Goal: Task Accomplishment & Management: Use online tool/utility

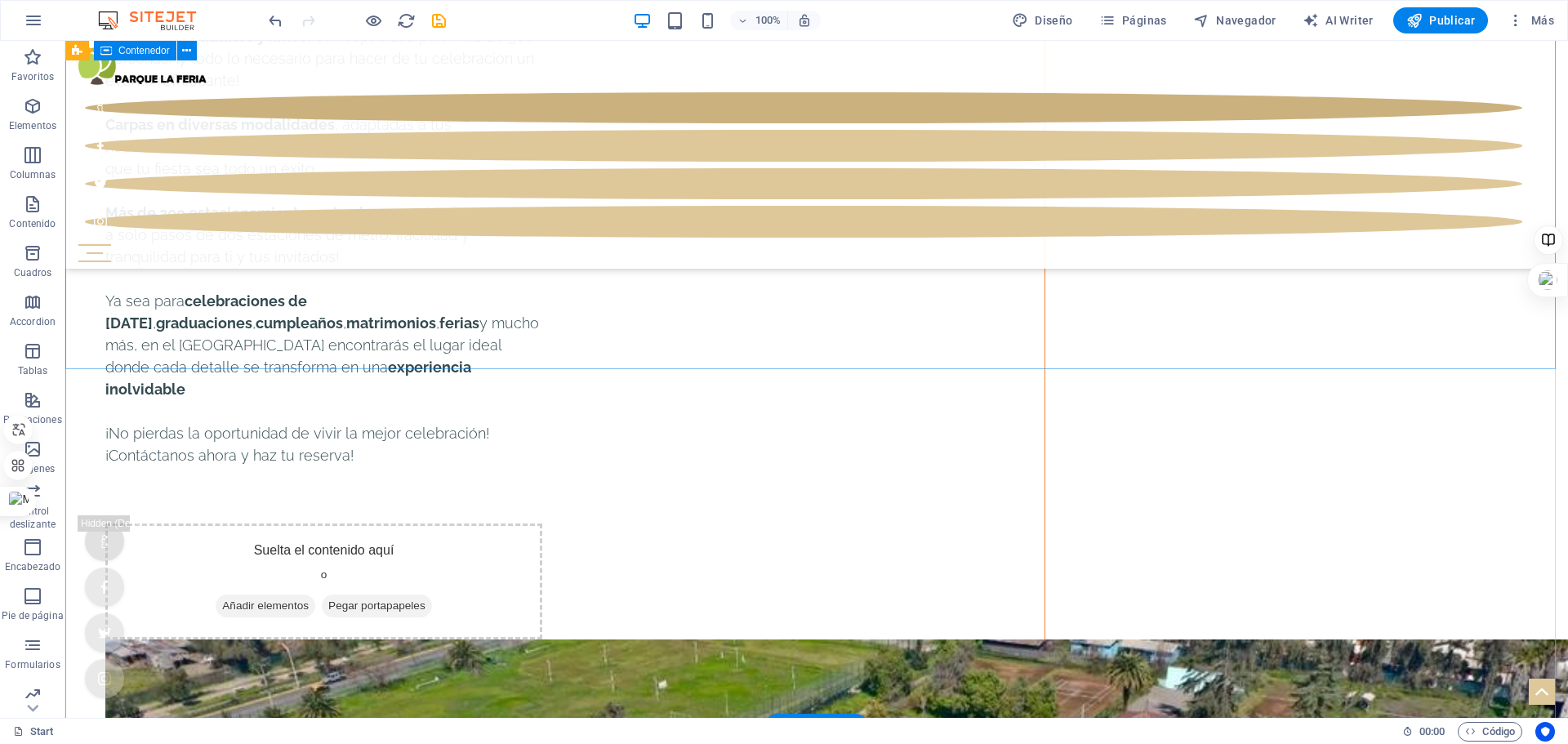
scroll to position [10691, 0]
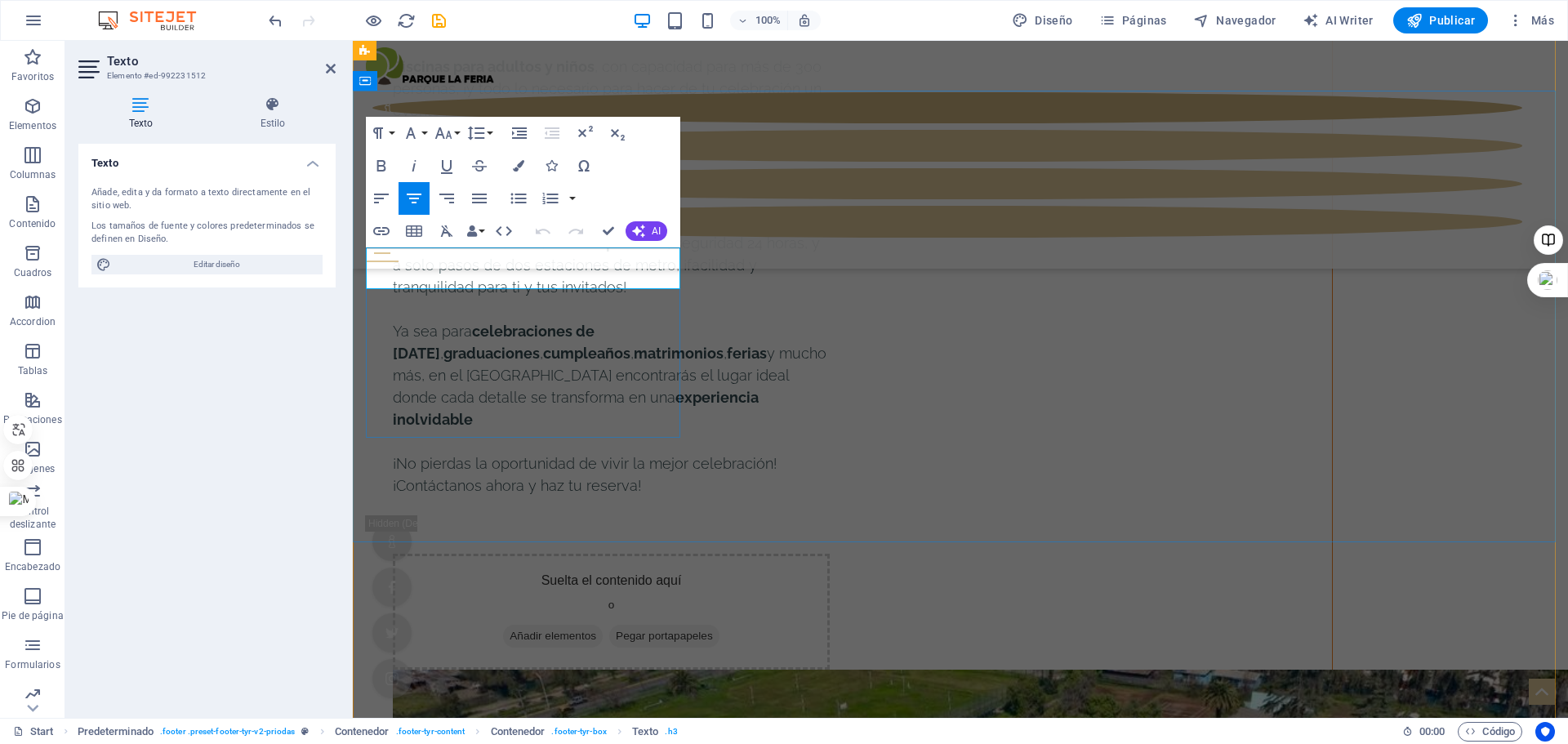
click at [298, 434] on div "Texto Añade, edita y da formato a texto directamente en el sitio web. Los tamañ…" at bounding box center [207, 423] width 258 height 561
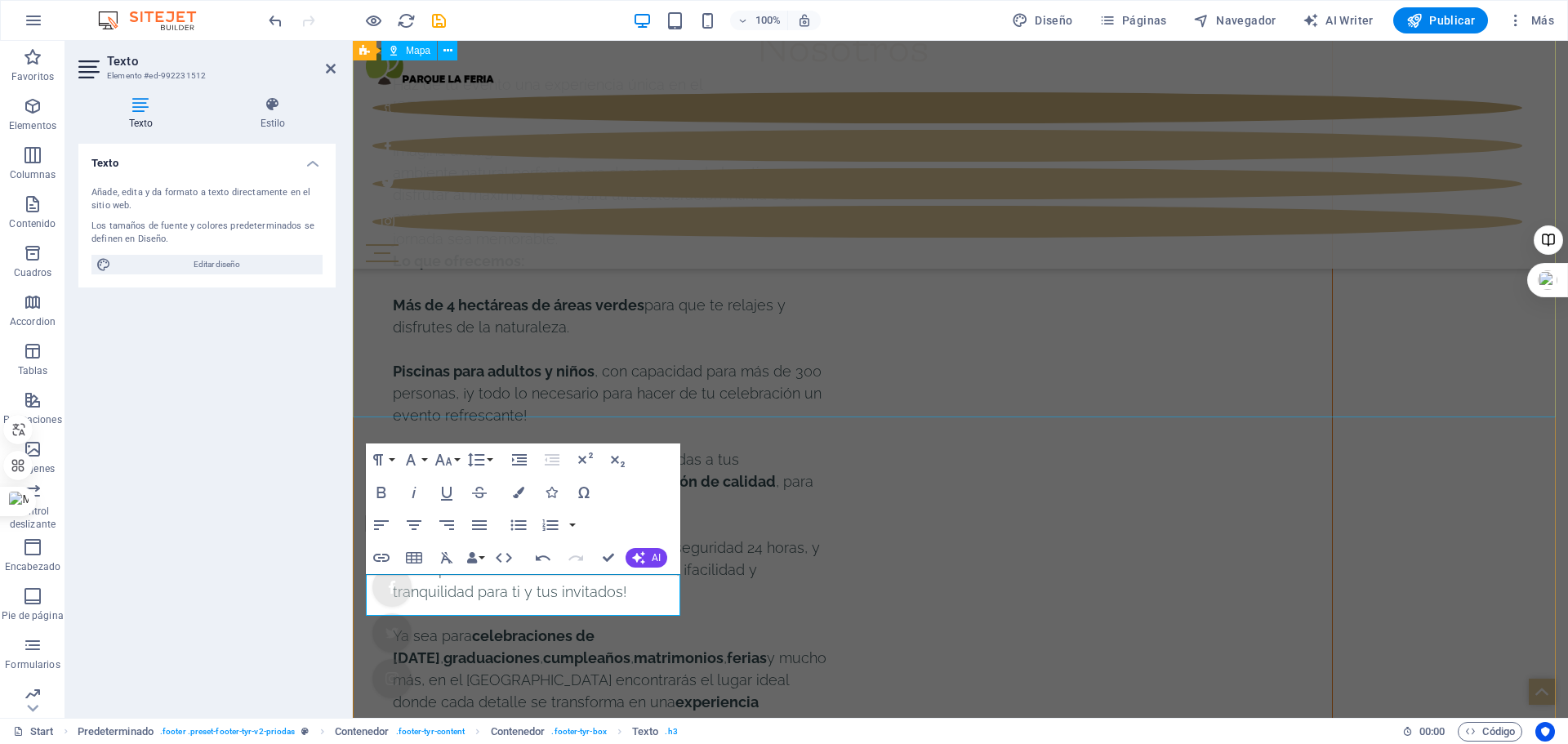
scroll to position [10277, 0]
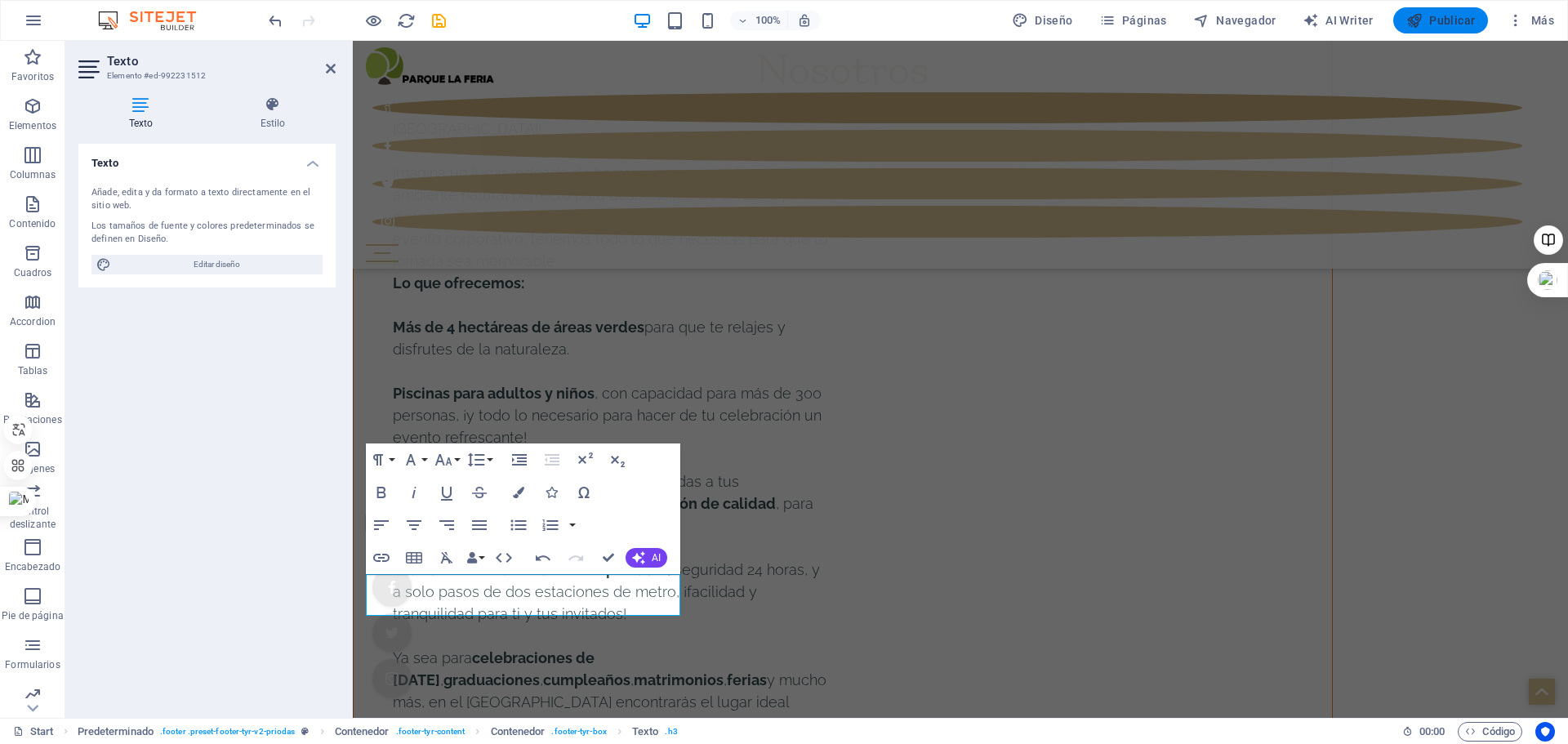
click at [1437, 15] on span "Publicar" at bounding box center [1440, 21] width 69 height 17
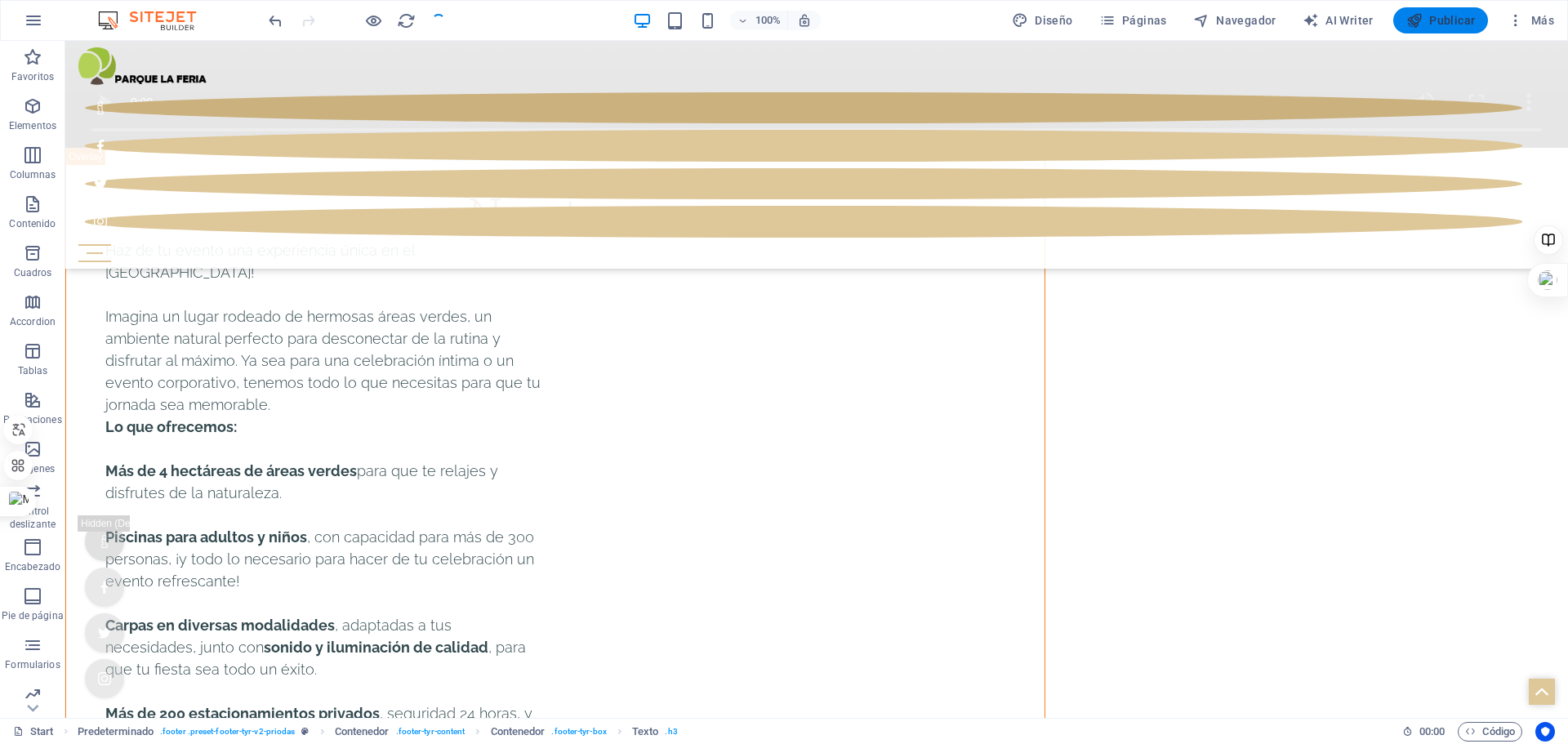
checkbox input "false"
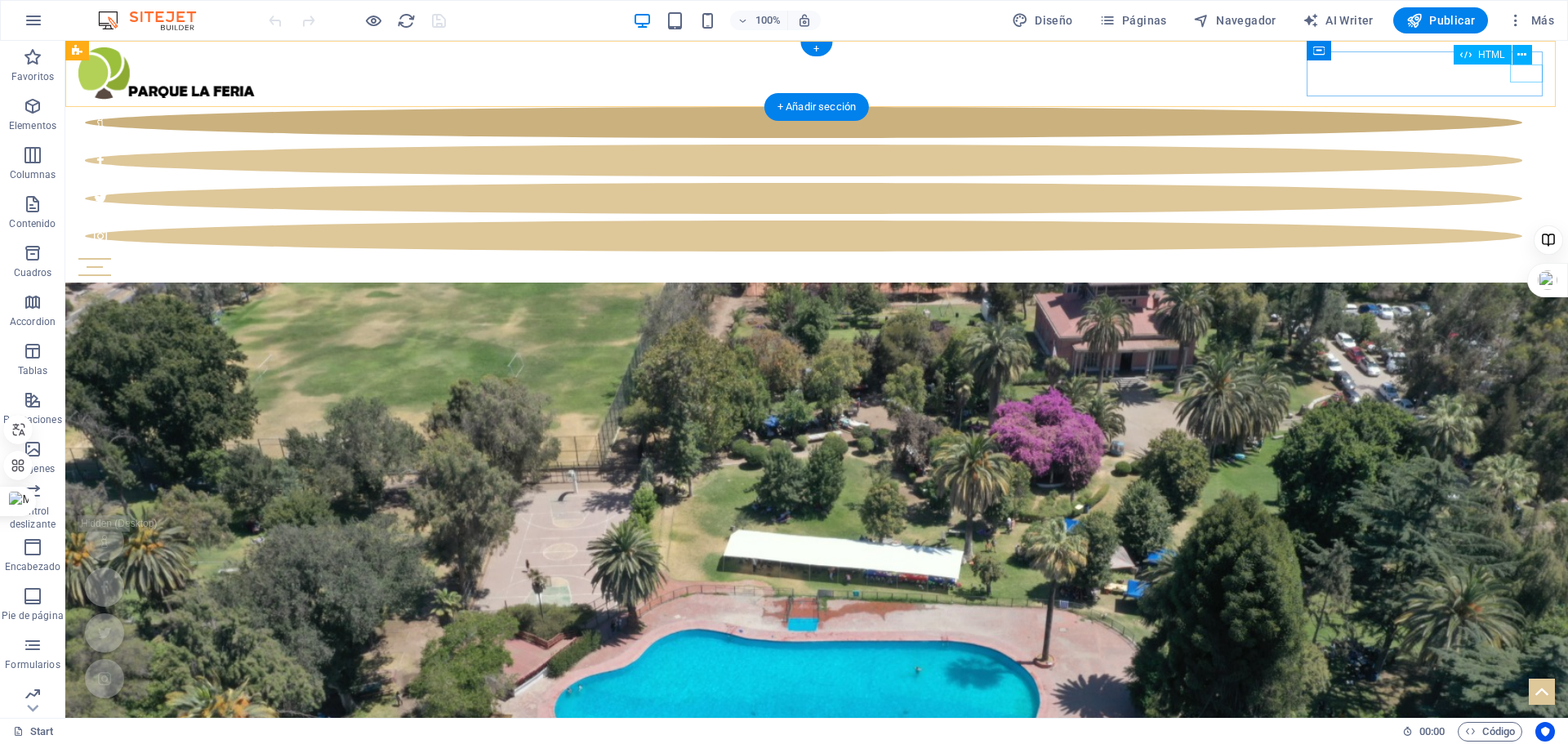
click at [1531, 258] on div "Menu" at bounding box center [817, 267] width 1477 height 18
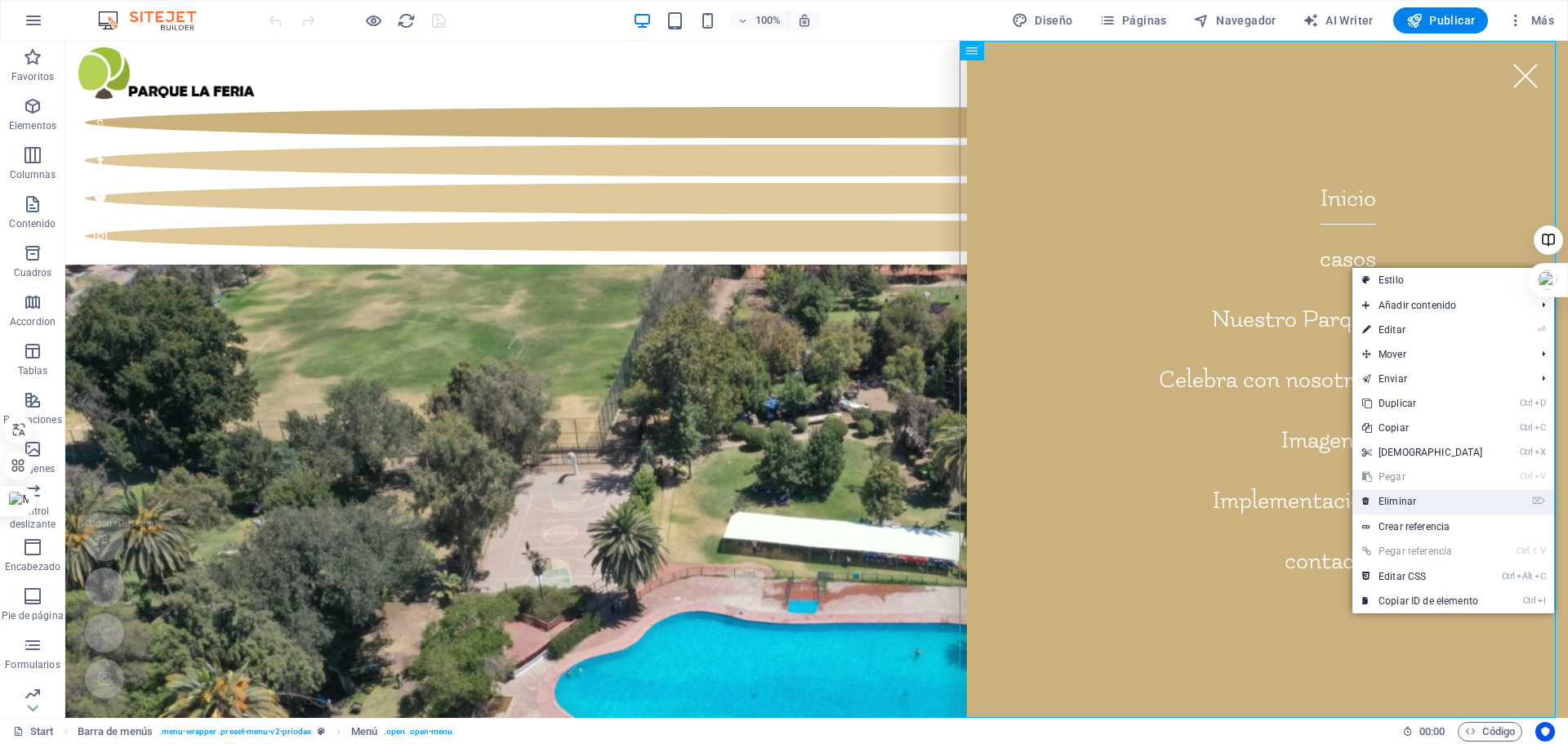
click at [1381, 505] on link "⌦ Eliminar" at bounding box center [1423, 501] width 141 height 24
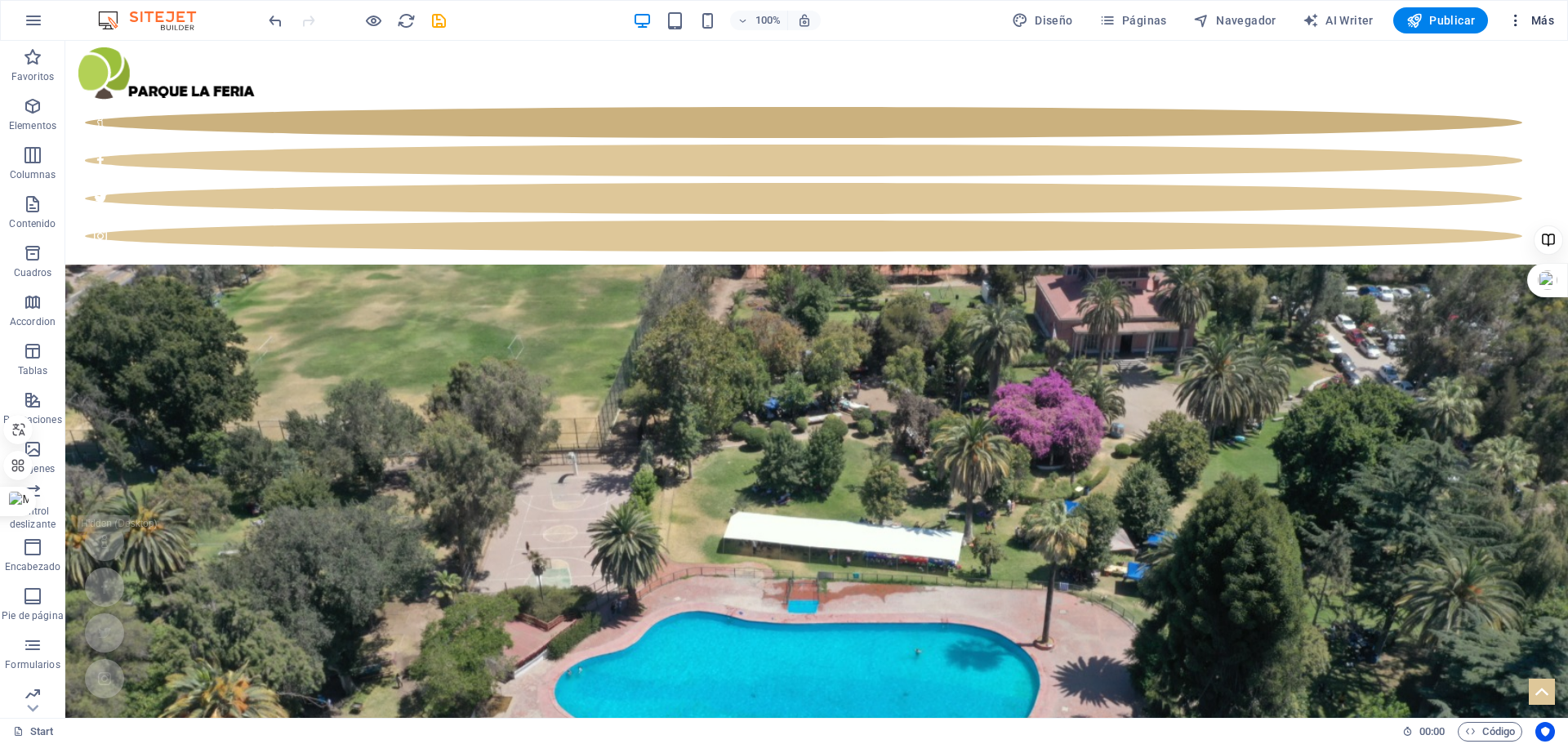
click at [1552, 18] on span "Más" at bounding box center [1531, 21] width 47 height 17
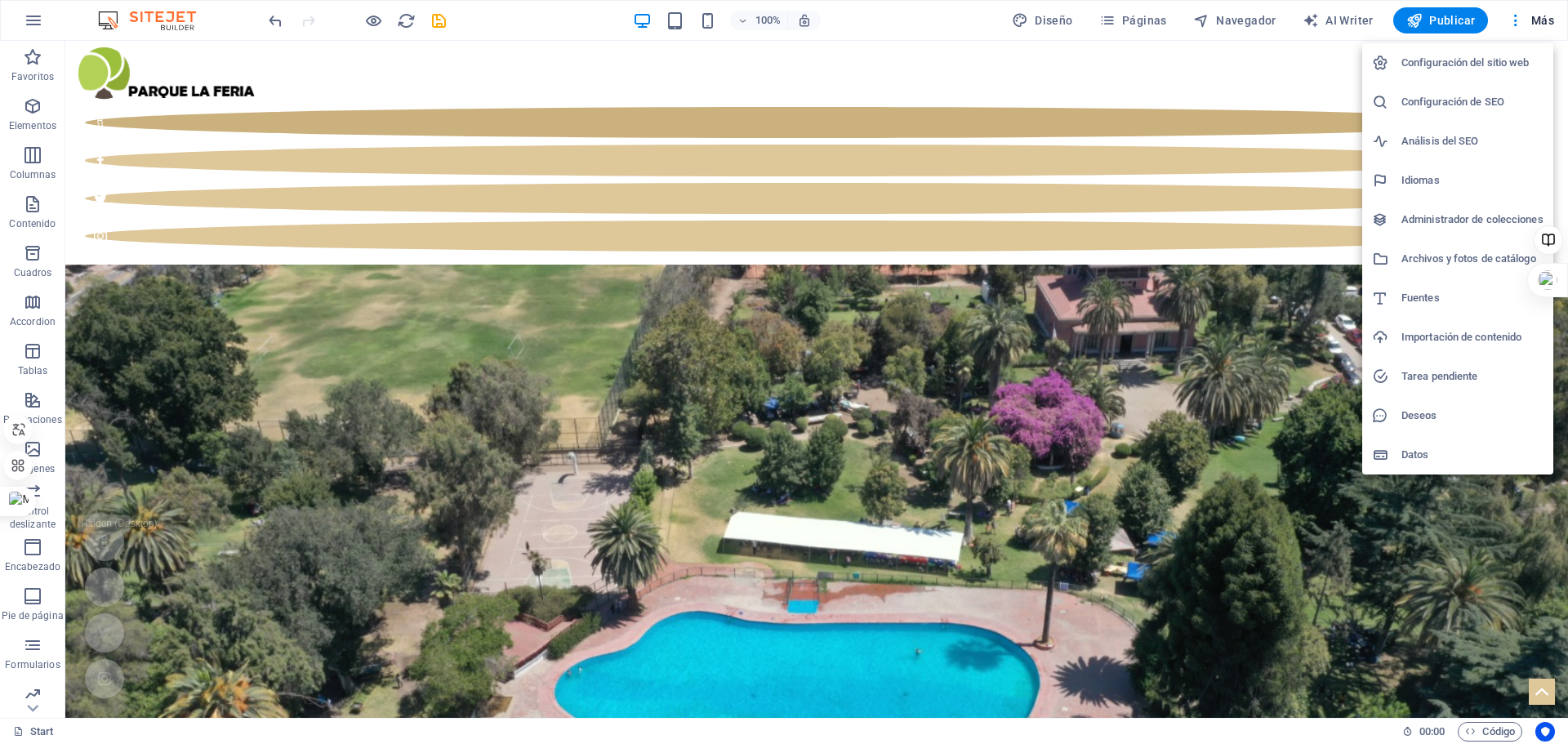
drag, startPoint x: 1168, startPoint y: 151, endPoint x: 1182, endPoint y: 157, distance: 15.2
click at [1168, 152] on div at bounding box center [784, 372] width 1568 height 744
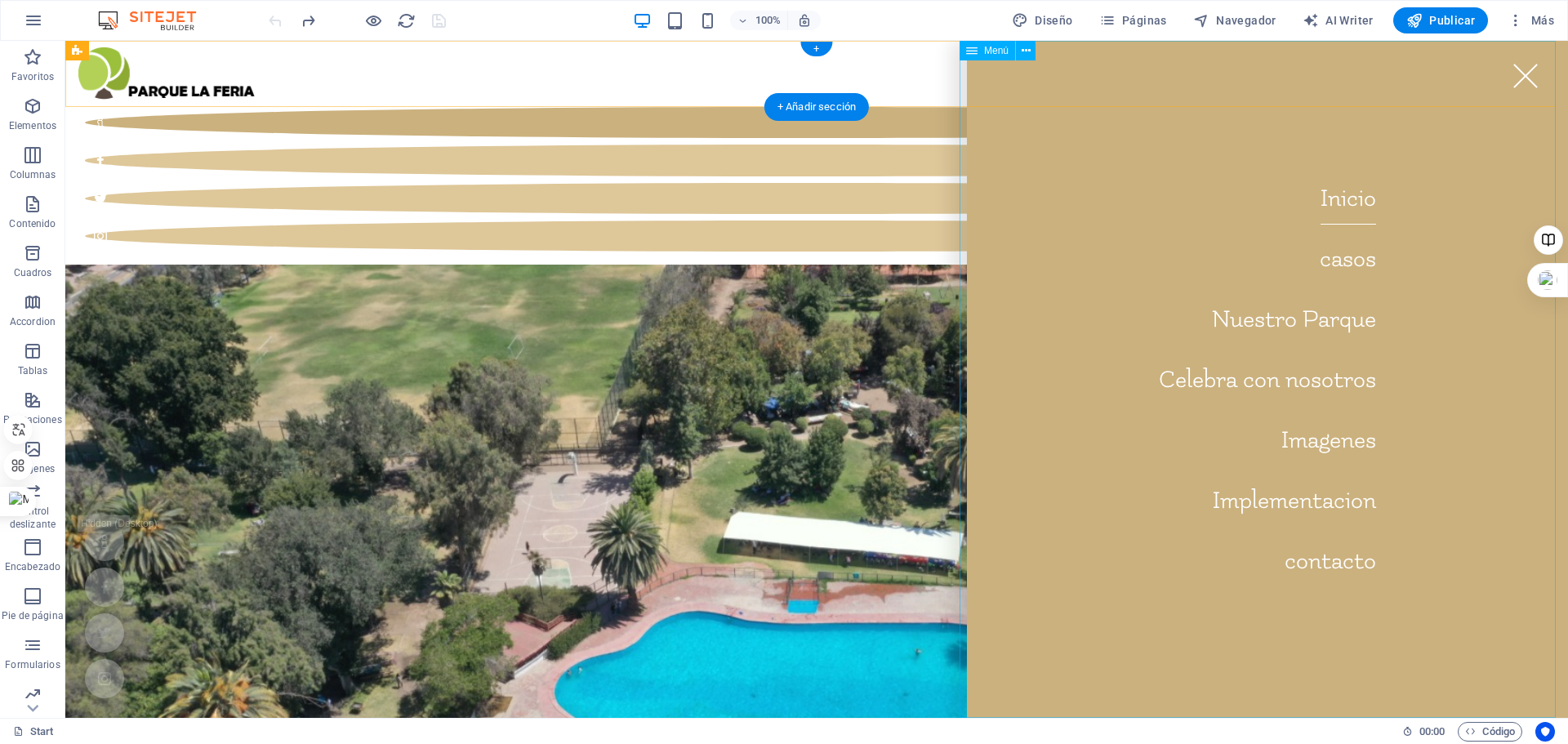
click at [1350, 264] on nav "Inicio casos Nuestro Parque Celebra con nosotros Imagenes Implementacion contac…" at bounding box center [1267, 379] width 601 height 677
click at [1349, 264] on nav "Inicio casos Nuestro Parque Celebra con nosotros Imagenes Implementacion contac…" at bounding box center [1267, 379] width 601 height 677
select select
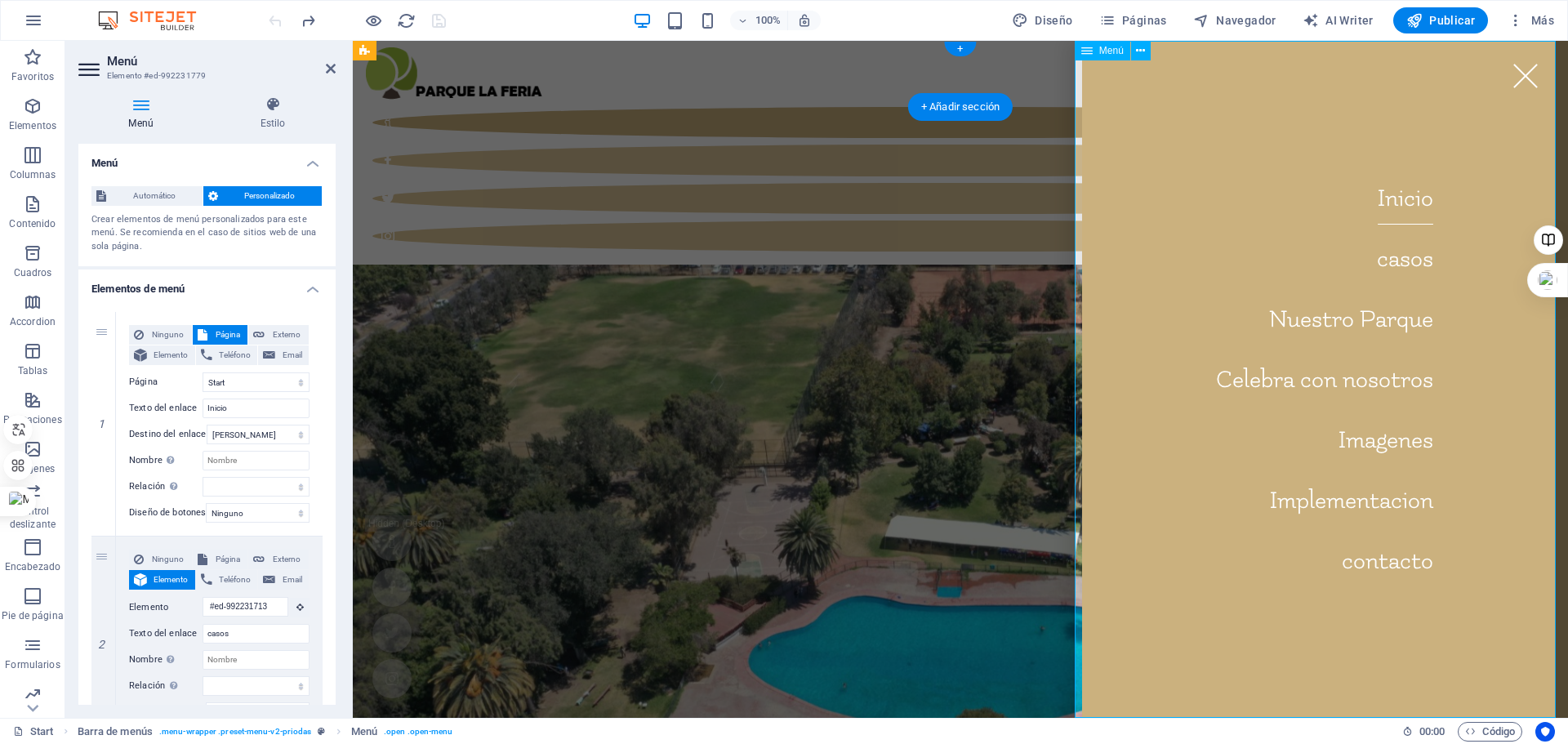
click at [1390, 265] on nav "Inicio casos Nuestro Parque Celebra con nosotros Imagenes Implementacion contac…" at bounding box center [1325, 379] width 486 height 677
click at [1400, 262] on nav "Inicio casos Nuestro Parque Celebra con nosotros Imagenes Implementacion contac…" at bounding box center [1325, 379] width 486 height 677
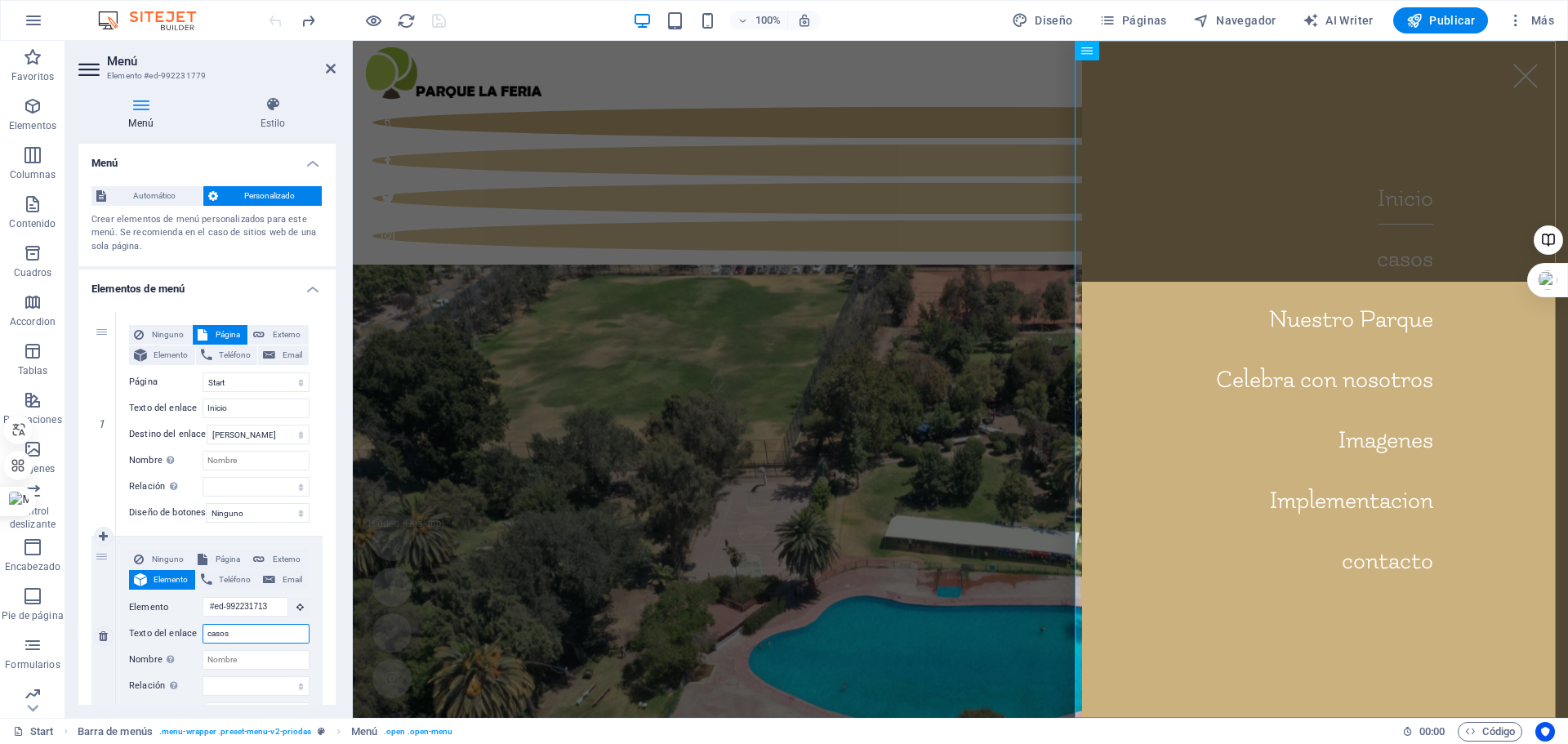
click at [248, 634] on input "casos" at bounding box center [256, 634] width 107 height 20
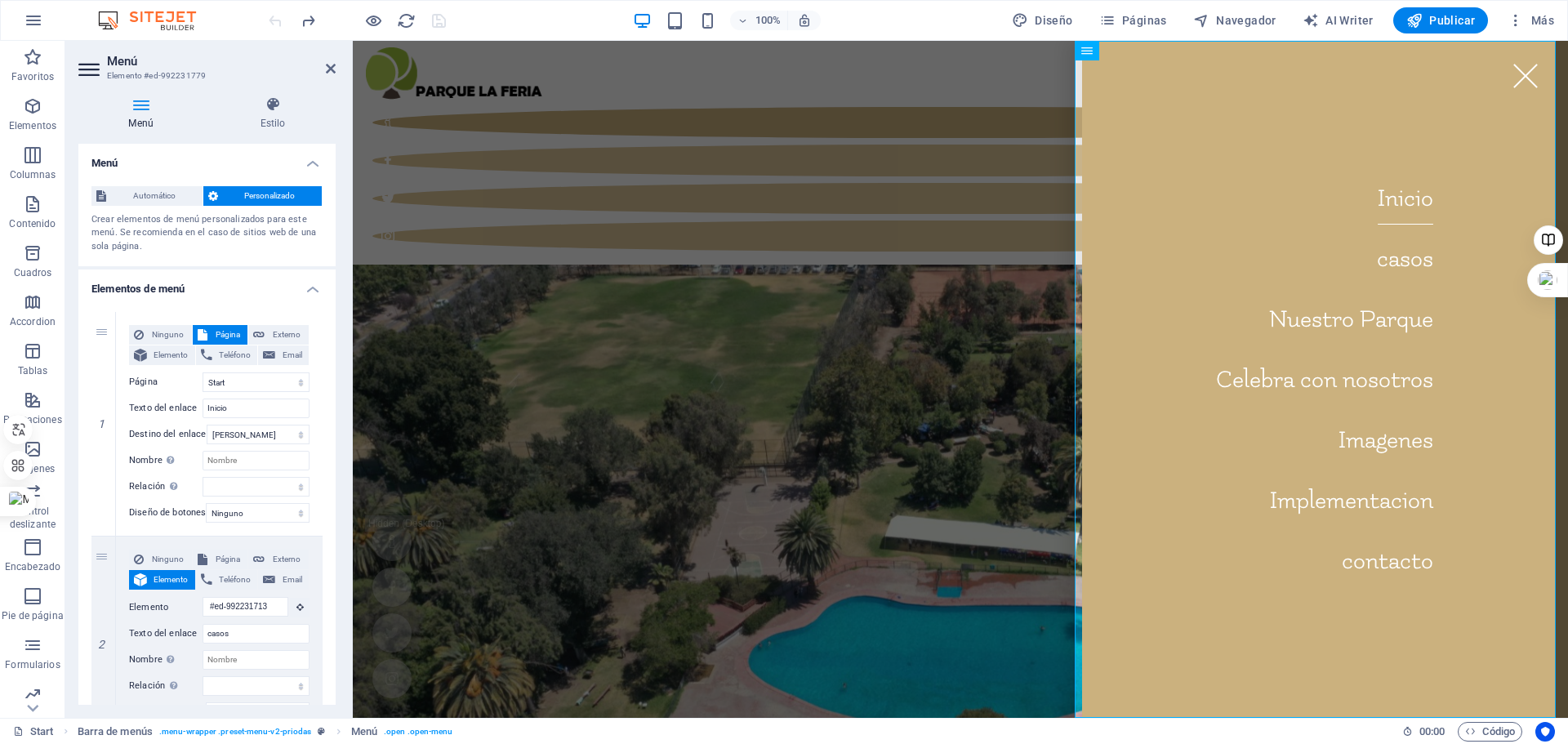
drag, startPoint x: 1206, startPoint y: 56, endPoint x: 306, endPoint y: 67, distance: 900.1
click at [329, 59] on h2 "Menú" at bounding box center [221, 62] width 228 height 15
click at [329, 66] on icon at bounding box center [331, 68] width 10 height 13
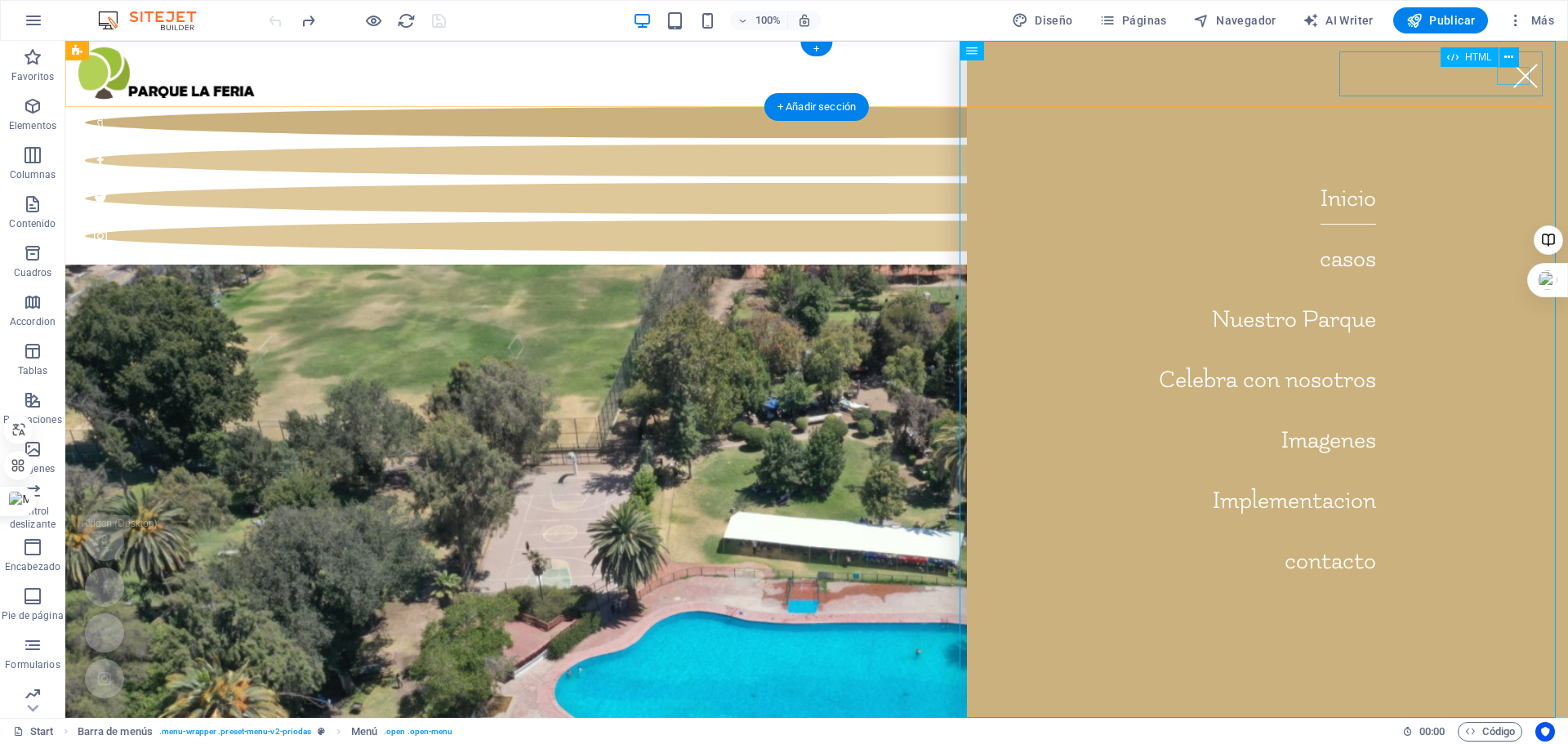
click at [1518, 75] on div "Menu" at bounding box center [1525, 76] width 33 height 18
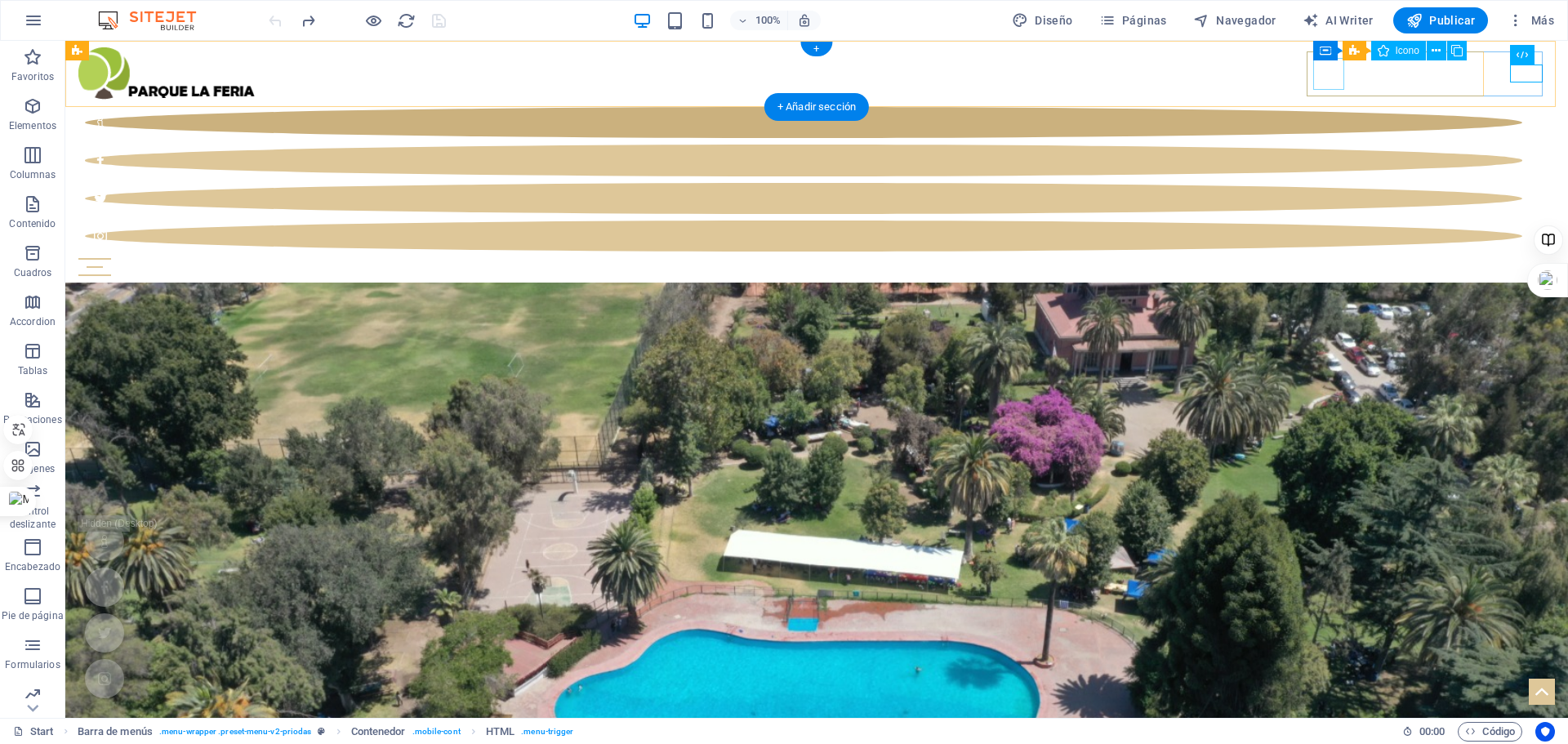
click at [1332, 107] on figure at bounding box center [804, 122] width 1438 height 31
select select "xMidYMid"
select select "px"
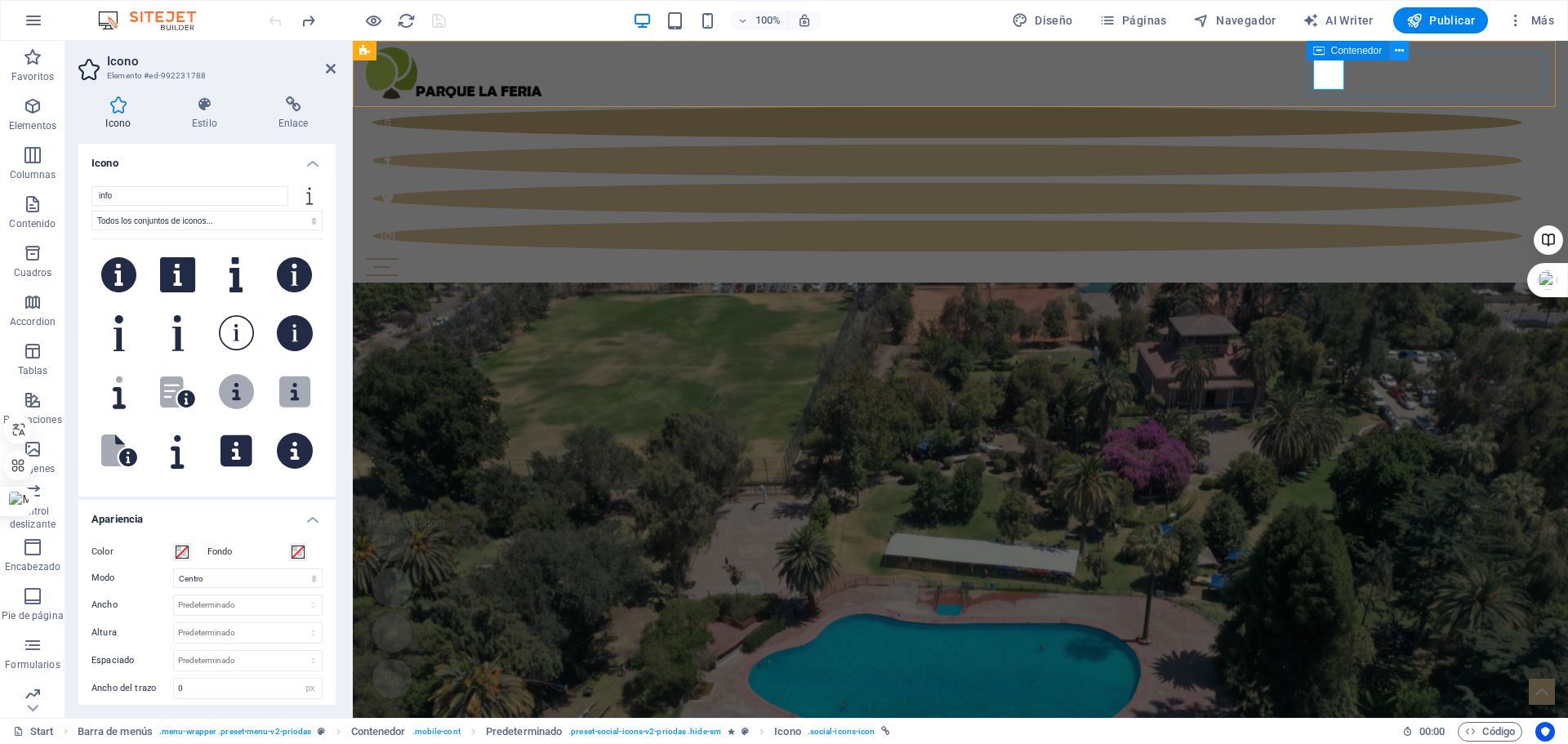
click at [1398, 48] on icon at bounding box center [1400, 51] width 9 height 17
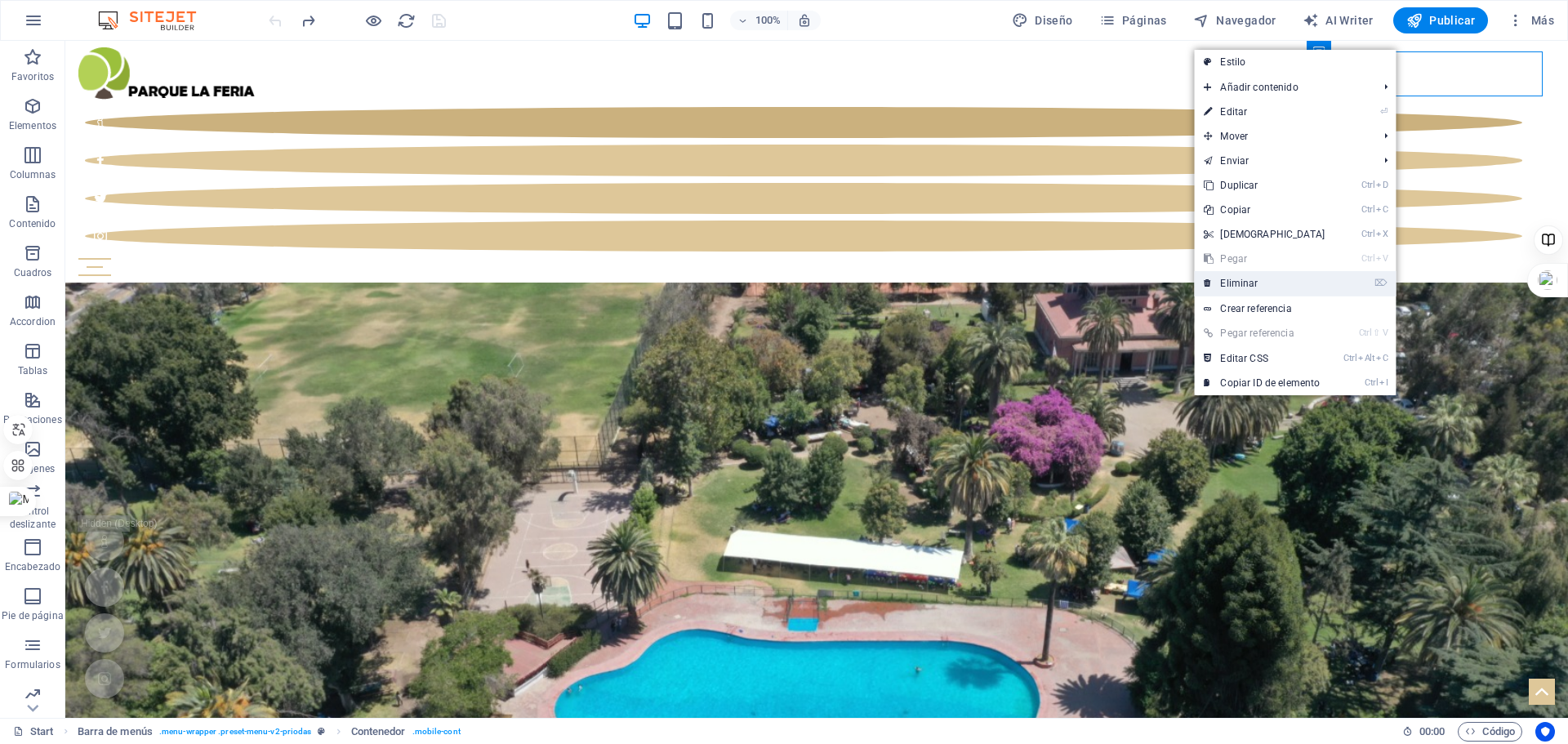
click at [1242, 286] on link "⌦ Eliminar" at bounding box center [1265, 282] width 141 height 24
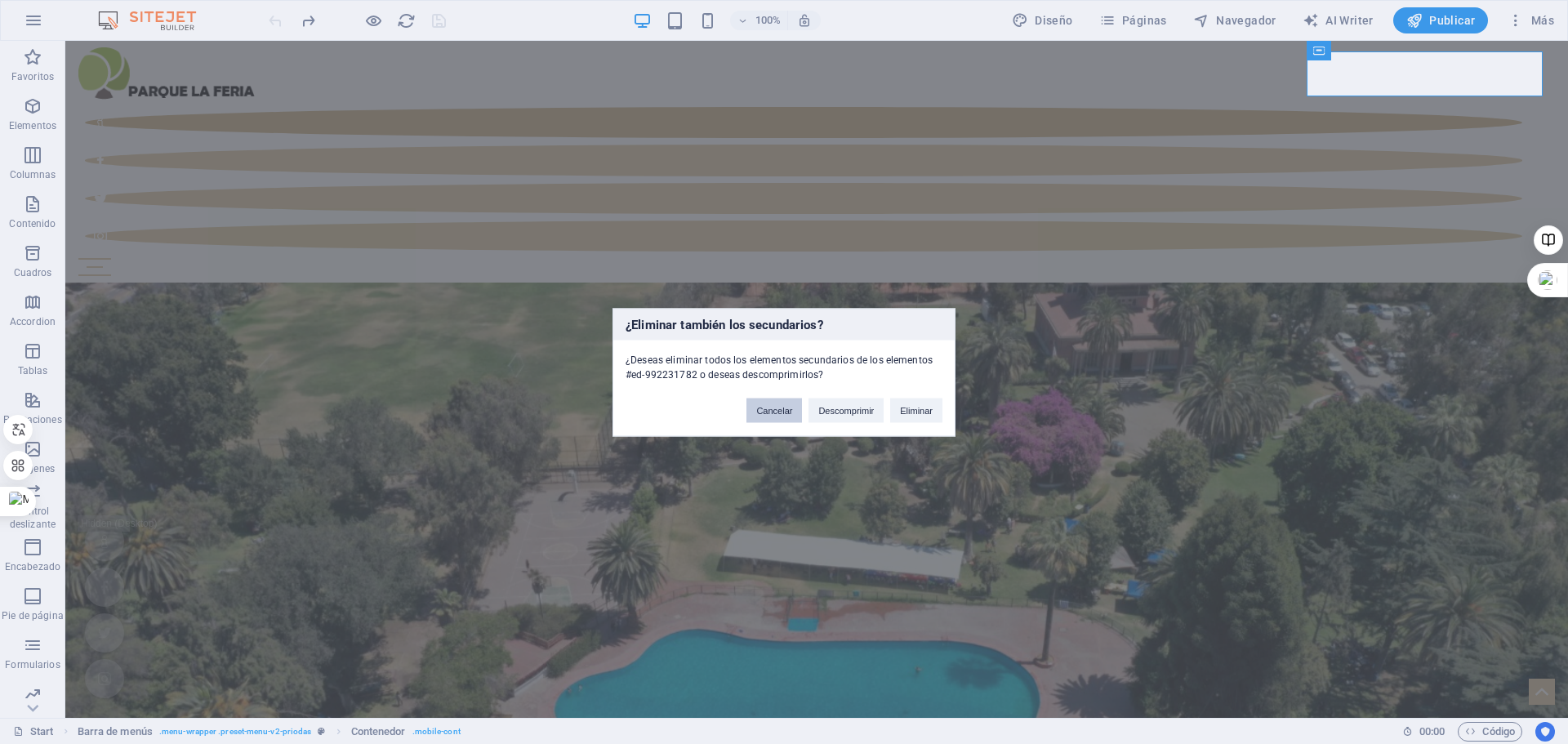
drag, startPoint x: 778, startPoint y: 415, endPoint x: 809, endPoint y: 357, distance: 65.8
click at [778, 415] on button "Cancelar" at bounding box center [774, 409] width 56 height 24
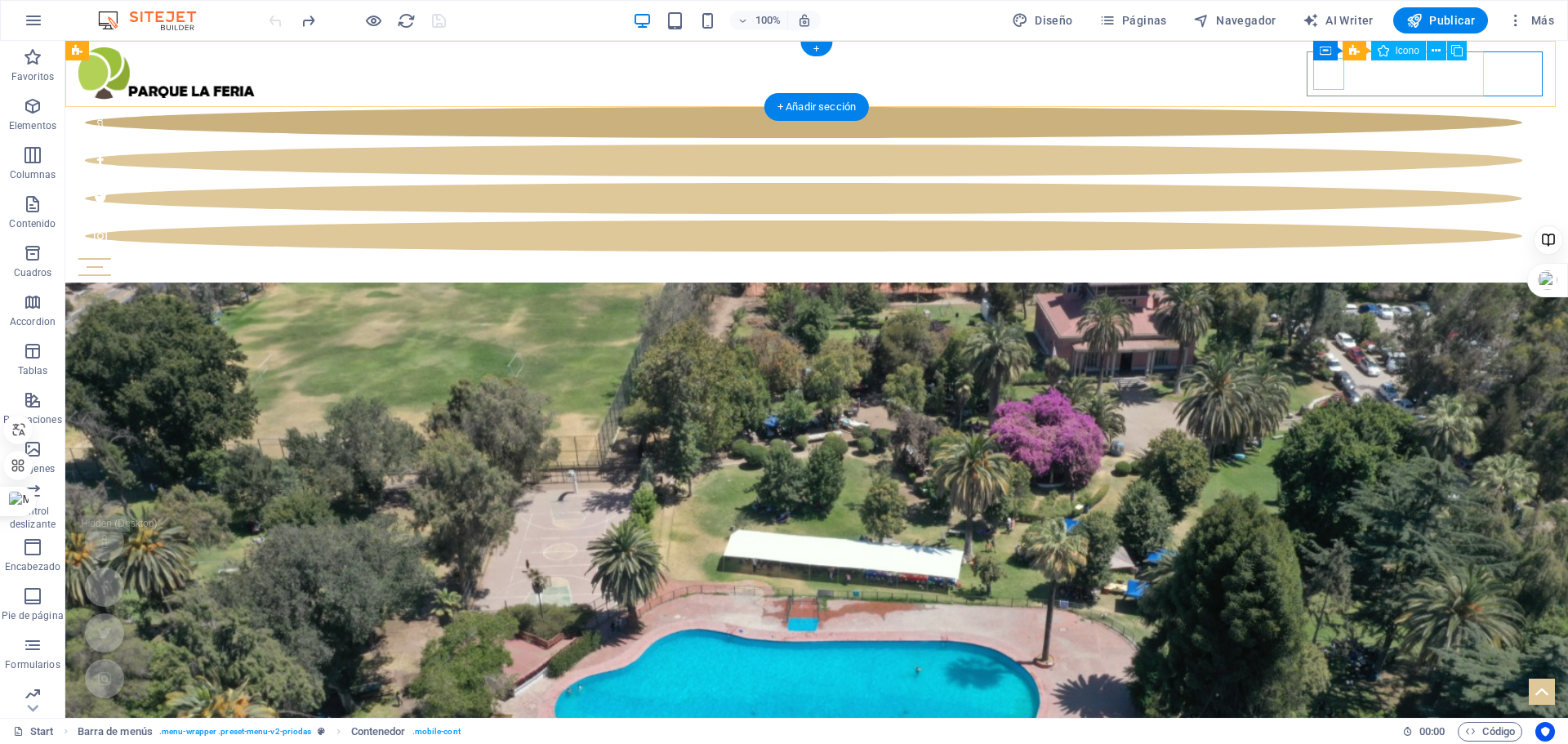
click at [1328, 107] on figure at bounding box center [804, 122] width 1438 height 31
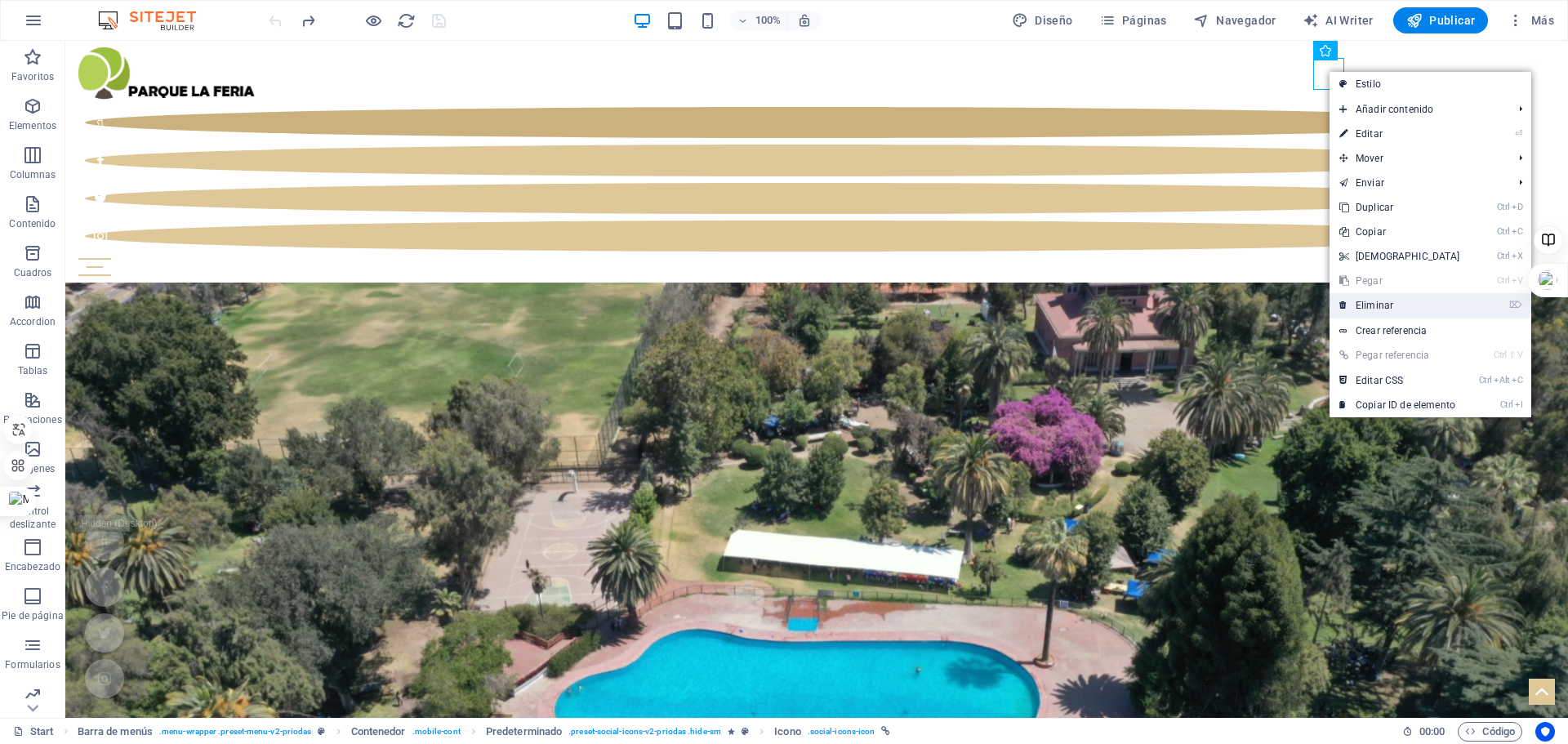
drag, startPoint x: 1356, startPoint y: 305, endPoint x: 1291, endPoint y: 265, distance: 76.3
click at [1356, 305] on link "⌦ Eliminar" at bounding box center [1400, 305] width 141 height 24
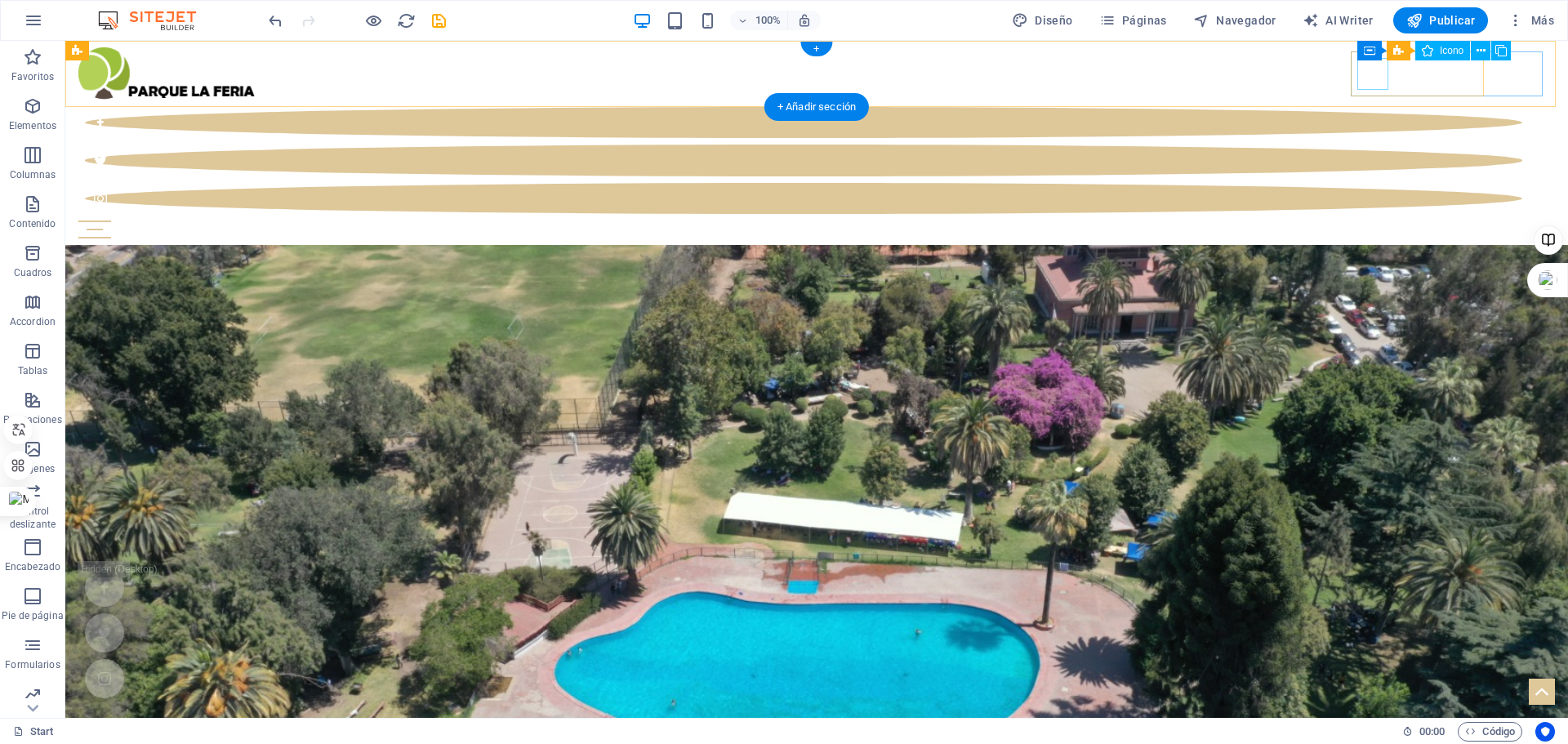
click at [1384, 107] on figure at bounding box center [804, 122] width 1438 height 31
select select "xMidYMid"
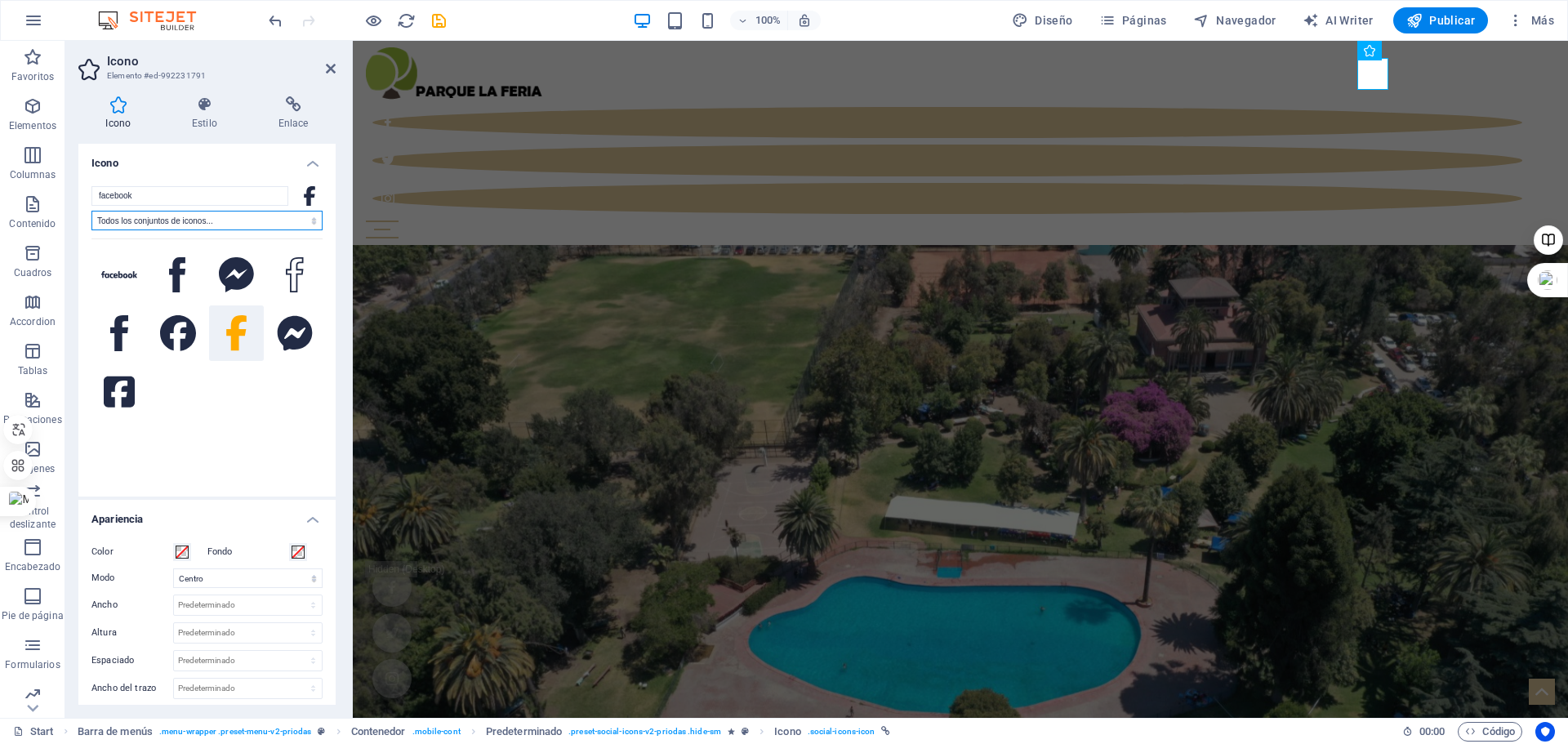
click at [253, 222] on select "Todos los conjuntos de iconos... IcoFont Ionicons FontAwesome Brands FontAwesom…" at bounding box center [207, 221] width 231 height 20
click at [1411, 144] on figure at bounding box center [948, 159] width 1150 height 31
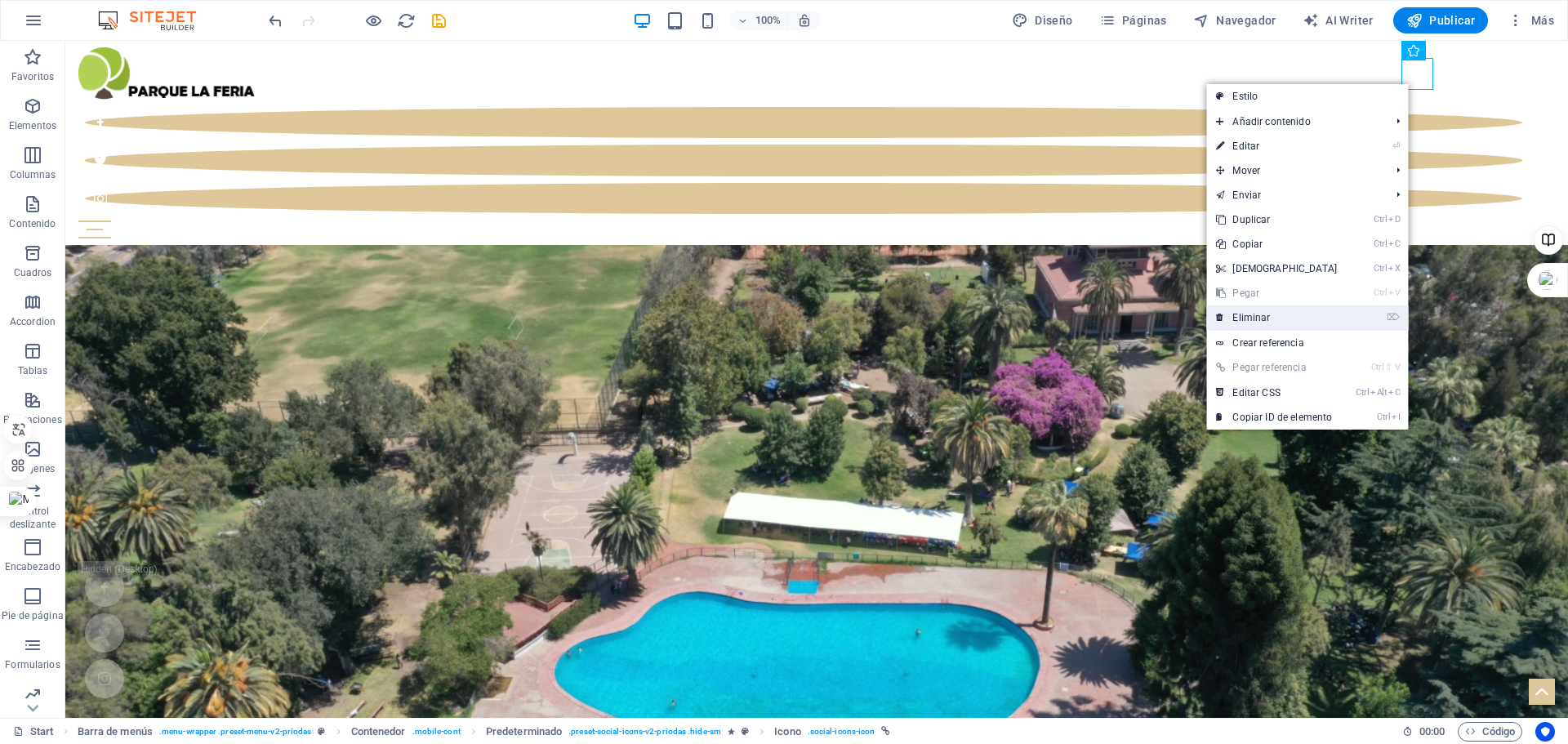
click at [1253, 312] on link "⌦ Eliminar" at bounding box center [1276, 317] width 141 height 24
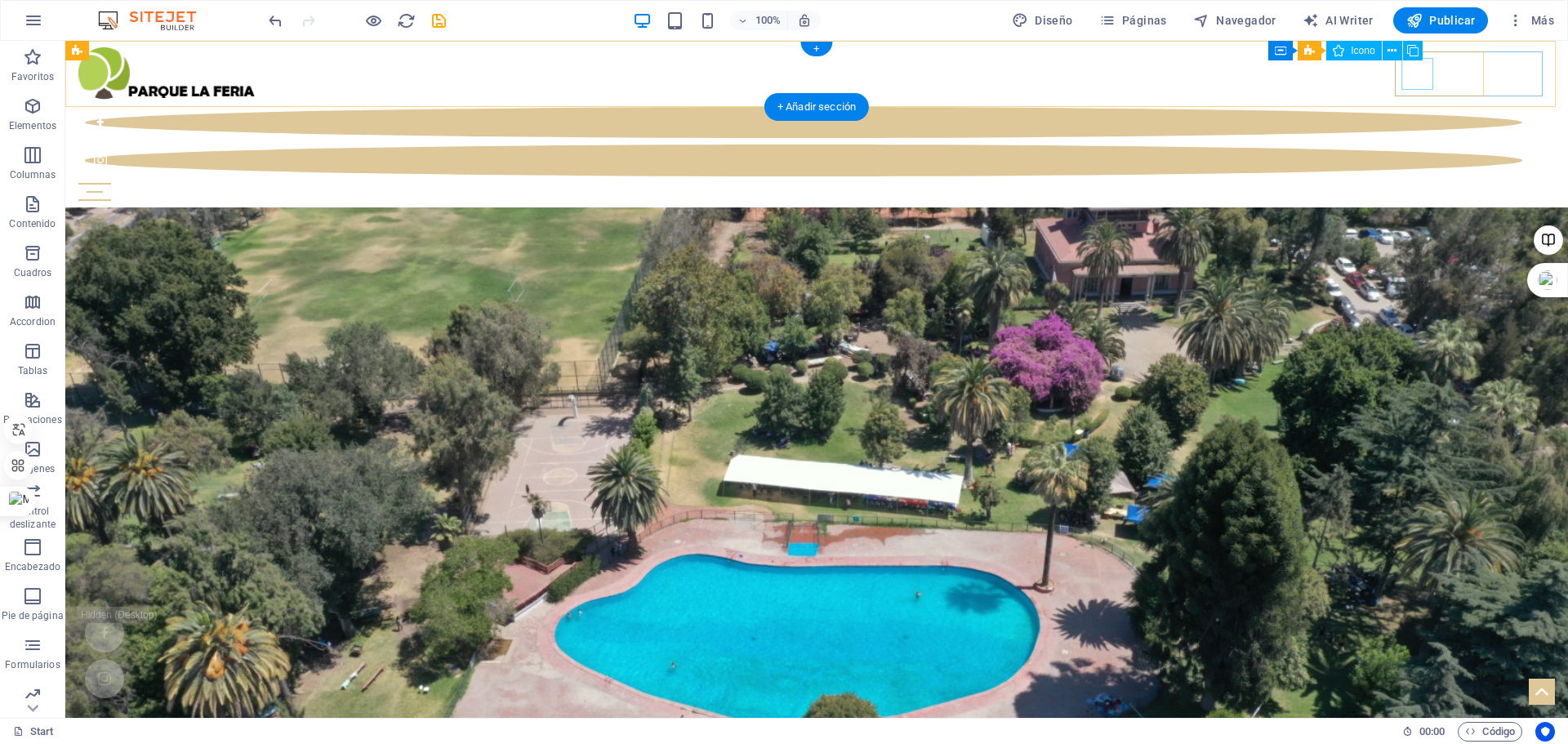
click at [1419, 107] on figure at bounding box center [804, 122] width 1438 height 31
select select "xMidYMid"
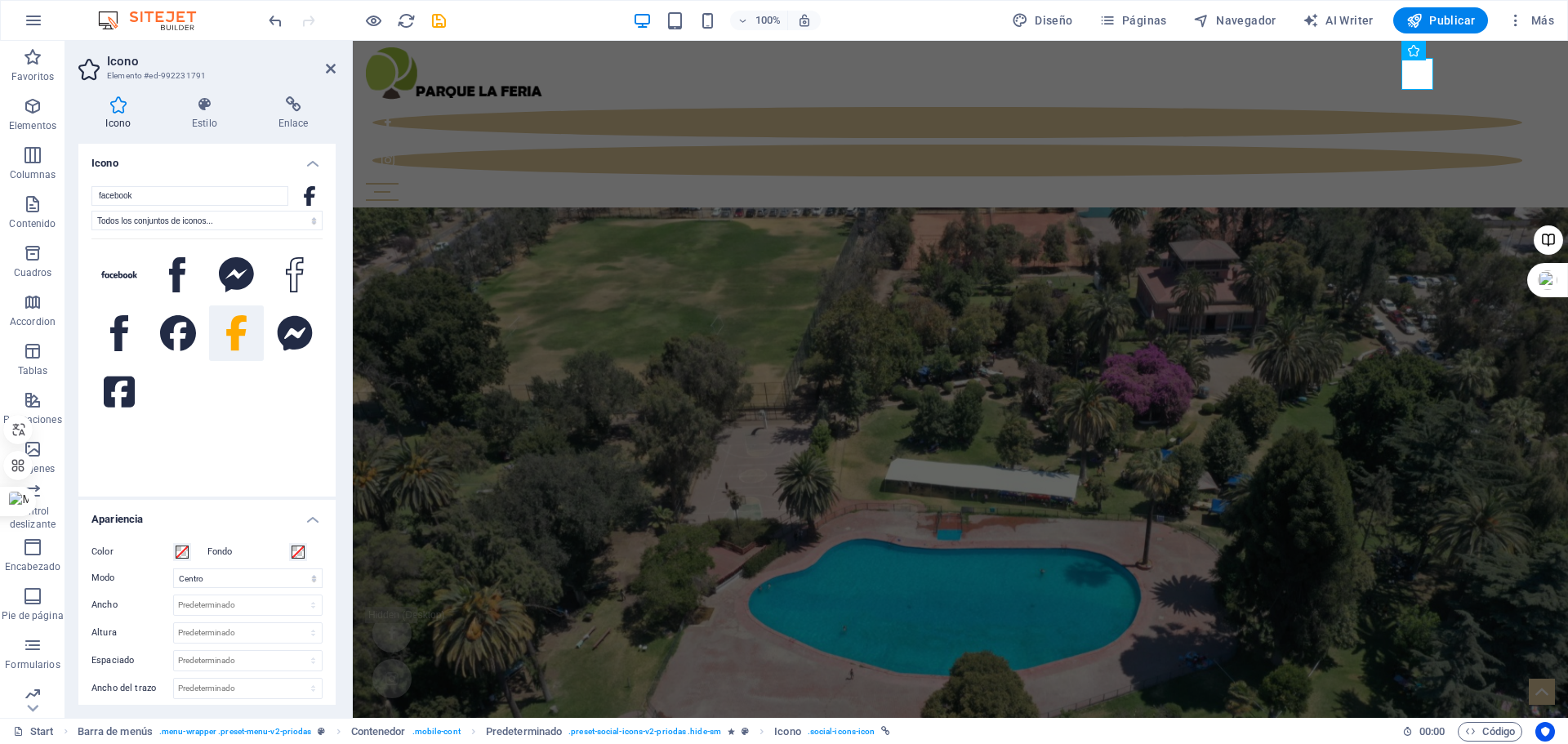
click at [308, 200] on icon at bounding box center [310, 196] width 13 height 20
drag, startPoint x: 308, startPoint y: 200, endPoint x: 252, endPoint y: 209, distance: 56.7
click at [308, 200] on icon at bounding box center [310, 196] width 13 height 20
click at [220, 200] on input "facebook" at bounding box center [190, 196] width 197 height 20
drag, startPoint x: 220, startPoint y: 200, endPoint x: 33, endPoint y: 214, distance: 187.5
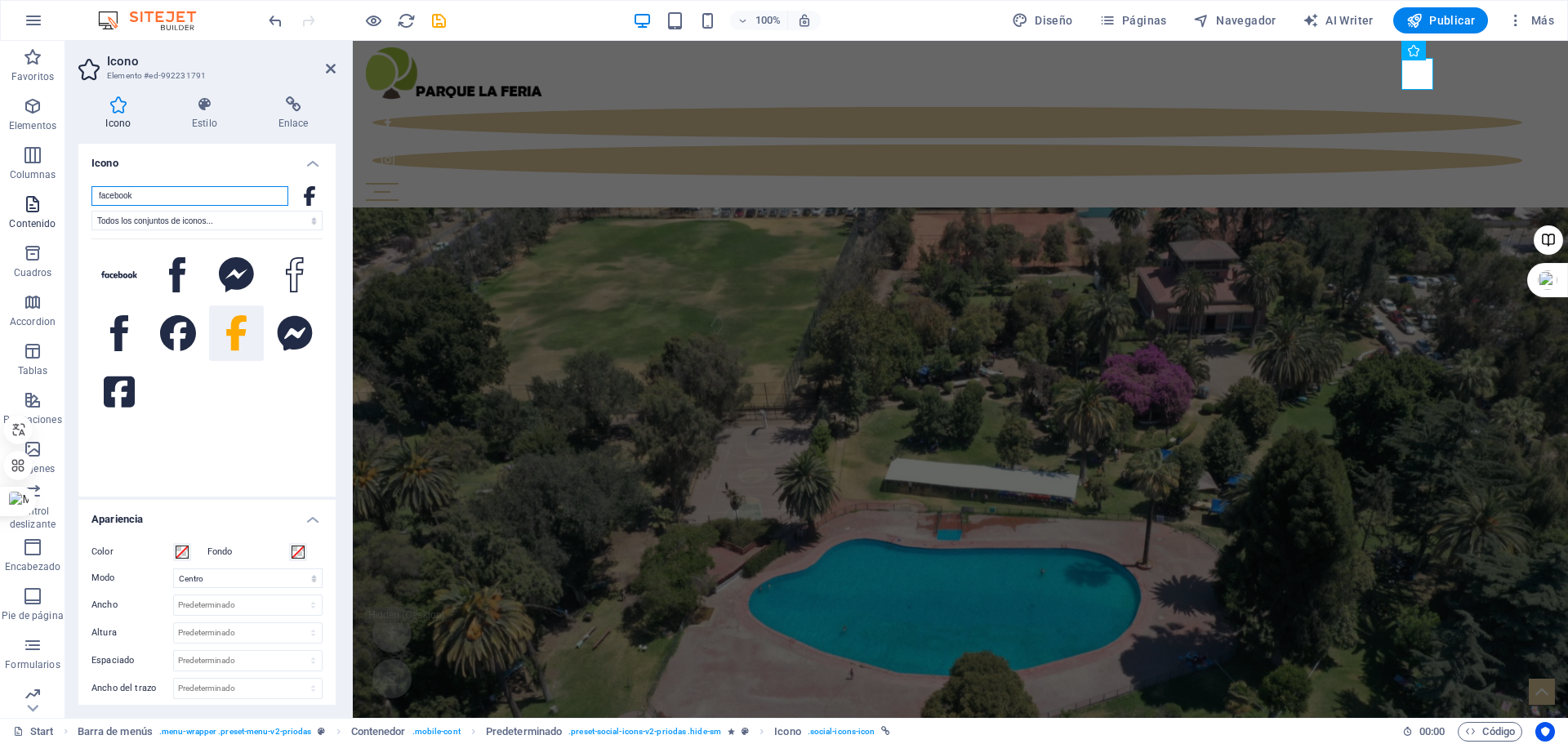
click at [33, 214] on section "Favoritos Elementos Columnas Contenido Cuadros Accordion Tablas Prestaciones Im…" at bounding box center [784, 379] width 1568 height 677
type input "t"
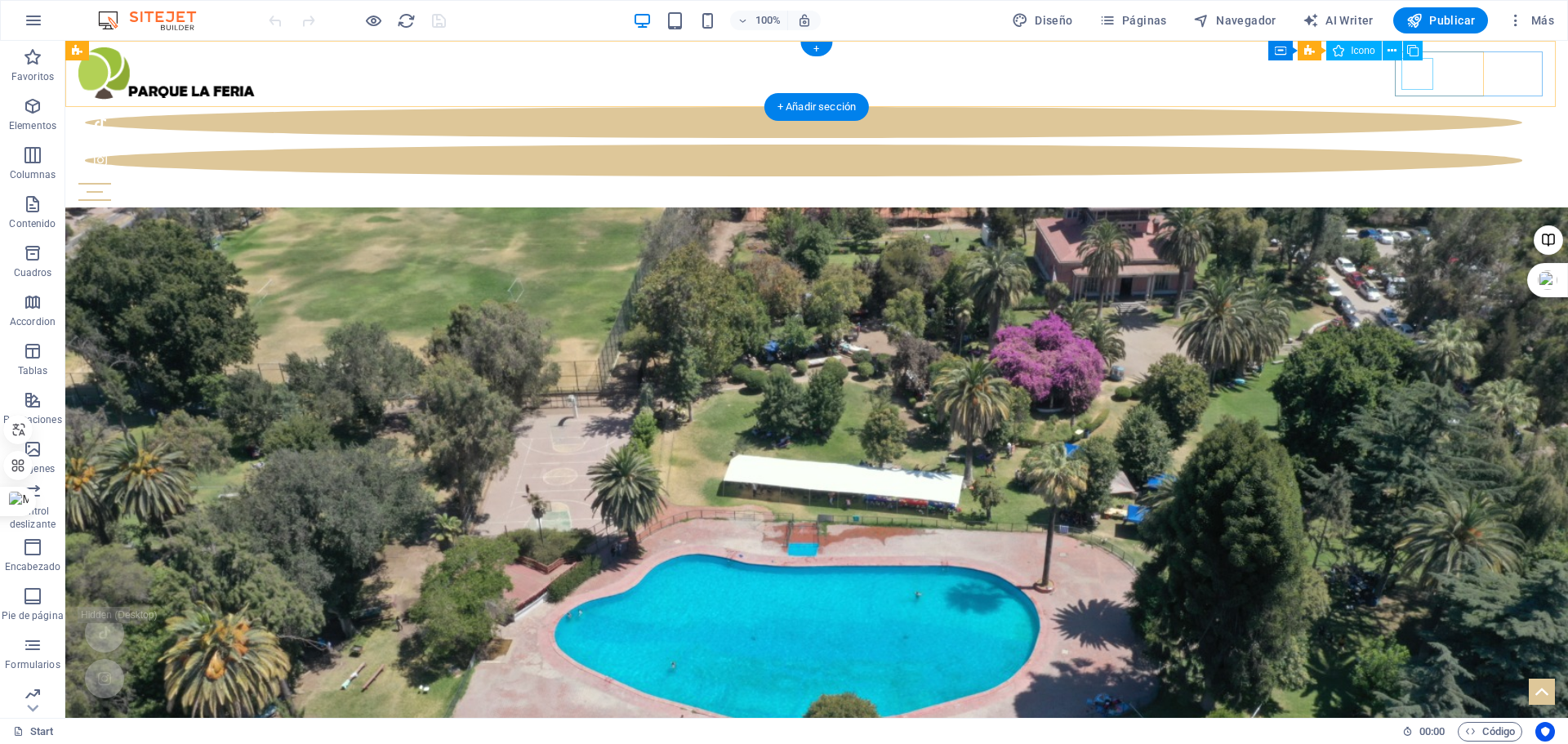
click at [1415, 107] on figure at bounding box center [804, 122] width 1438 height 31
select select "xMidYMid"
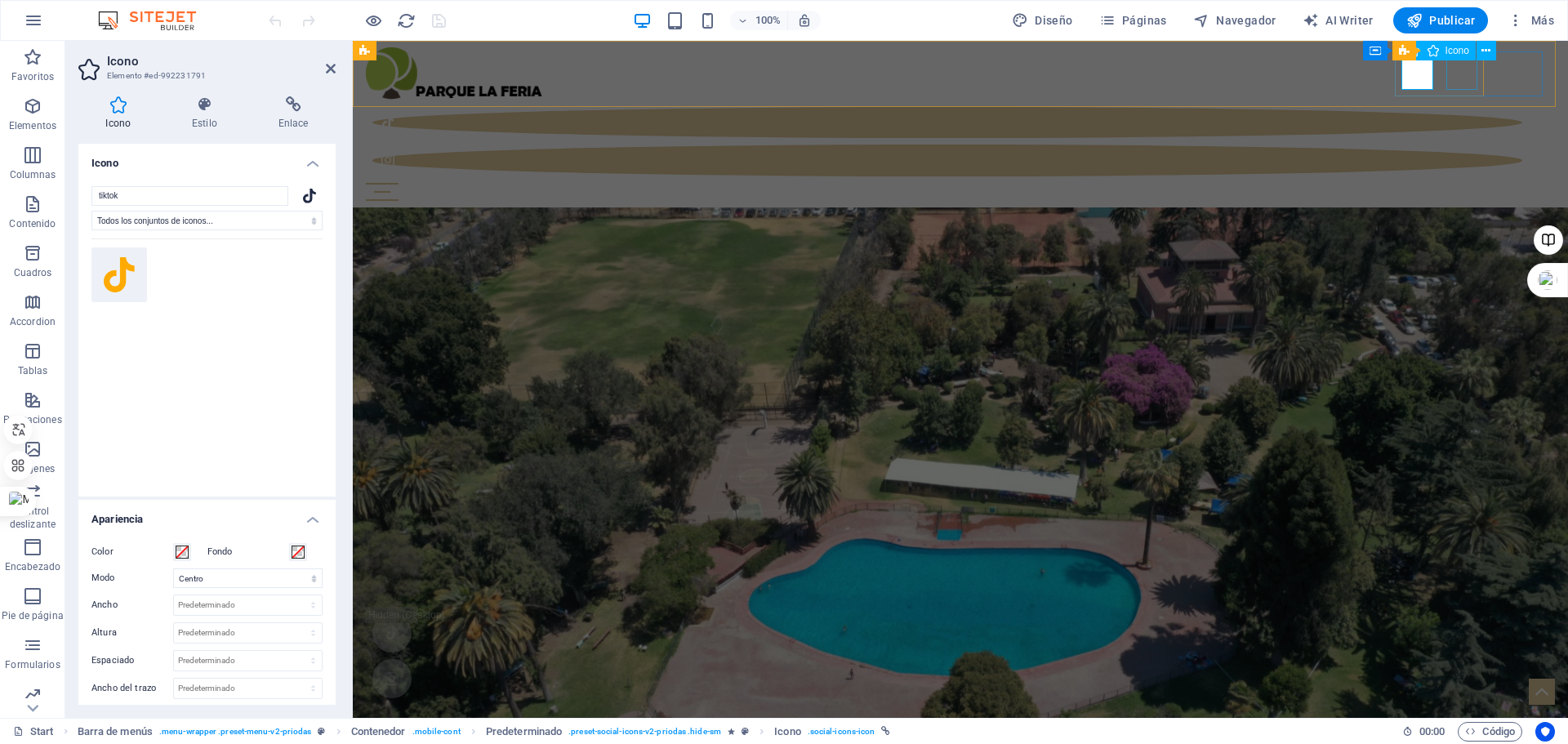
click at [1460, 144] on figure at bounding box center [948, 159] width 1150 height 31
select select "xMidYMid"
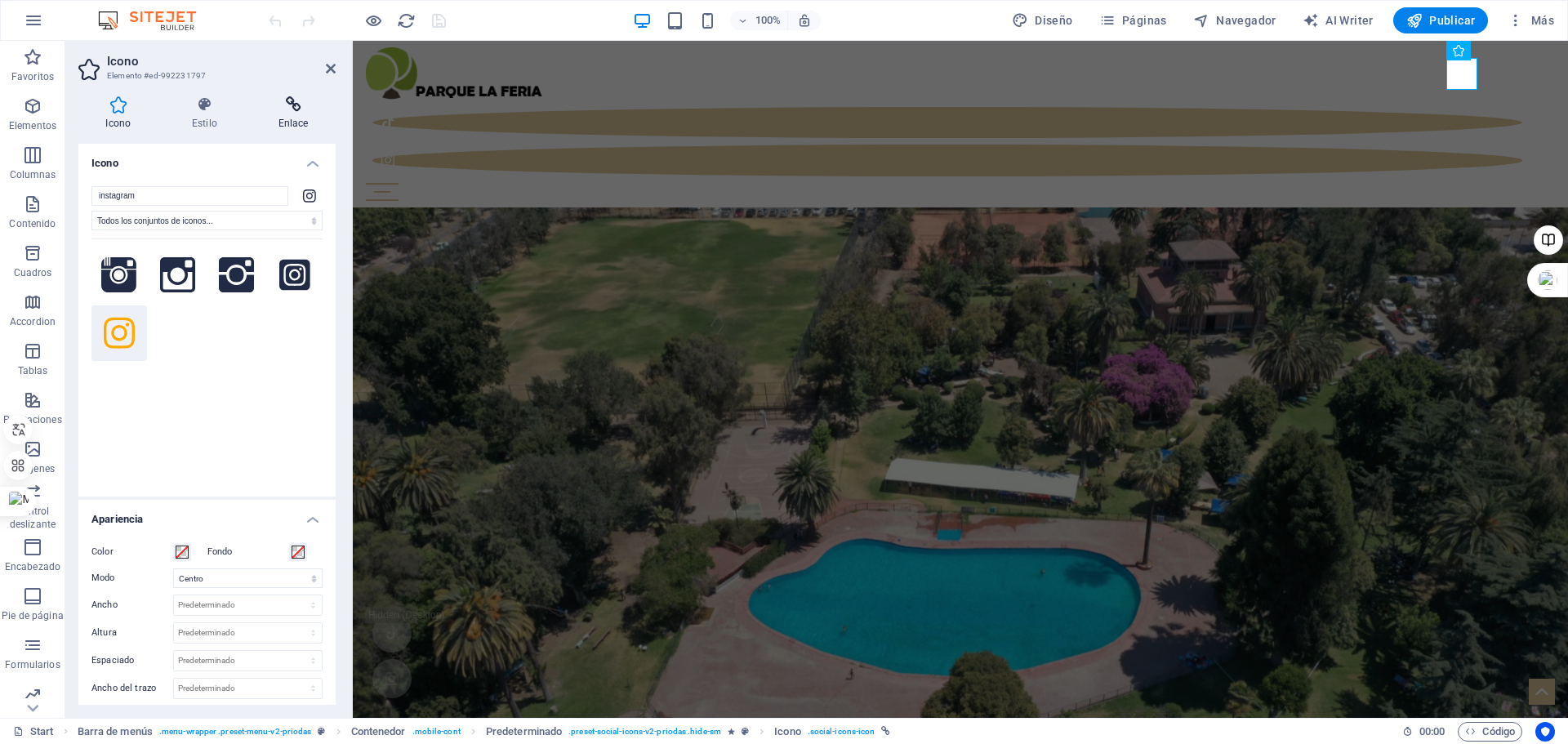
click at [279, 121] on h4 "Enlace" at bounding box center [293, 113] width 85 height 34
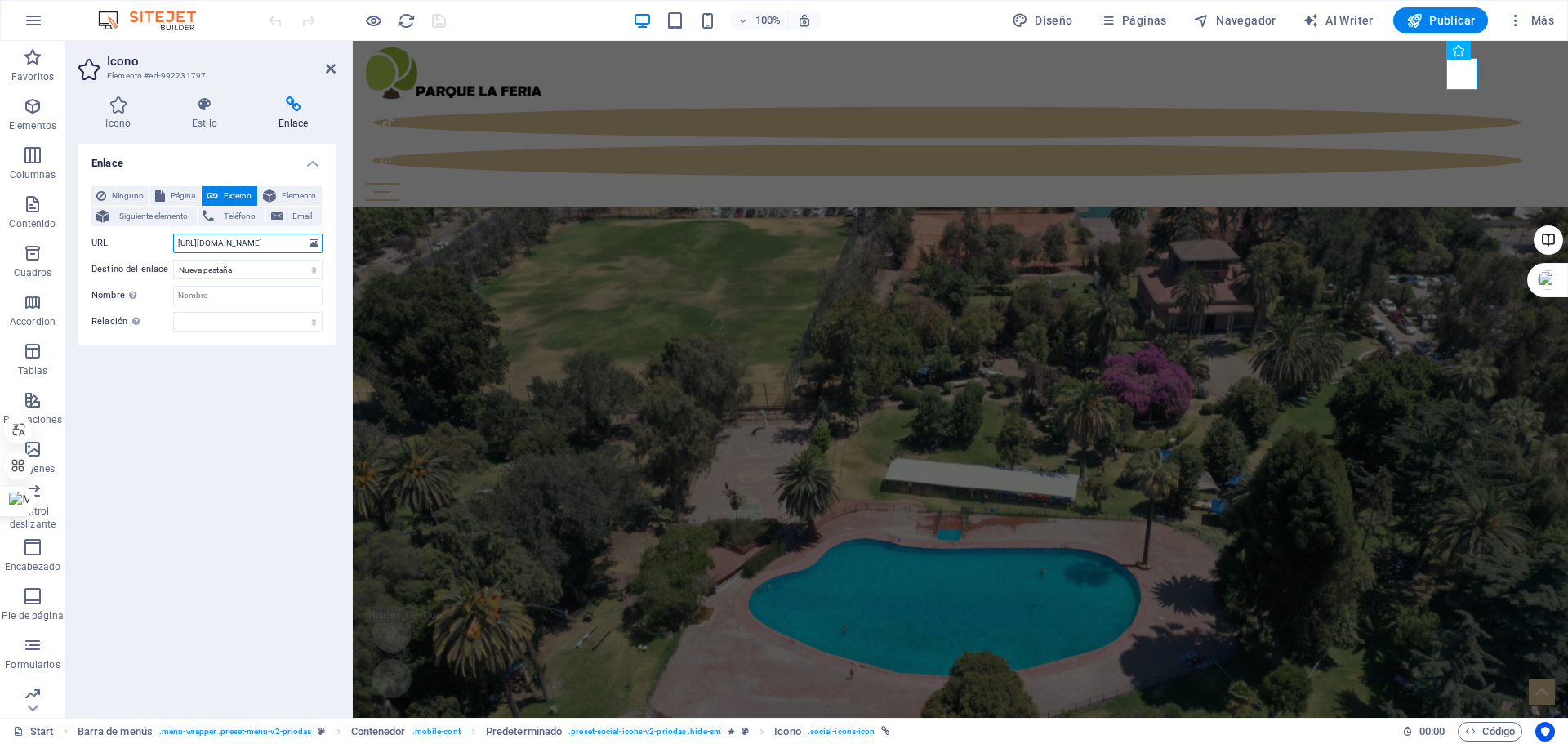
click at [209, 242] on input "https://www.instagram.com/" at bounding box center [248, 243] width 149 height 20
paste input "parquelaferia?igsh=ZzNxMHk4Z2d4bTh0&utm_source=qr"
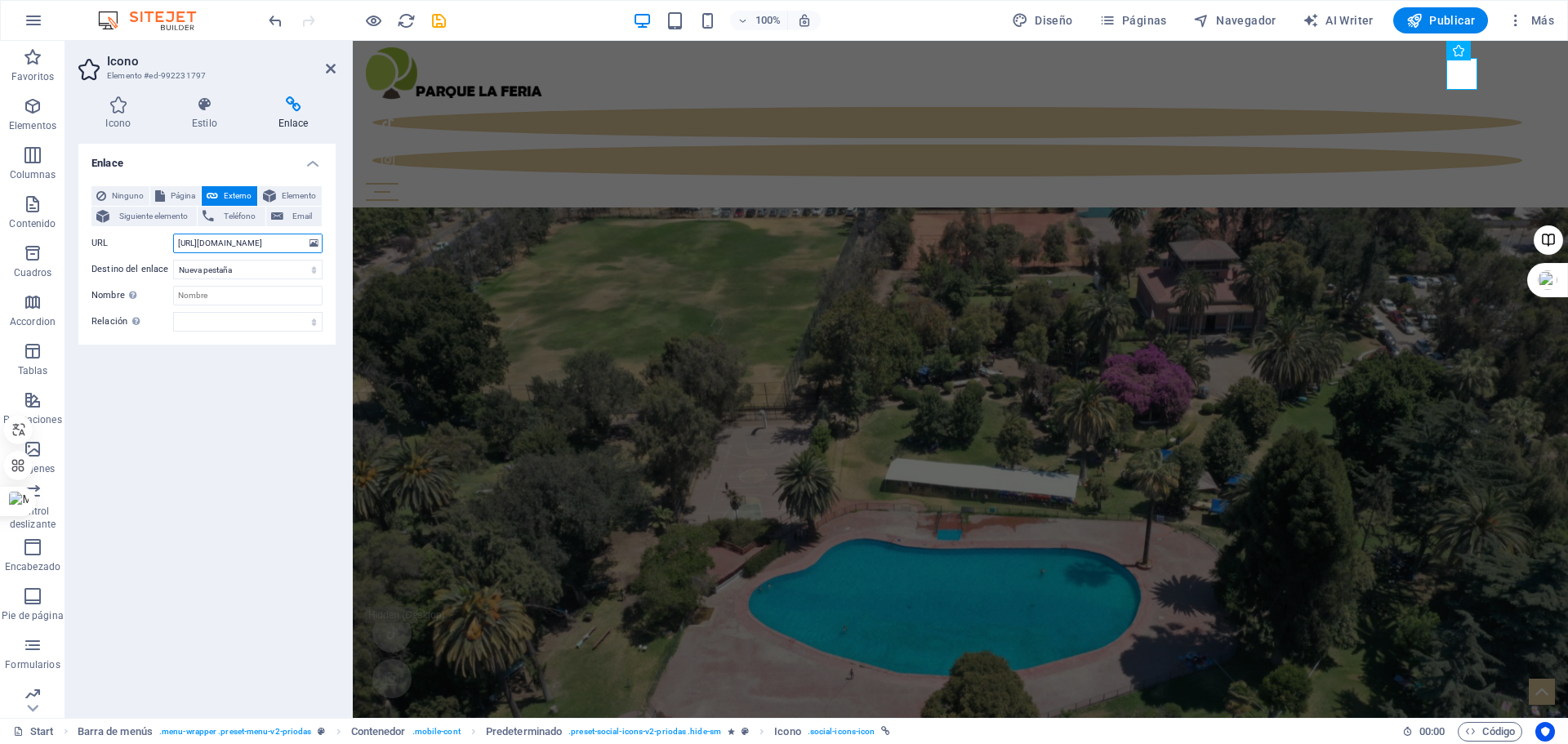
type input "https://www.instagram.com/parquelaferia?igsh=ZzNxMHk4Z2d4bTh0&utm_source=qr"
click at [226, 380] on div "Enlace Ninguno Página Externo Elemento Siguiente elemento Teléfono Email Página…" at bounding box center [207, 423] width 258 height 561
click at [1449, 20] on span "Publicar" at bounding box center [1440, 21] width 69 height 17
checkbox input "false"
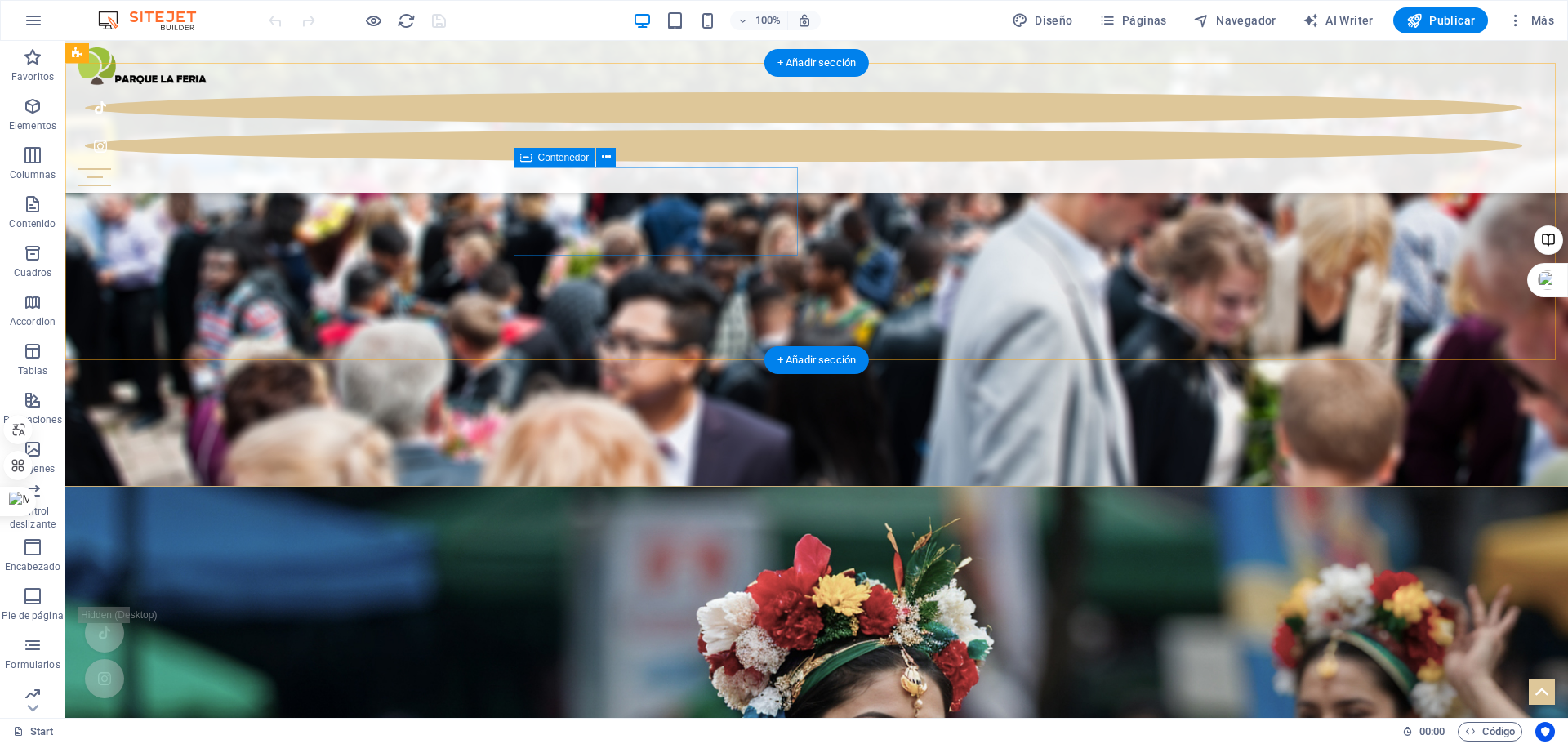
scroll to position [1016, 0]
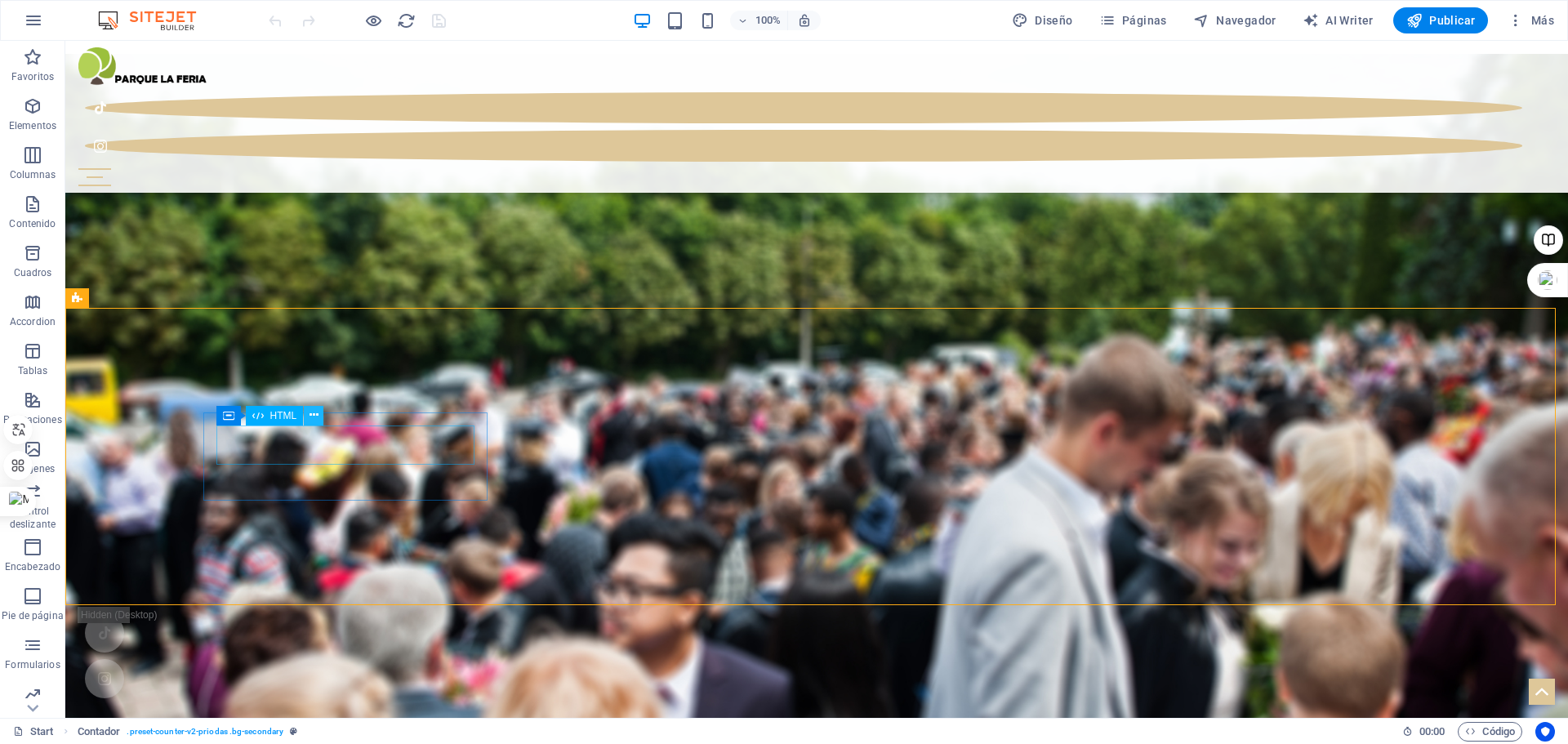
click at [311, 416] on icon at bounding box center [313, 415] width 9 height 17
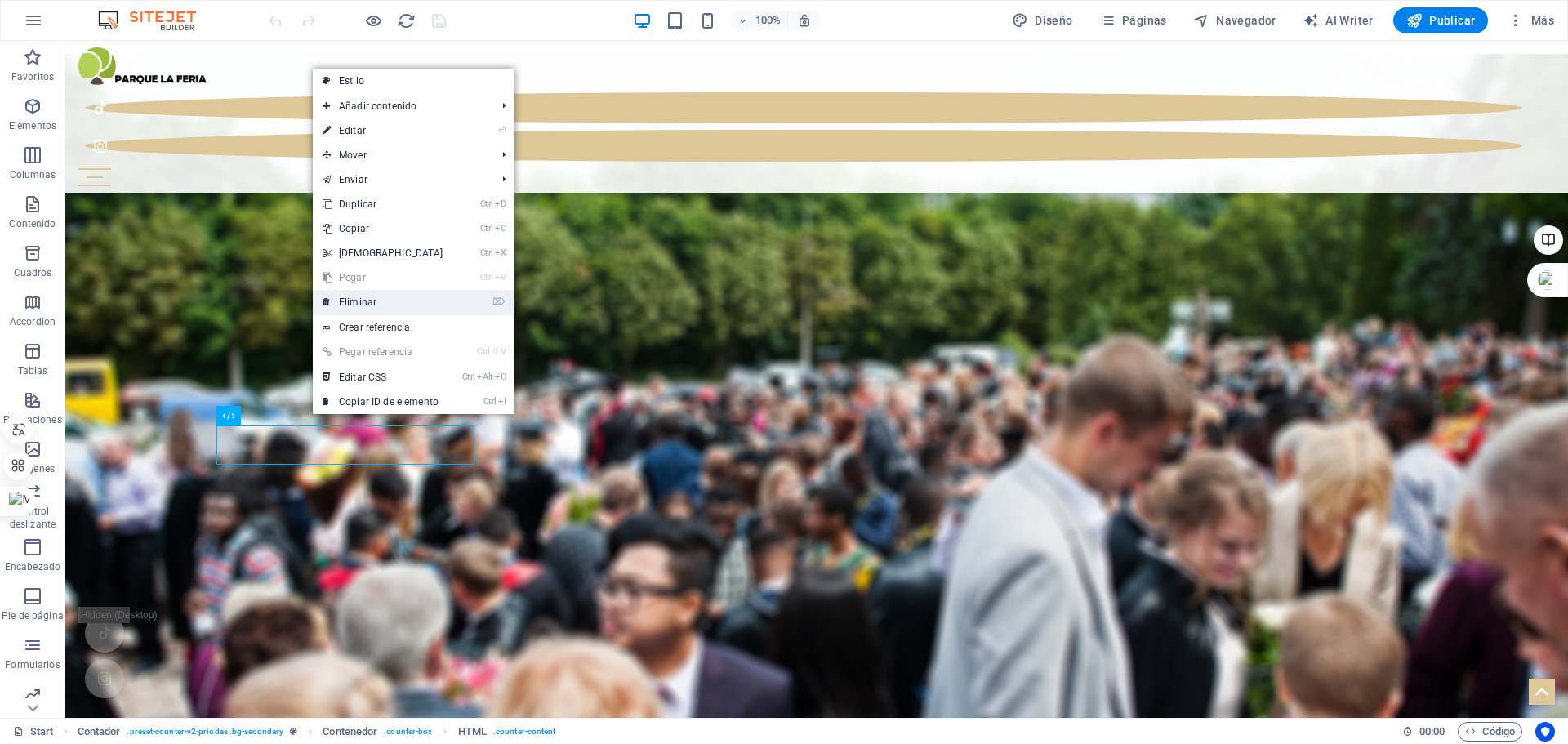
click at [376, 306] on link "⌦ Eliminar" at bounding box center [383, 302] width 141 height 24
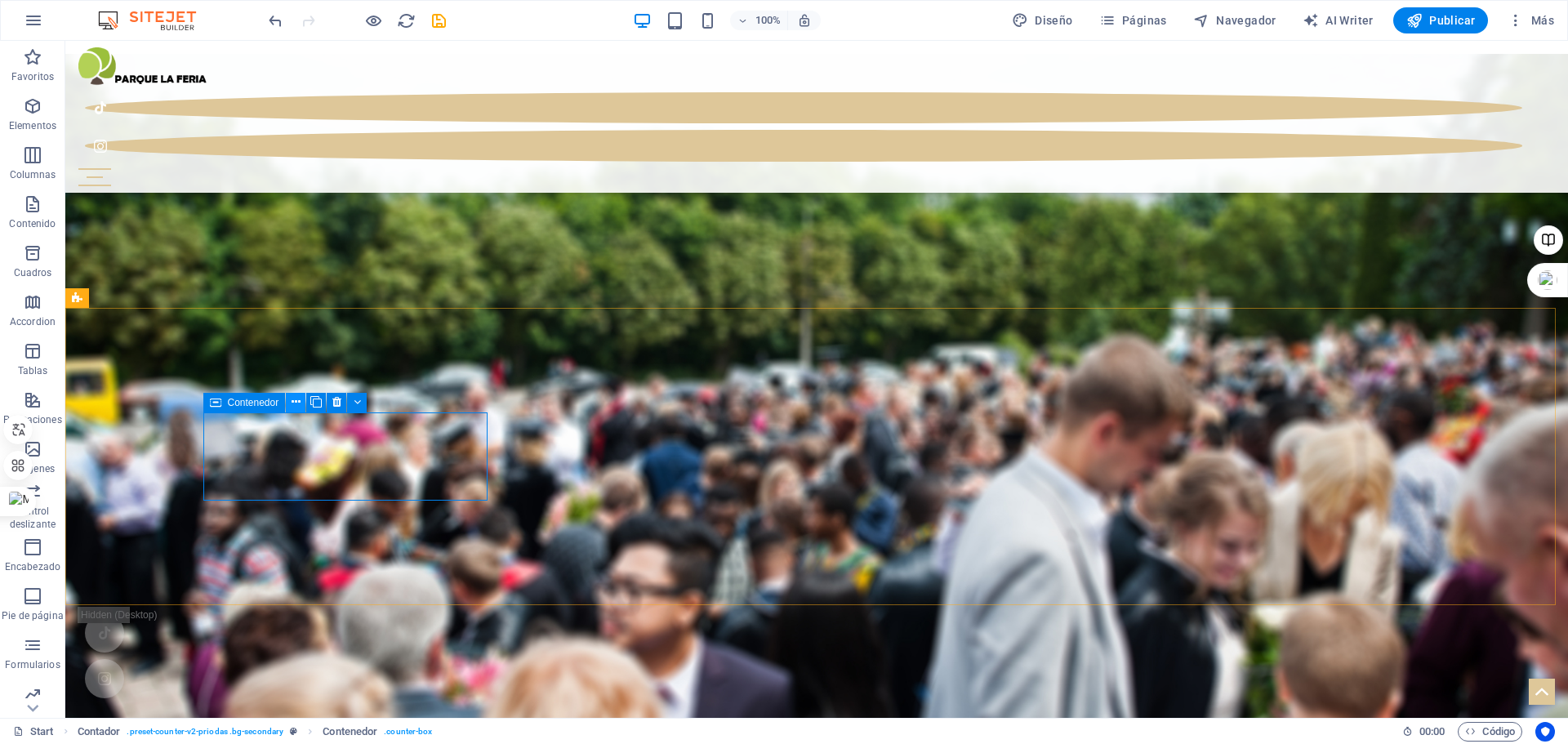
click at [303, 400] on button at bounding box center [296, 402] width 20 height 20
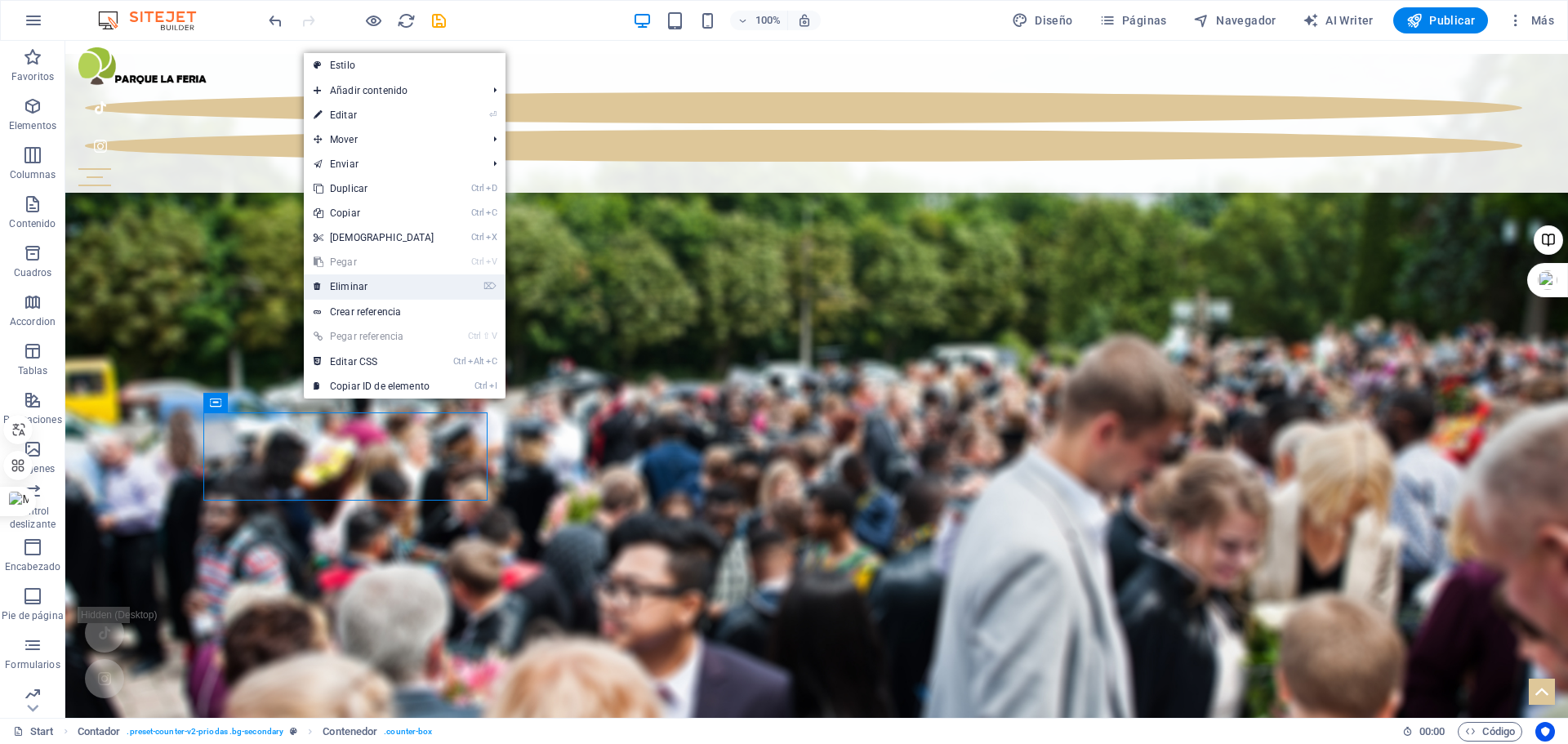
click at [367, 291] on link "⌦ Eliminar" at bounding box center [374, 286] width 141 height 24
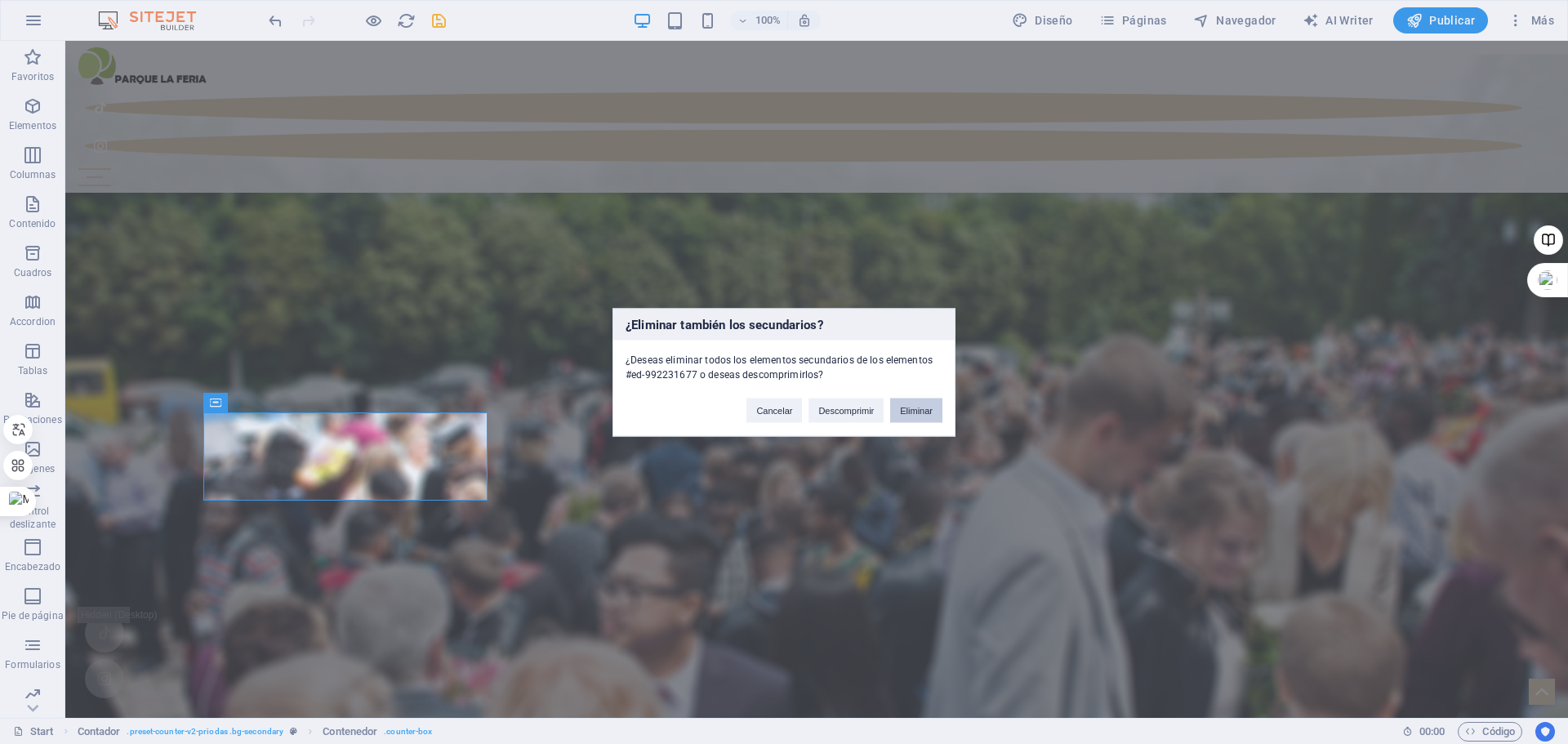
click at [922, 411] on button "Eliminar" at bounding box center [916, 409] width 53 height 24
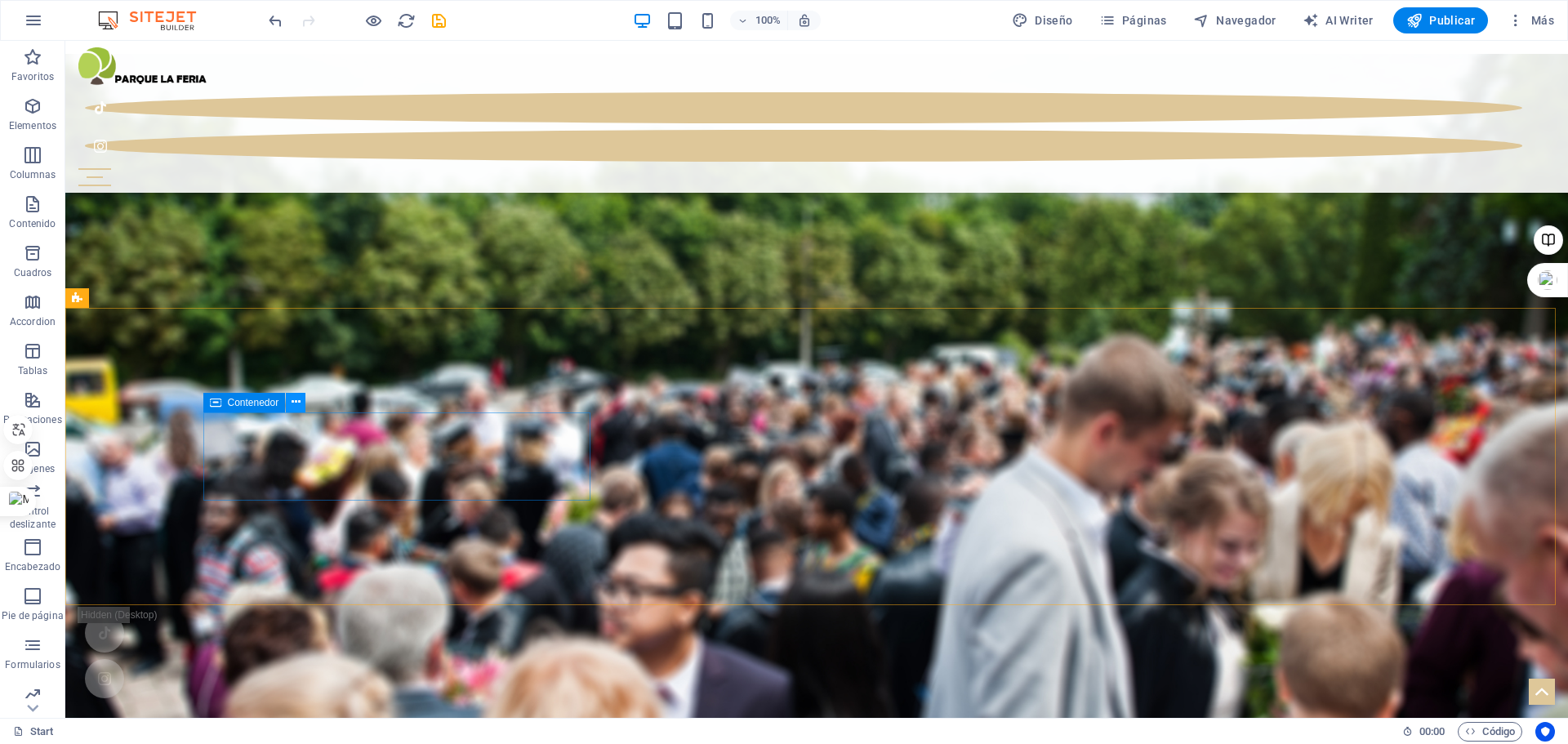
click at [299, 402] on icon at bounding box center [296, 402] width 9 height 17
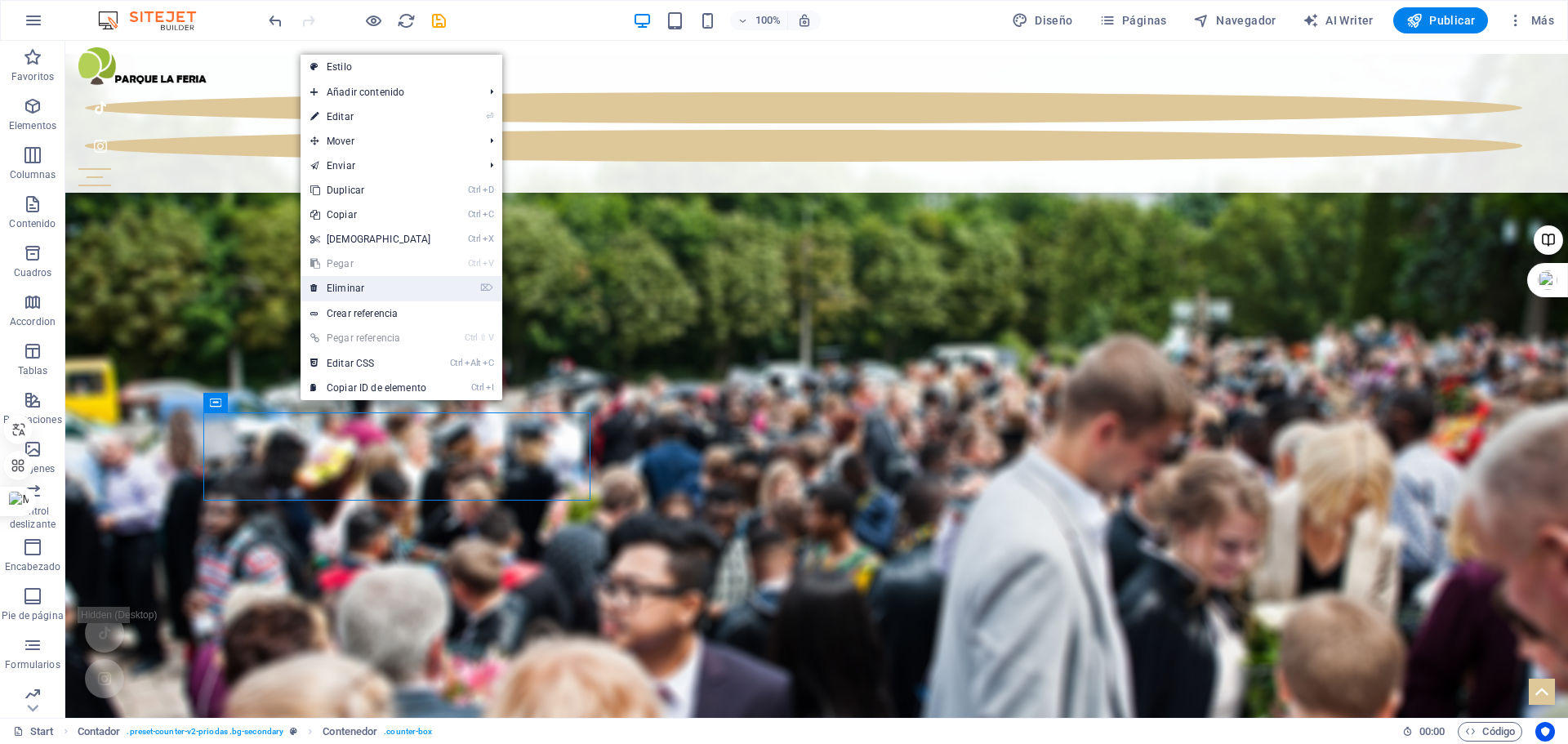
click at [368, 282] on link "⌦ Eliminar" at bounding box center [371, 287] width 141 height 24
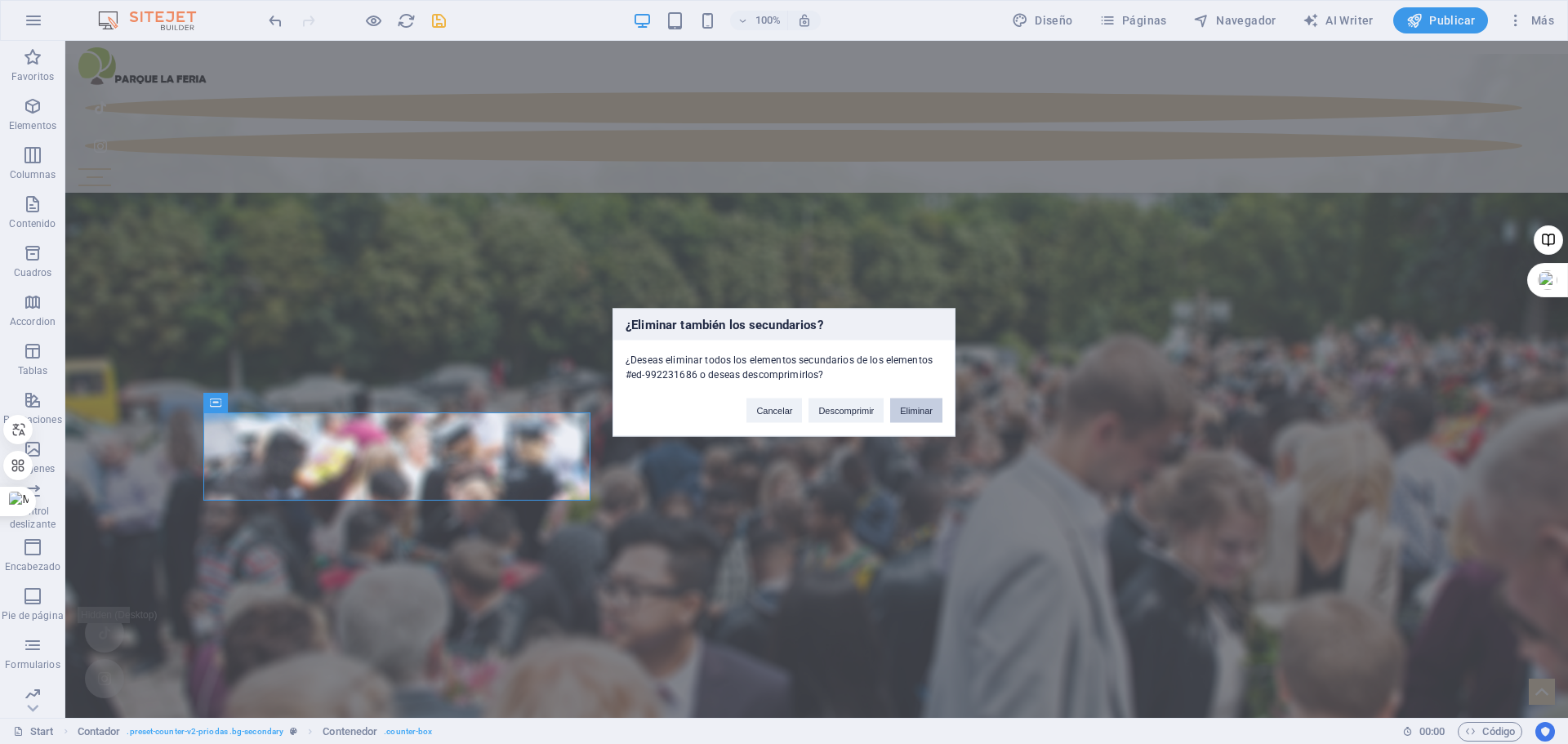
click at [914, 406] on button "Eliminar" at bounding box center [916, 409] width 53 height 24
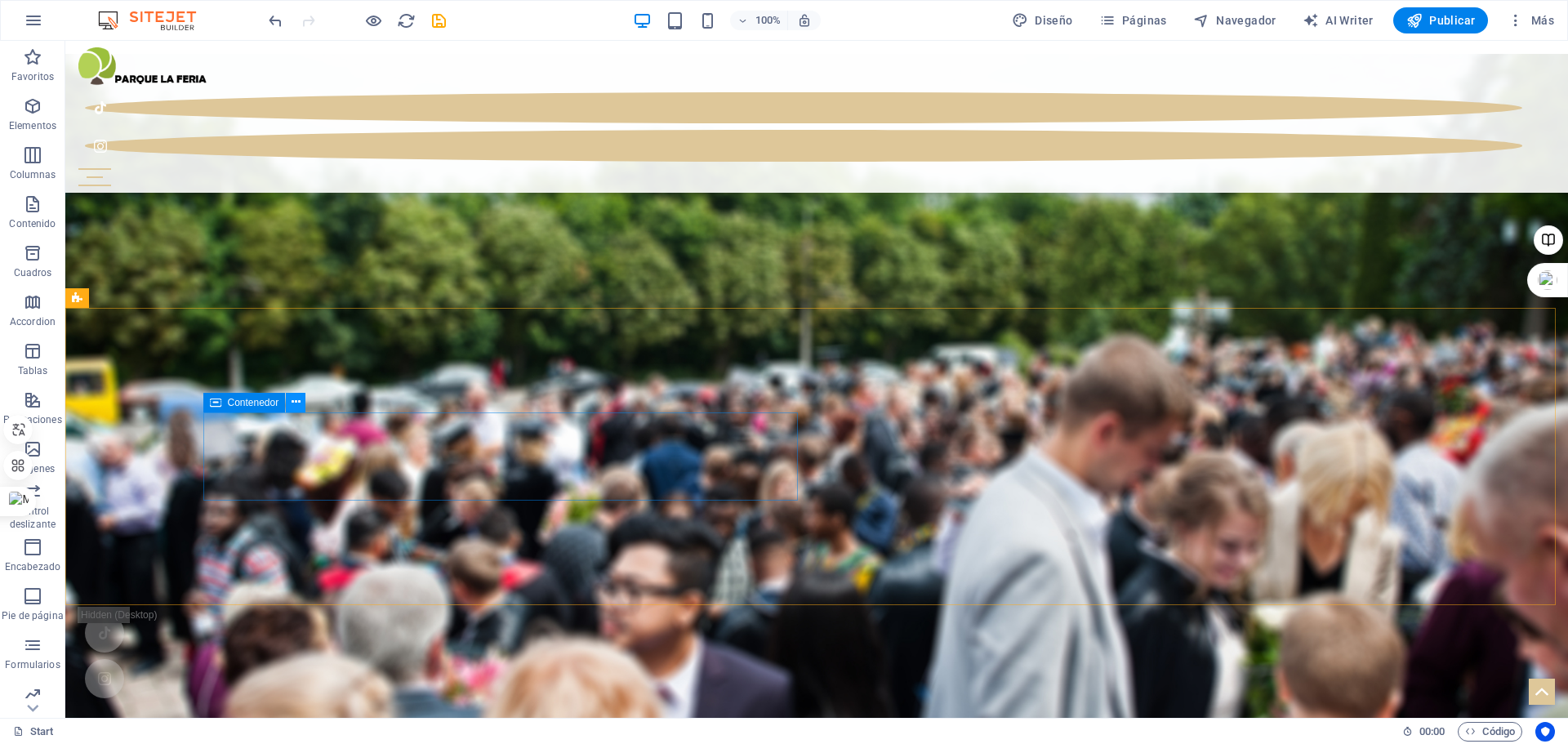
click at [292, 403] on icon at bounding box center [296, 402] width 9 height 17
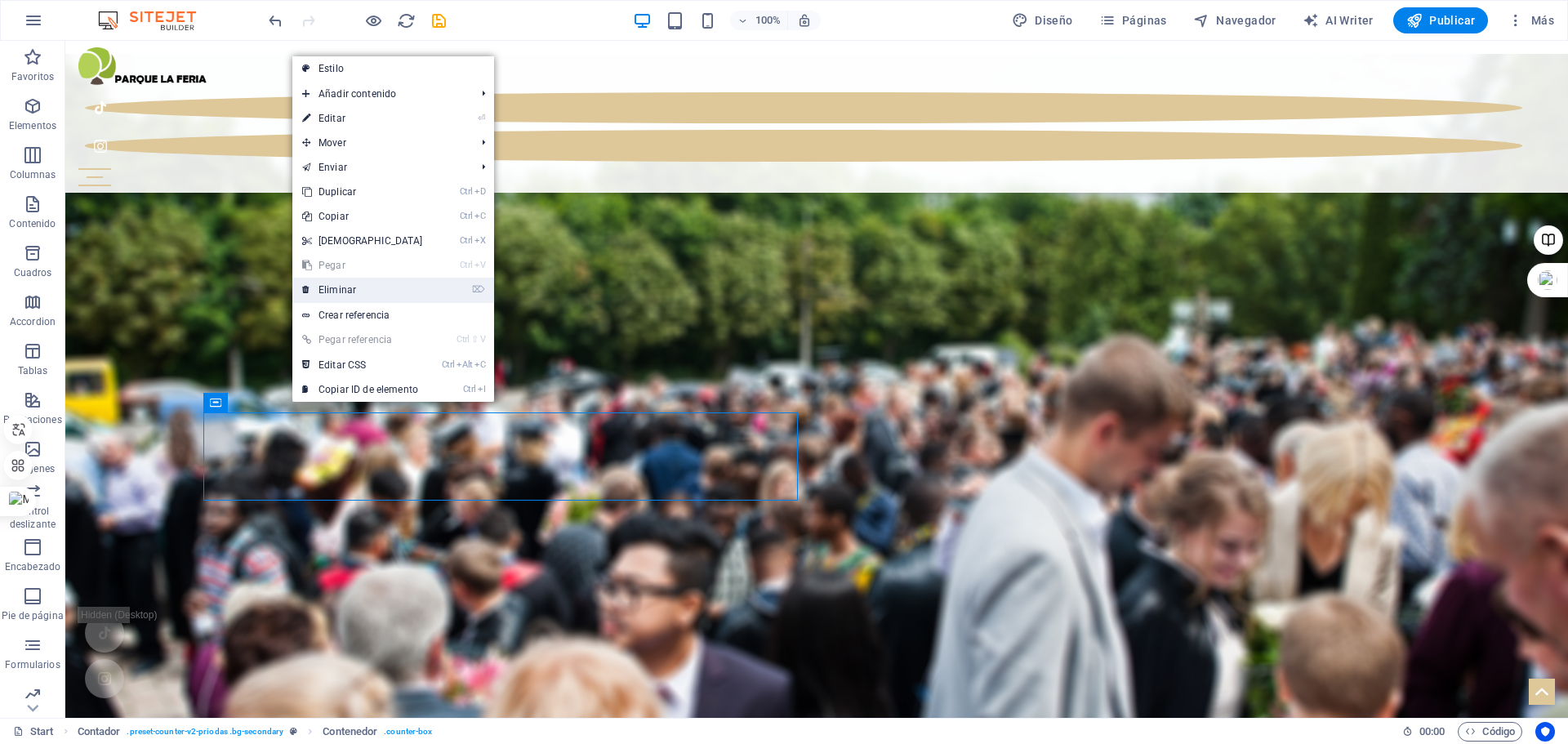
click at [348, 296] on link "⌦ Eliminar" at bounding box center [363, 289] width 141 height 24
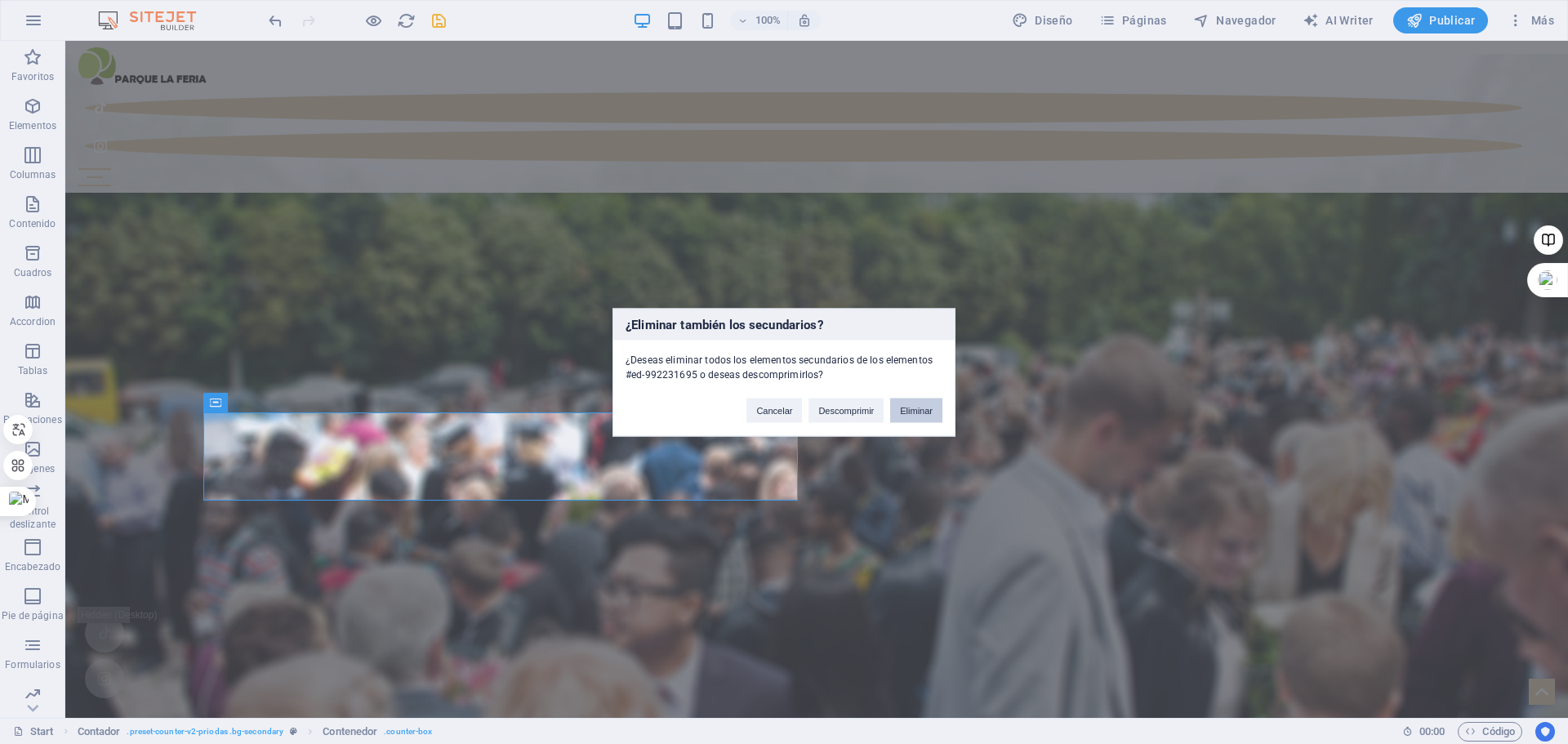
click at [915, 402] on button "Eliminar" at bounding box center [916, 409] width 53 height 24
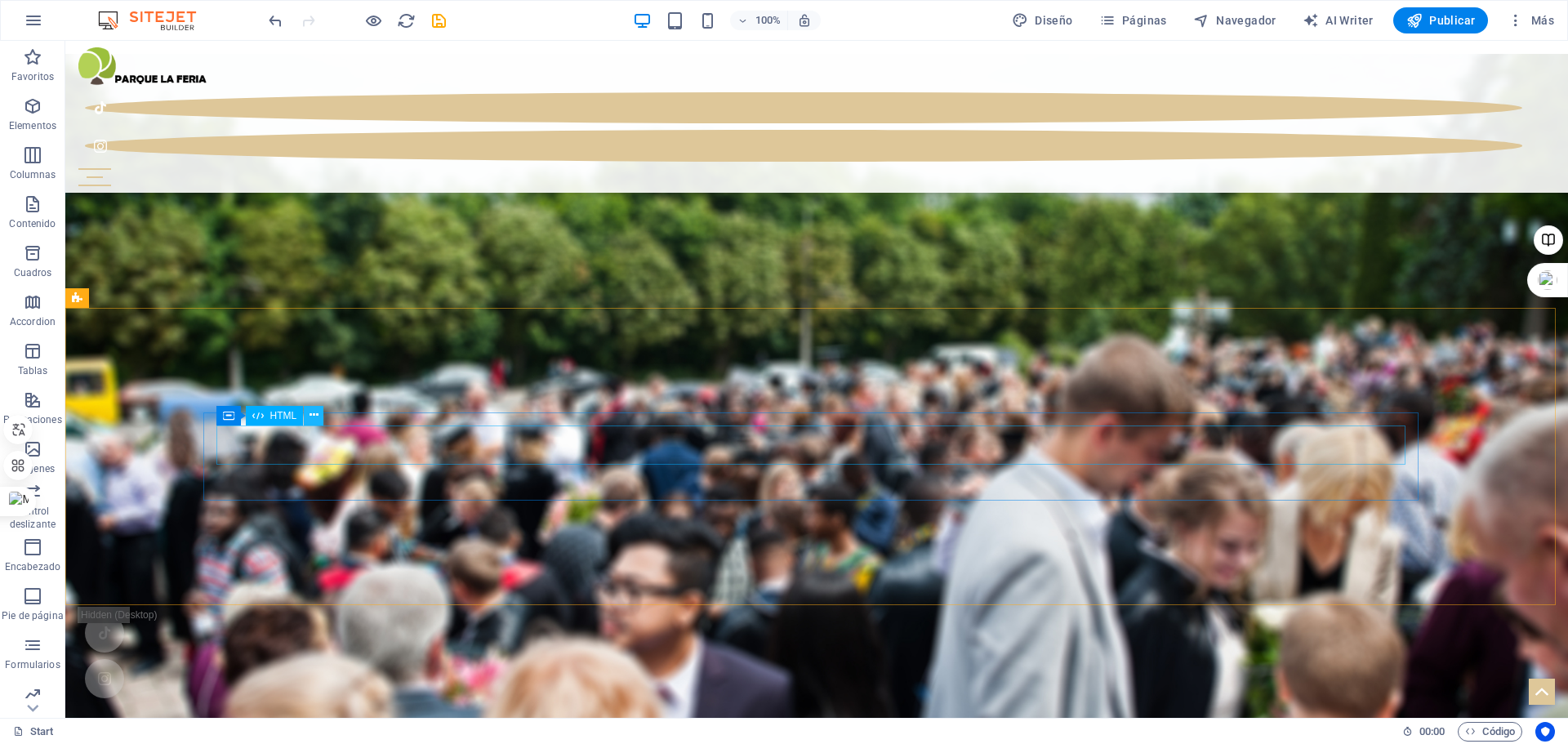
click at [310, 412] on icon at bounding box center [313, 415] width 9 height 17
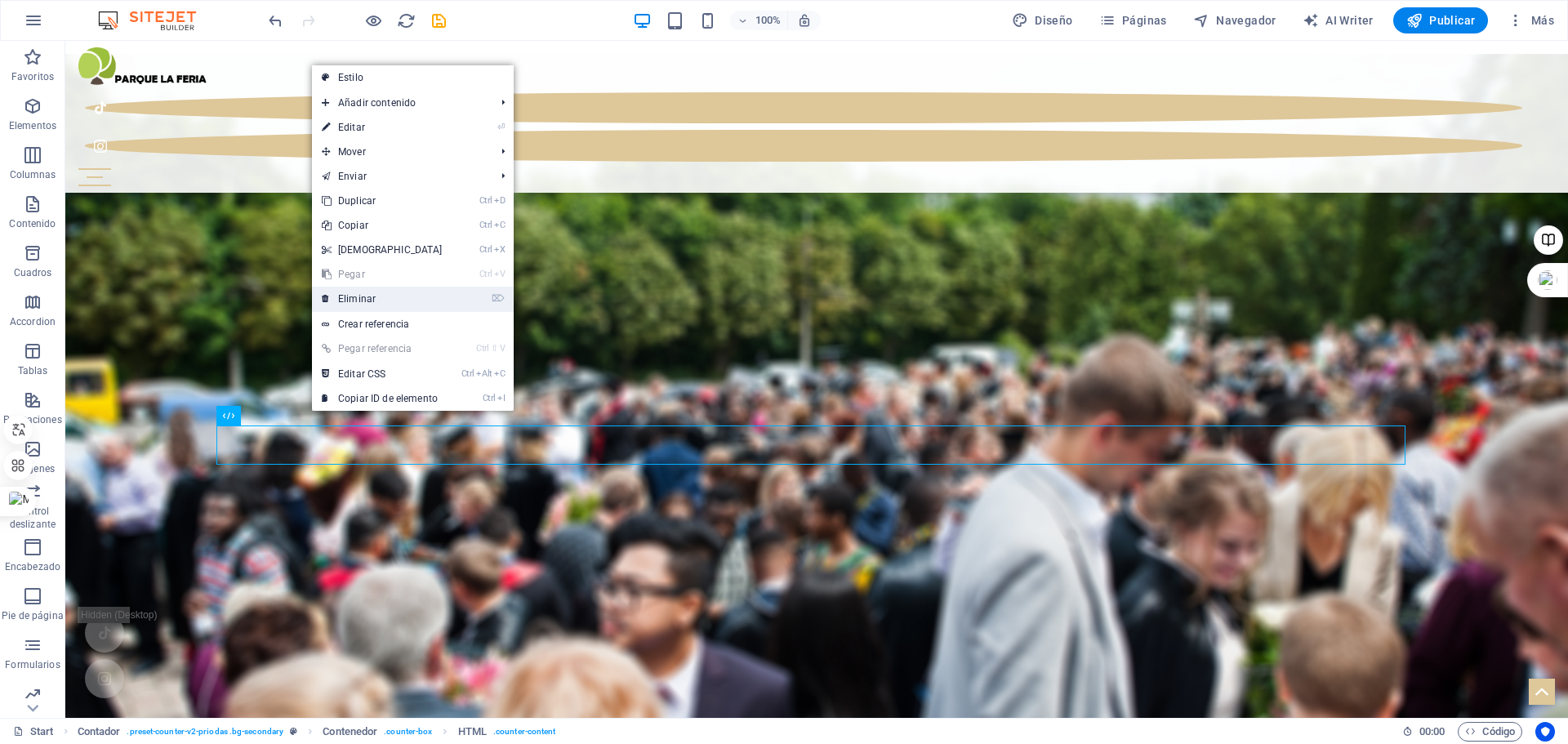
click at [388, 296] on link "⌦ Eliminar" at bounding box center [382, 298] width 141 height 24
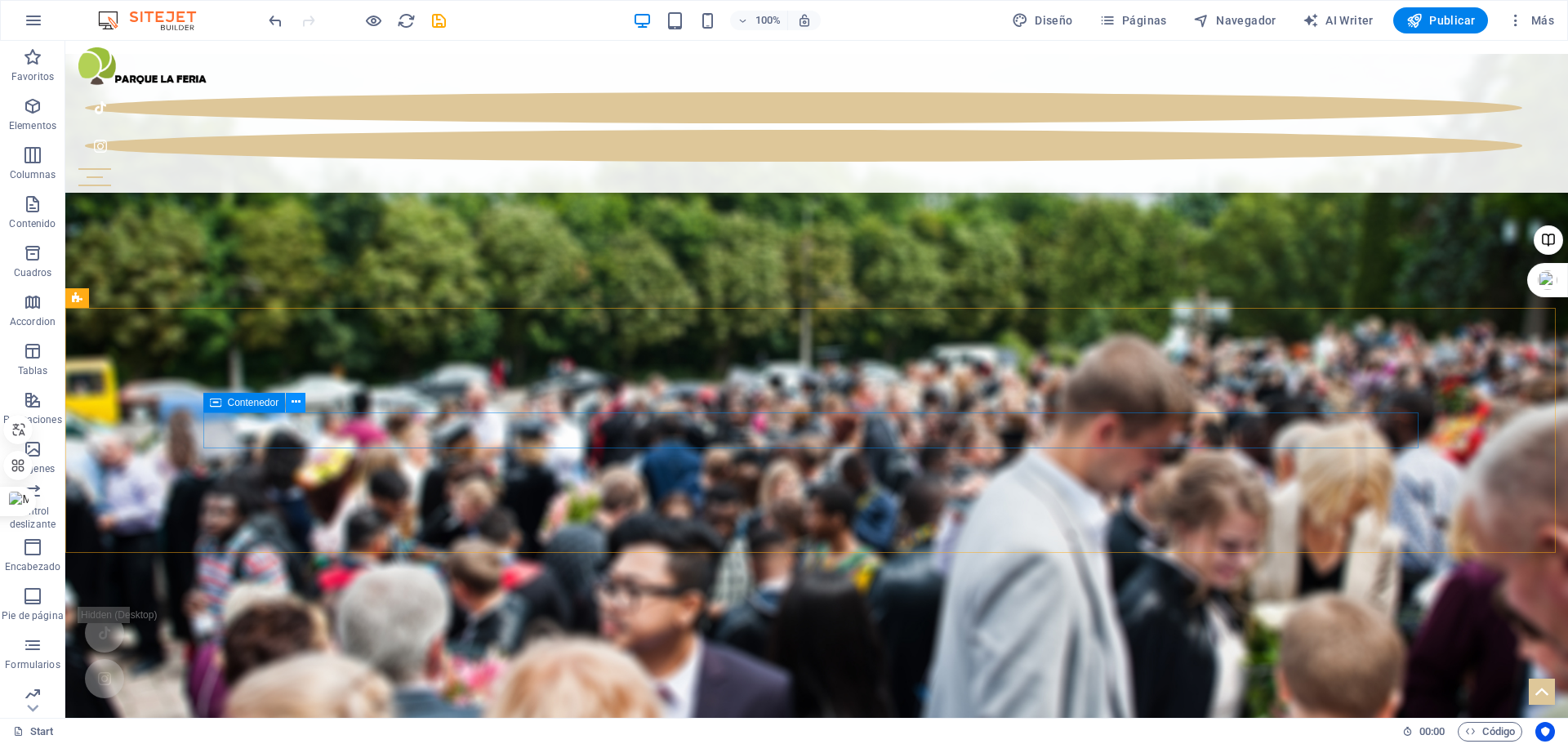
click at [298, 401] on icon at bounding box center [296, 402] width 9 height 17
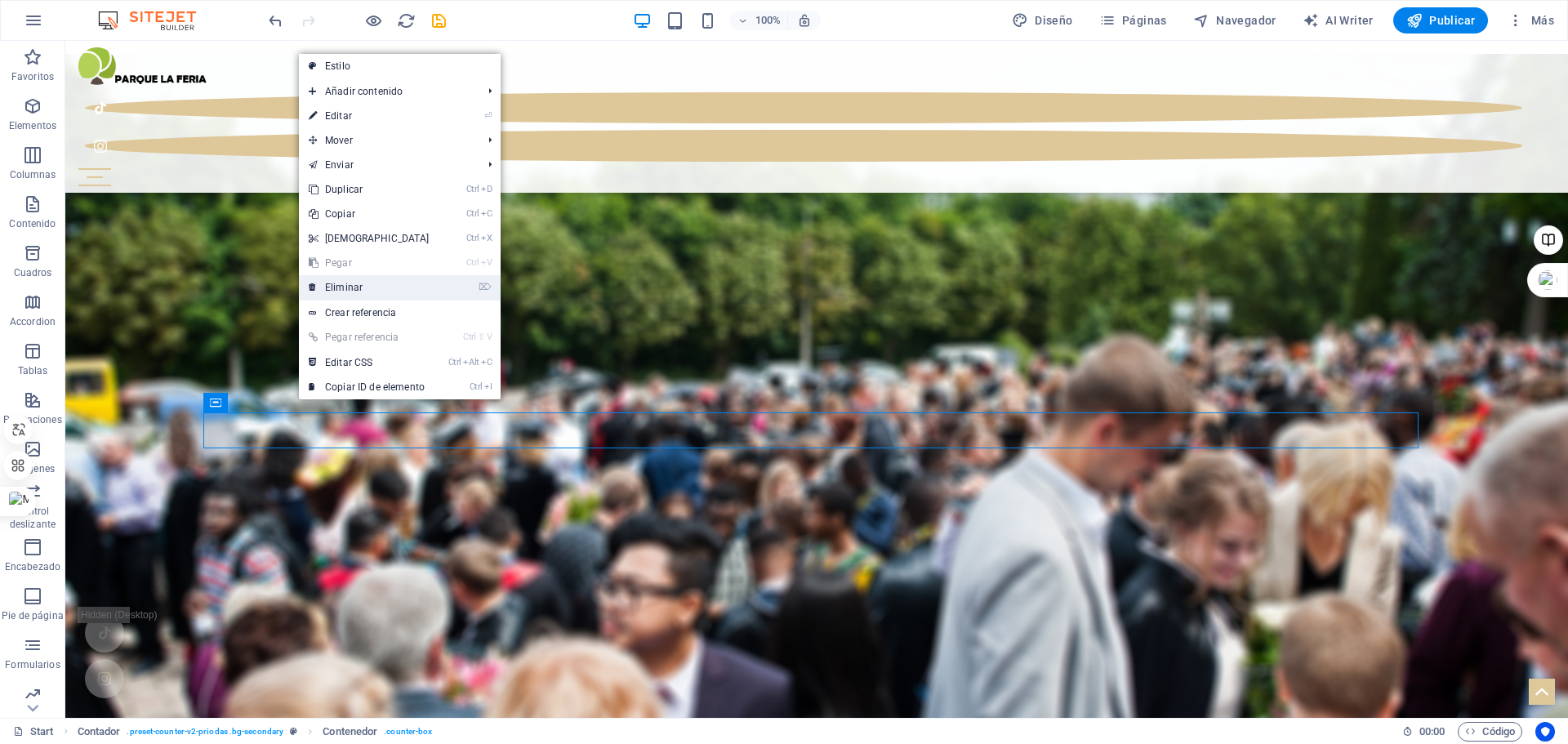
click at [372, 290] on link "⌦ Eliminar" at bounding box center [369, 287] width 141 height 24
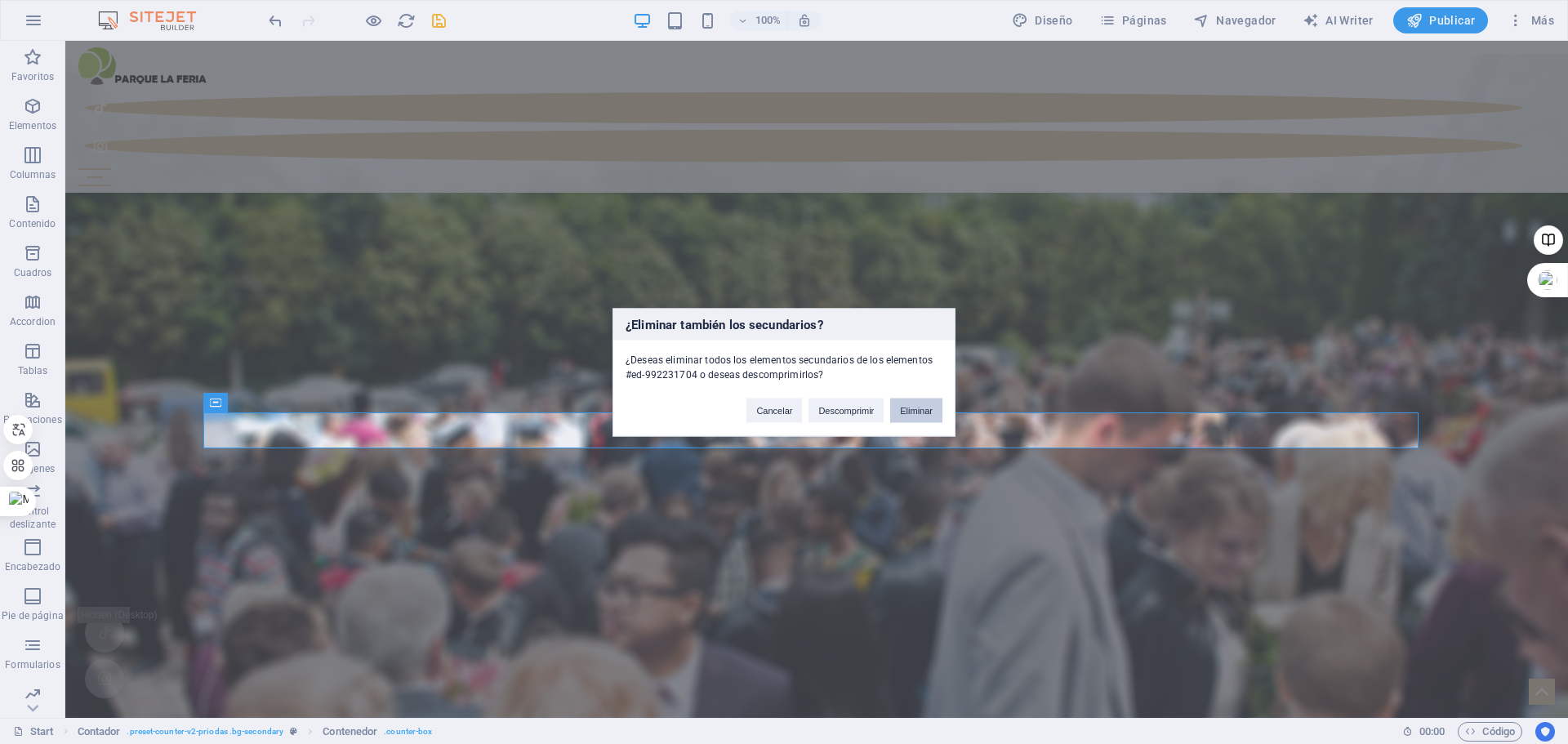
click at [914, 413] on button "Eliminar" at bounding box center [916, 409] width 53 height 24
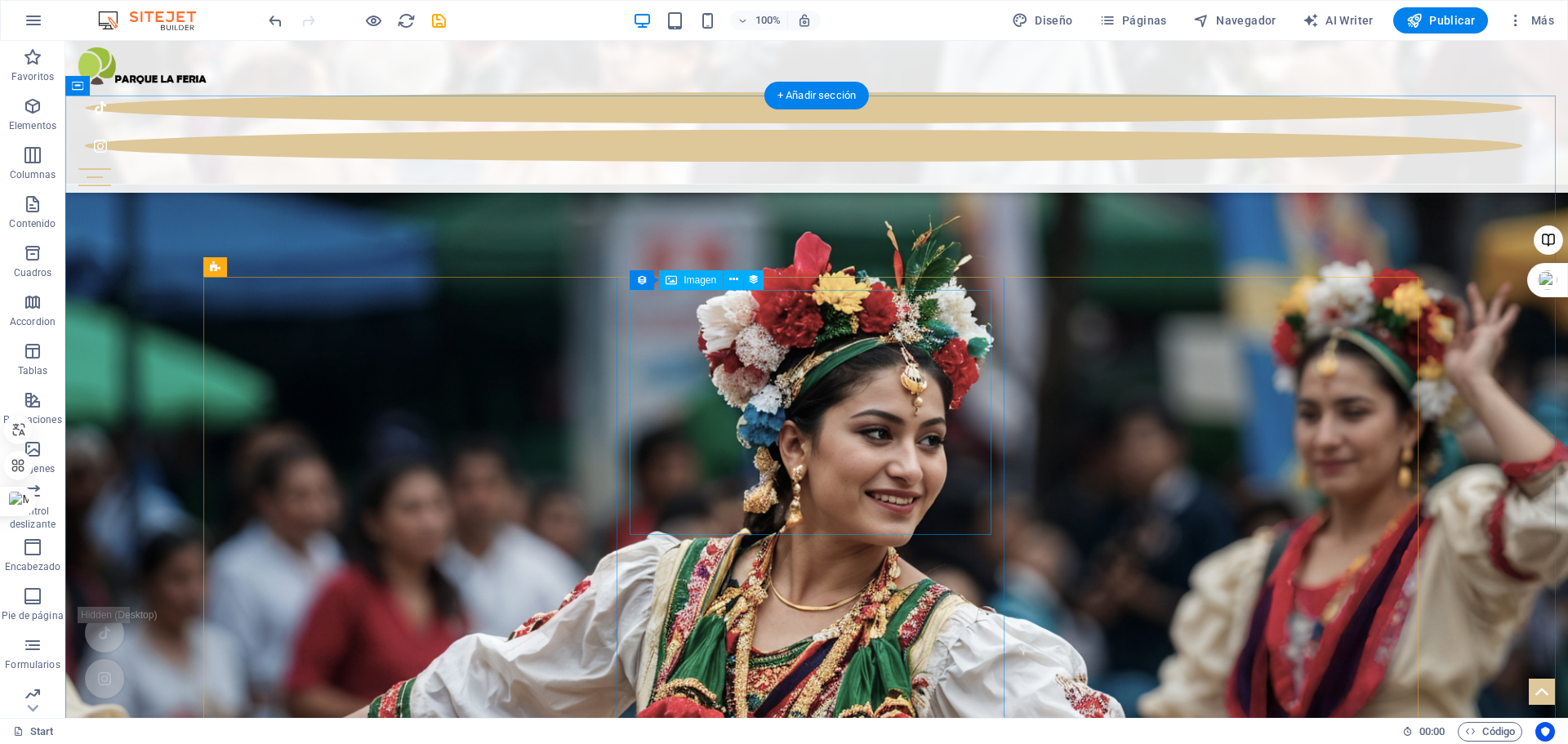
scroll to position [1587, 0]
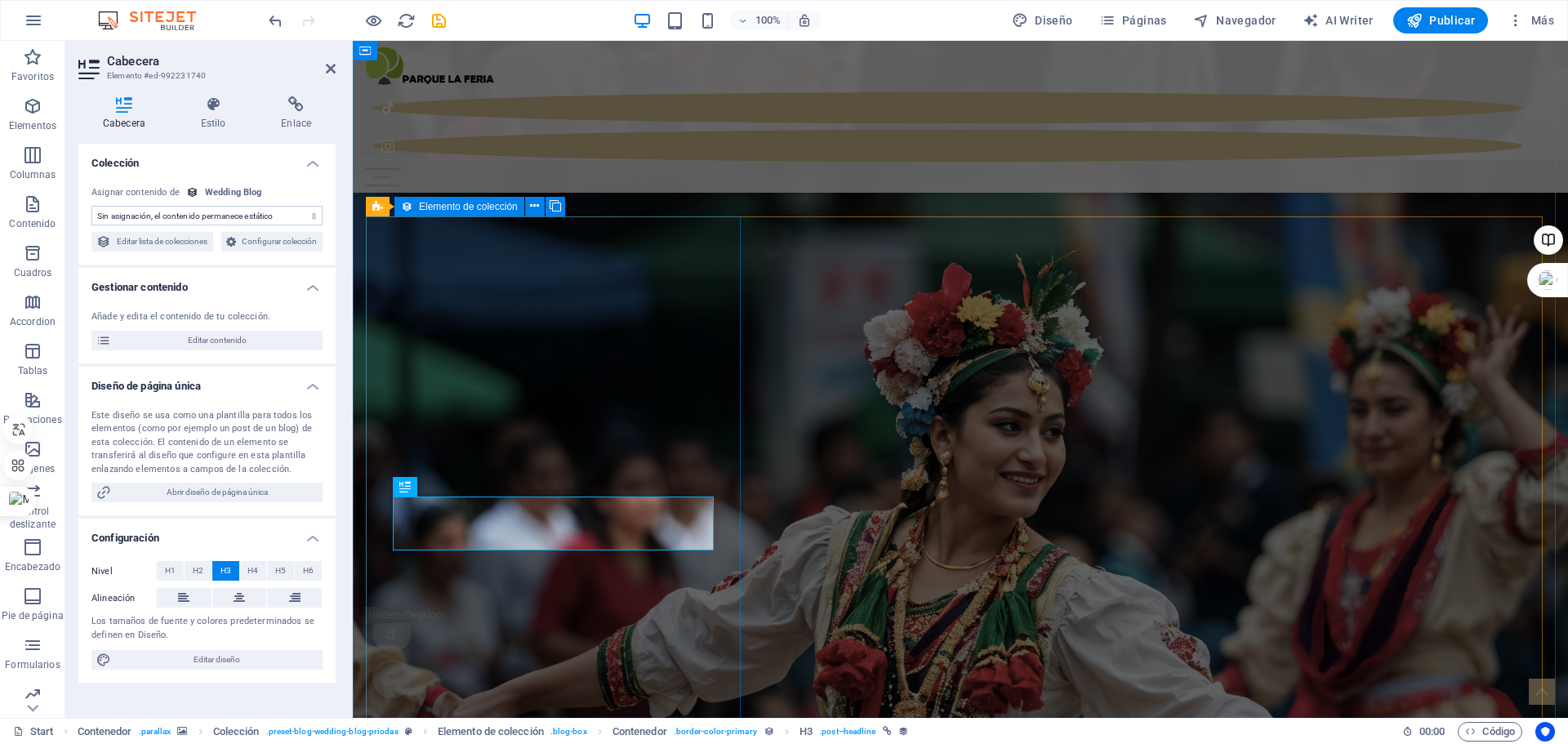
select select "name"
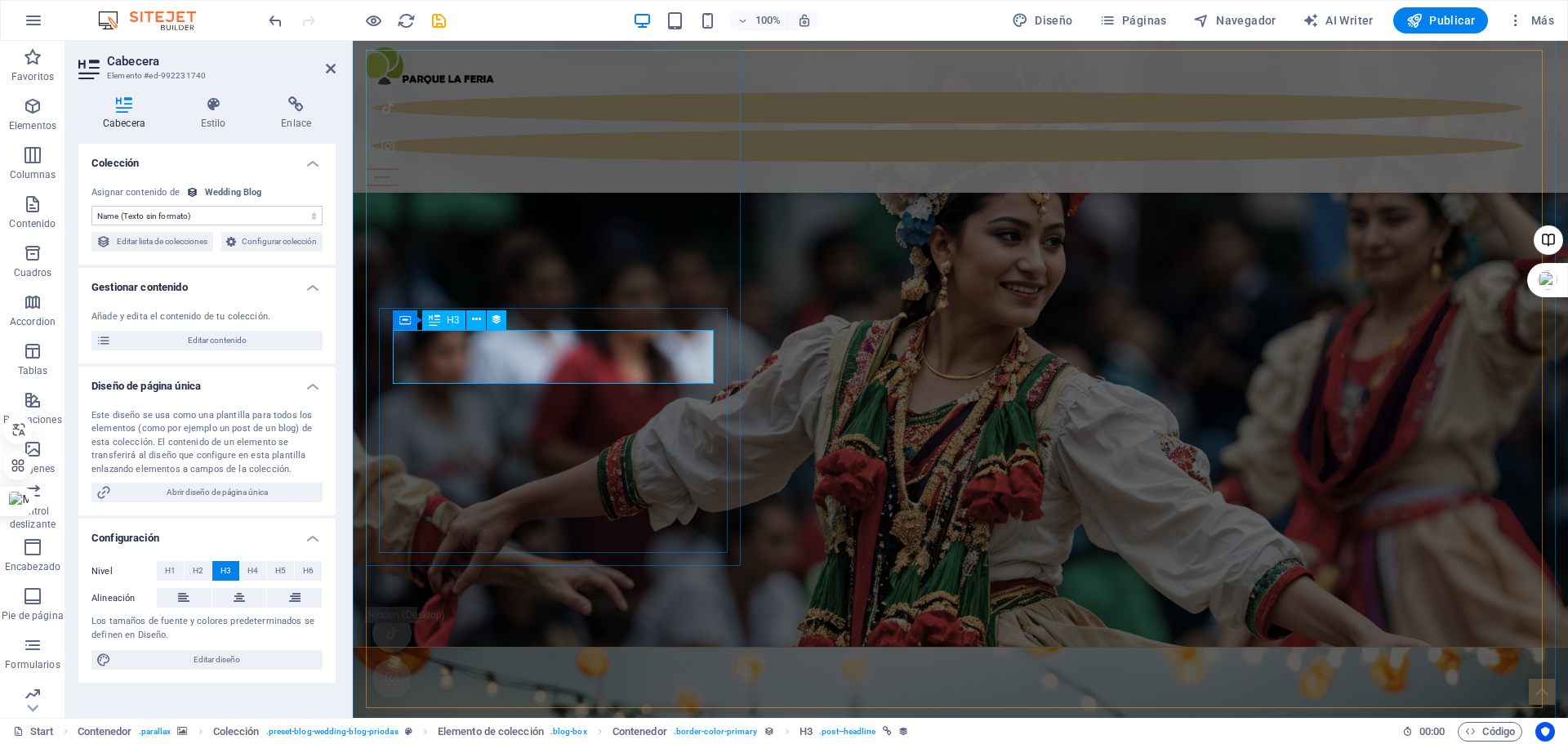
scroll to position [1750, 0]
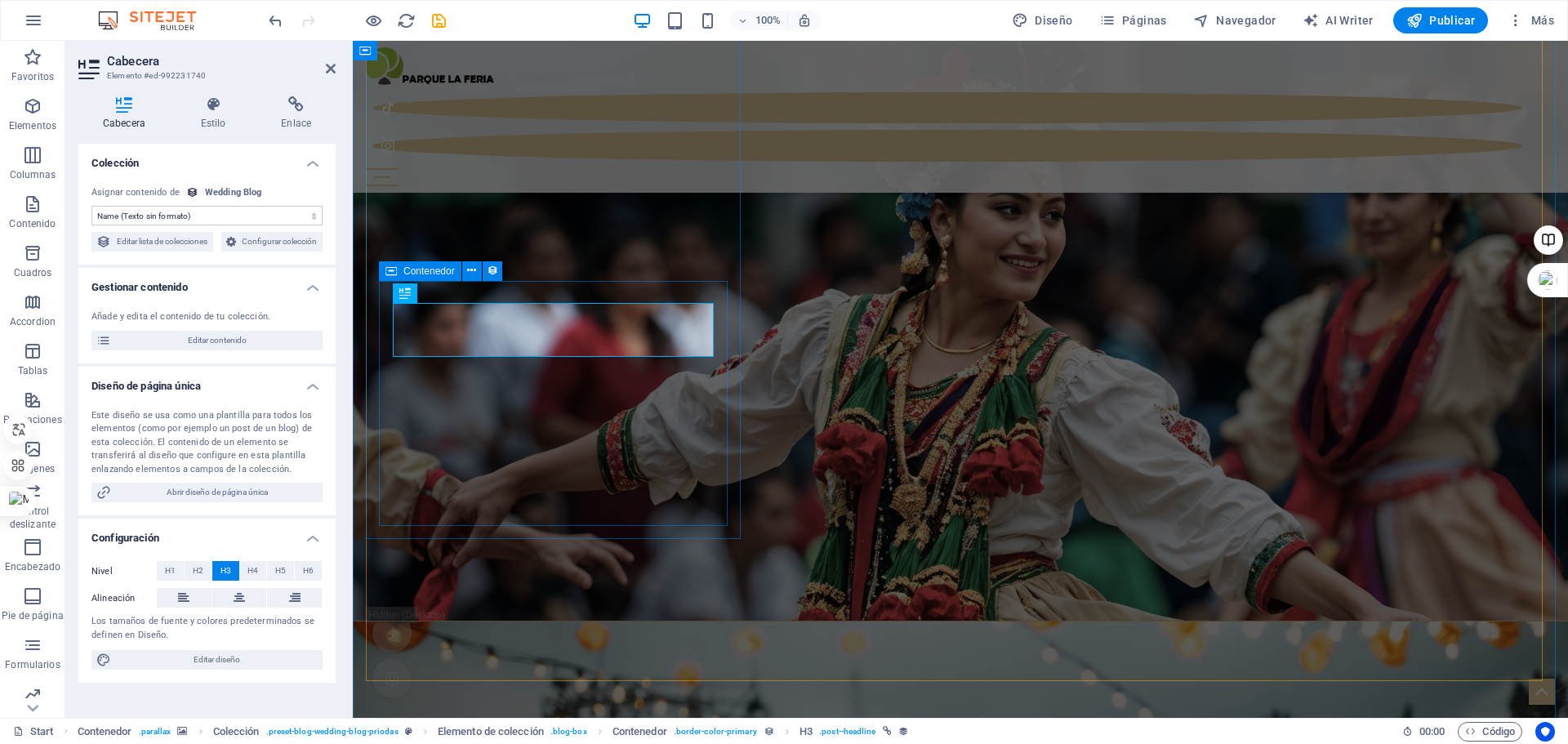
scroll to position [1832, 0]
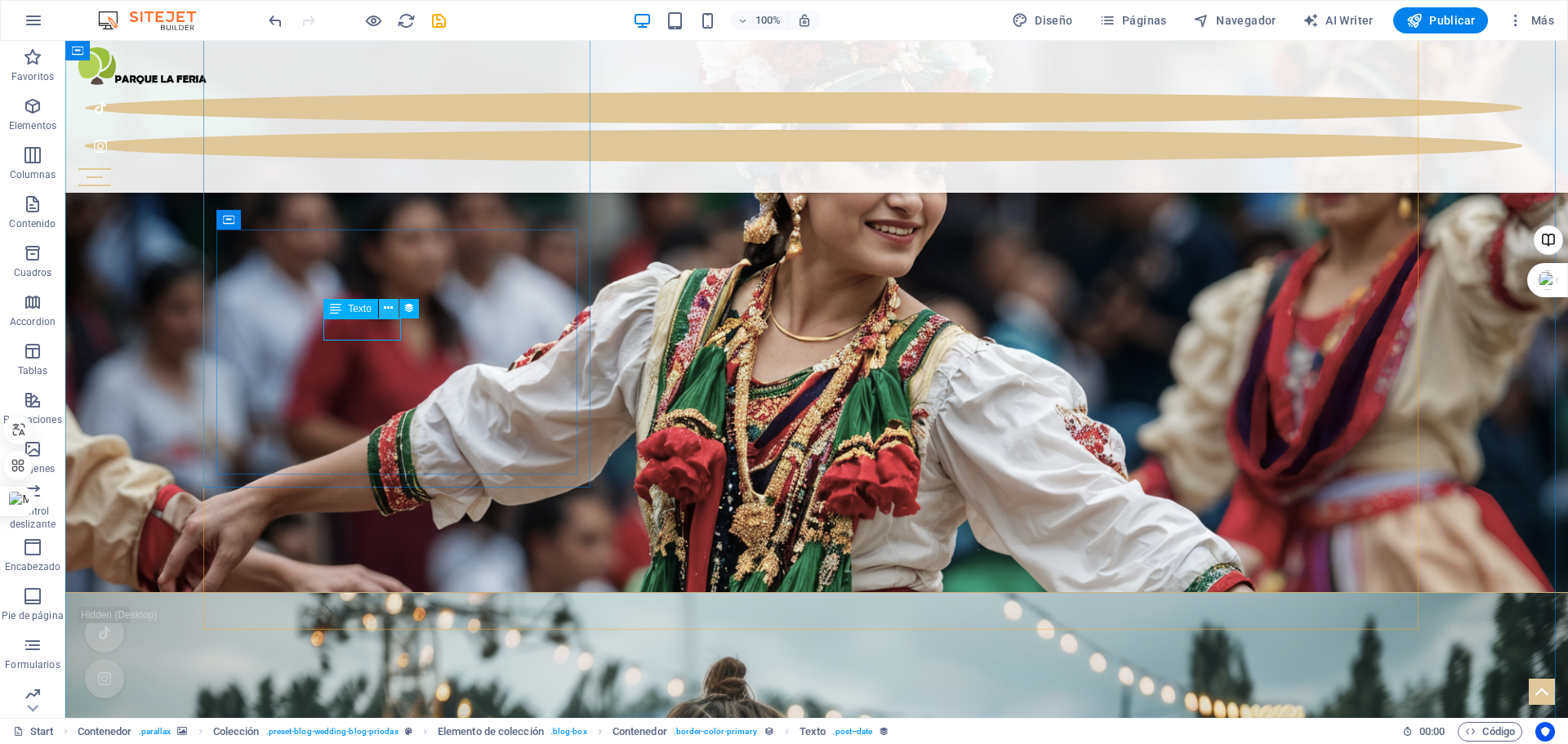
click at [386, 310] on icon at bounding box center [388, 308] width 9 height 17
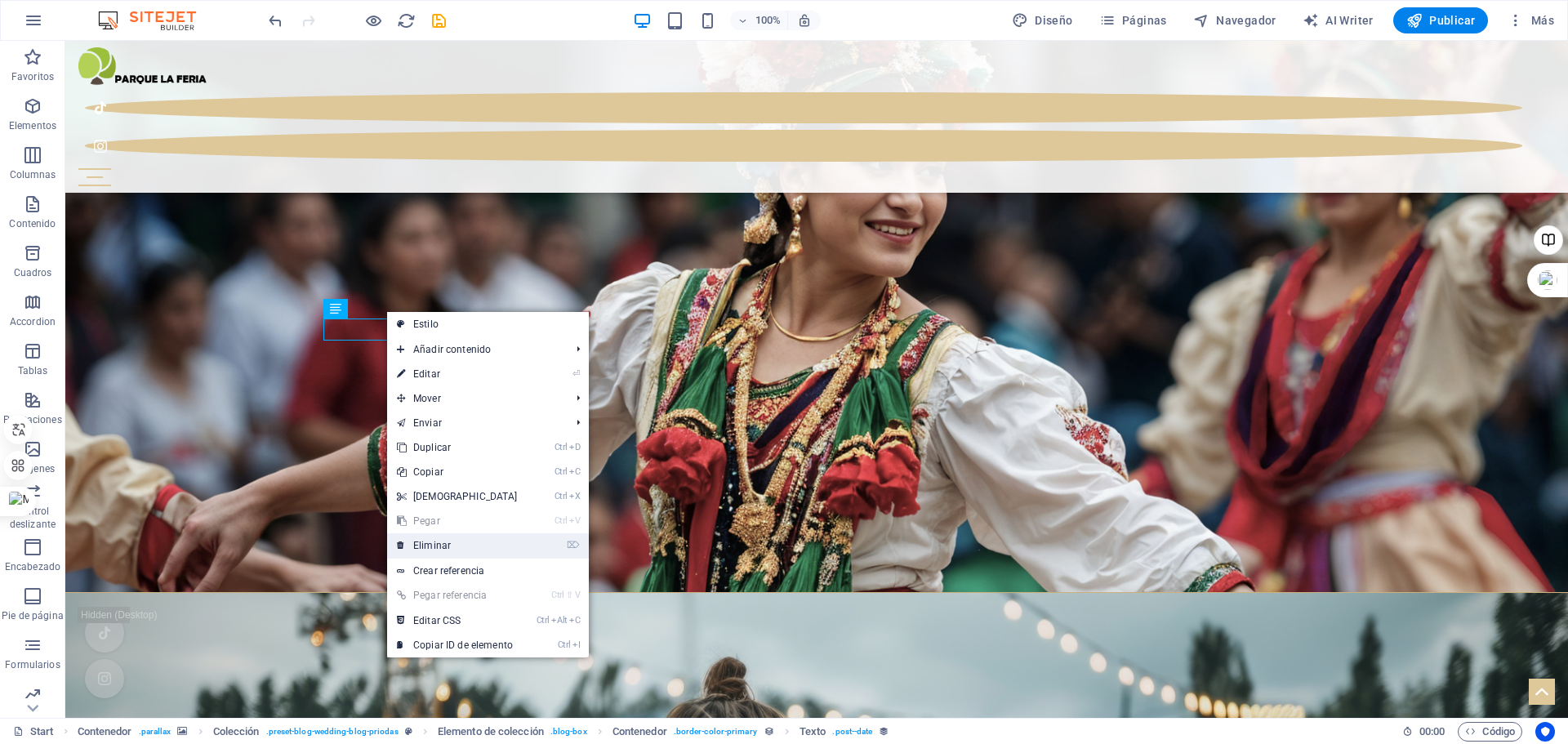
click at [423, 542] on link "⌦ Eliminar" at bounding box center [457, 545] width 141 height 24
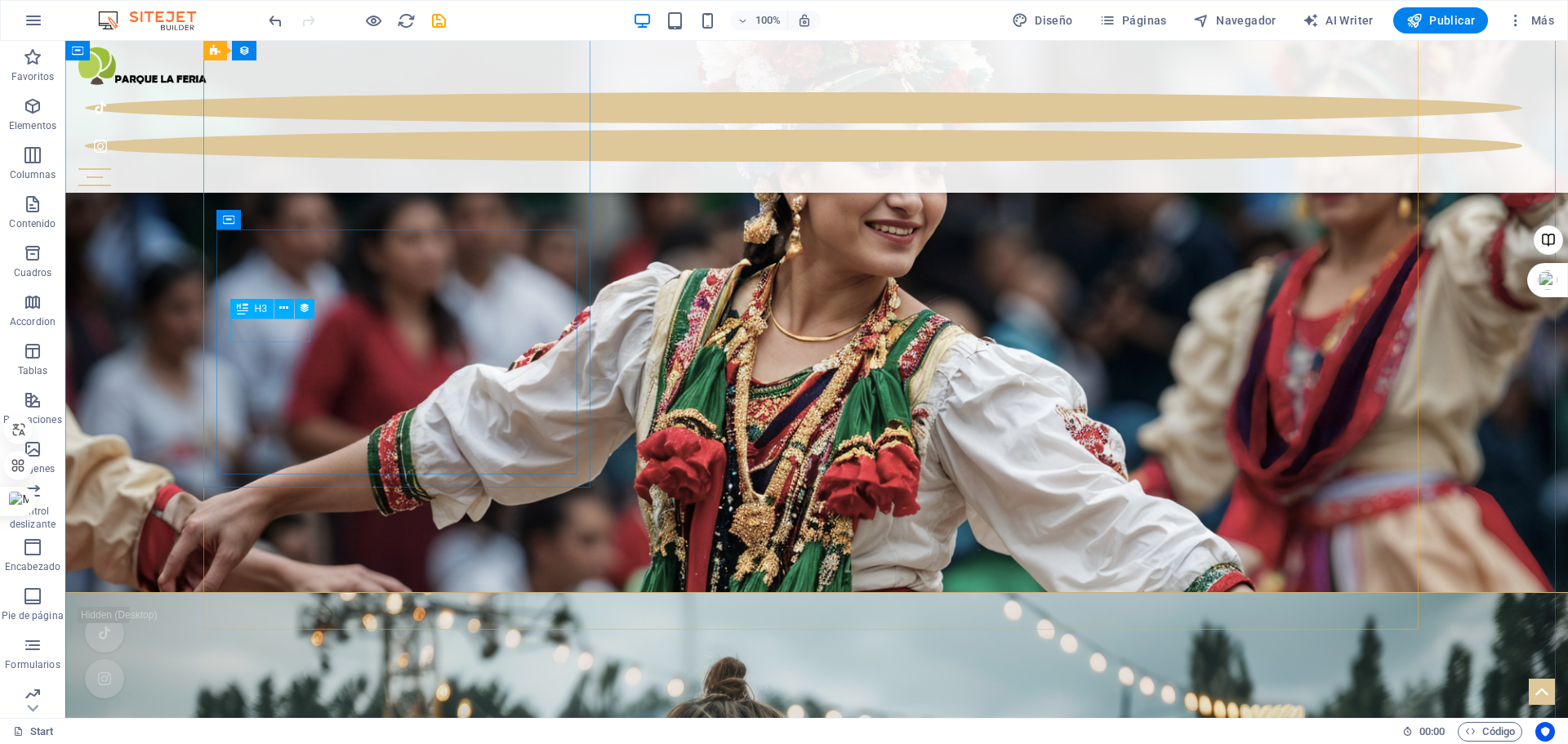
click at [283, 309] on icon at bounding box center [283, 308] width 9 height 17
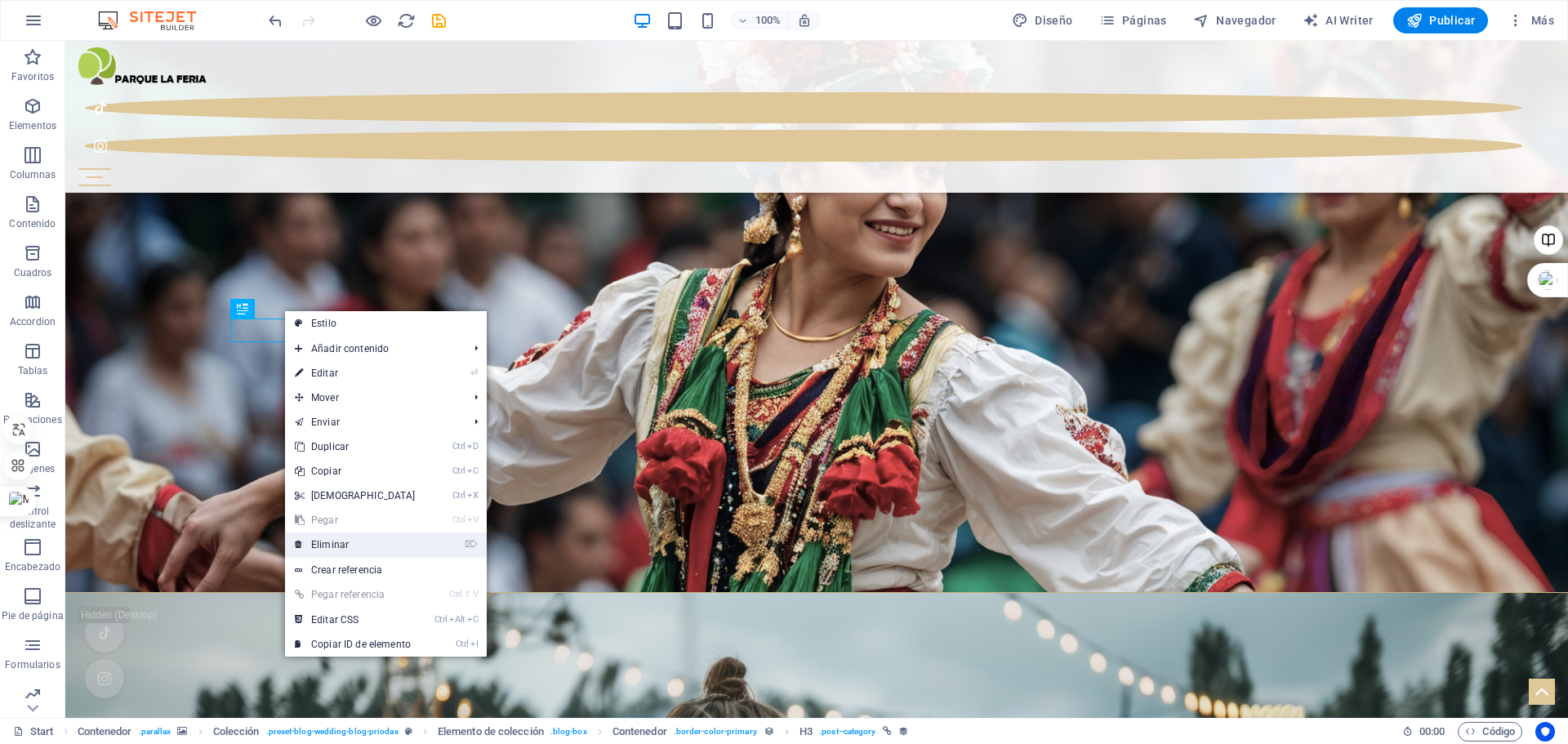
click at [321, 547] on link "⌦ Eliminar" at bounding box center [355, 544] width 141 height 24
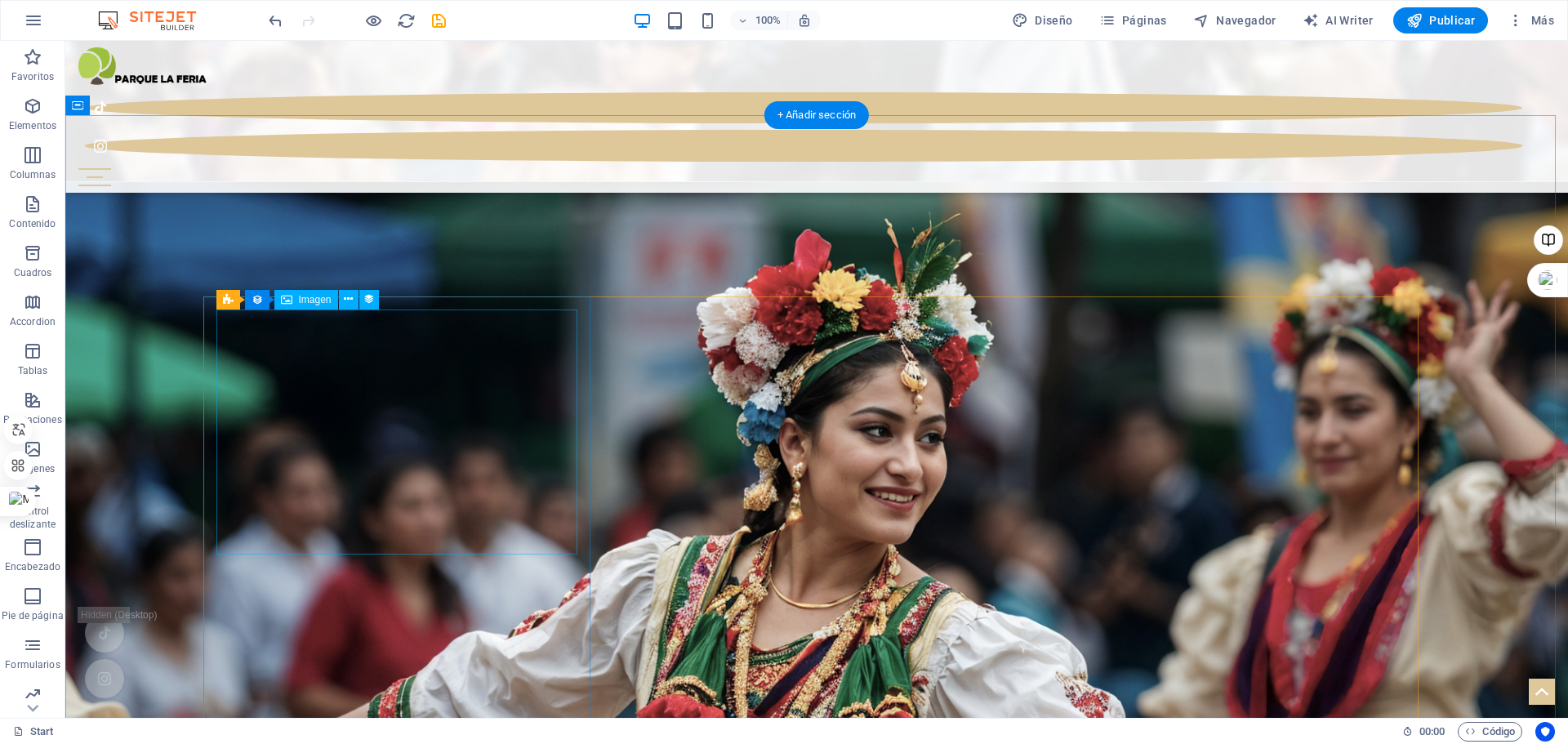
scroll to position [1587, 0]
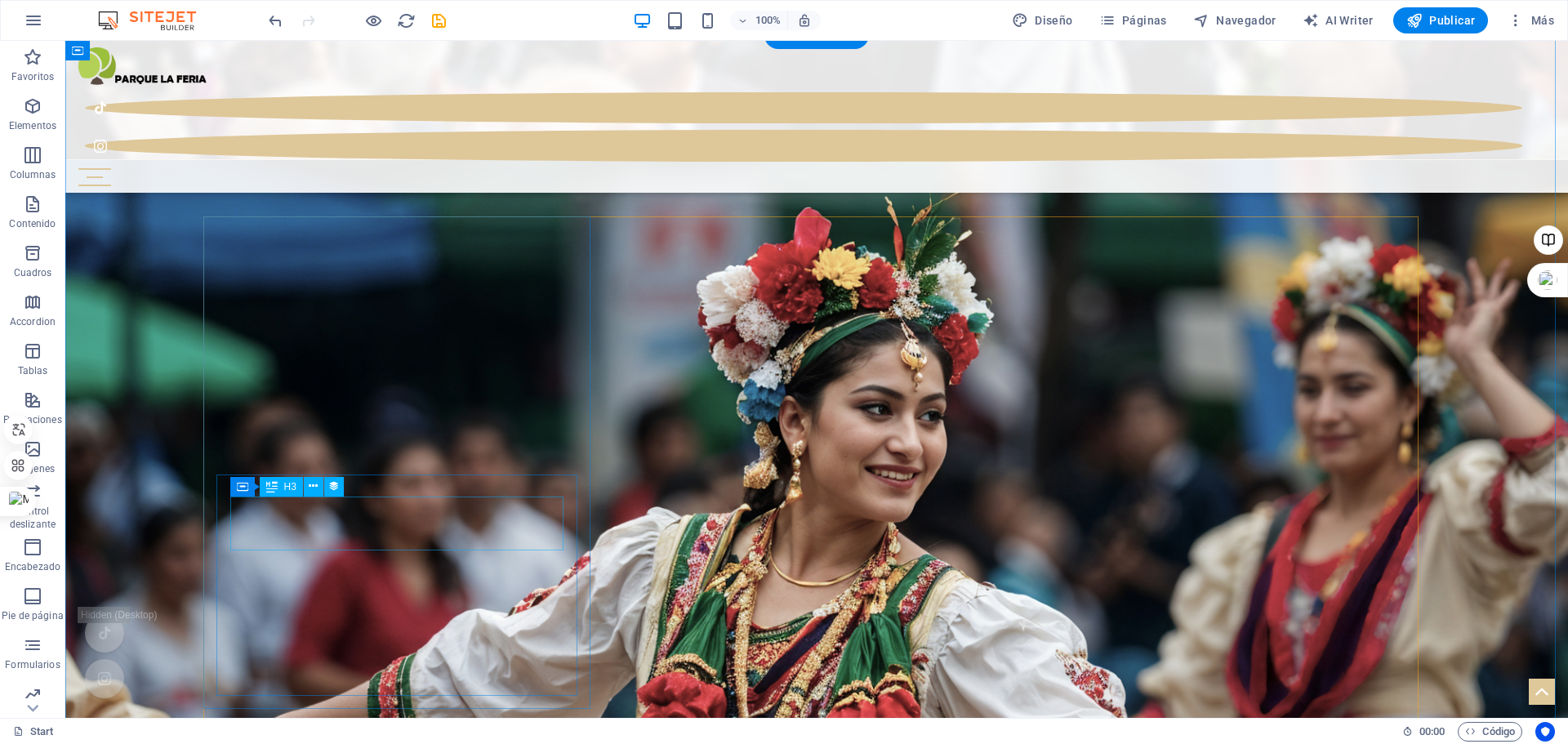
select select "name"
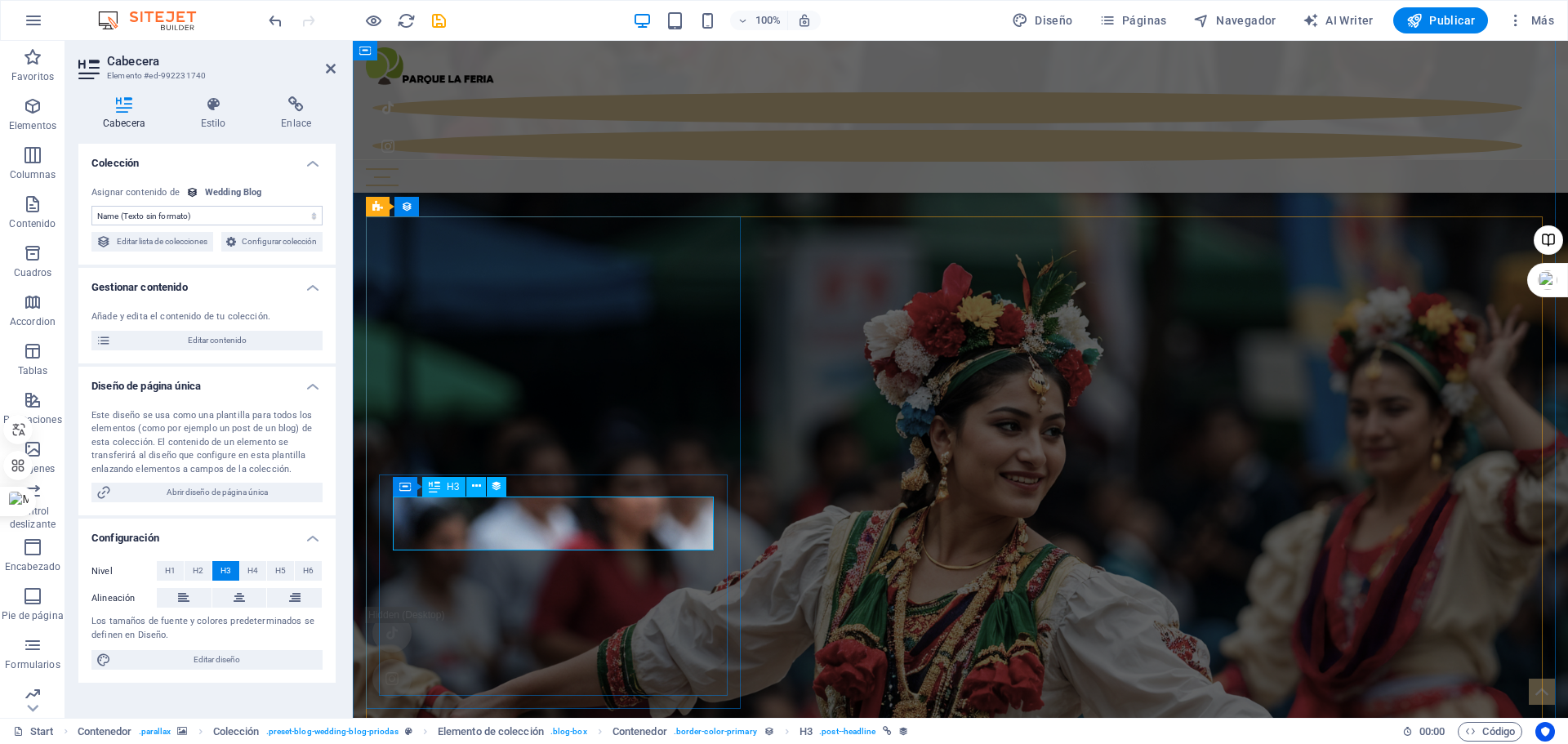
click at [243, 350] on span "Editar contenido" at bounding box center [217, 341] width 202 height 20
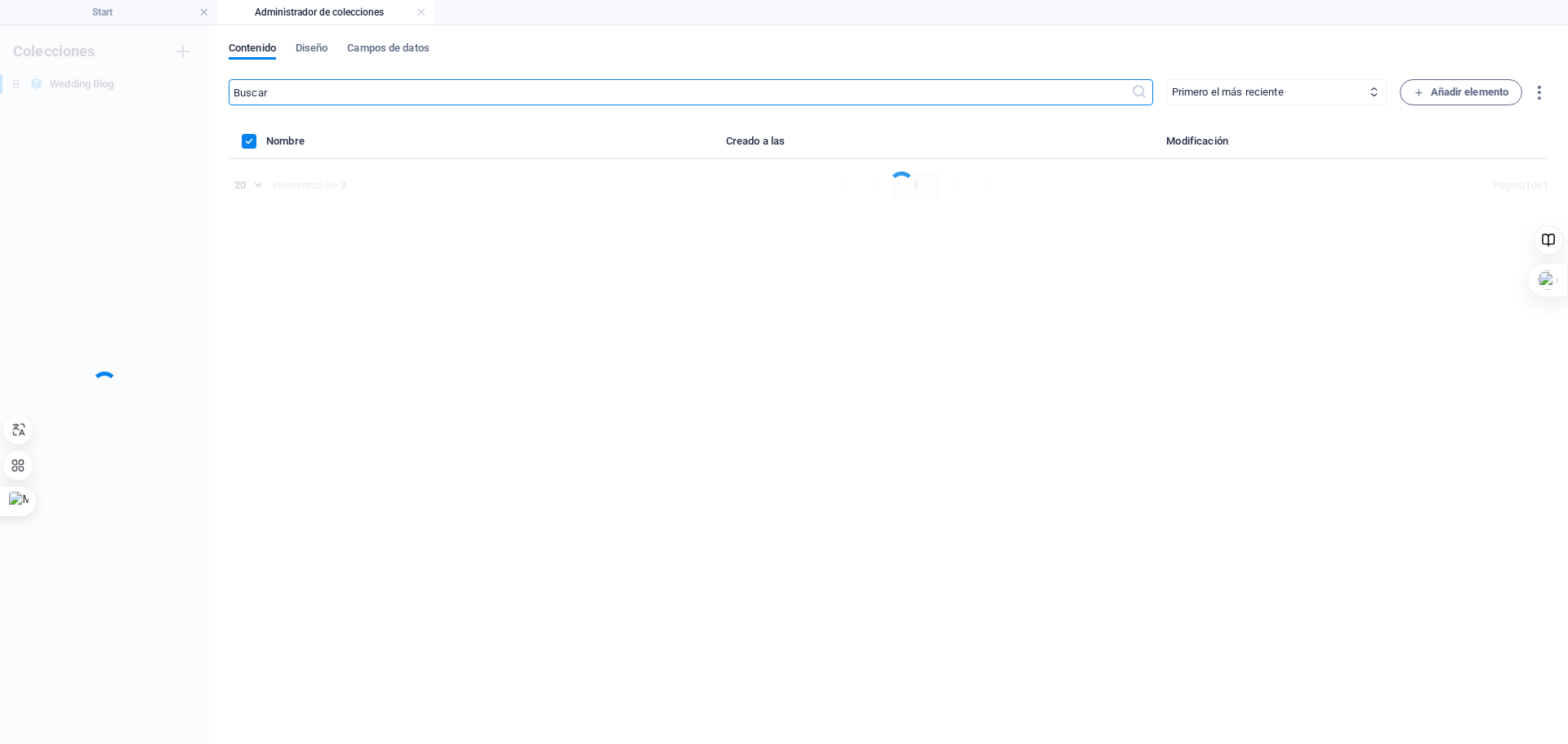
scroll to position [0, 0]
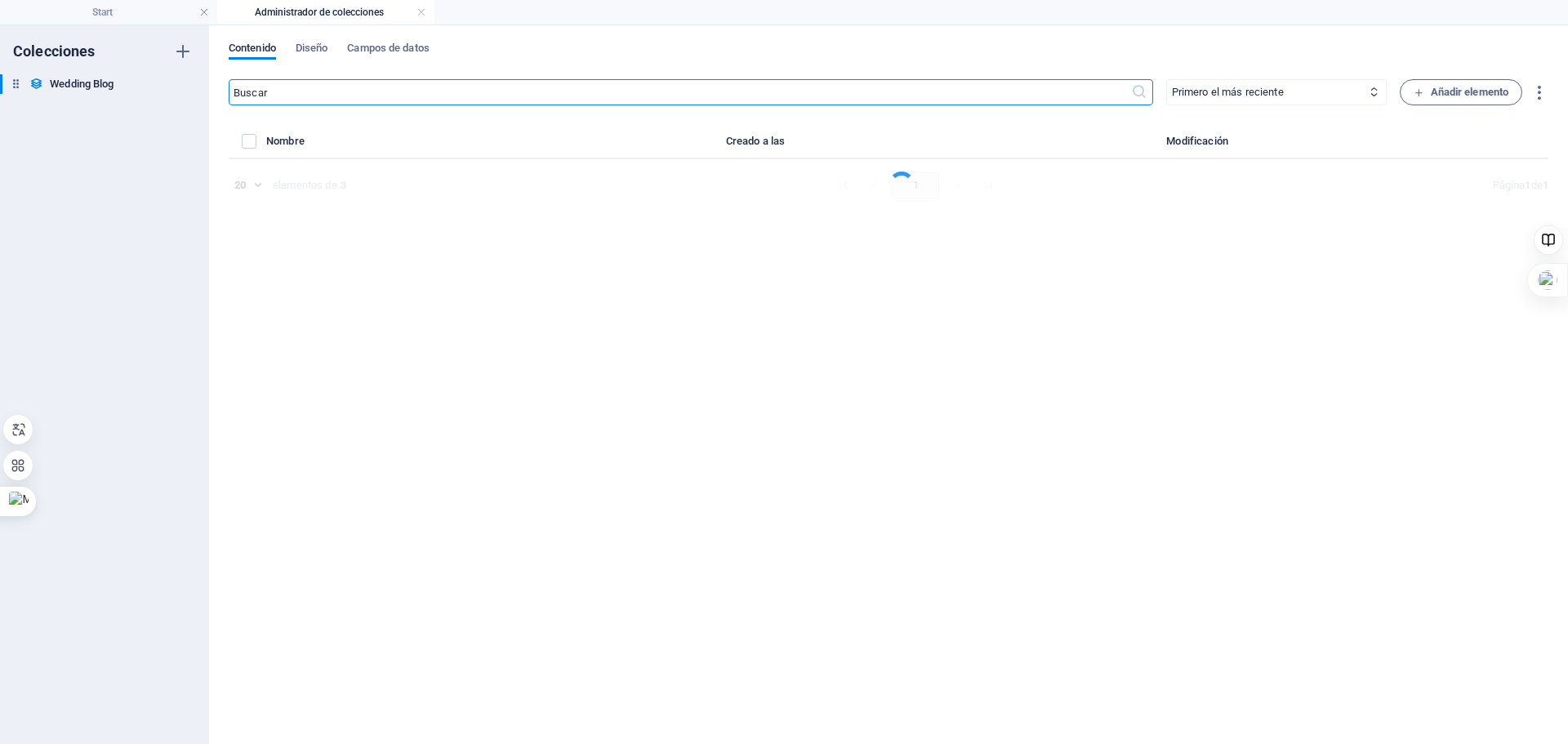
select select "Category 2"
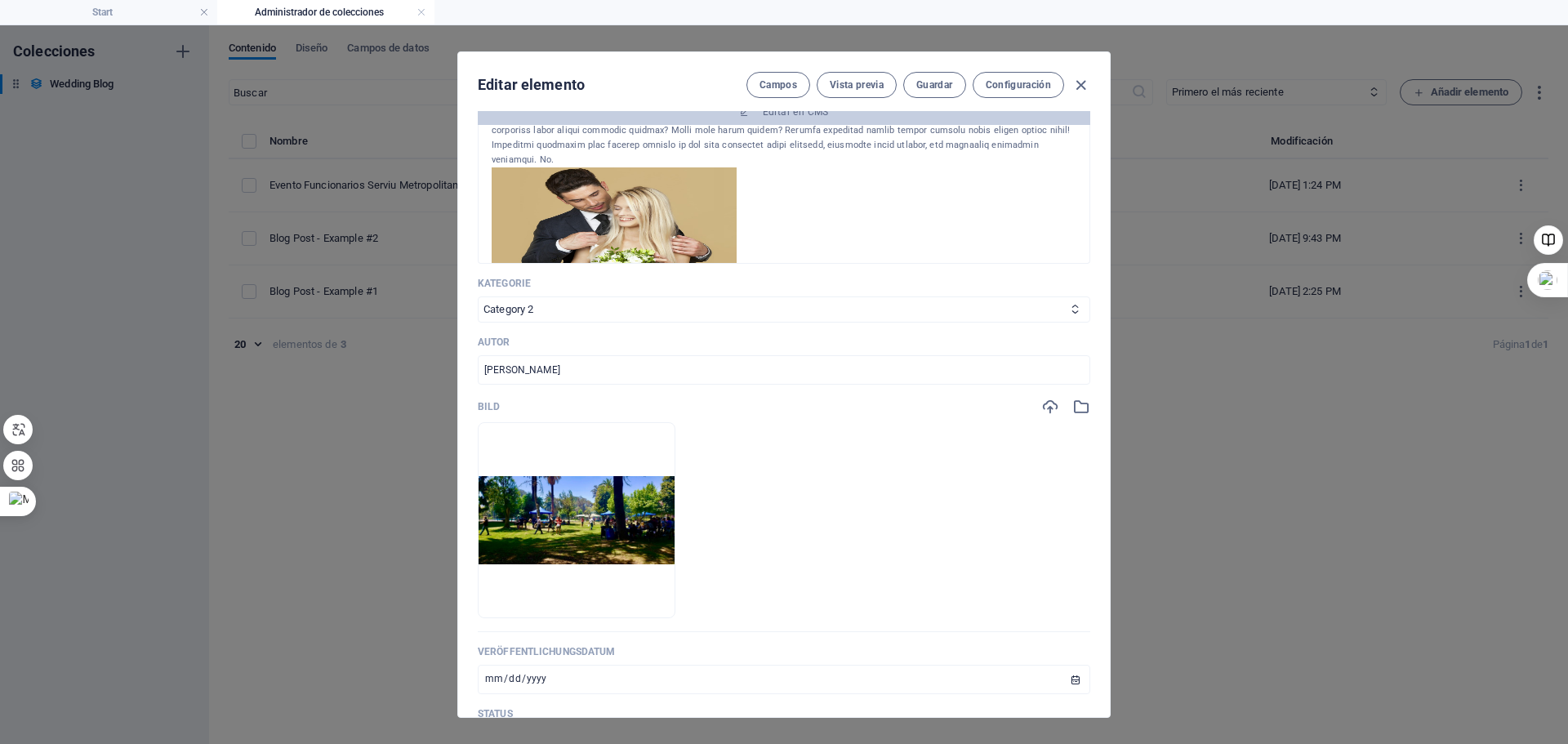
scroll to position [336, 0]
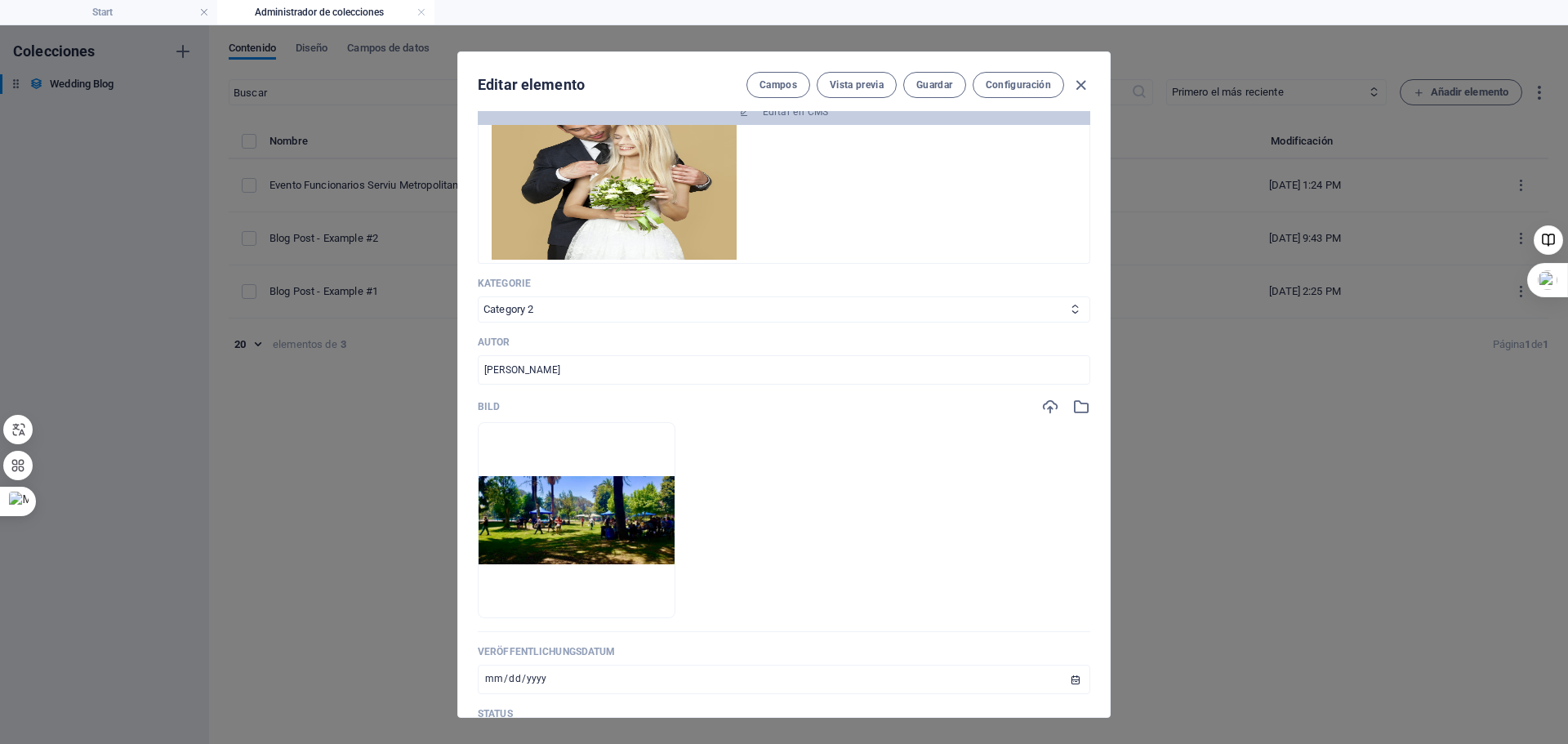
drag, startPoint x: 496, startPoint y: 425, endPoint x: 844, endPoint y: 183, distance: 423.9
click at [844, 183] on div "At augue. Quisque suspendisse! Consectetur leo vel lacus venenatis. Aptent aene…" at bounding box center [784, 33] width 585 height 462
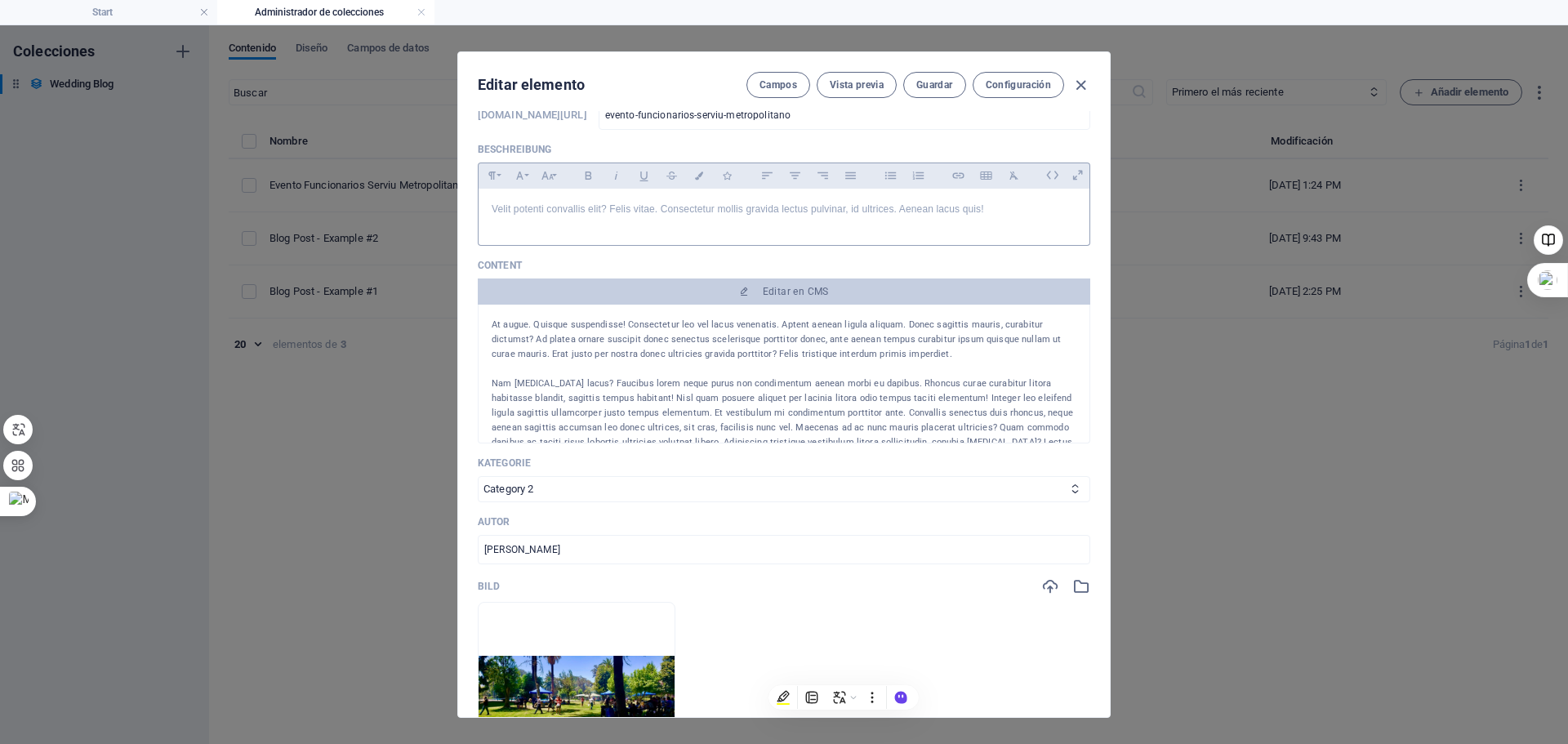
scroll to position [40, 0]
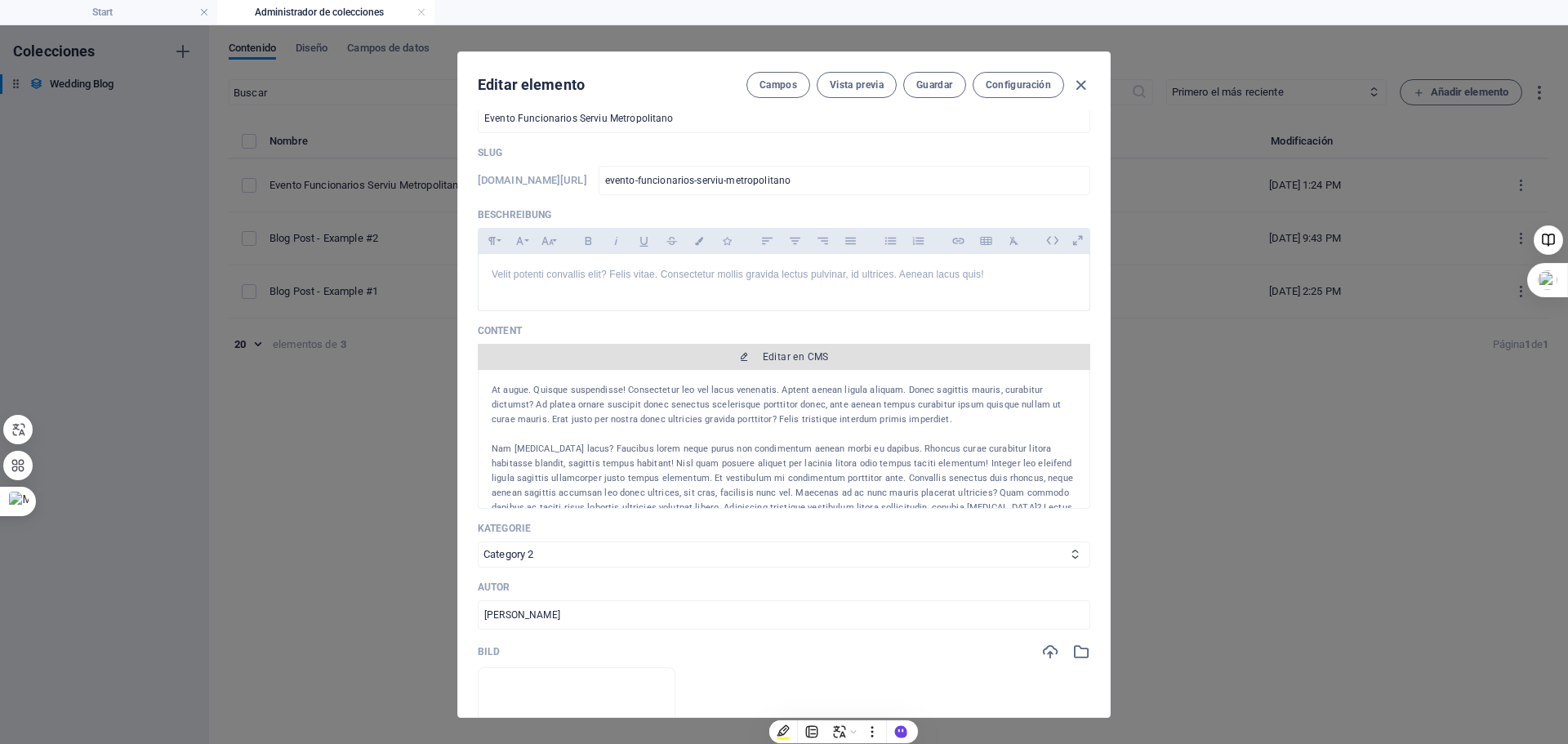
click at [805, 354] on span "Editar en CMS" at bounding box center [795, 357] width 66 height 13
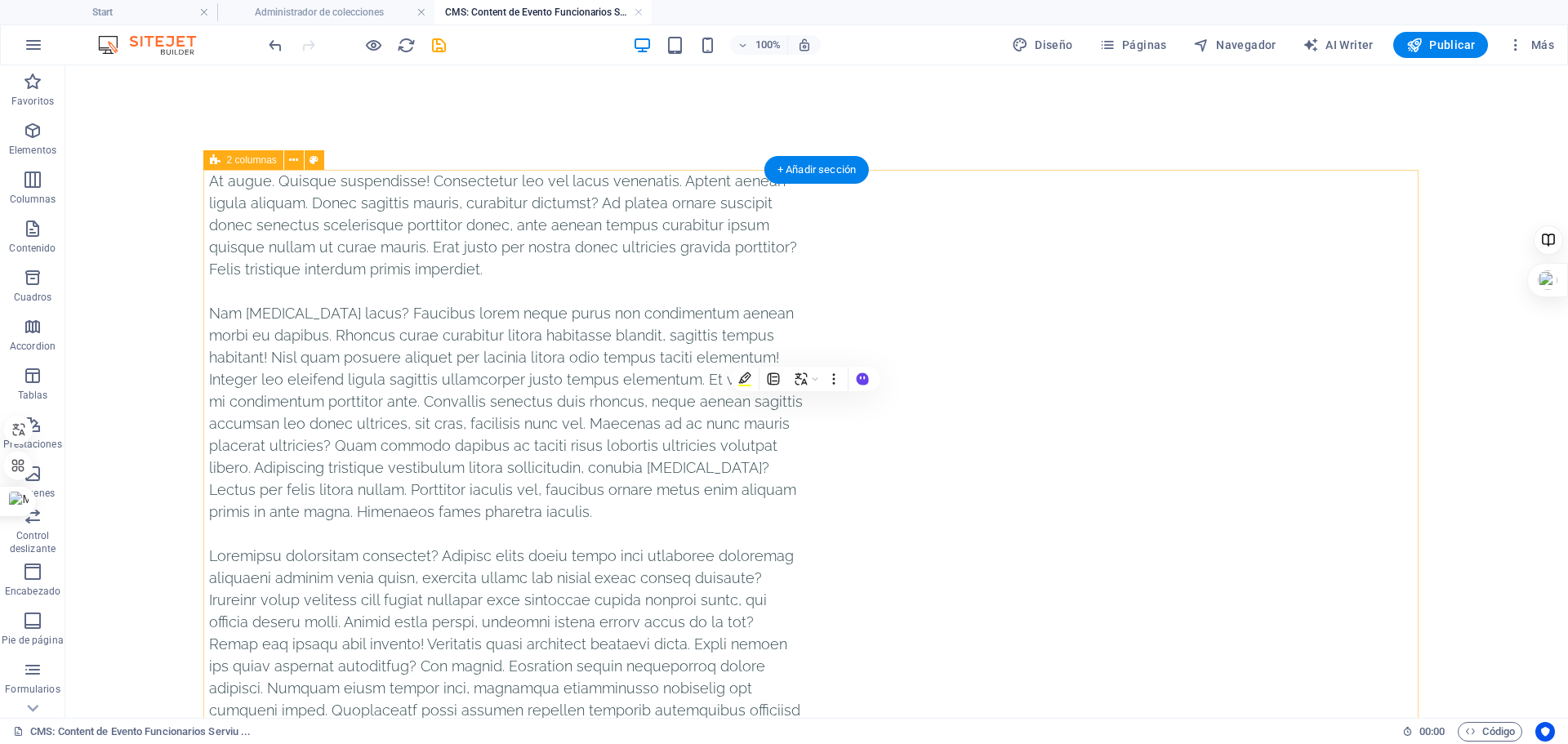
scroll to position [0, 0]
click at [209, 184] on div "At augue. Quisque suspendisse! Consectetur leo vel lacus venenatis. Aptent aene…" at bounding box center [506, 512] width 594 height 683
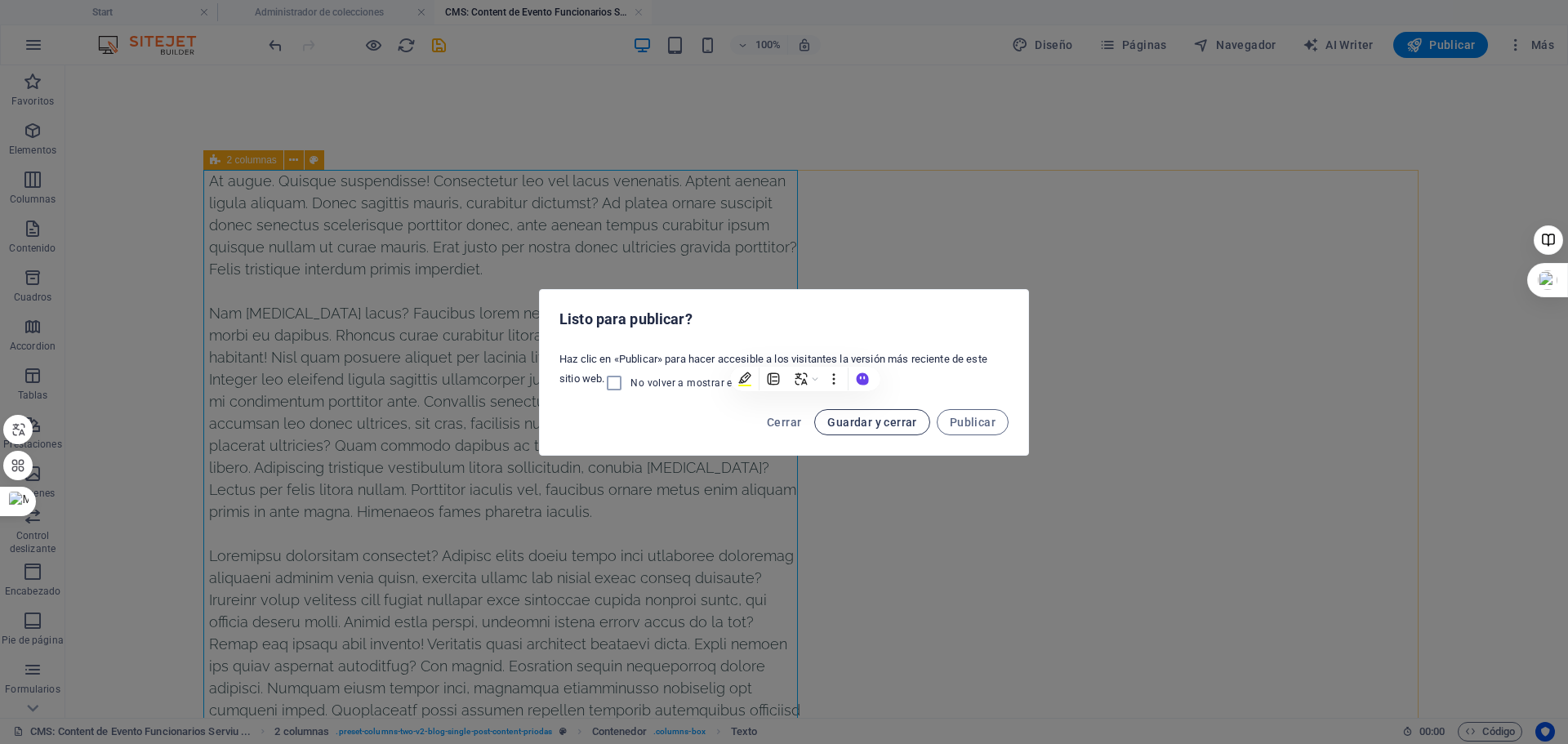
click at [871, 423] on span "Guardar y cerrar" at bounding box center [872, 422] width 89 height 13
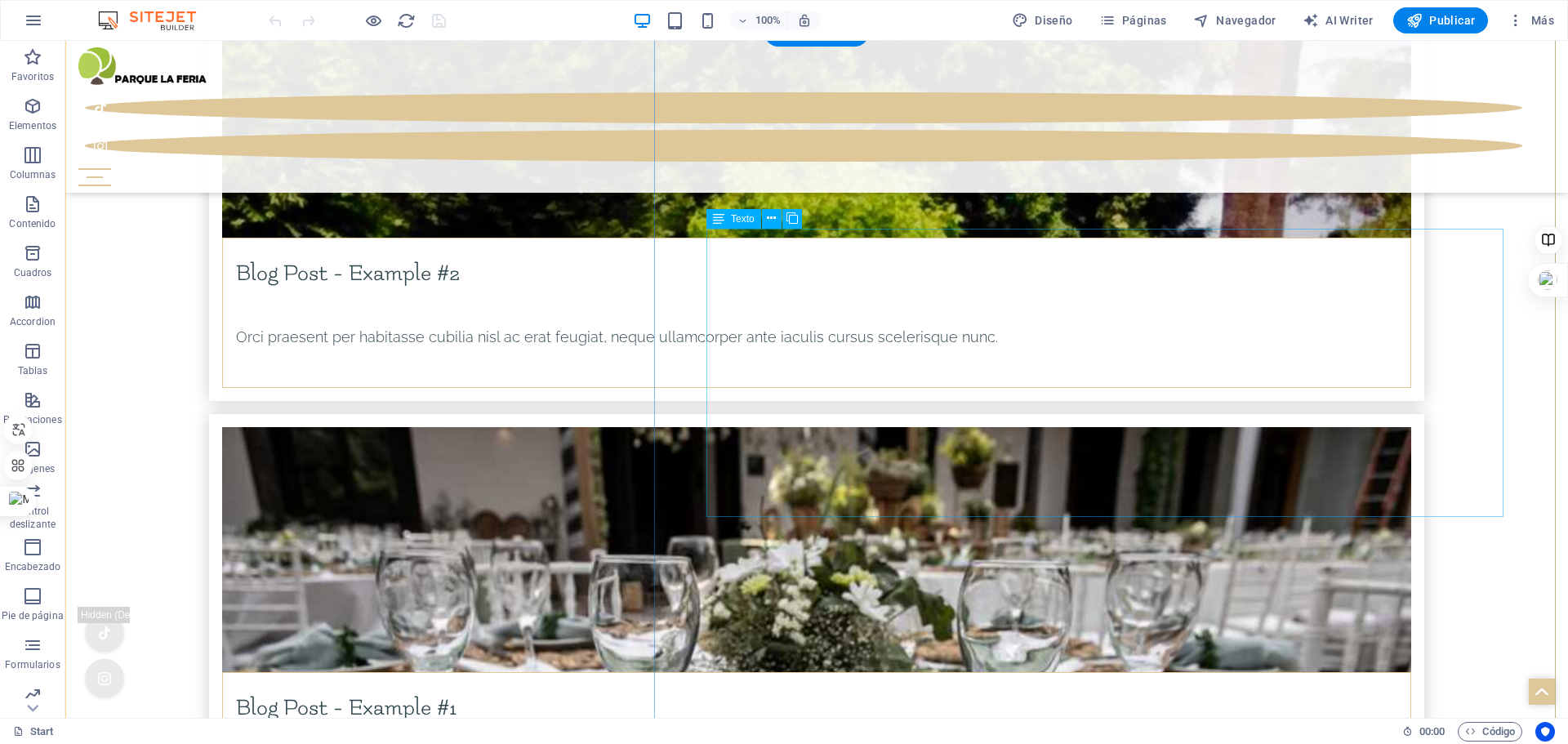
scroll to position [7303, 0]
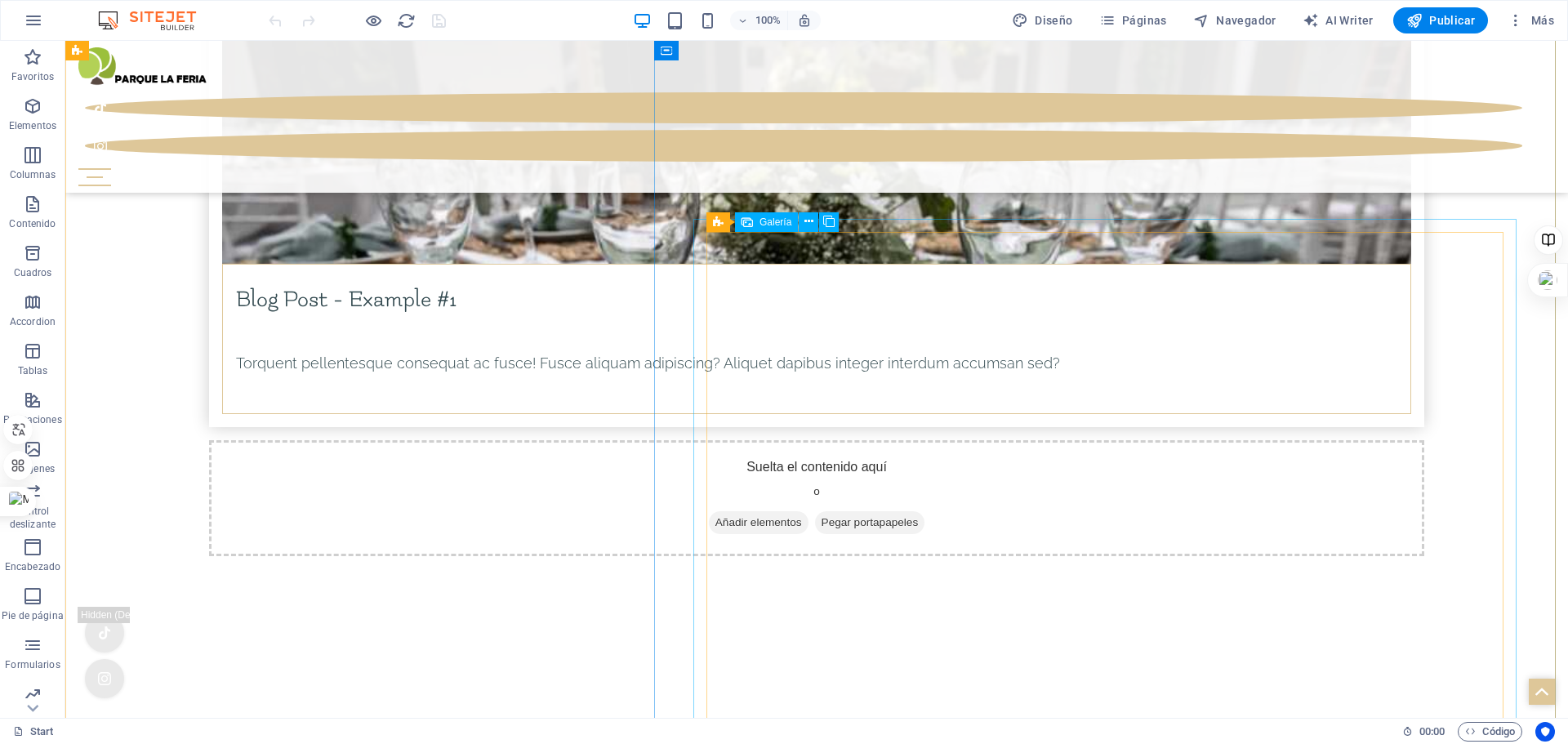
select select "4"
select select "px"
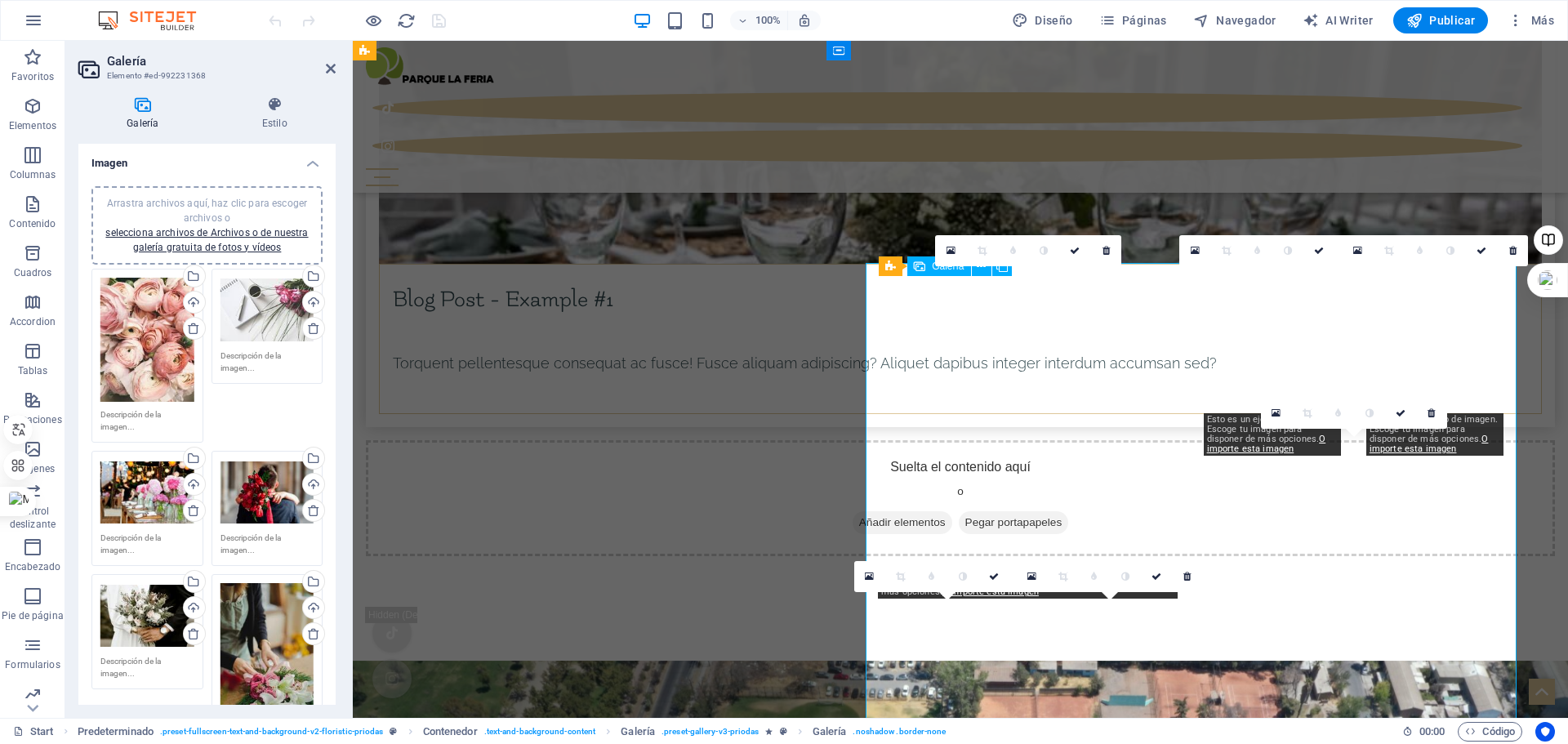
scroll to position [7476, 0]
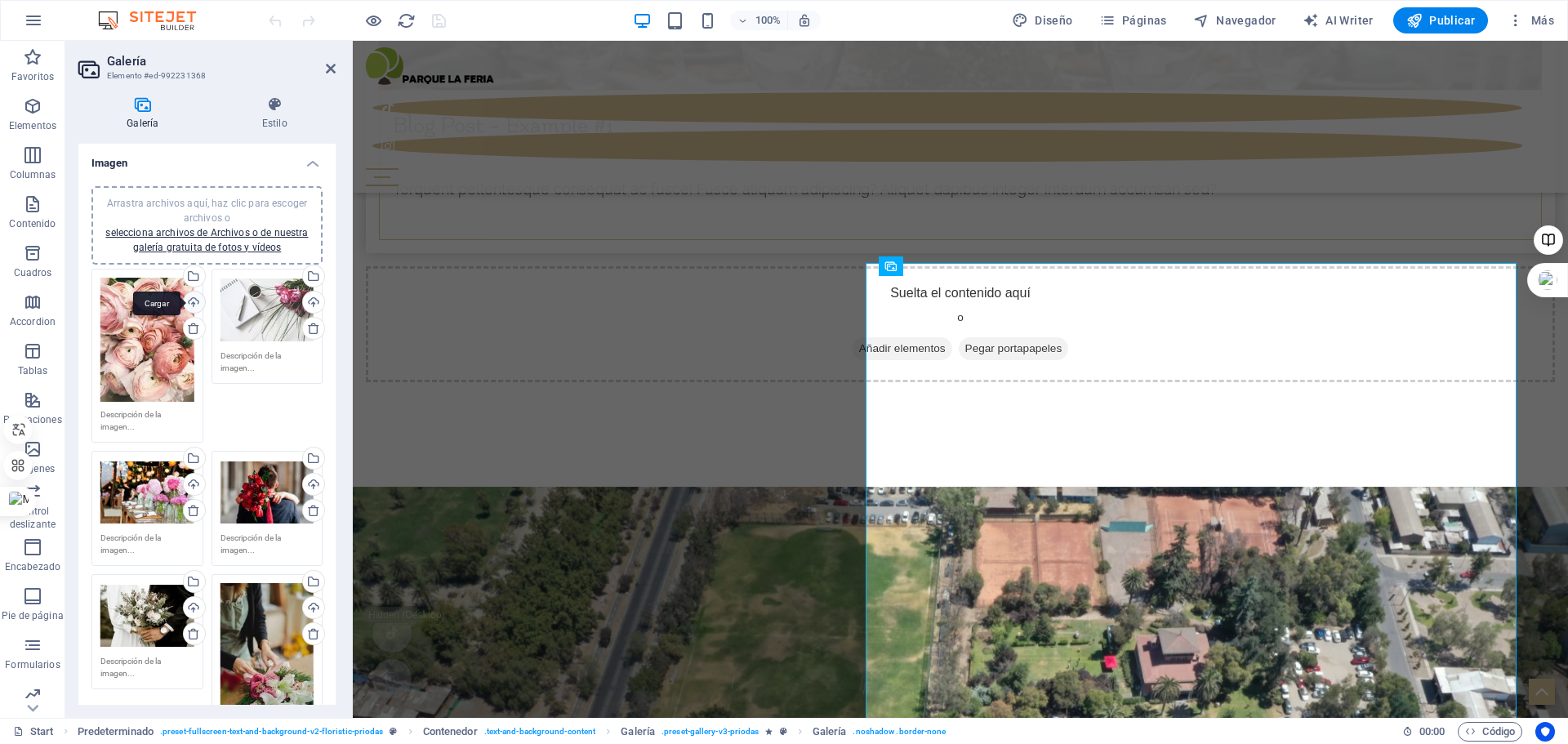
click at [192, 300] on div "Cargar" at bounding box center [193, 303] width 24 height 24
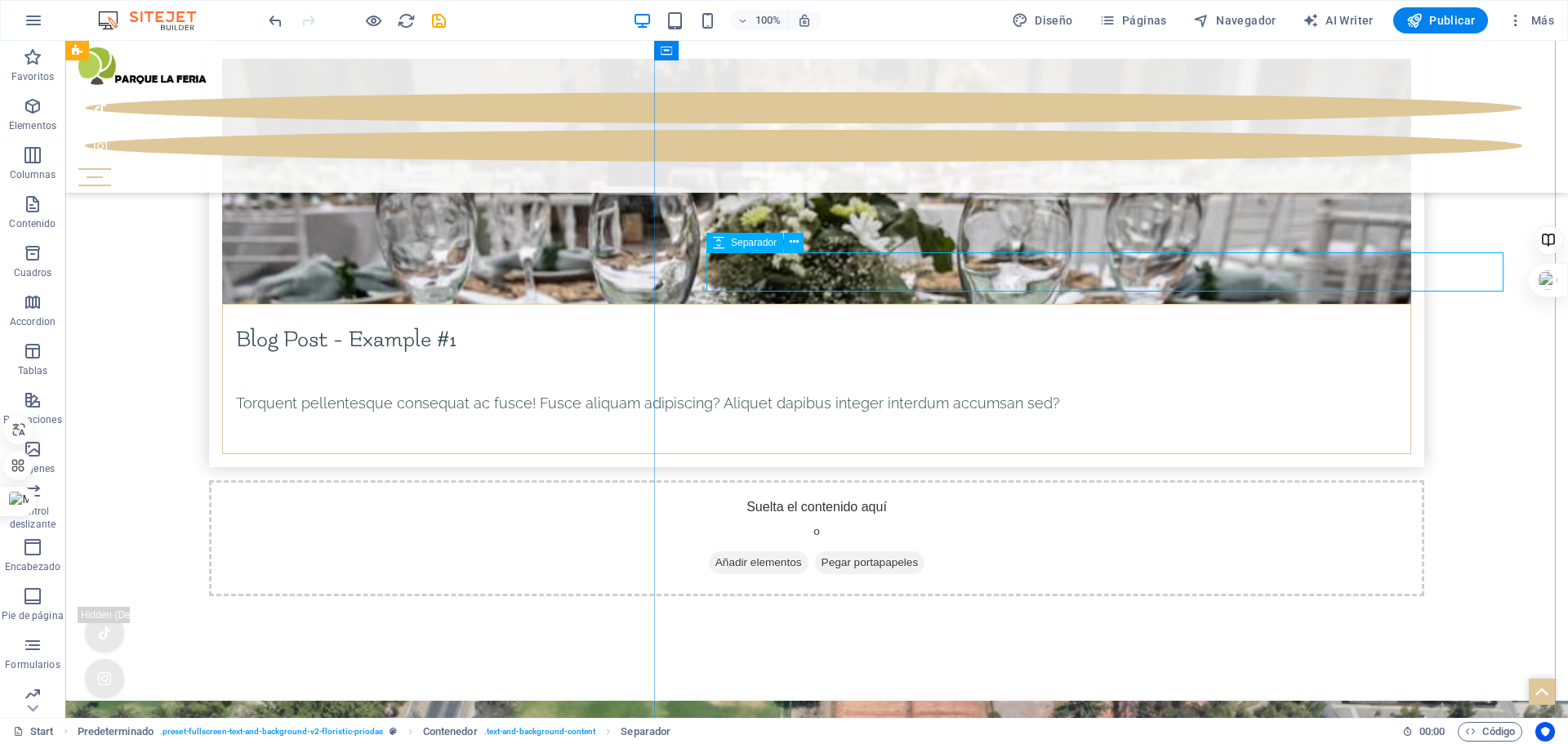
scroll to position [7221, 0]
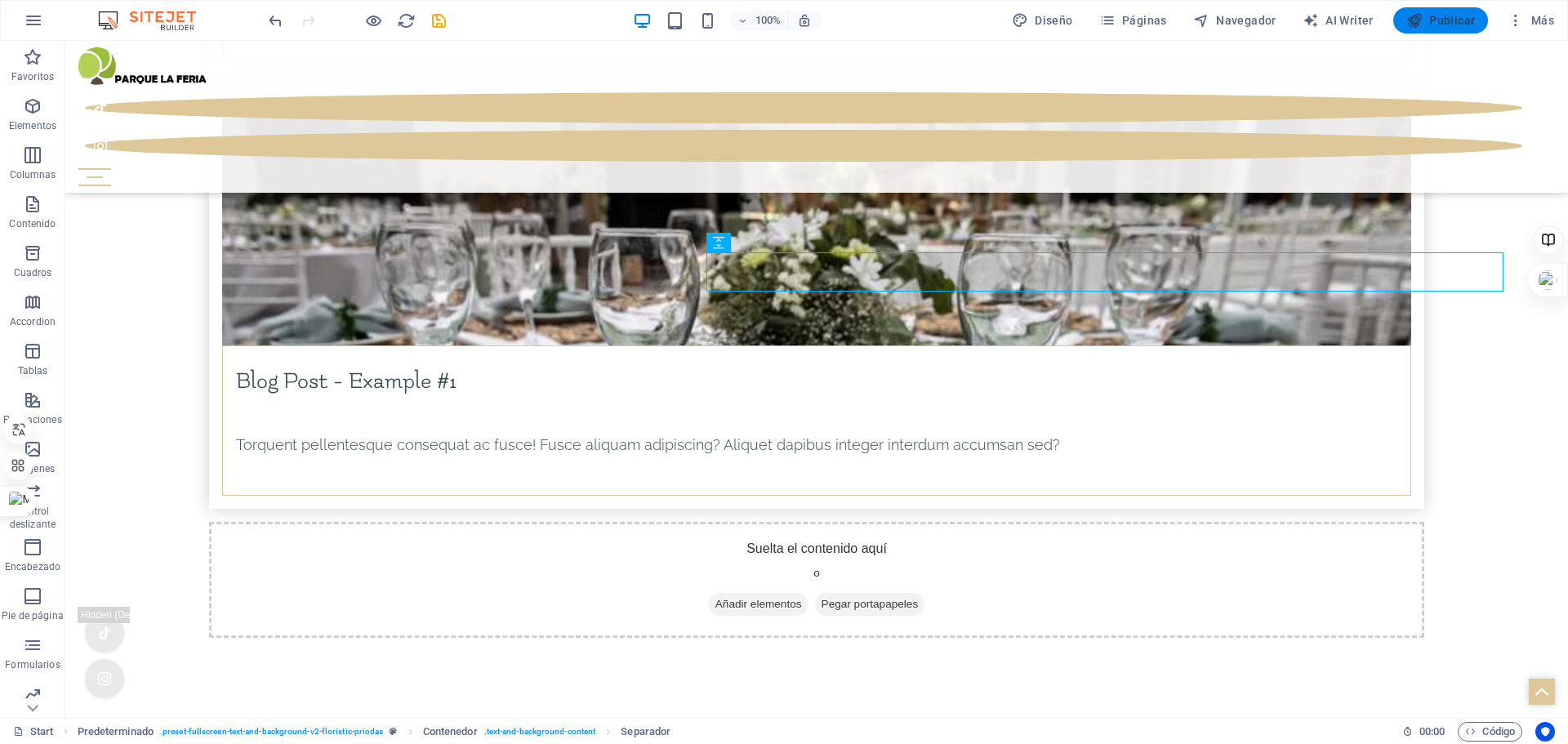
click at [1437, 17] on span "Publicar" at bounding box center [1440, 21] width 69 height 17
checkbox input "false"
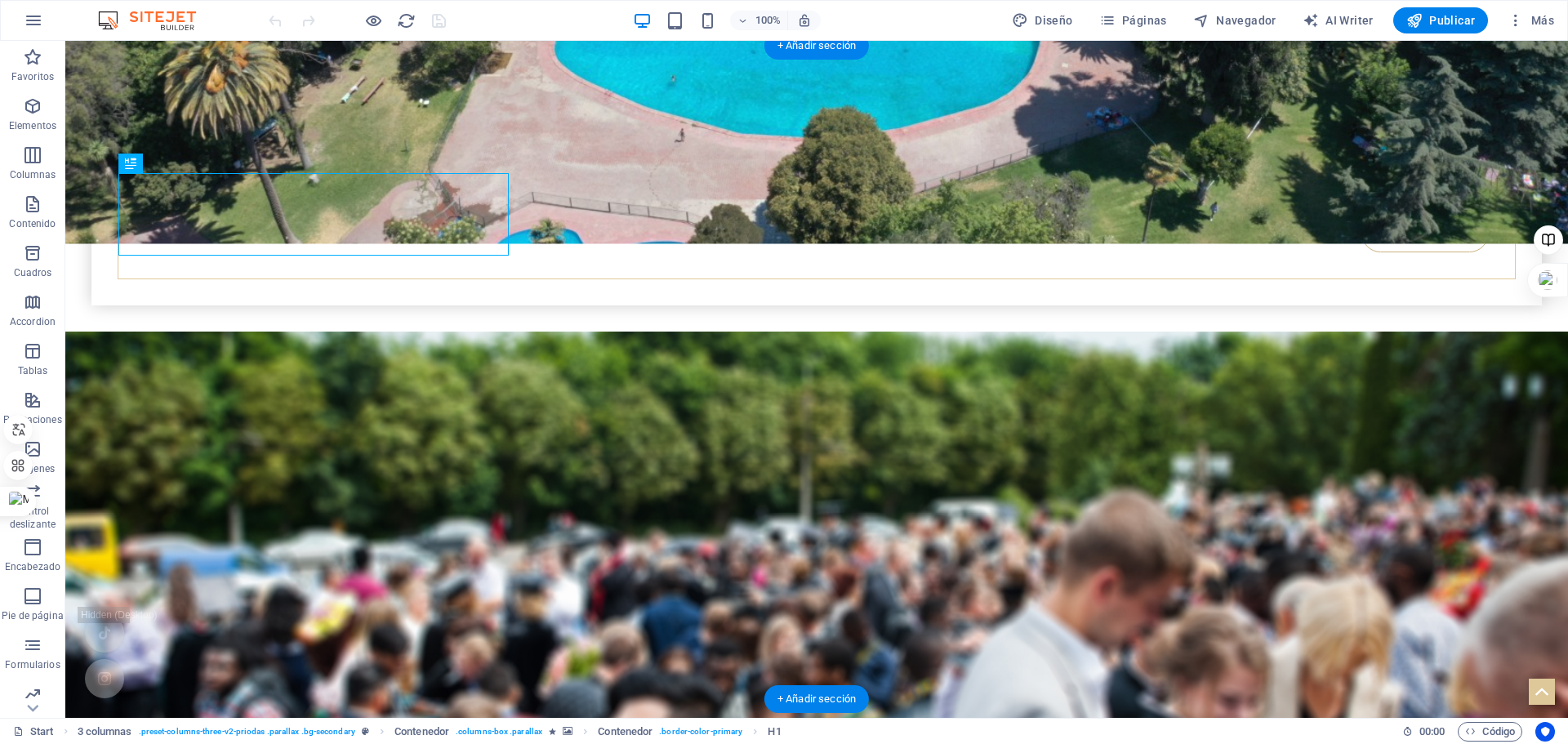
scroll to position [934, 0]
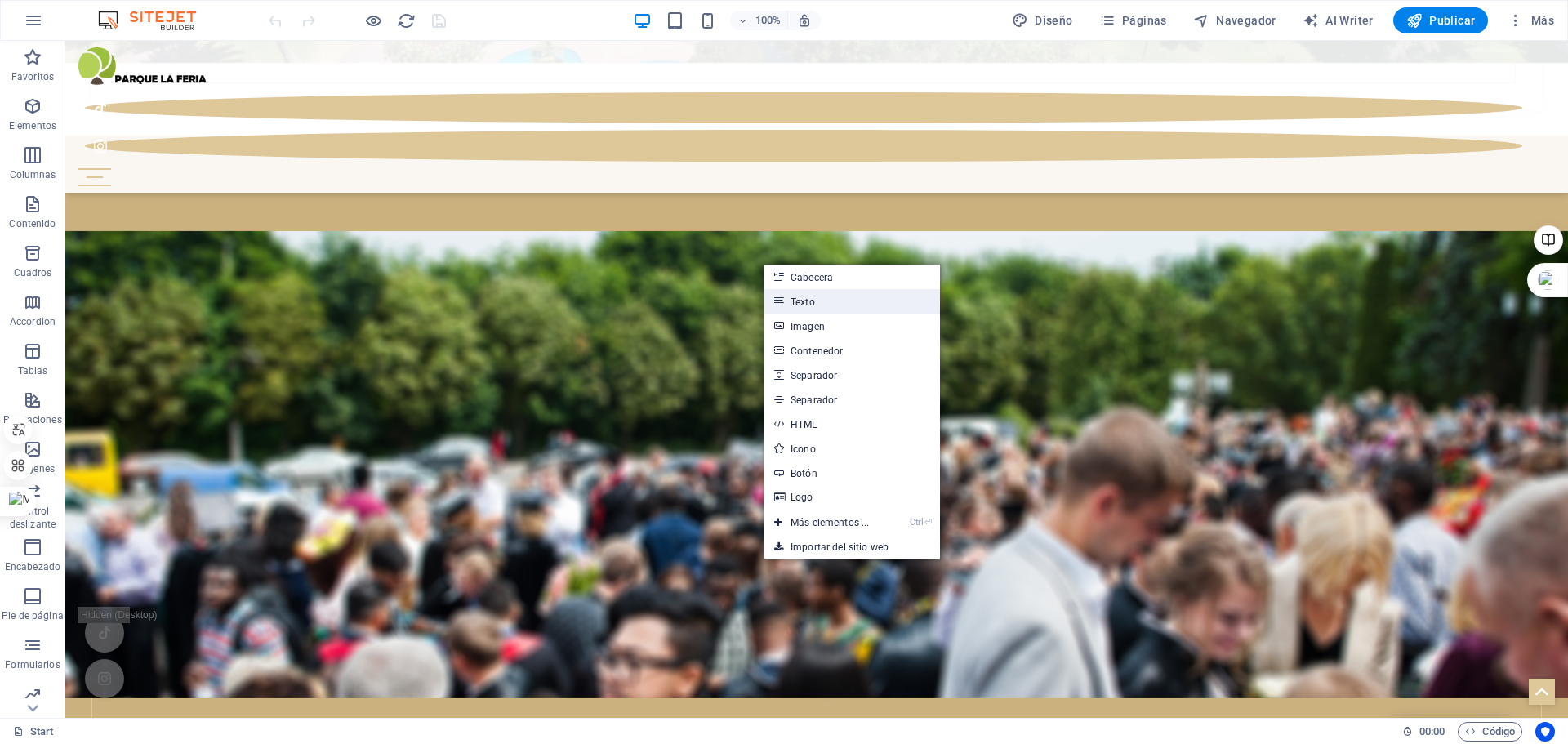
click at [824, 305] on link "Texto" at bounding box center [852, 301] width 176 height 24
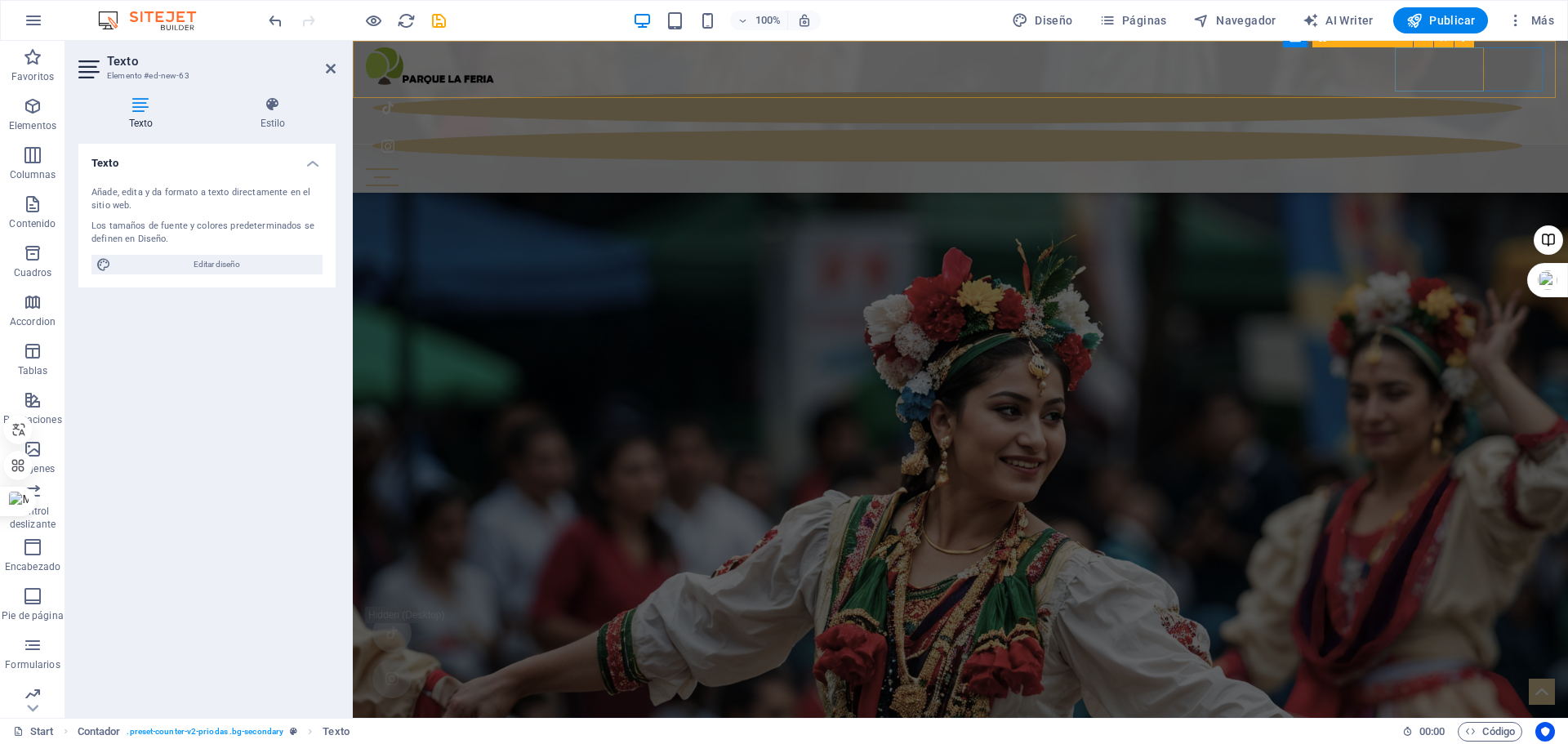
scroll to position [1587, 0]
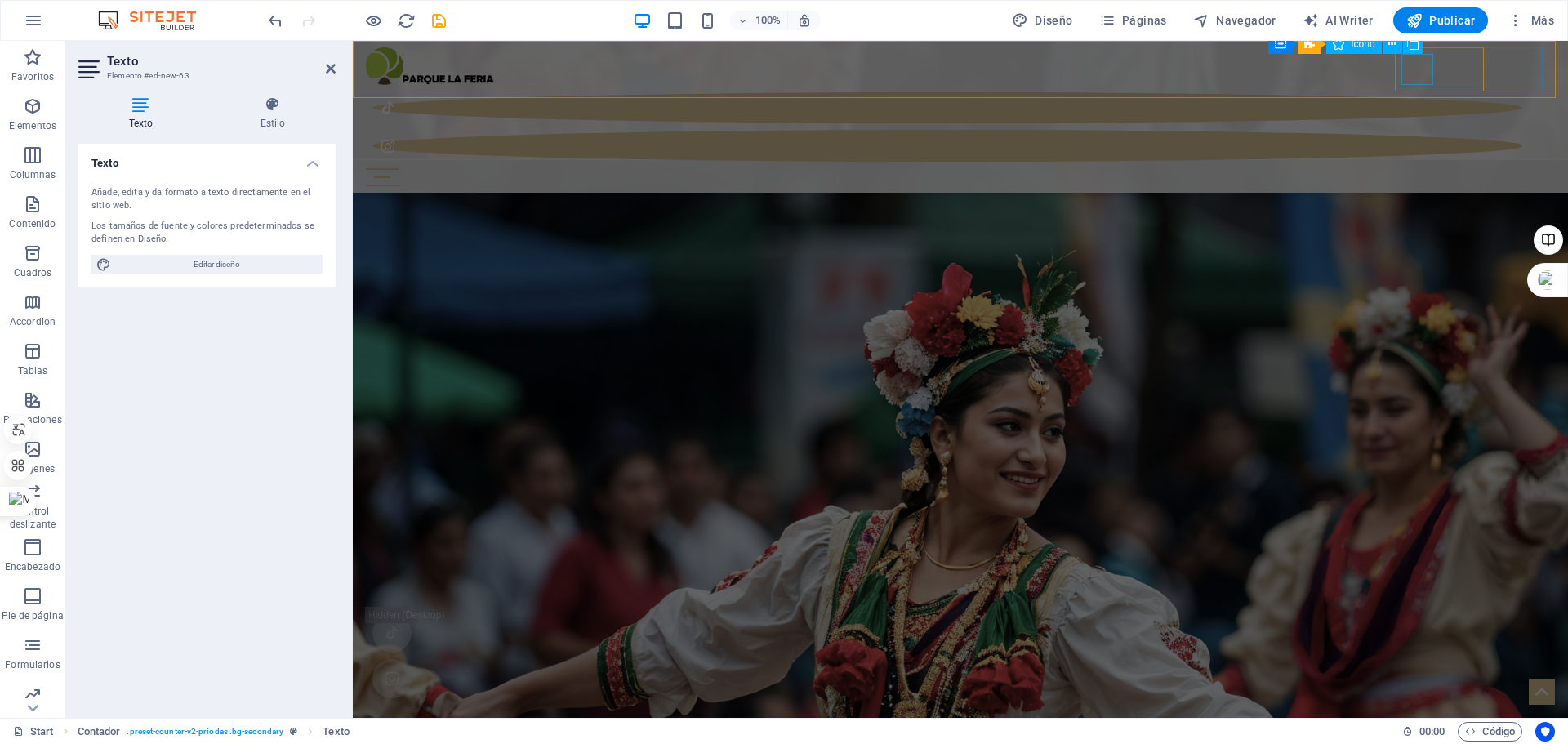
click at [1408, 92] on figure at bounding box center [948, 107] width 1150 height 31
select select "xMidYMid"
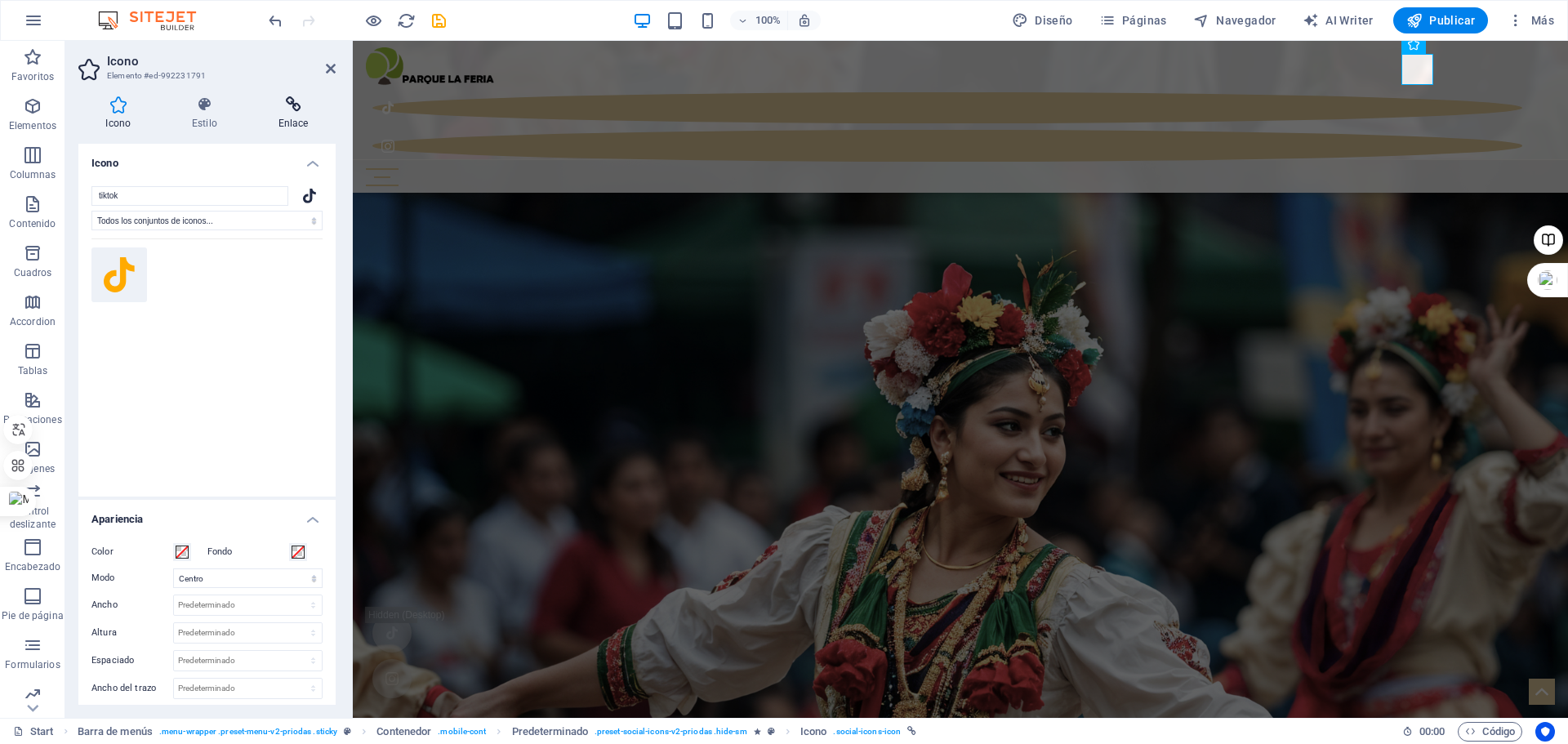
click at [294, 110] on icon at bounding box center [293, 105] width 85 height 17
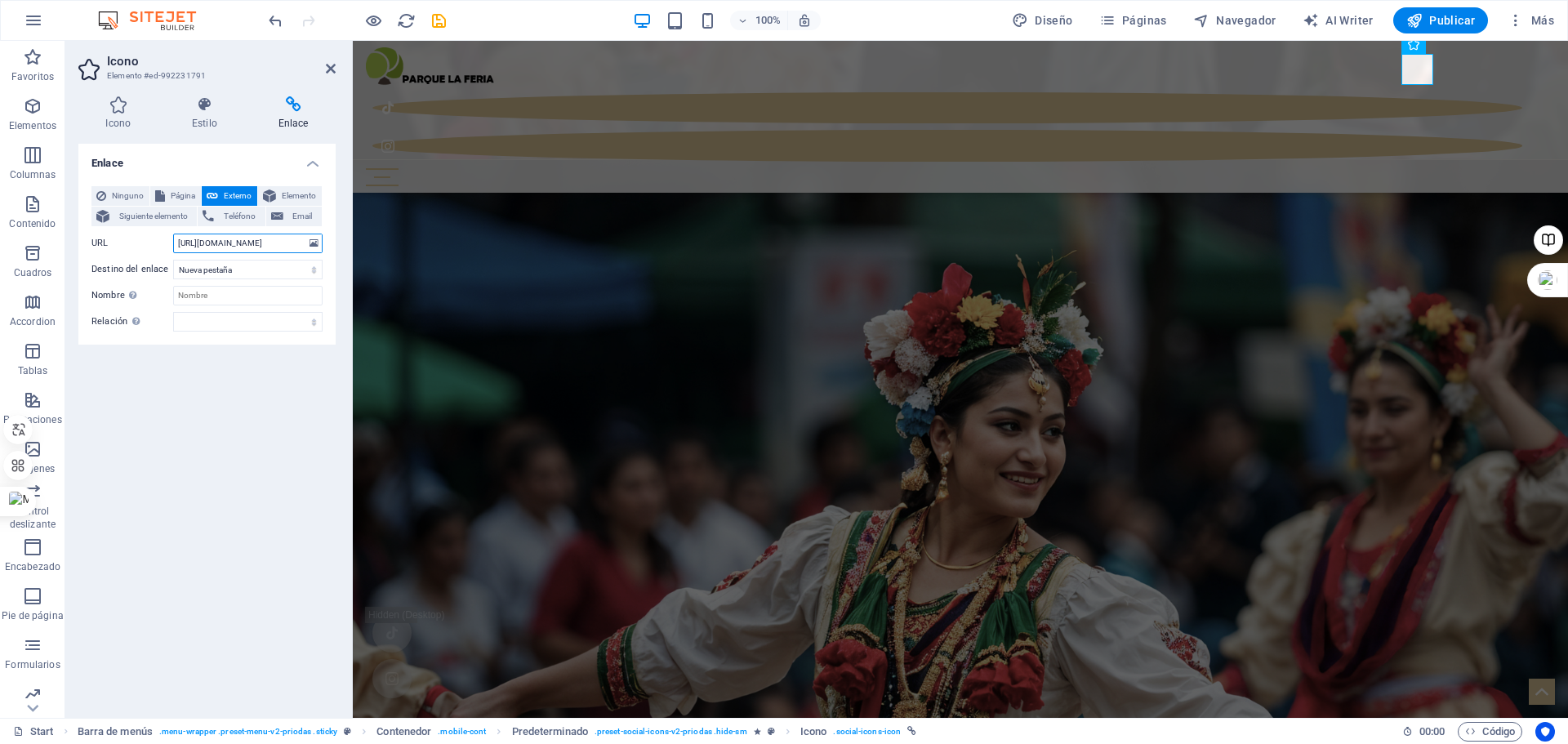
drag, startPoint x: 286, startPoint y: 242, endPoint x: 92, endPoint y: 237, distance: 194.1
click at [92, 237] on div "URL [URL][DOMAIN_NAME]" at bounding box center [207, 243] width 231 height 20
paste input "[URL][DOMAIN_NAME][DOMAIN_NAME]"
type input "[URL][DOMAIN_NAME][DOMAIN_NAME]"
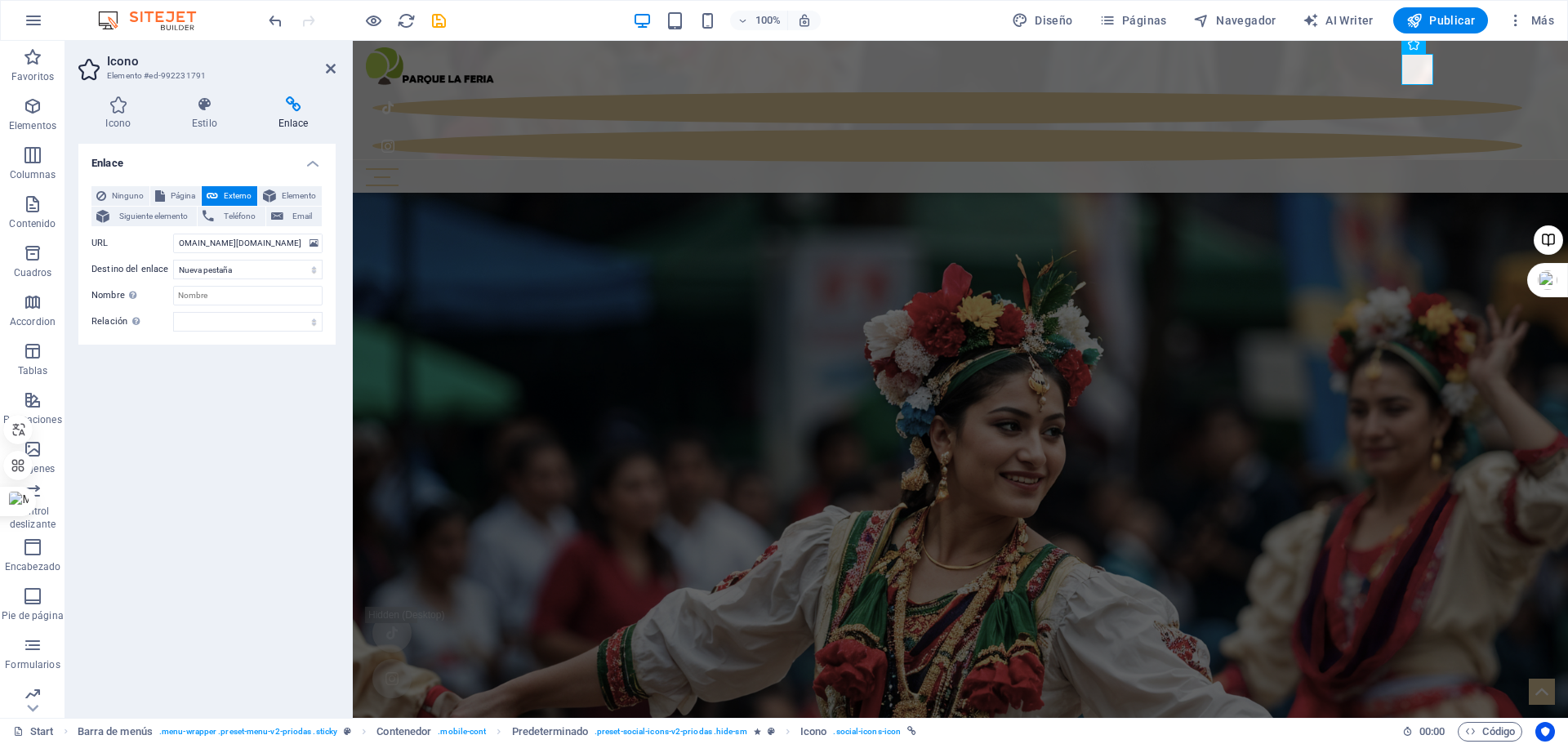
click at [241, 520] on div "Enlace Ninguno Página Externo Elemento Siguiente elemento Teléfono Email Página…" at bounding box center [207, 423] width 258 height 561
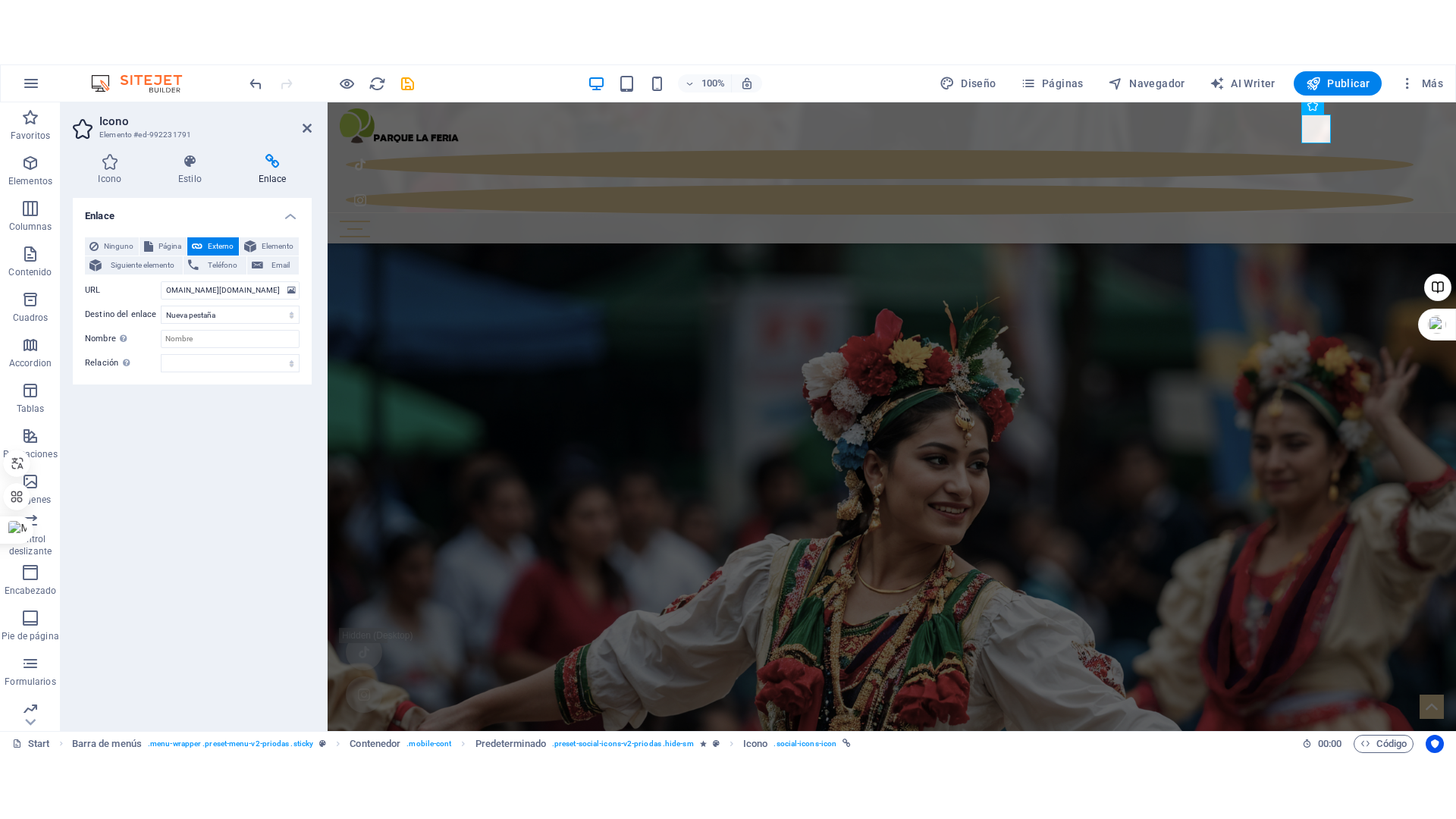
scroll to position [0, 0]
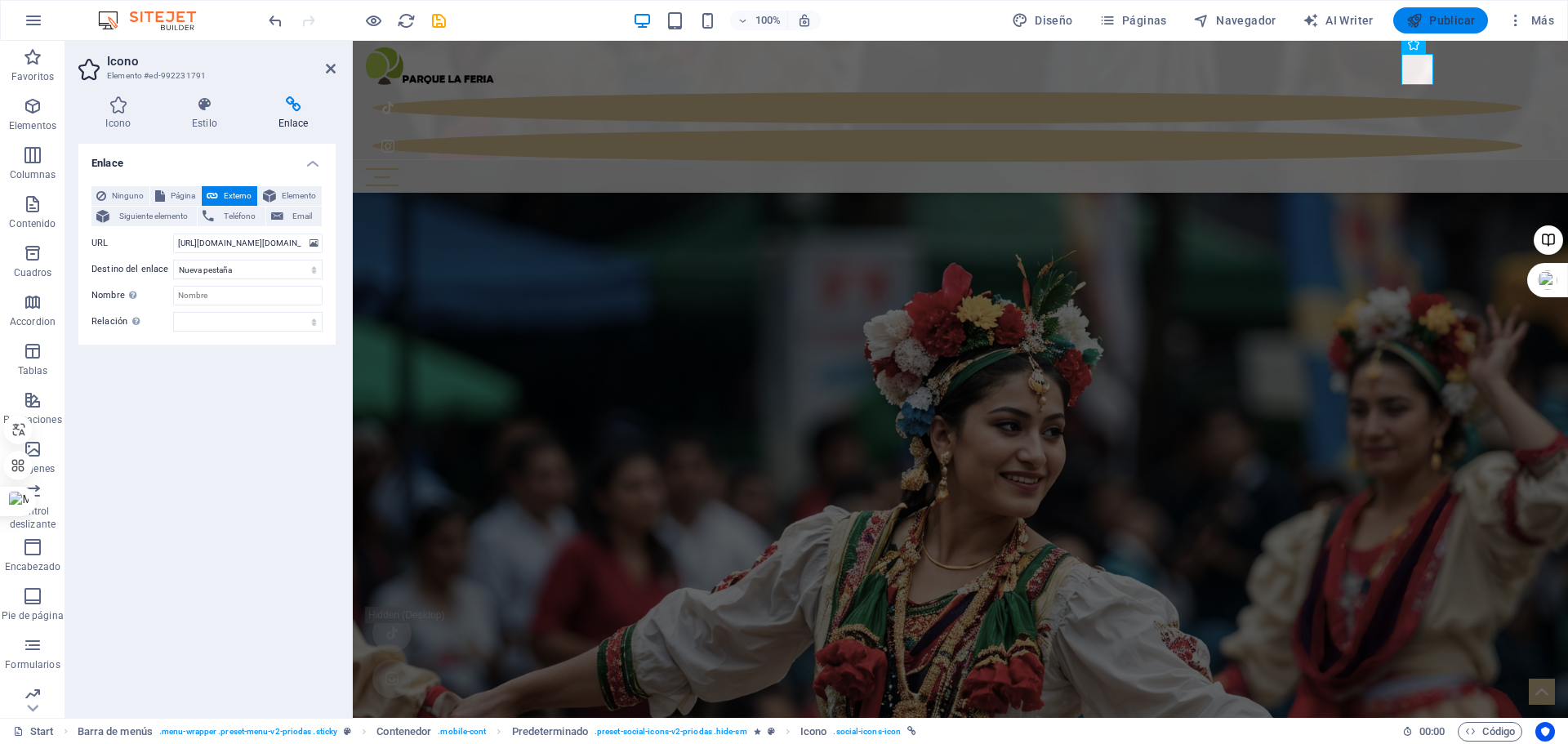
click at [1425, 20] on span "Publicar" at bounding box center [1440, 21] width 69 height 17
checkbox input "false"
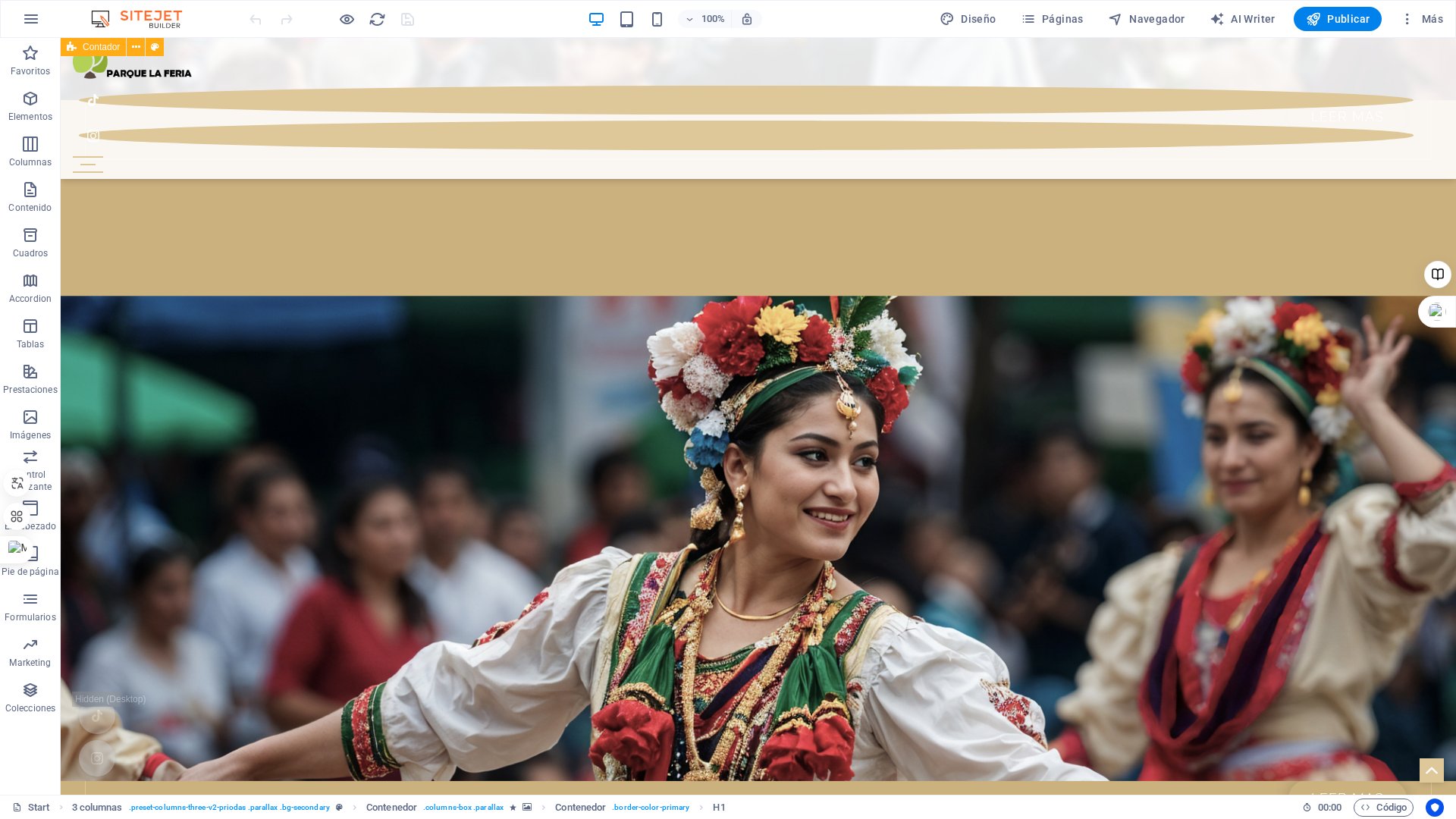
scroll to position [1606, 0]
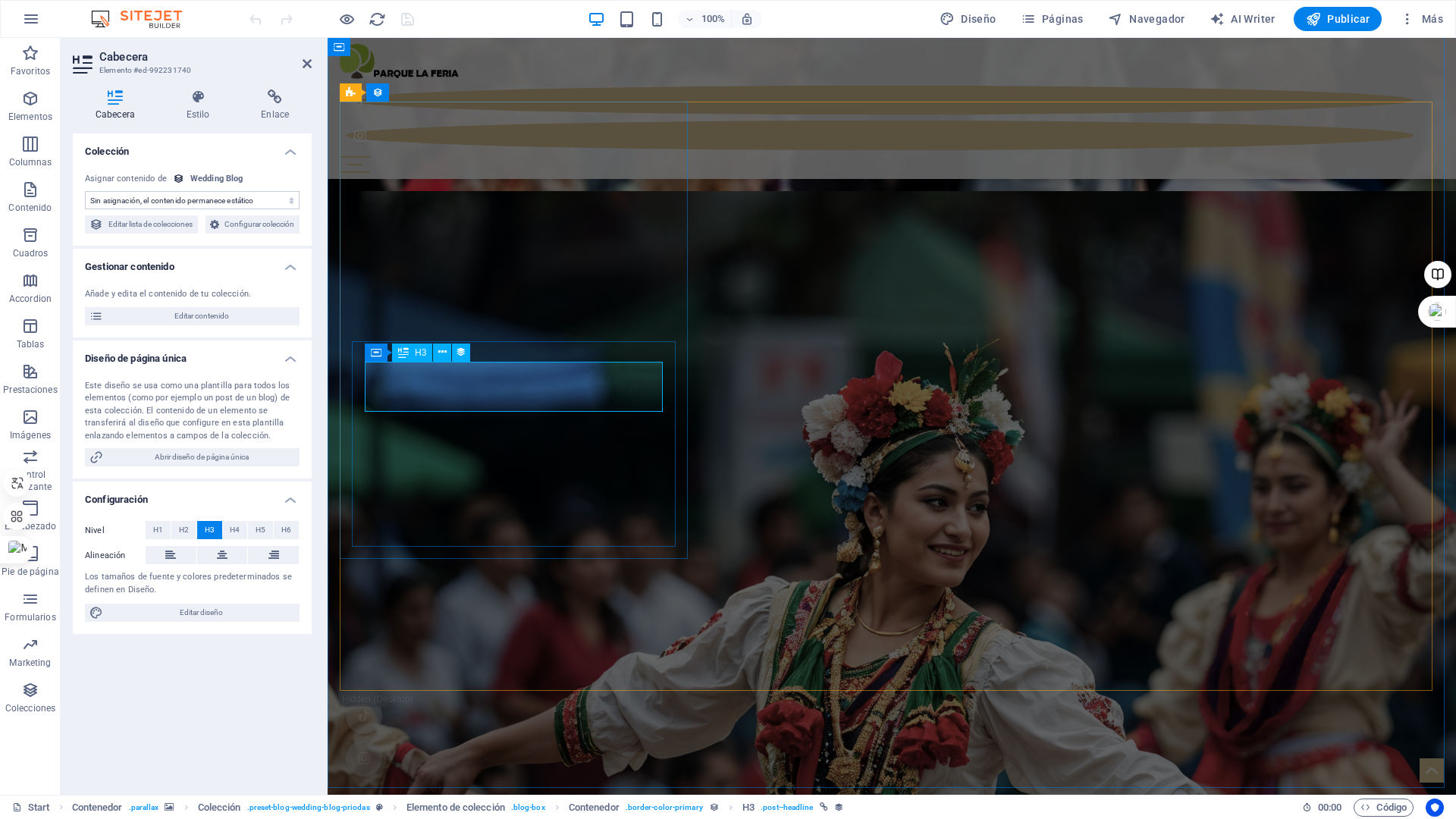
select select "name"
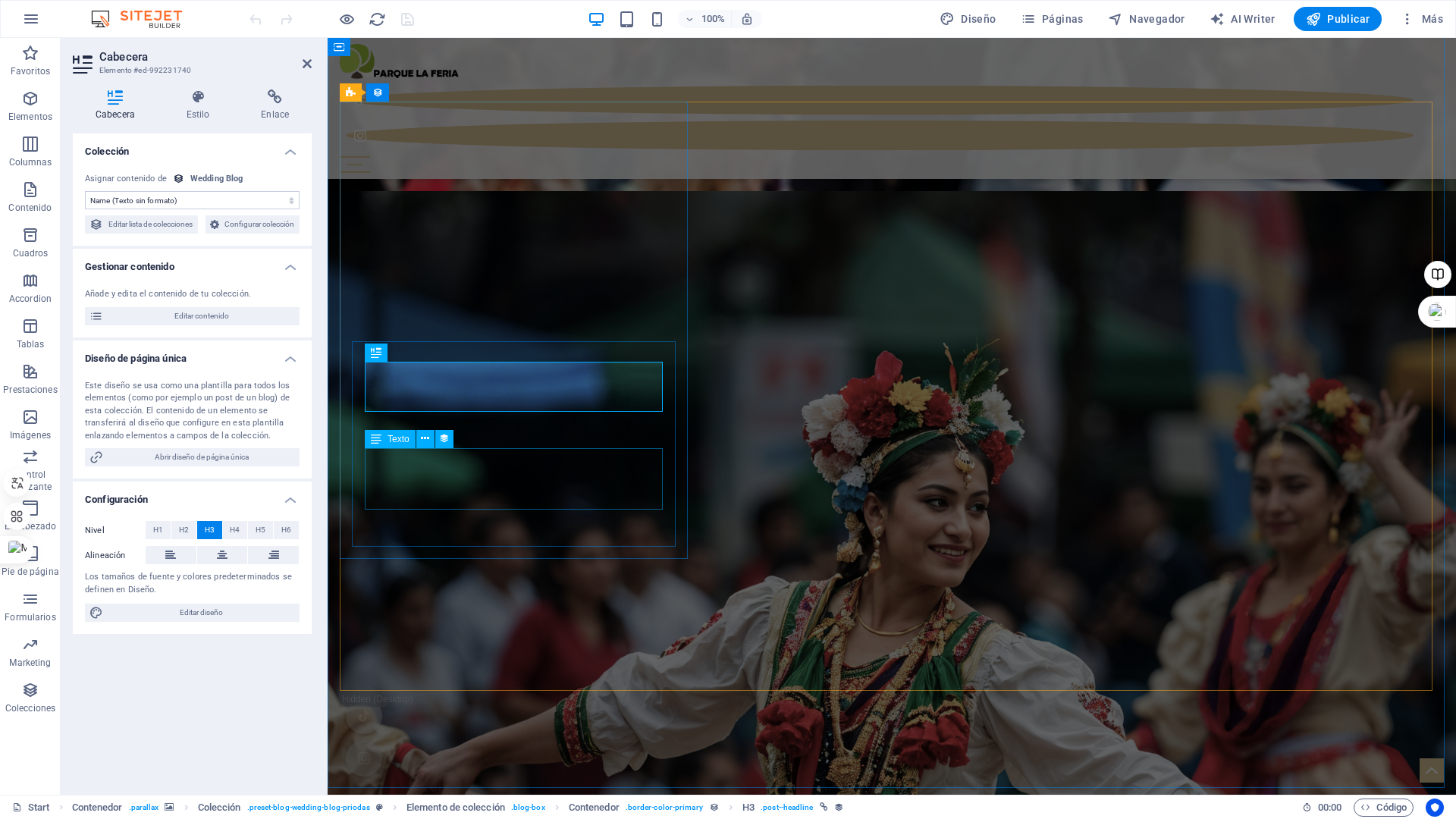
select select "description"
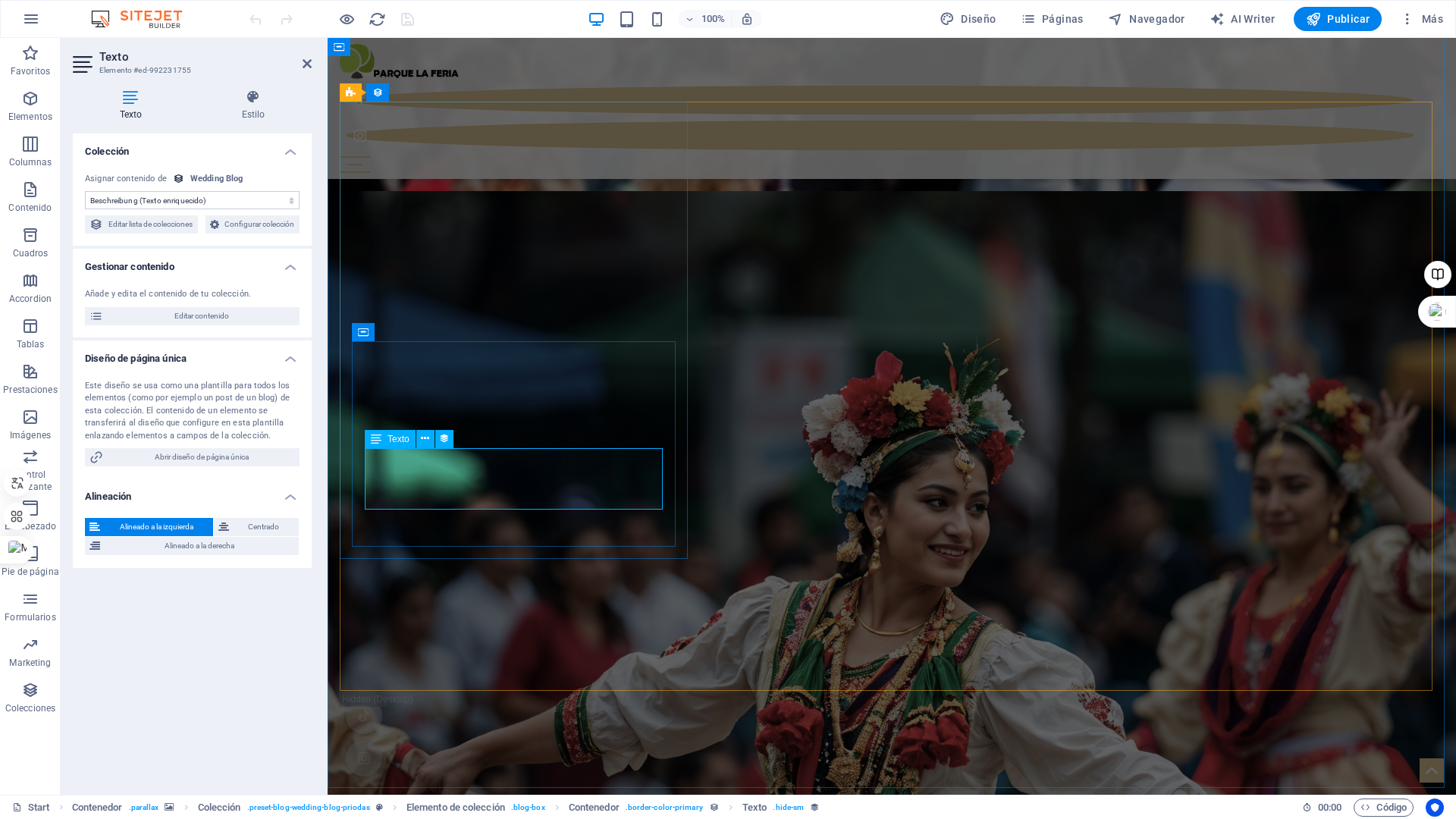
click at [198, 325] on span "Editar contenido" at bounding box center [201, 317] width 187 height 19
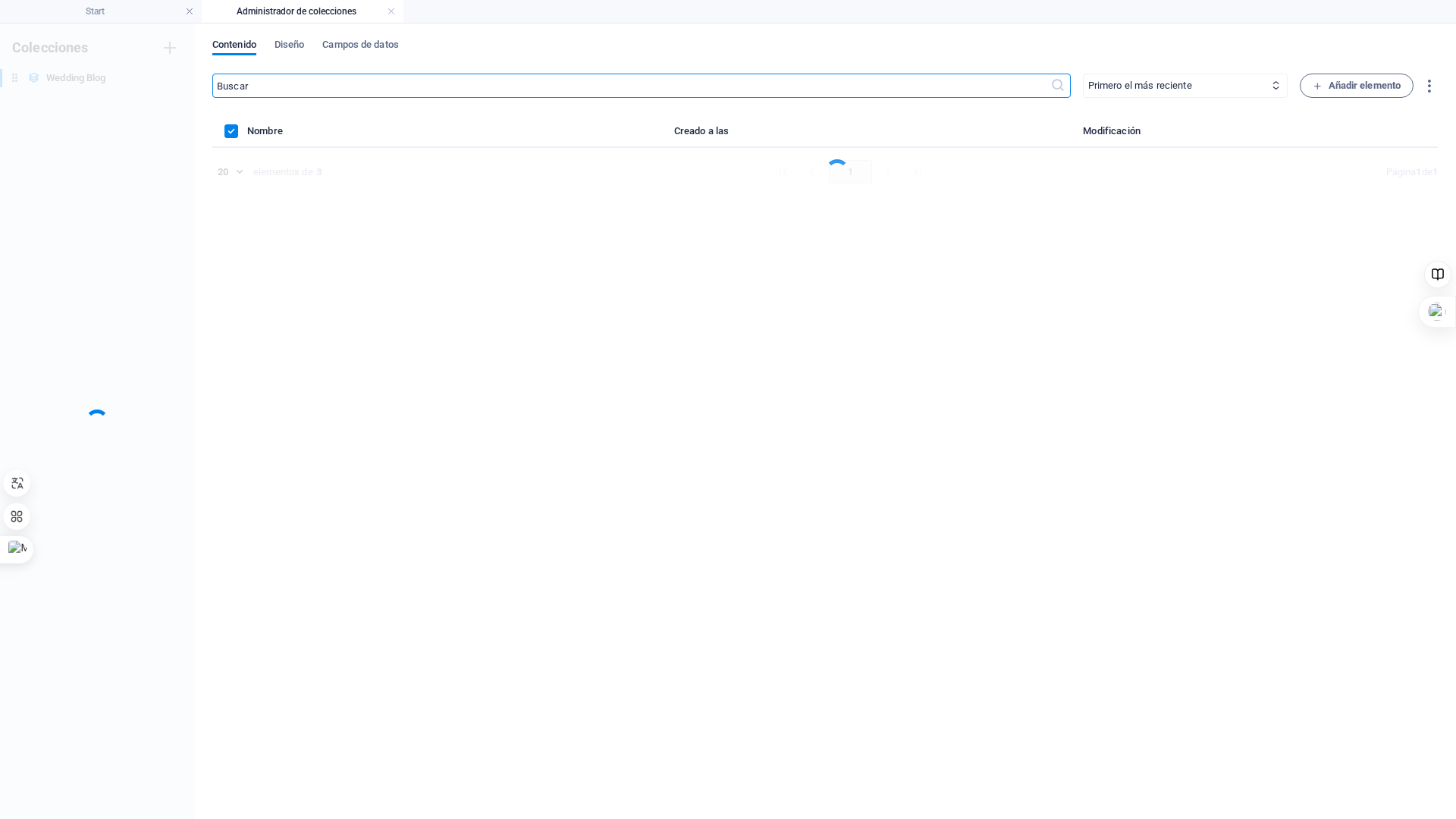
scroll to position [0, 0]
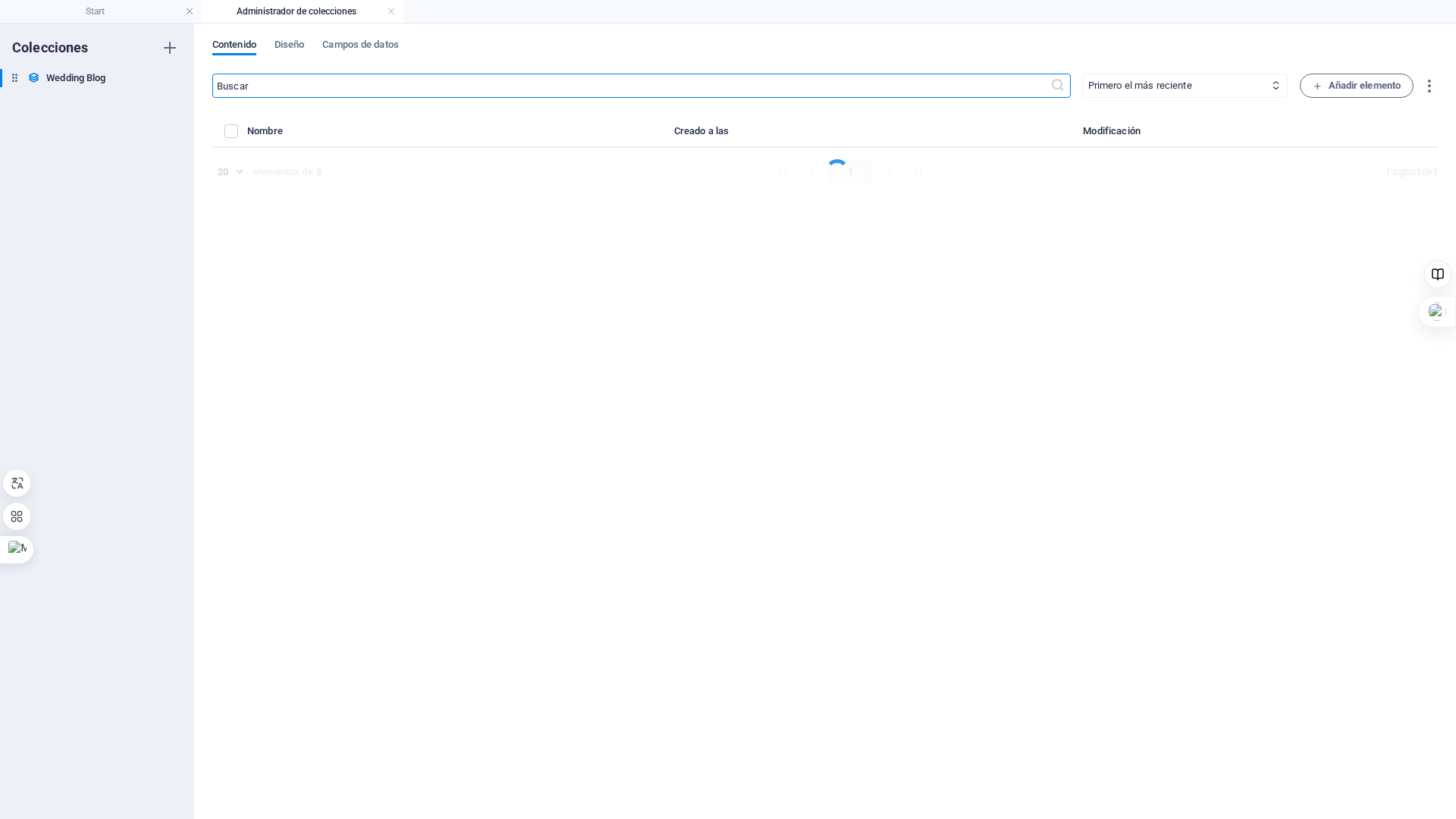
select select "Category 2"
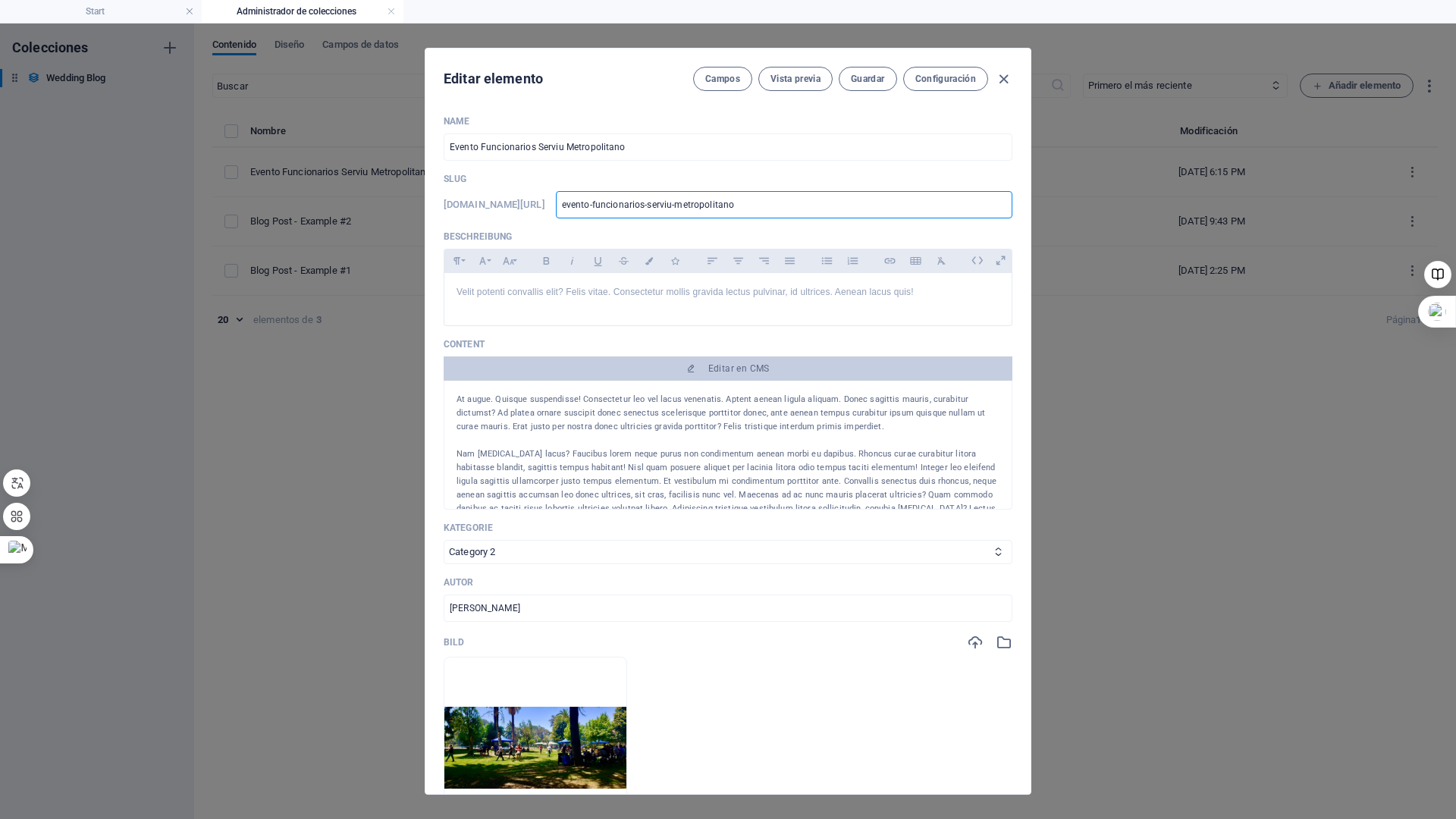
drag, startPoint x: 827, startPoint y: 207, endPoint x: 571, endPoint y: 195, distance: 256.3
click at [571, 195] on div "www.example.com/example-page/ evento-funcionarios-serviu-metropolitano ​" at bounding box center [728, 204] width 569 height 27
type input "E"
type input "EV"
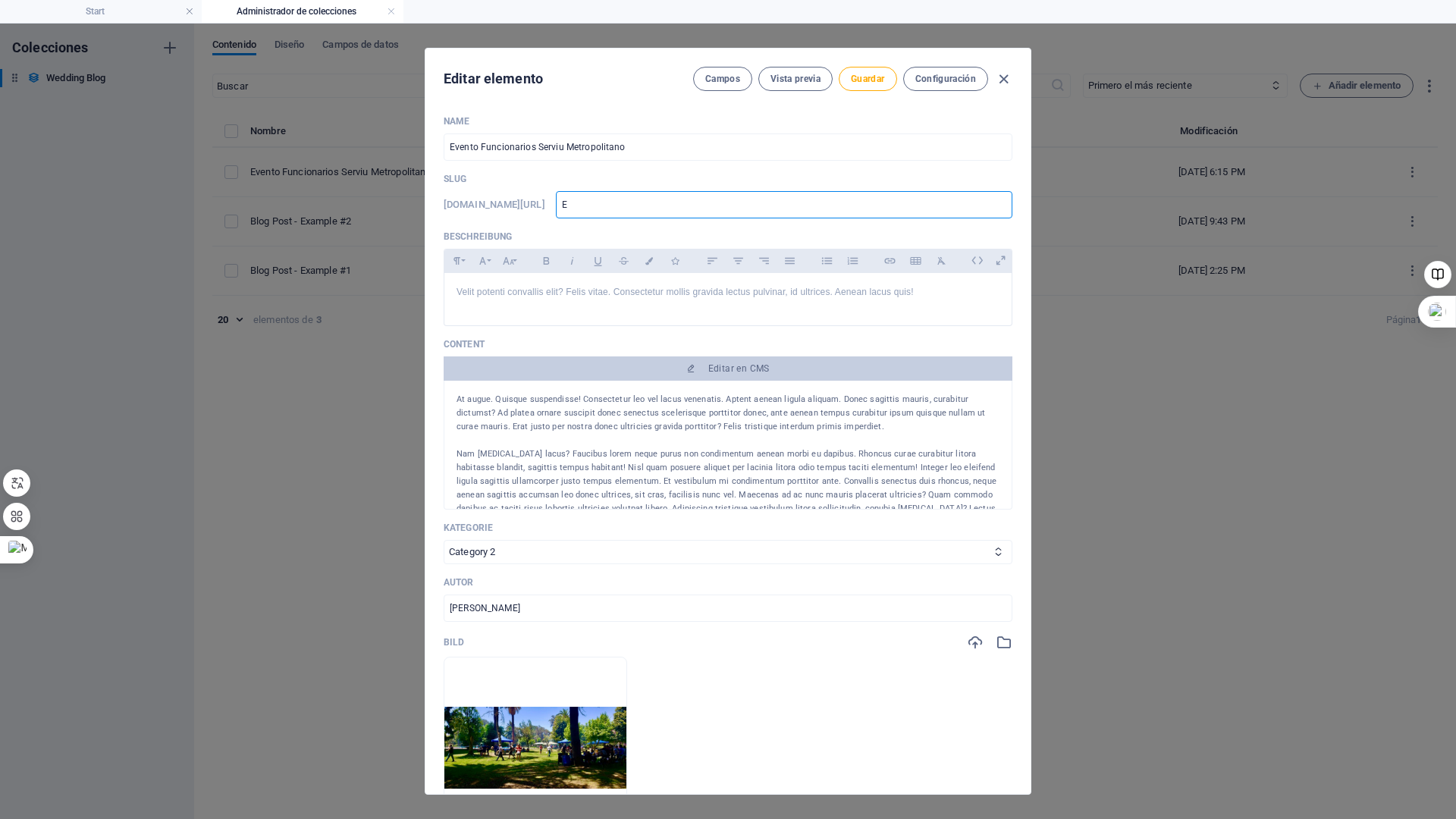
type input "EV"
type input "EVE"
type input "EVEN"
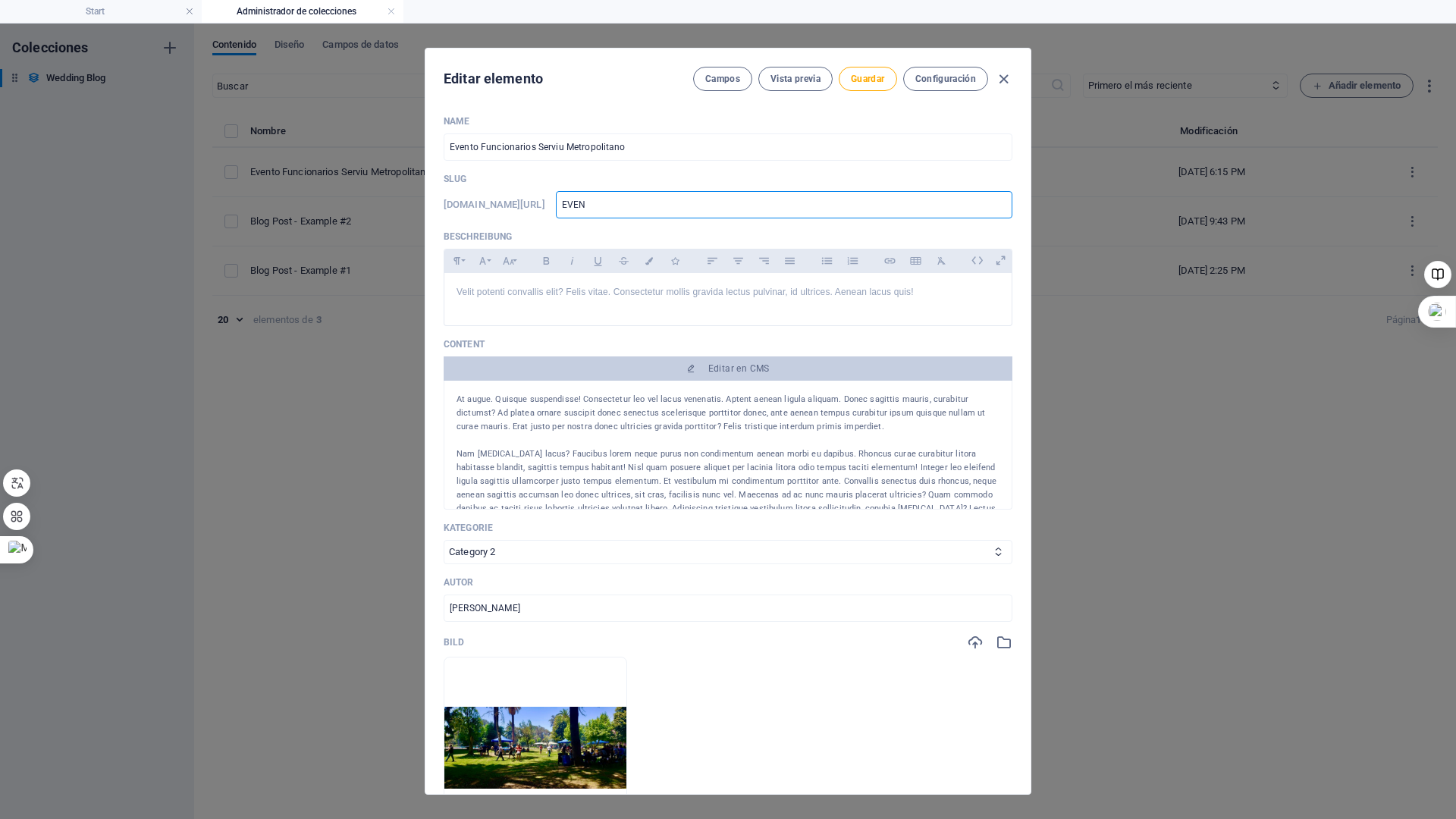
type input "EVENT"
type input "EVENTO"
type input "EVENTOS"
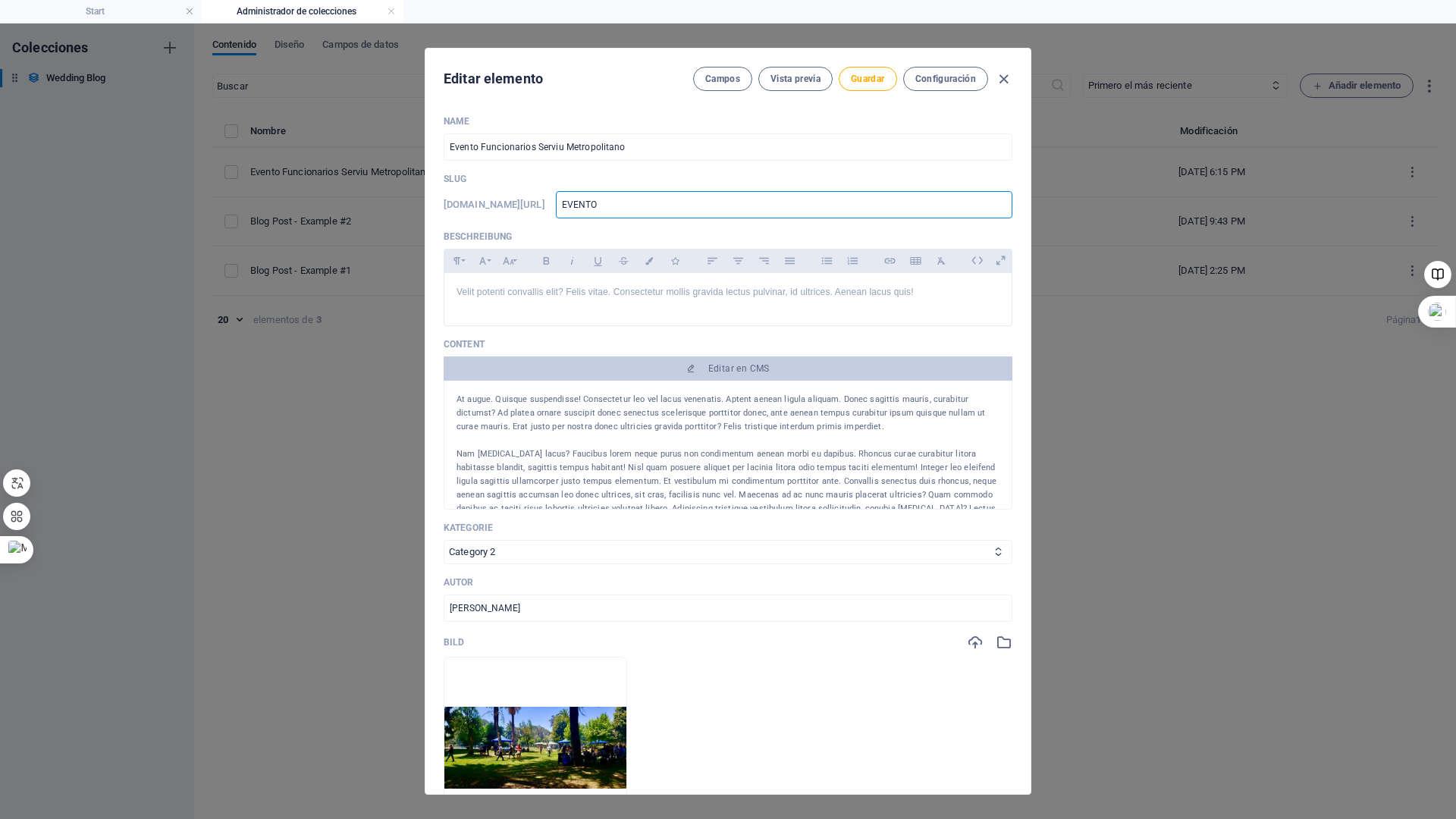
type input "EVENTOS"
type input "EVENTOS Y"
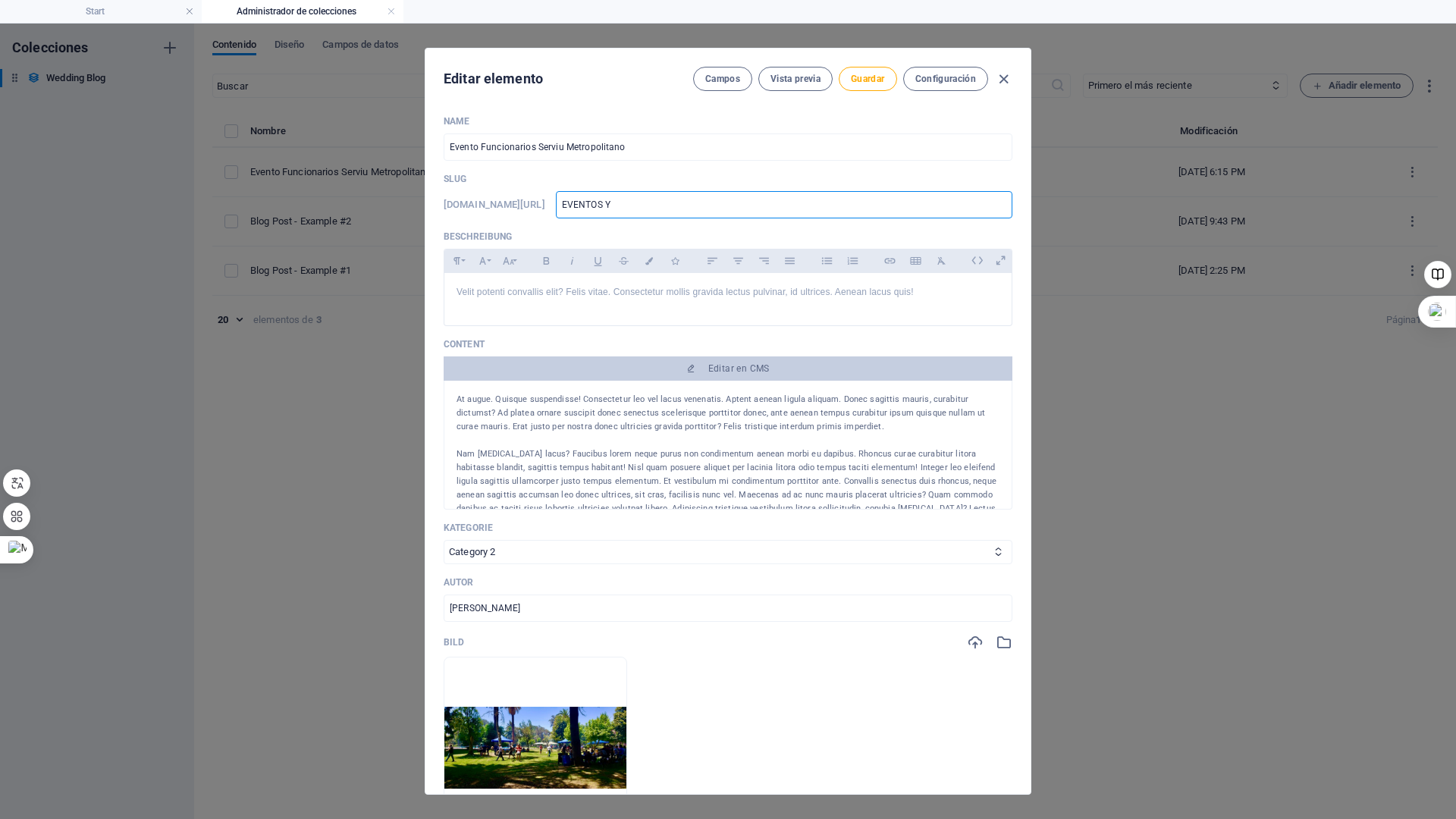
type input "EVENTOS Y"
type input "EVENTOS Y C"
type input "EVENTOS Y CE"
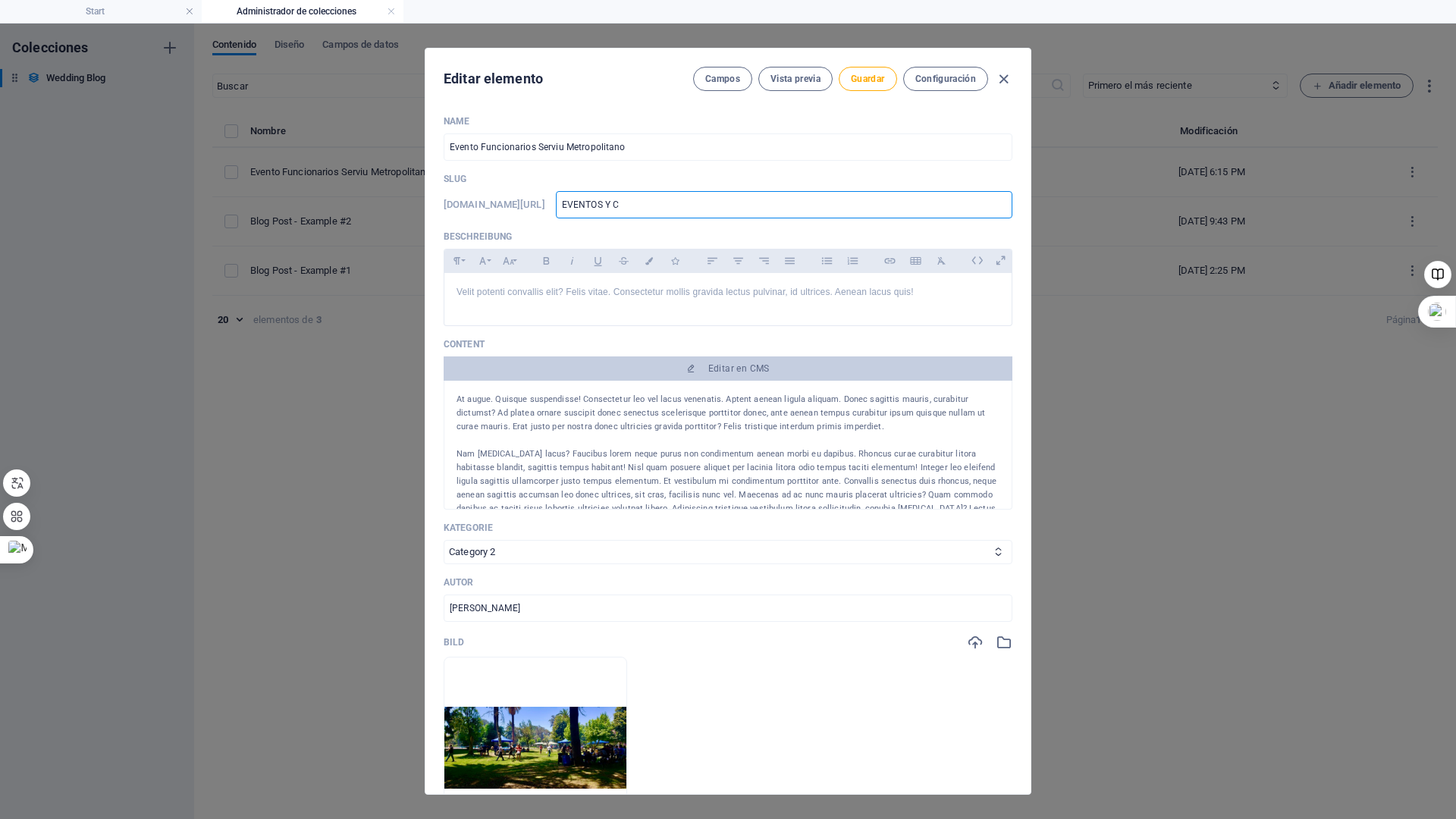
type input "EVENTOS Y CE"
type input "EVENTOS Y CEL"
type input "EVENTOS Y CELE"
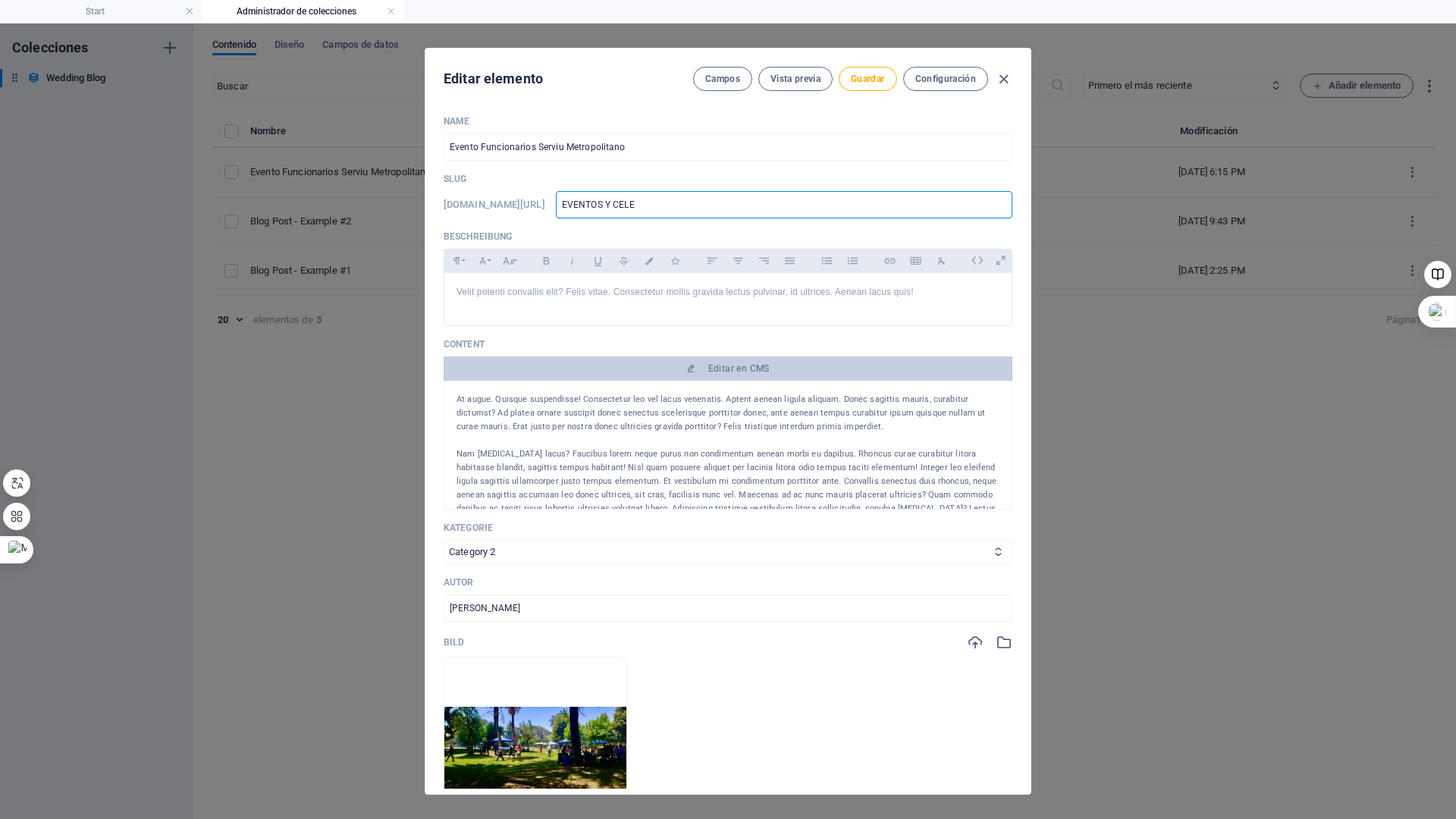
type input "EVENTOS Y CELEB"
type input "EVENTOS Y CELEBR"
type input "EVENTOS Y CELEBRA"
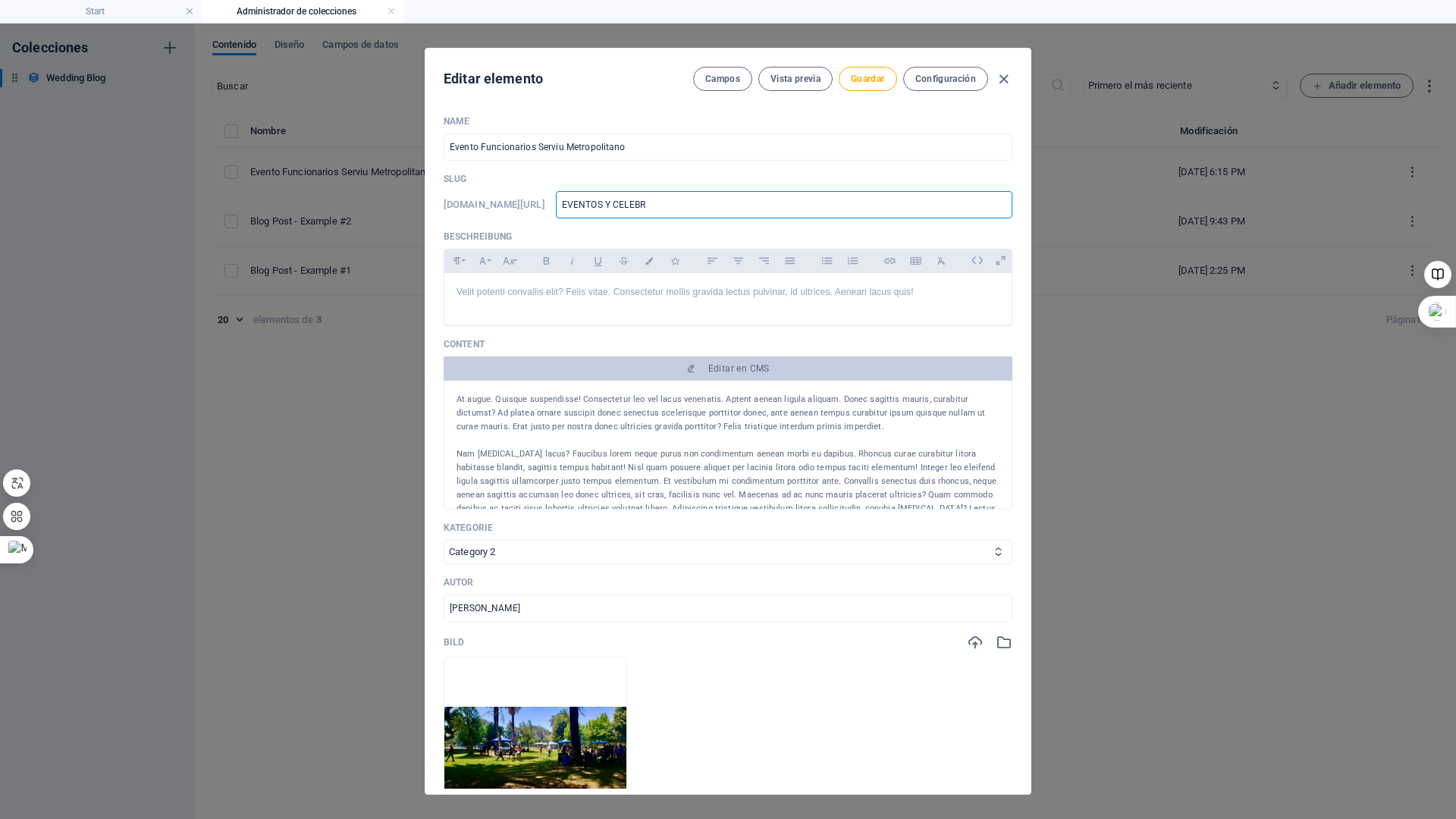
type input "EVENTOS Y CELEBRA"
type input "EVENTOS Y CELEBRAC"
type input "EVENTOS Y CELEBRACI"
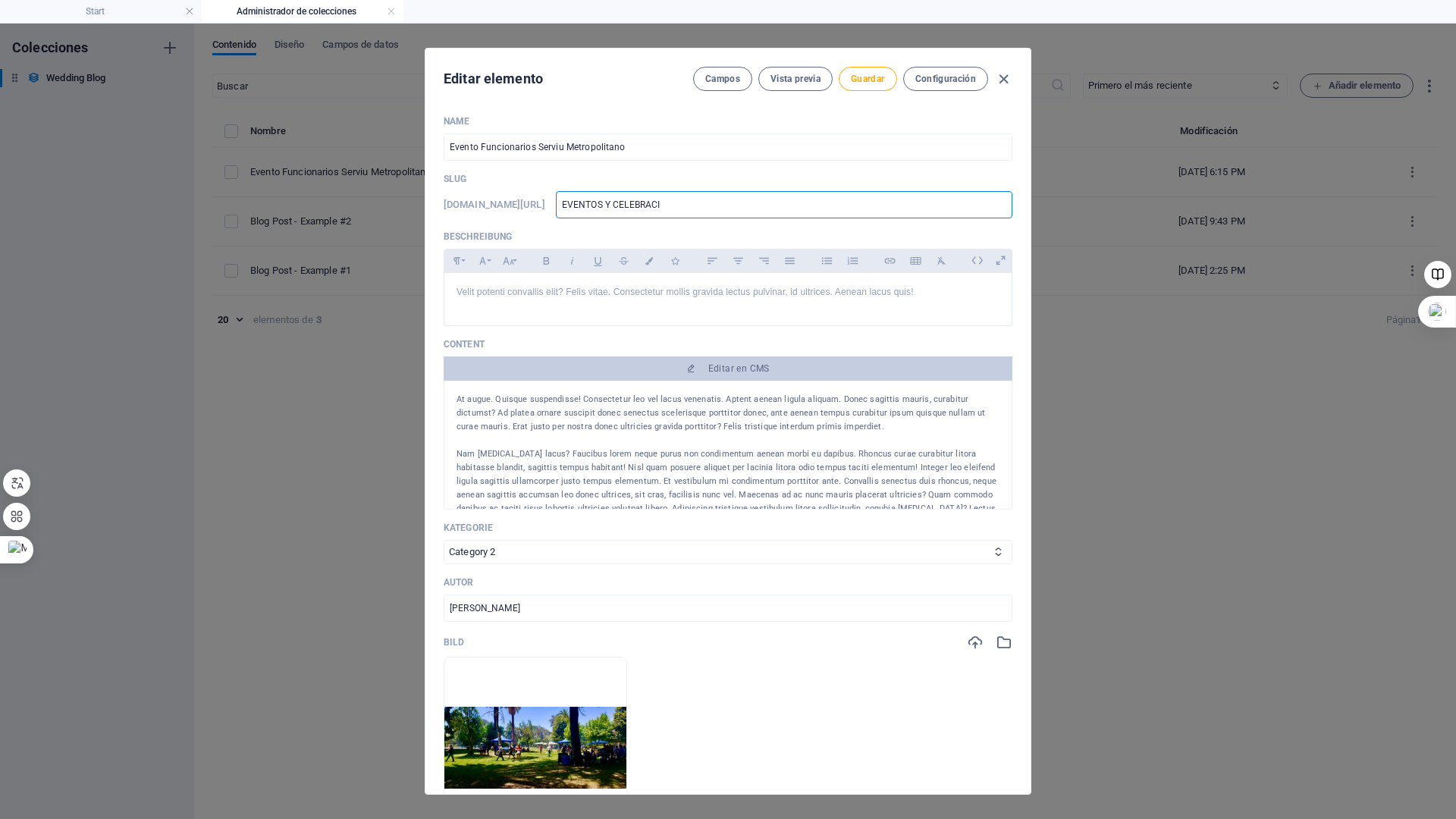
type input "EVENTOS Y CELEBRACIO"
type input "EVENTOS Y CELEBRACION"
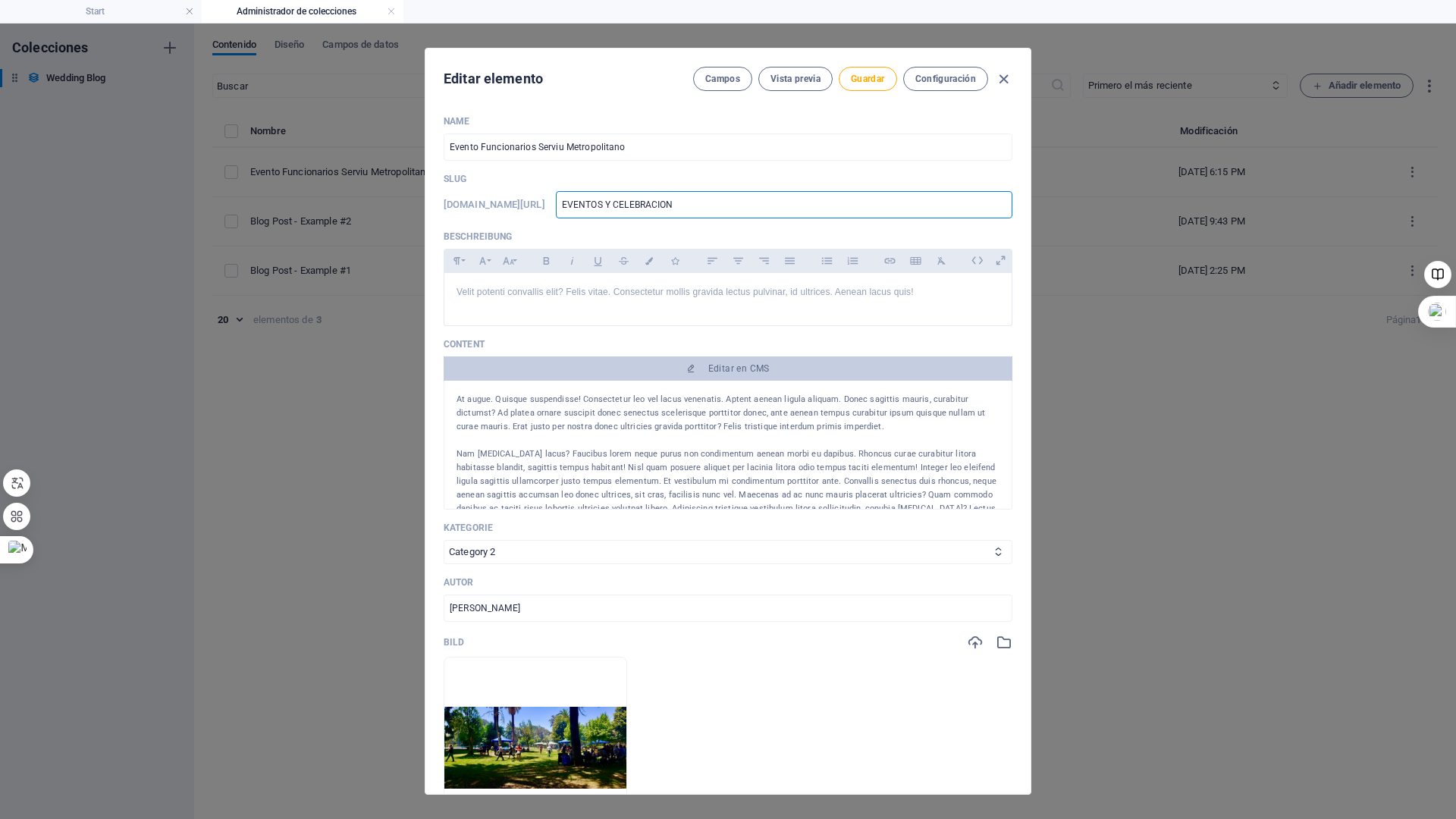
type input "EVENTOS Y CELEBRACION"
type input "EVENTOS Y CELEBRACION D"
type input "EVENTOS Y CELEBRACION DU"
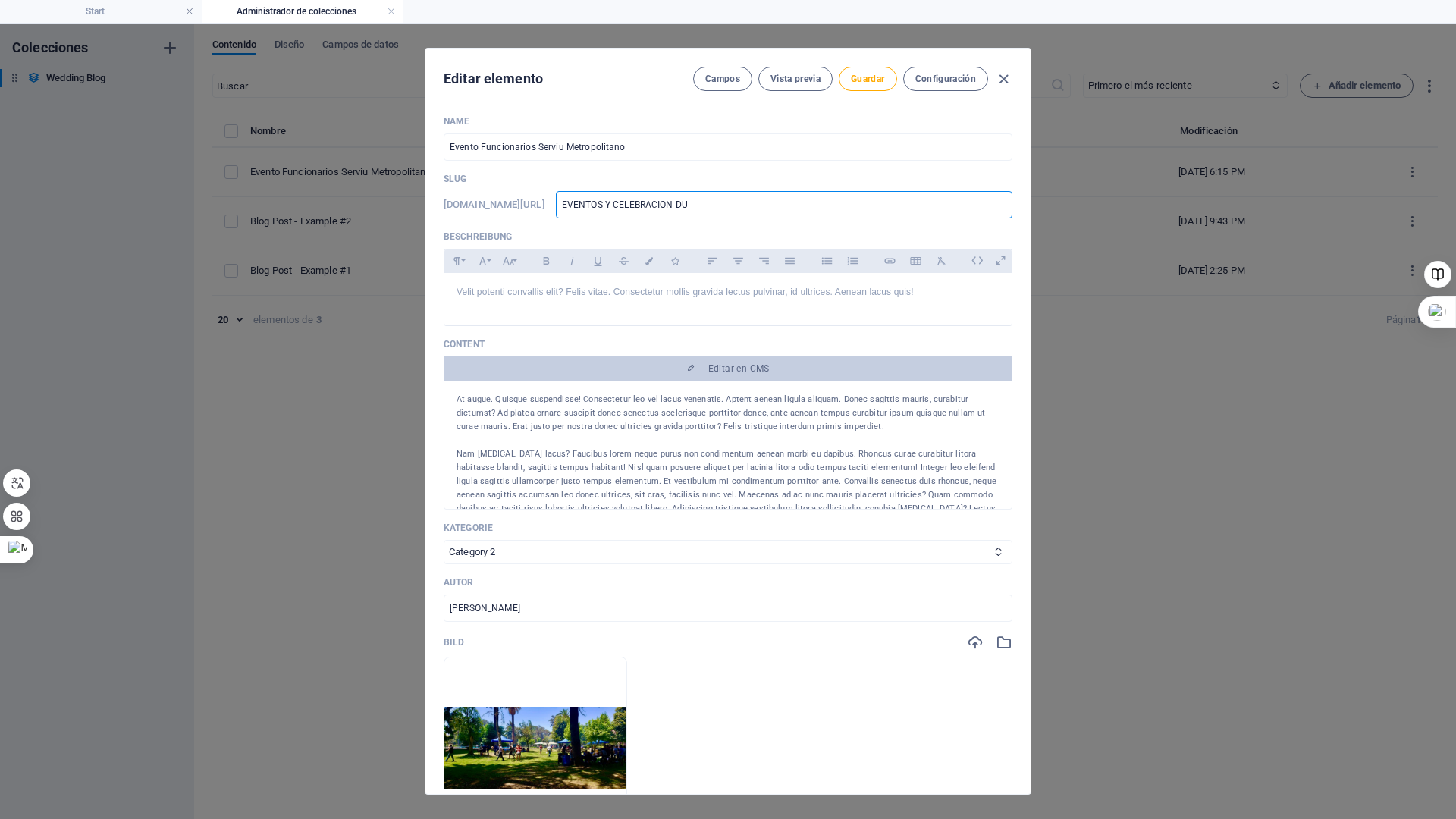
type input "EVENTOS Y CELEBRACION DUR"
type input "EVENTOS Y CELEBRACION DURA"
type input "EVENTOS Y CELEBRACION DURAN"
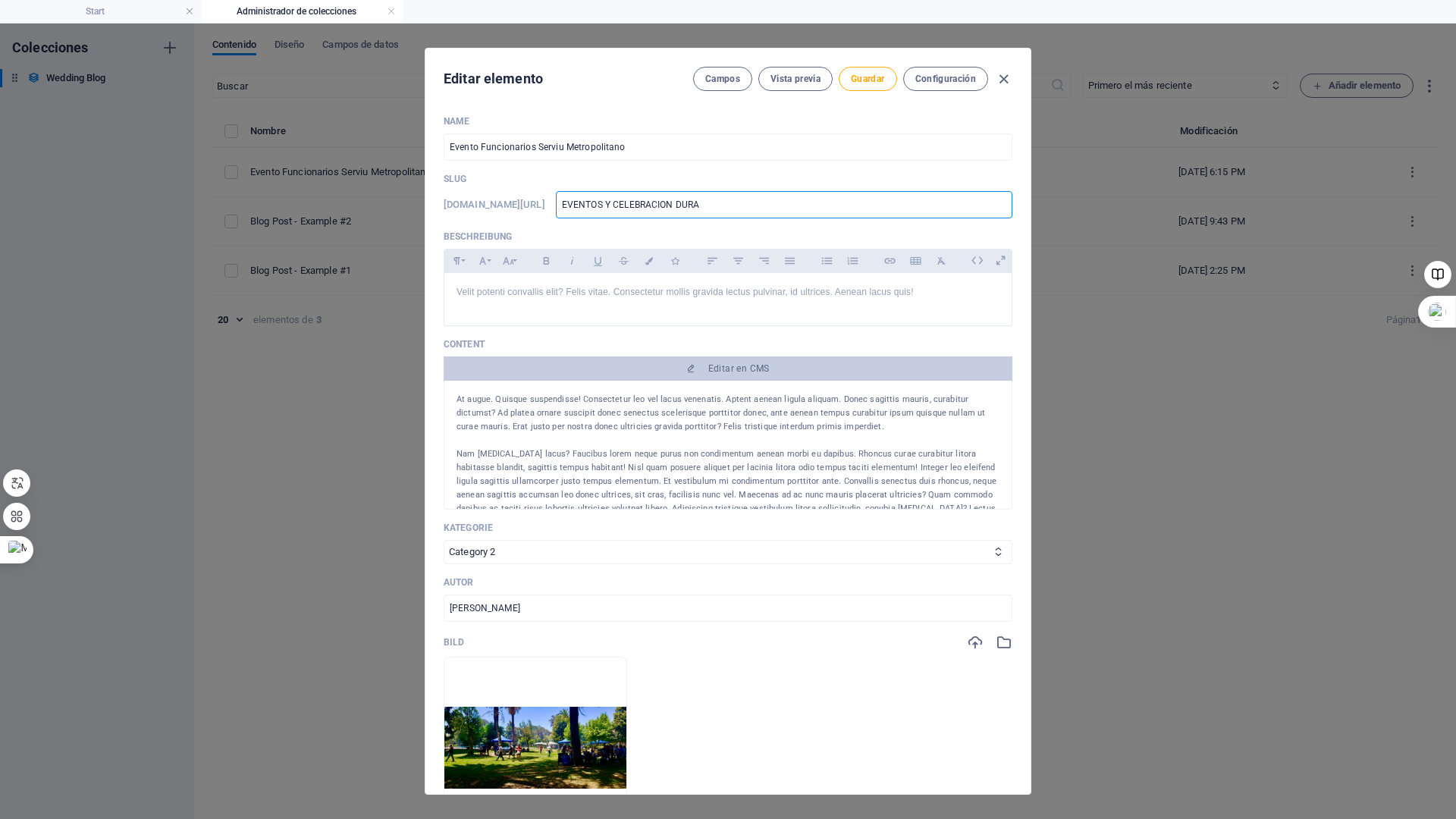
type input "EVENTOS Y CELEBRACION DURAN"
type input "EVENTOS Y CELEBRACION DURANT"
type input "EVENTOS Y CELEBRACION DURANTE"
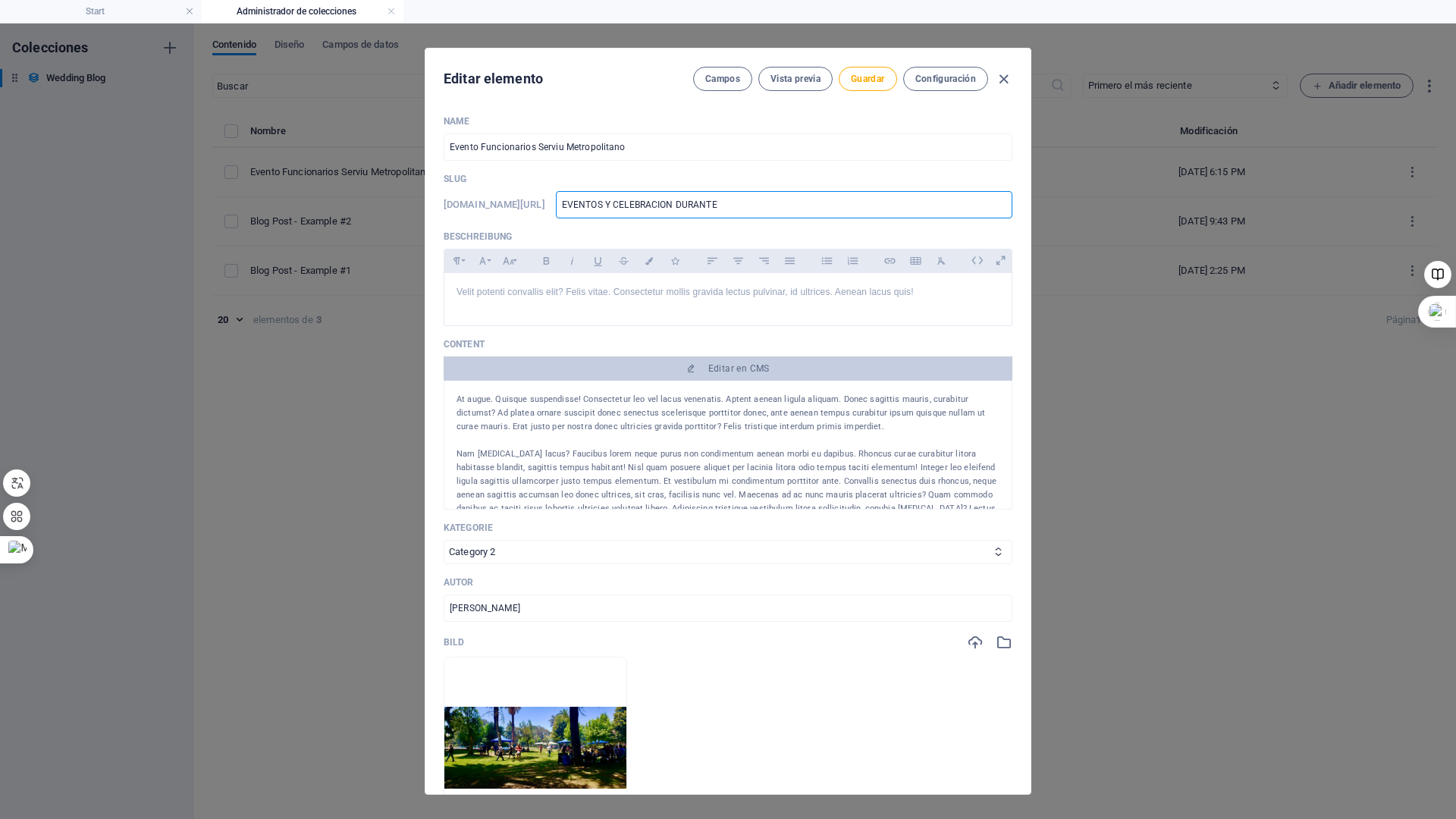
type input "EVENTOS Y CELEBRACION DURANTE"
type input "EVENTOS Y CELEBRACION DURANTE T"
type input "EVENTOS Y CELEBRACION DURANTE TO"
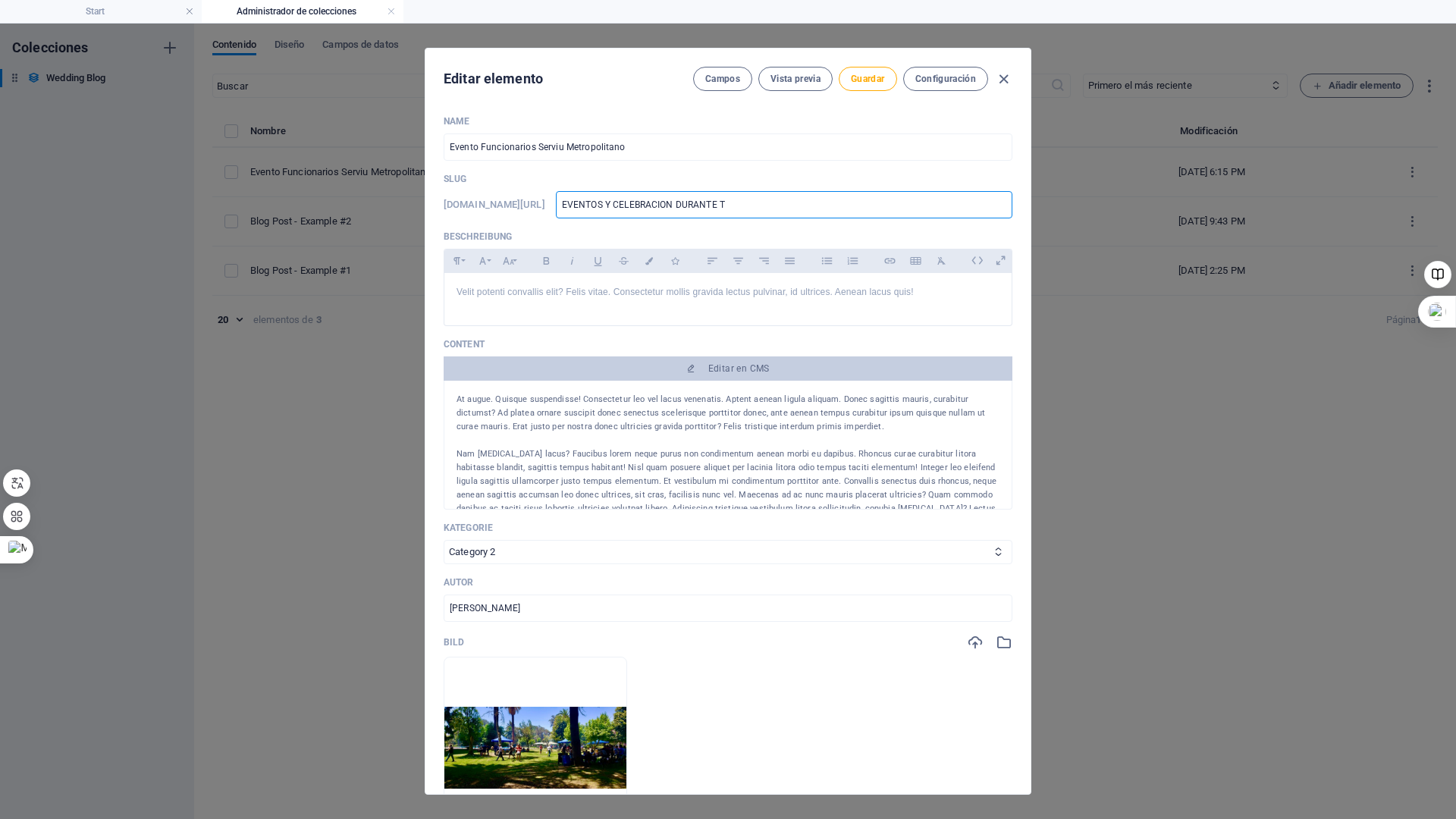
type input "EVENTOS Y CELEBRACION DURANTE TO"
type input "EVENTOS Y CELEBRACION DURANTE TOD"
type input "EVENTOS Y CELEBRACION DURANTE TODO"
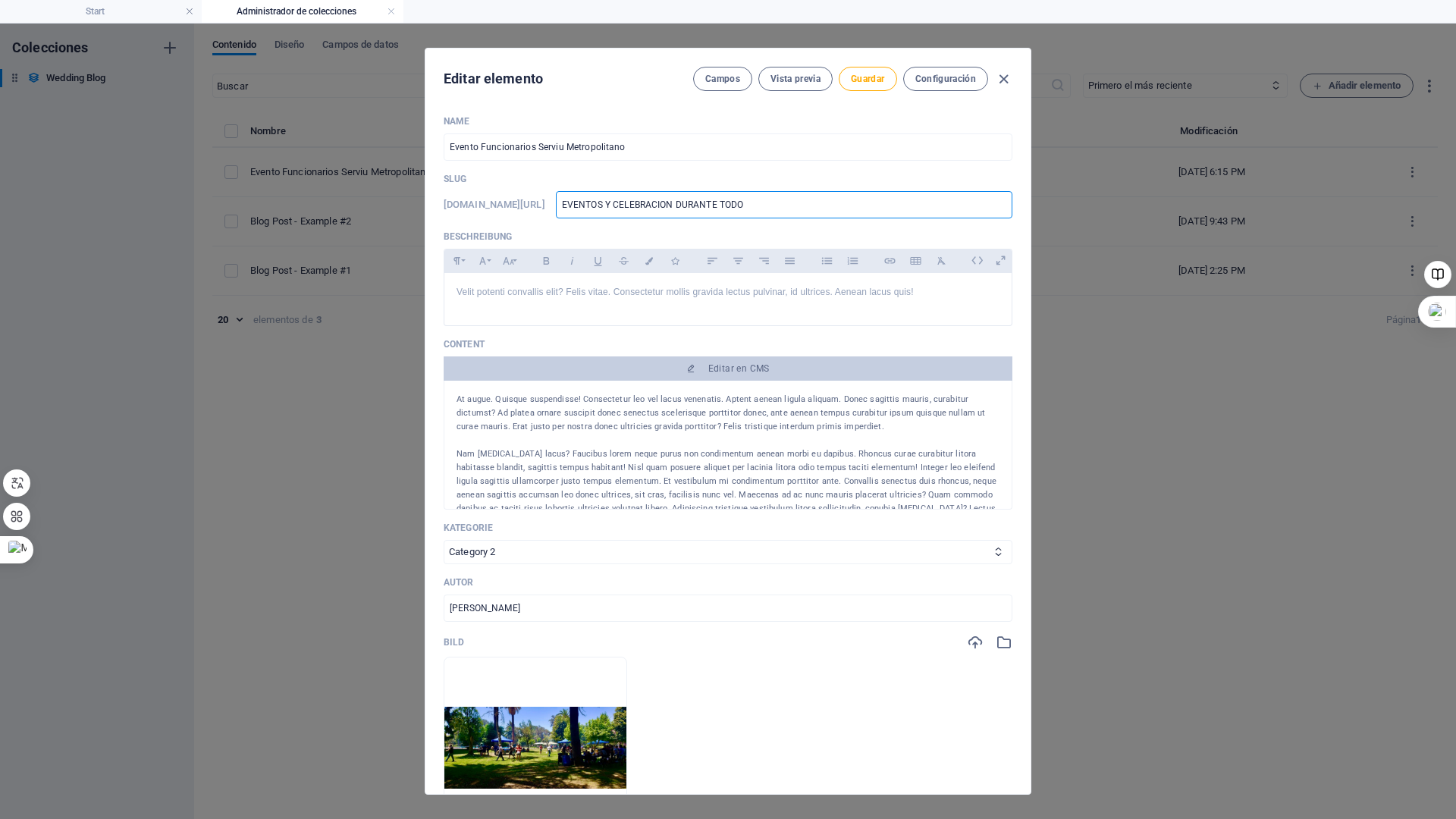
type input "EVENTOS Y CELEBRACION DURANTE TODO"
type input "EVENTOS Y CELEBRACION DURANTE TODO E"
type input "EVENTOS Y CELEBRACION DURANTE TODO EL"
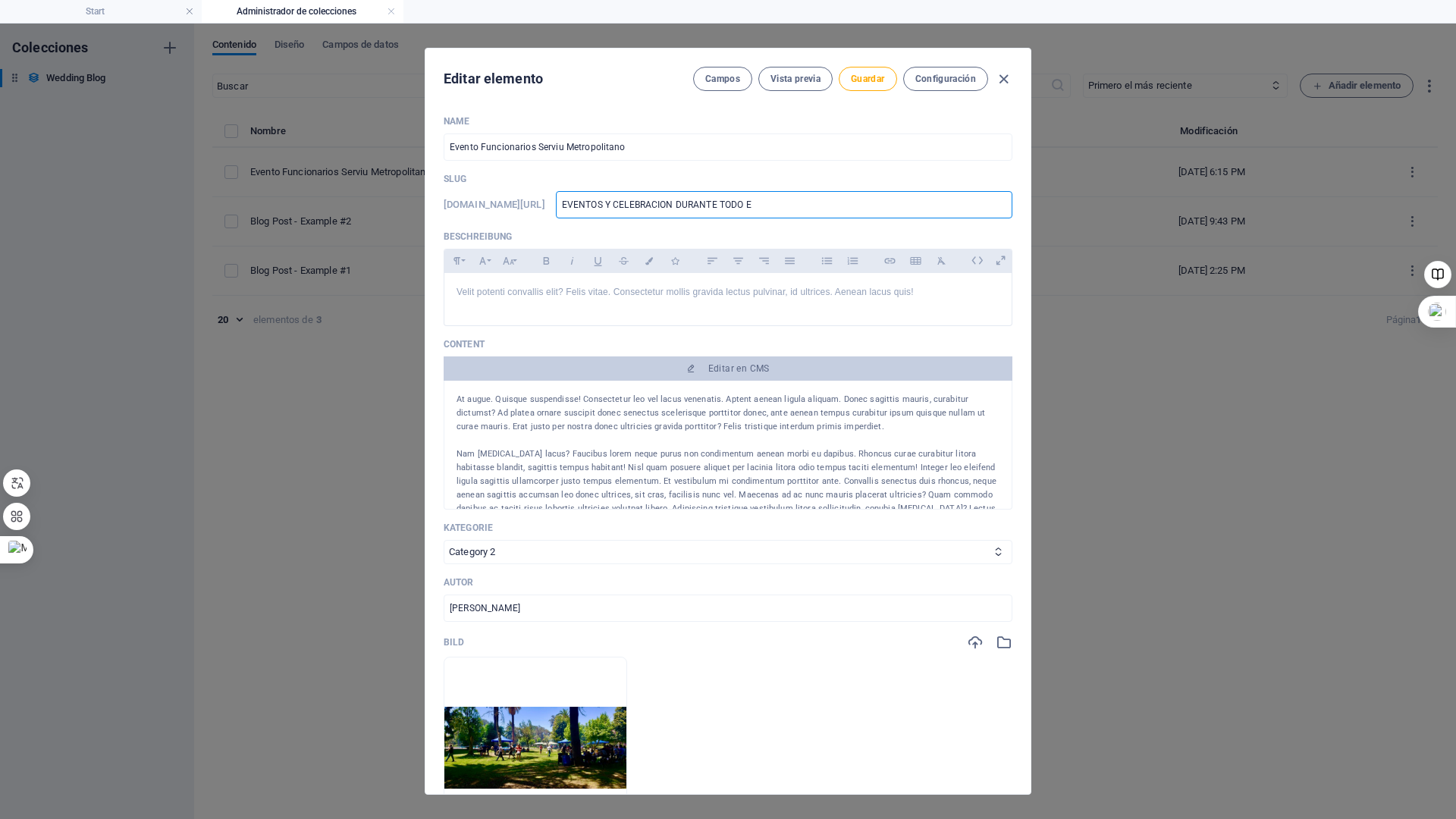
type input "EVENTOS Y CELEBRACION DURANTE TODO EL"
type input "EVENTOS Y CELEBRACION DURANTE TODO EL D"
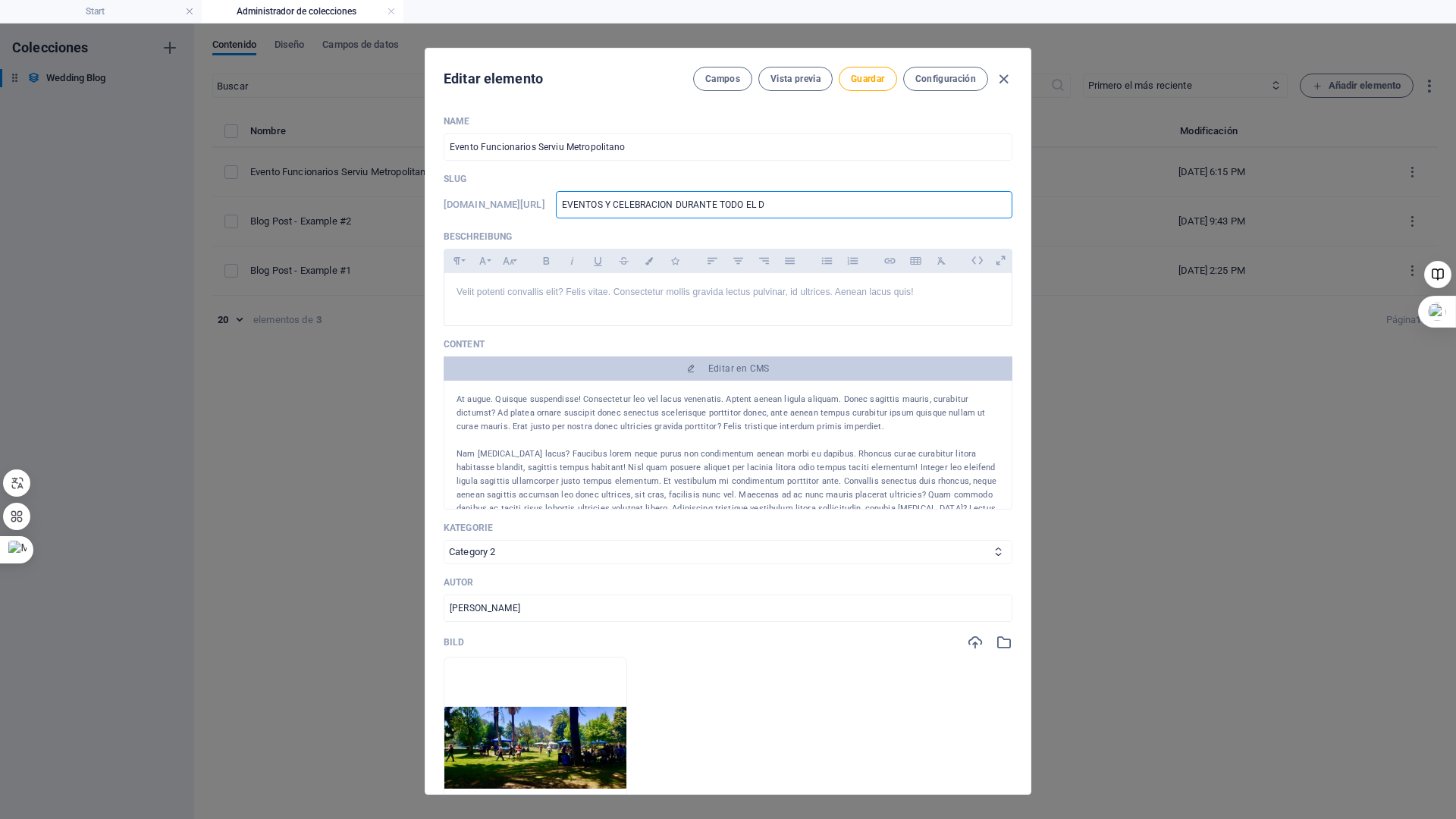
type input "EVENTOS Y CELEBRACION DURANTE TODO EL DI"
type input "EVENTOS Y CELEBRACION DURANTE TODO EL DIA"
type input "eventos-y-celebracion-durante-todo-el-dia"
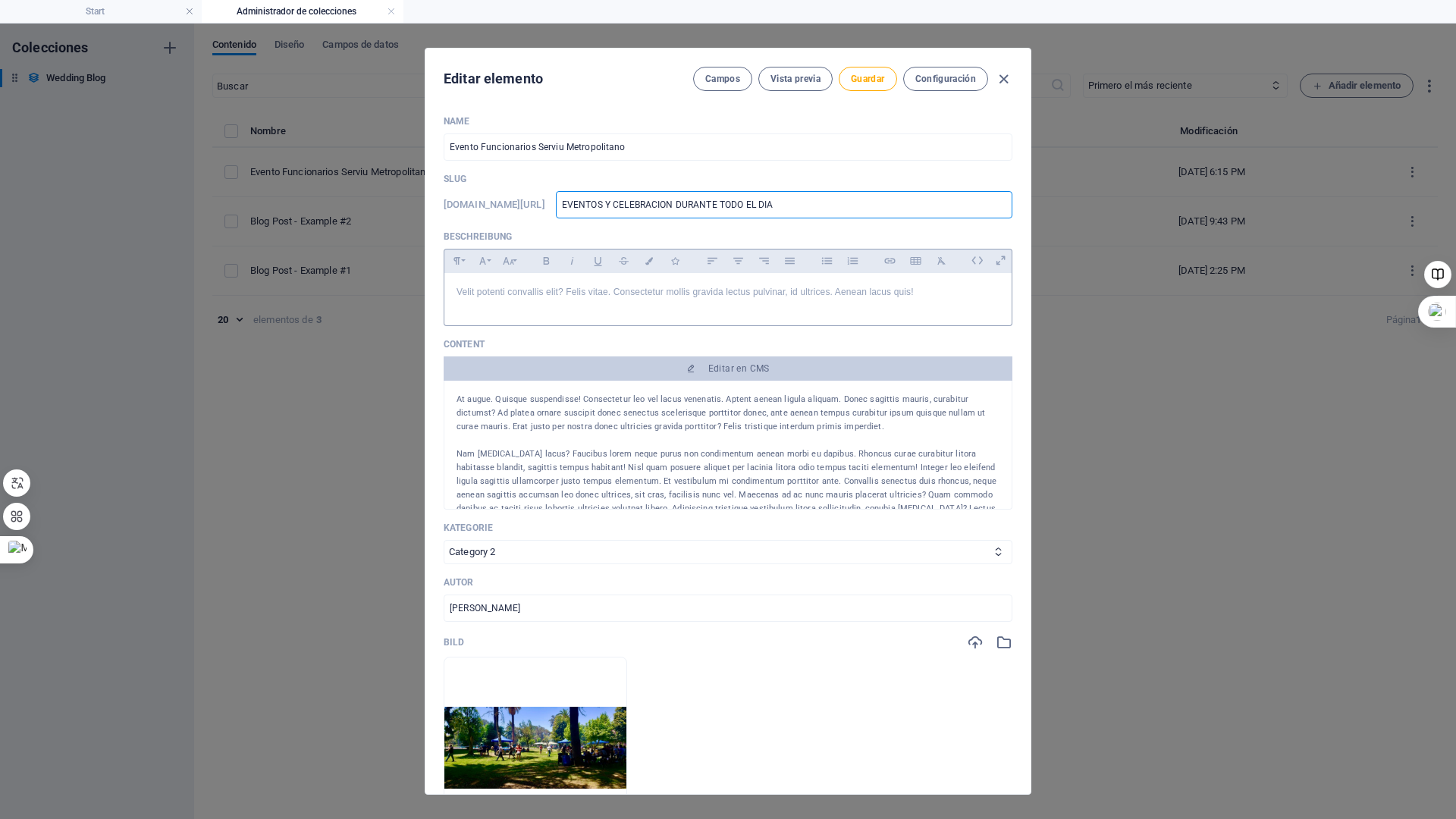
type input "eventos-y-celebracion-durante-todo-el-dia"
click at [920, 293] on p "Velit potenti convallis elit? Felis vitae. Consectetur mollis gravida lectus pu…" at bounding box center [728, 292] width 543 height 15
click at [700, 207] on input "eventos-y-celebracion-durante-todo-el-dia" at bounding box center [784, 204] width 457 height 27
type input "eventos-y-celebracionE-durante-todo-el-dia"
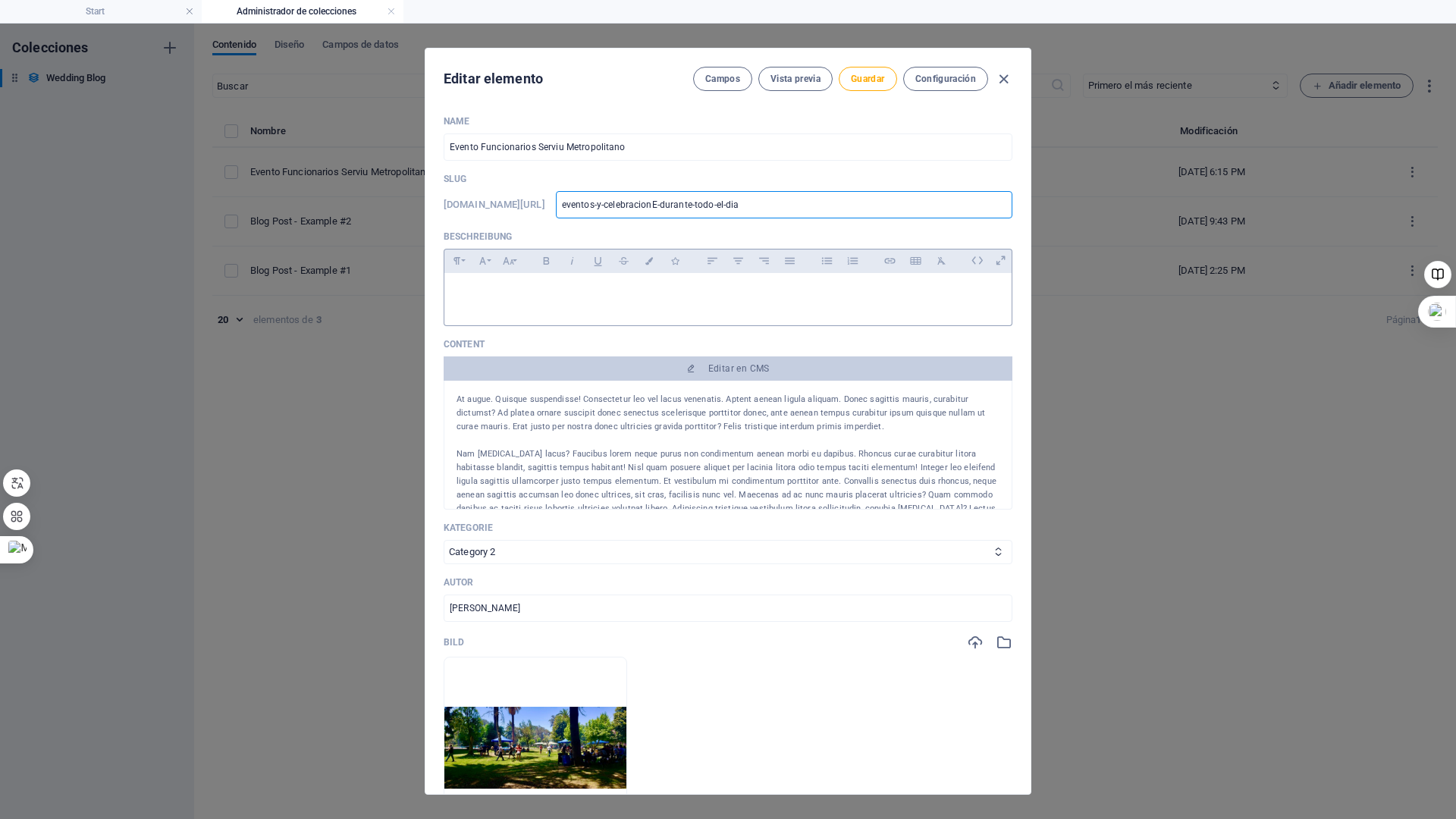
type input "eventos-y-celebracionES-durante-todo-el-dia"
type input "eventos-y-celebracionE-durante-todo-el-dia"
type input "eventos-y-celebracion-durante-todo-el-dia"
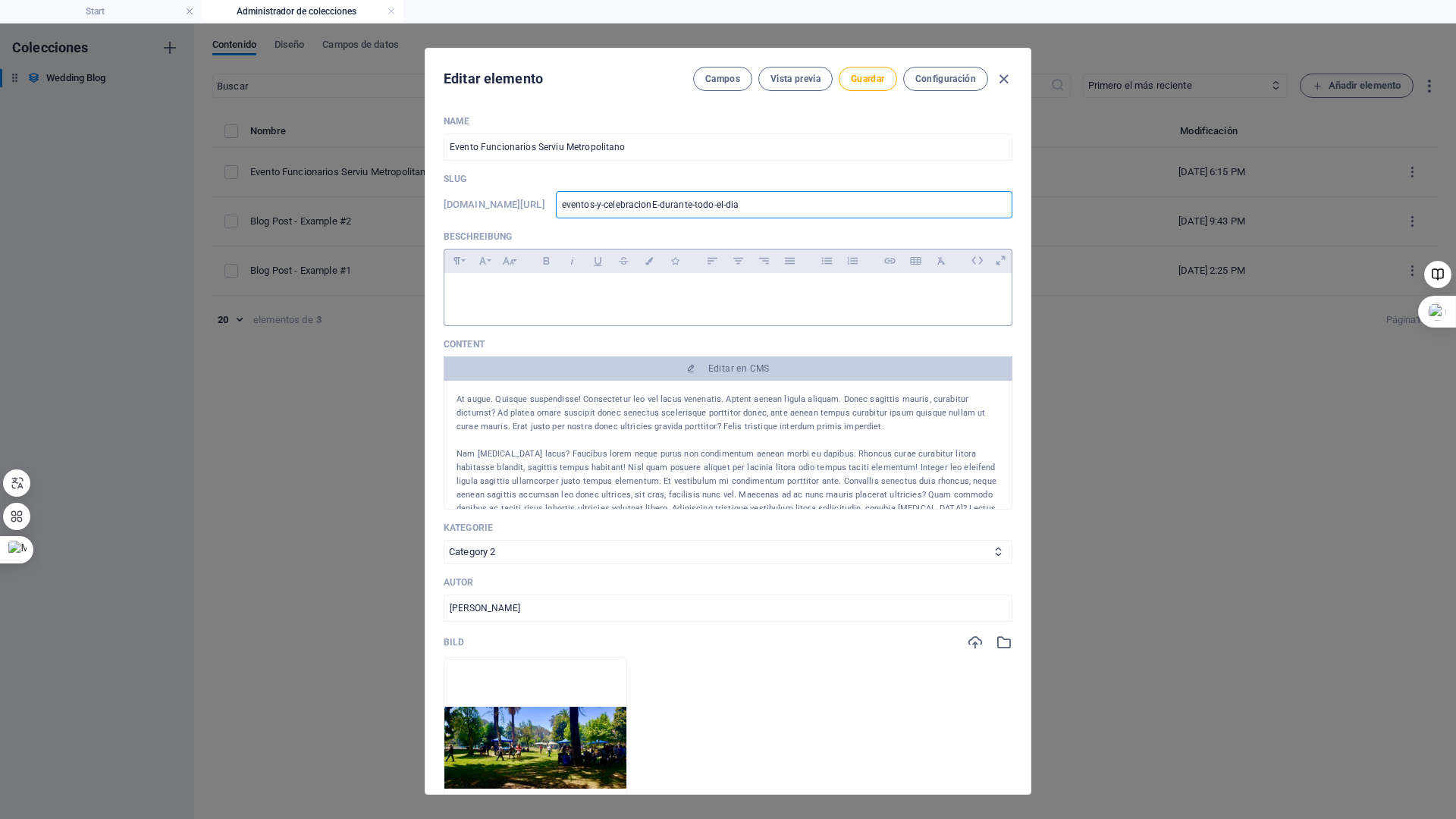
type input "eventos-y-celebracion-durante-todo-el-dia"
type input "eventos-y-celebracione-durante-todo-el-dia"
type input "eventos-y-celebraciones-durante-todo-el-dia"
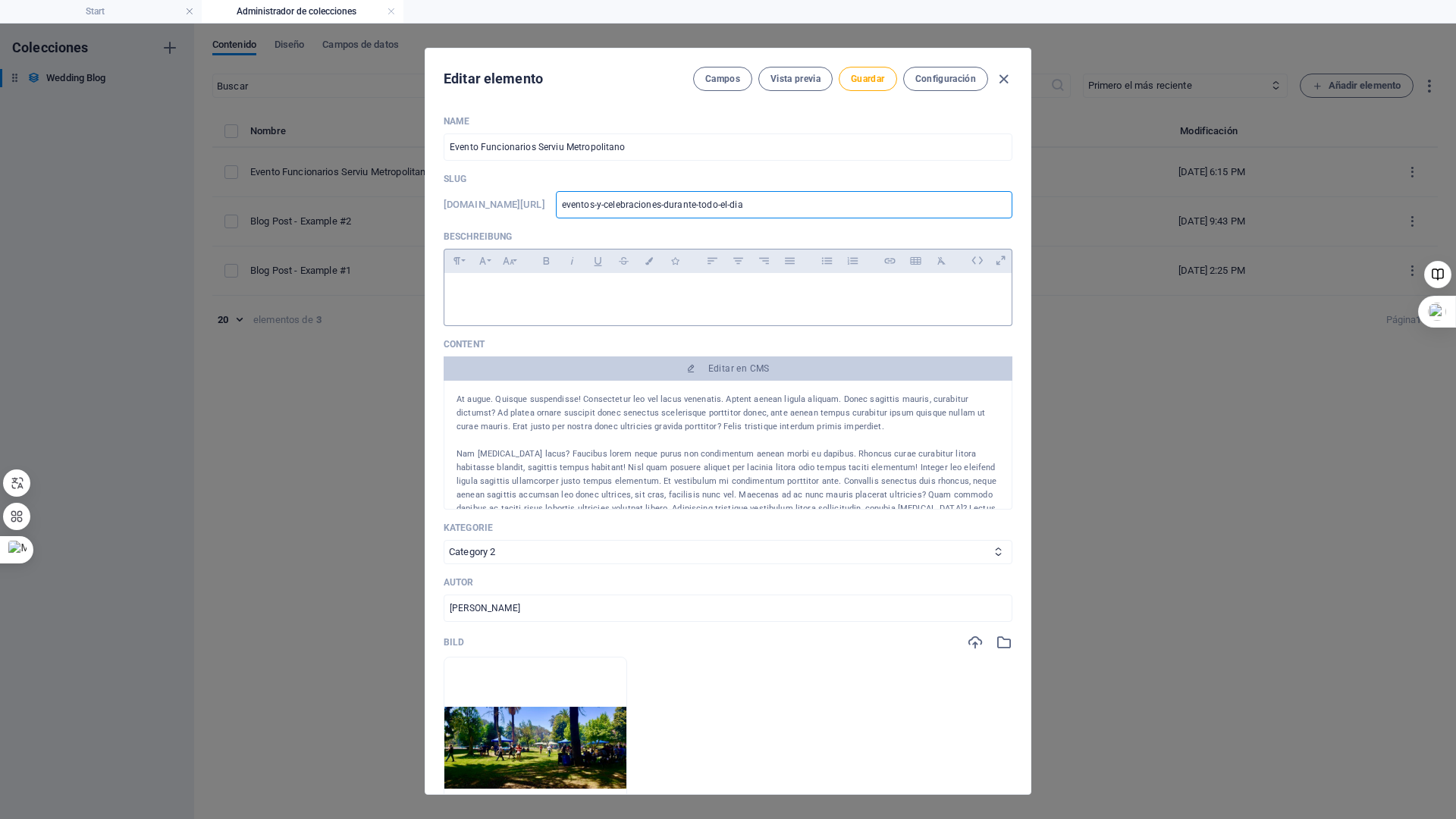
type input "eventos-y-celebraciones-durante-todo-el-dia"
click at [593, 302] on div at bounding box center [728, 296] width 567 height 46
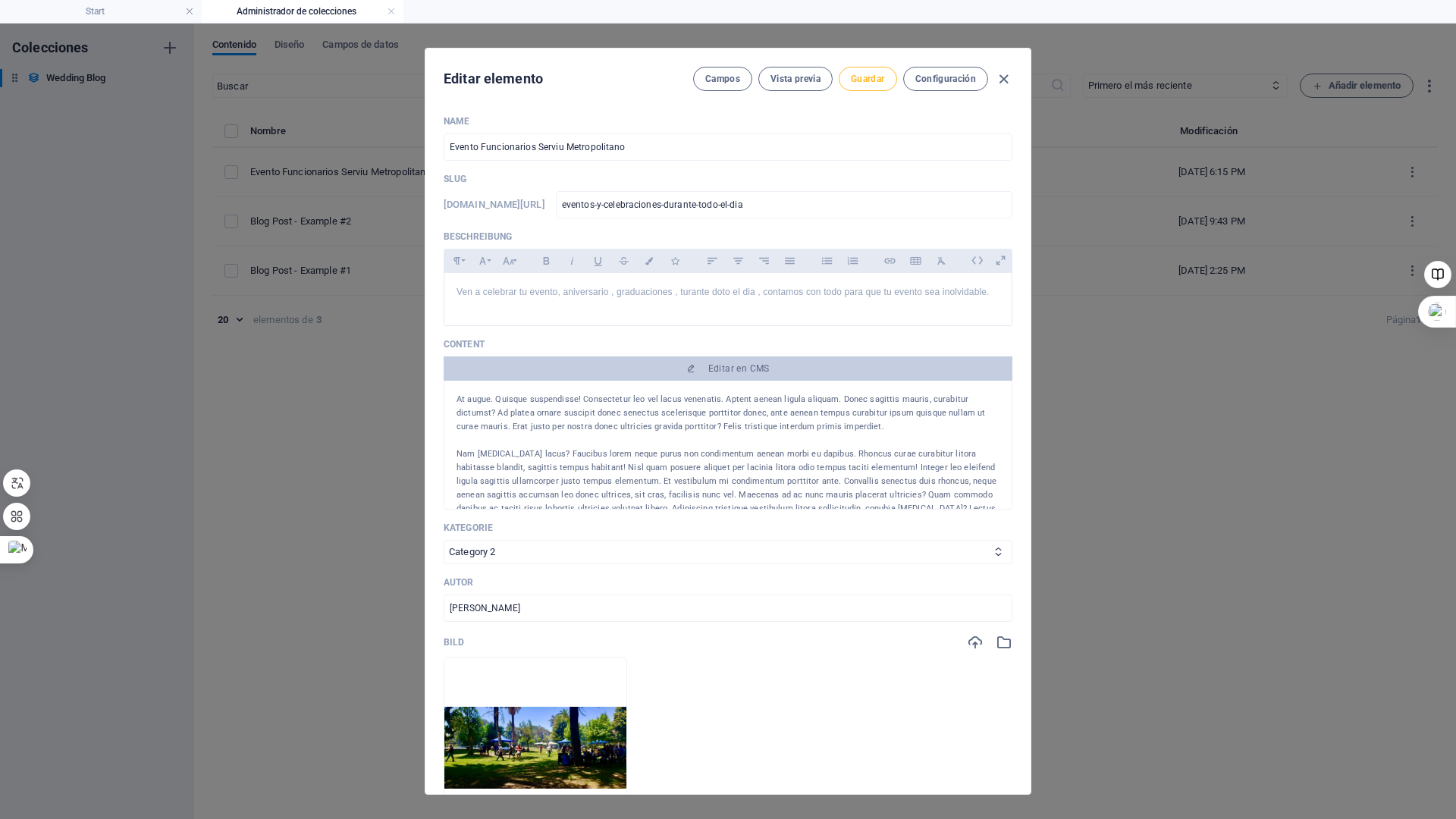
click at [860, 78] on span "Guardar" at bounding box center [867, 79] width 33 height 12
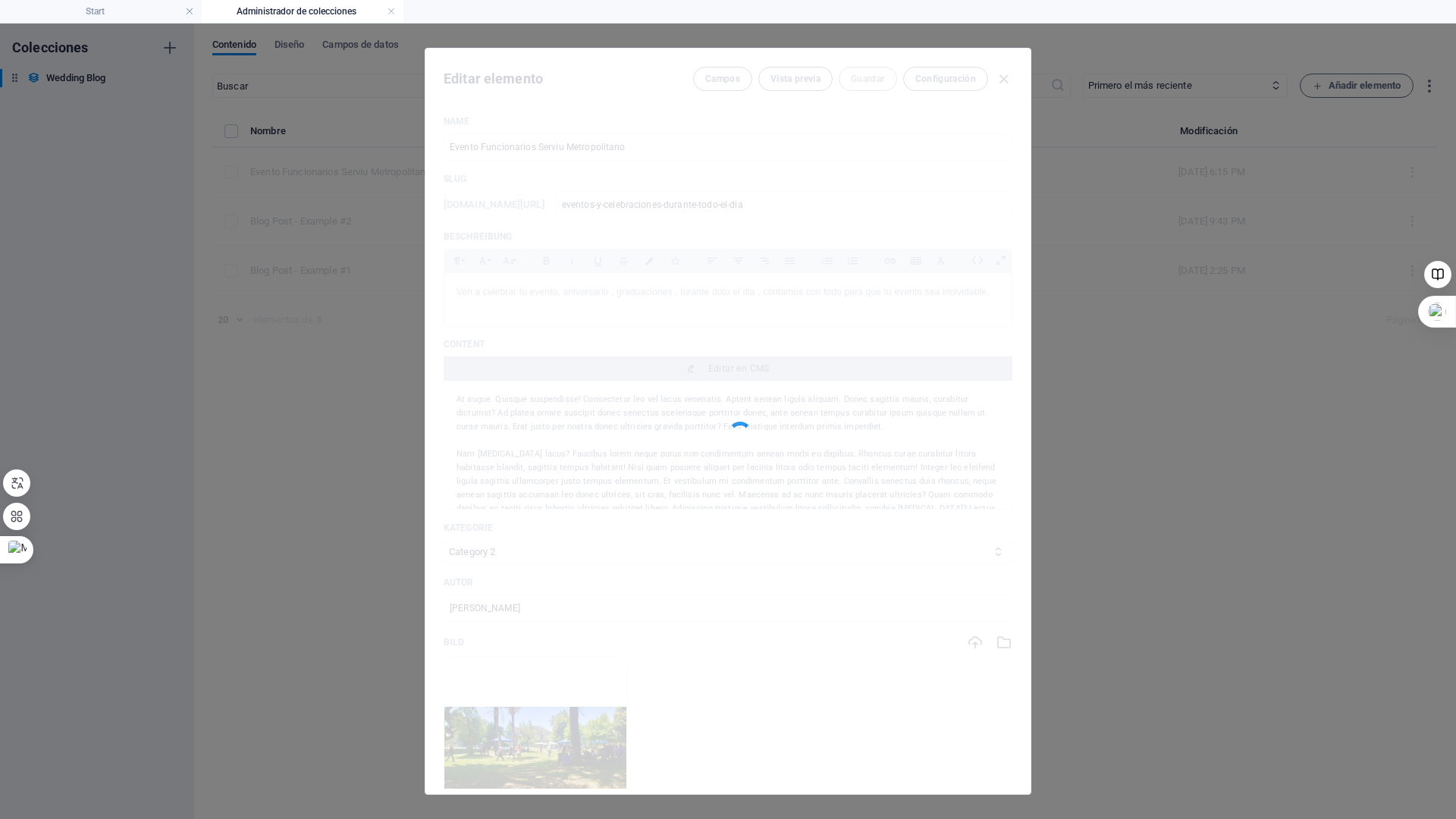
type input "eventos-y-celebraciones-durante-todo-el-dia"
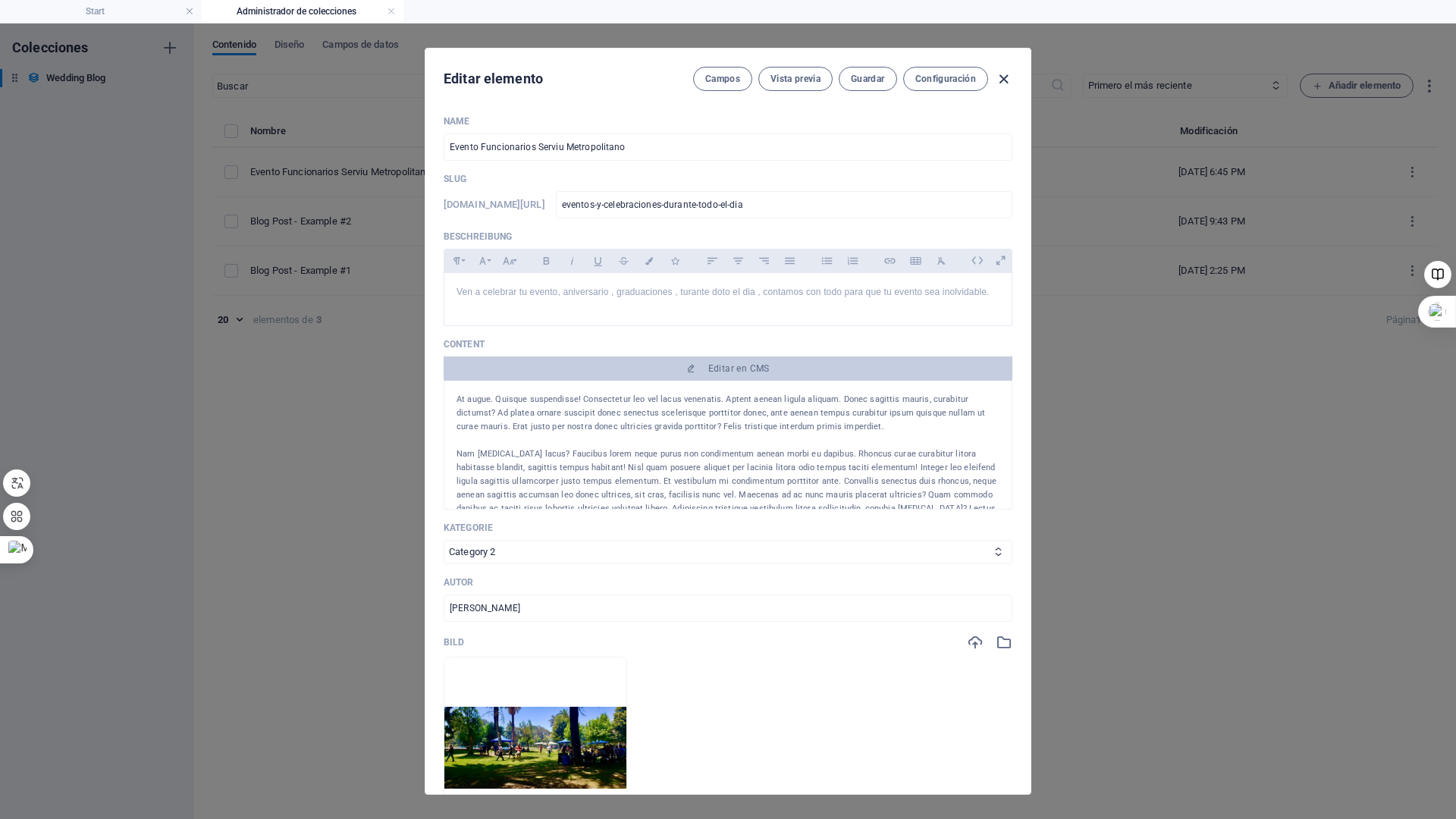
click at [1002, 81] on icon "button" at bounding box center [1004, 79] width 18 height 18
type input "2025-10-05"
type input "eventos-y-celebraciones-durante-todo-el-dia"
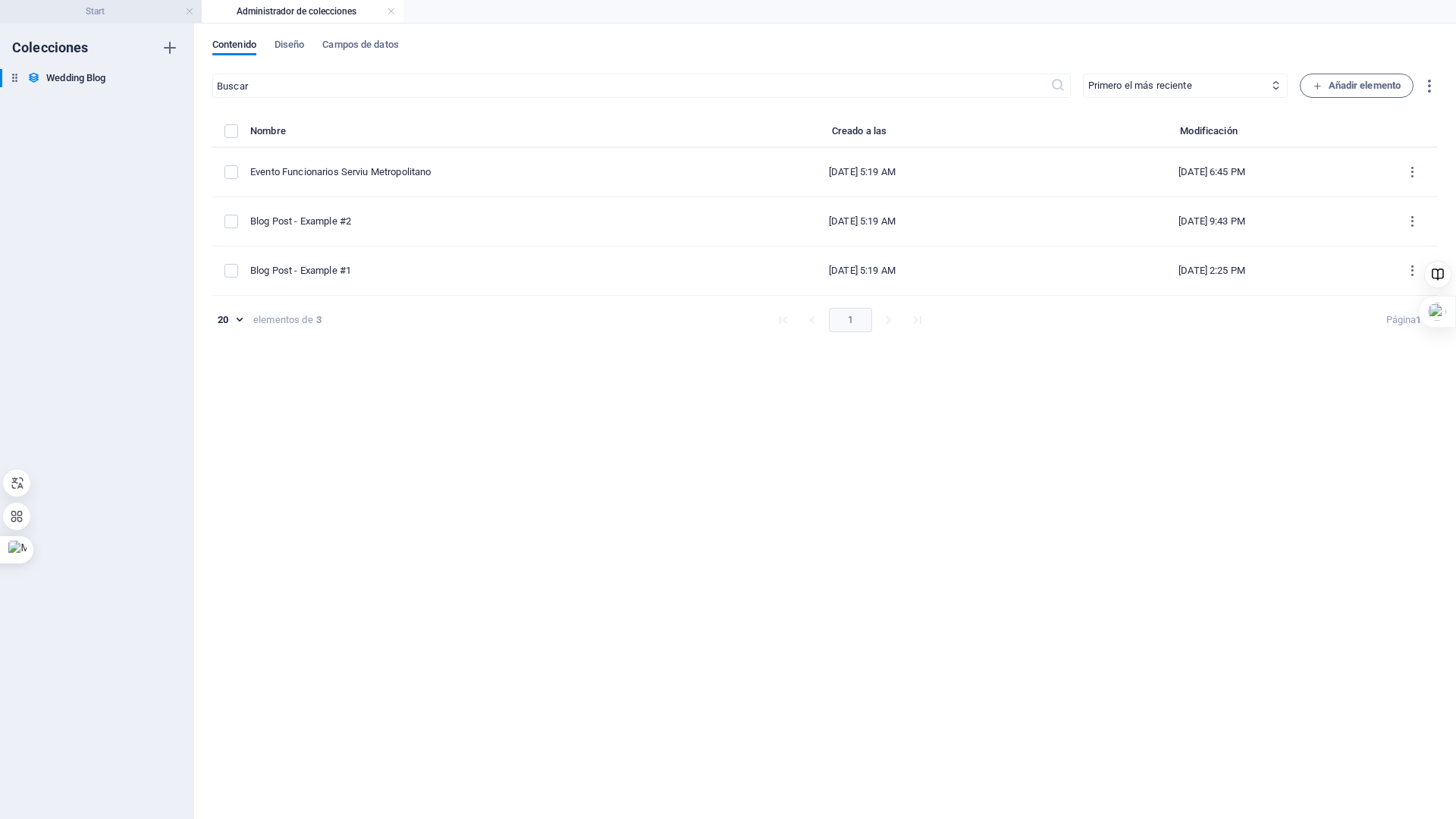
click at [104, 13] on h4 "Start" at bounding box center [101, 12] width 202 height 17
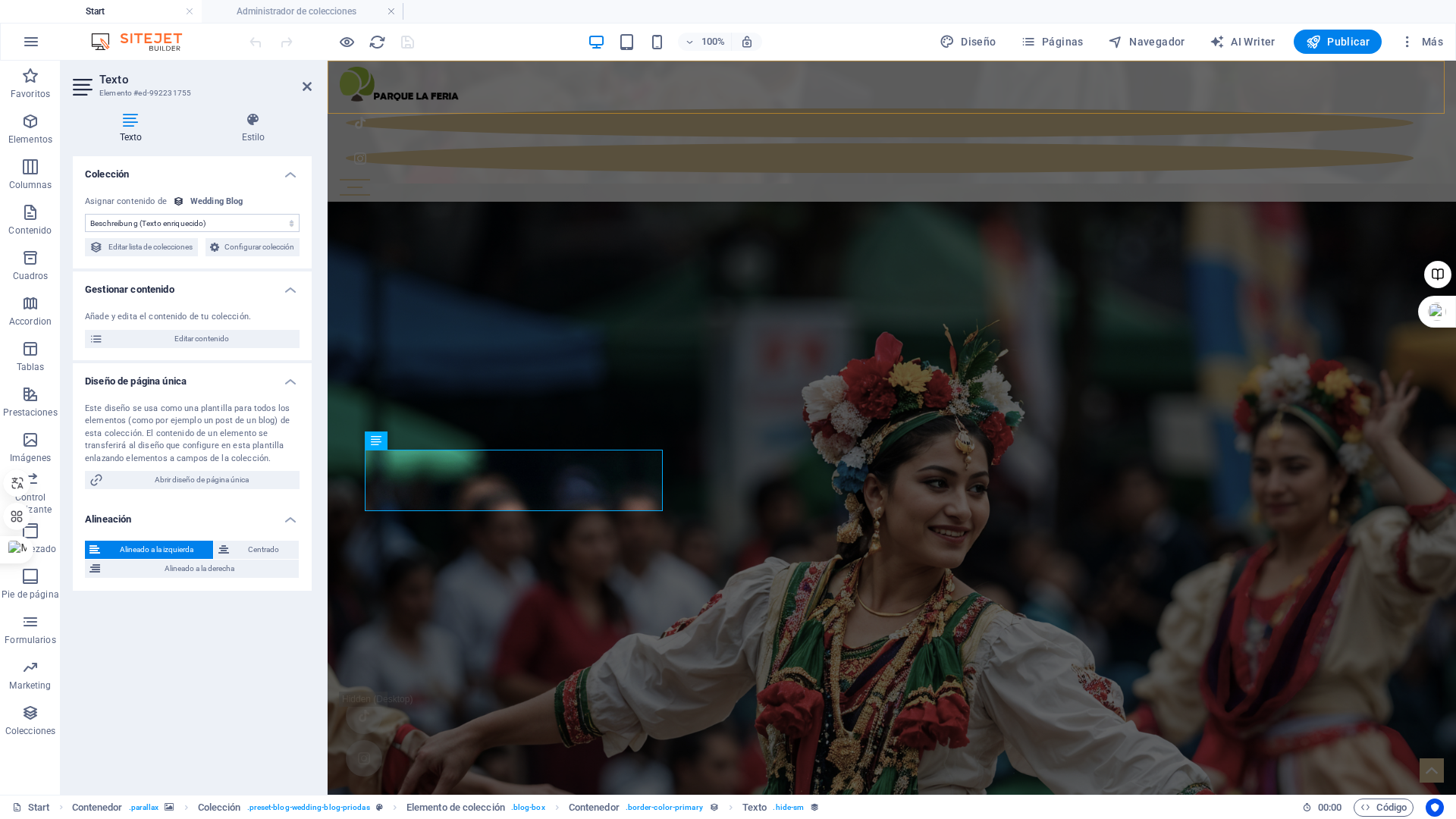
click at [667, 91] on div "Inicio casos Nuestro Parque Celebra con nosotros Imagenes Implementacion contac…" at bounding box center [892, 131] width 1129 height 141
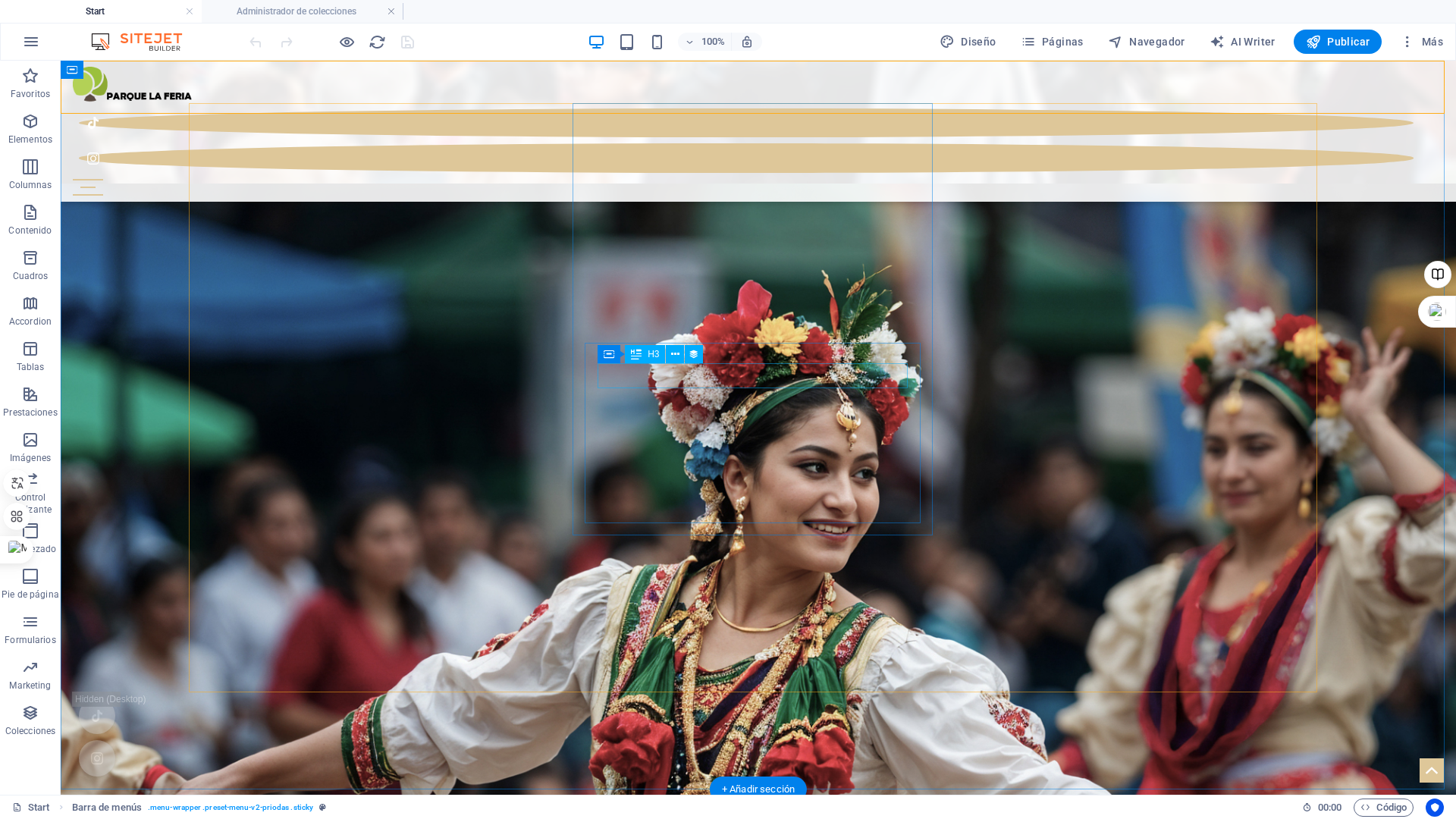
select select "name"
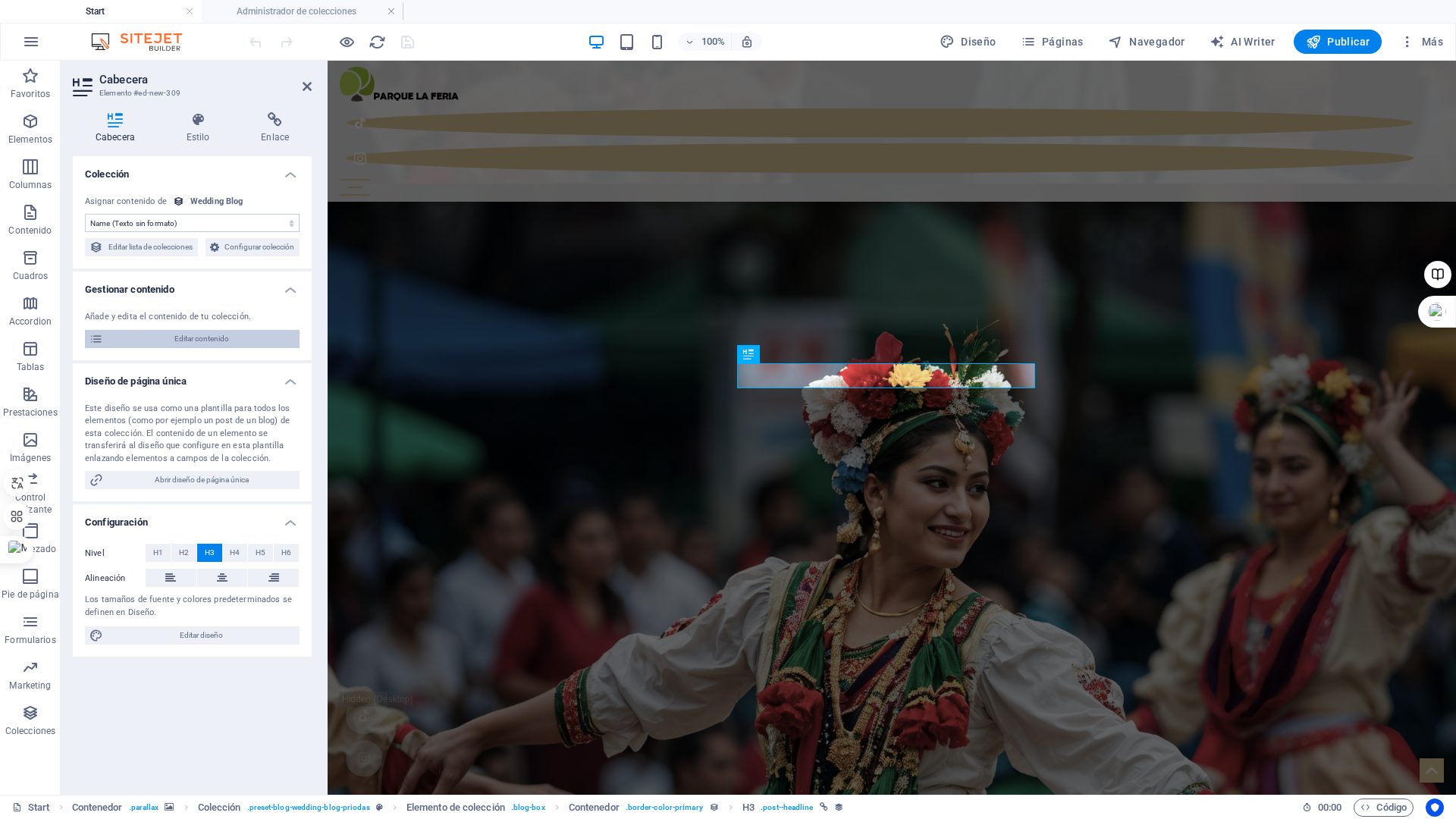
click at [212, 348] on span "Editar contenido" at bounding box center [201, 339] width 187 height 19
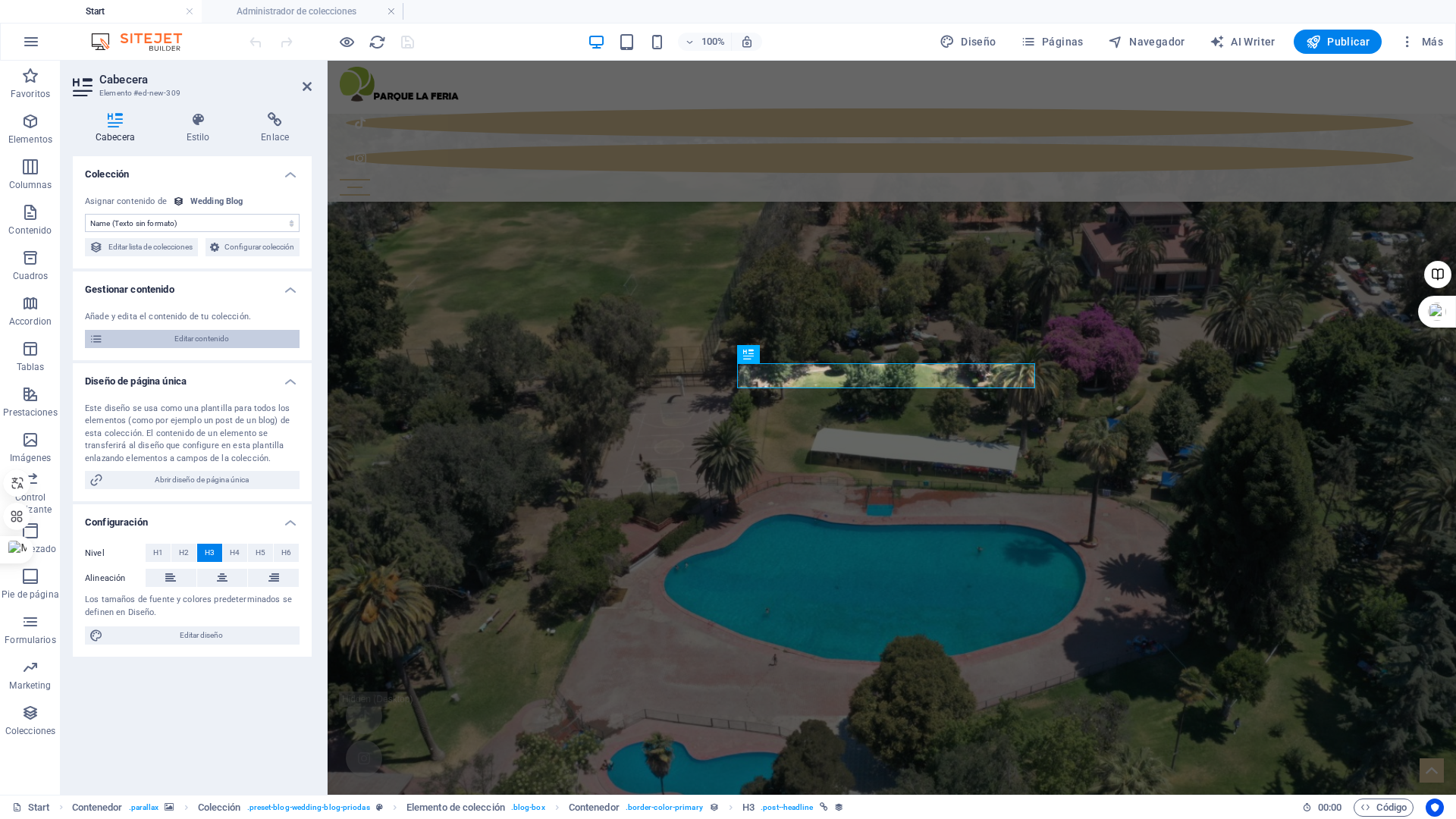
select select "Category 1"
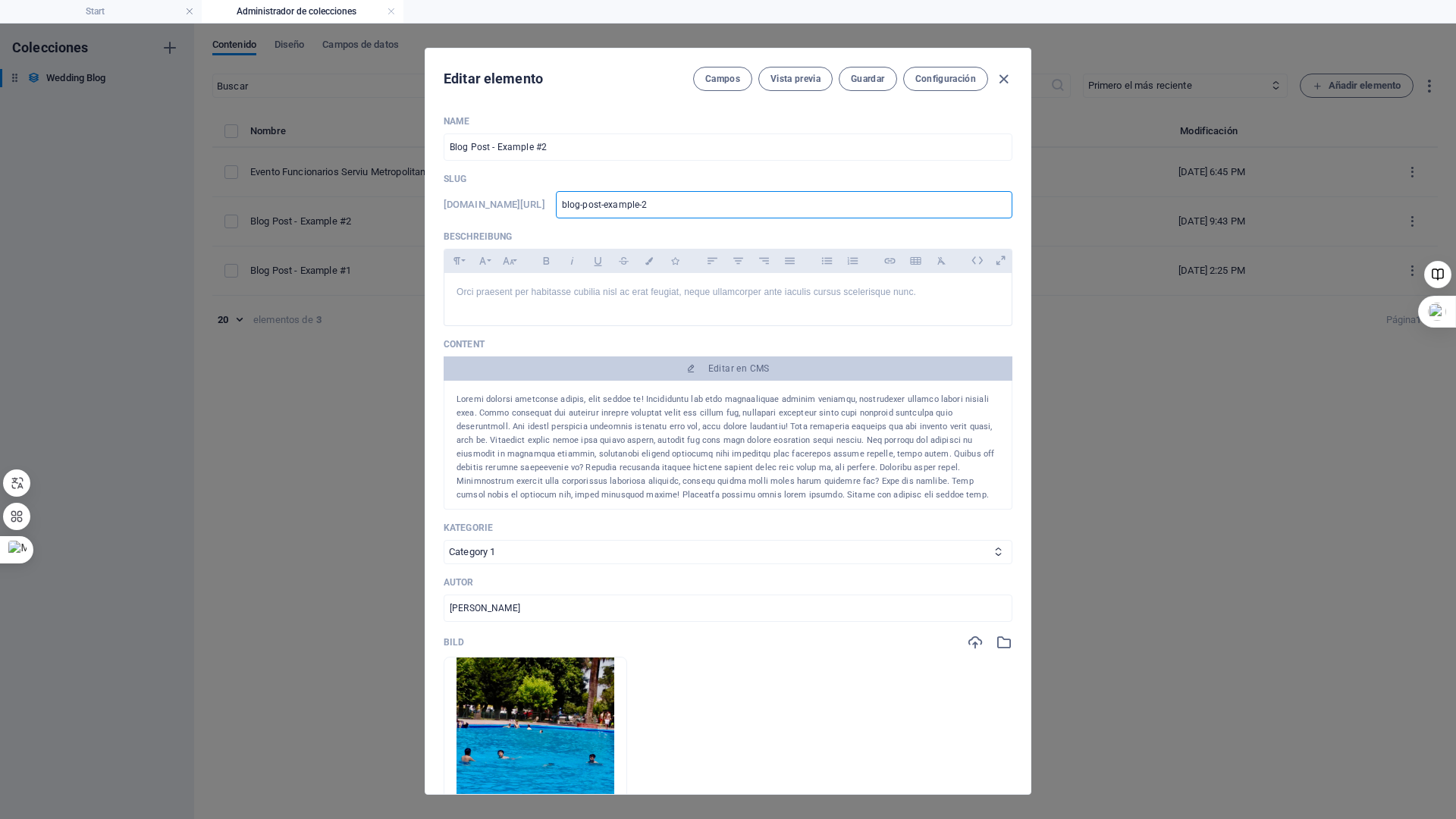
drag, startPoint x: 706, startPoint y: 204, endPoint x: 592, endPoint y: 215, distance: 114.5
click at [592, 215] on div "www.example.com/example-page/ blog-post-example-2 ​" at bounding box center [728, 204] width 569 height 27
type input "C"
type input "CO"
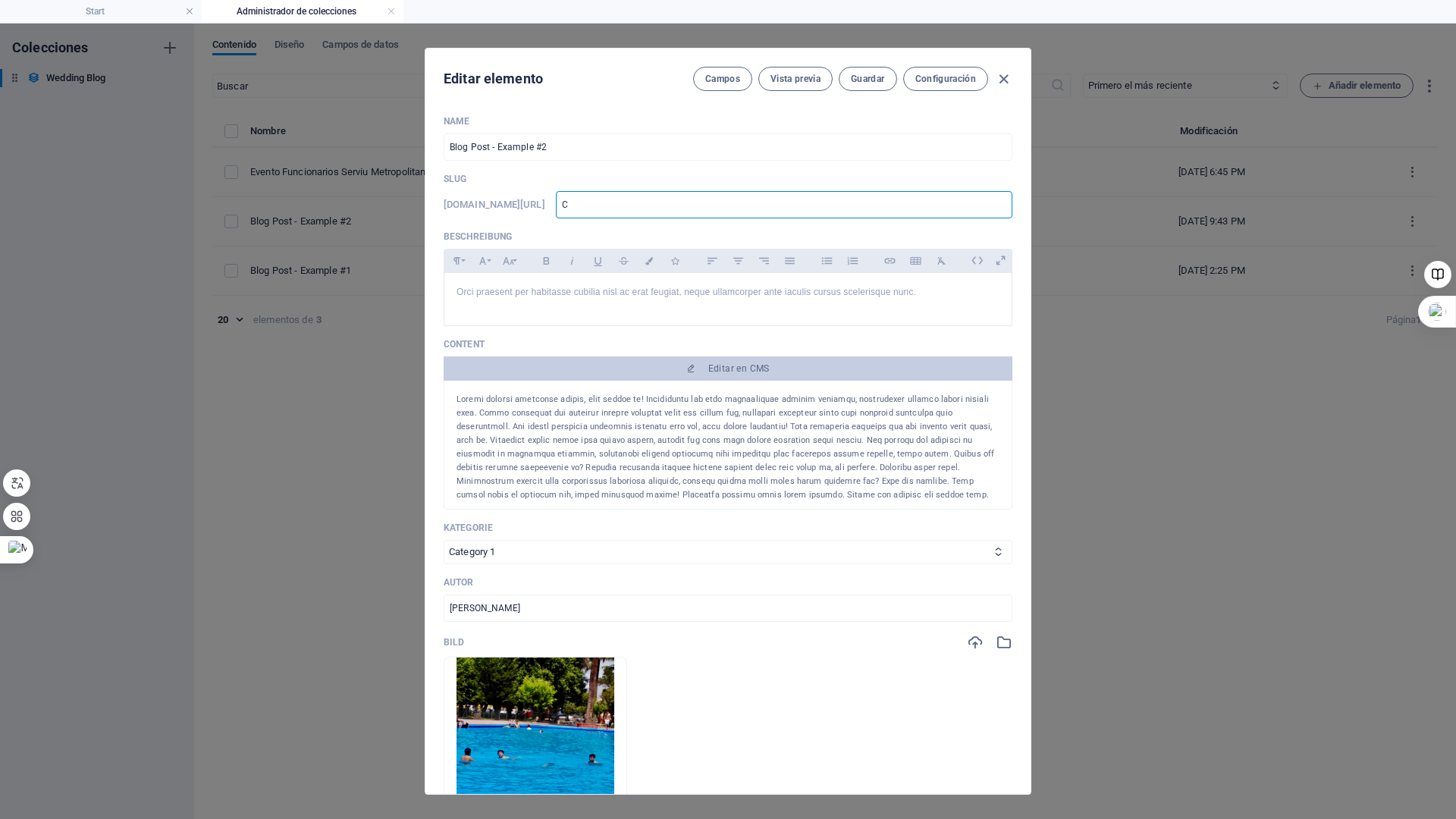
type input "CO"
type input "COn"
type input "COnt"
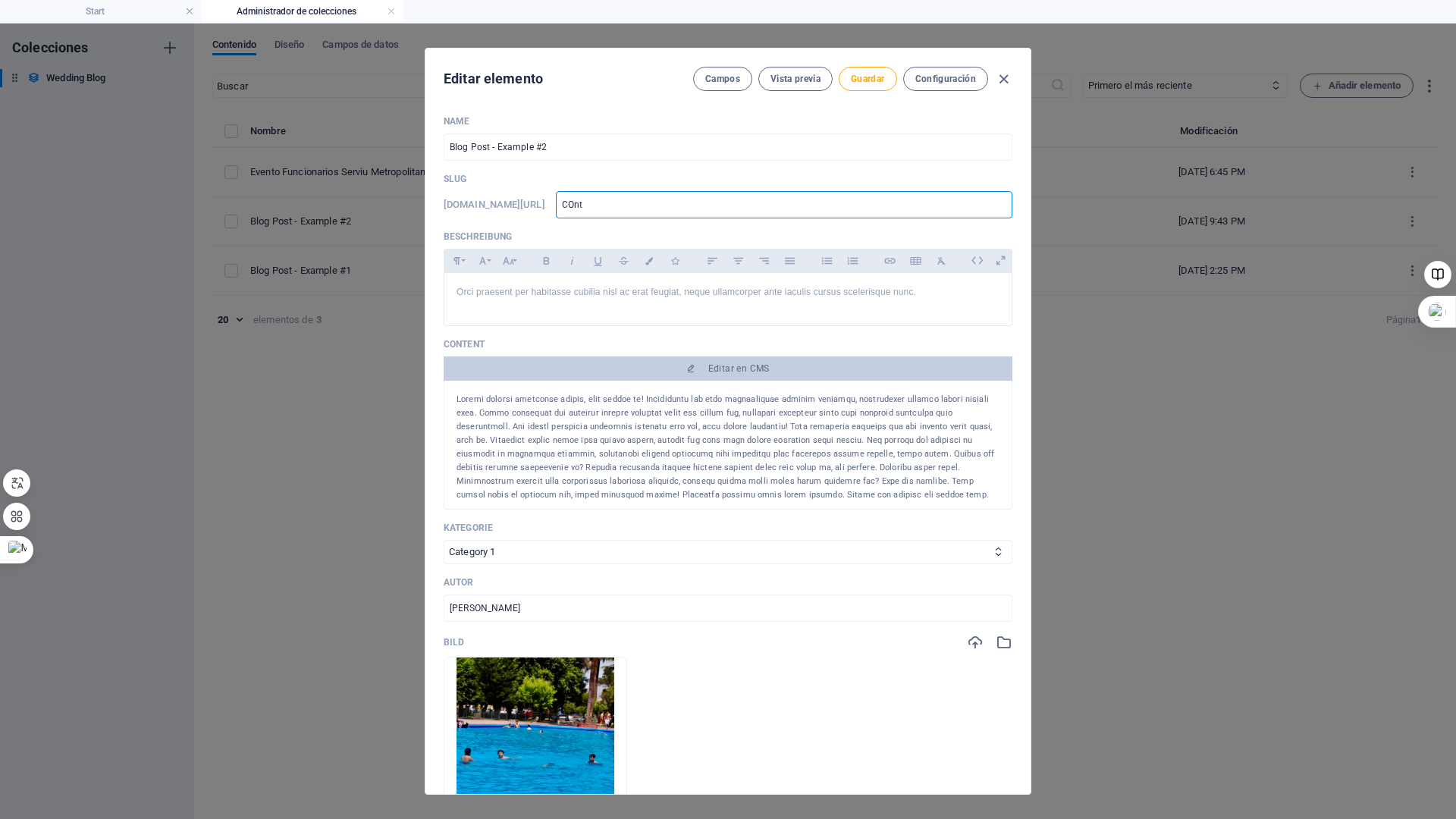
type input "COnta"
type input "COntam"
type input "COntamo"
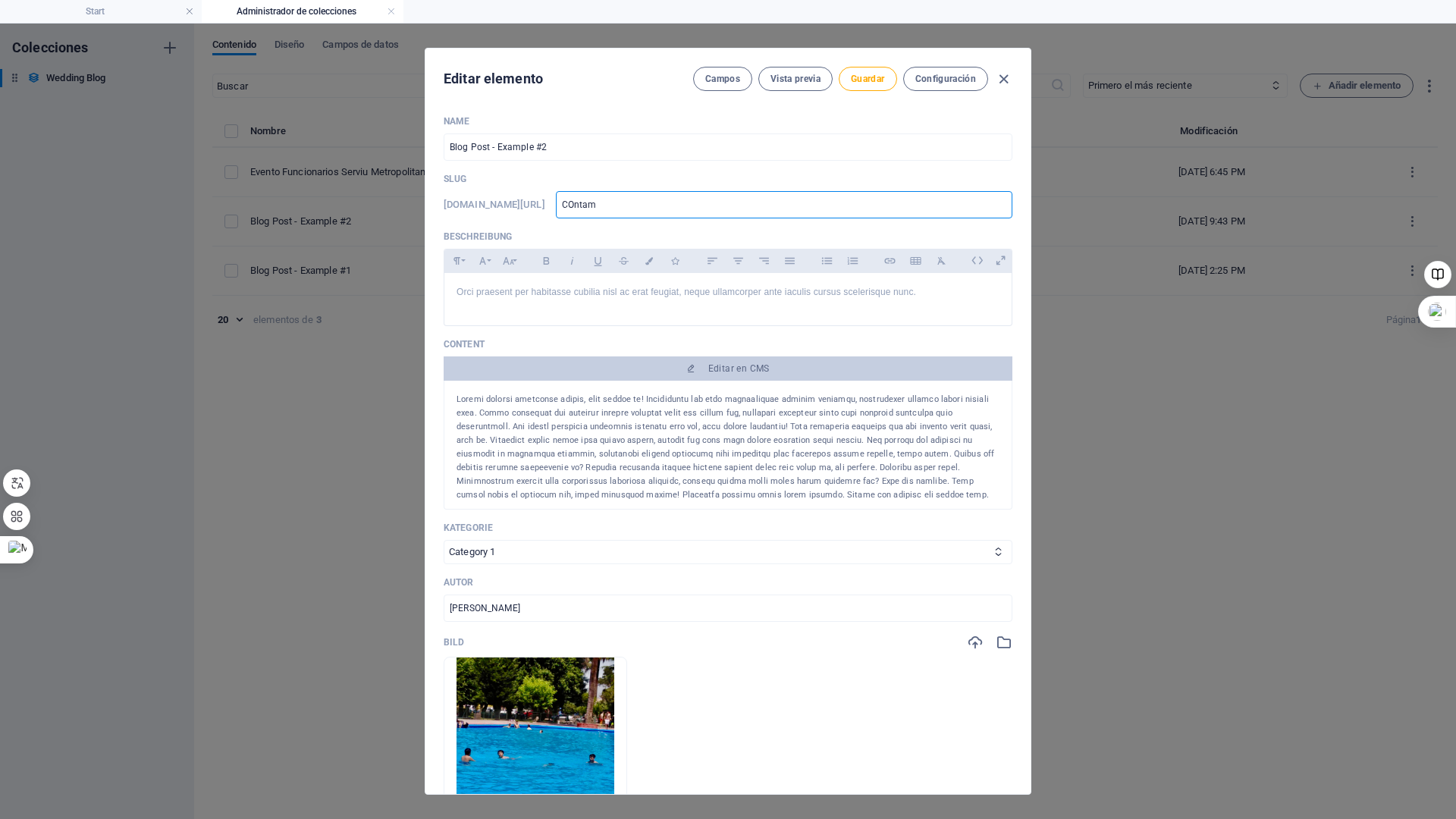
type input "COntamo"
type input "COntamos"
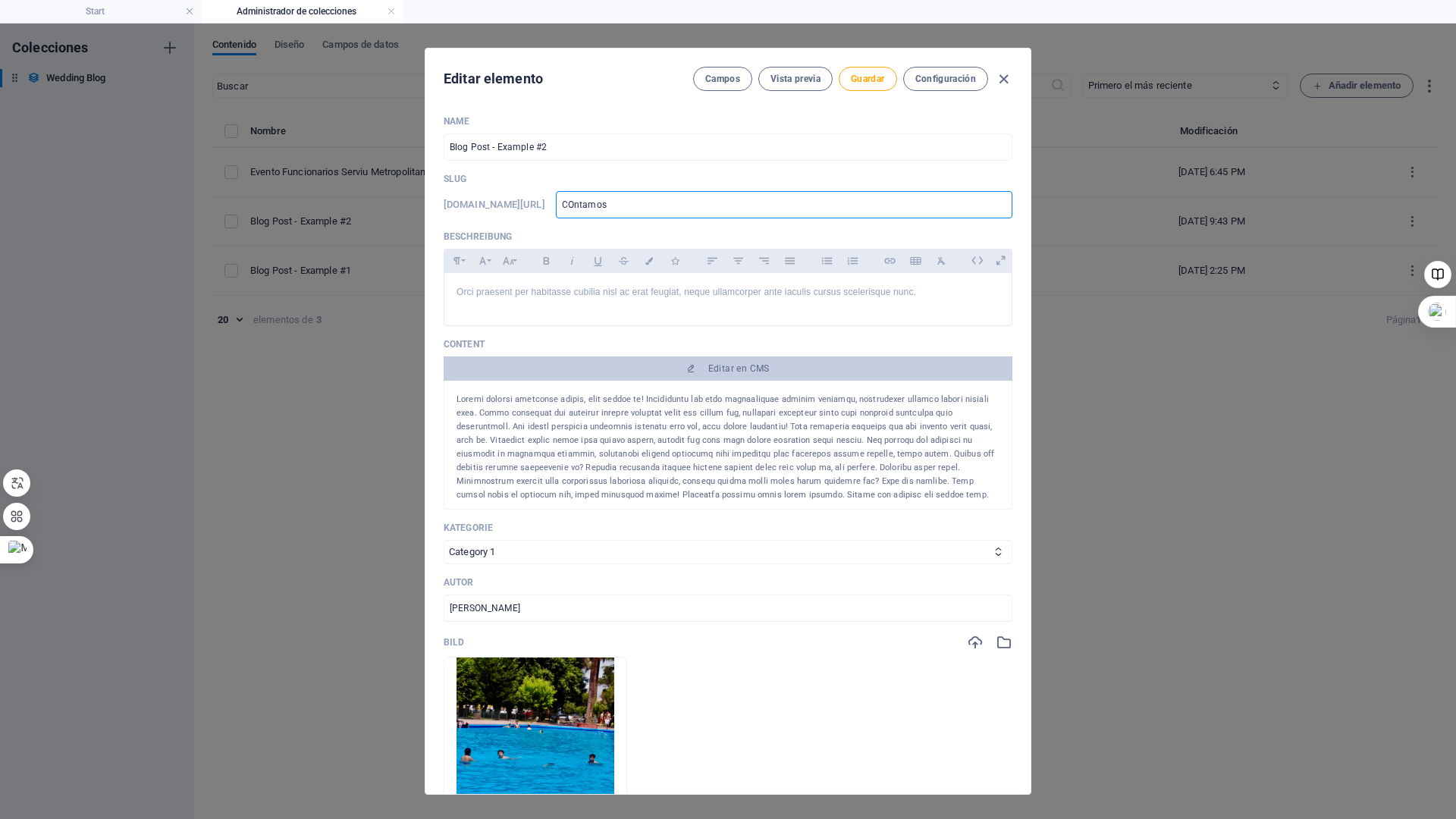
type input "COntamos u"
type input "COntamos un"
type input "COntamos una"
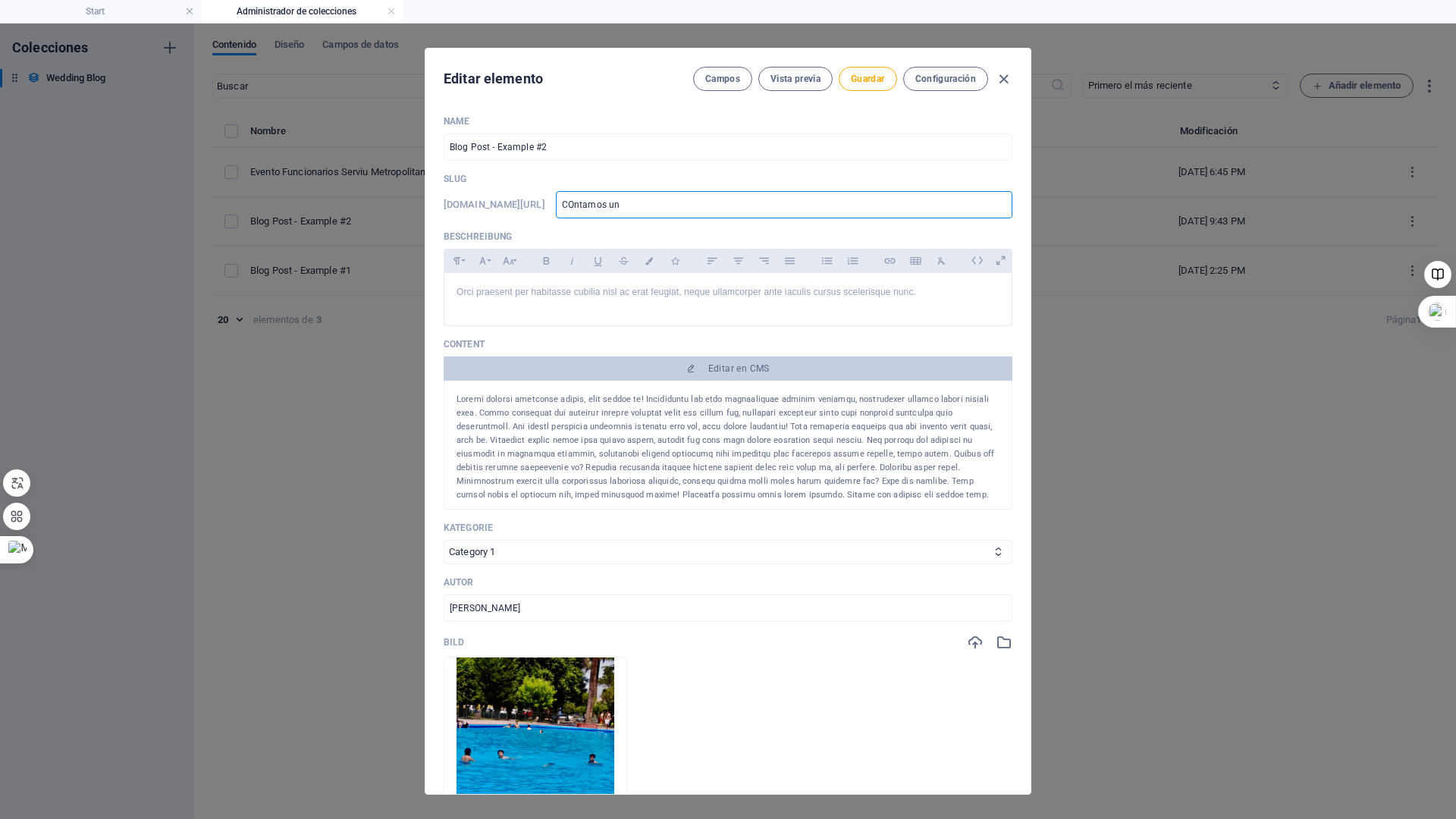
type input "COntamos una"
type input "COntamos una p"
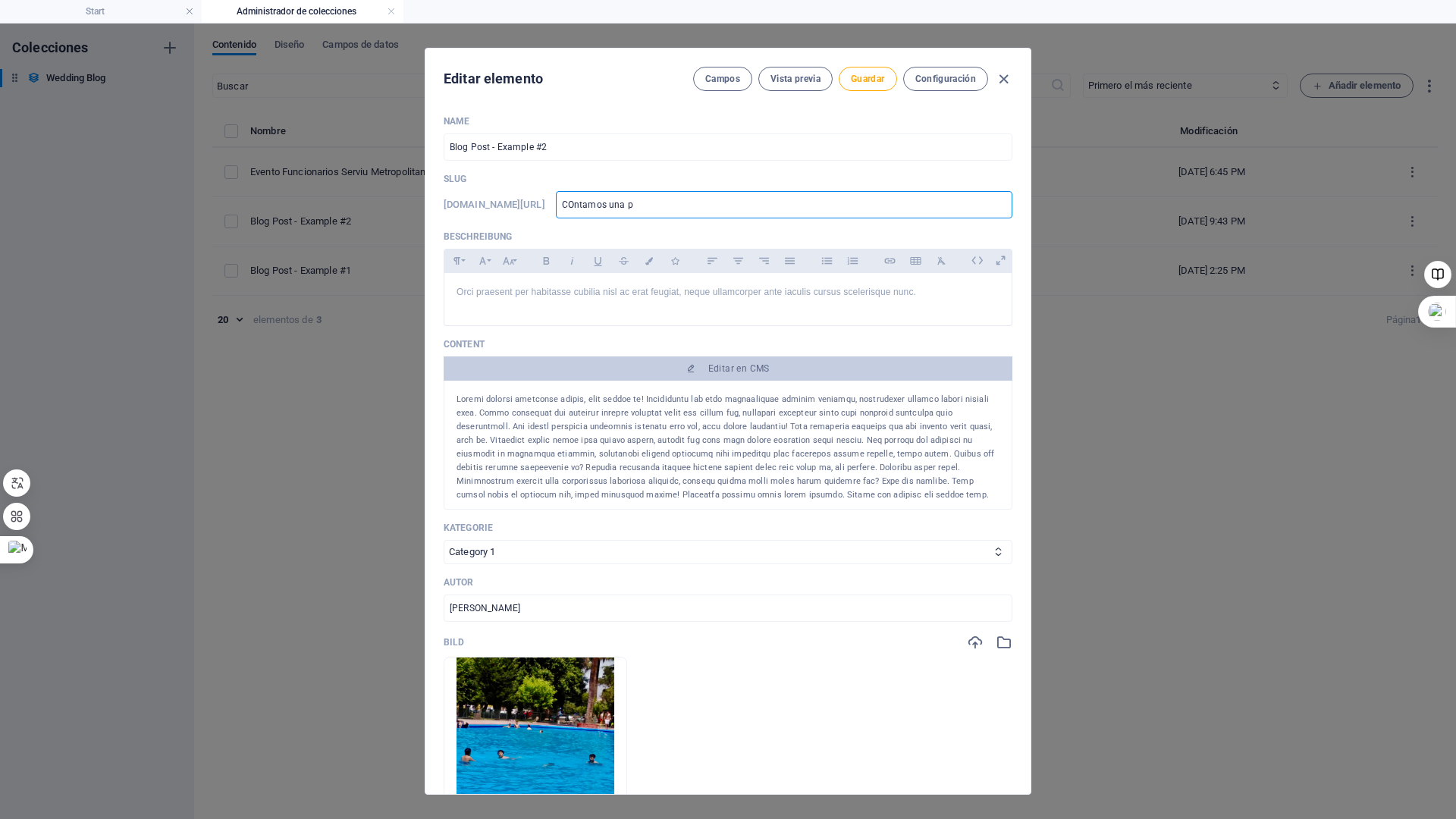
type input "COntamos una pi"
type input "COntamos una pis"
type input "COntamos una pisc"
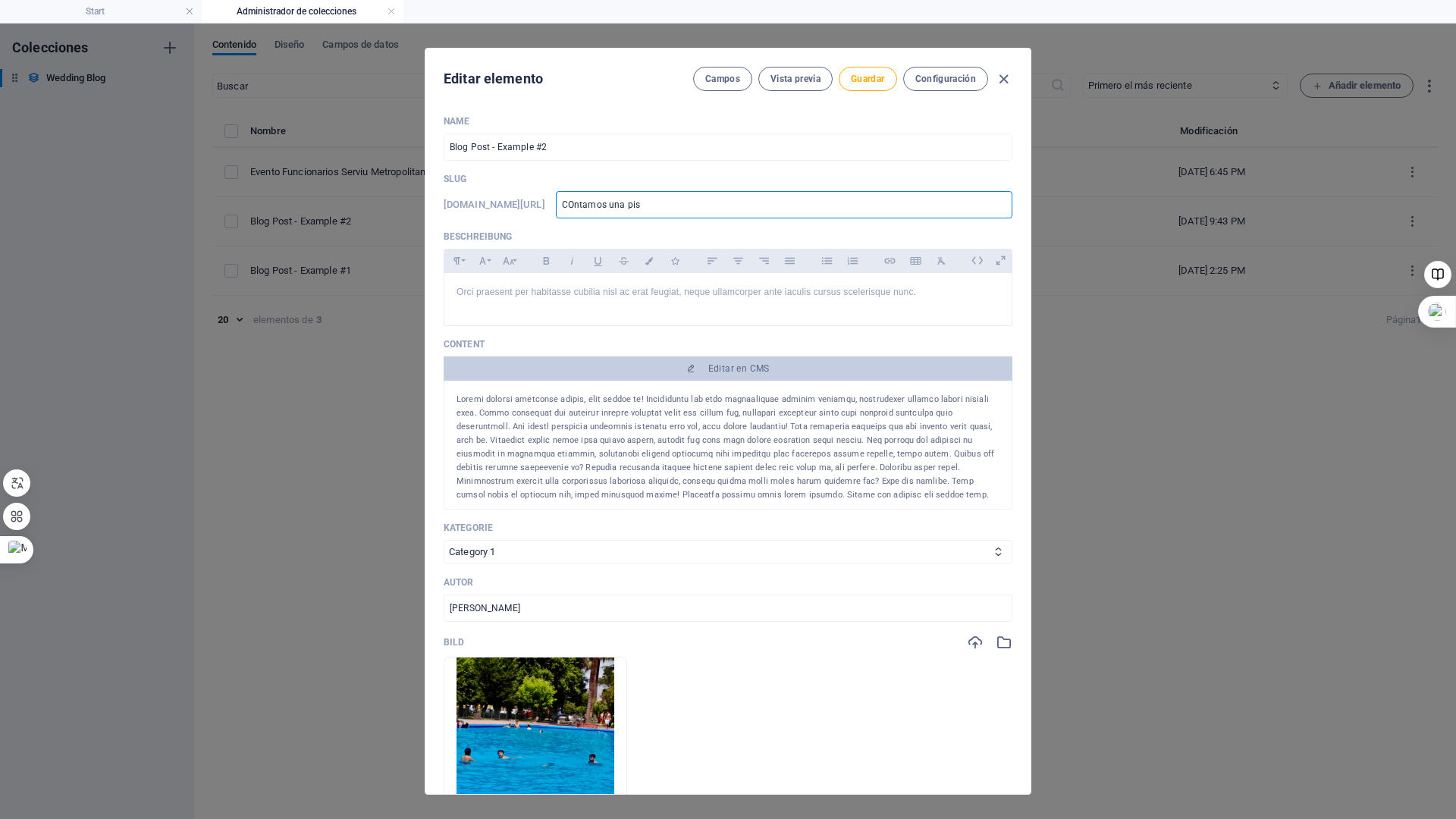
type input "COntamos una pisc"
type input "COntamos una pisci"
type input "COntamos una piscin"
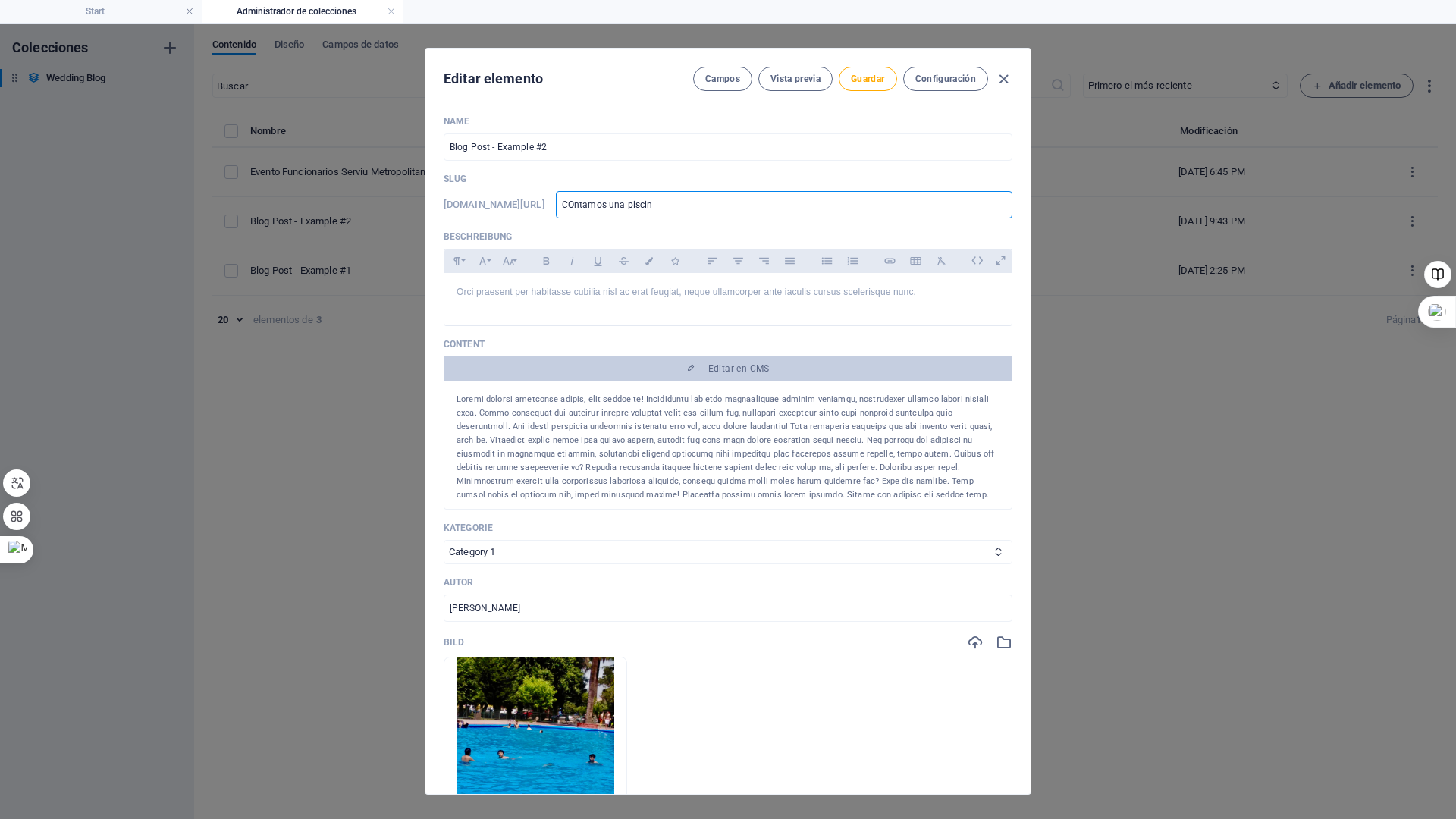
type input "COntamos una piscina"
type input "COntamos una piscina p"
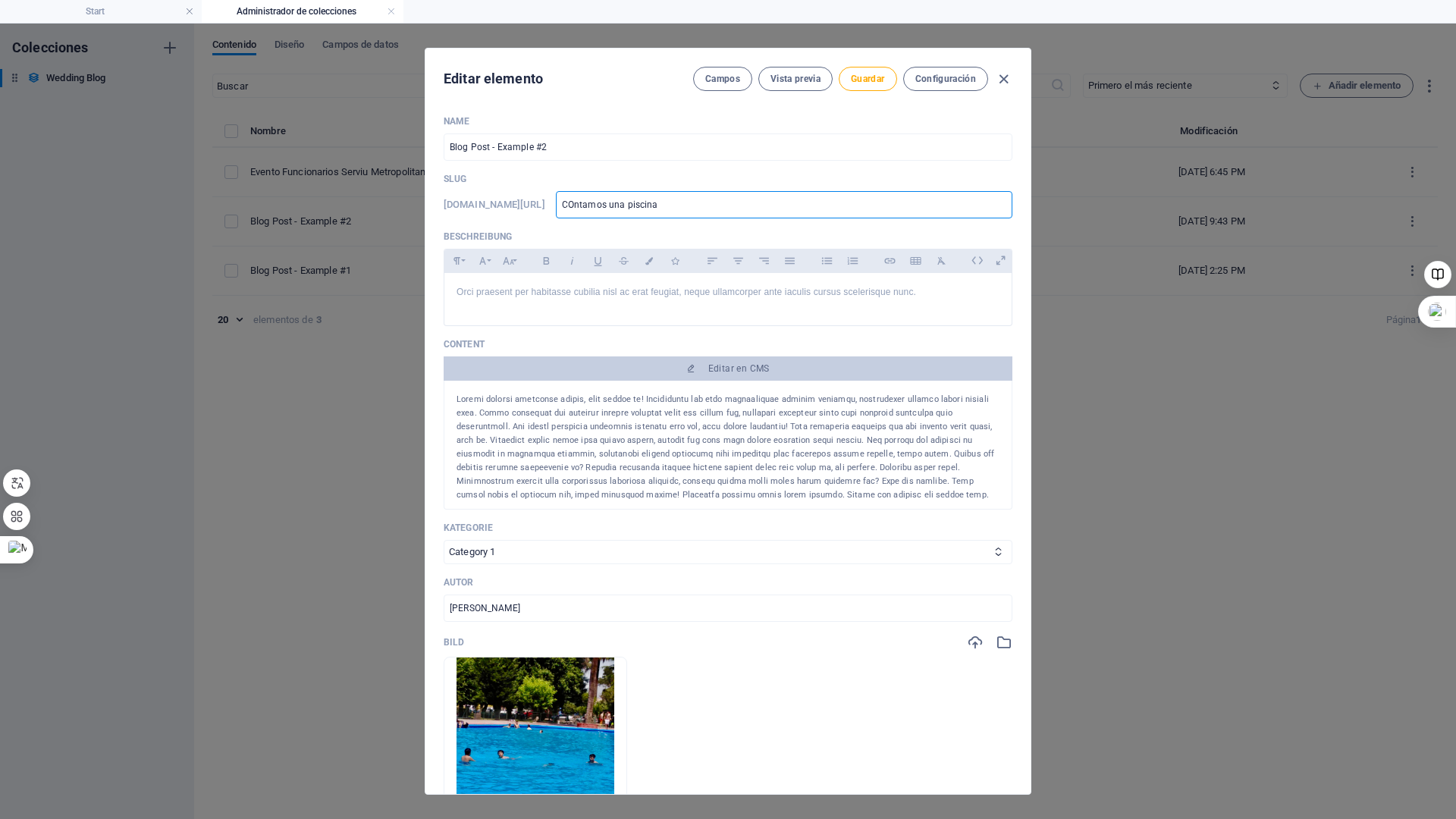
type input "COntamos una piscina p"
type input "COntamos una piscina pa"
type input "COntamos una piscina par"
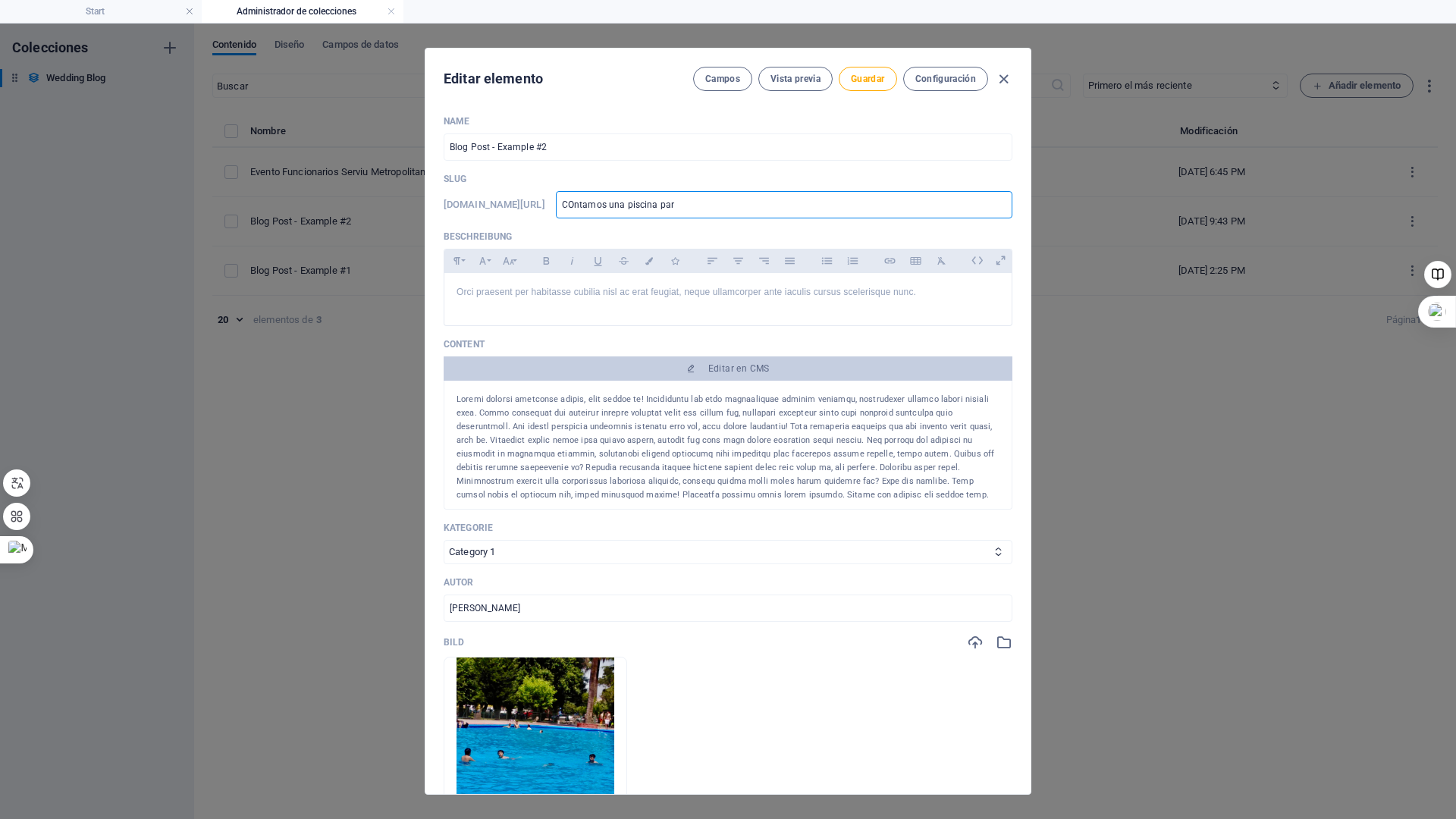
type input "COntamos una piscina para"
type input "COntamos una piscina para m"
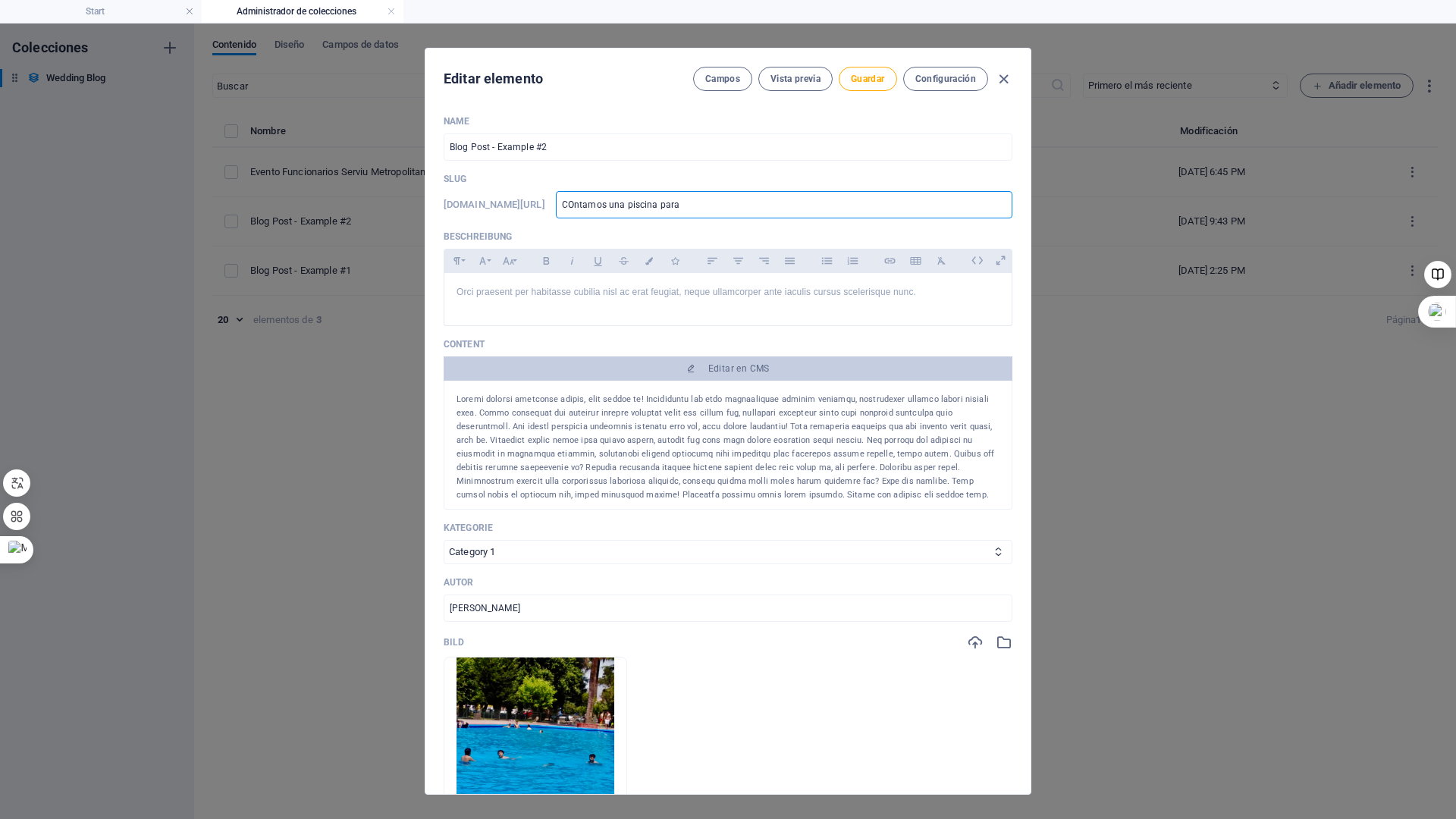
type input "COntamos una piscina para m"
type input "COntamos una piscina para ma"
type input "COntamos una piscina para mas"
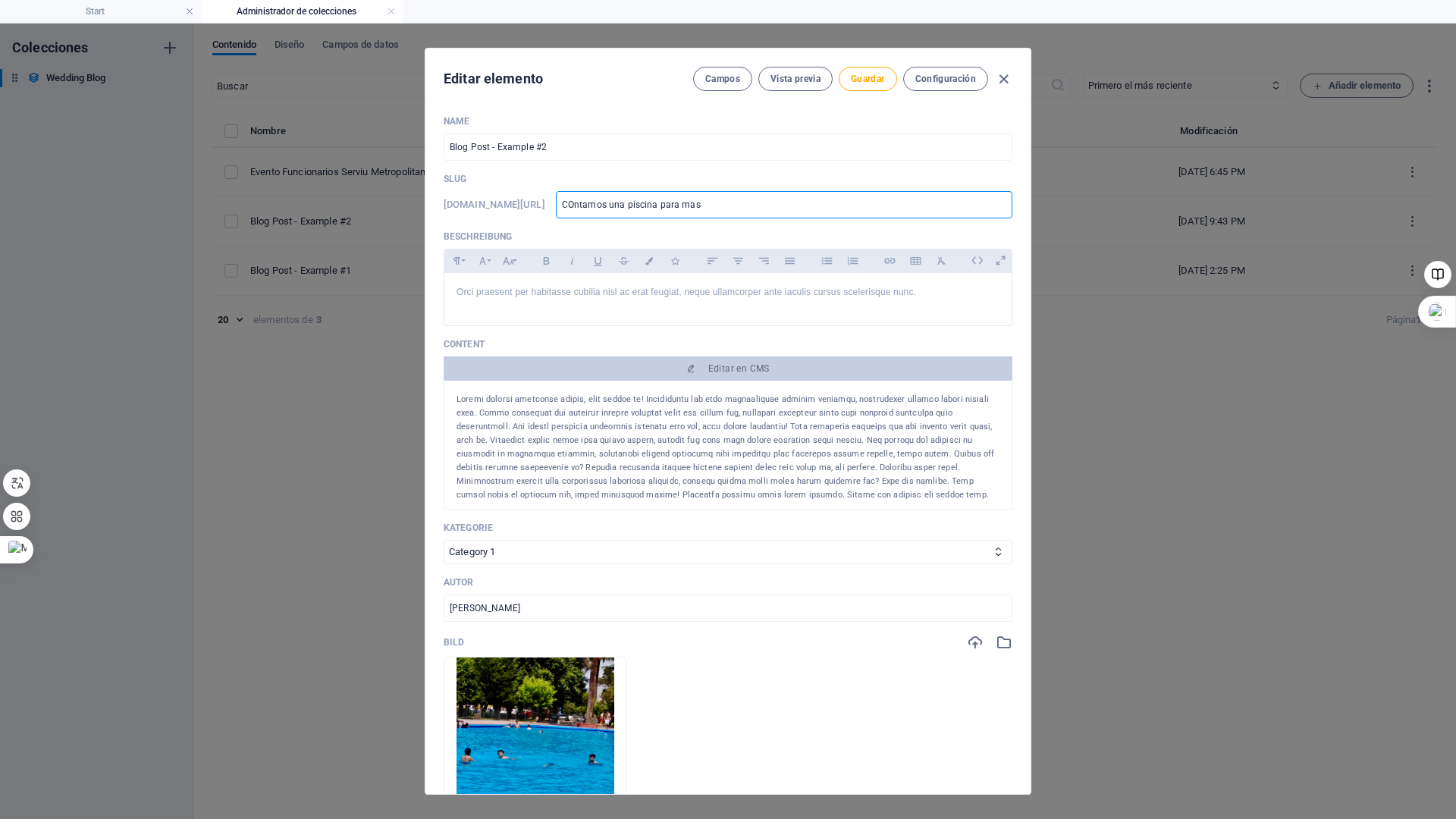
type input "COntamos una piscina para mas"
type input "COntamos una piscina para mas d"
type input "COntamos una piscina para mas de"
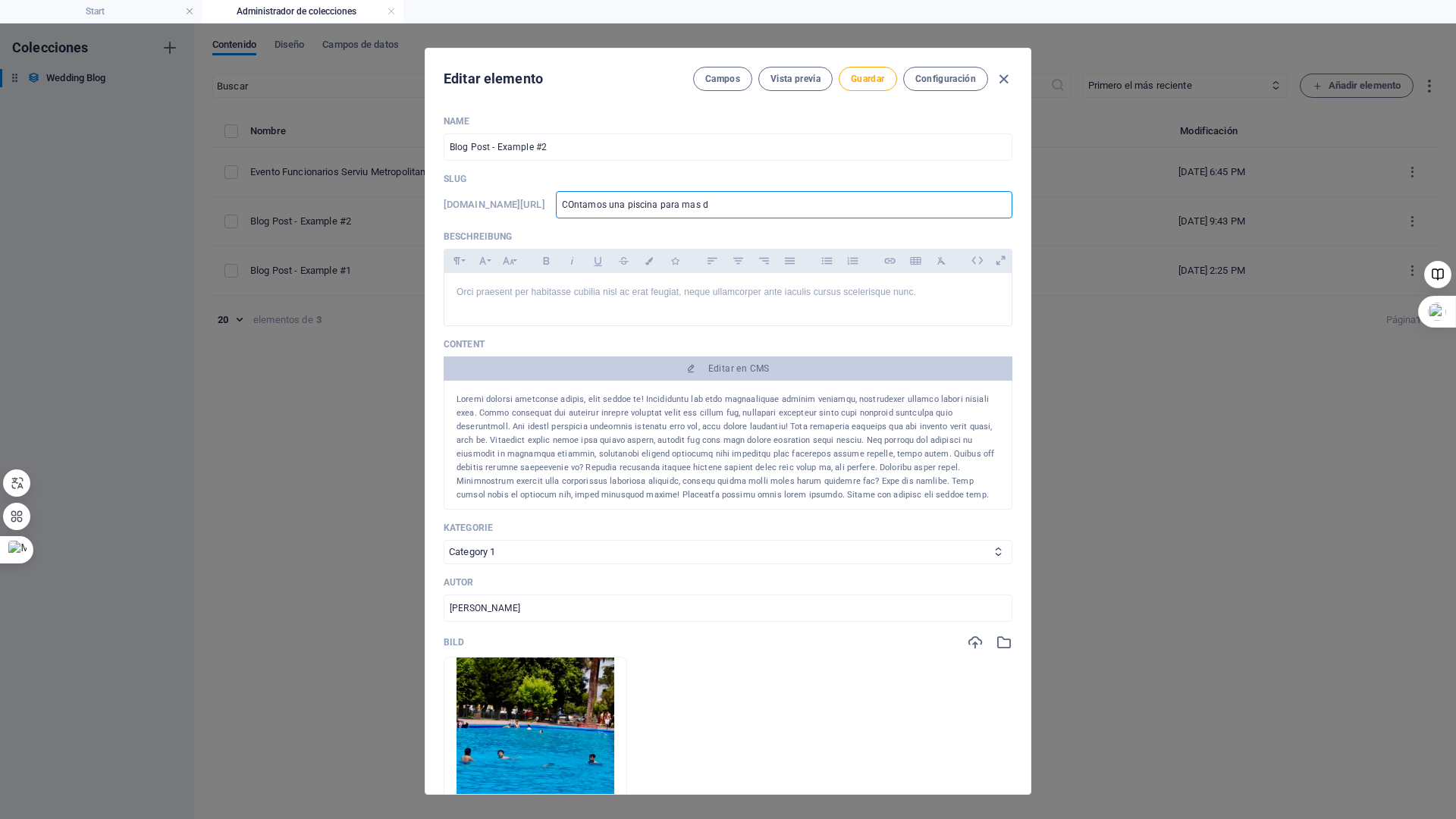
type input "COntamos una piscina para mas de"
type input "COntamos una piscina para mas de 3"
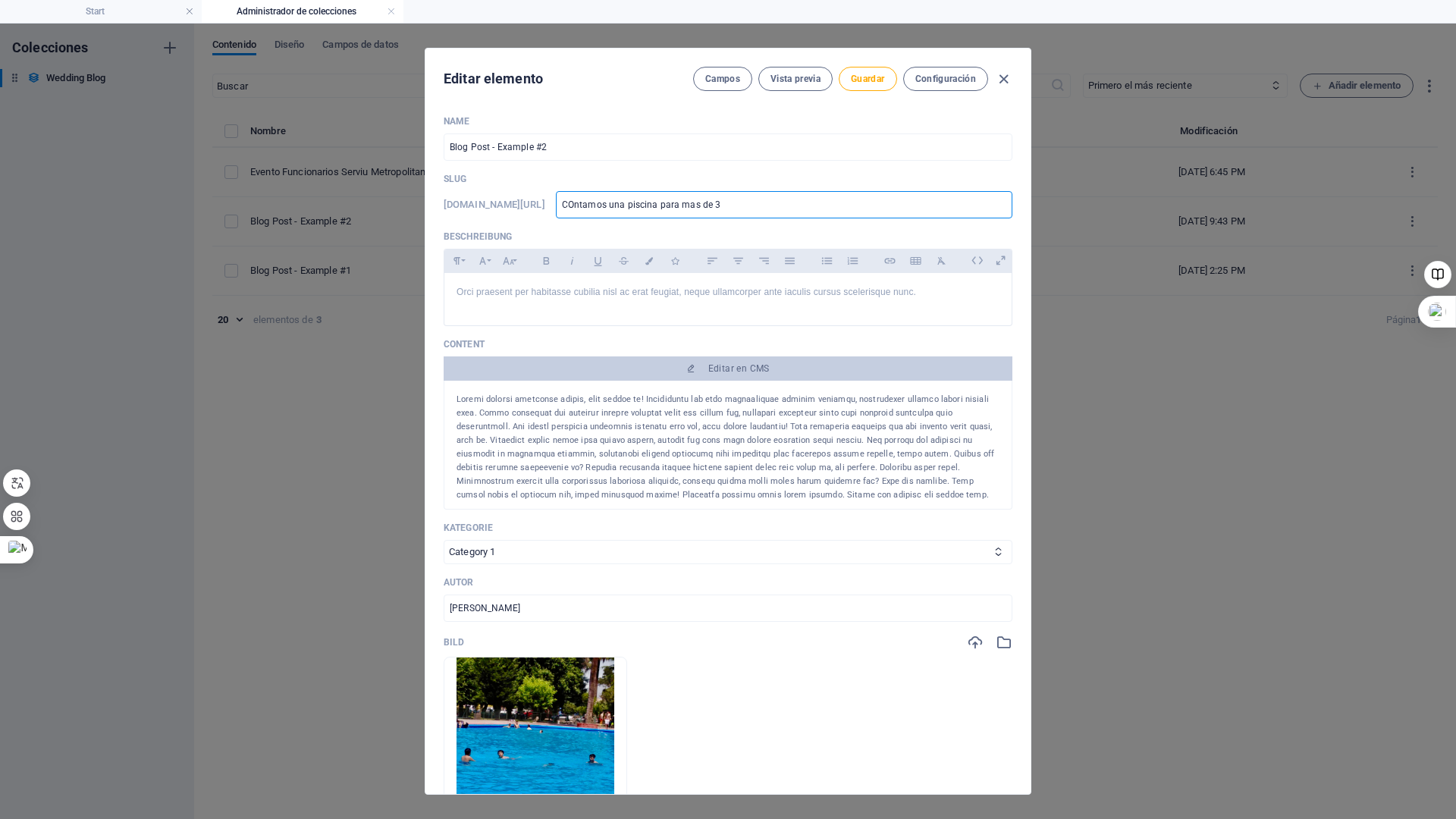
type input "COntamos una piscina para mas de 30"
type input "COntamos una piscina para mas de 300"
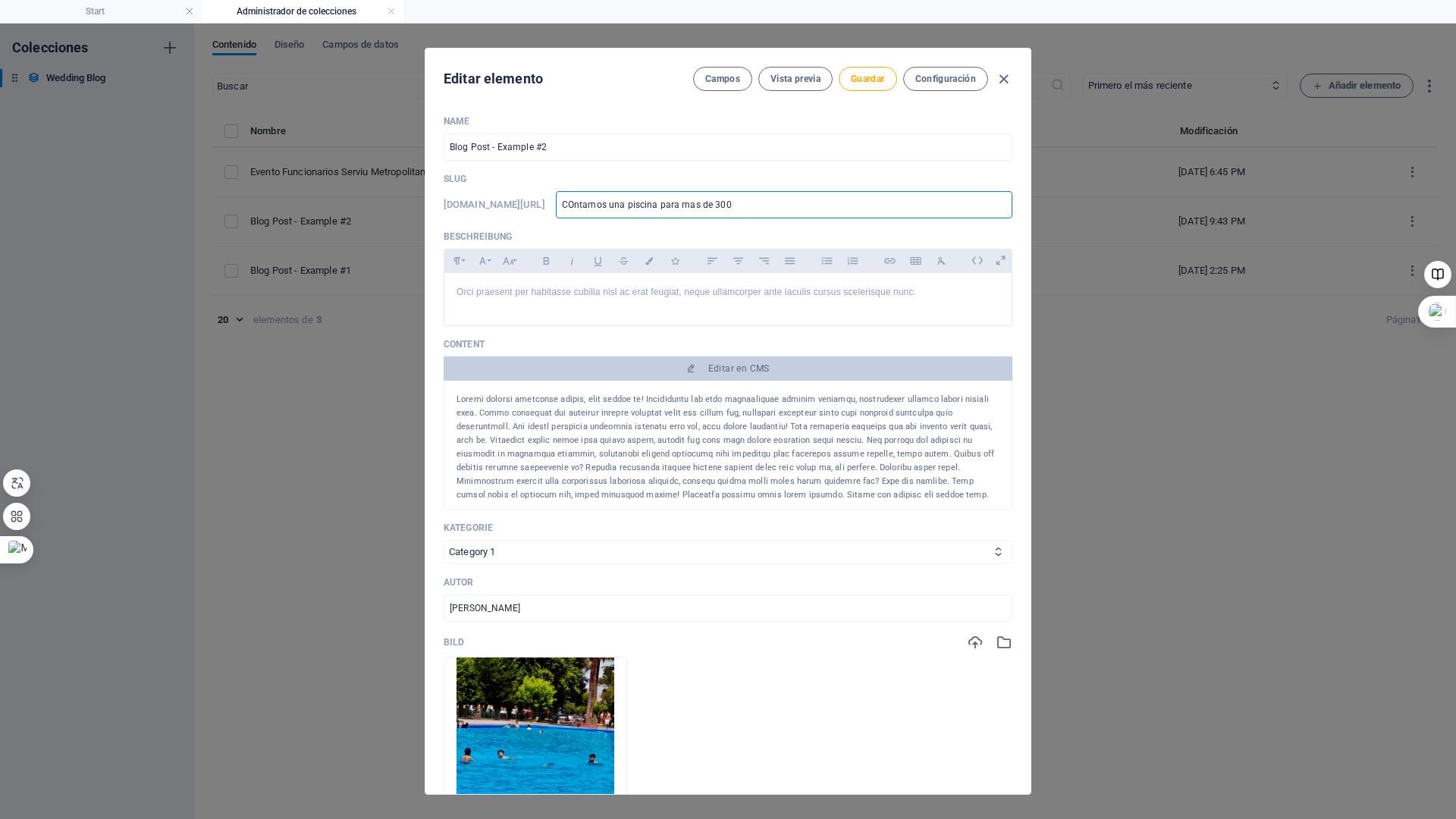
type input "COntamos una piscina para mas de 300"
type input "COntamos una piscina para mas de 300 p"
type input "COntamos una piscina para mas de 300 pe"
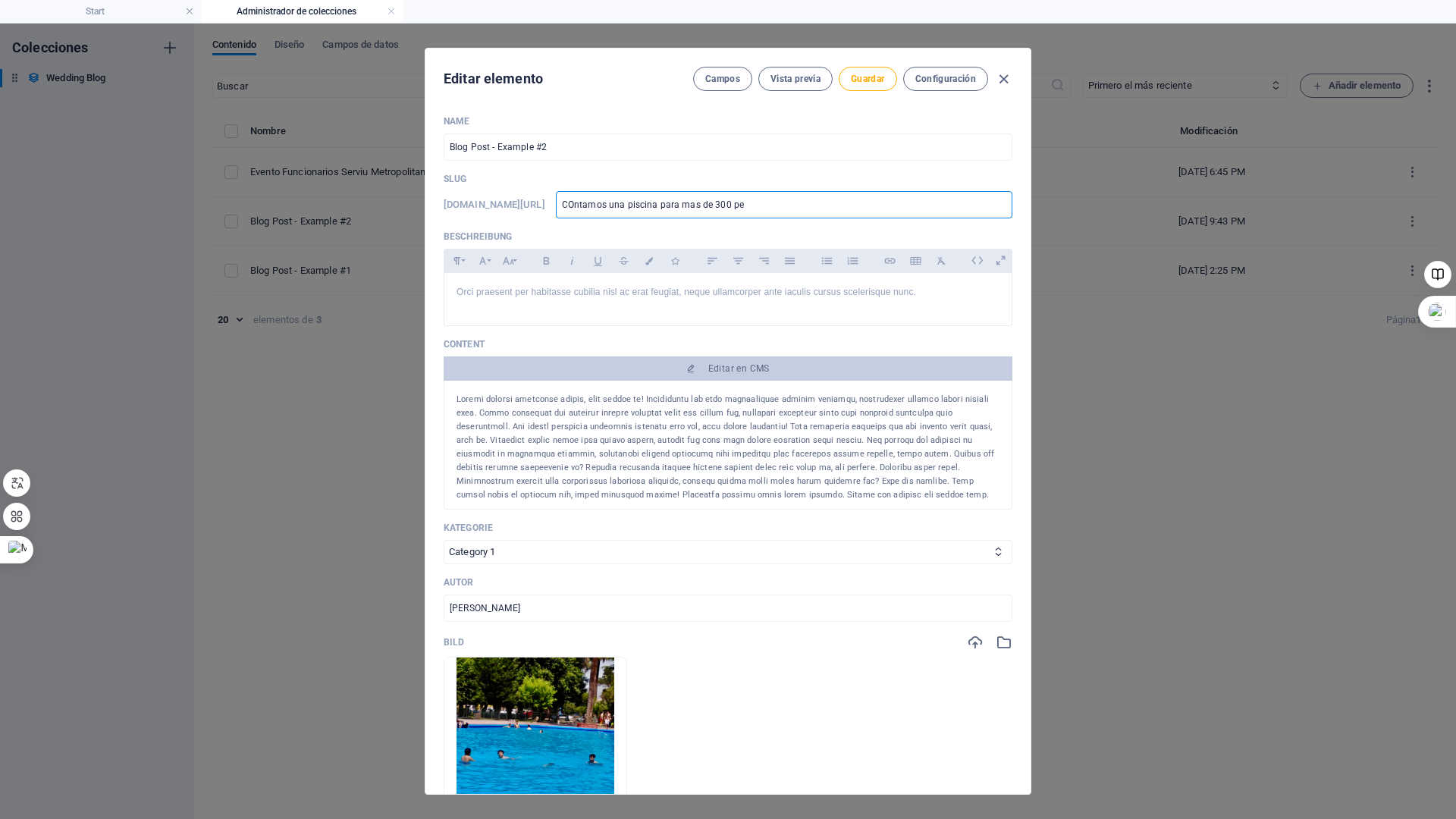
type input "COntamos una piscina para mas de 300 per"
type input "COntamos una piscina para mas de 300 pers"
type input "COntamos una piscina para mas de 300 perso"
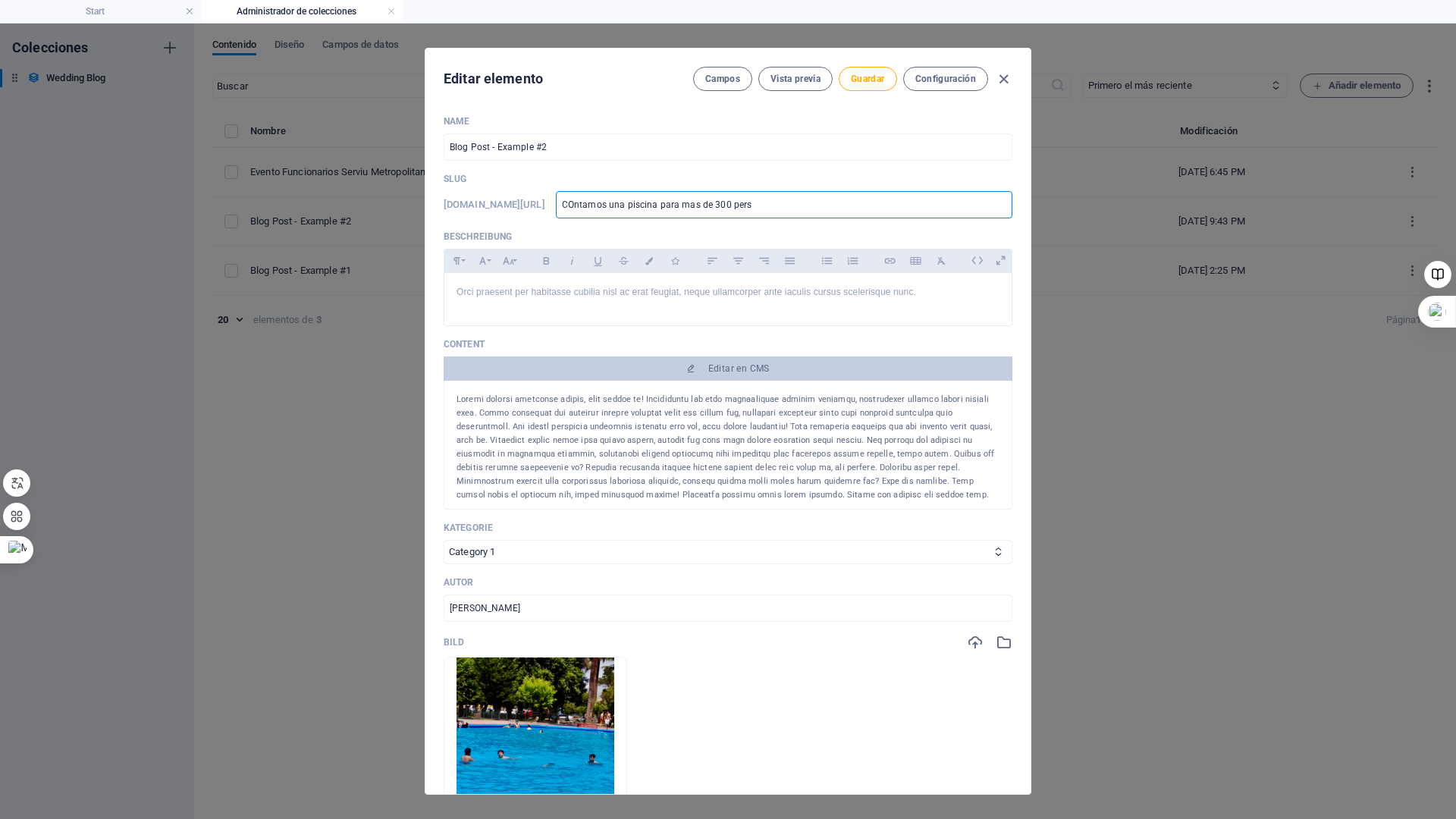
type input "COntamos una piscina para mas de 300 perso"
type input "COntamos una piscina para mas de 300 person"
type input "COntamos una piscina para mas de 300 persona"
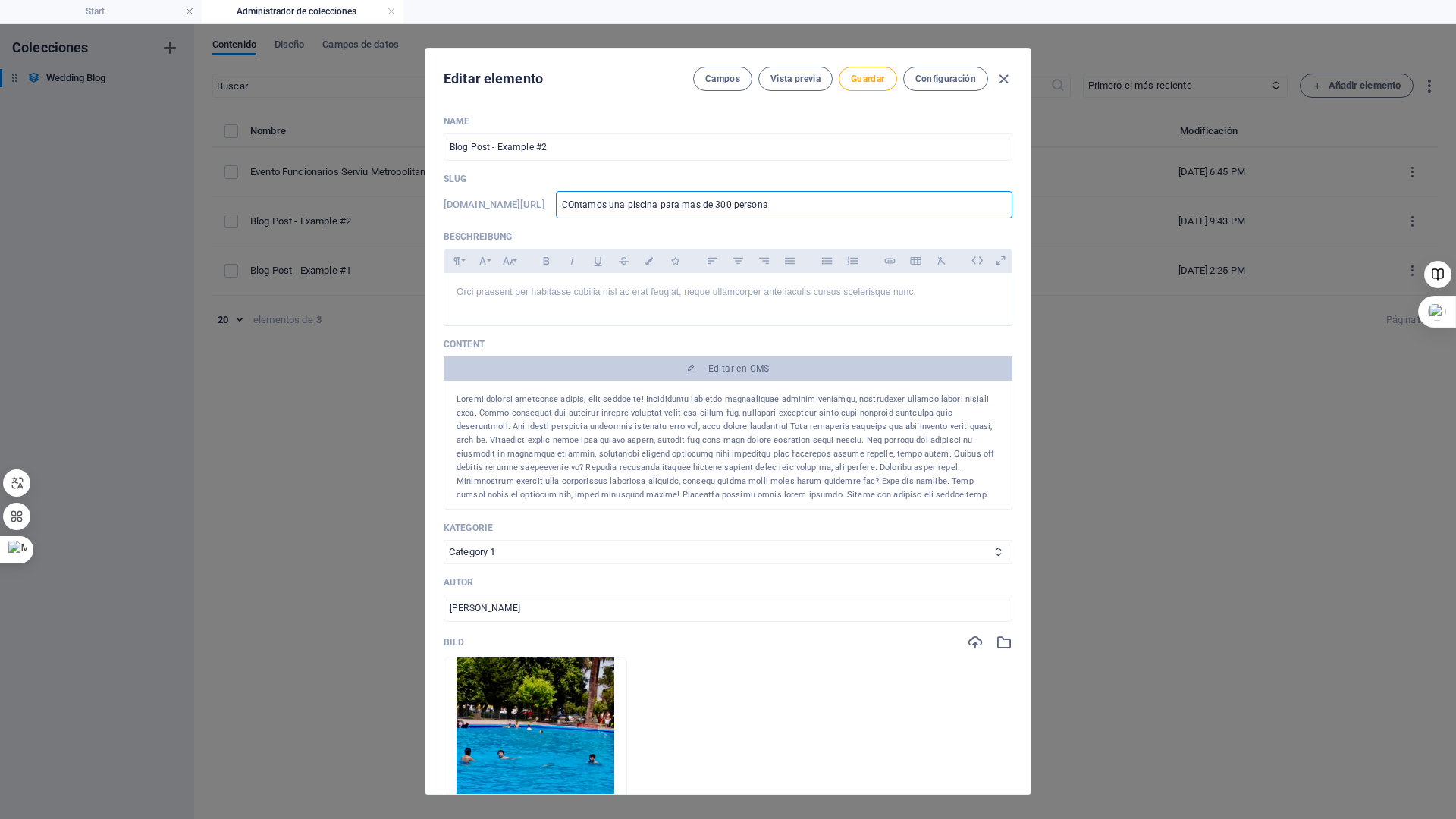
type input "COntamos una piscina para mas de 300 personas"
click at [625, 201] on input "COntamos una piscina para mas de 300 personas" at bounding box center [784, 204] width 457 height 27
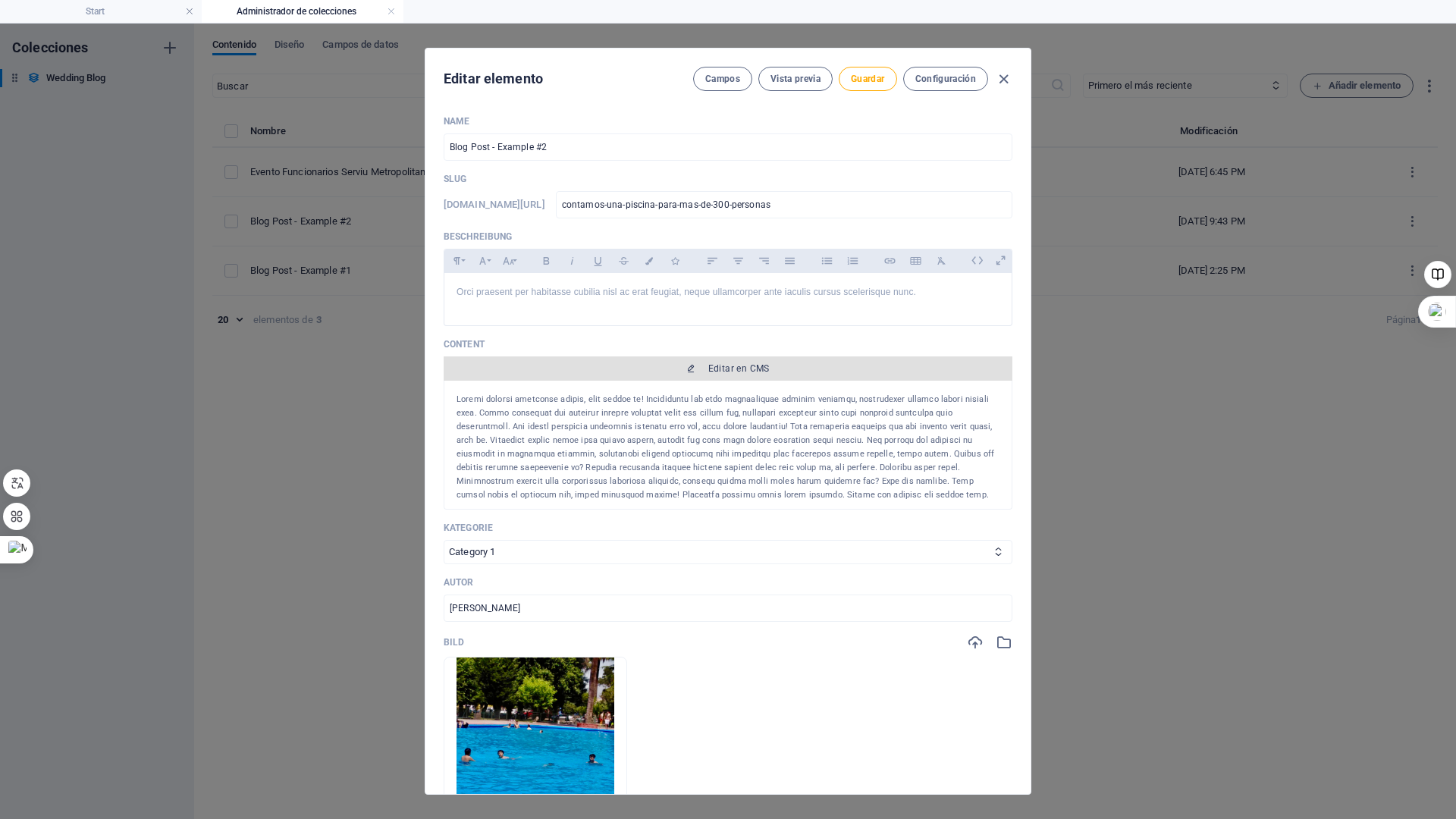
drag, startPoint x: 457, startPoint y: 397, endPoint x: 800, endPoint y: 367, distance: 344.3
click at [803, 370] on div "Content Editar en CMS Habitant euismod mi semper lacinia mi suspendisse quis la…" at bounding box center [728, 423] width 569 height 171
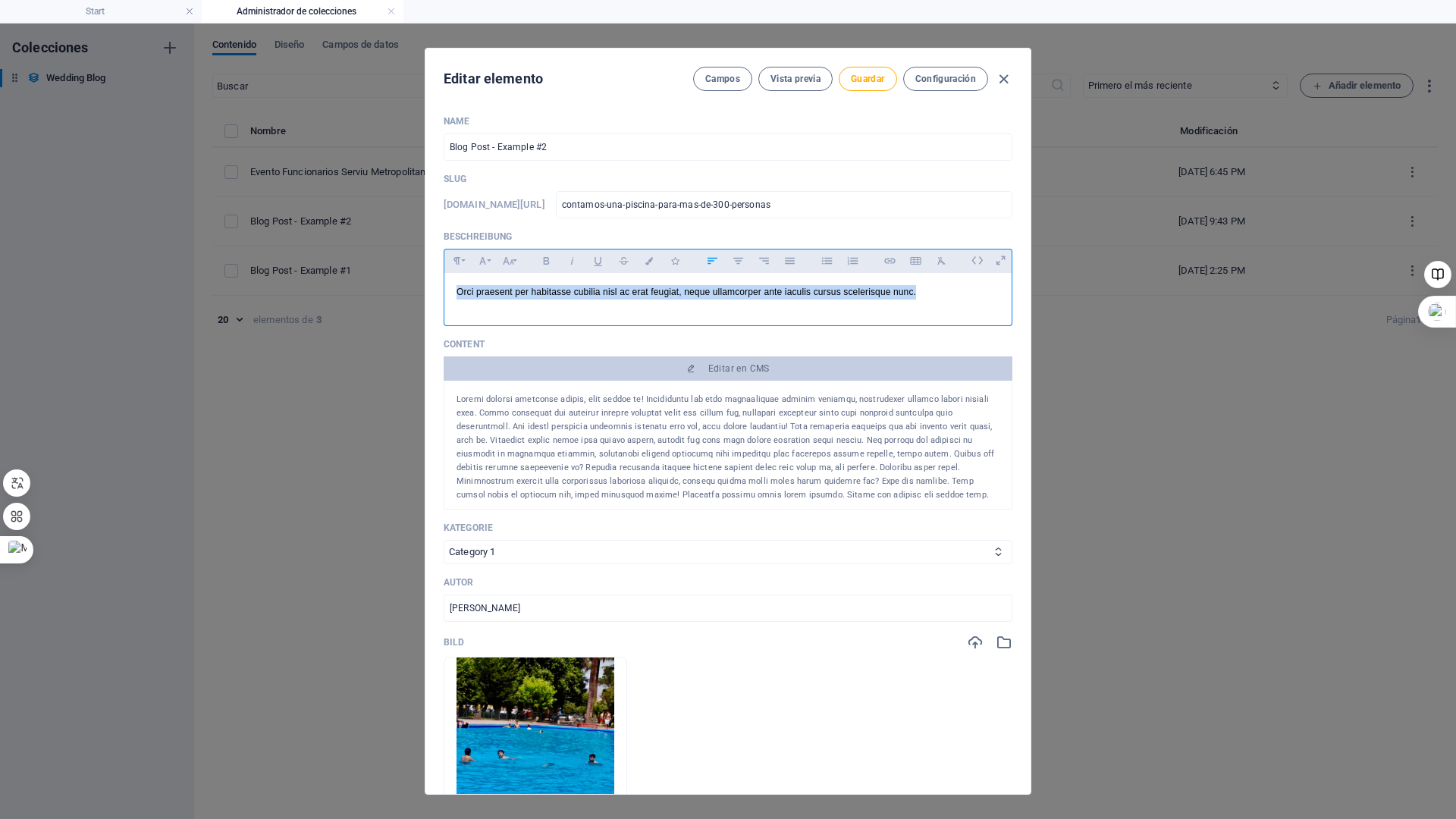
drag, startPoint x: 934, startPoint y: 296, endPoint x: 420, endPoint y: 308, distance: 514.1
click at [416, 307] on div "Editar elemento Campos Vista previa Guardar Configuración Name Blog Post - Exam…" at bounding box center [728, 421] width 1456 height 796
drag, startPoint x: 878, startPoint y: 299, endPoint x: 453, endPoint y: 334, distance: 426.4
click at [453, 334] on div "Name Blog Post - Example #2 ​ Slug www.example.com/example-page/ contamos-una-p…" at bounding box center [728, 691] width 569 height 1152
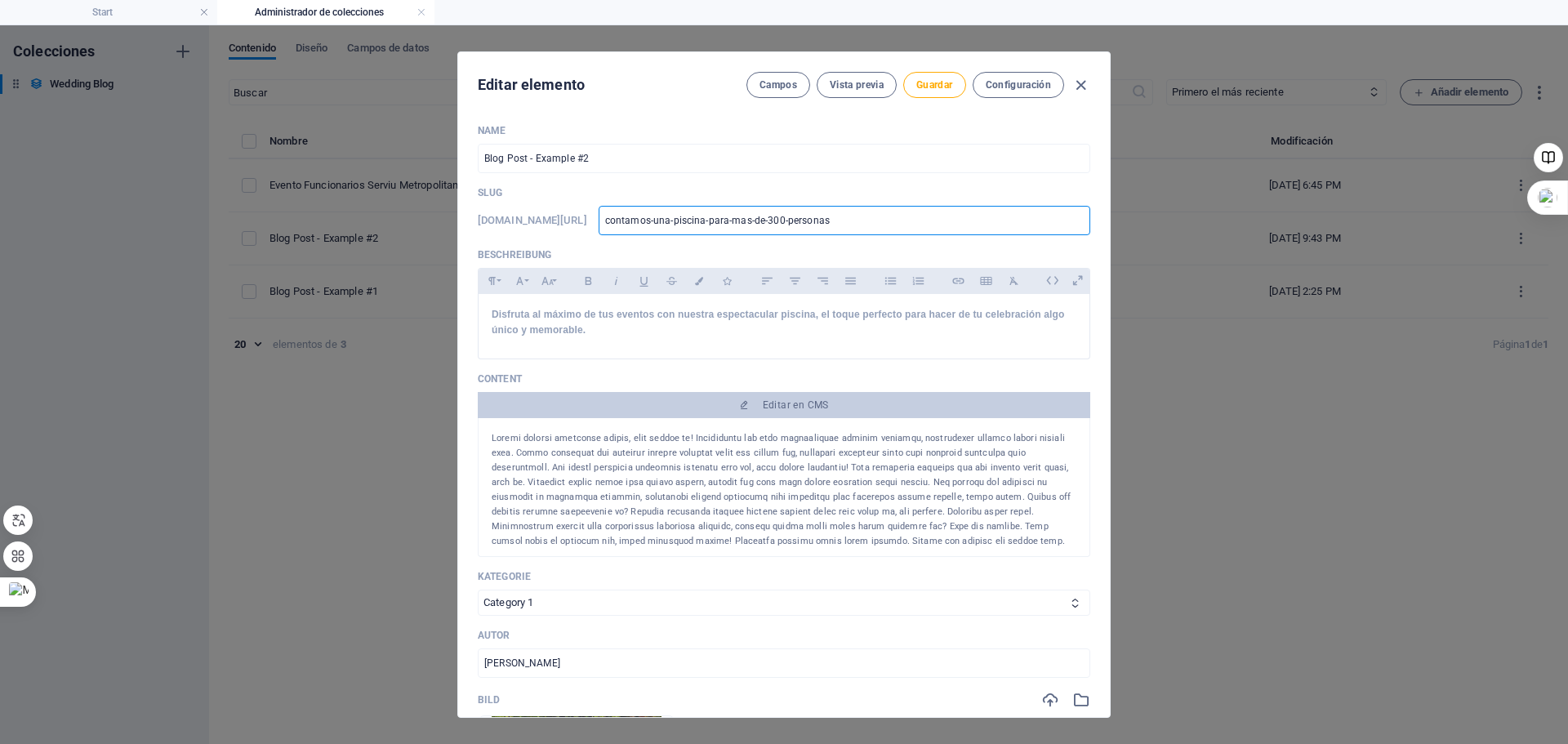
drag, startPoint x: 903, startPoint y: 217, endPoint x: 626, endPoint y: 221, distance: 277.0
click at [626, 221] on div "www.example.com/example-page/ contamos-una-piscina-para-mas-de-300-personas ​" at bounding box center [784, 220] width 613 height 29
paste input "Contamos con una piscina de gran capacidad, ideal para más de 300 personas"
click at [934, 82] on span "Guardar" at bounding box center [934, 85] width 36 height 13
click at [942, 80] on span "Guardar" at bounding box center [934, 85] width 36 height 13
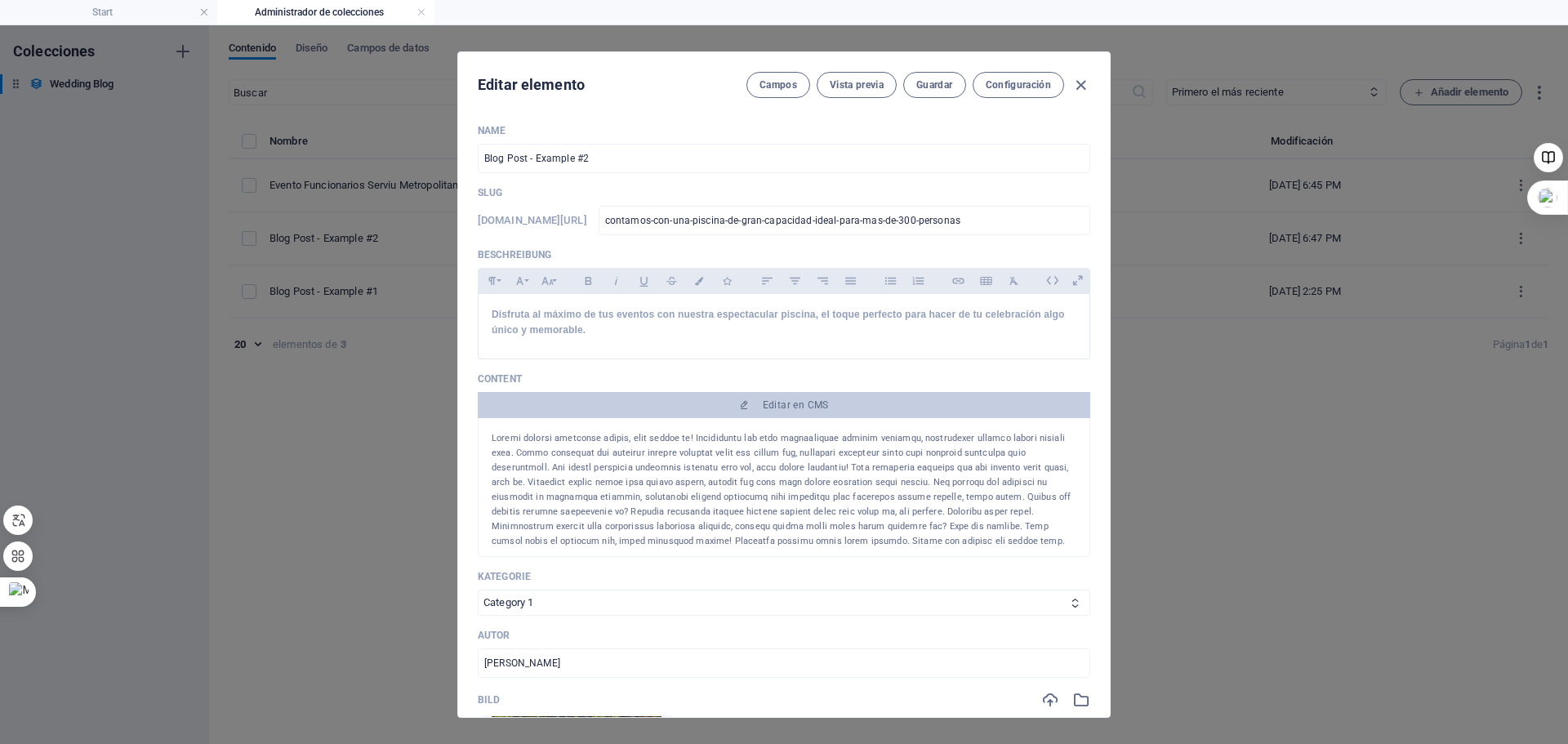
click at [1168, 197] on div "Editar elemento Campos Vista previa Guardar Configuración Name Blog Post - Exam…" at bounding box center [784, 384] width 1568 height 718
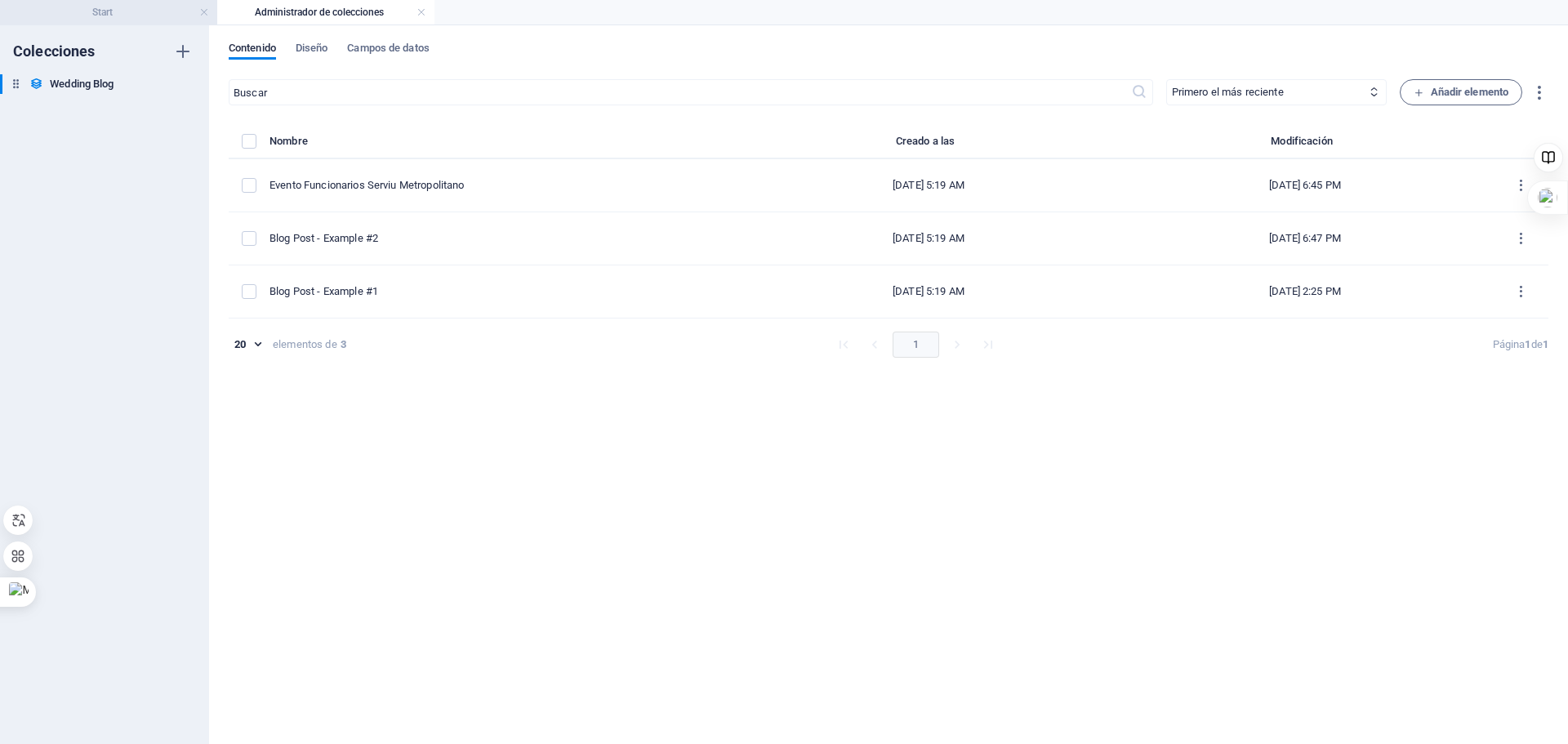
click at [135, 22] on li "Start" at bounding box center [108, 12] width 218 height 24
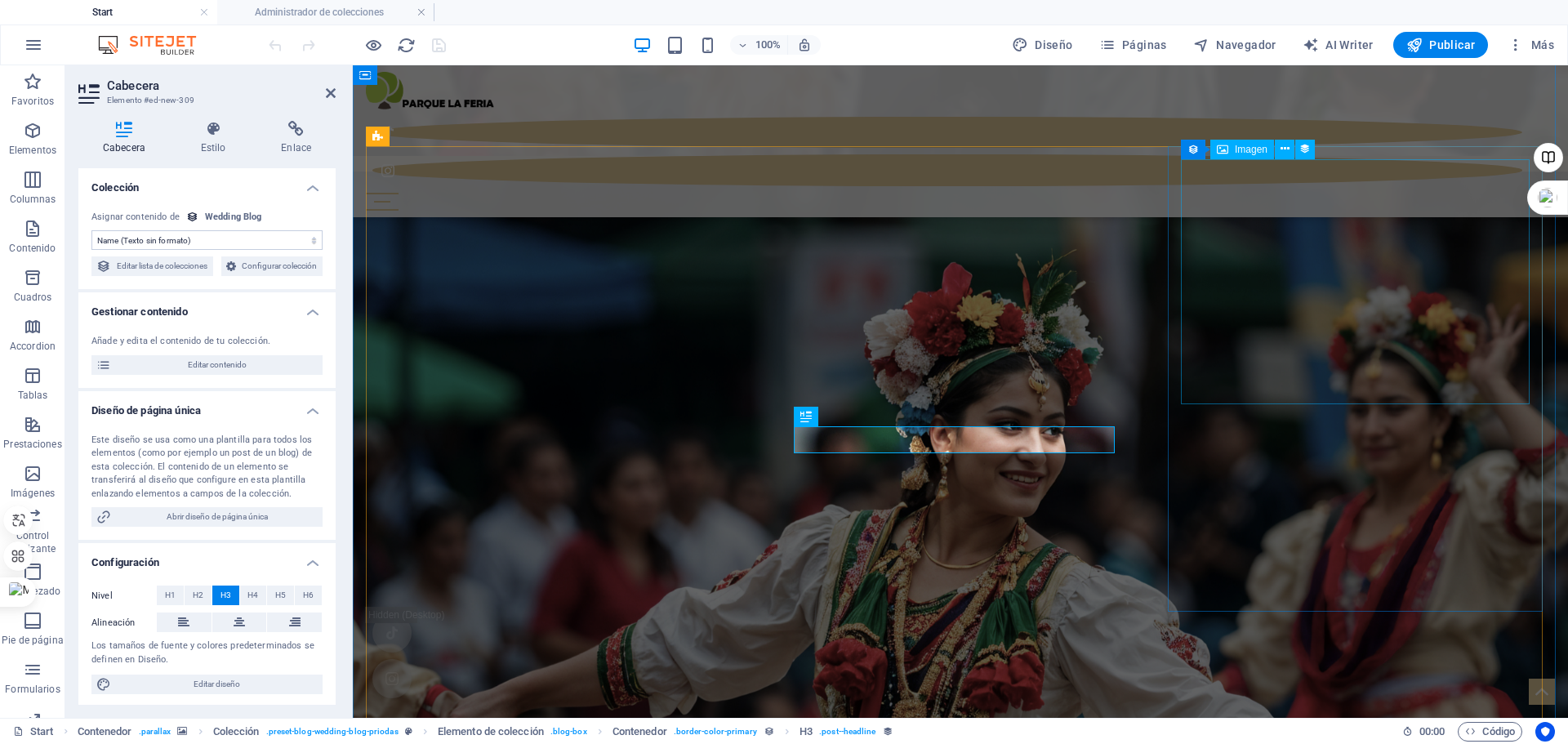
scroll to position [1565, 0]
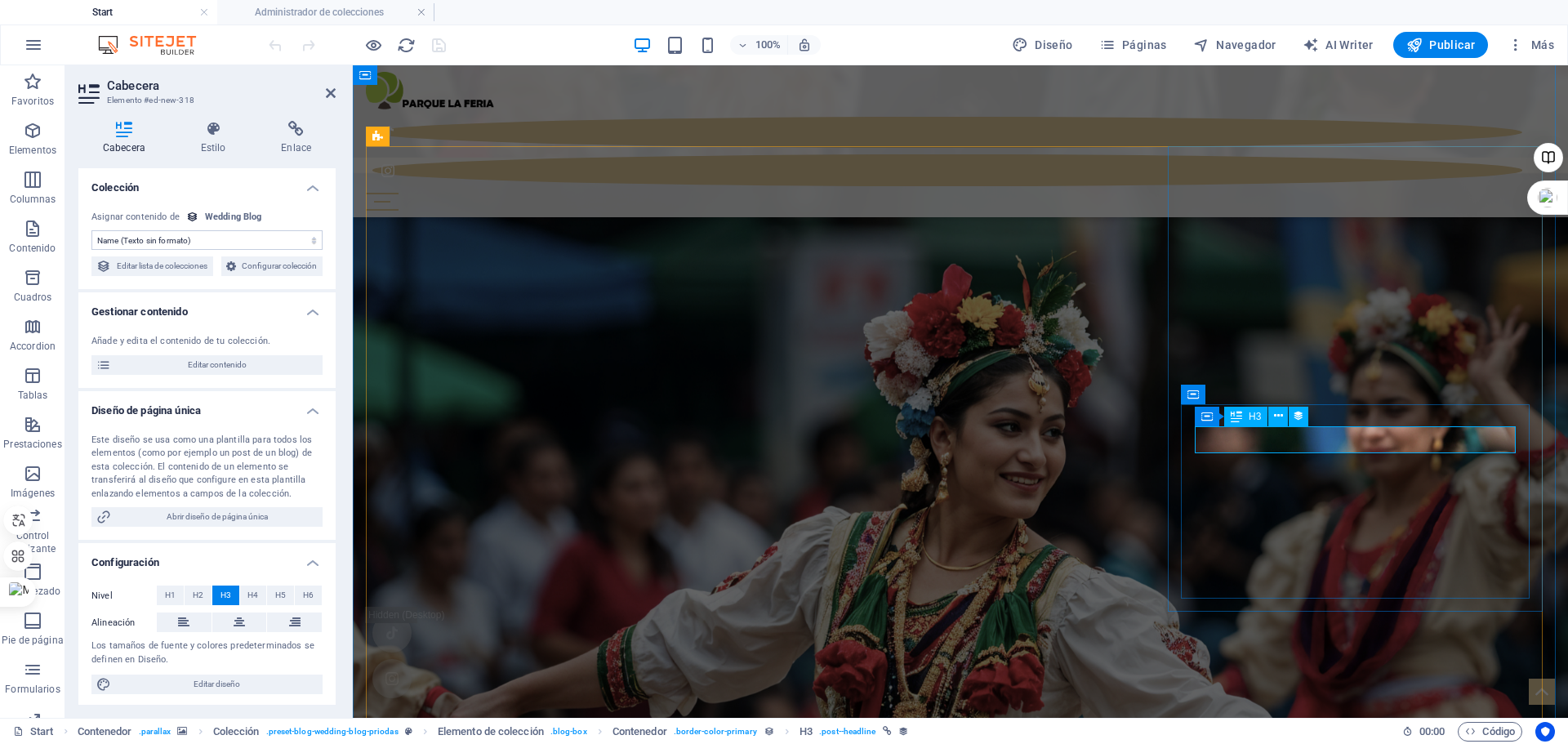
click at [197, 375] on span "Editar contenido" at bounding box center [217, 365] width 202 height 20
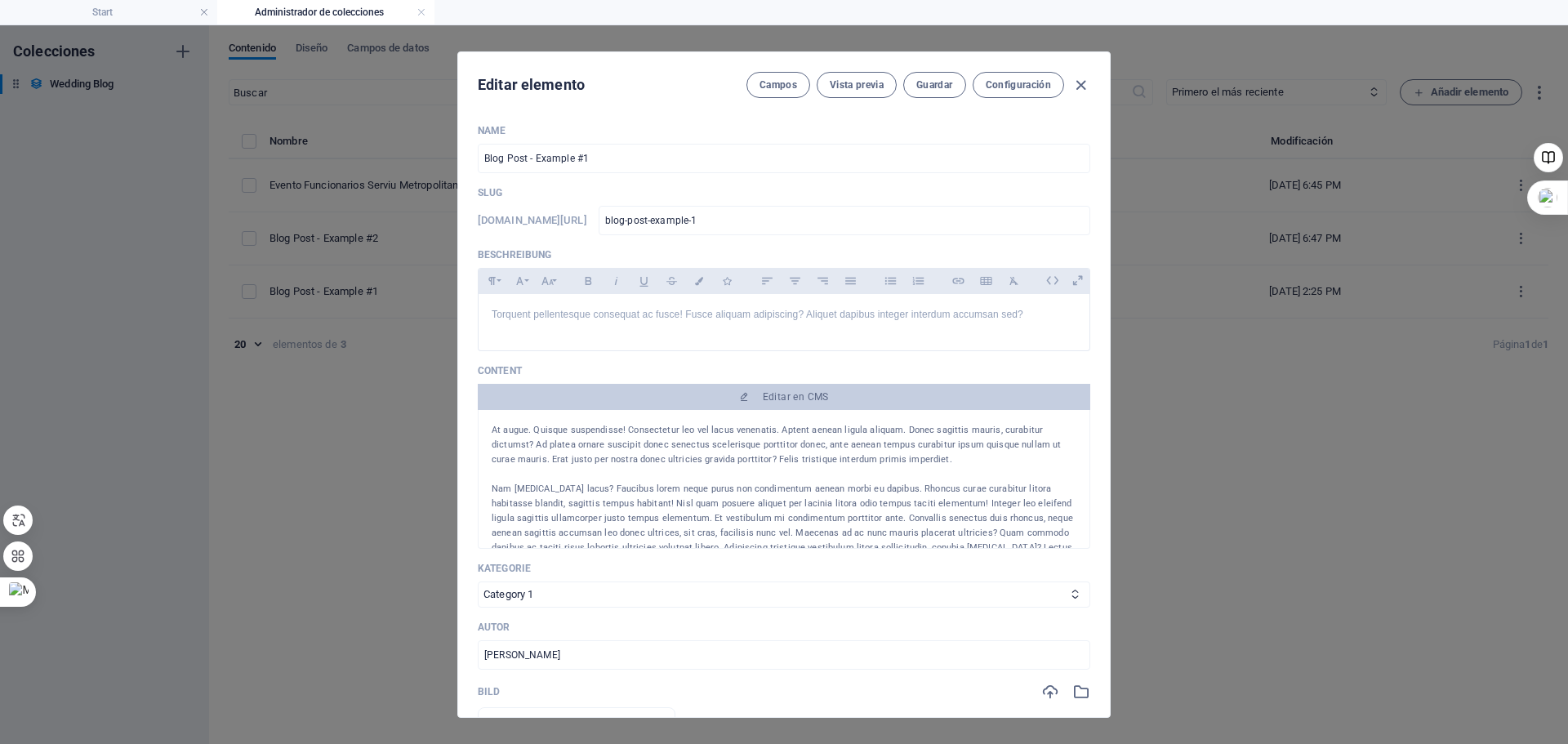
scroll to position [0, 0]
drag, startPoint x: 592, startPoint y: 155, endPoint x: 368, endPoint y: 161, distance: 224.1
click at [368, 161] on div "Editar elemento Campos Vista previa Guardar Configuración Name Blog Post - Exam…" at bounding box center [784, 384] width 1568 height 718
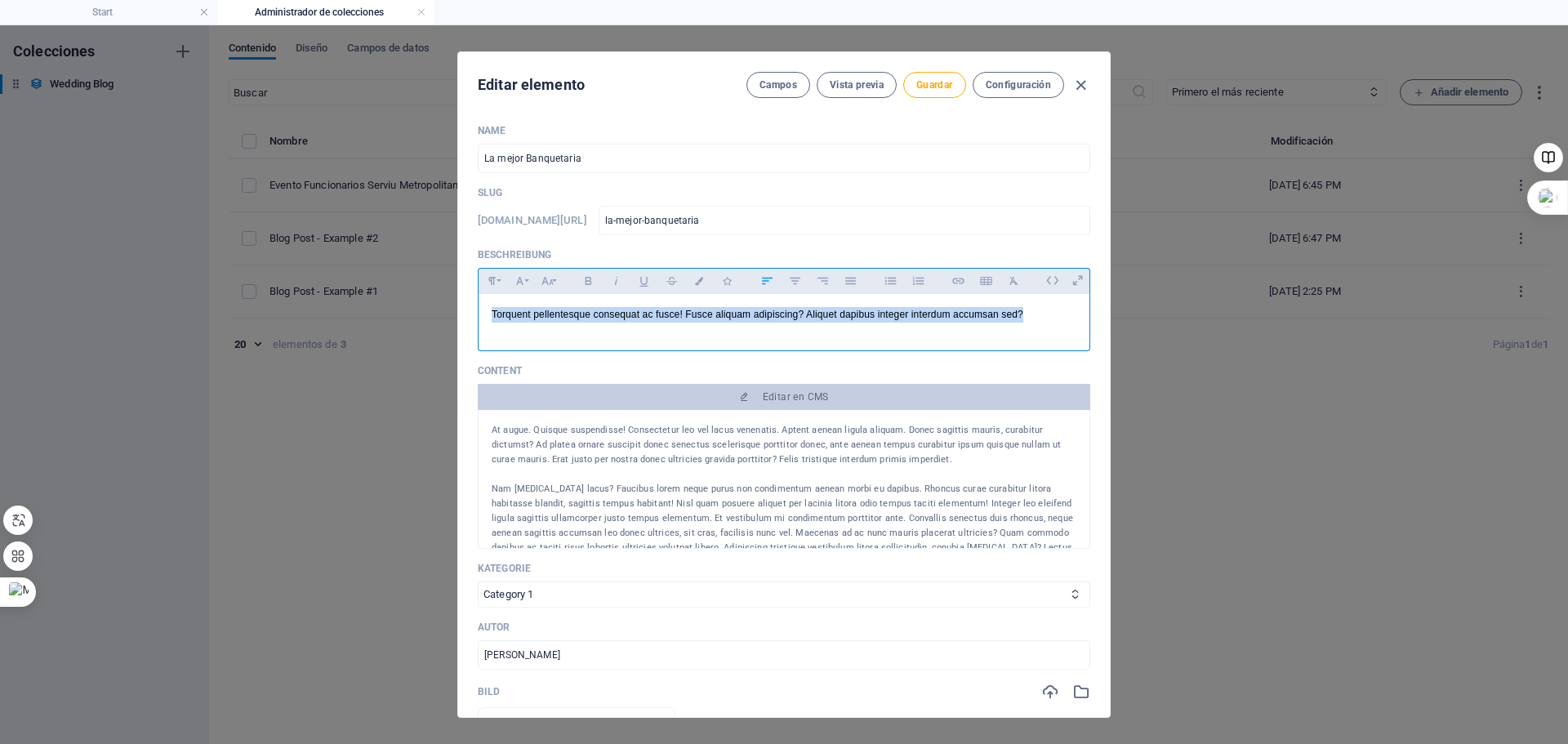
drag, startPoint x: 1032, startPoint y: 315, endPoint x: 409, endPoint y: 405, distance: 629.5
click at [409, 406] on div "Editar elemento Campos Vista previa Guardar Configuración Name La mejor Banquet…" at bounding box center [784, 384] width 1568 height 718
drag, startPoint x: 694, startPoint y: 314, endPoint x: 461, endPoint y: 327, distance: 233.4
click at [461, 327] on div "Name La mejor Banquetaria ​ Slug www.example.com/example-page/ la-mejor-banquet…" at bounding box center [784, 413] width 652 height 606
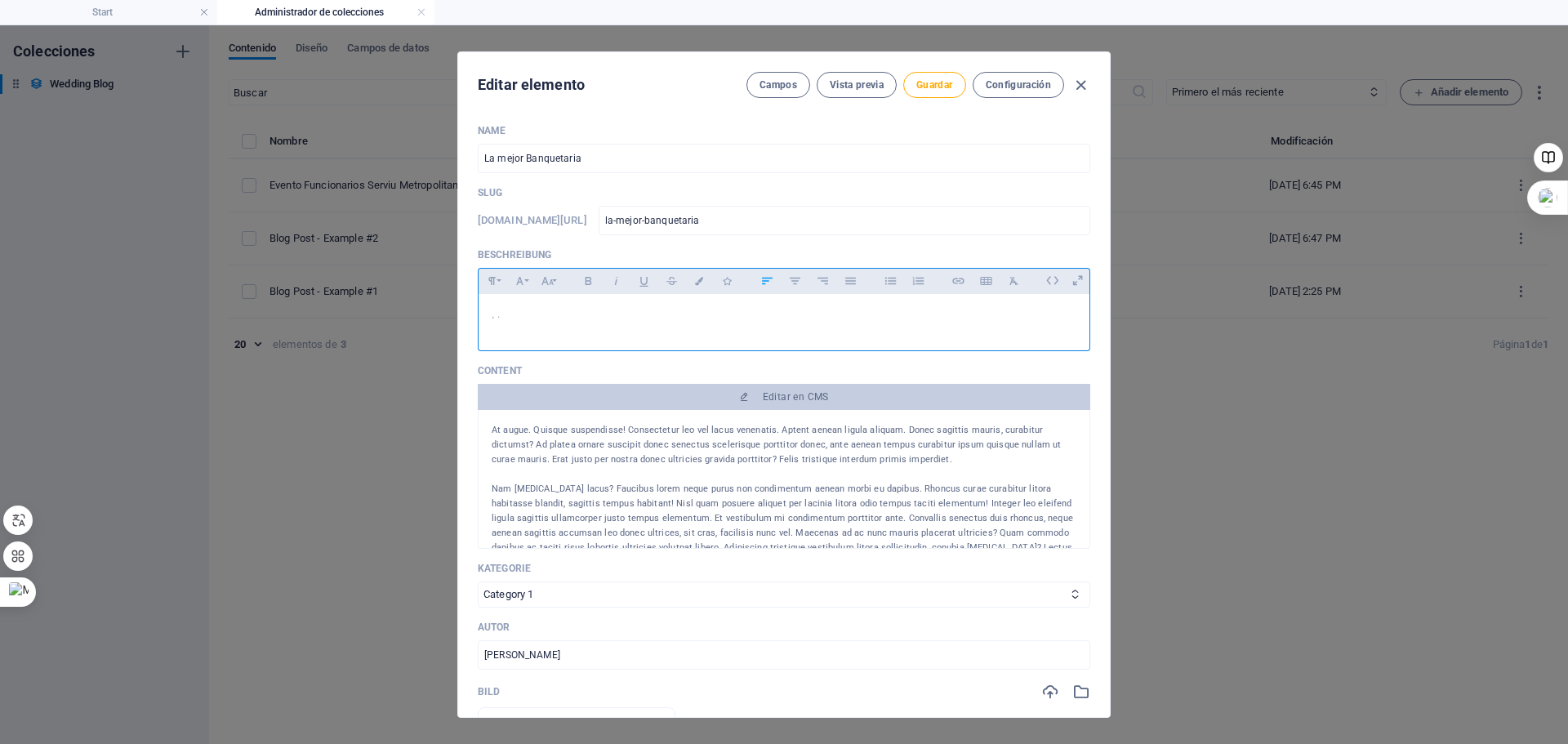
drag, startPoint x: 564, startPoint y: 322, endPoint x: 507, endPoint y: 293, distance: 64.0
click at [471, 317] on div "Name La mejor Banquetaria ​ Slug www.example.com/example-page/ la-mejor-banquet…" at bounding box center [784, 413] width 652 height 606
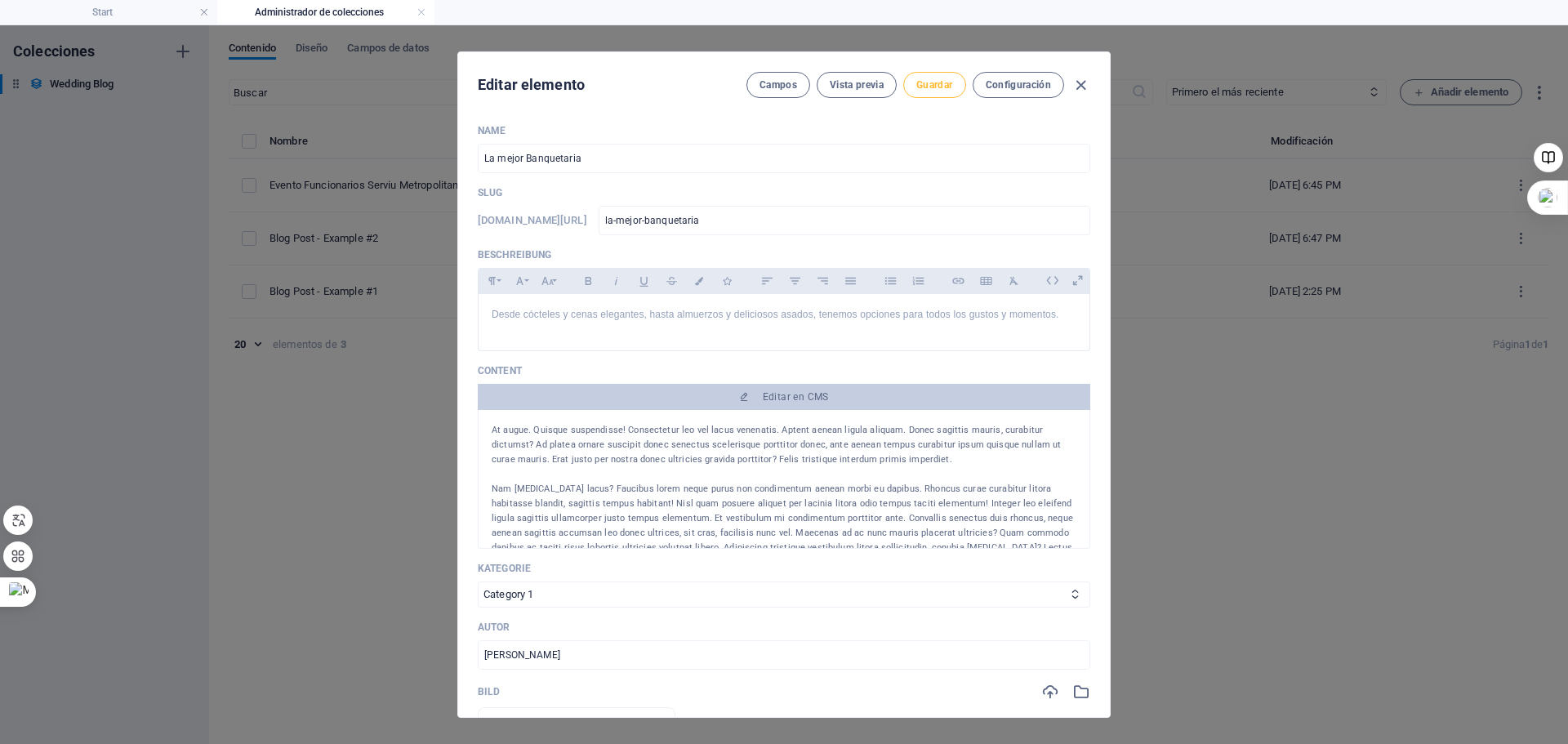
click at [932, 91] on span "Guardar" at bounding box center [934, 85] width 36 height 13
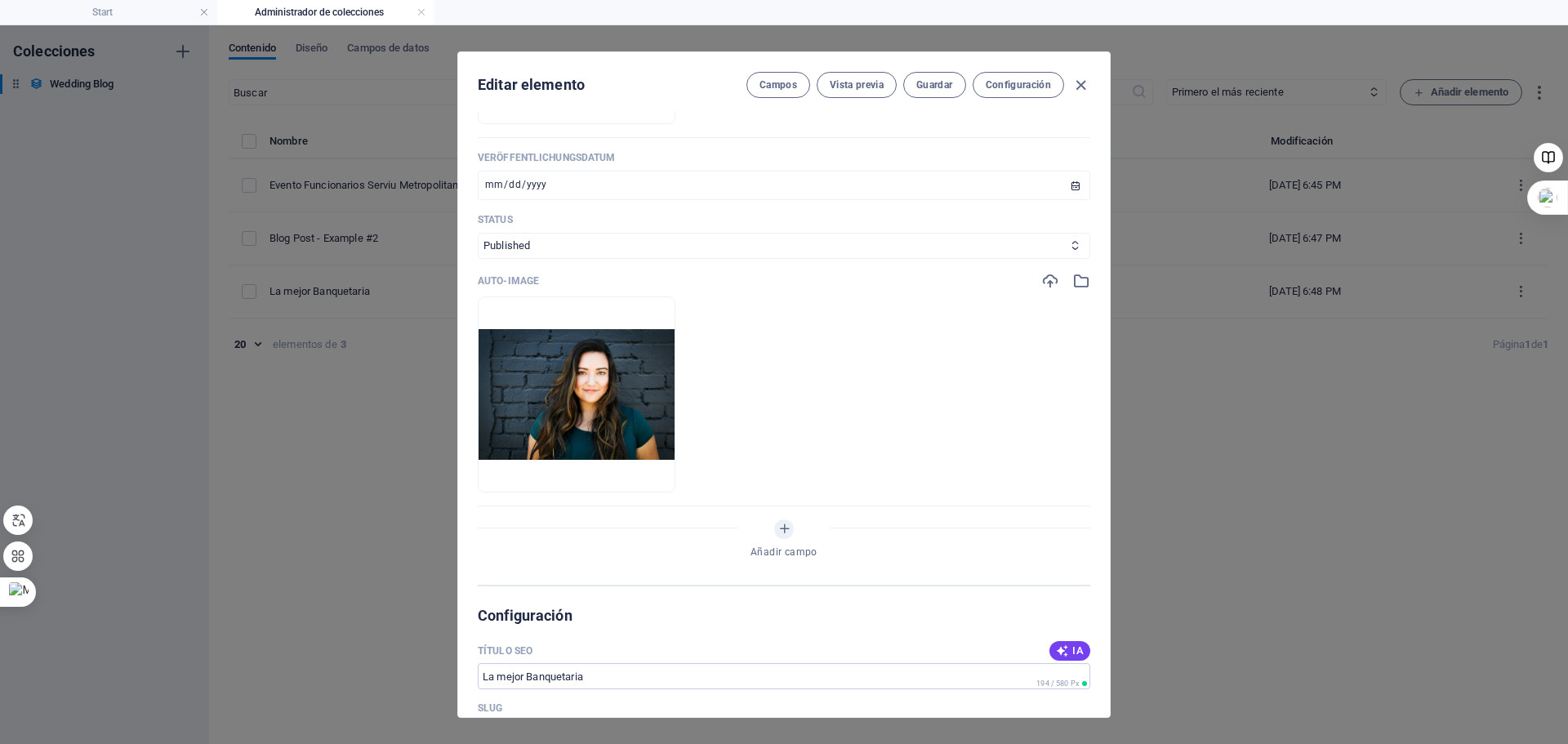
scroll to position [572, 0]
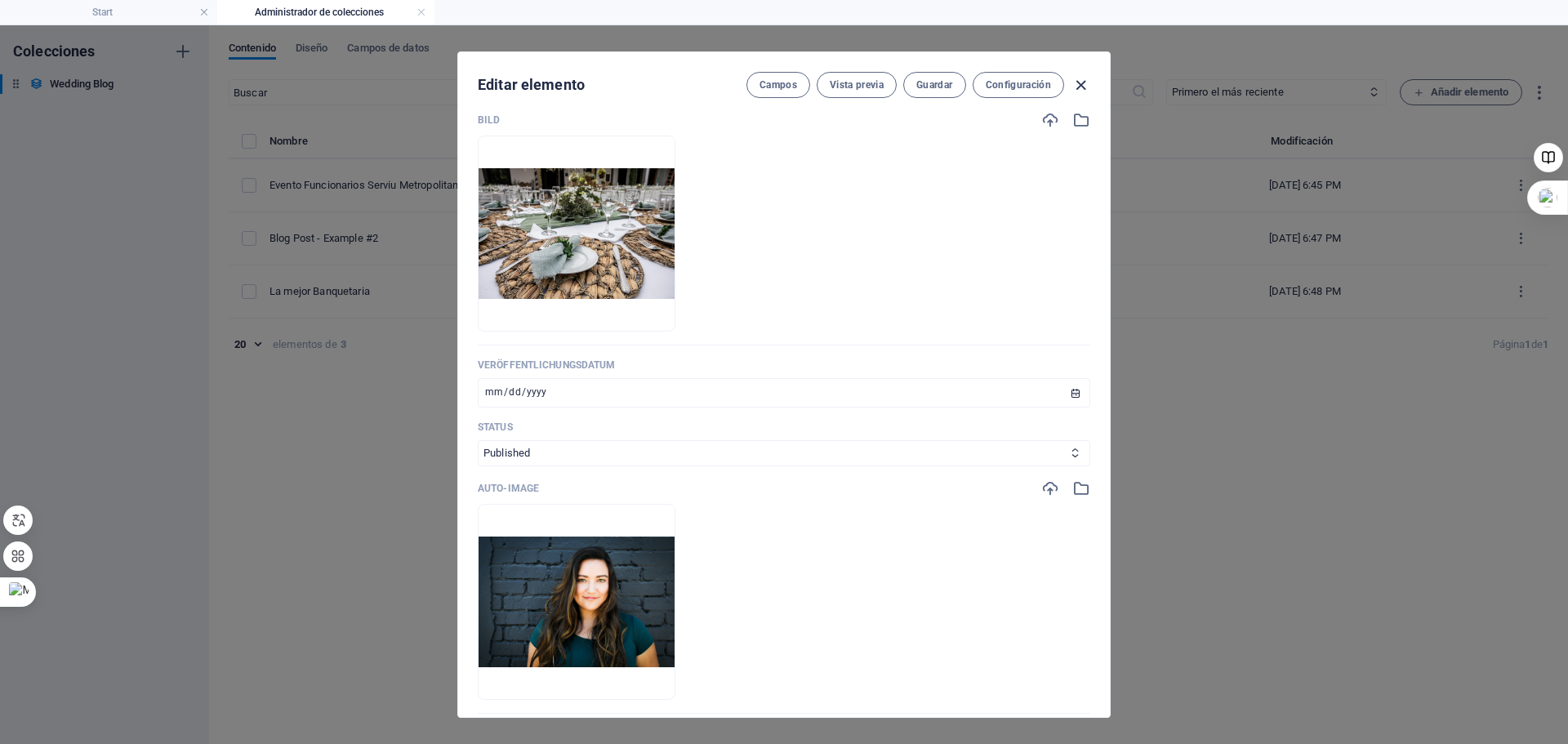
click at [1080, 89] on icon "button" at bounding box center [1081, 85] width 19 height 19
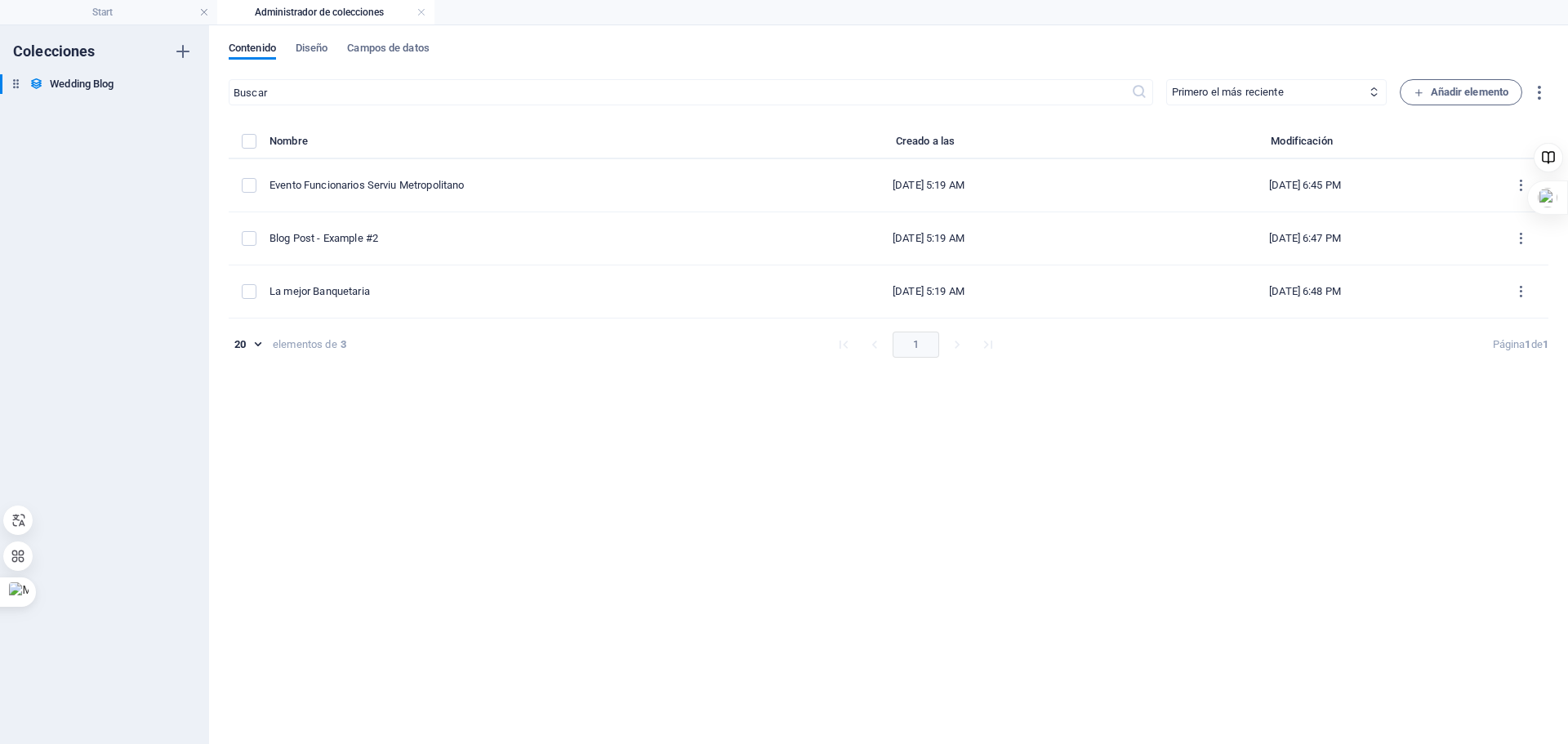
scroll to position [474, 0]
click at [132, 6] on h4 "Start" at bounding box center [108, 12] width 218 height 18
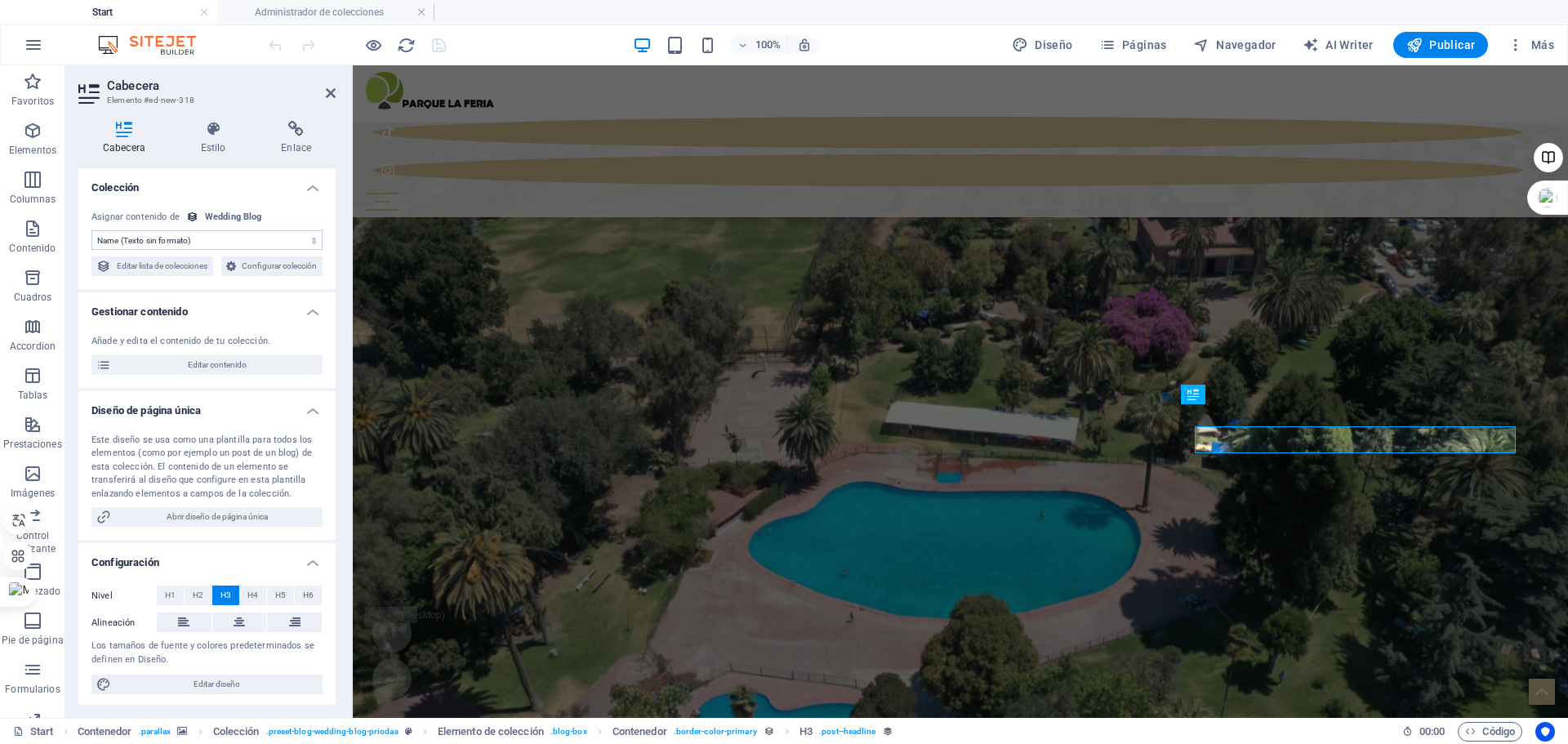
scroll to position [1565, 0]
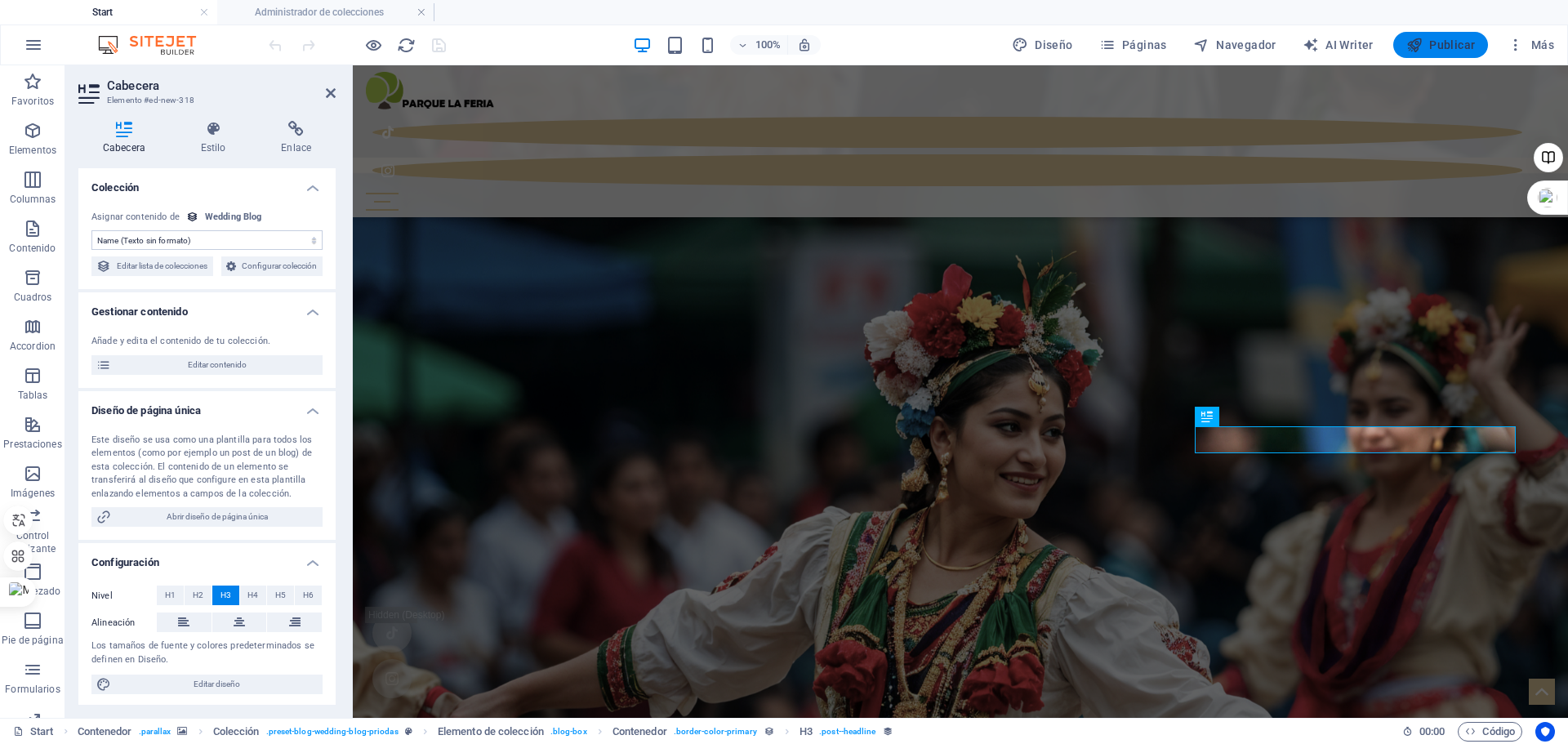
click at [1428, 42] on span "Publicar" at bounding box center [1440, 45] width 69 height 17
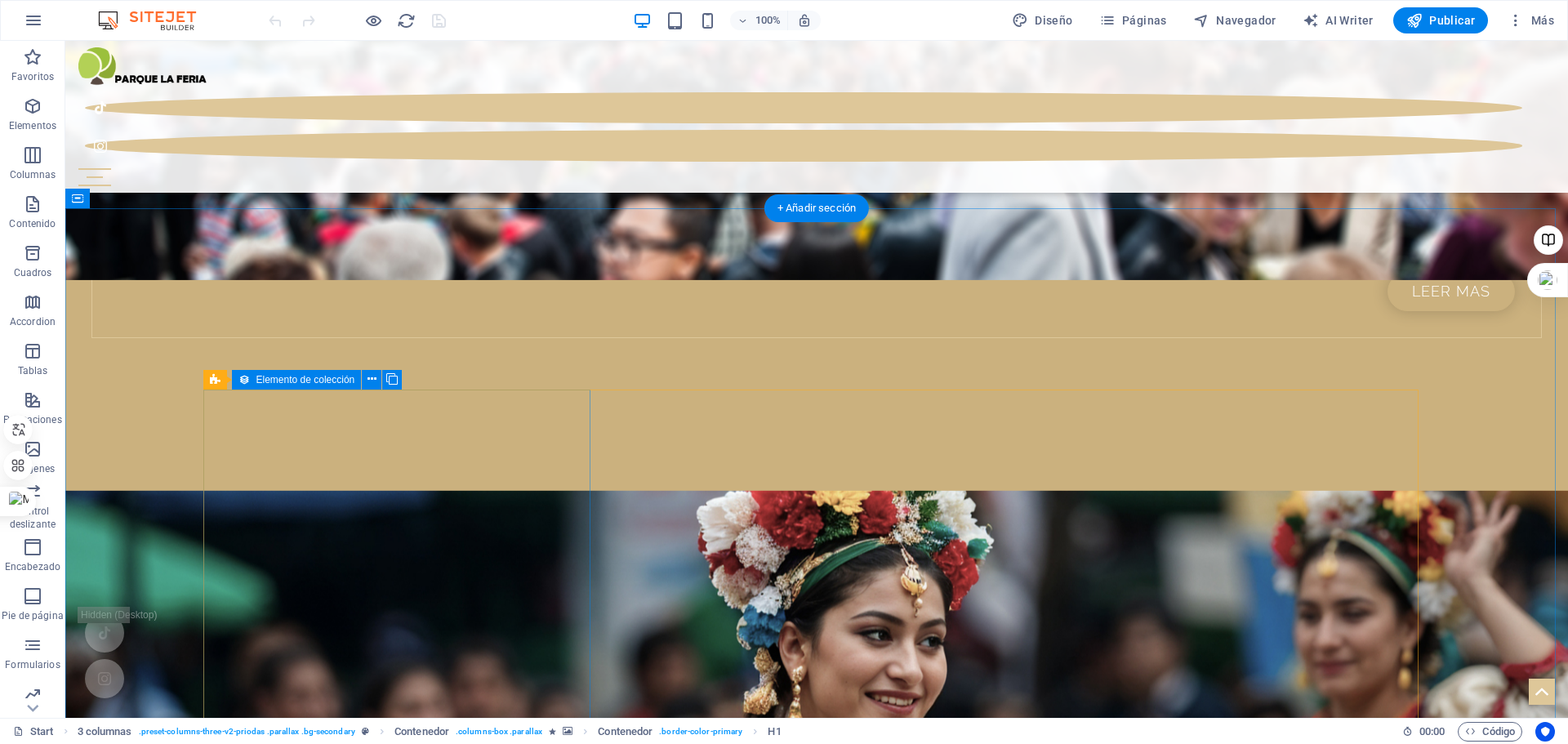
scroll to position [1505, 0]
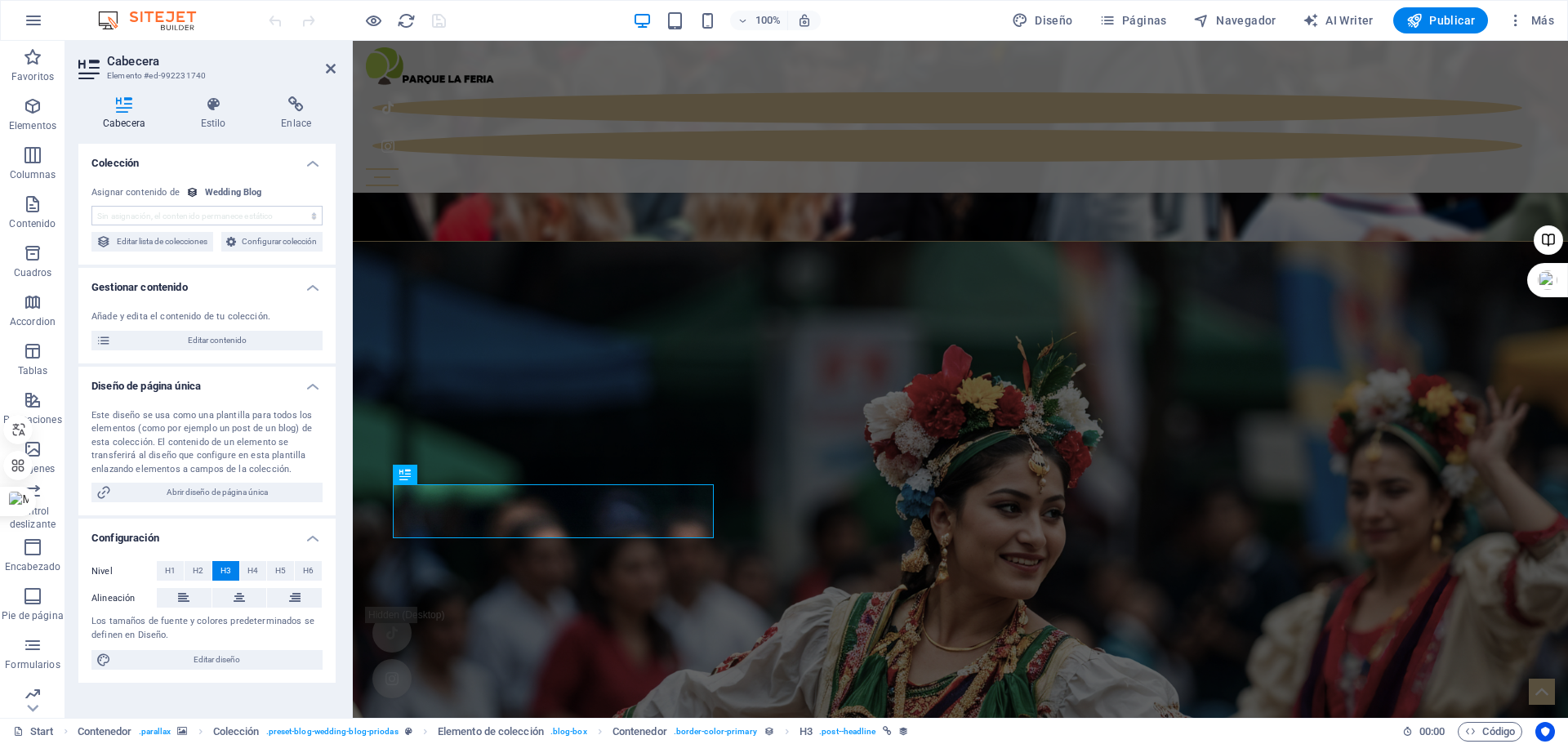
select select "name"
click at [216, 350] on span "Editar contenido" at bounding box center [217, 341] width 202 height 20
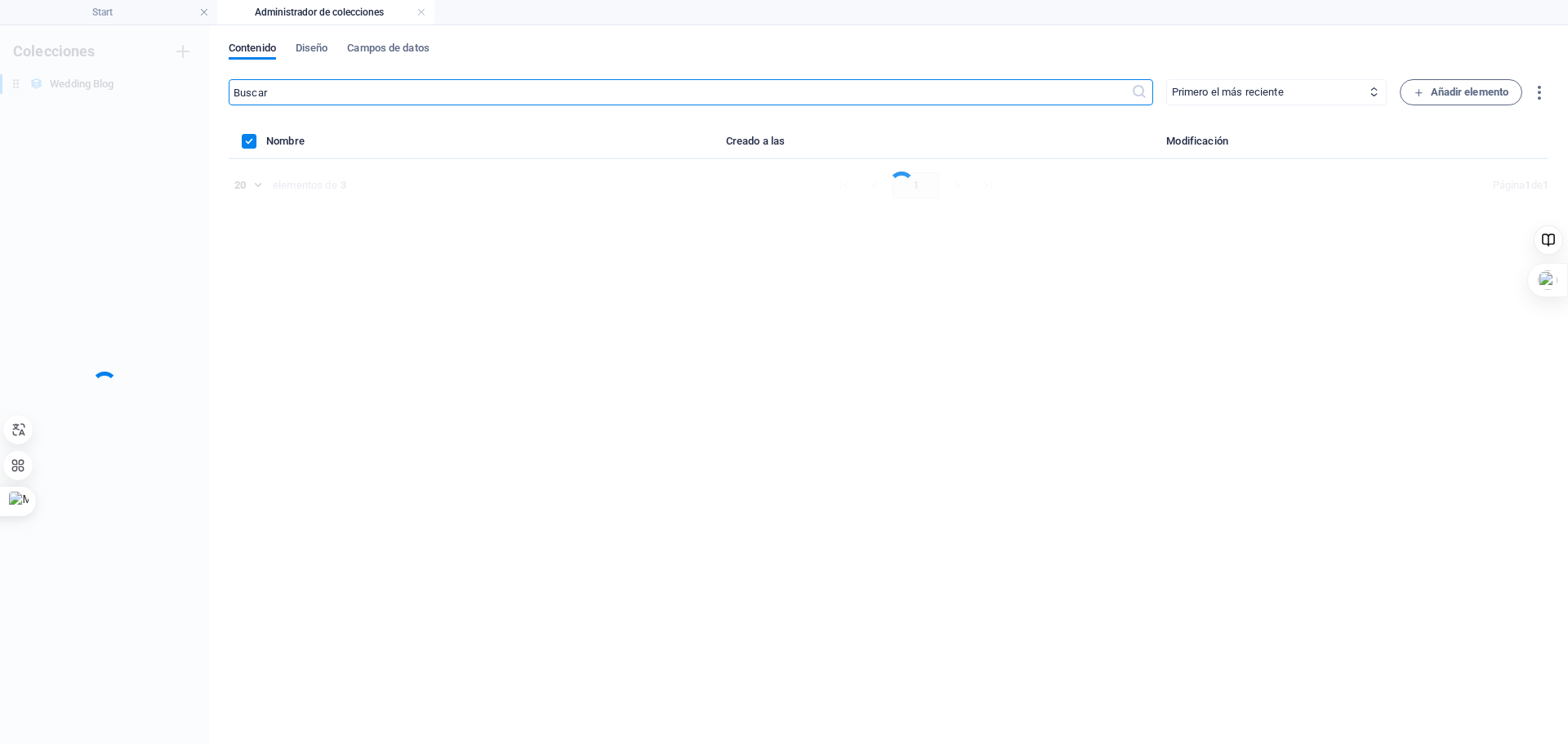
scroll to position [0, 0]
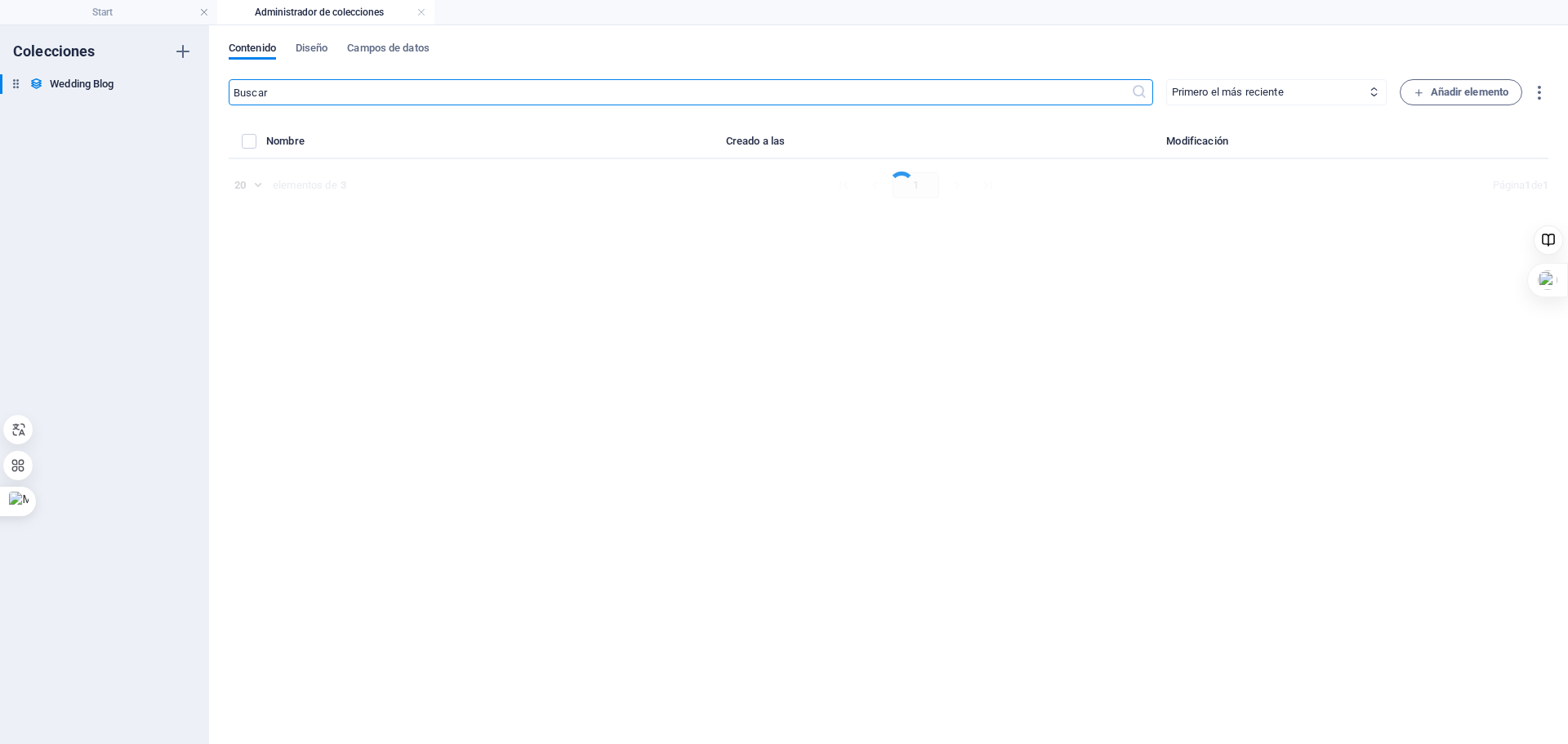
select select "Category 2"
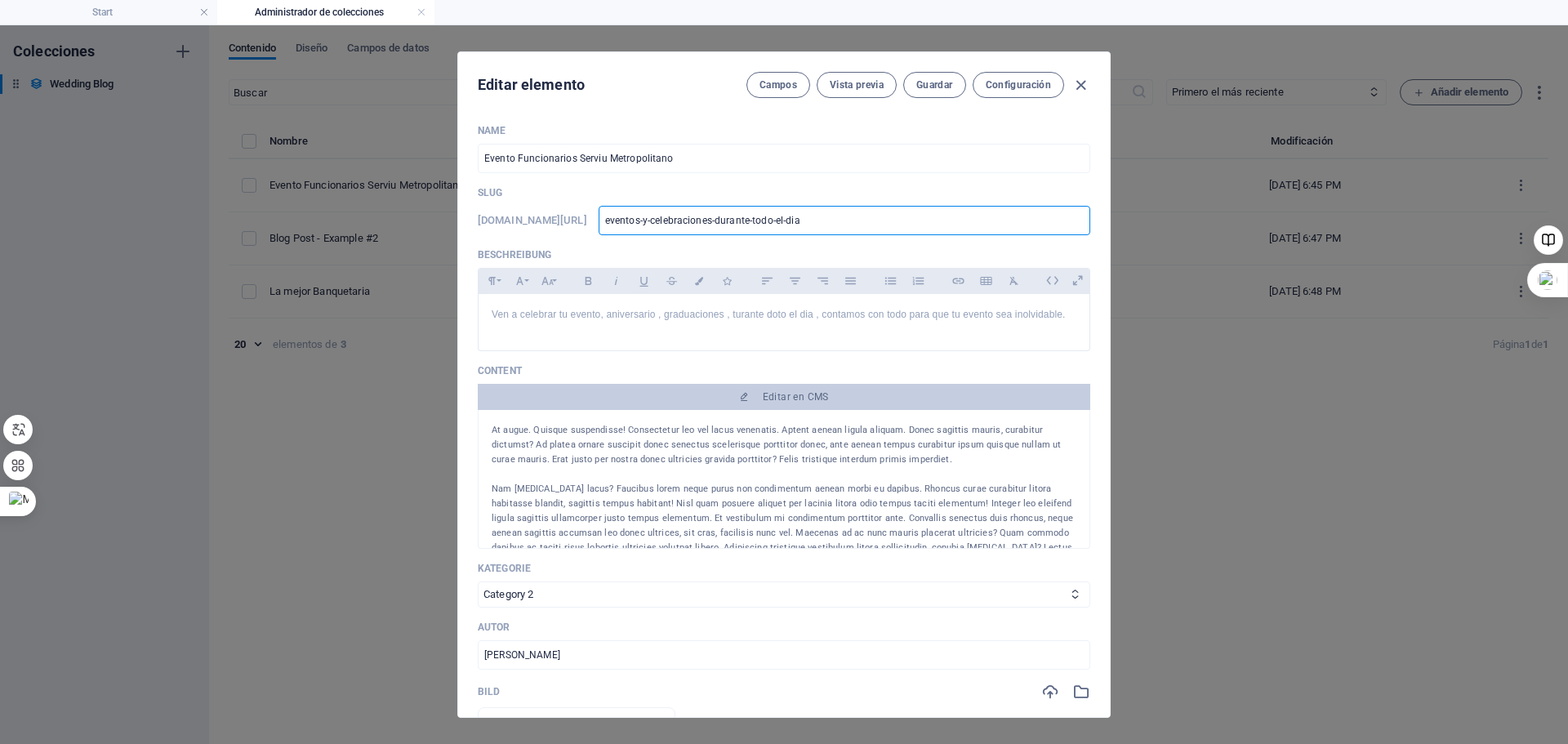
drag, startPoint x: 882, startPoint y: 222, endPoint x: 619, endPoint y: 239, distance: 263.5
click at [620, 239] on div "Name Evento Funcionarios Serviu Metropolitano ​ Slug www.example.com/example-pa…" at bounding box center [784, 712] width 613 height 1175
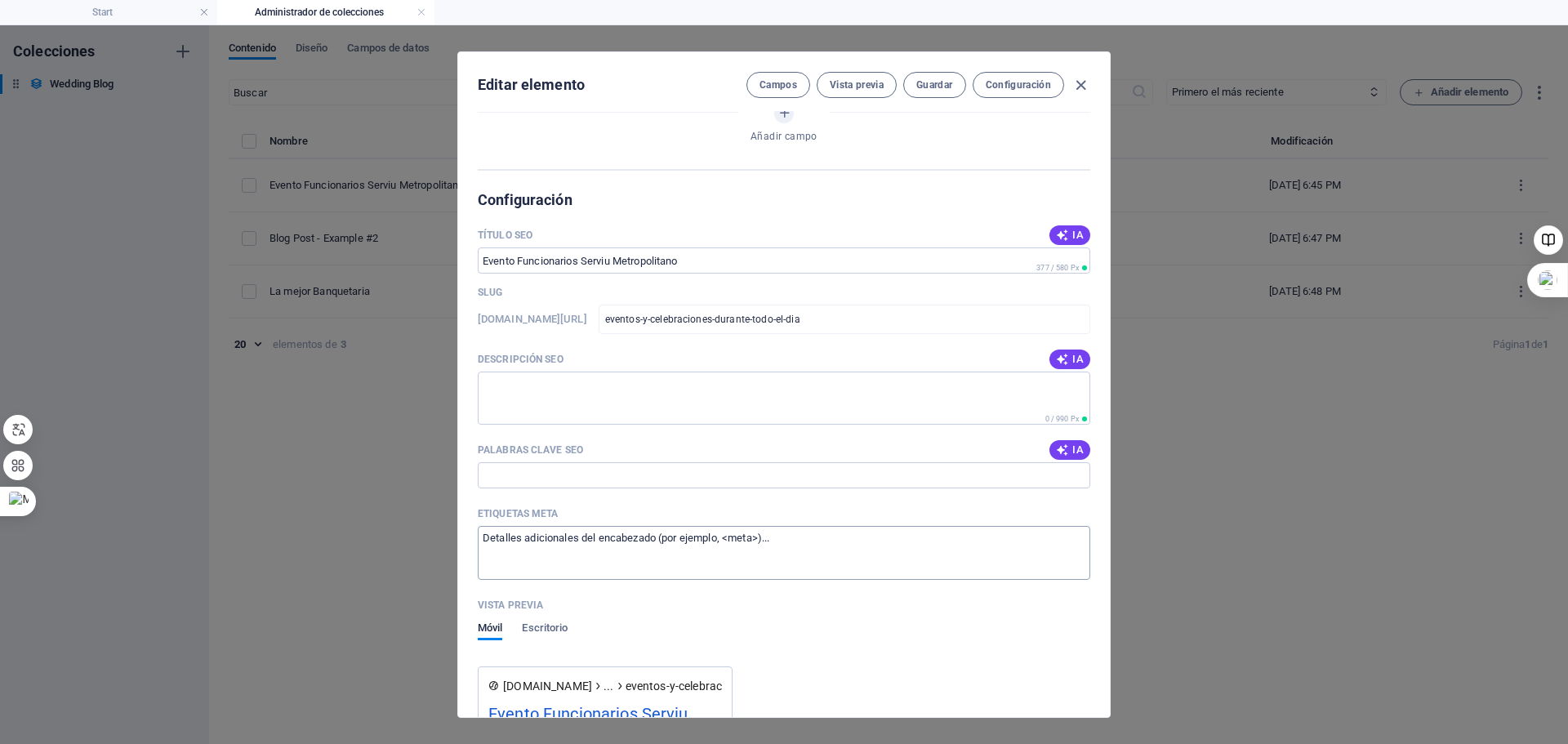
scroll to position [1117, 0]
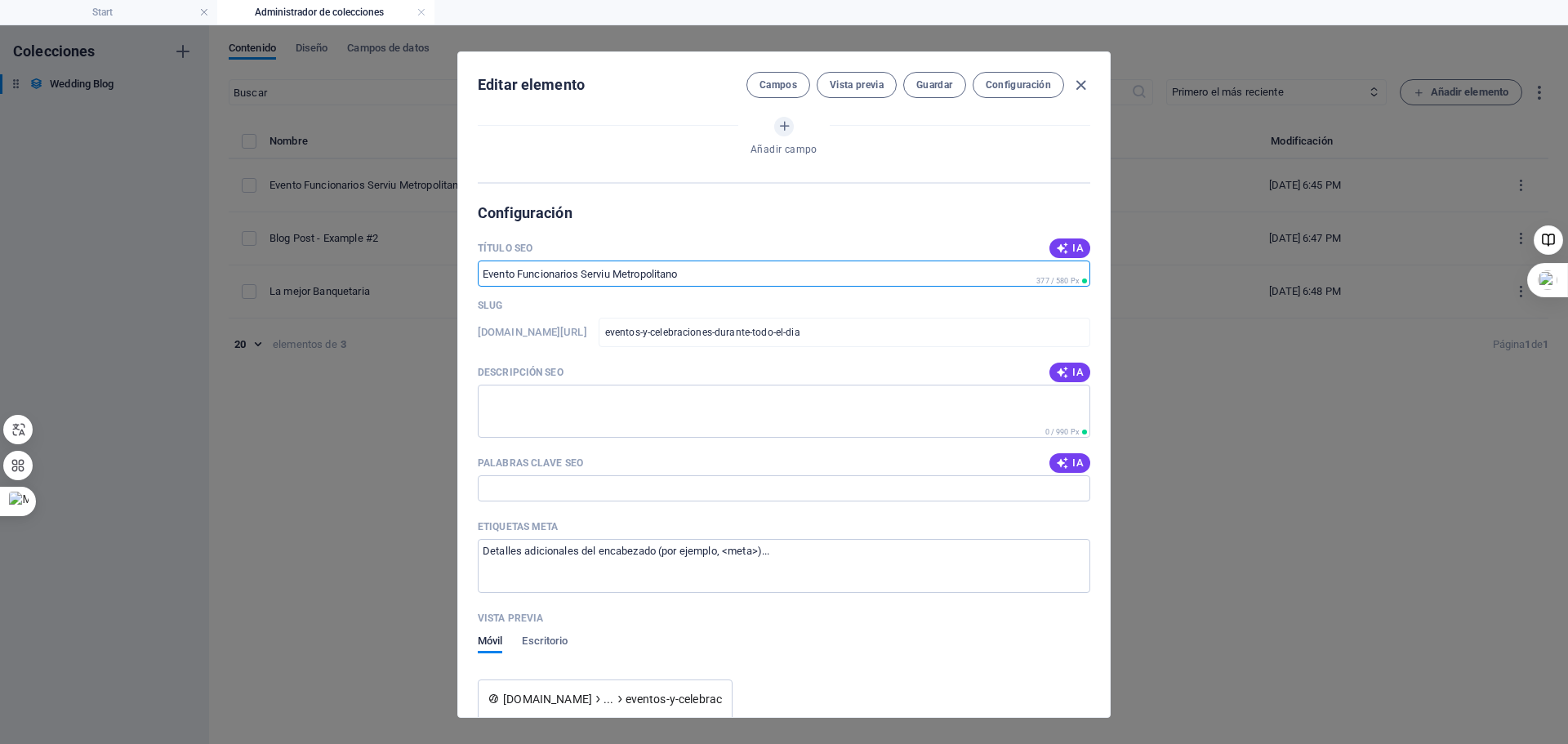
drag, startPoint x: 692, startPoint y: 272, endPoint x: 397, endPoint y: 266, distance: 295.1
click at [397, 266] on div "Editar elemento Campos Vista previa Guardar Configuración Name Evento Funcionar…" at bounding box center [784, 384] width 1568 height 718
click at [698, 281] on input "Título SEO" at bounding box center [784, 273] width 613 height 26
drag, startPoint x: 690, startPoint y: 271, endPoint x: 594, endPoint y: 273, distance: 96.0
click at [599, 273] on input "Título SEO" at bounding box center [784, 273] width 613 height 26
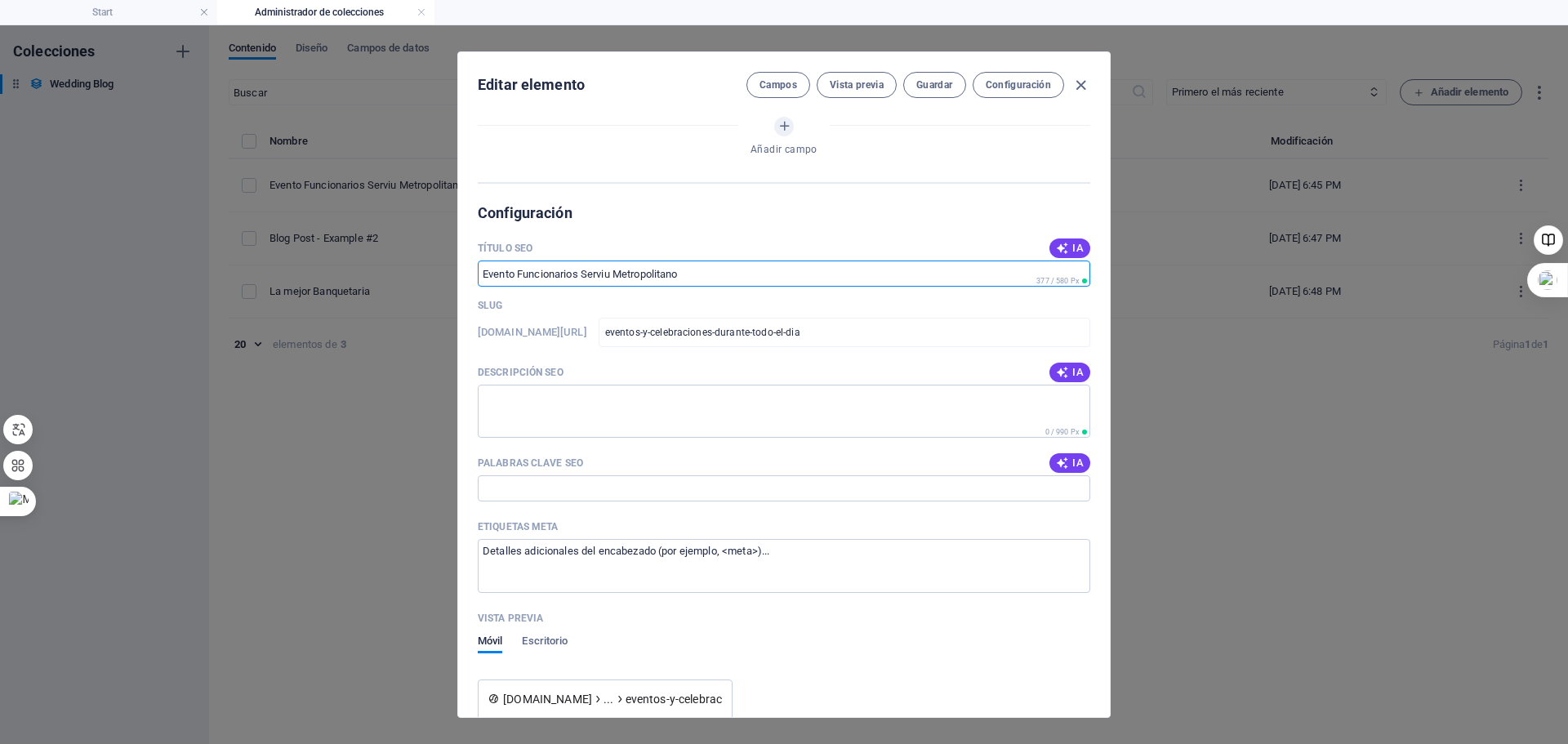
drag, startPoint x: 484, startPoint y: 267, endPoint x: 672, endPoint y: 263, distance: 188.0
click at [654, 270] on input "Título SEO" at bounding box center [784, 273] width 613 height 26
click at [699, 267] on input "Título SEO" at bounding box center [784, 273] width 613 height 26
click at [698, 267] on input "Título SEO" at bounding box center [784, 273] width 613 height 26
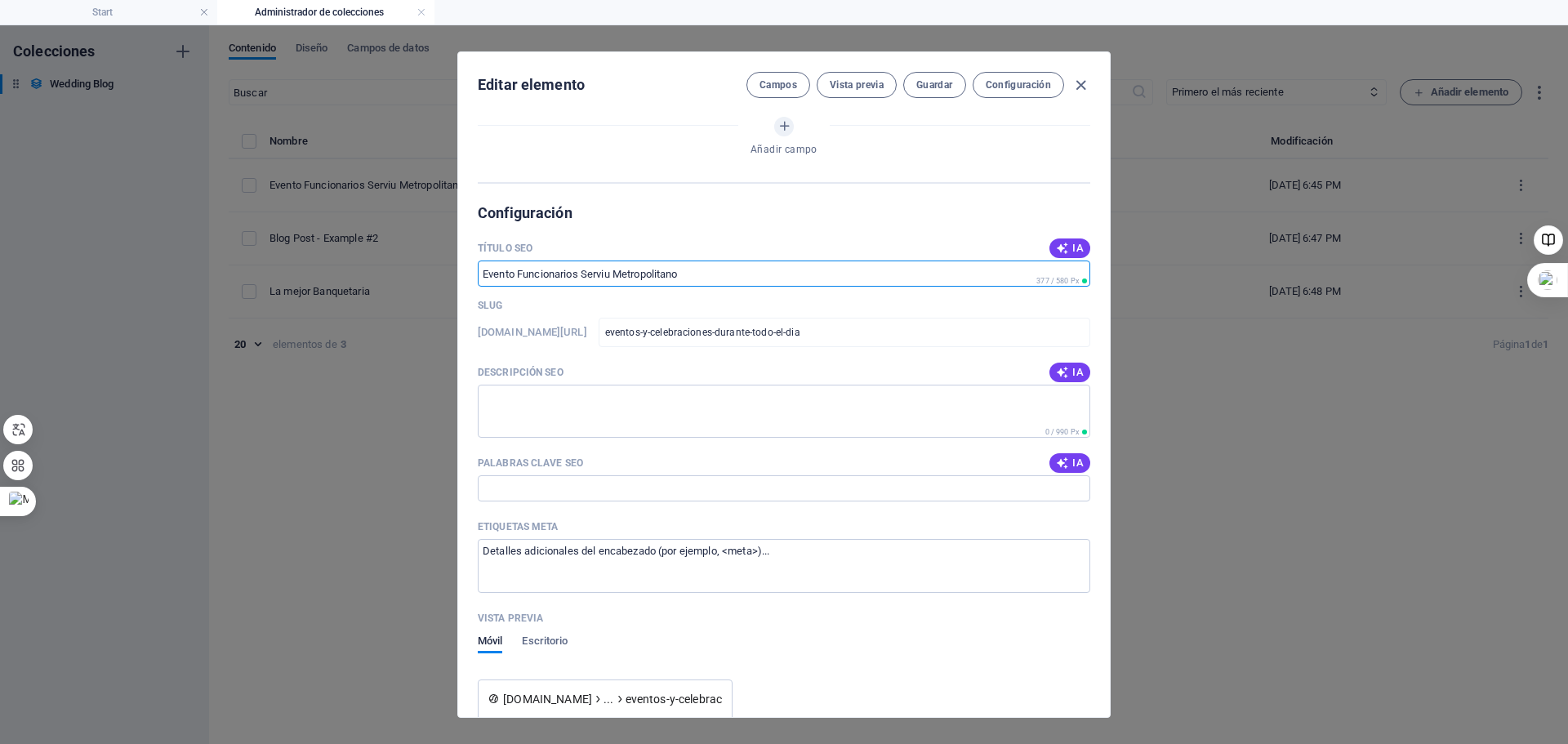
click at [676, 272] on input "Título SEO" at bounding box center [784, 273] width 613 height 26
click at [675, 272] on input "Título SEO" at bounding box center [784, 273] width 613 height 26
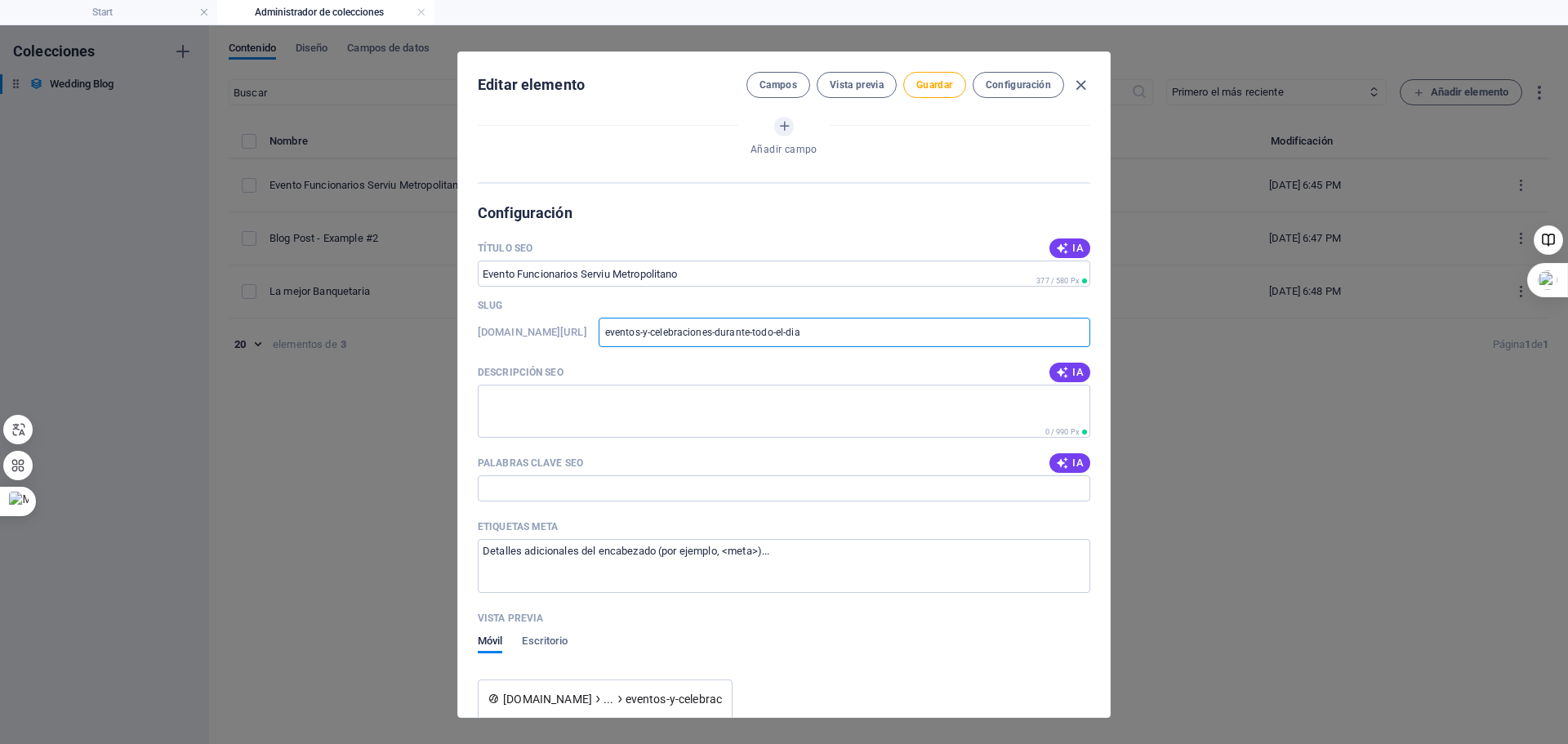
drag, startPoint x: 873, startPoint y: 330, endPoint x: 663, endPoint y: 346, distance: 210.6
click at [663, 346] on input "eventos-y-celebraciones-durante-todo-el-dia" at bounding box center [844, 332] width 492 height 29
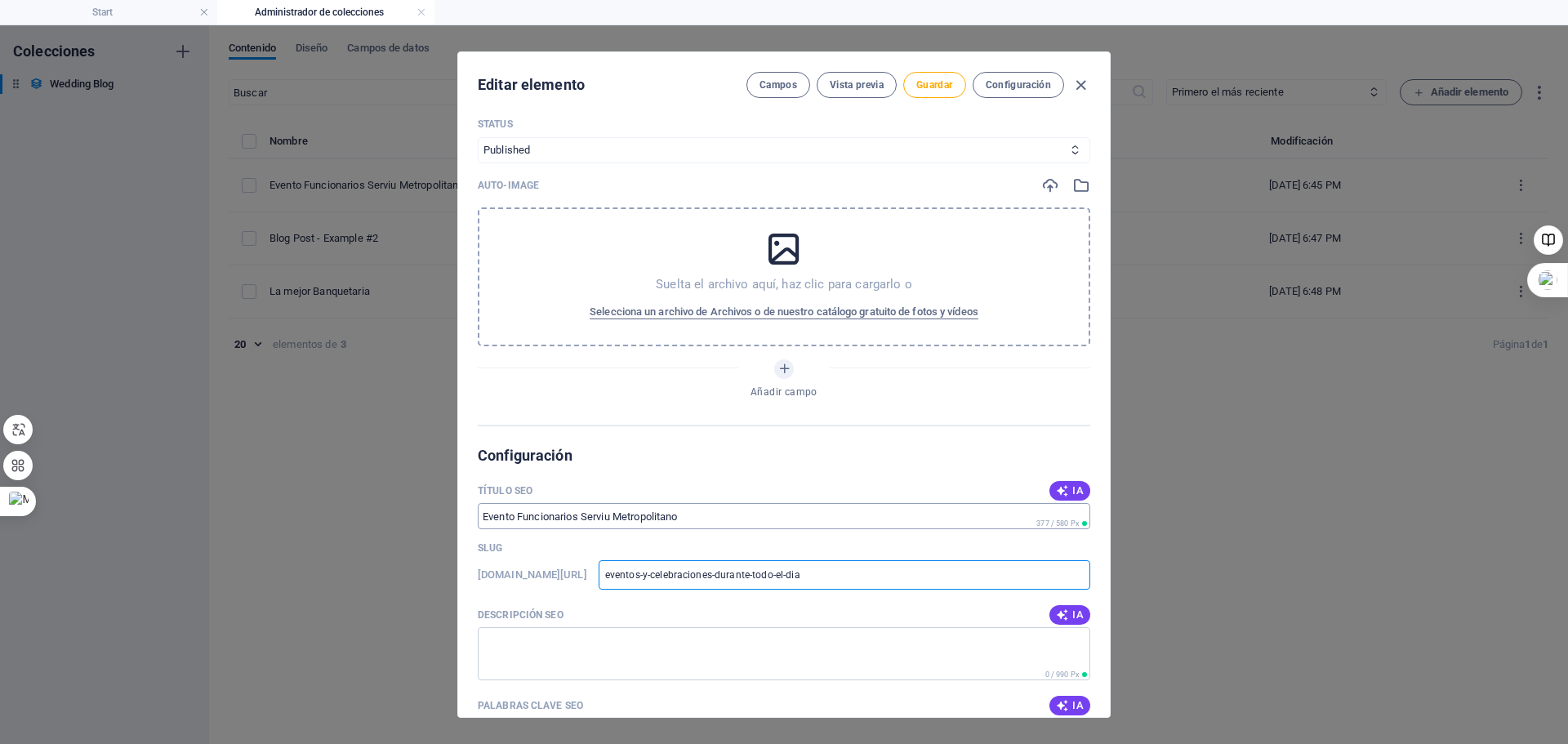
scroll to position [872, 0]
click at [1044, 522] on span "377 / 580 Px" at bounding box center [1058, 526] width 43 height 8
click at [725, 522] on input "Título SEO" at bounding box center [784, 518] width 613 height 26
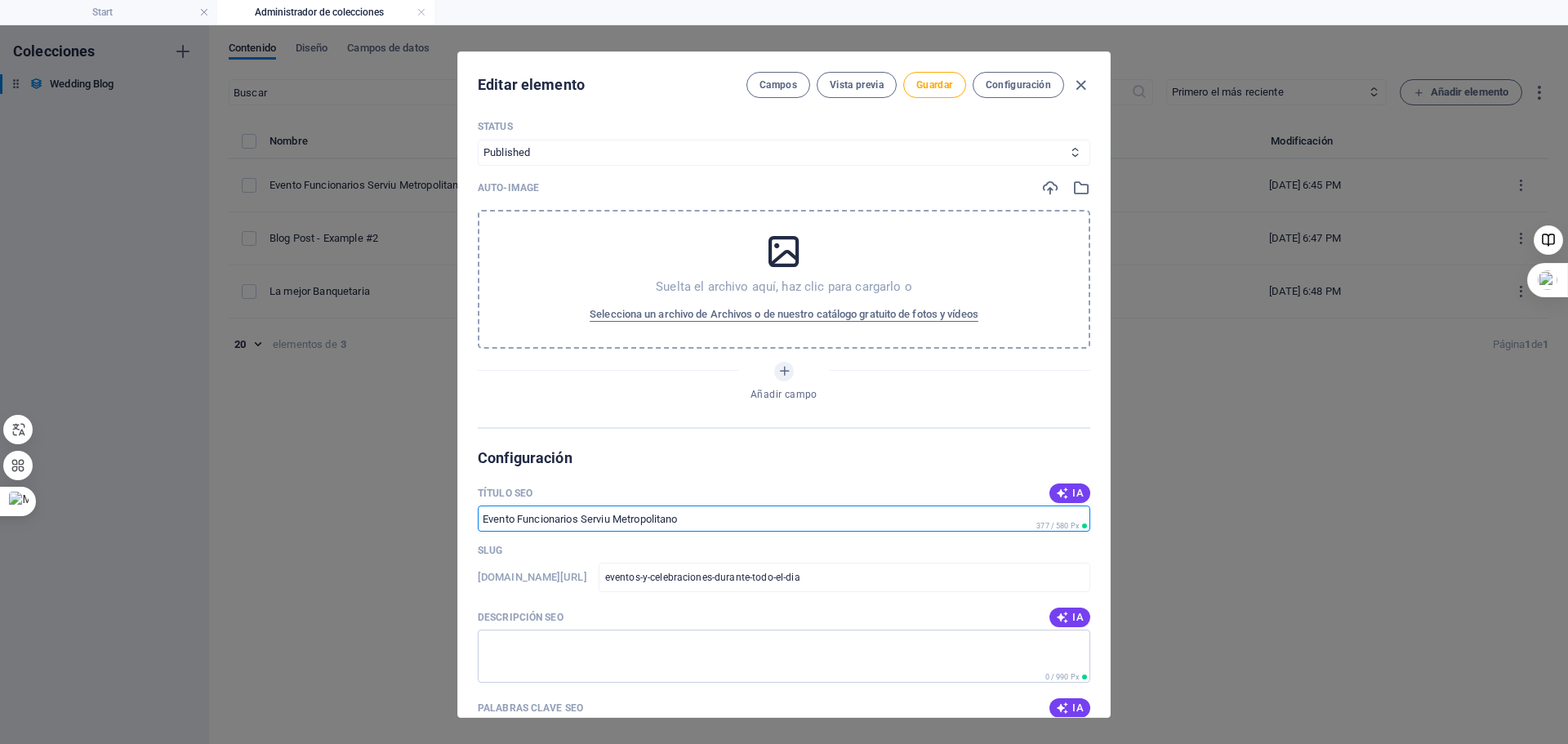
click at [725, 522] on input "Título SEO" at bounding box center [784, 518] width 613 height 26
type input "a"
paste input "eventos-y-celebraciones-durante-todo-el-dia"
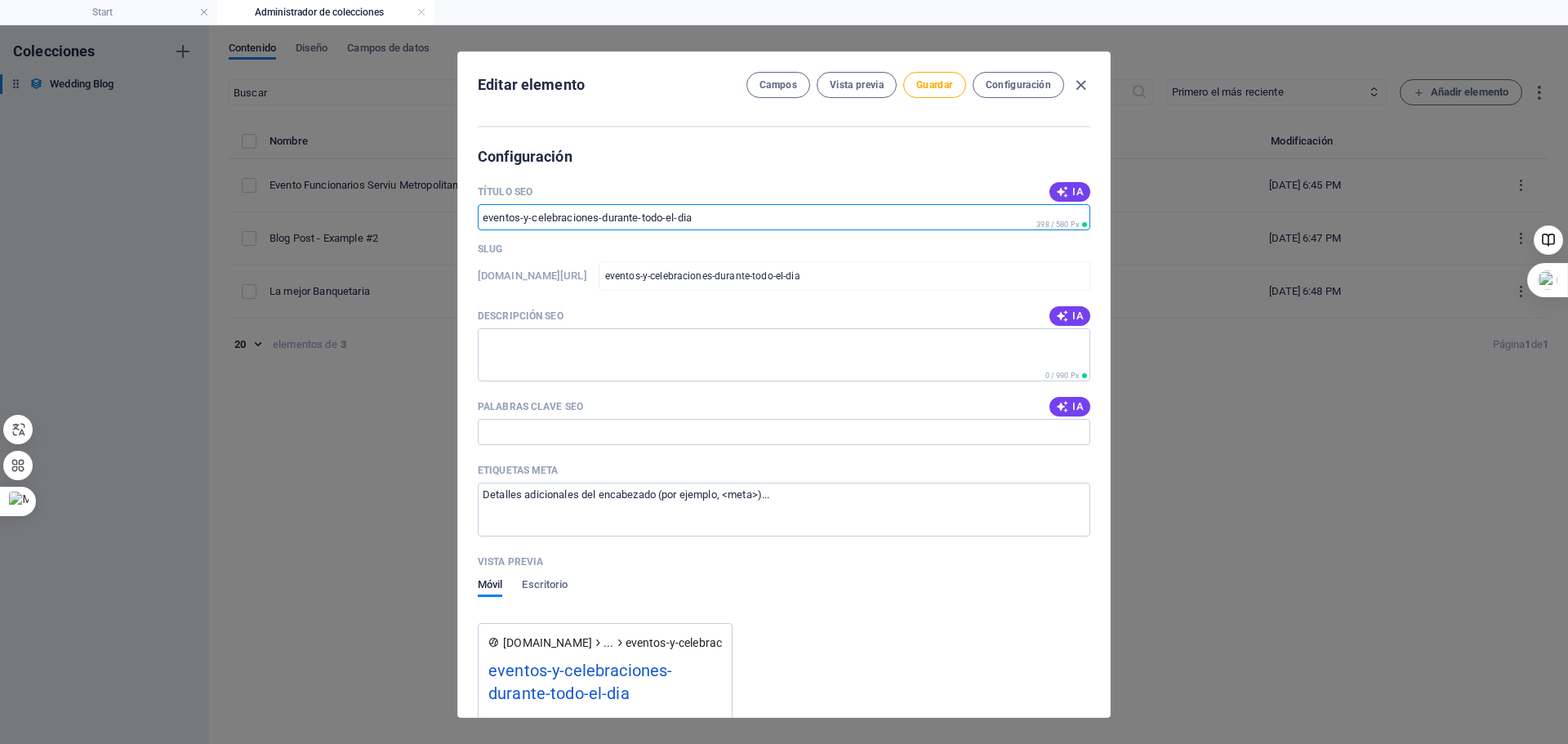
scroll to position [1117, 0]
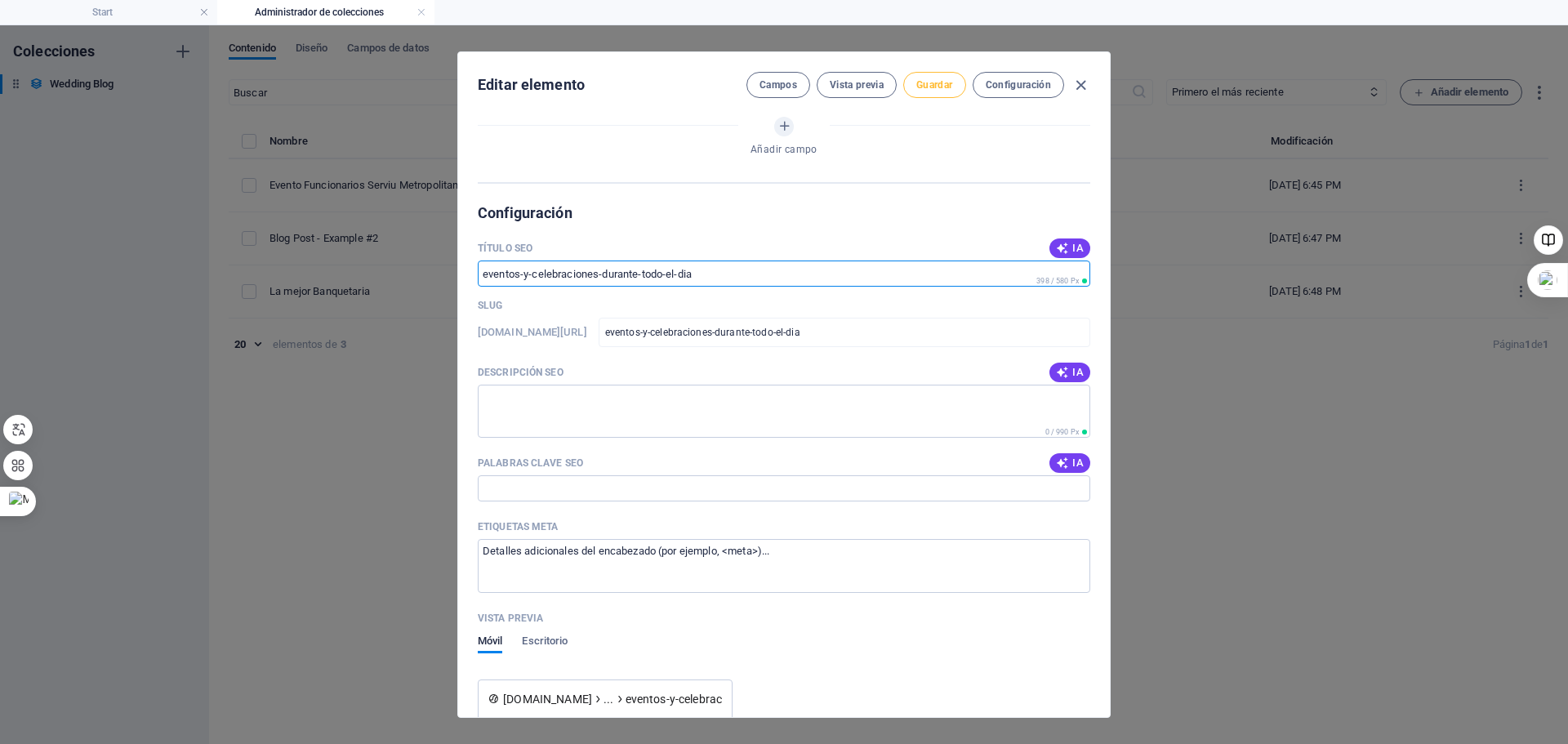
type input "eventos-y-celebraciones-durante-todo-el-dia"
click at [941, 73] on button "Guardar" at bounding box center [934, 84] width 62 height 26
click at [1083, 81] on icon "button" at bounding box center [1081, 85] width 19 height 19
type input "[DATE]"
type input "eventos-y-celebraciones-durante-todo-el-dia"
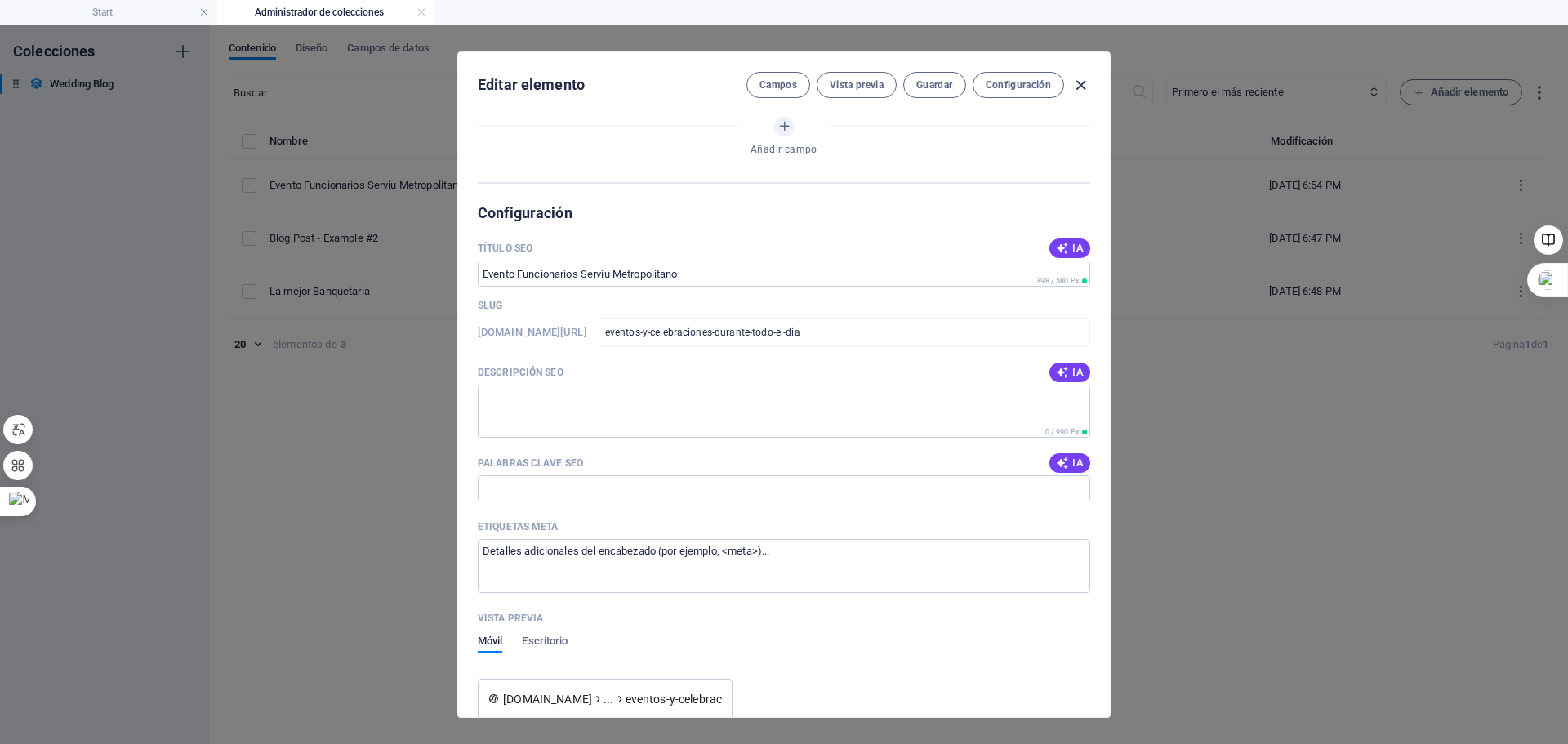
scroll to position [956, 0]
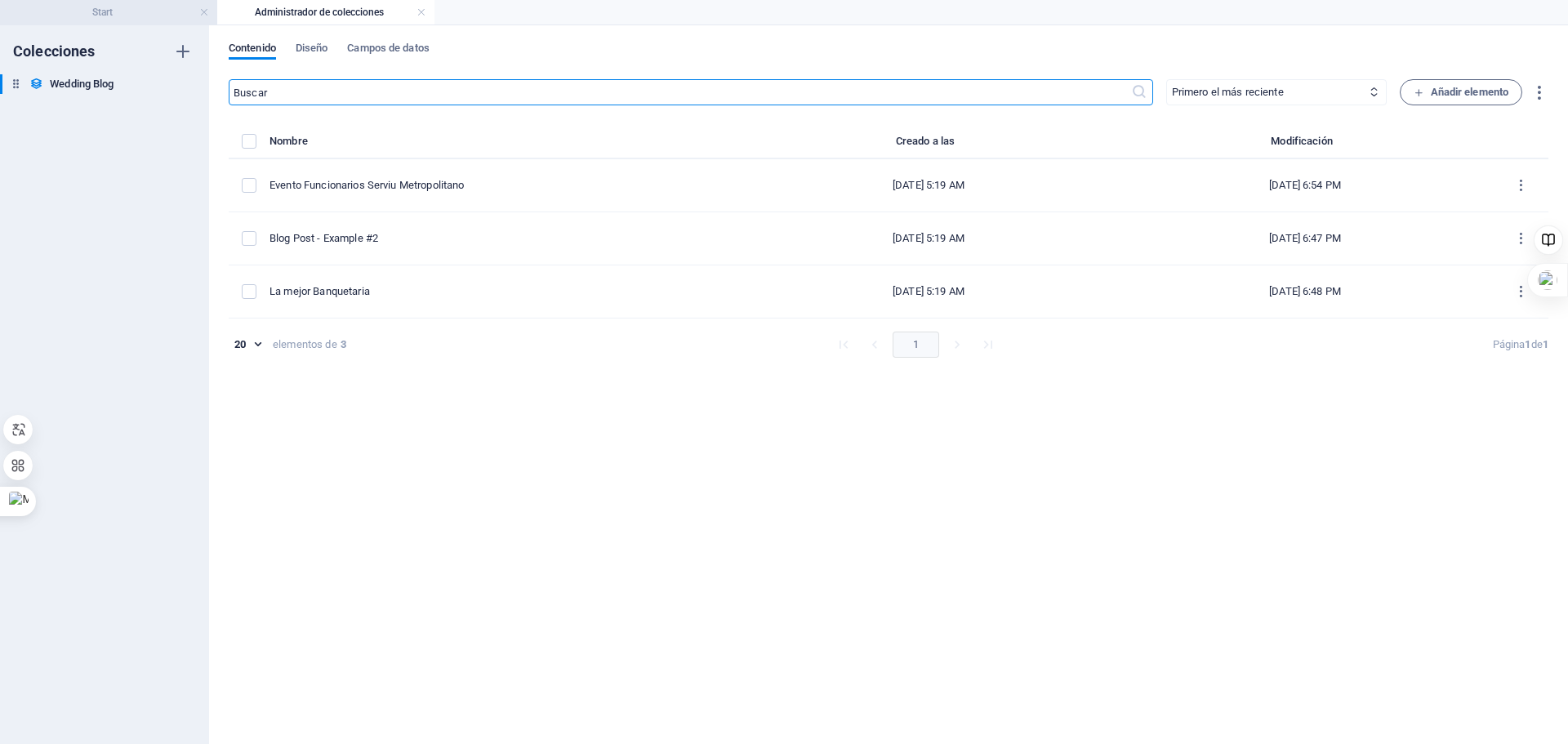
click at [143, 7] on h4 "Start" at bounding box center [108, 12] width 218 height 18
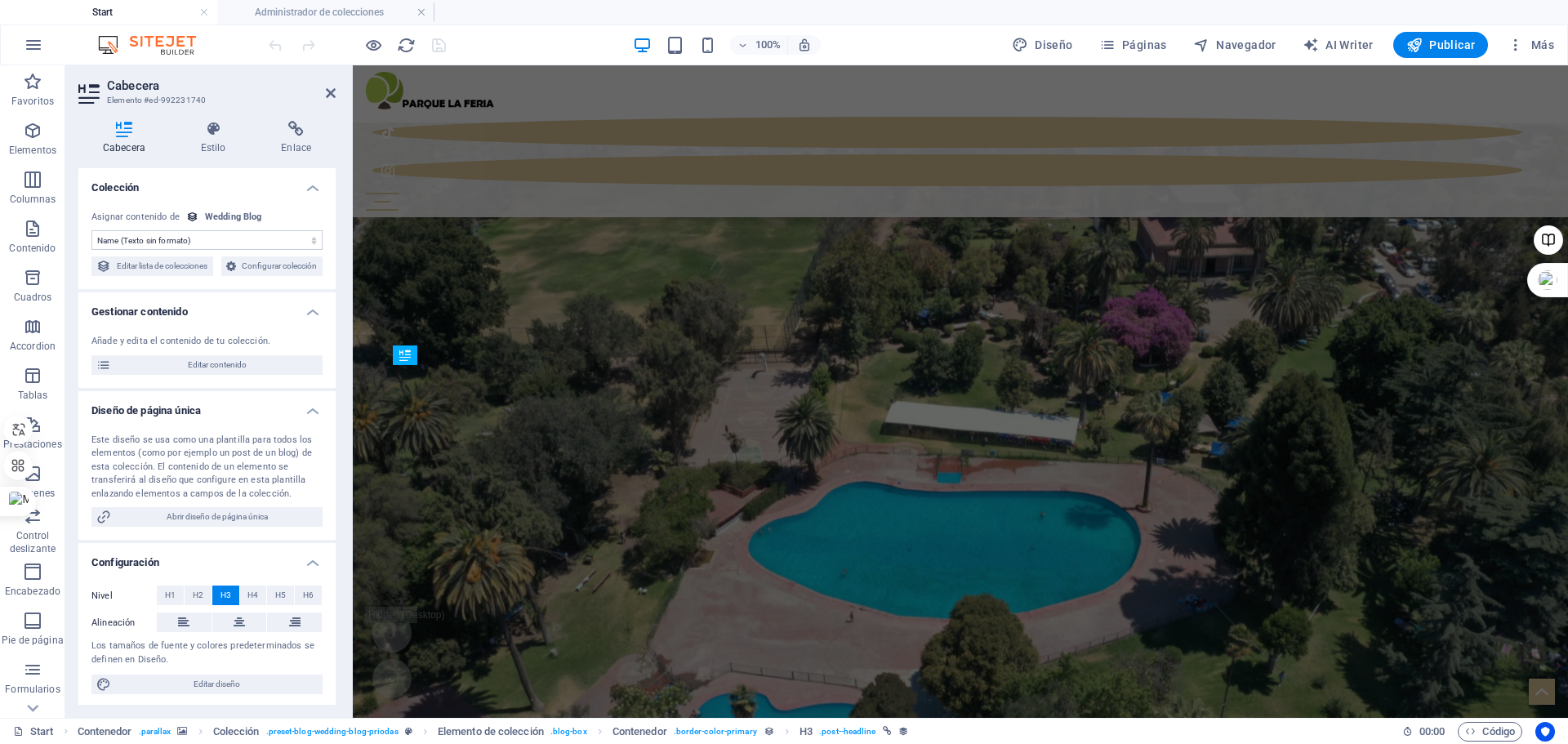
scroll to position [1505, 0]
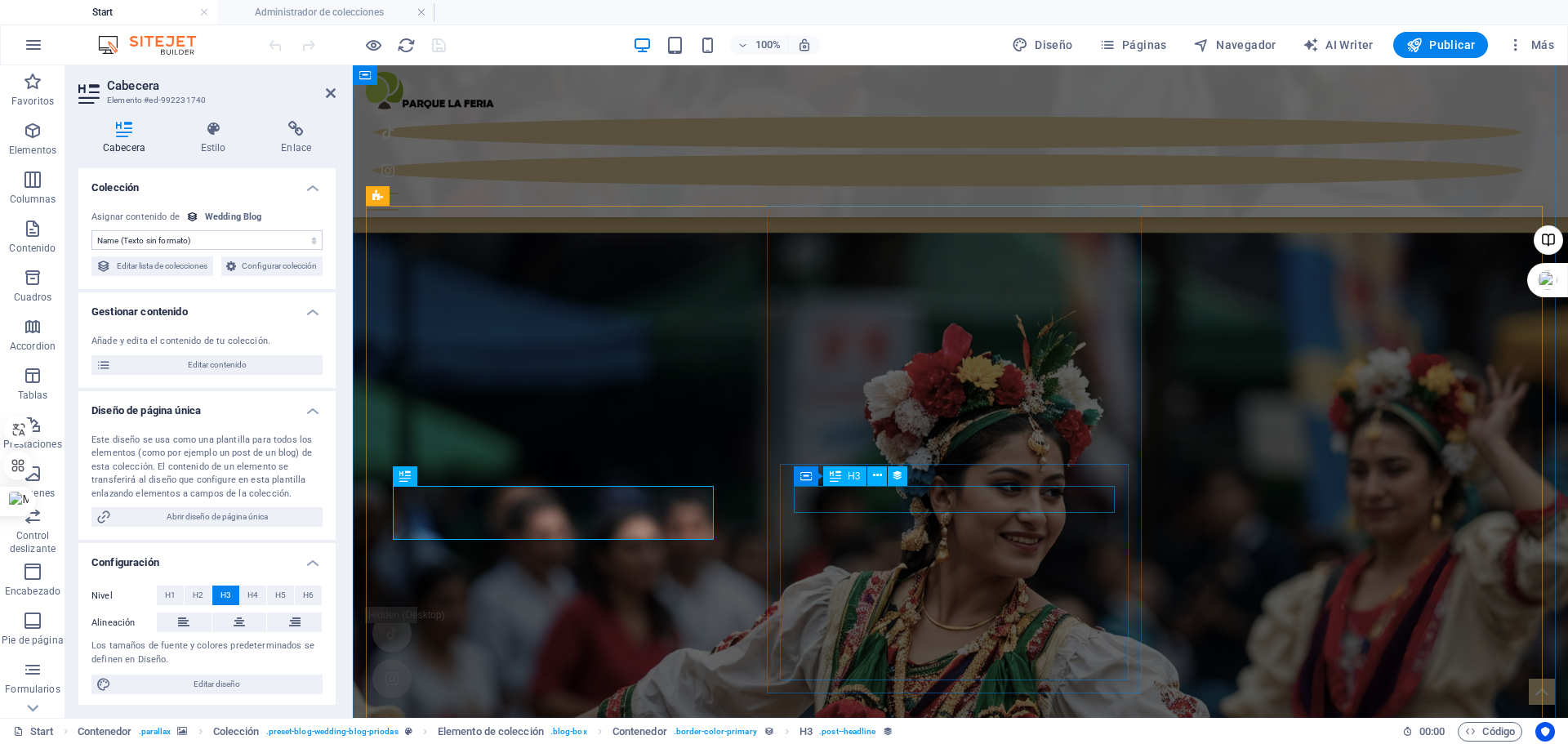
select select "name"
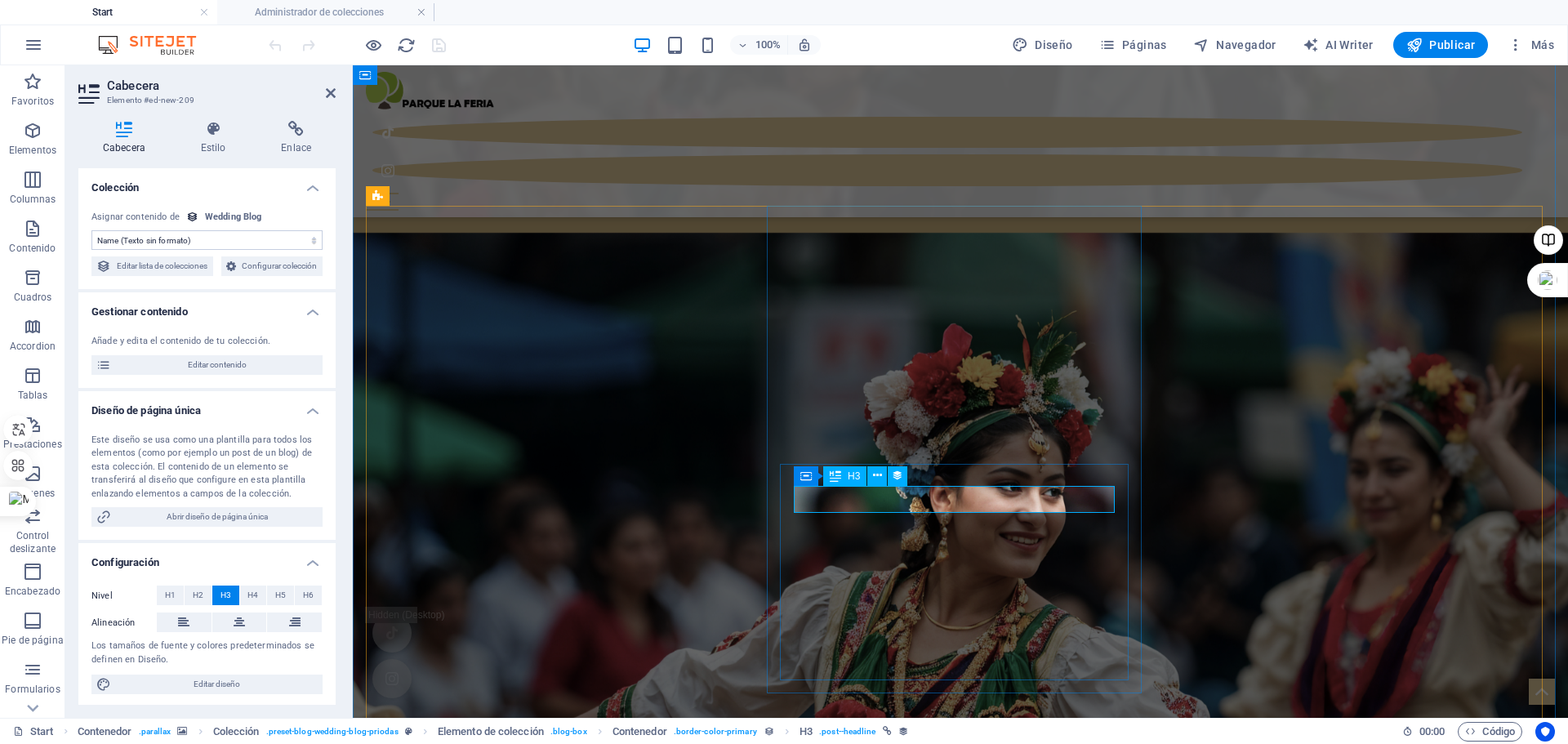
click at [222, 375] on span "Editar contenido" at bounding box center [217, 365] width 202 height 20
select select "Category 1"
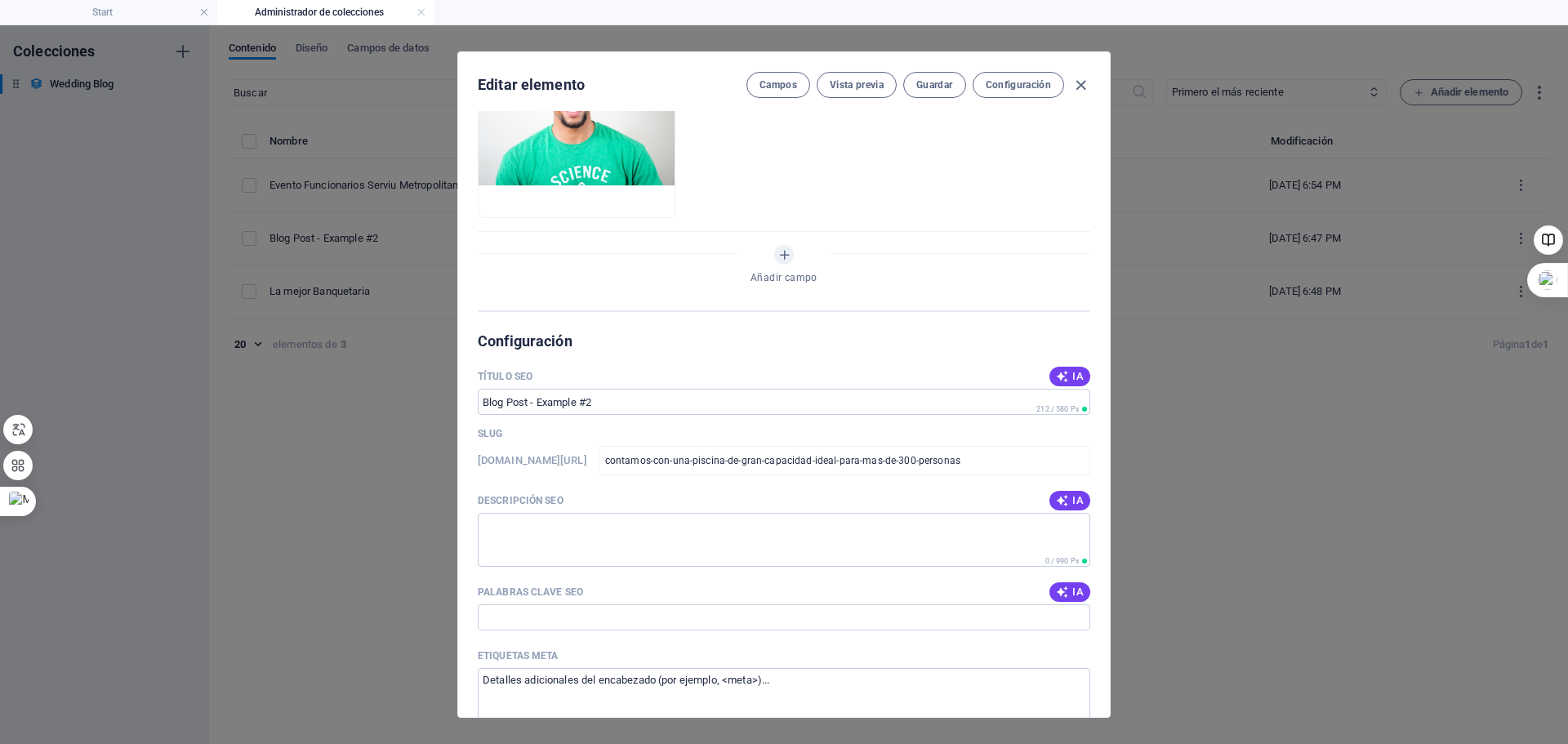
scroll to position [1225, 0]
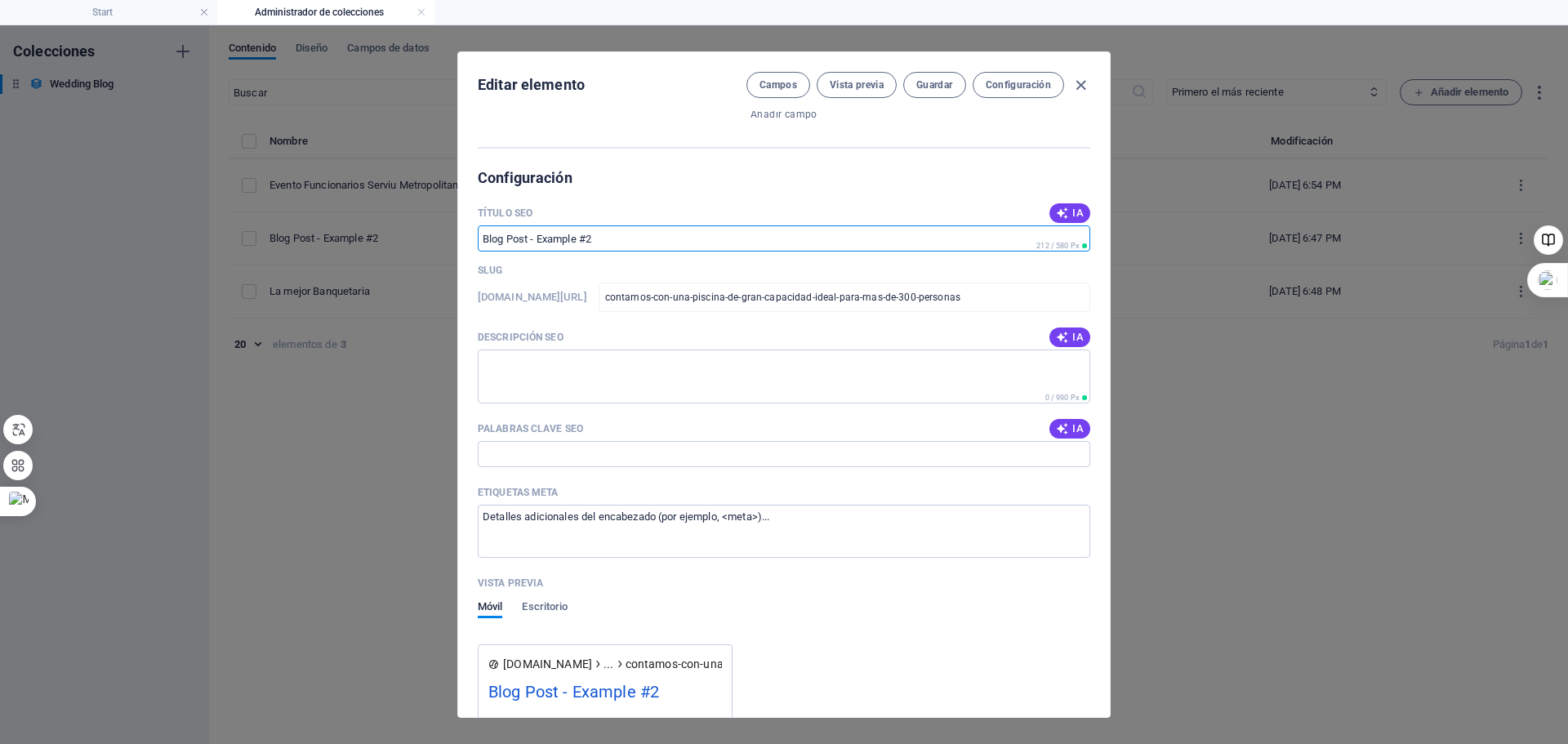
drag, startPoint x: 618, startPoint y: 237, endPoint x: 430, endPoint y: 243, distance: 188.1
click at [430, 243] on div "Editar elemento Campos Vista previa Guardar Configuración Name Blog Post - Exam…" at bounding box center [784, 384] width 1568 height 718
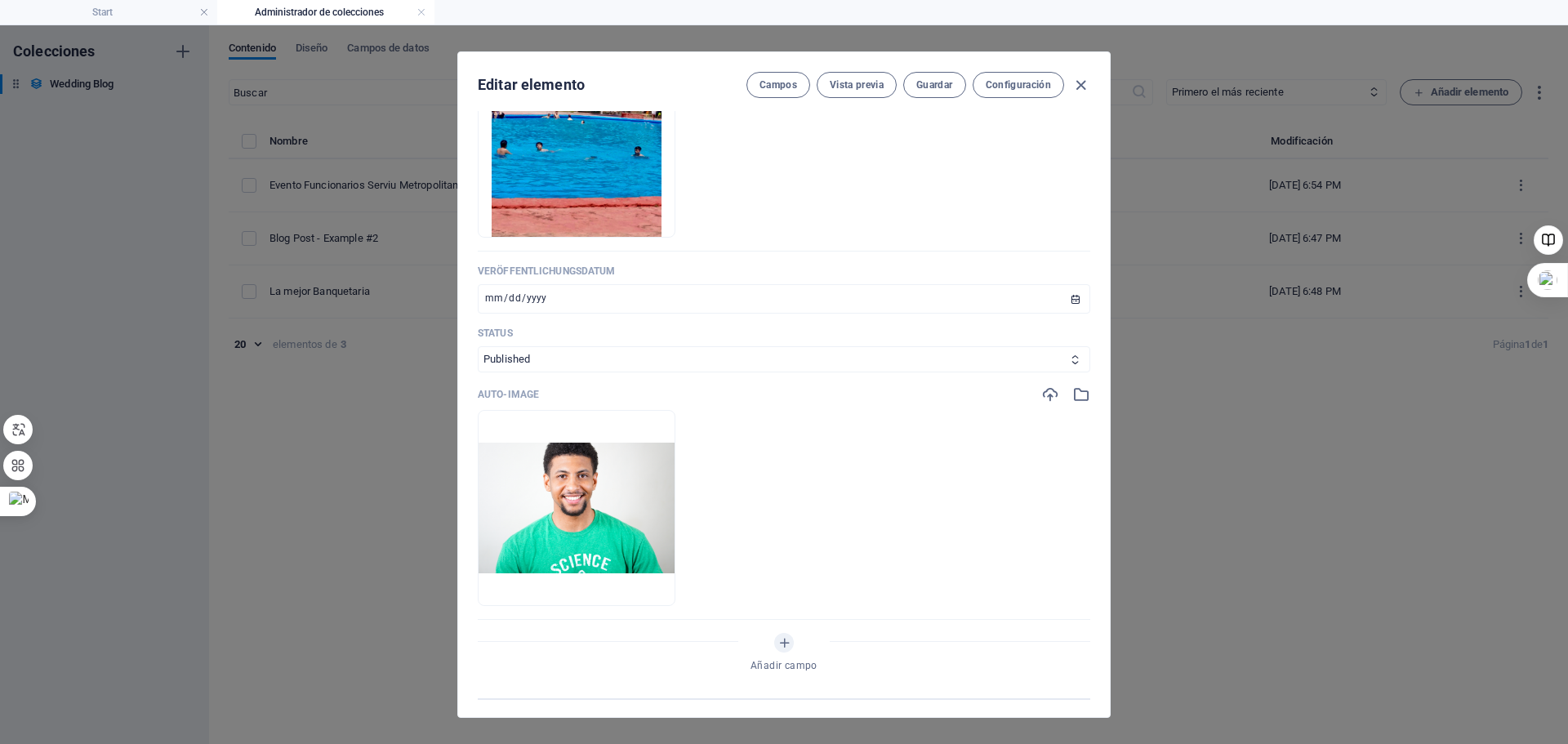
scroll to position [898, 0]
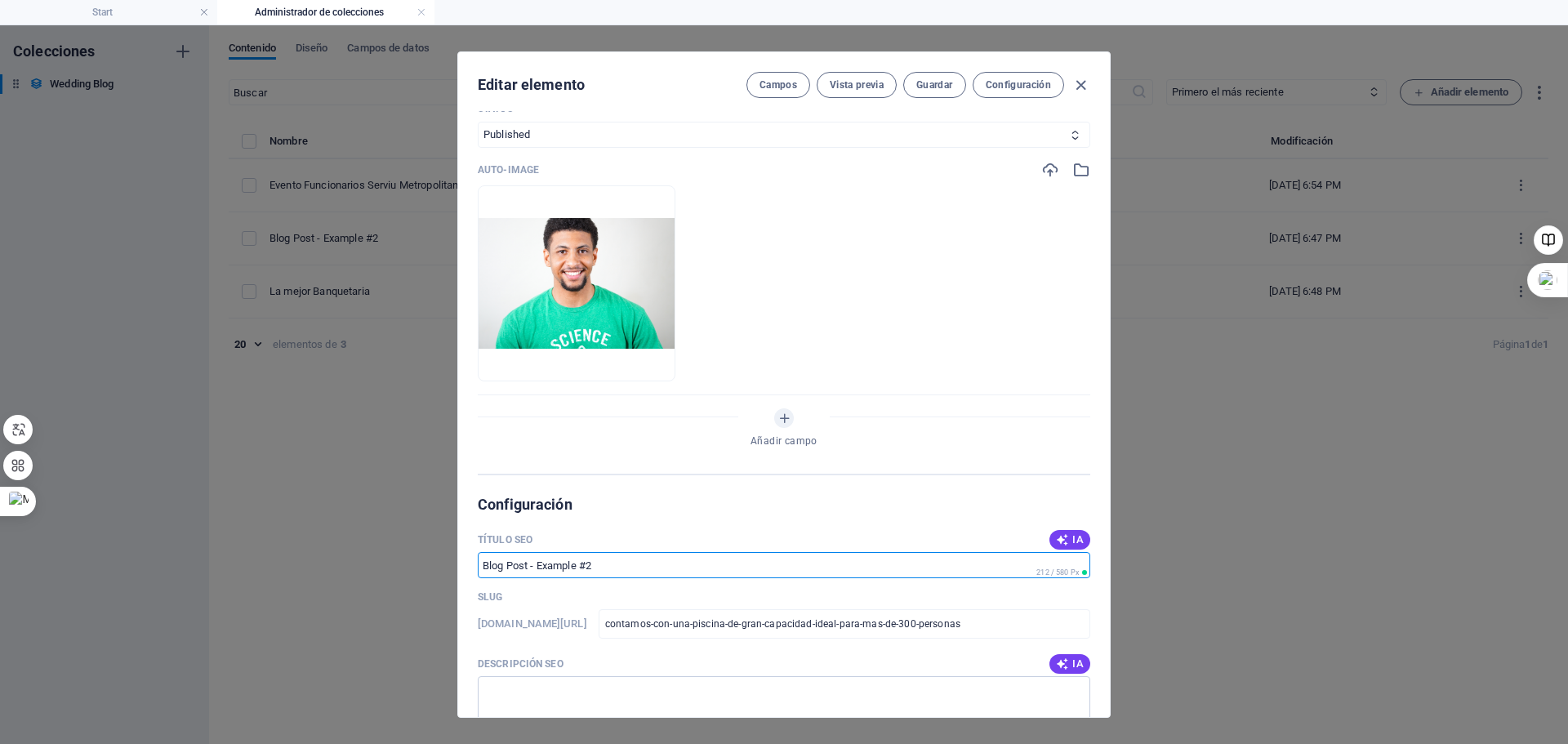
drag, startPoint x: 594, startPoint y: 567, endPoint x: 505, endPoint y: 554, distance: 89.9
click at [497, 571] on input "Título SEO" at bounding box center [784, 564] width 613 height 26
drag, startPoint x: 488, startPoint y: 567, endPoint x: 560, endPoint y: 547, distance: 74.7
click at [488, 567] on input "piscina" at bounding box center [784, 564] width 613 height 26
click at [534, 568] on input "Piscina" at bounding box center [784, 564] width 613 height 26
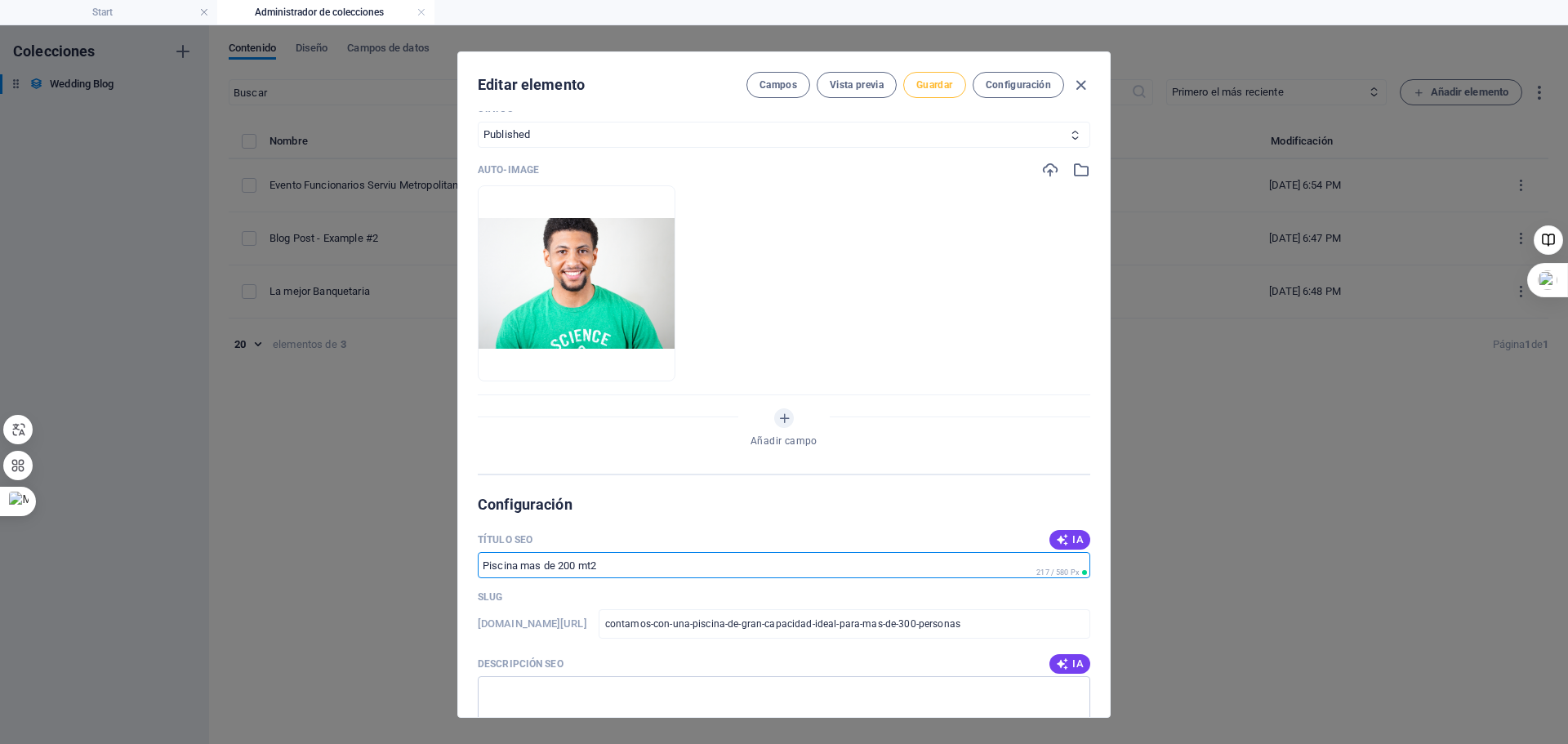
type input "Piscina mas de 200 mt2"
click at [929, 80] on span "Guardar" at bounding box center [934, 85] width 36 height 13
click at [1079, 87] on icon "button" at bounding box center [1081, 85] width 19 height 19
type input "[DATE]"
type input "contamos-con-una-piscina-de-gran-capacidad-ideal-para-mas-de-300-personas"
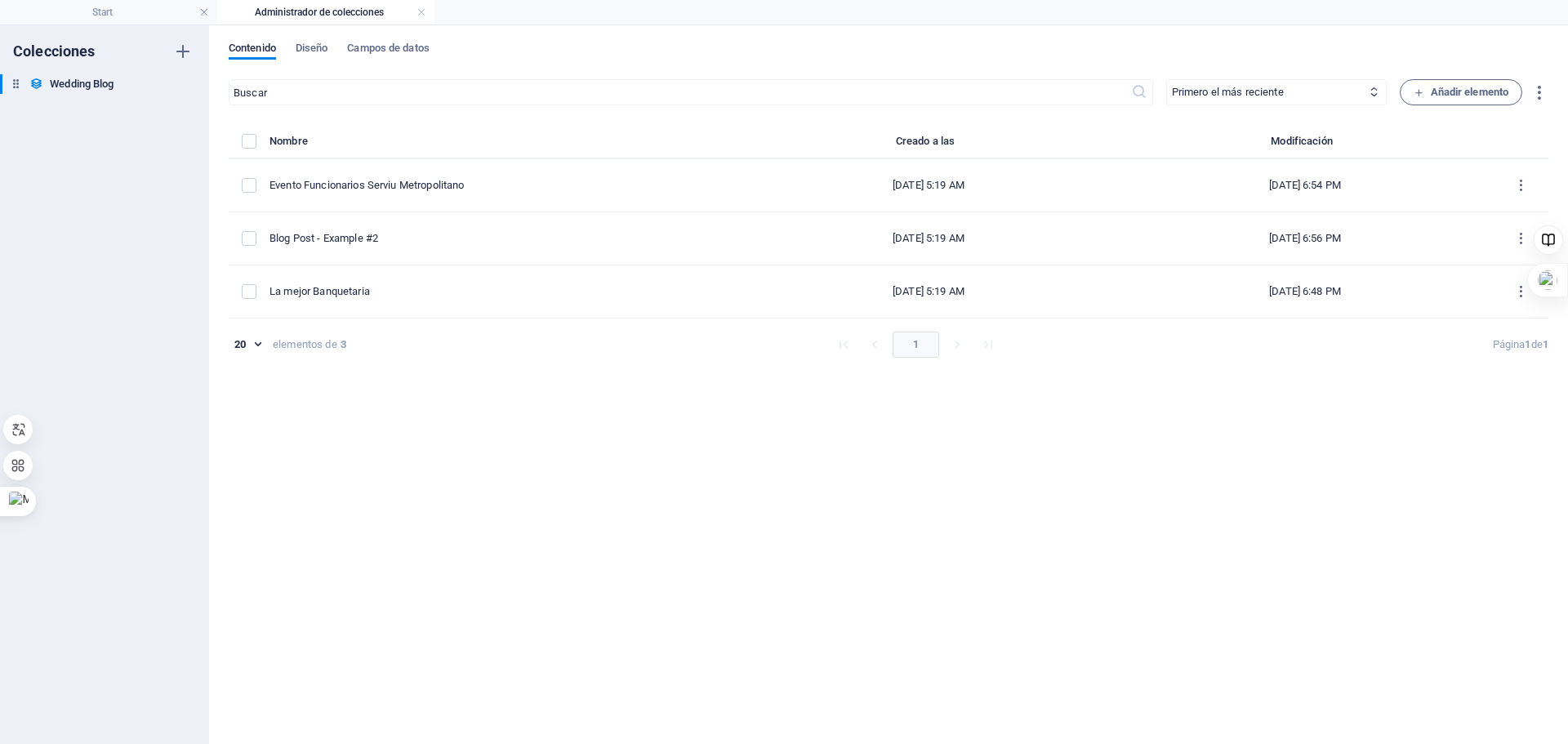
scroll to position [737, 0]
click at [108, 12] on h4 "Start" at bounding box center [108, 12] width 218 height 18
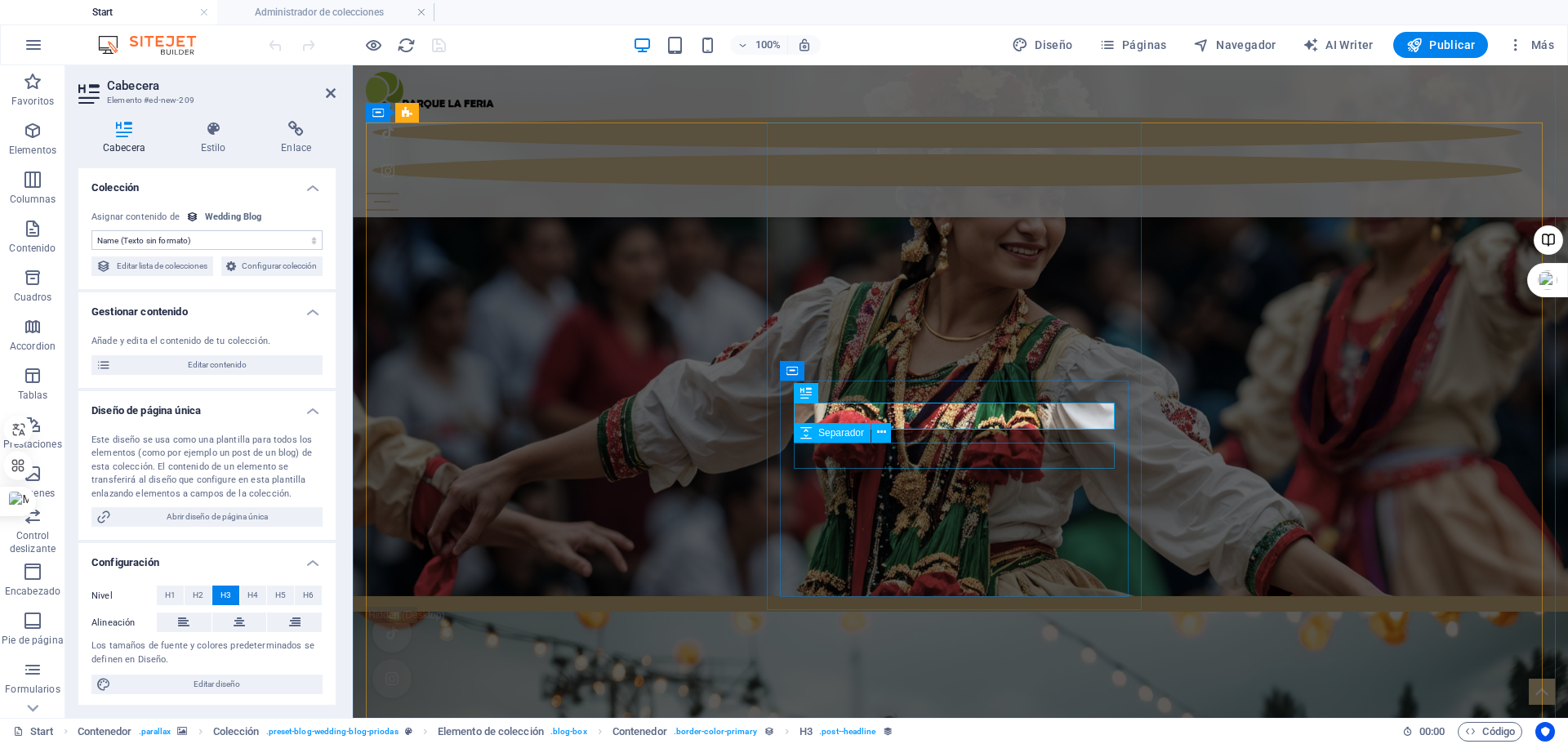
scroll to position [1587, 0]
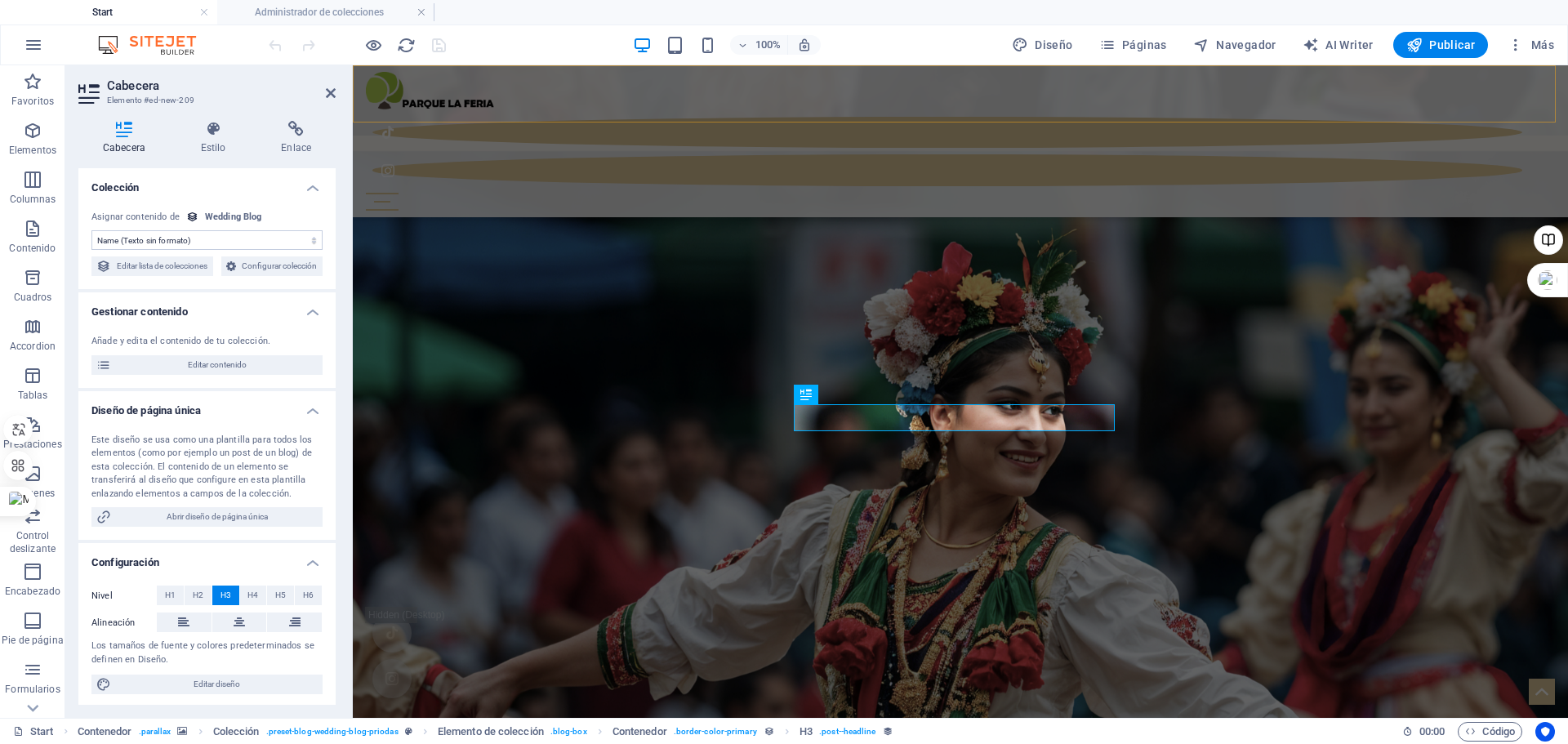
click at [628, 89] on div "Inicio casos Nuestro Parque Celebra con nosotros Imagenes Implementacion contac…" at bounding box center [960, 141] width 1215 height 152
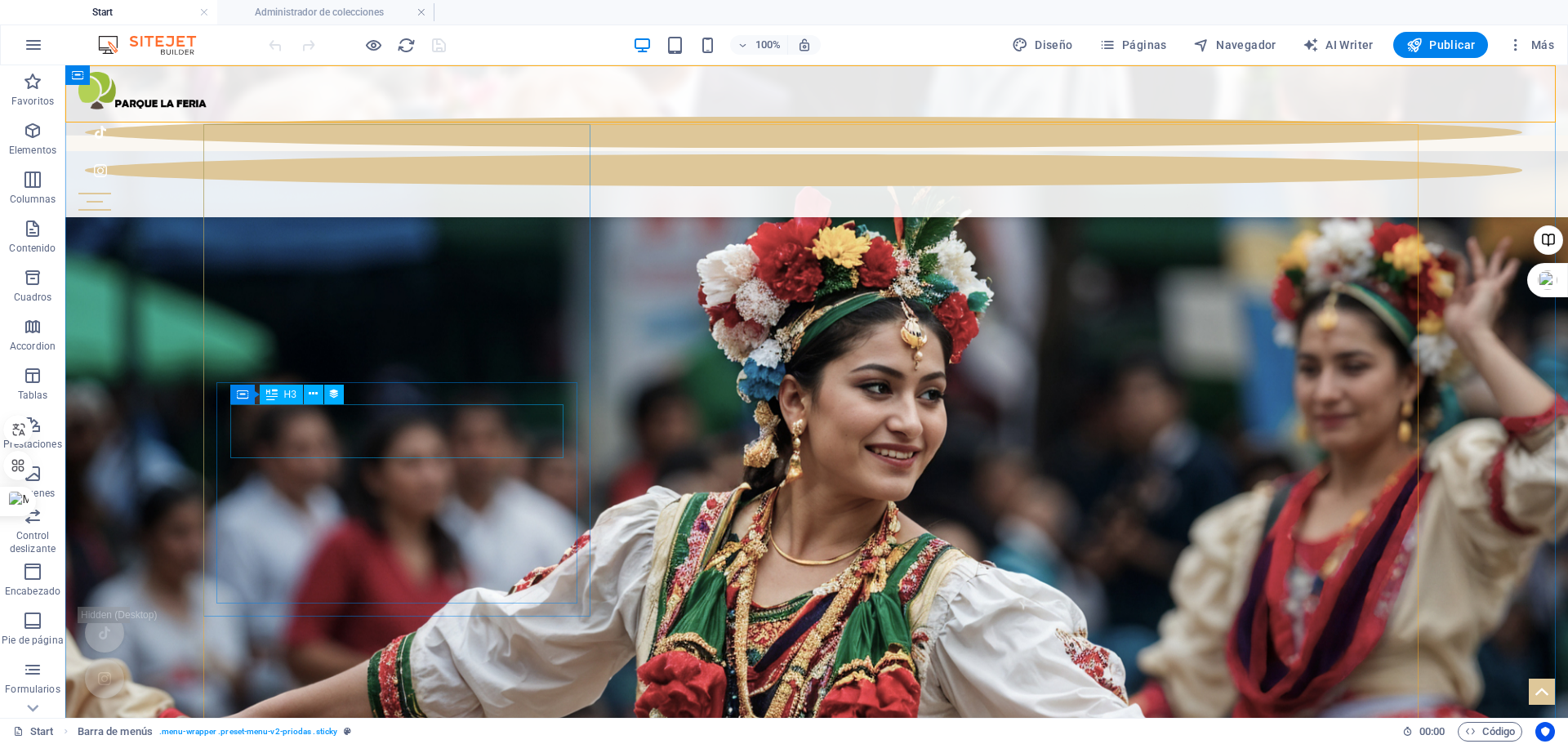
select select "name"
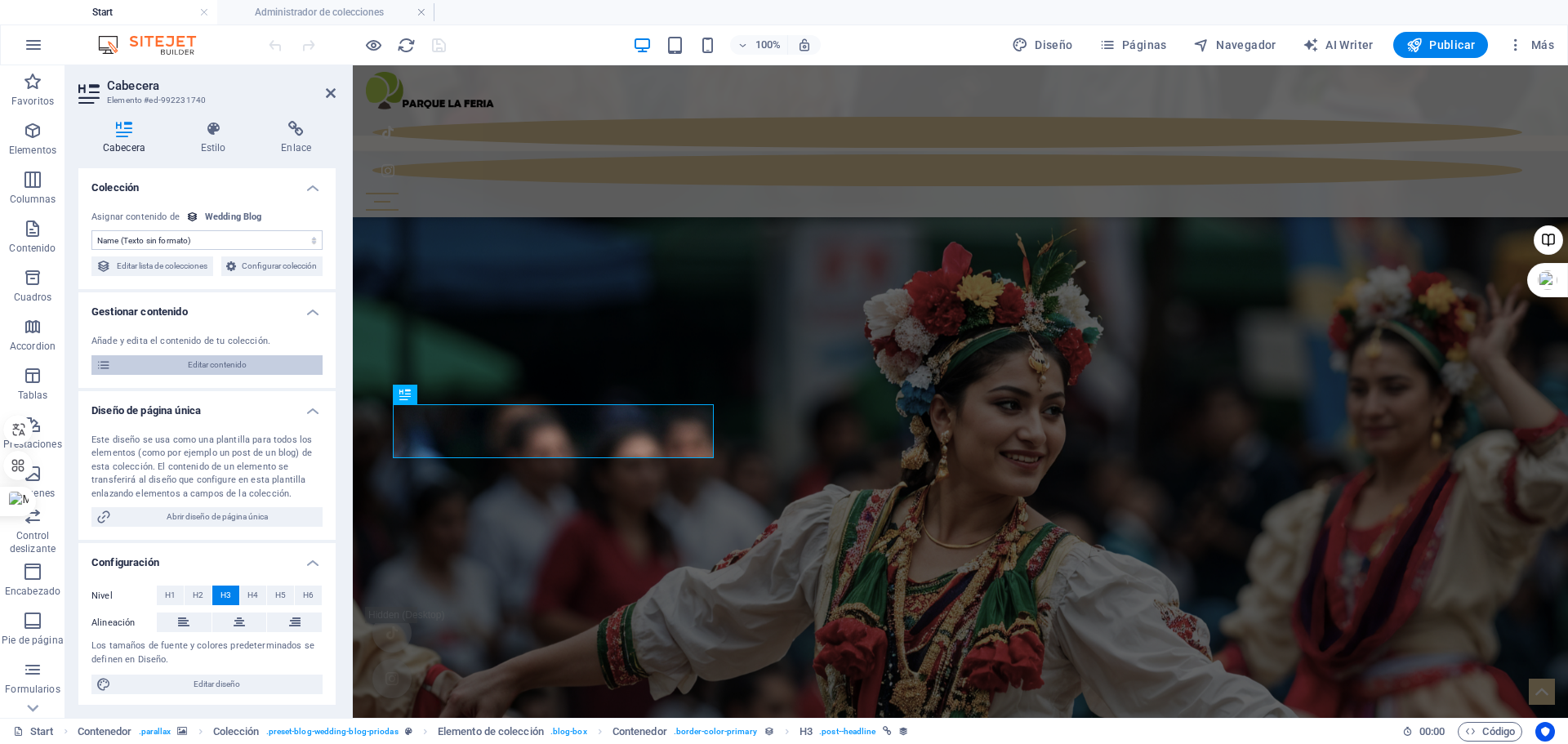
click at [183, 375] on span "Editar contenido" at bounding box center [217, 365] width 202 height 20
select select "Category 2"
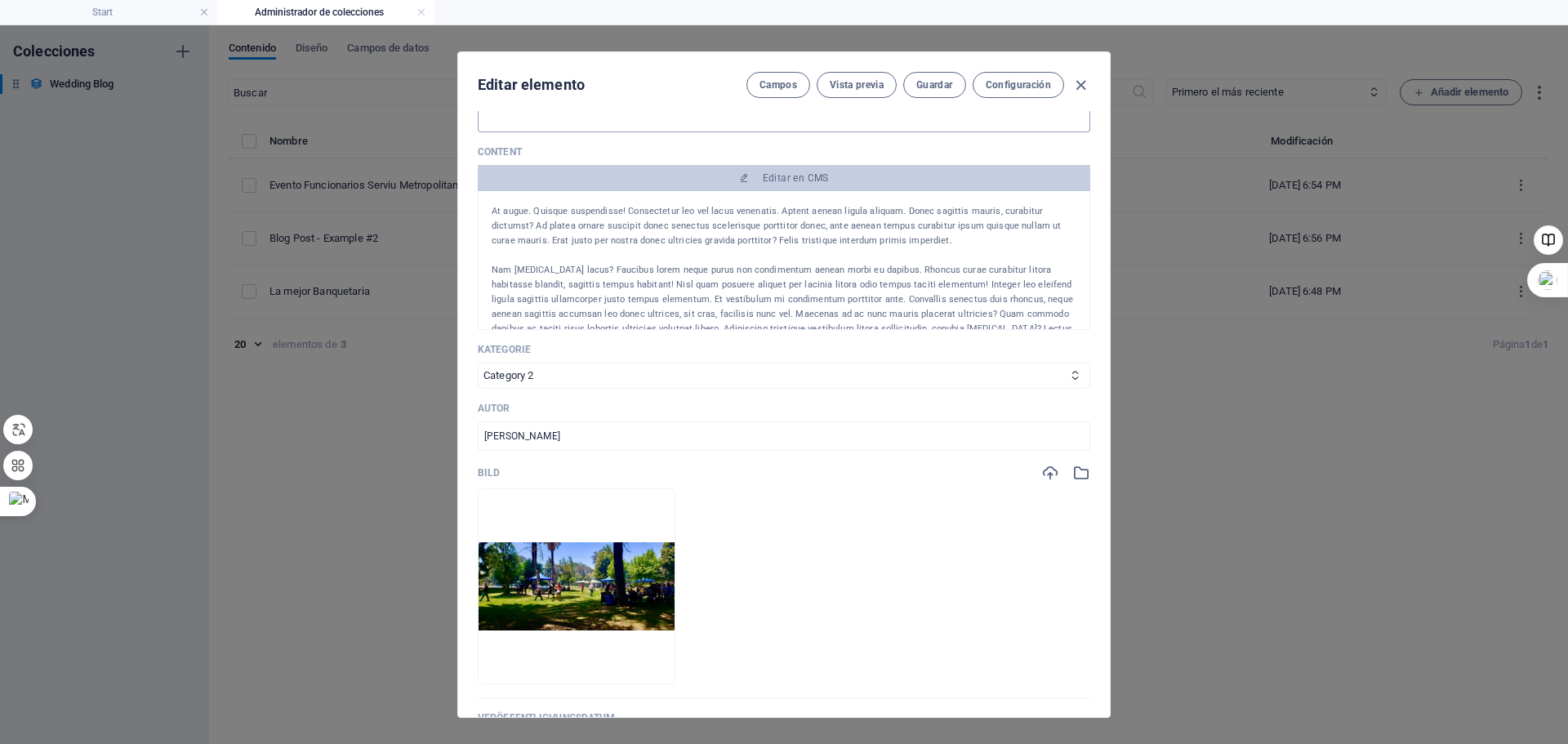
scroll to position [0, 0]
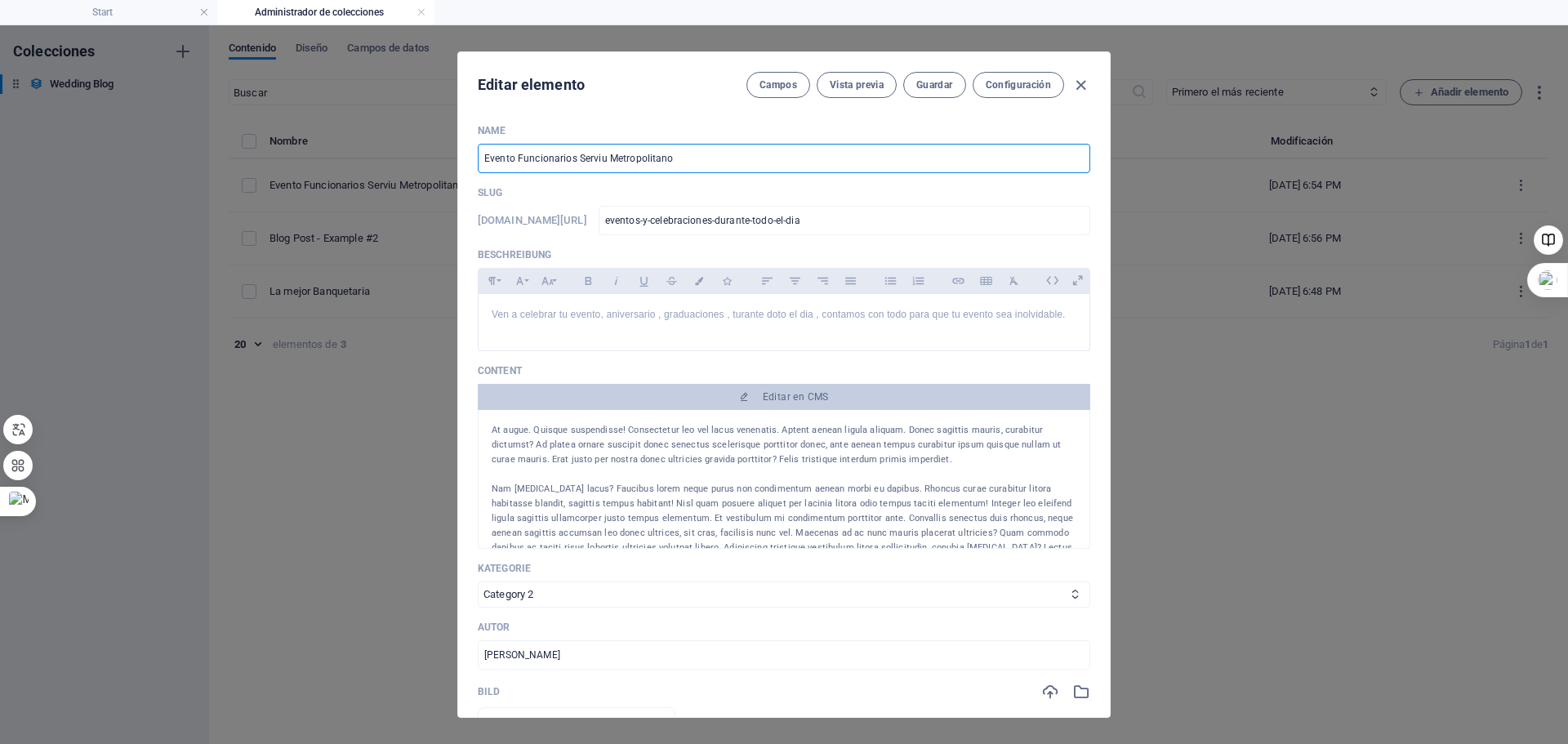
click at [679, 161] on input "Evento Funcionarios Serviu Metropolitano" at bounding box center [784, 157] width 613 height 29
drag, startPoint x: 679, startPoint y: 161, endPoint x: 455, endPoint y: 169, distance: 224.1
click at [455, 169] on div "Editar elemento Campos Vista previa Guardar Configuración Name Evento Funcionar…" at bounding box center [784, 384] width 1568 height 718
drag, startPoint x: 633, startPoint y: 152, endPoint x: 581, endPoint y: 152, distance: 52.0
click at [581, 152] on input "Eventos al aire libre / exclusivos" at bounding box center [784, 157] width 613 height 29
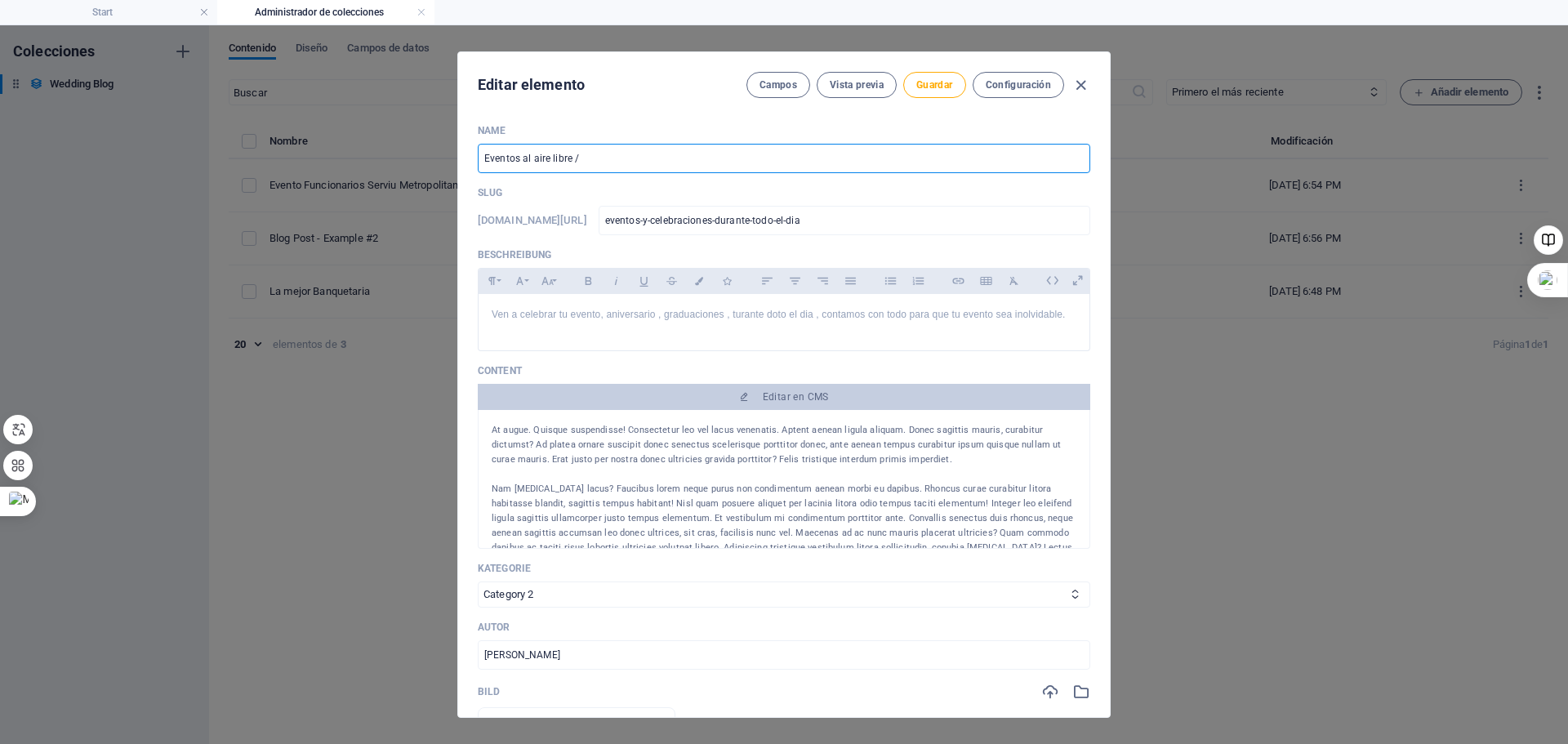
click at [521, 155] on input "Eventos al aire libre /" at bounding box center [784, 157] width 613 height 29
paste input "exclusivos"
click at [633, 154] on input "Eventos exclusivos al aire libre /" at bounding box center [784, 157] width 613 height 29
click at [937, 77] on button "Guardar" at bounding box center [934, 84] width 62 height 26
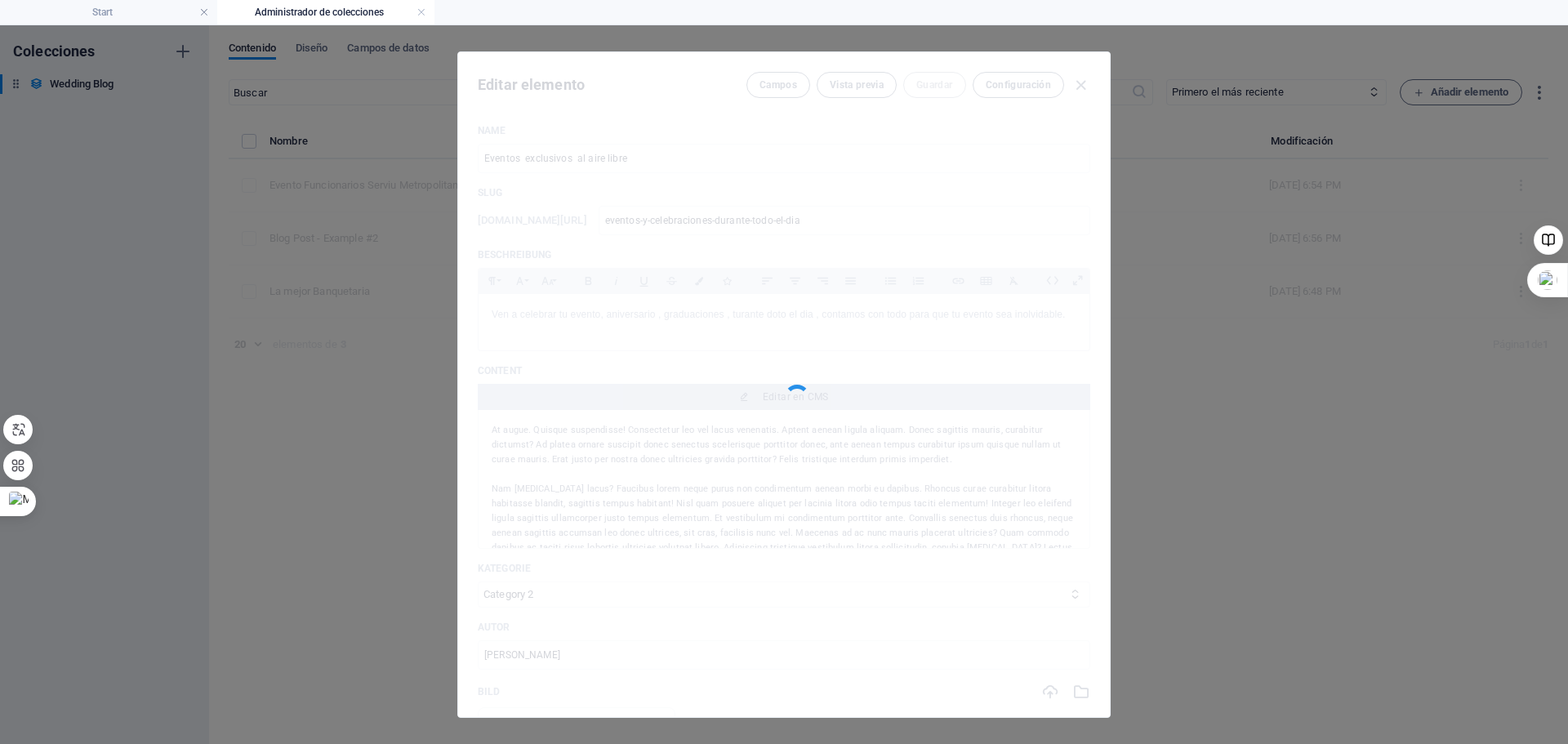
type input "Eventos exclusivos al aire libre"
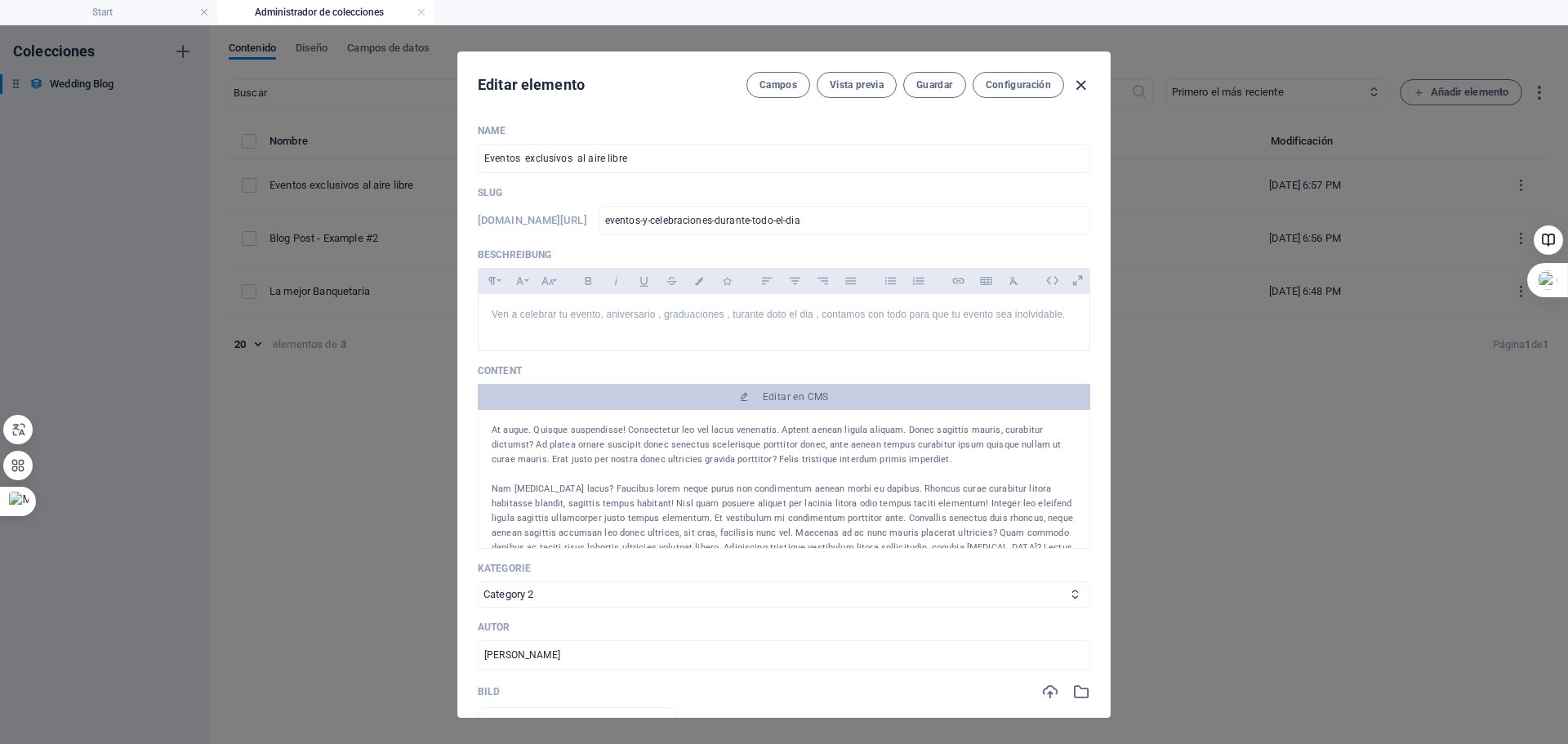
click at [1079, 91] on icon "button" at bounding box center [1081, 85] width 19 height 19
type input "2025-10-05"
type input "eventos-y-celebraciones-durante-todo-el-dia"
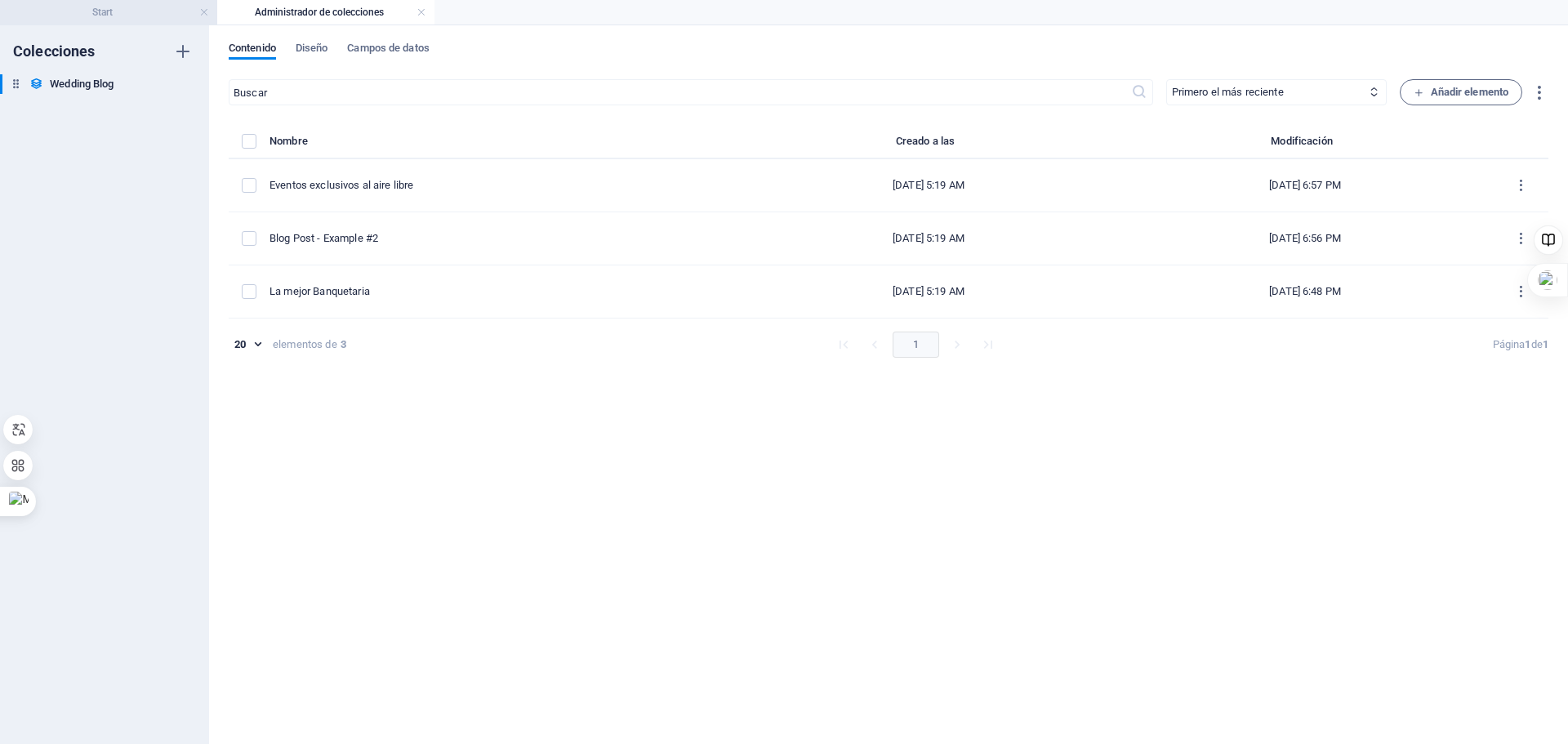
click at [91, 7] on h4 "Start" at bounding box center [108, 12] width 218 height 18
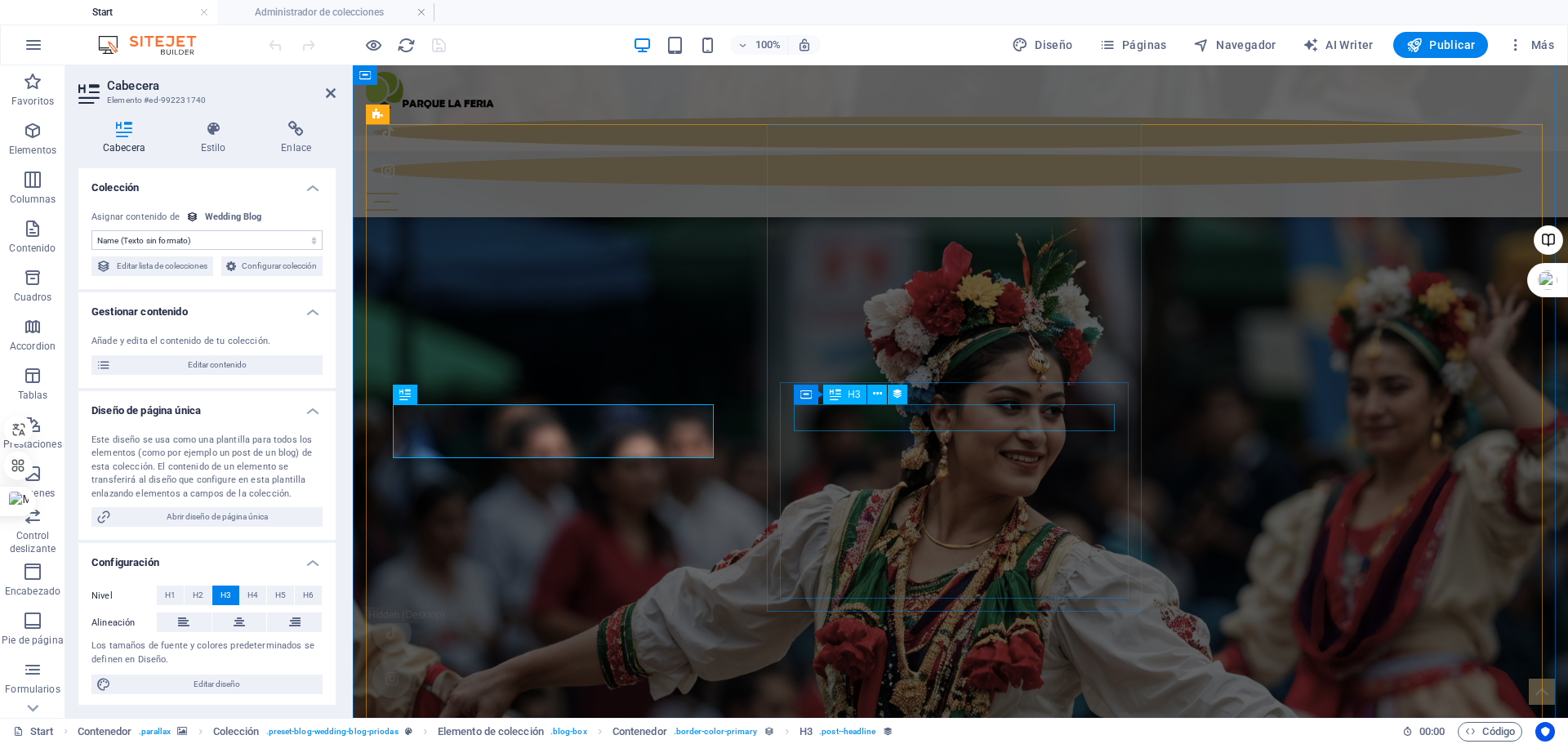
select select "name"
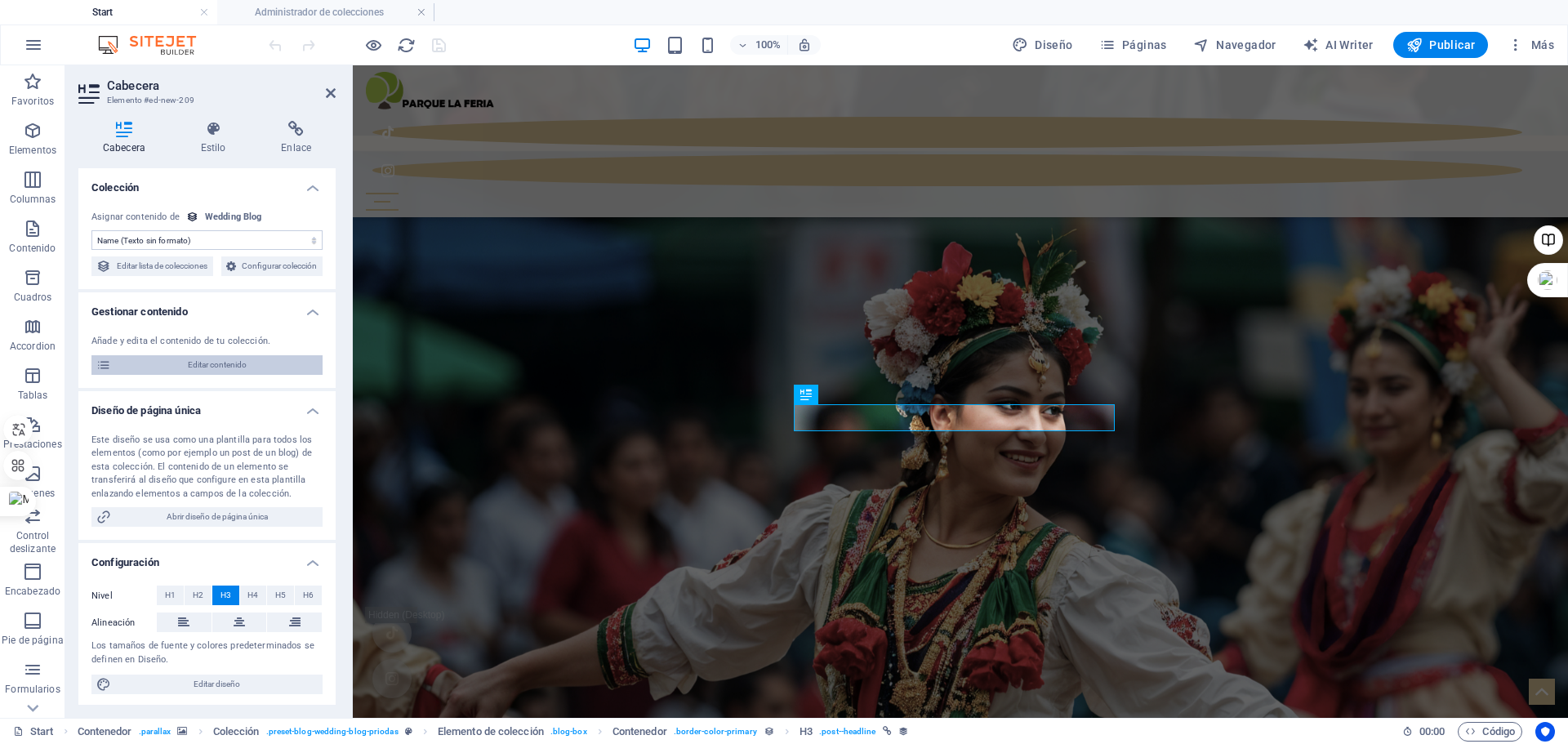
click at [226, 375] on span "Editar contenido" at bounding box center [217, 365] width 202 height 20
select select "Category 1"
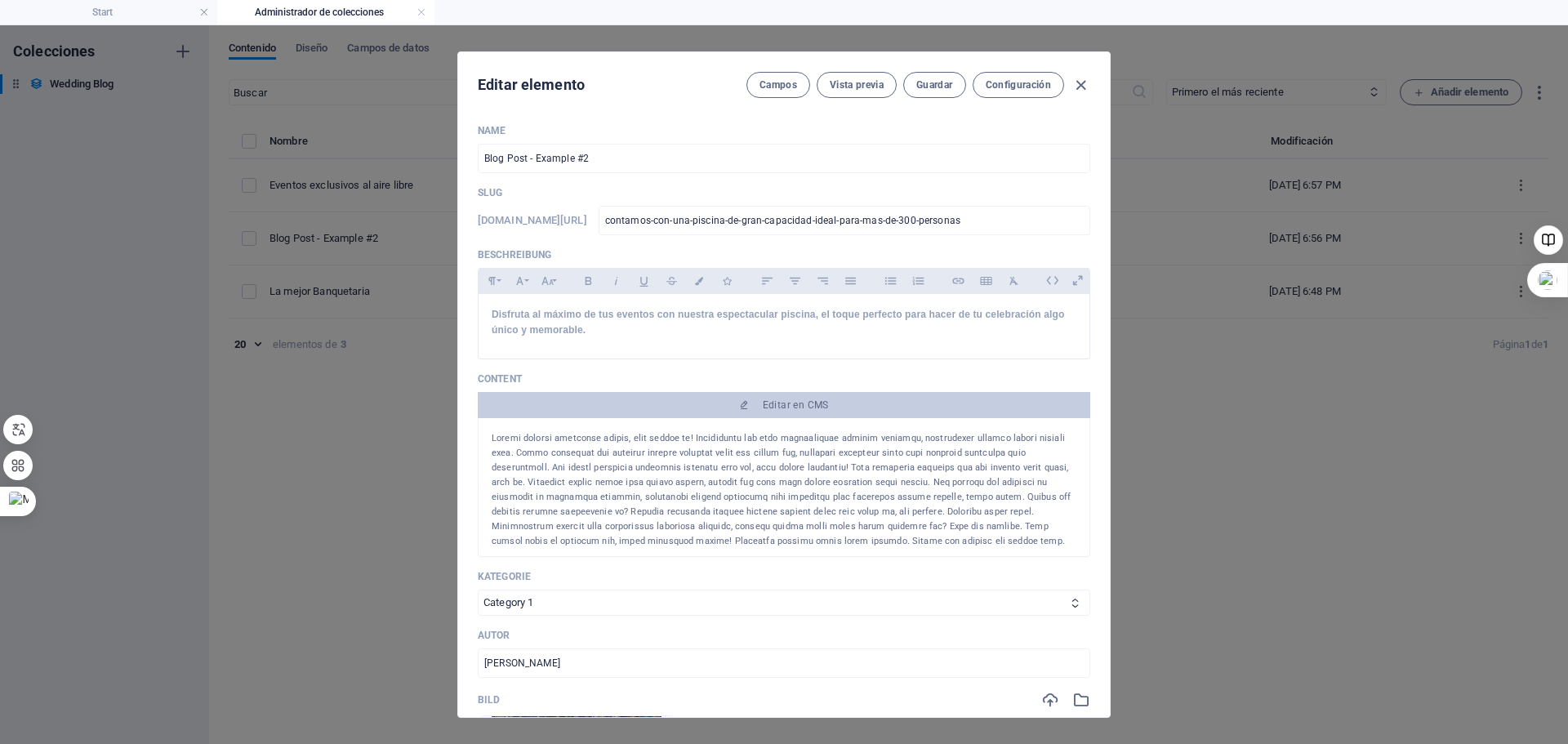
scroll to position [0, 0]
drag, startPoint x: 631, startPoint y: 162, endPoint x: 375, endPoint y: 171, distance: 256.2
click at [375, 171] on div "Editar elemento Campos Vista previa Guardar Configuración Name Blog Post - Exam…" at bounding box center [784, 384] width 1568 height 718
type input "Piscina de mas 200 mt2"
click at [949, 77] on button "Guardar" at bounding box center [934, 84] width 62 height 26
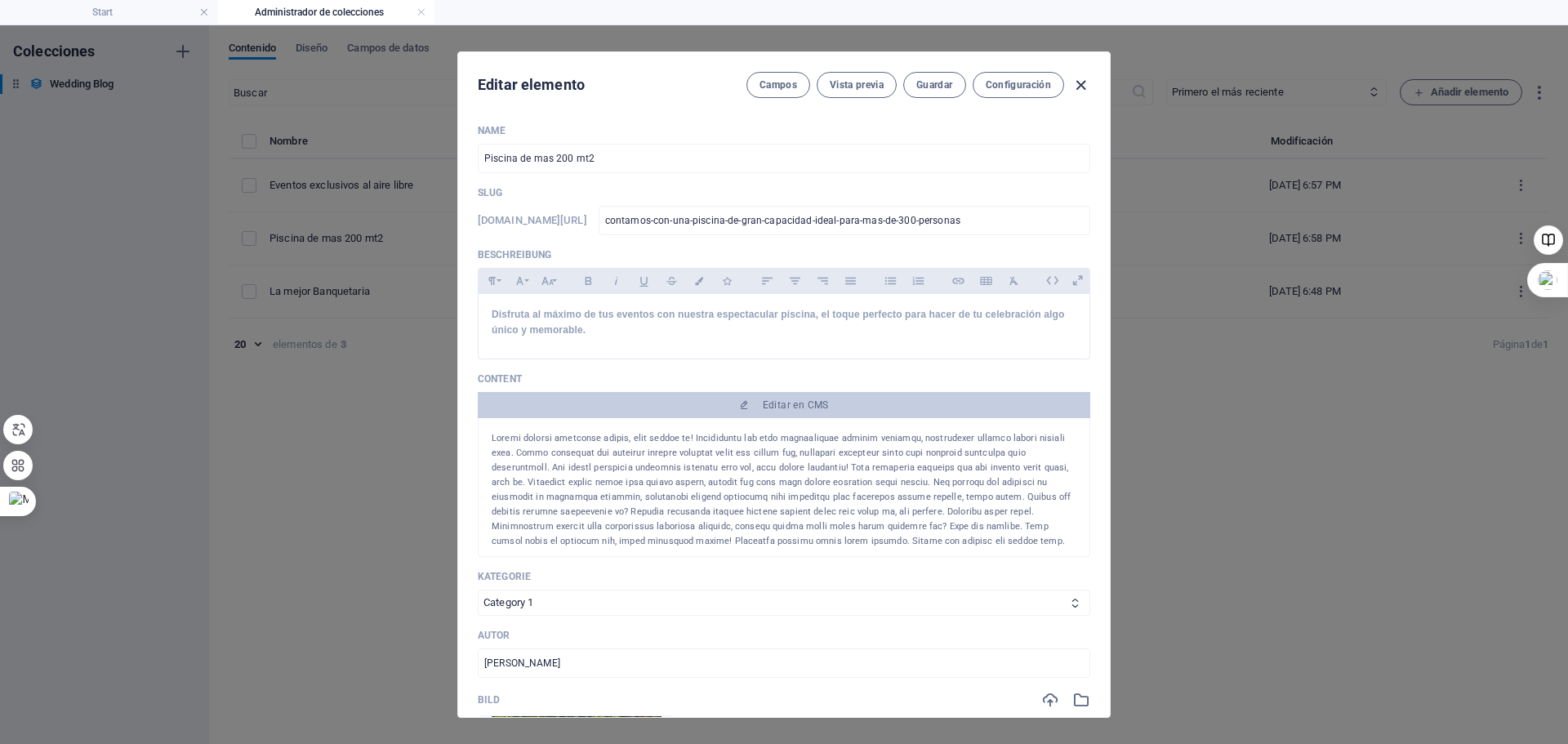
click at [1081, 78] on icon "button" at bounding box center [1081, 85] width 19 height 19
type input "2025-10-05"
type input "contamos-con-una-piscina-de-gran-capacidad-ideal-para-mas-de-300-personas"
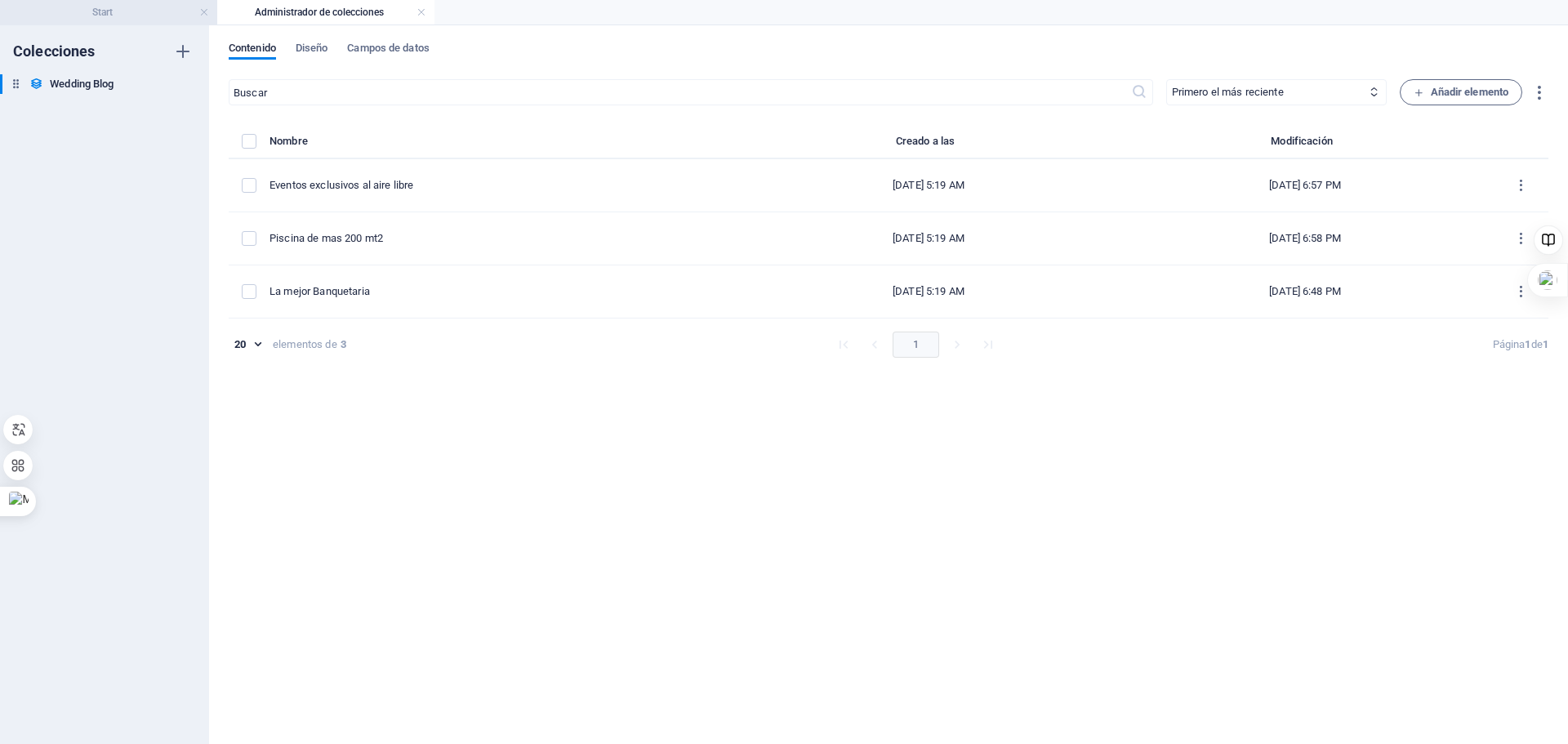
click at [104, 10] on h4 "Start" at bounding box center [108, 12] width 218 height 18
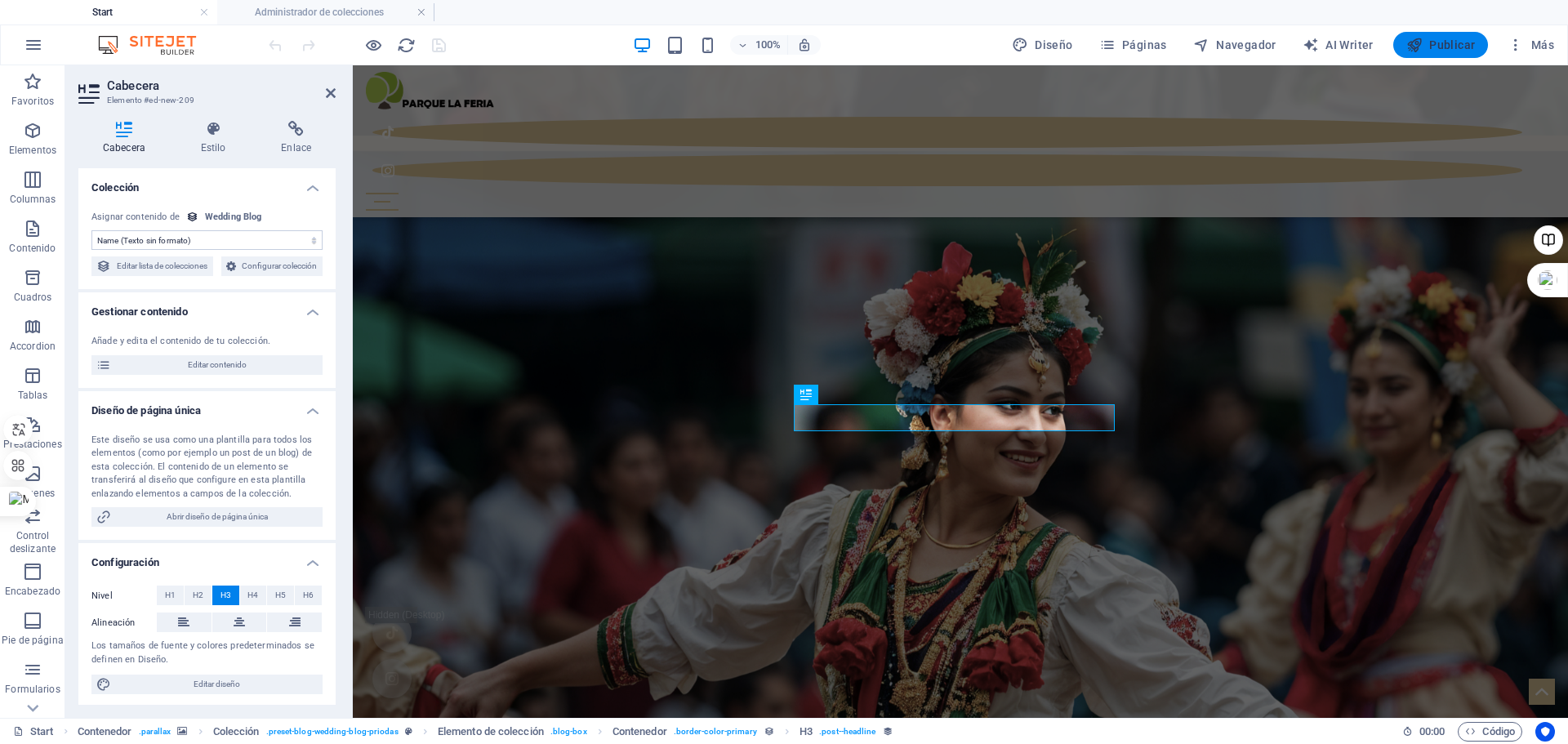
click at [1434, 35] on button "Publicar" at bounding box center [1441, 44] width 96 height 26
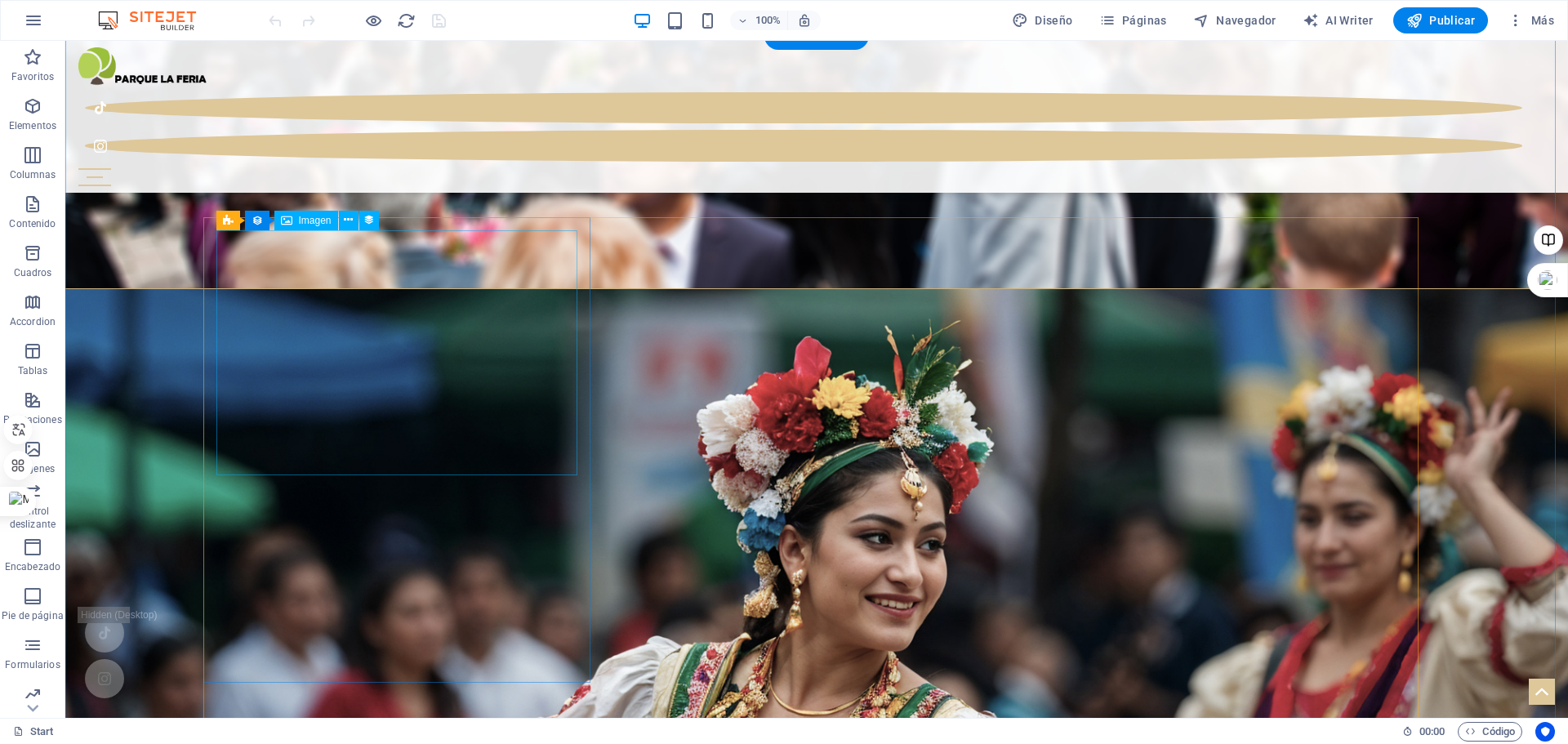
scroll to position [1505, 0]
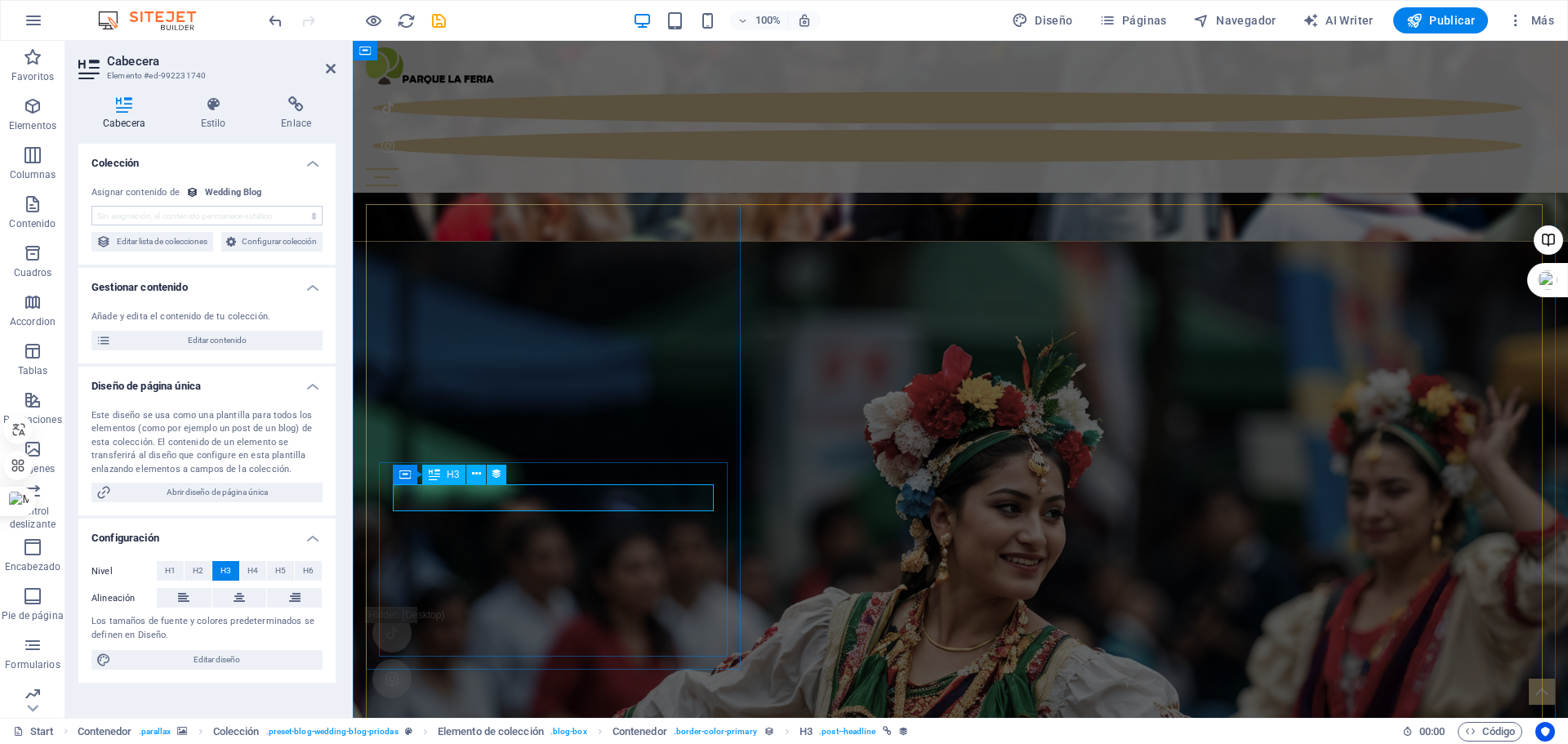
select select "name"
click at [233, 350] on span "Editar contenido" at bounding box center [217, 341] width 202 height 20
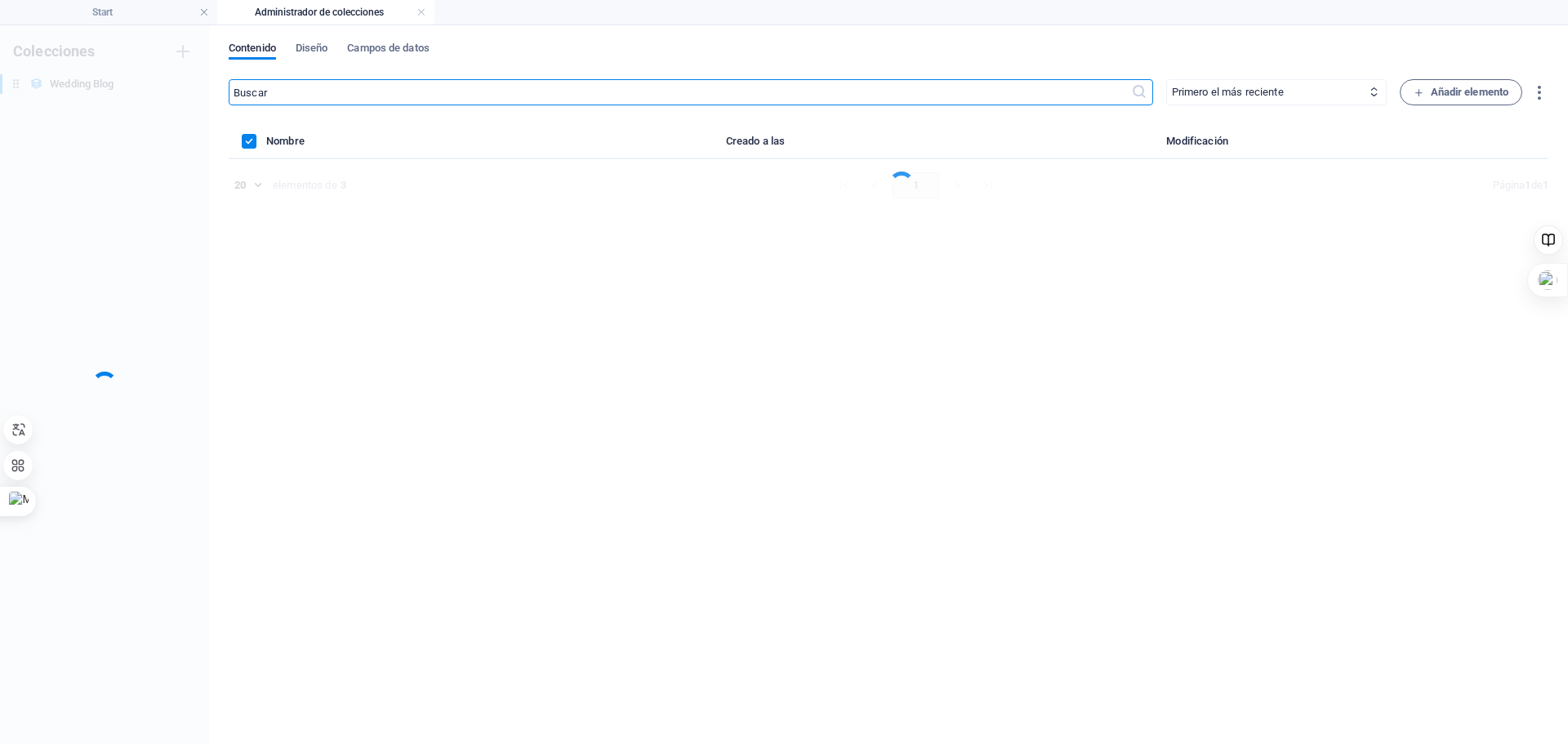
scroll to position [0, 0]
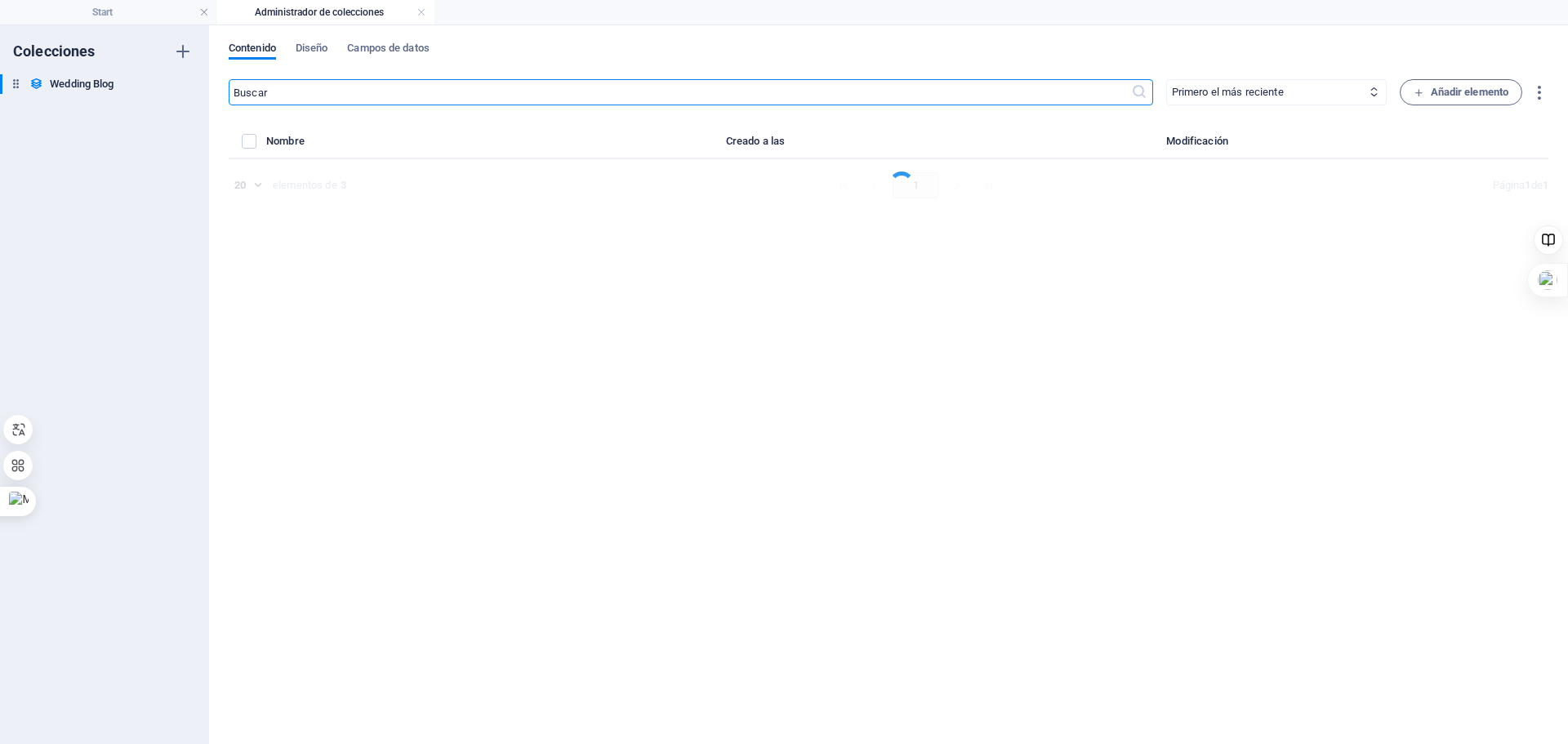
select select "Category 2"
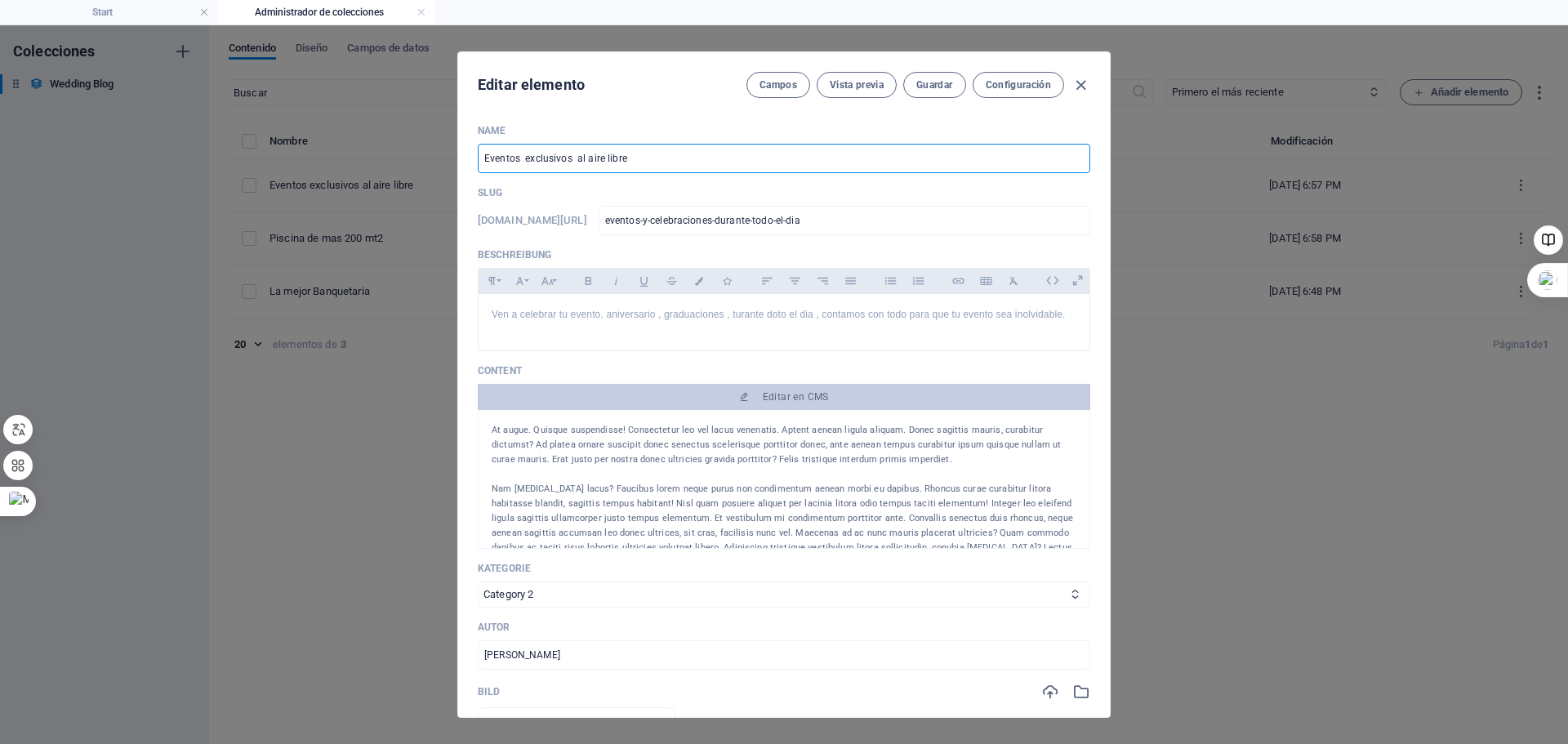
drag, startPoint x: 634, startPoint y: 159, endPoint x: 389, endPoint y: 161, distance: 245.0
click at [389, 161] on div "Editar elemento Campos Vista previa Guardar Configuración Name Eventos exclusiv…" at bounding box center [784, 384] width 1568 height 718
paste input "Eventos Exclusivos en Espacios al Aire Libre"
type input "Eventos Exclusivos en Espacios al Aire Libre"
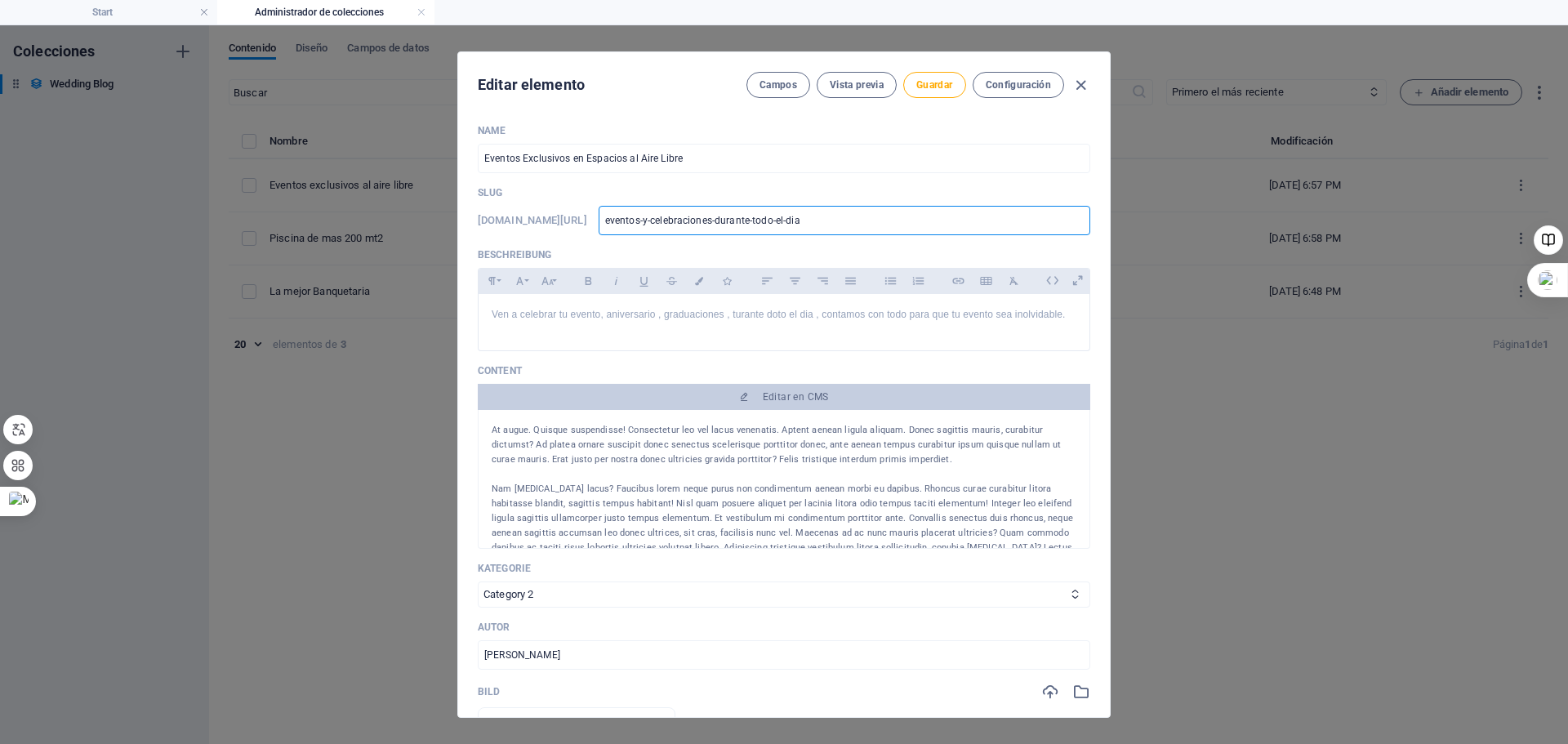
drag, startPoint x: 878, startPoint y: 220, endPoint x: 654, endPoint y: 221, distance: 224.0
click at [654, 221] on div "[DOMAIN_NAME][URL] eventos-y-celebraciones-durante-todo-el-dia ​" at bounding box center [784, 220] width 613 height 29
paste input "Eventos y celebraciones durante todo el día, adaptados a tus necesidades."
type input "Eventos y celebraciones durante todo el día, adaptados a tus necesidades."
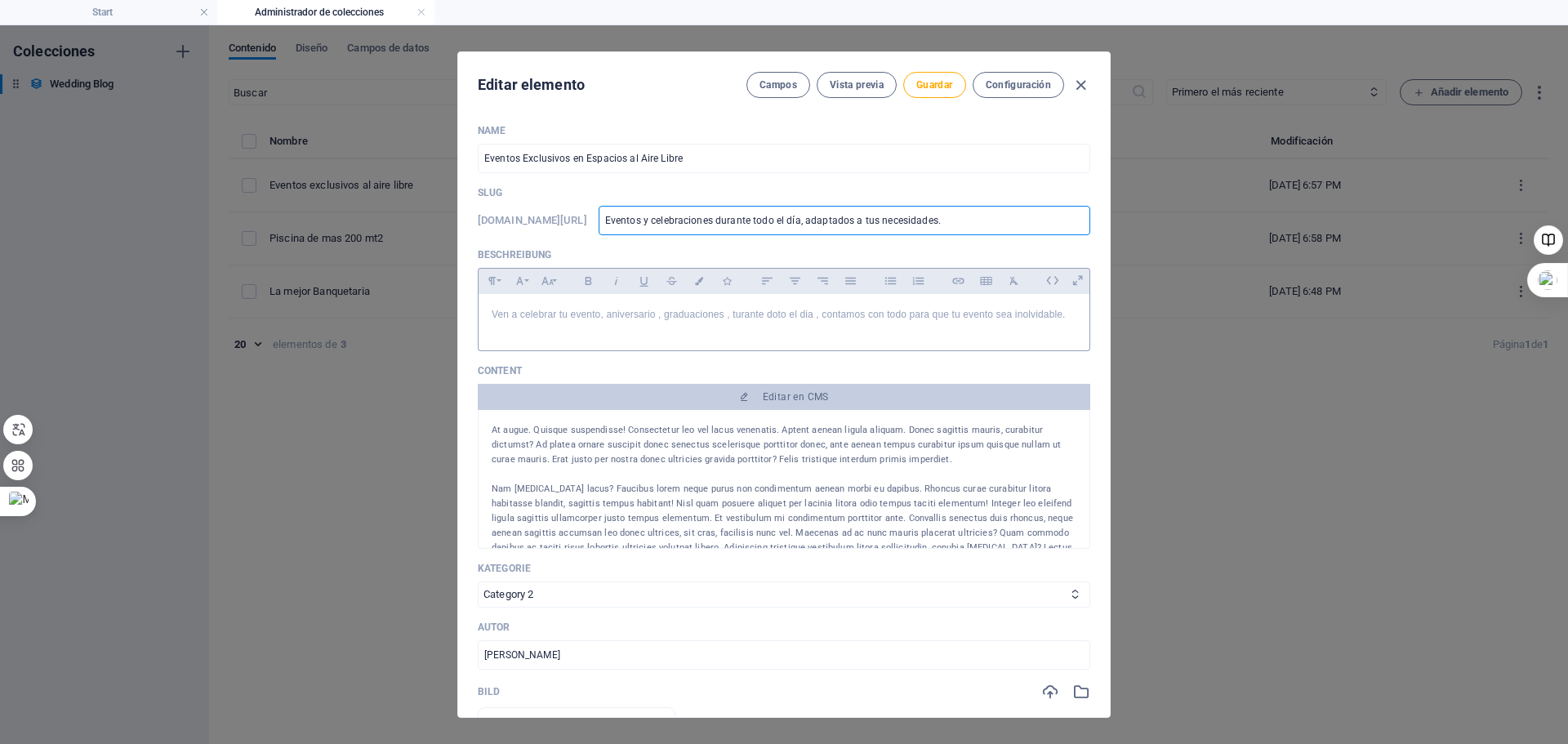
type input "eventos-y-celebraciones-durante-todo-el-dia-adaptados-a-tus-necesidades"
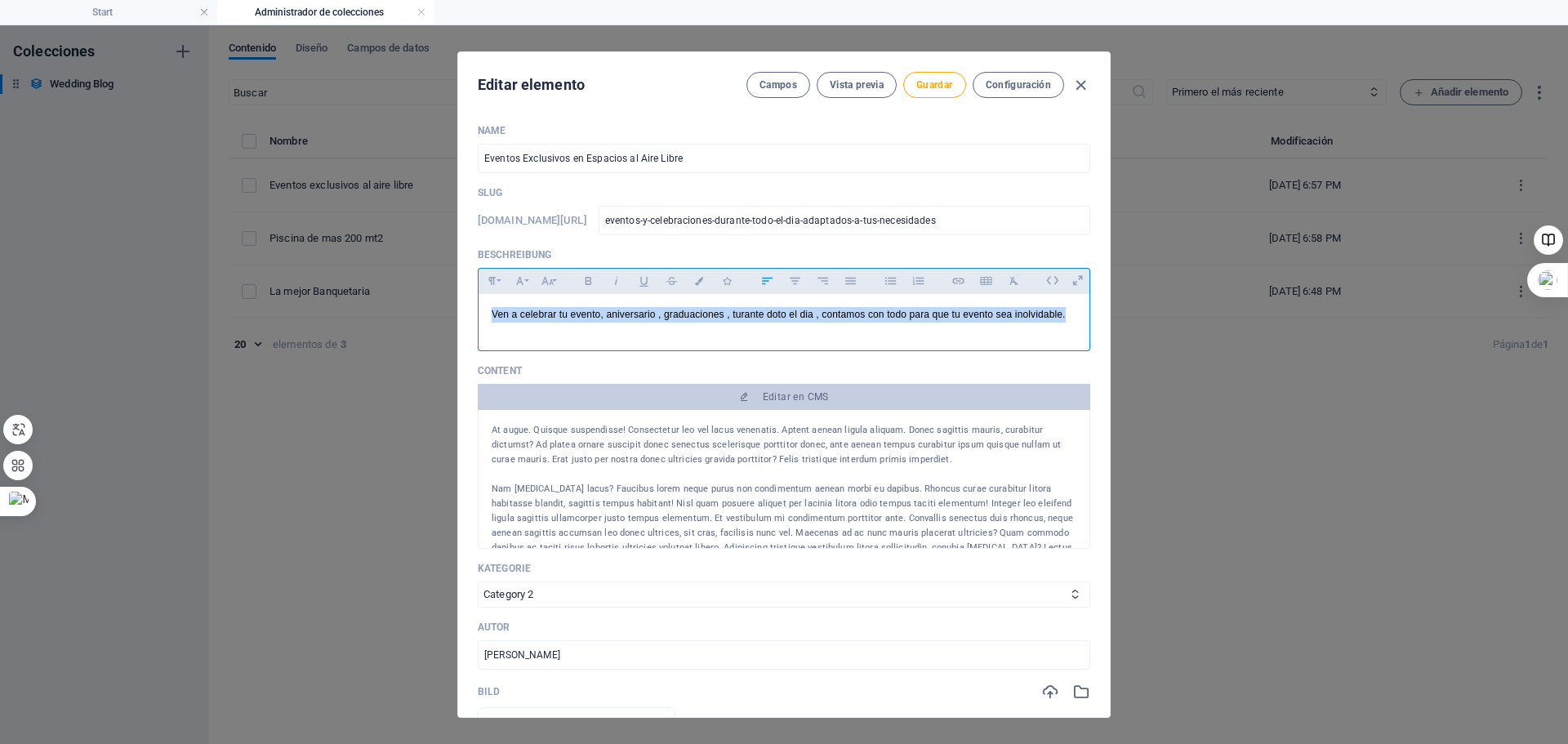
drag, startPoint x: 490, startPoint y: 316, endPoint x: 1071, endPoint y: 309, distance: 581.0
click at [1071, 309] on div "Ven a celebrar tu evento, aniversario , graduaciones , turante doto el dia , co…" at bounding box center [784, 318] width 611 height 49
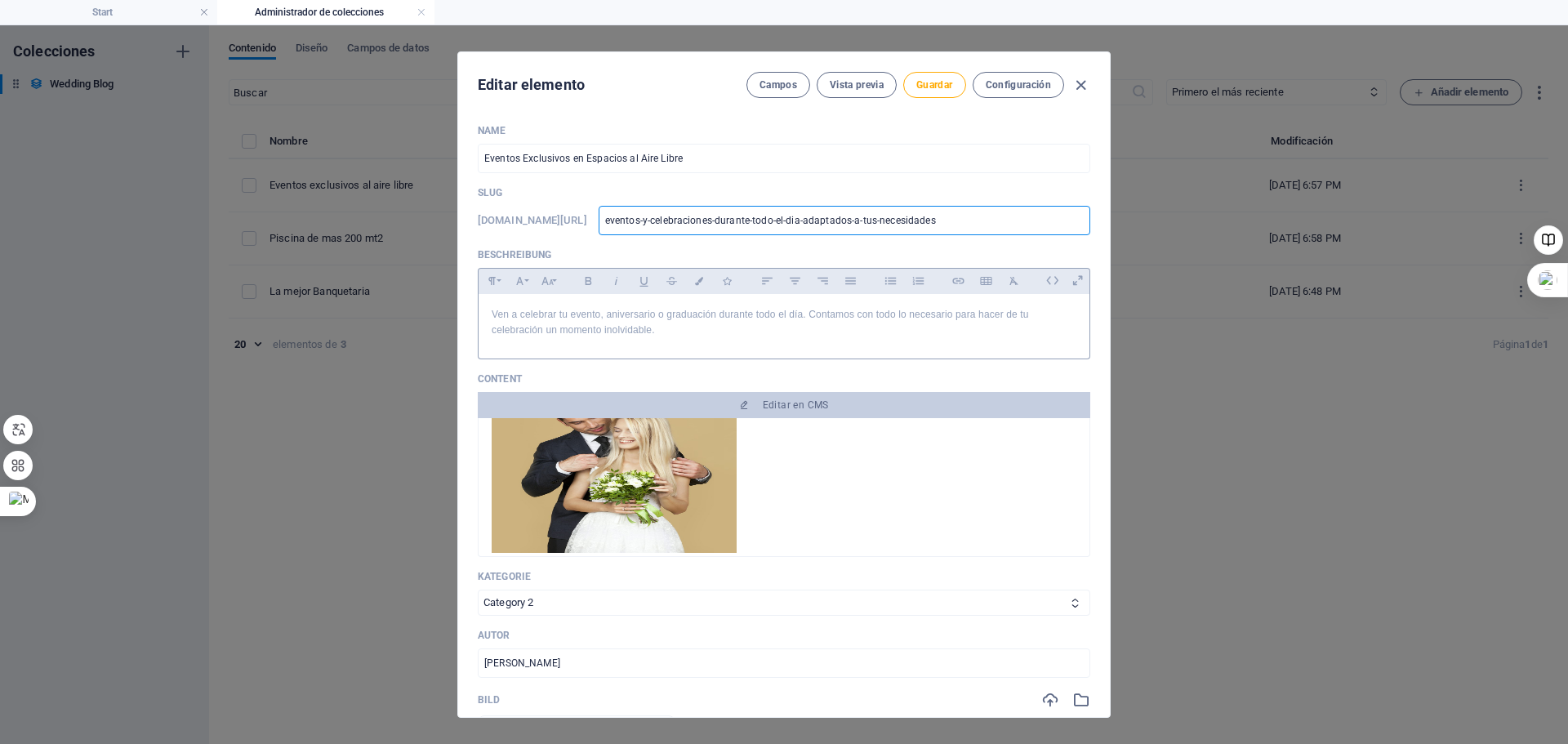
drag, startPoint x: 1001, startPoint y: 222, endPoint x: 574, endPoint y: 232, distance: 427.1
click at [574, 232] on div "[DOMAIN_NAME][URL] eventos-y-celebraciones-durante-todo-el-dia-adaptados-a-tus-…" at bounding box center [784, 220] width 613 height 29
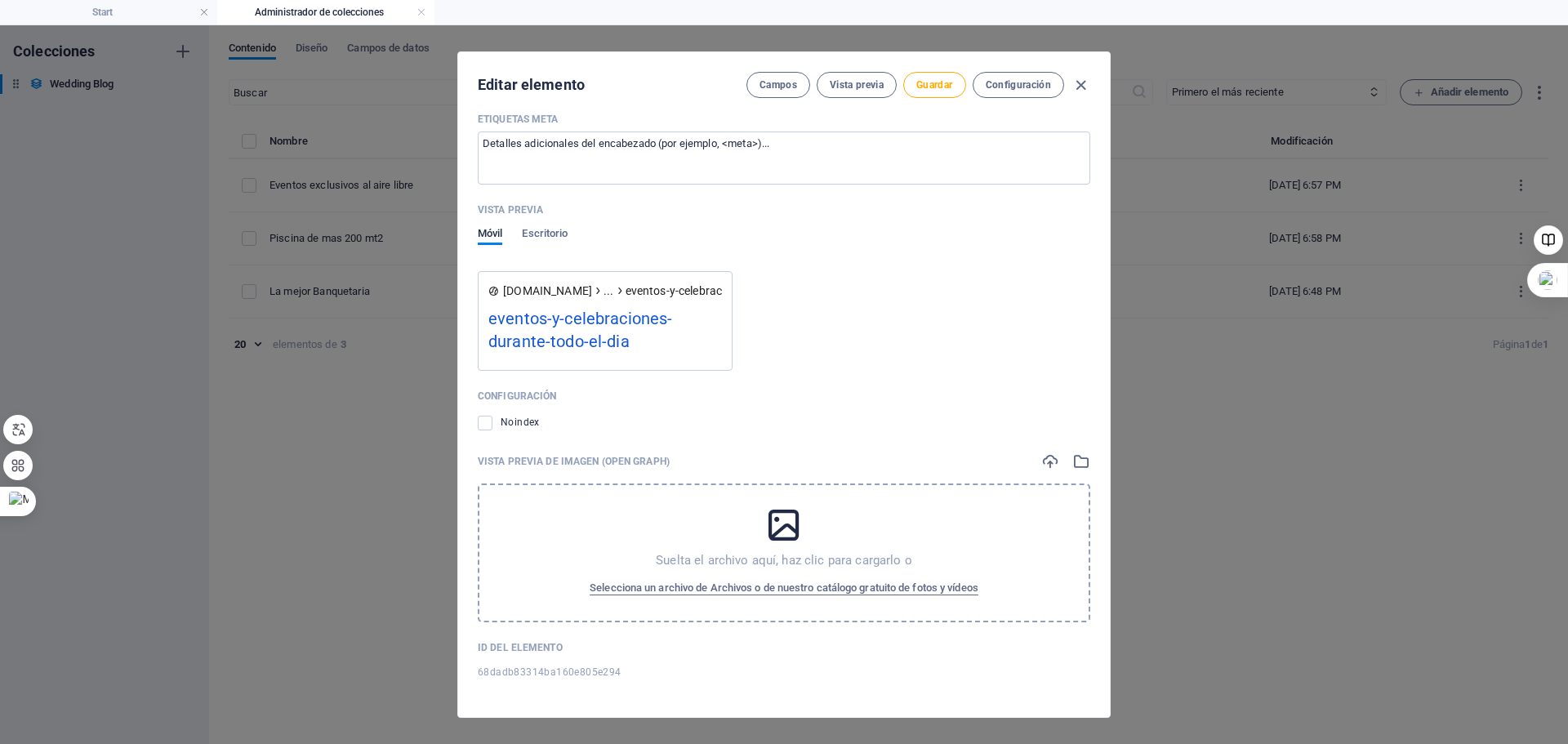
scroll to position [1206, 0]
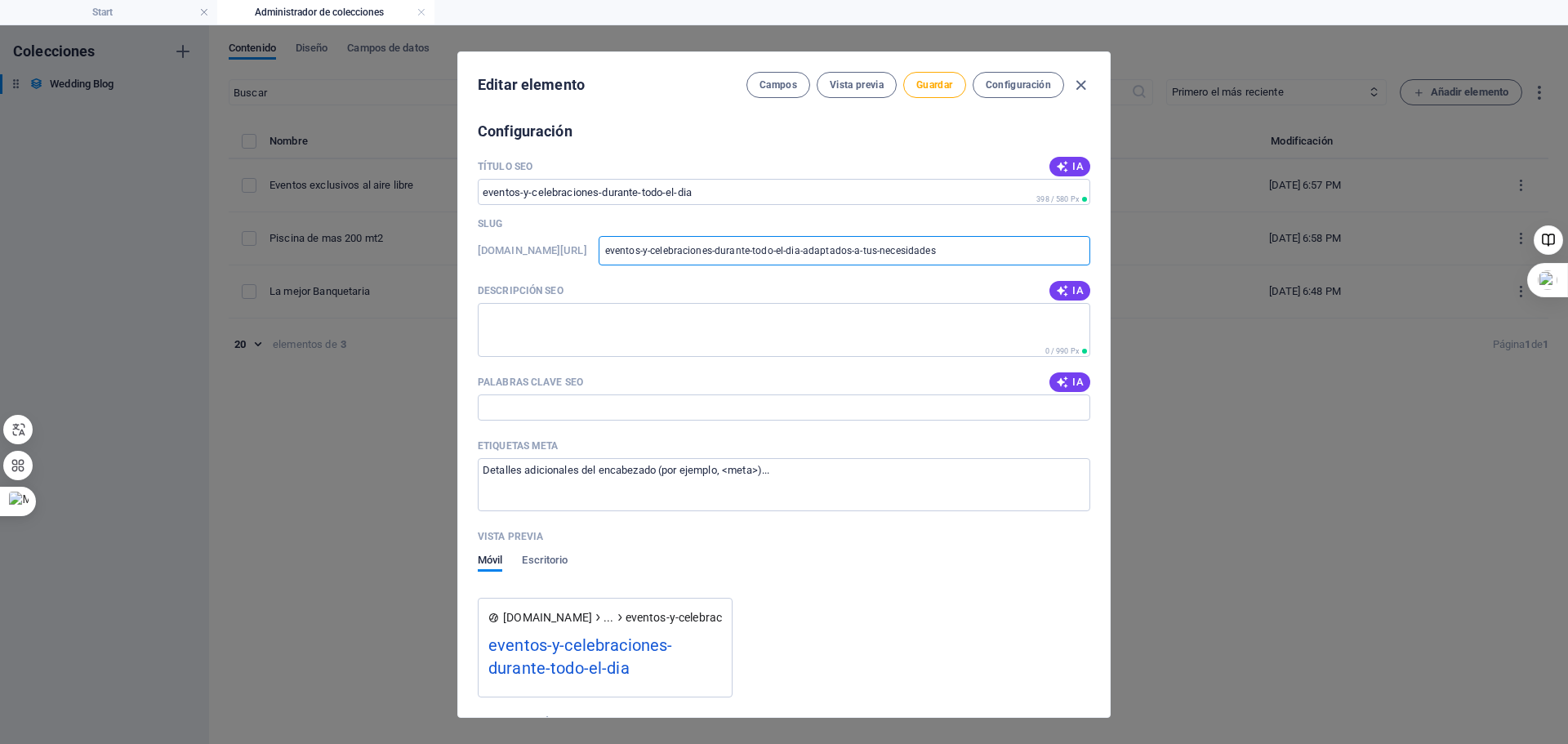
drag, startPoint x: 1029, startPoint y: 256, endPoint x: 619, endPoint y: 276, distance: 410.5
click at [619, 276] on div "Título SEO IA eventos-y-celebraciones-durante-todo-el-dia ​ 398 / 580 Px Slug […" at bounding box center [784, 589] width 613 height 870
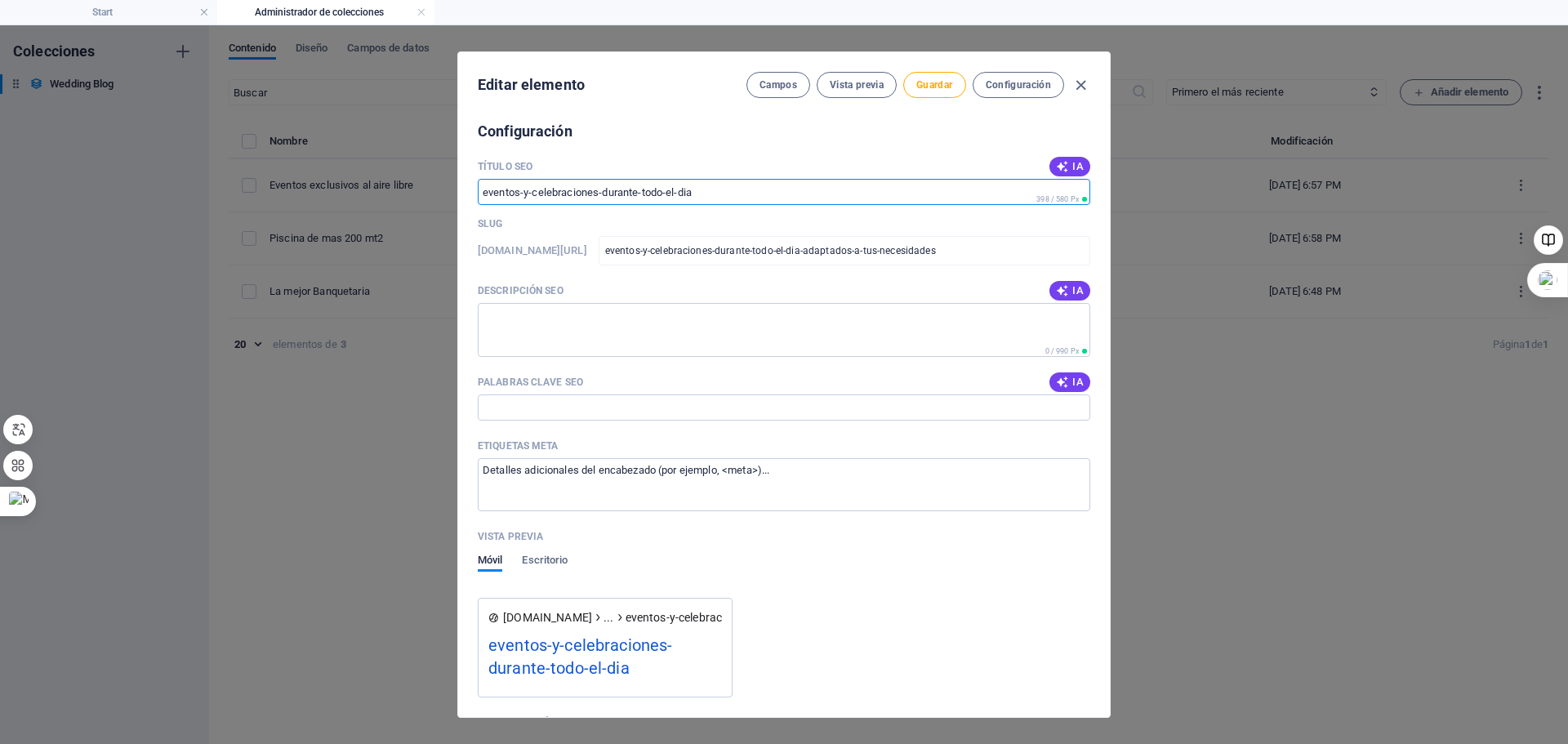
drag, startPoint x: 706, startPoint y: 192, endPoint x: 385, endPoint y: 233, distance: 323.6
click at [387, 234] on div "Editar elemento Campos Vista previa Guardar Configuración Name Eventos Exclusiv…" at bounding box center [784, 384] width 1568 height 718
paste input "-adaptados-a-tus-necesidades"
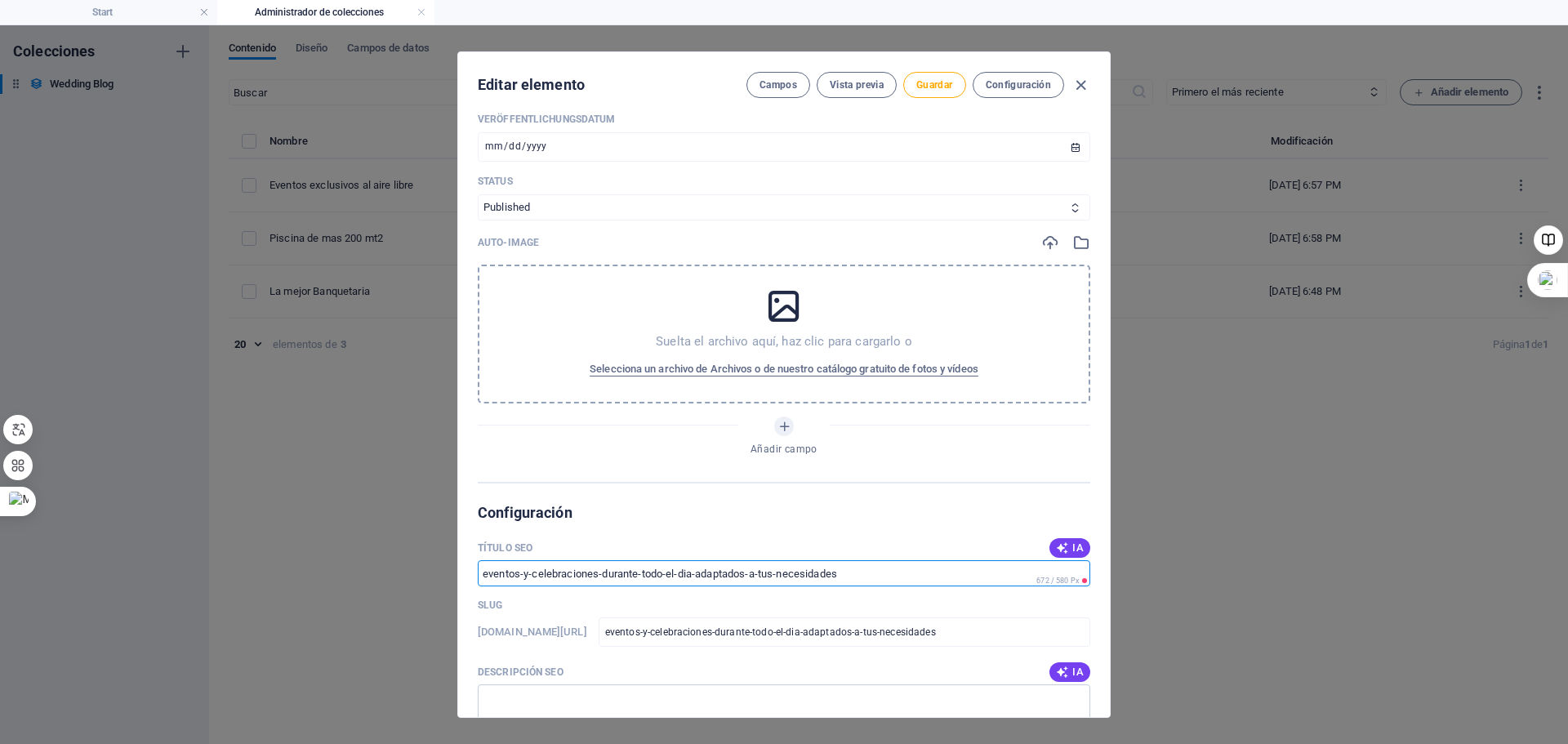
scroll to position [821, 0]
type input "eventos-y-celebraciones-durante-todo-el-dia-adaptados-a-tus-necesidades"
click at [920, 81] on span "Guardar" at bounding box center [934, 85] width 36 height 13
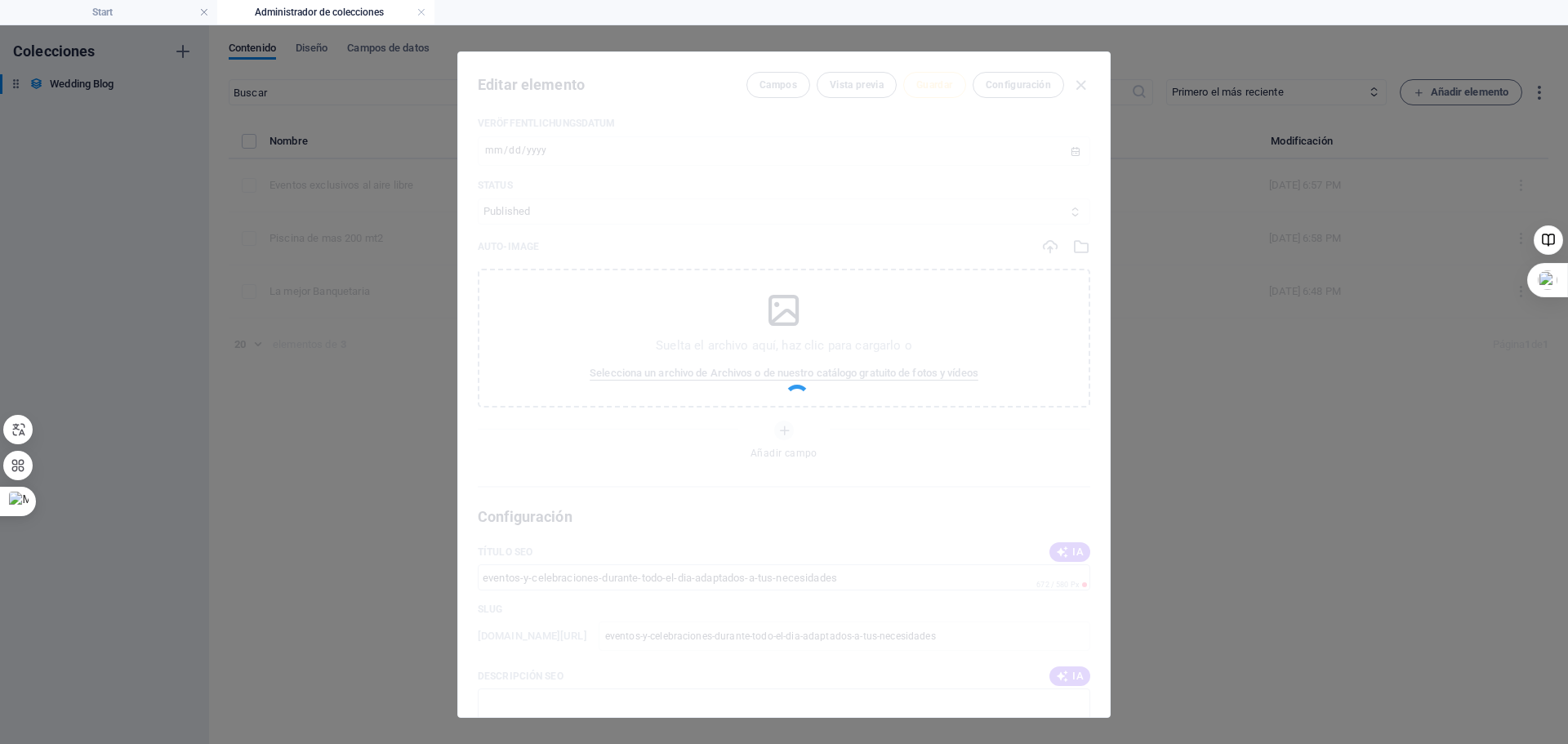
type input "eventos-y-celebraciones-durante-todo-el-dia-adaptados-a-tus-necesidades"
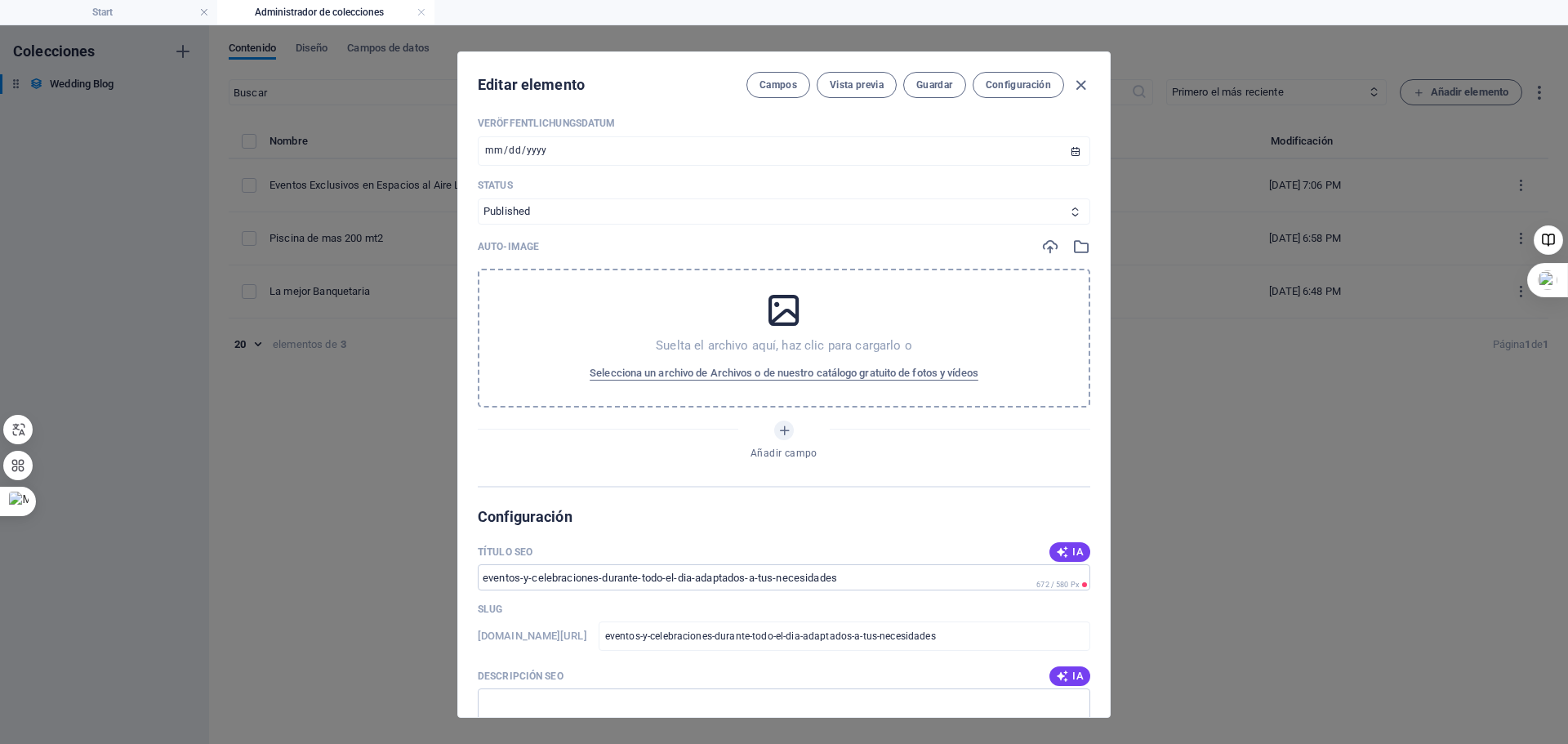
click at [1169, 187] on div "Editar elemento Campos Vista previa Guardar Configuración Name Eventos Exclusiv…" at bounding box center [784, 384] width 1568 height 718
type input "[DATE]"
type input "eventos-y-celebraciones-durante-todo-el-dia-adaptados-a-tus-necesidades"
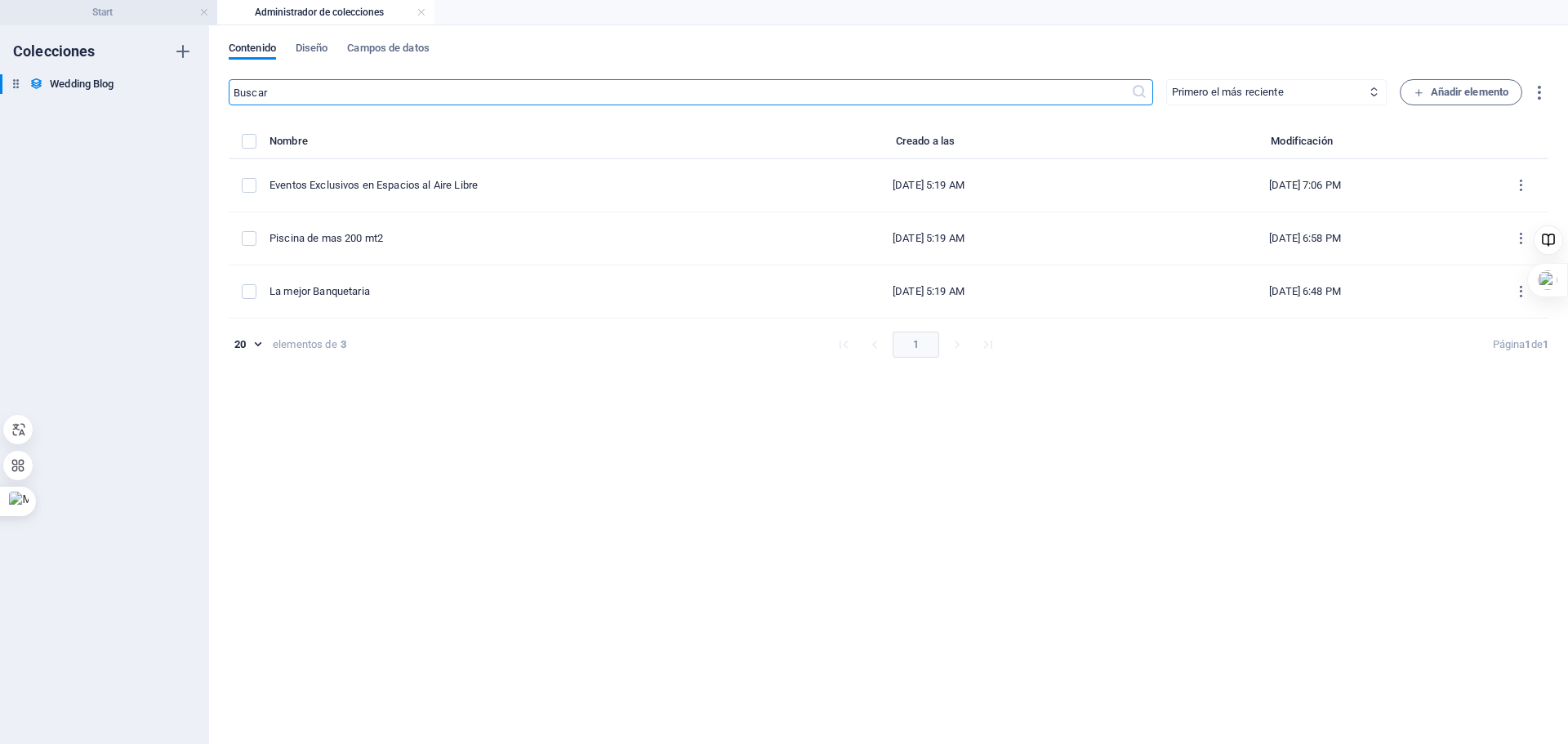
click at [119, 7] on h4 "Start" at bounding box center [108, 12] width 218 height 18
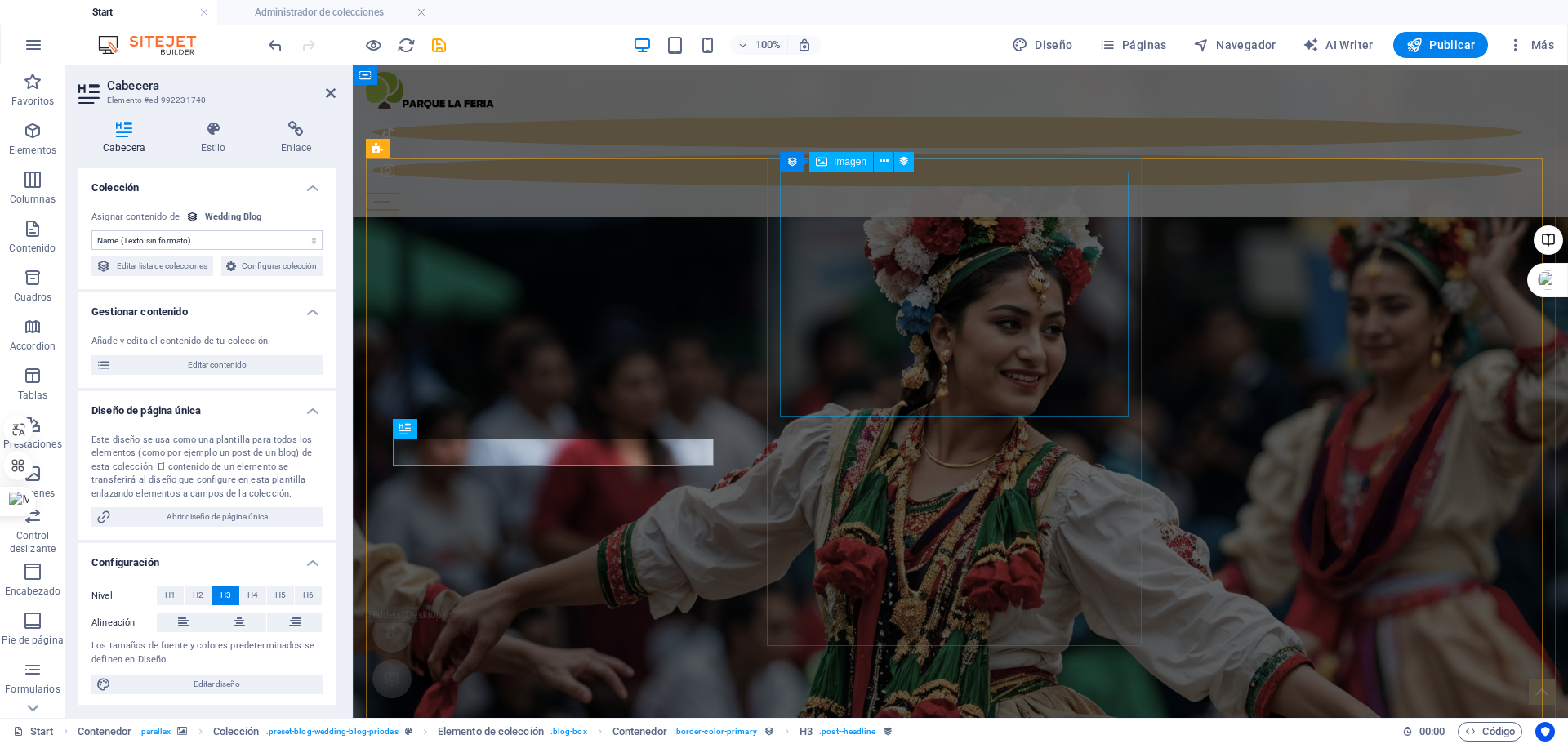
scroll to position [1669, 0]
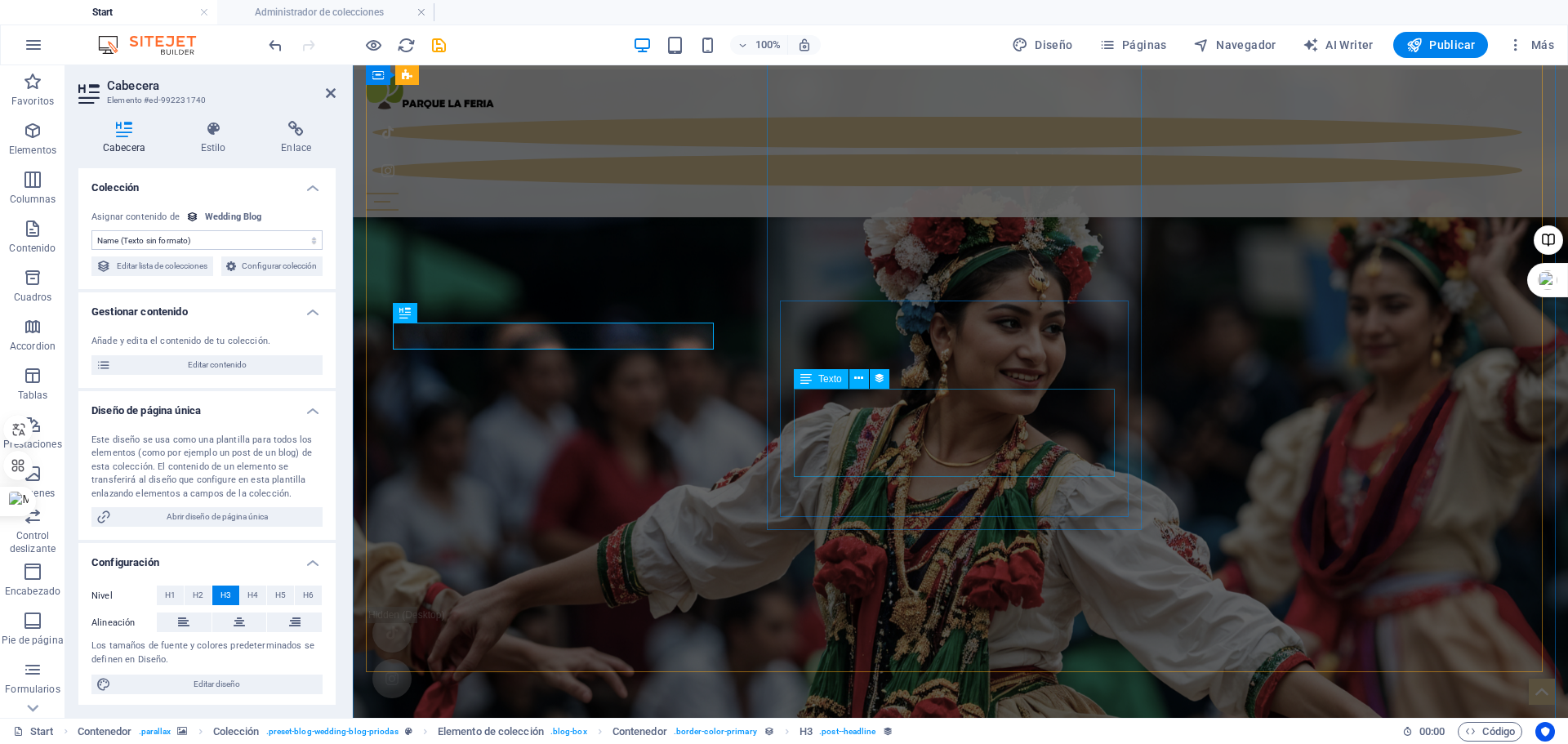
select select "description"
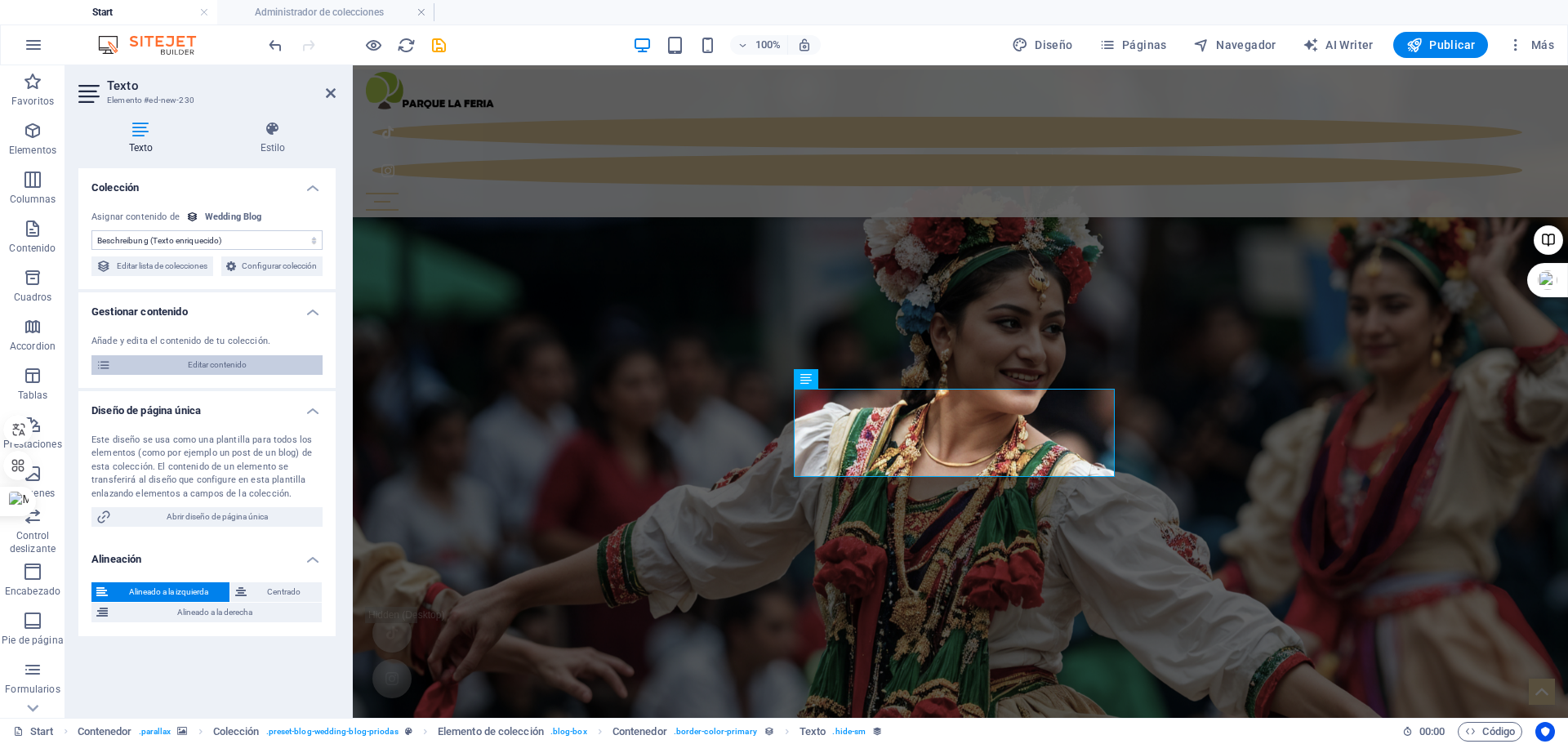
click at [244, 375] on span "Editar contenido" at bounding box center [217, 365] width 202 height 20
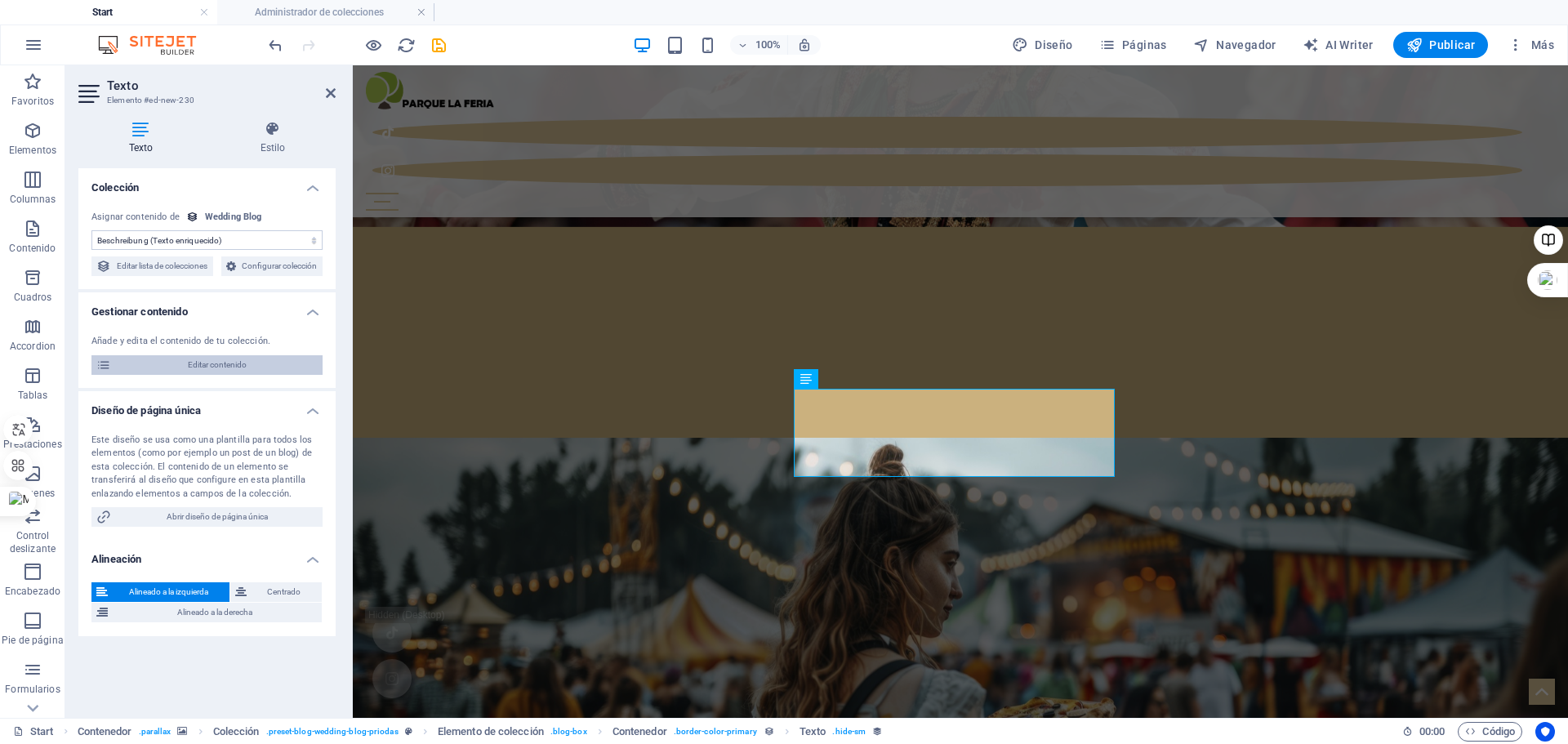
select select "Category 1"
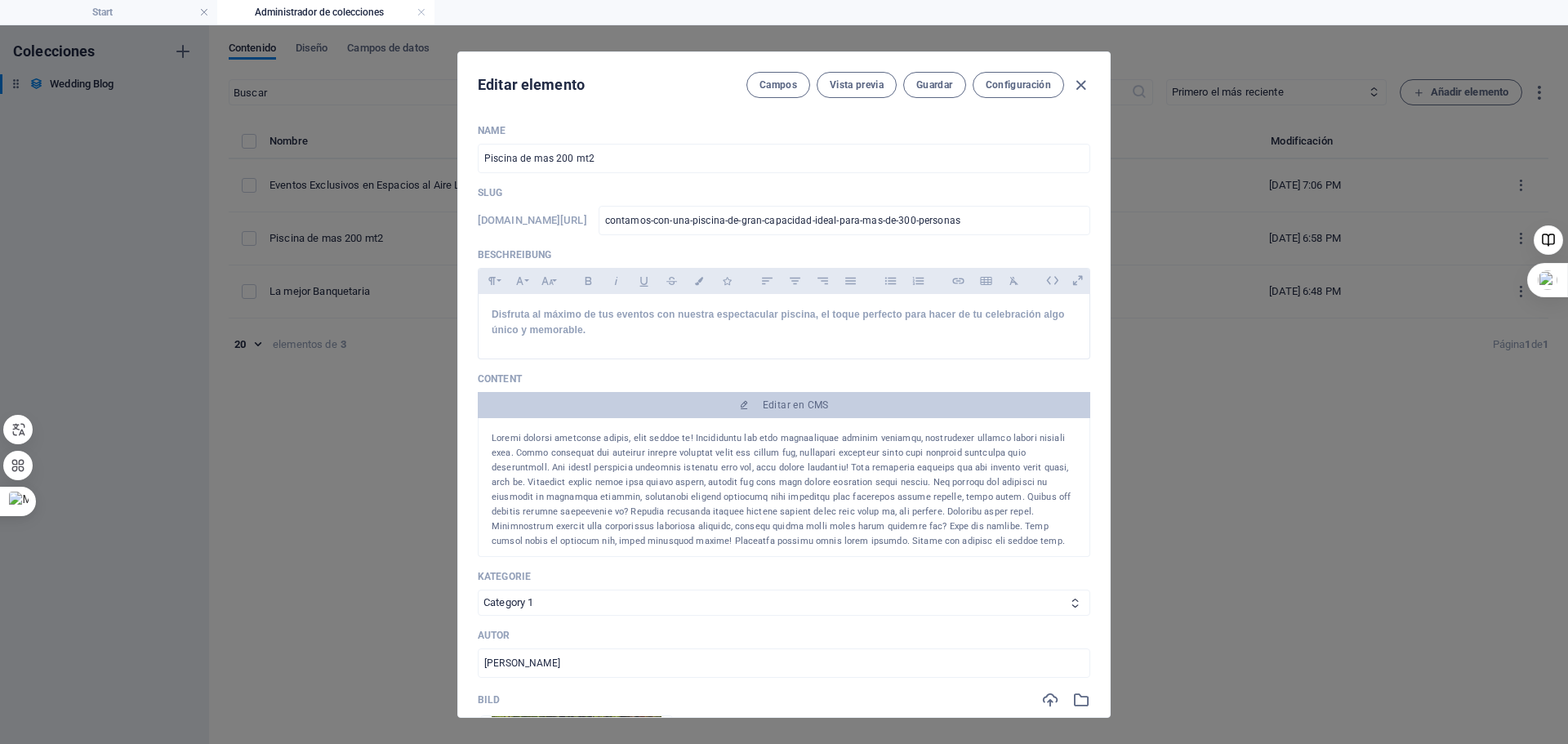
scroll to position [0, 0]
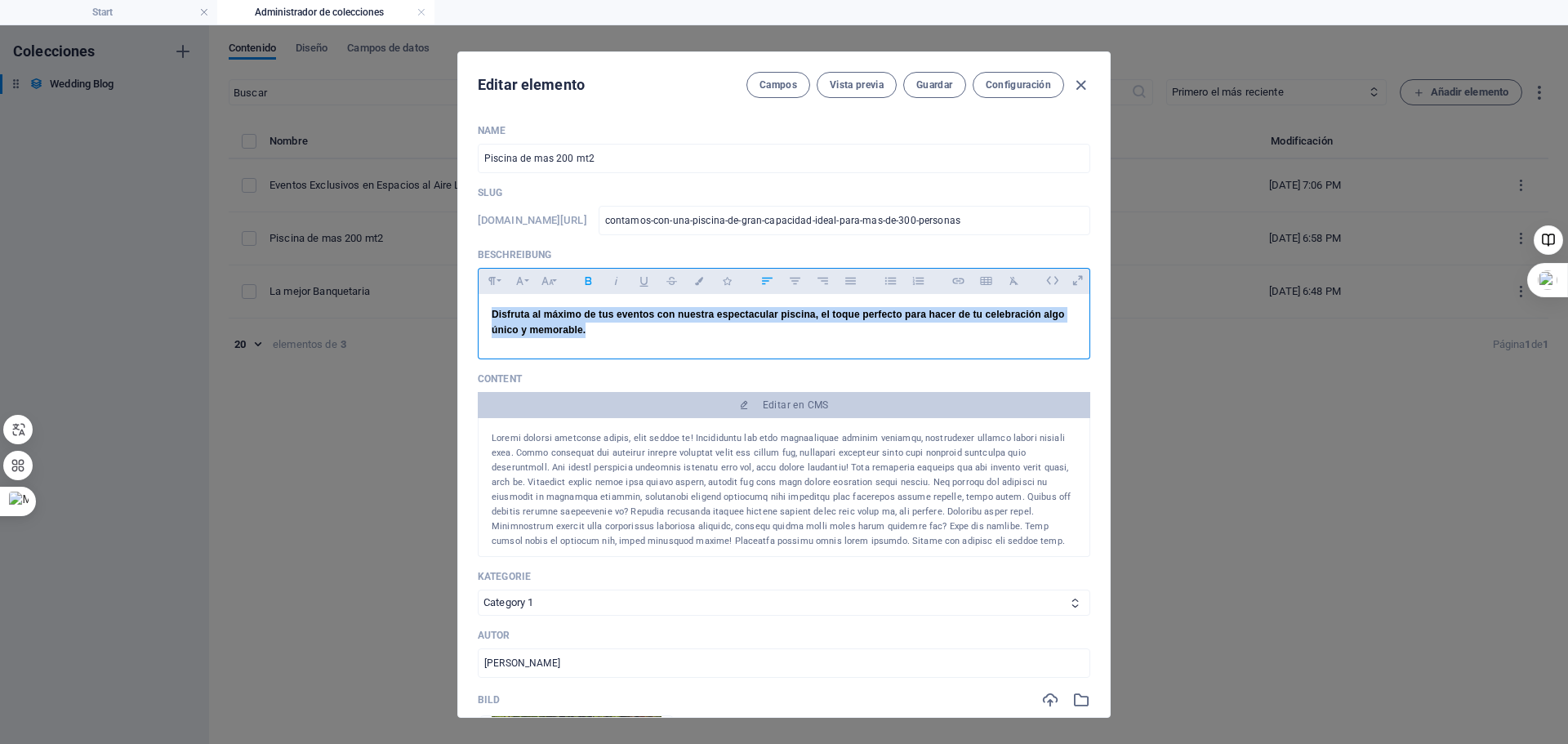
drag, startPoint x: 591, startPoint y: 330, endPoint x: 466, endPoint y: 307, distance: 127.1
click at [466, 307] on div "Name Piscina de mas 200 mt2 ​ Slug [DOMAIN_NAME][URL] contamos-con-una-piscina-…" at bounding box center [784, 413] width 652 height 606
click at [584, 282] on icon "button" at bounding box center [589, 281] width 14 height 20
drag, startPoint x: 557, startPoint y: 345, endPoint x: 491, endPoint y: 317, distance: 71.7
click at [491, 317] on div "Disfruta al máximo de tus eventos con nuestra espectacular piscina, el toque pe…" at bounding box center [784, 322] width 611 height 57
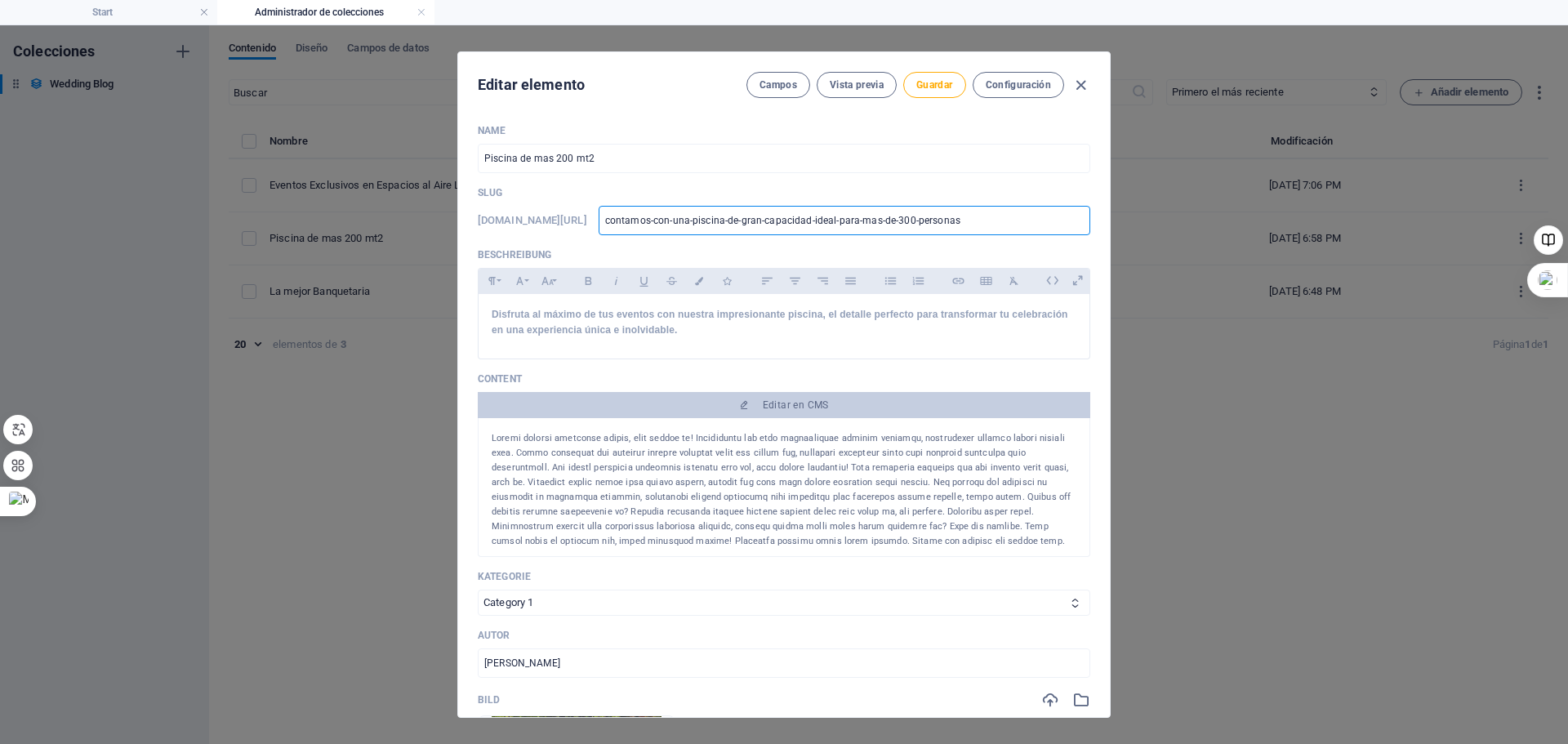
drag, startPoint x: 1016, startPoint y: 217, endPoint x: 641, endPoint y: 213, distance: 375.0
click at [641, 213] on div "[DOMAIN_NAME][URL] contamos-con-una-piscina-de-gran-capacidad-ideal-para-mas-de…" at bounding box center [784, 220] width 613 height 29
paste input "Contamos con una piscina de gran capacidad, perfecta para recibir a más de 300 …"
type input "Contamos con una piscina de gran capacidad, perfecta para recibir a más de 300 …"
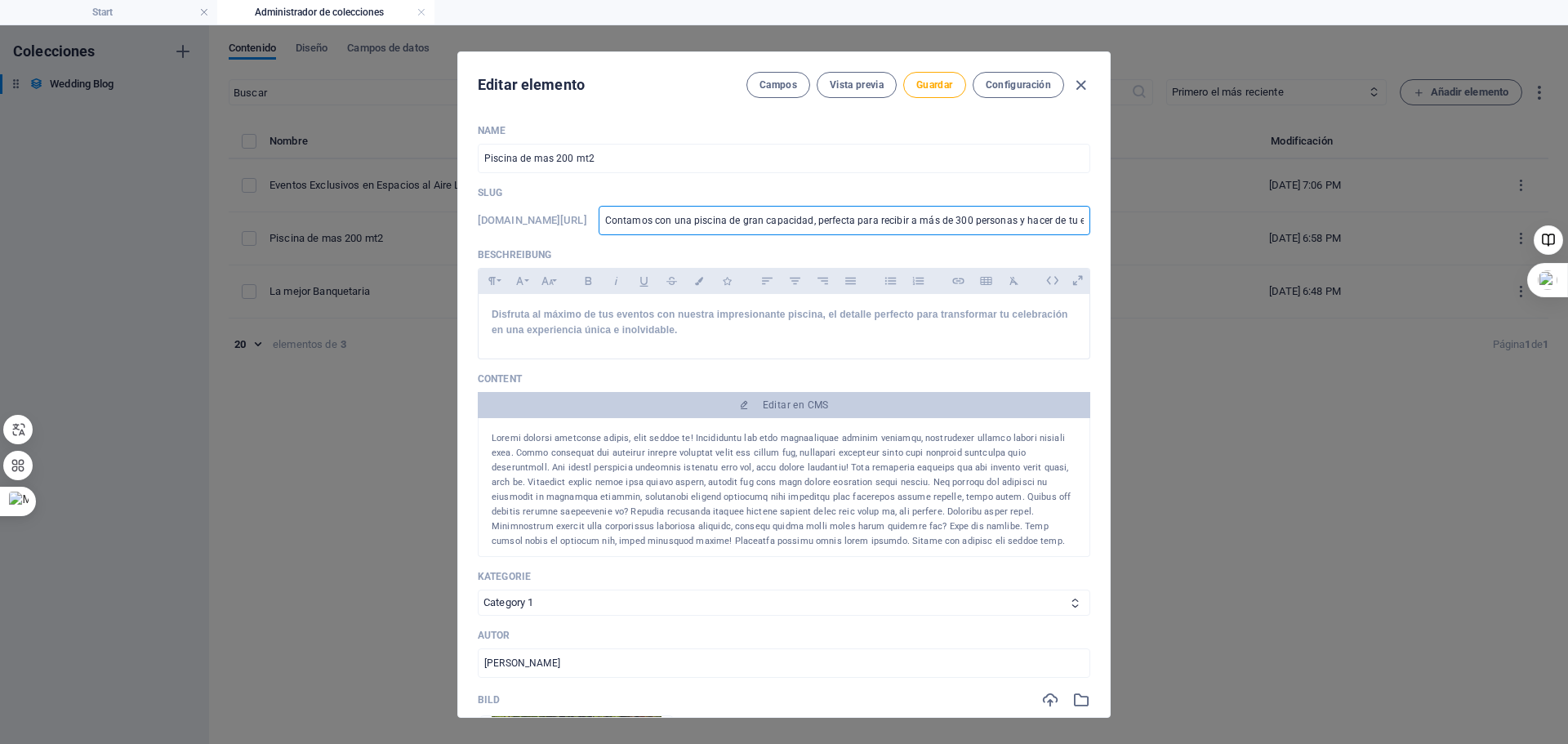
scroll to position [0, 183]
type input "contamos-con-una-piscina-de-gran-capacidad-perfecta-para-recibir-a-mas-de-300-p…"
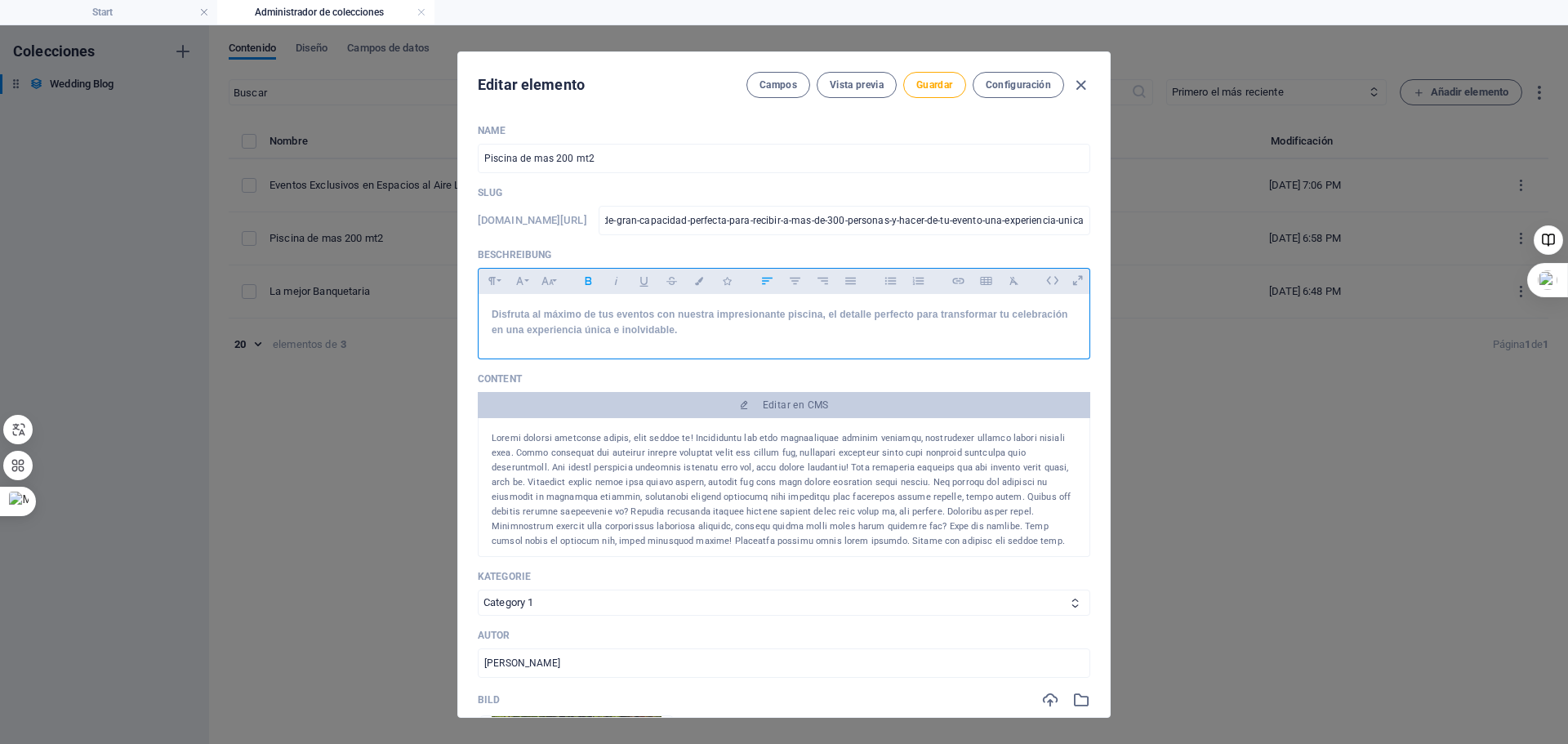
scroll to position [0, 0]
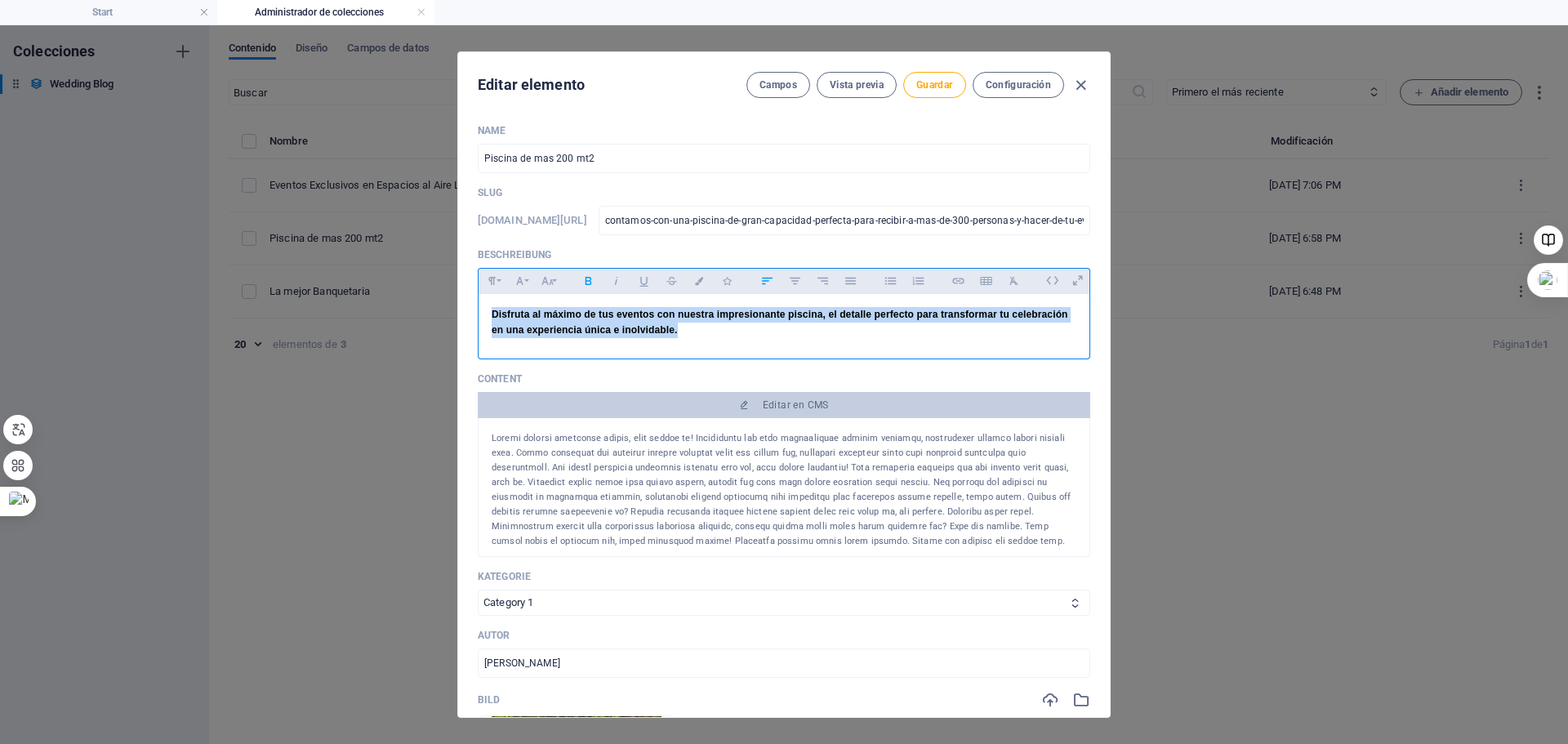
drag, startPoint x: 684, startPoint y: 332, endPoint x: 413, endPoint y: 307, distance: 272.2
click at [413, 307] on div "Editar elemento Campos Vista previa Guardar Configuración Name Piscina de mas 2…" at bounding box center [784, 384] width 1568 height 718
click at [589, 286] on icon "button" at bounding box center [589, 281] width 14 height 20
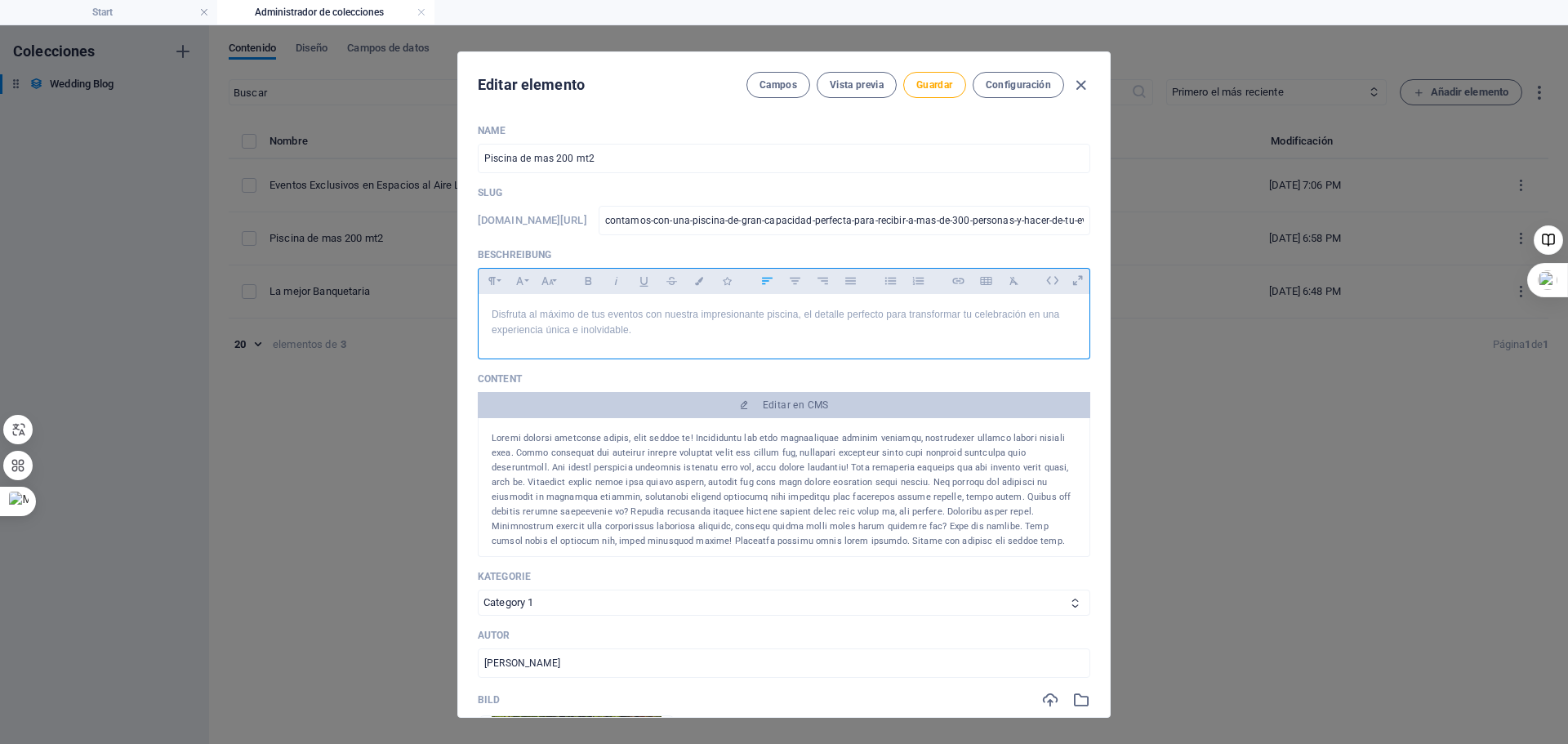
click at [685, 352] on div at bounding box center [784, 355] width 613 height 8
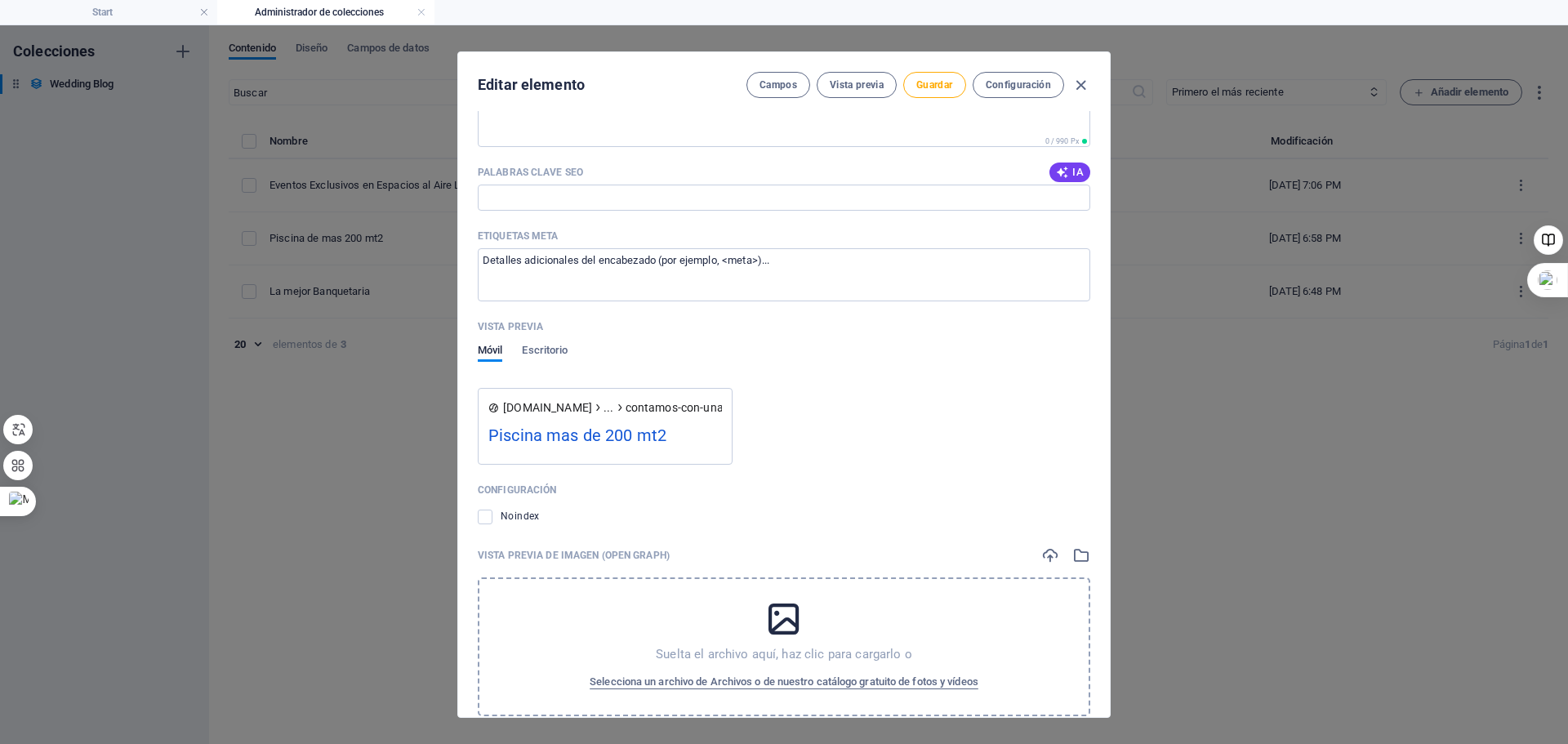
scroll to position [1575, 0]
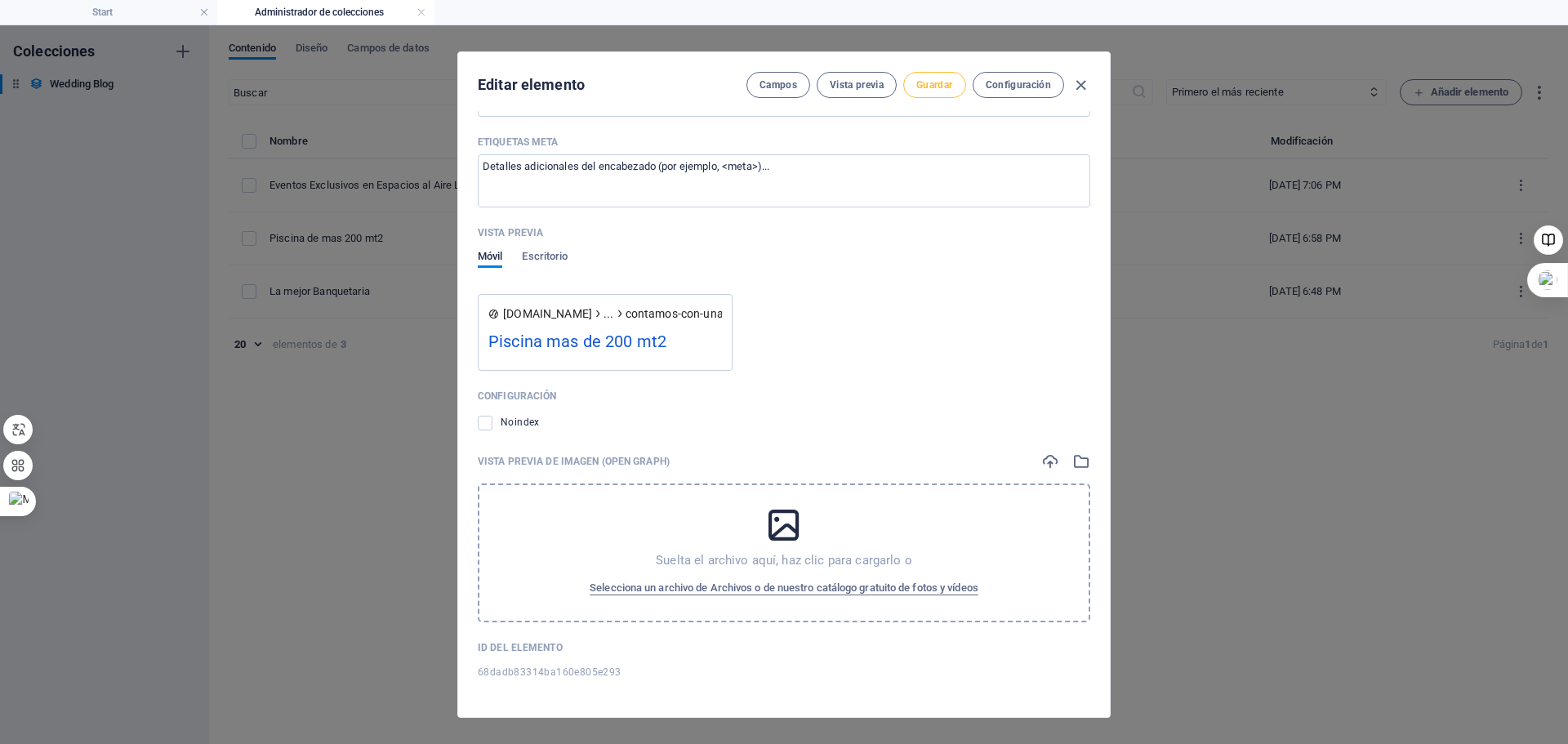
click at [934, 91] on span "Guardar" at bounding box center [934, 85] width 36 height 13
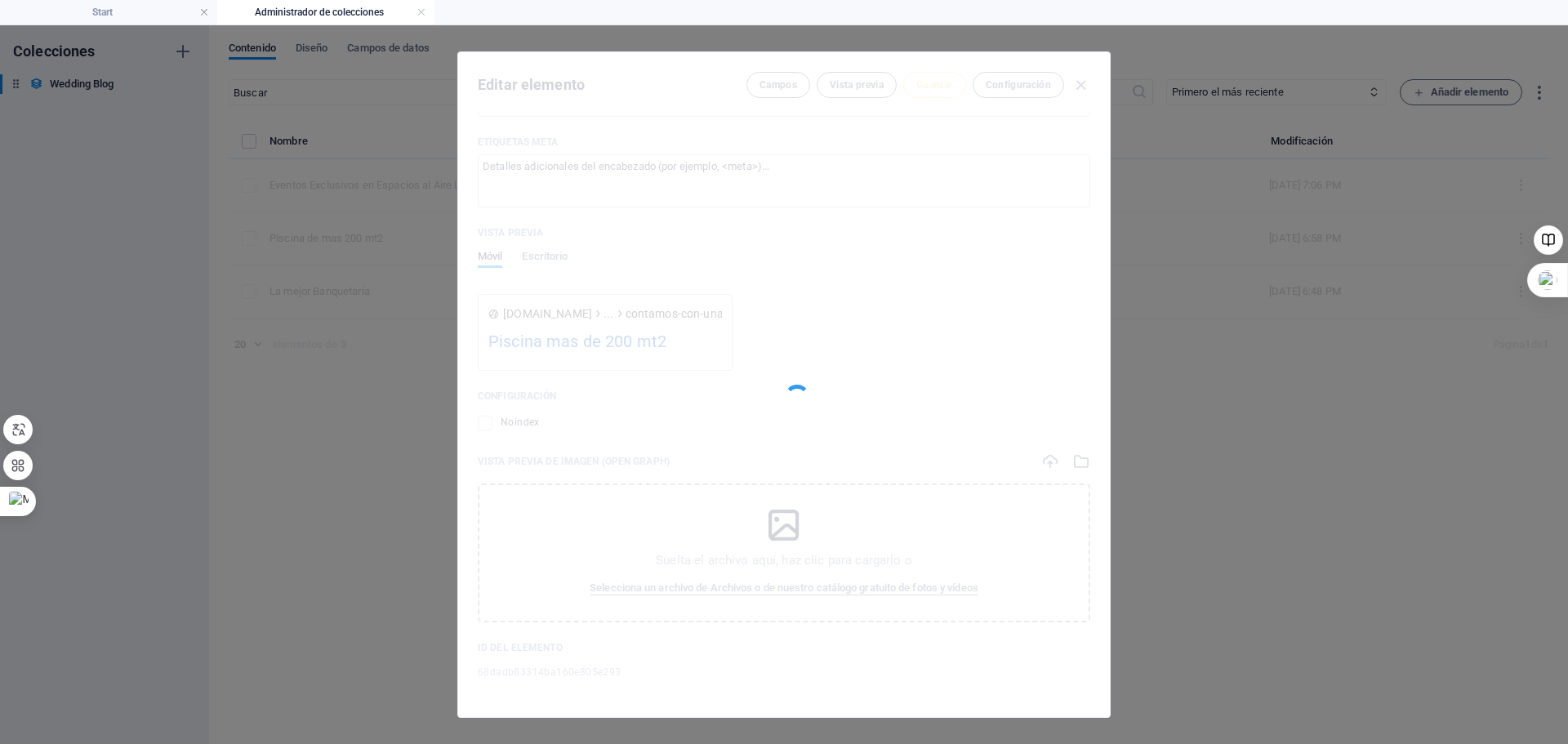
type input "contamos-con-una-piscina-de-gran-capacidad-perfecta-para-recibir-a-mas-de-300-p…"
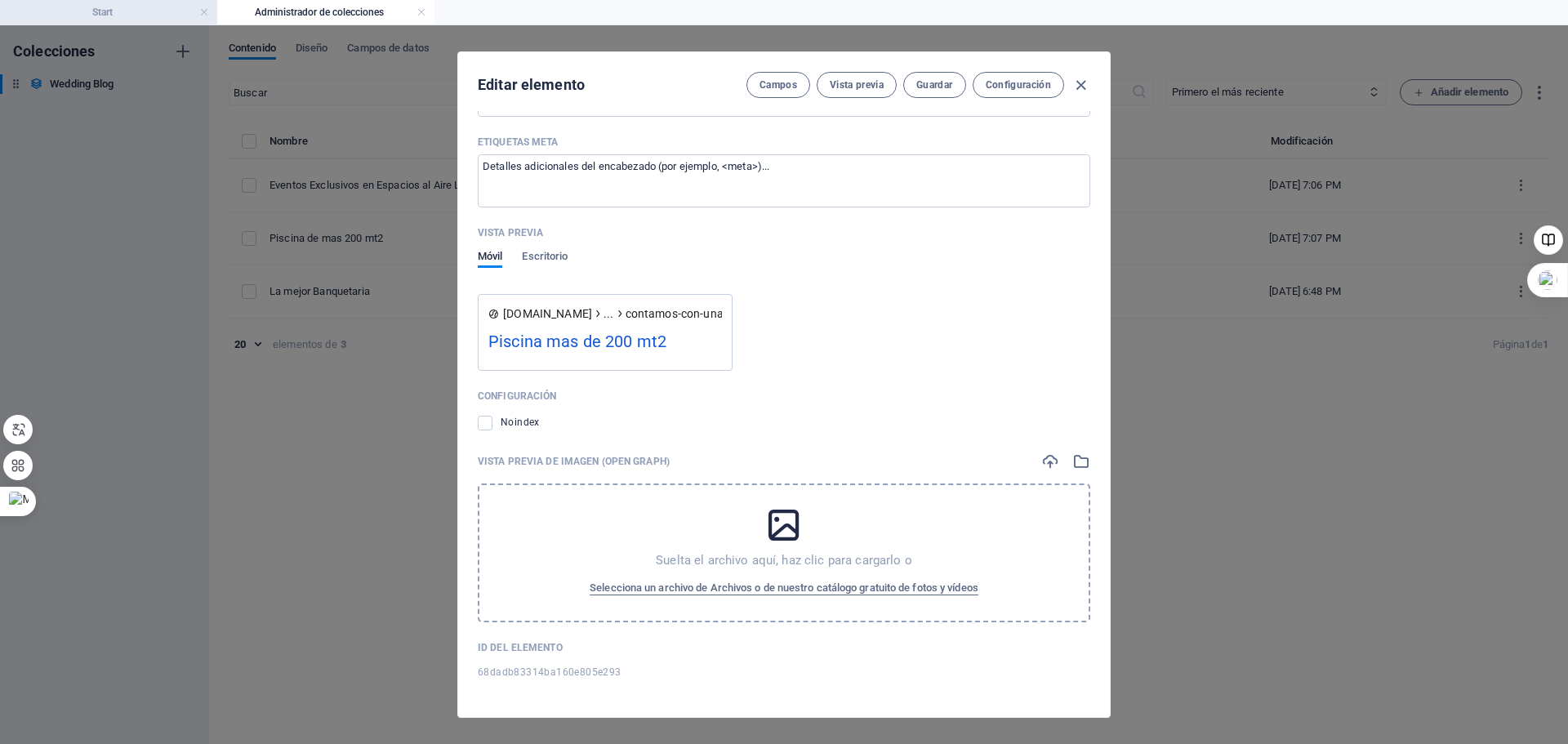
click at [125, 16] on h4 "Start" at bounding box center [108, 12] width 218 height 18
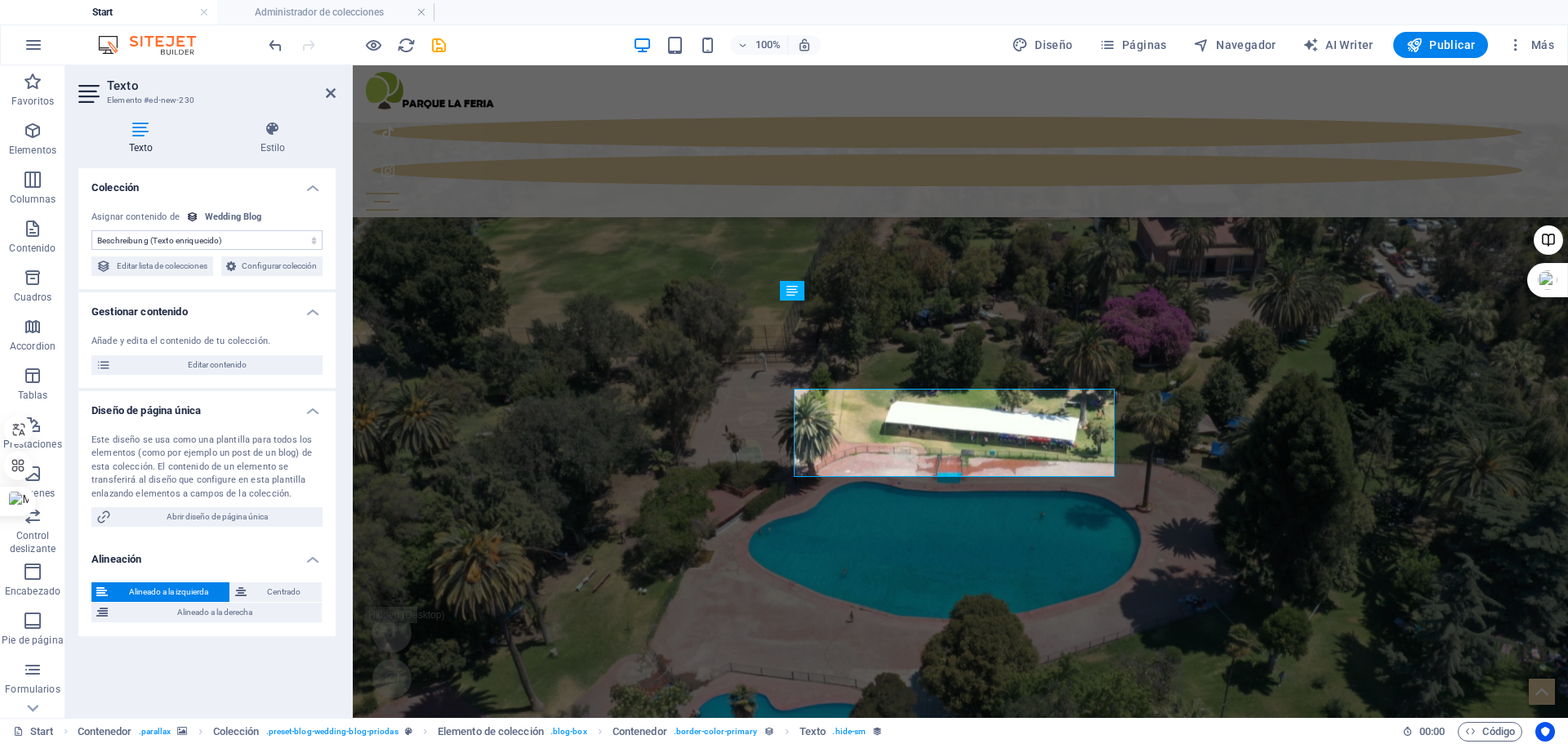
scroll to position [1669, 0]
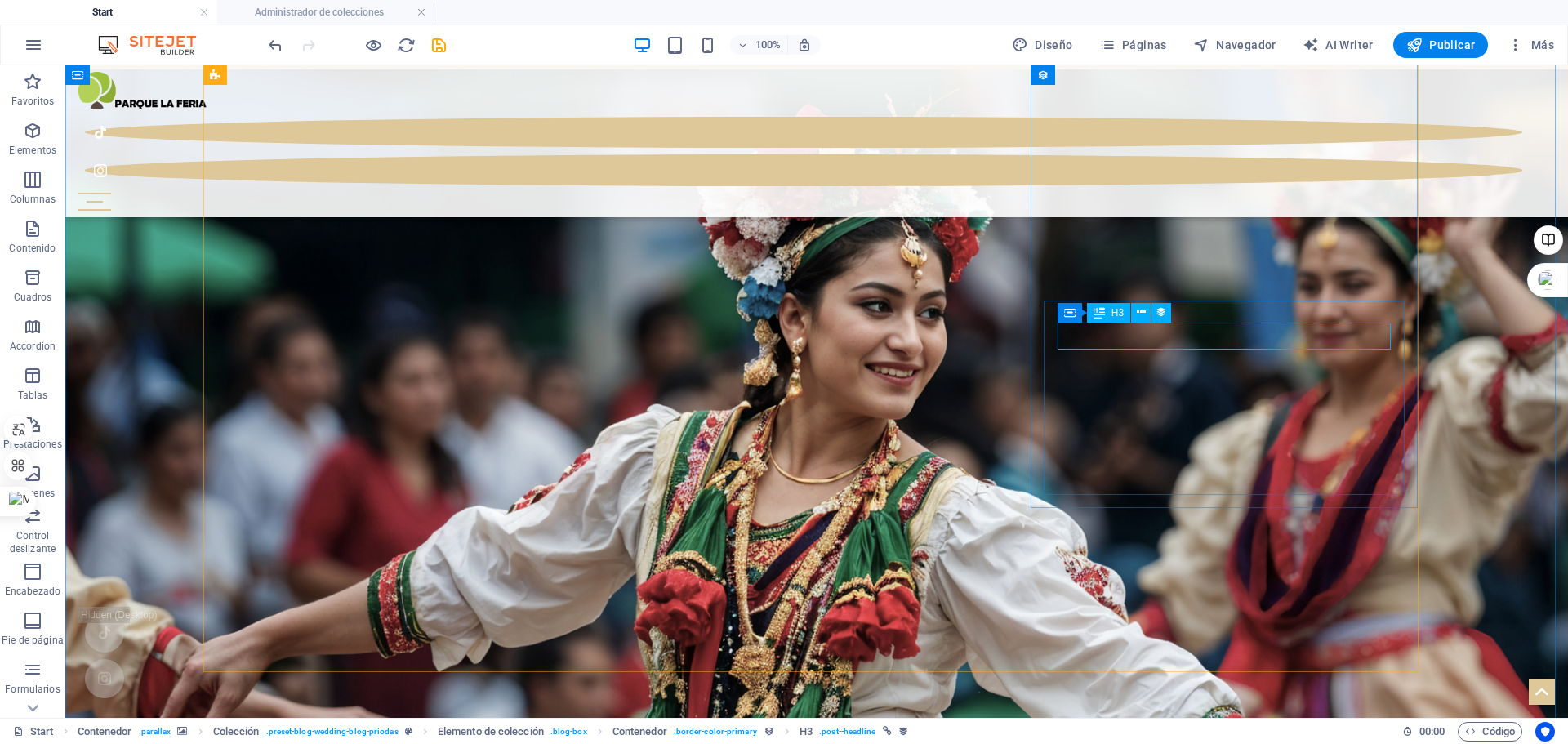
select select "name"
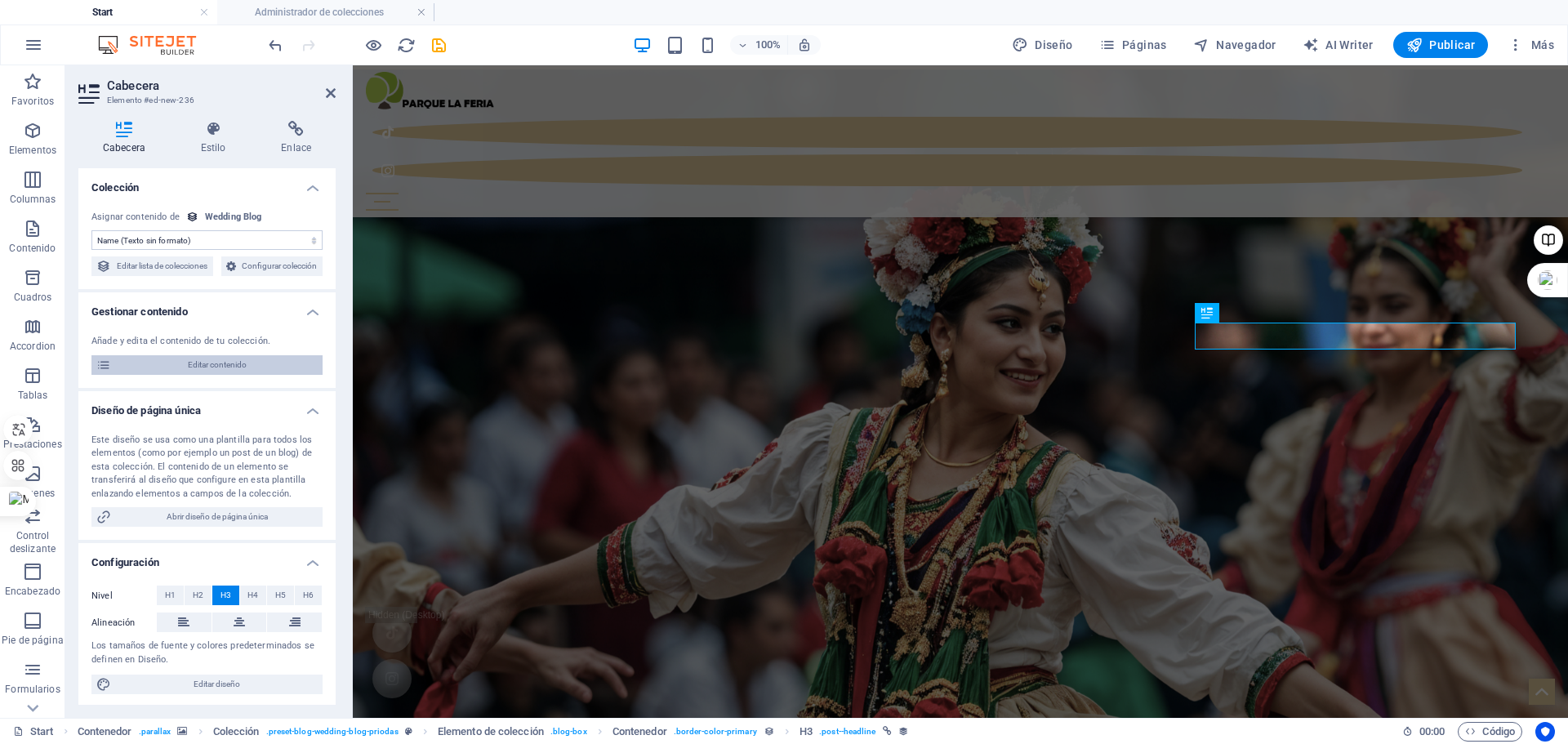
click at [223, 375] on span "Editar contenido" at bounding box center [217, 365] width 202 height 20
type input "La mejor Banquetaria"
type input "la-mejor-banquetaria"
type input "Jane Doe"
type input "2021-04-16"
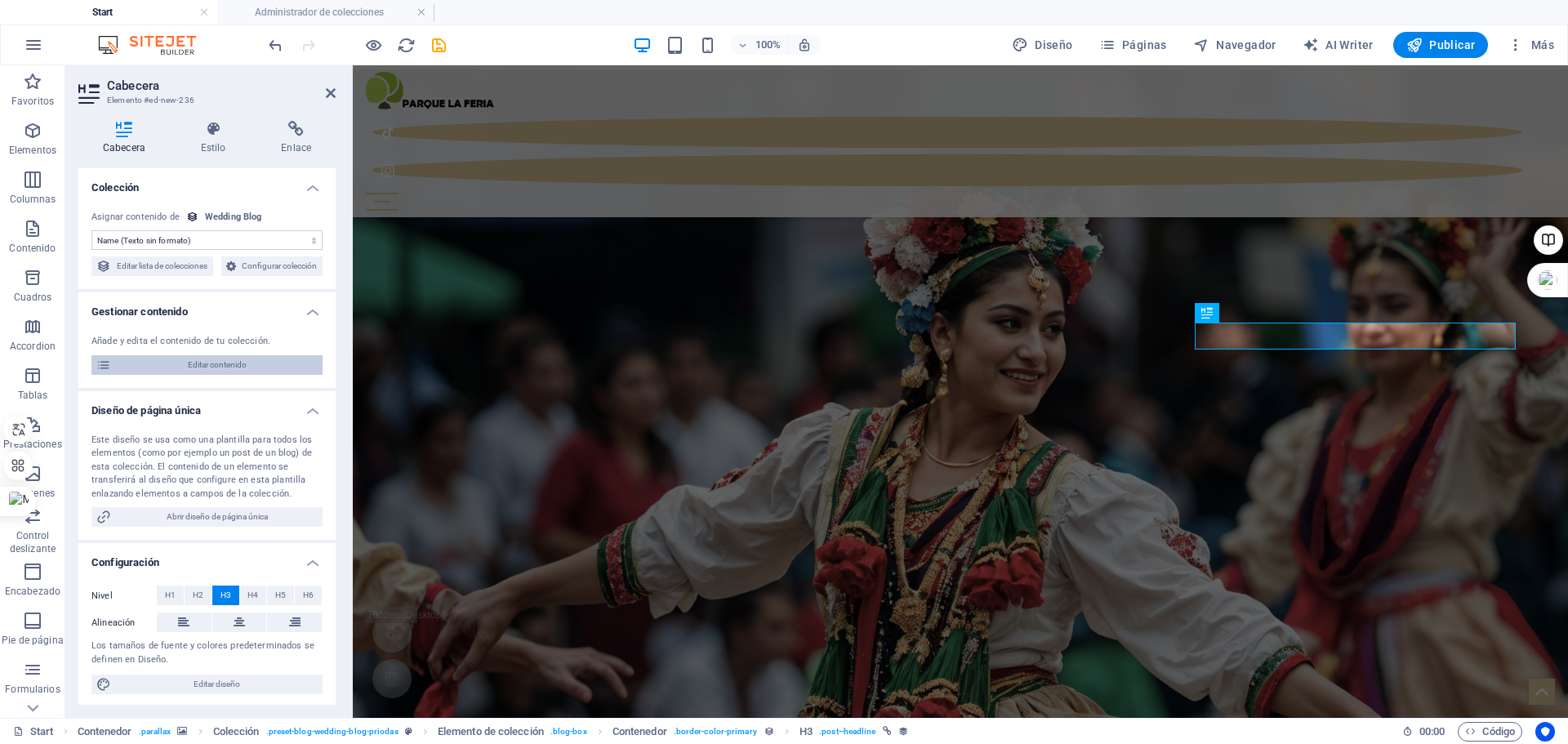
type input "la-mejor-banquetaria"
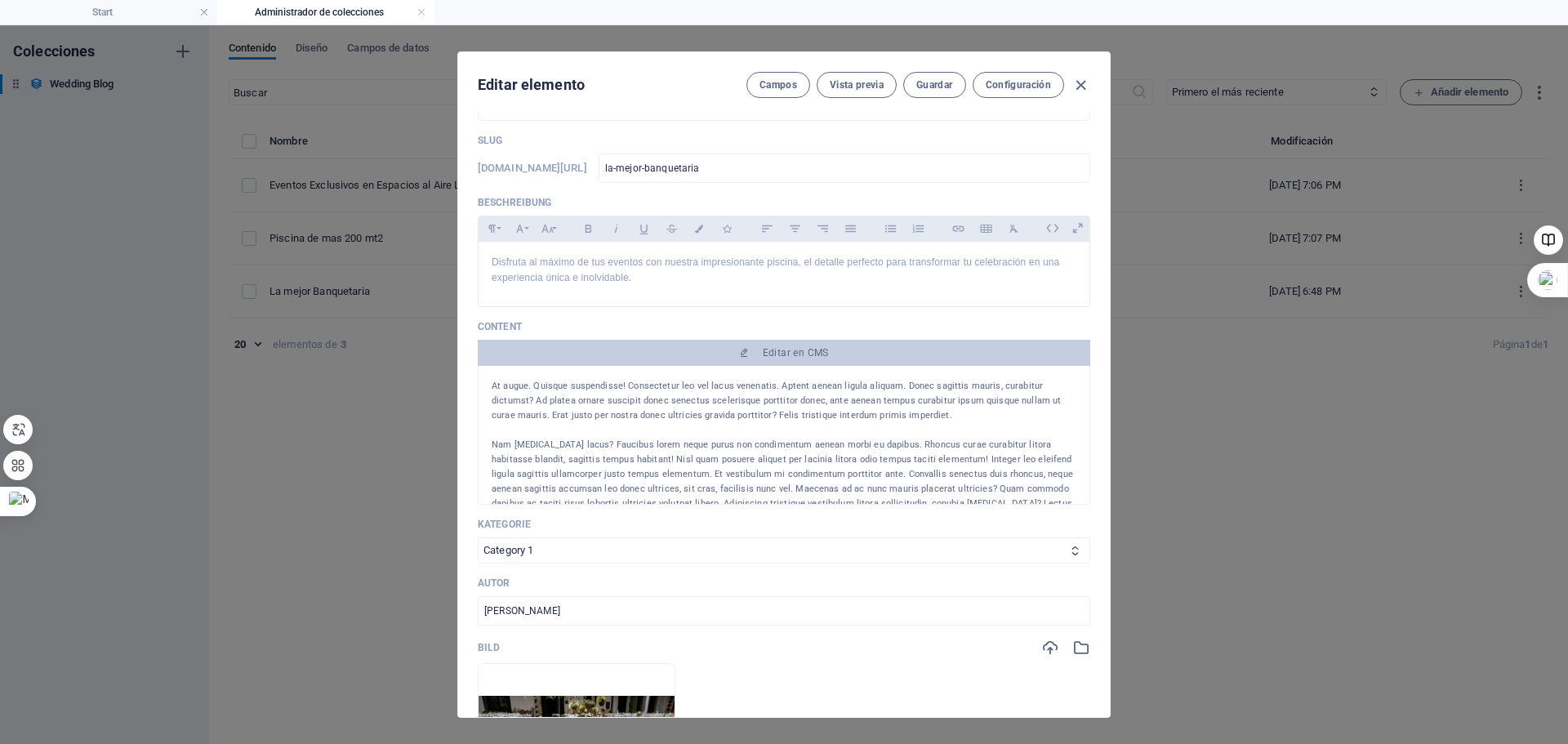
scroll to position [0, 0]
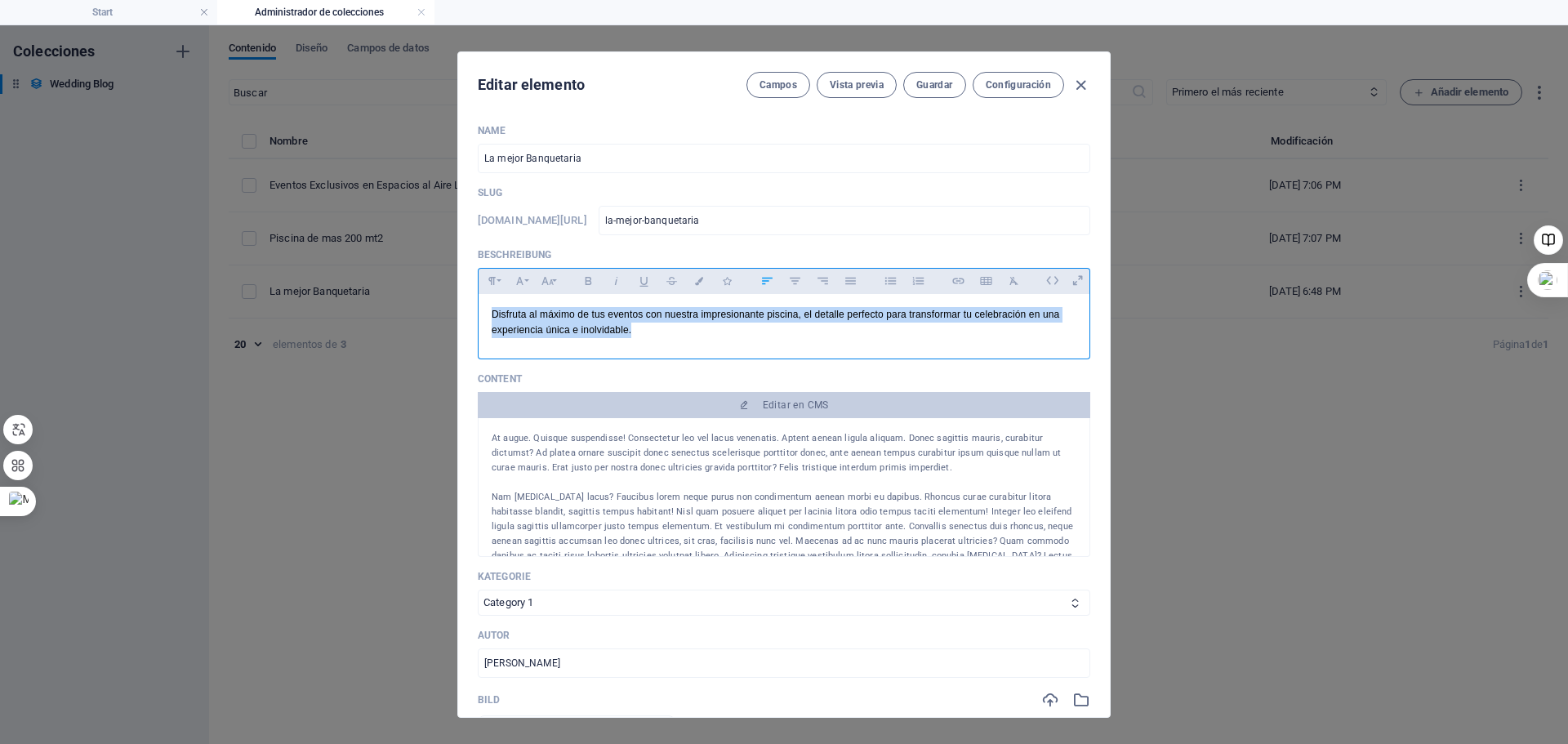
drag, startPoint x: 493, startPoint y: 316, endPoint x: 655, endPoint y: 350, distance: 165.5
click at [655, 350] on div "Disfruta al máximo de tus eventos con nuestra impresionante piscina, el detalle…" at bounding box center [784, 322] width 611 height 57
copy p "Disfruta al máximo de tus eventos con nuestra impresionante piscina, el detalle…"
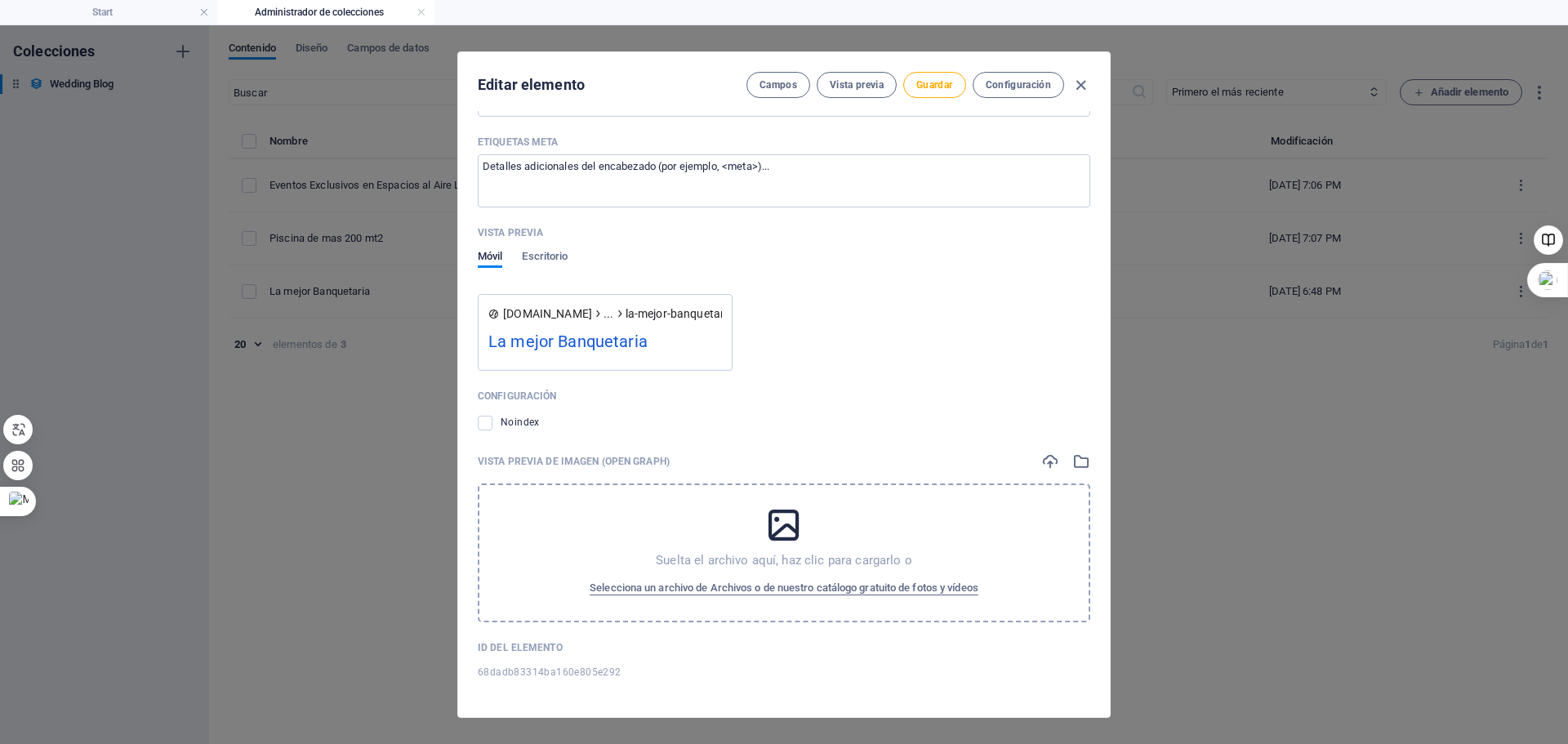
scroll to position [1411, 0]
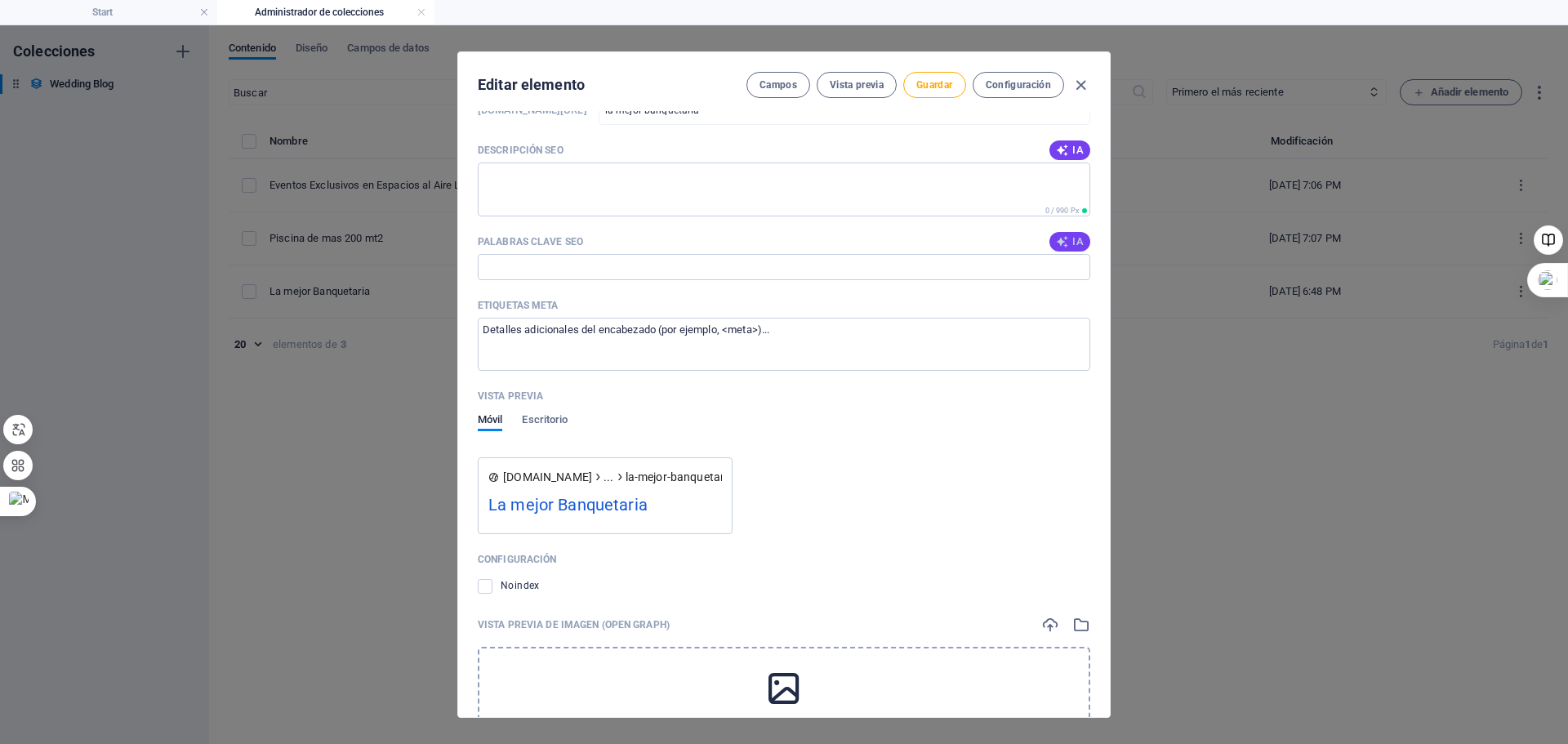
click at [1065, 242] on icon "button" at bounding box center [1063, 242] width 13 height 13
type input "banquetaria, servicio de catering, opciones gastronómicas, cenas elegantes, cóc…"
click at [932, 90] on span "Guardar" at bounding box center [934, 85] width 36 height 13
click at [1081, 82] on icon "button" at bounding box center [1081, 85] width 19 height 19
type input "2025-10-05"
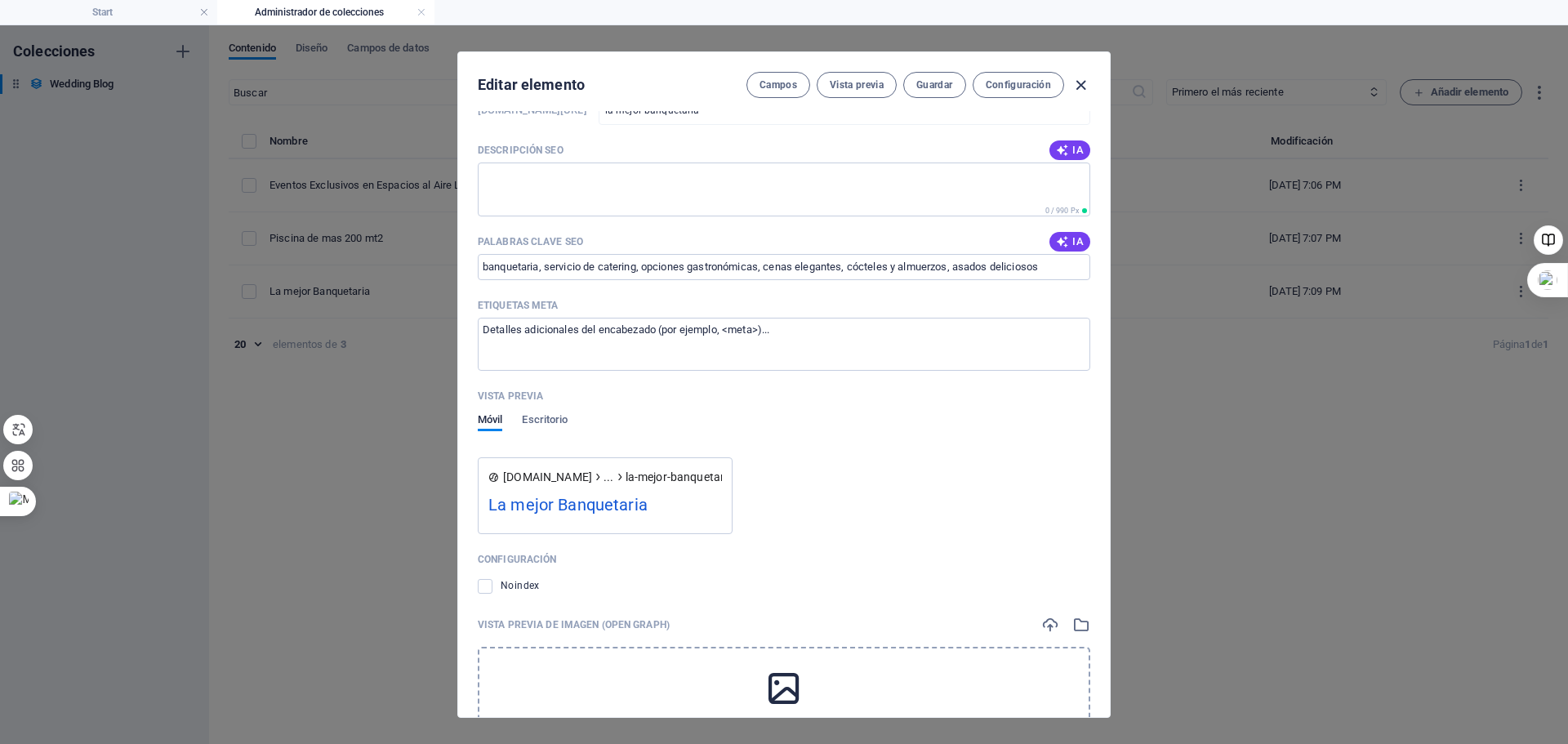
type input "la-mejor-banquetaria"
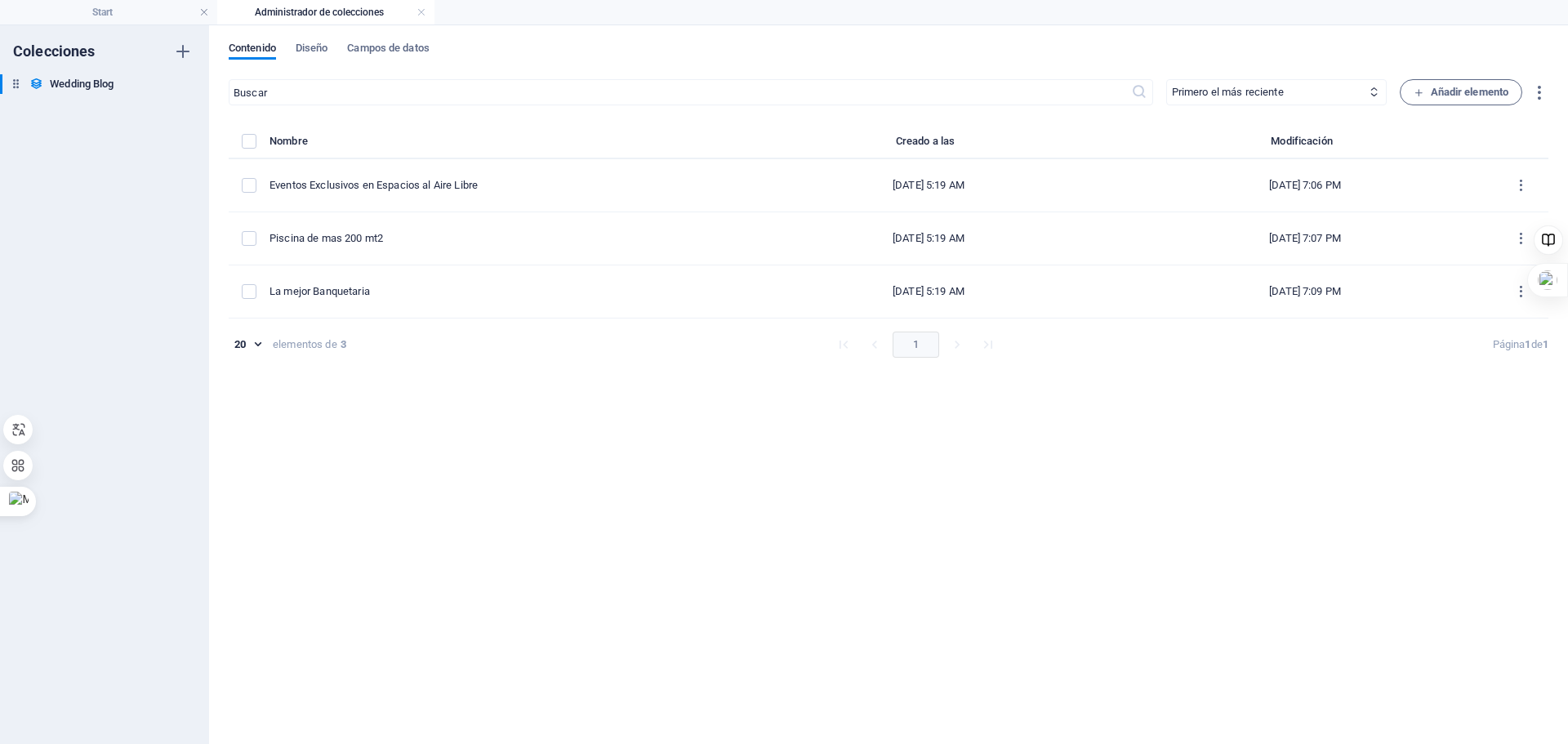
scroll to position [1186, 0]
click at [104, 11] on h4 "Start" at bounding box center [108, 12] width 218 height 18
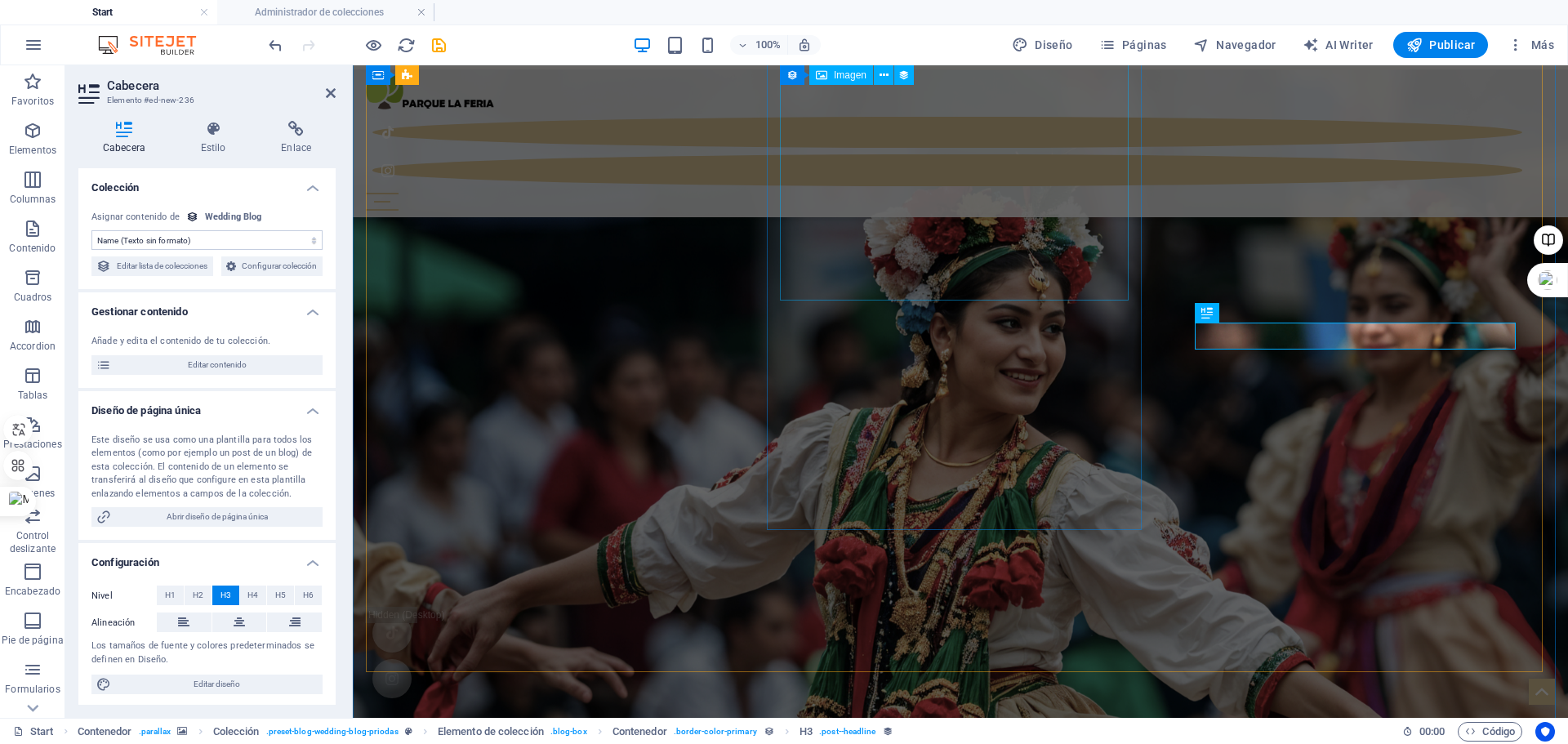
select select "image"
select select "%"
select select "px"
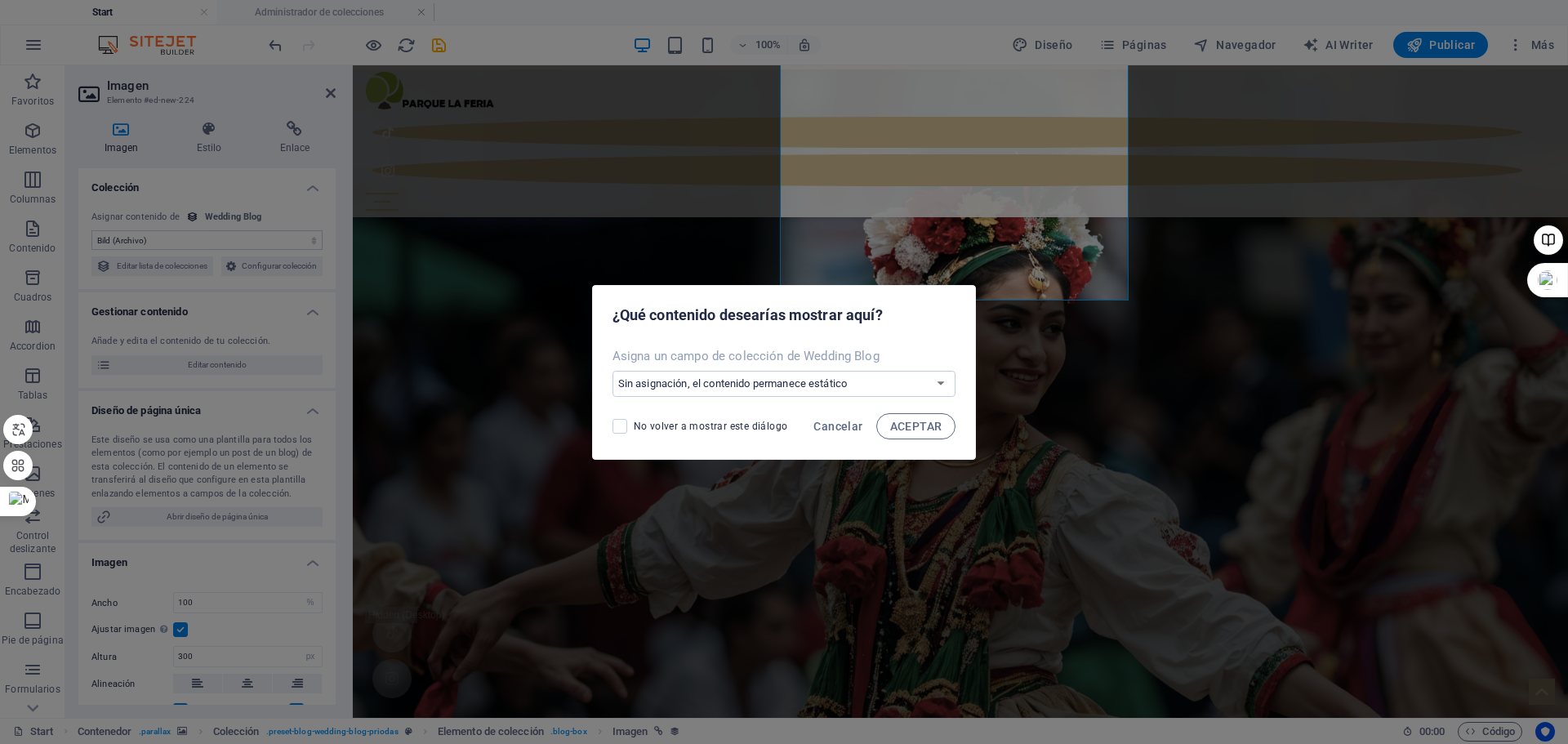
click at [928, 397] on div "Asigna un campo de colección de Wedding Blog Sin asignación, el contenido perma…" at bounding box center [784, 372] width 383 height 62
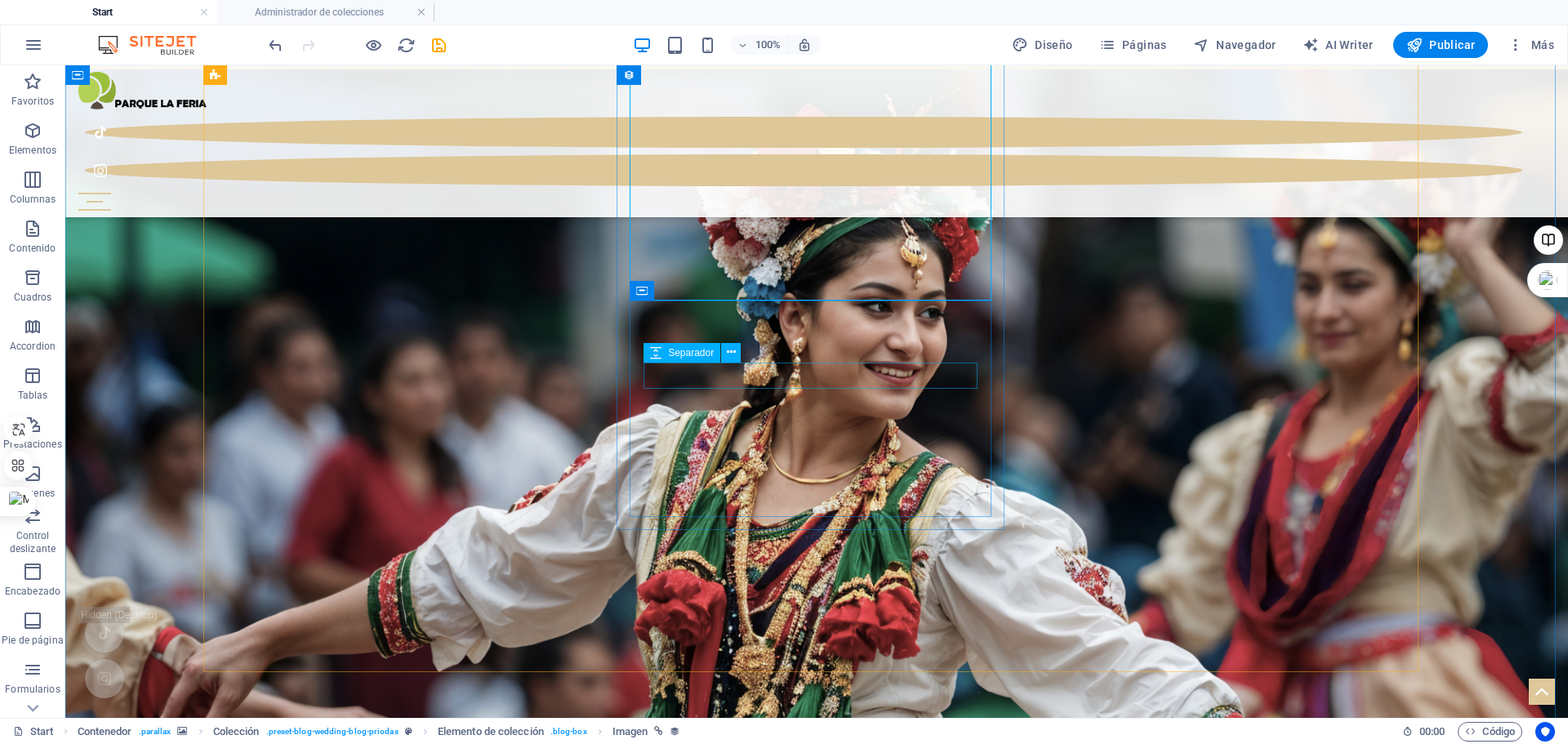
select select "rem"
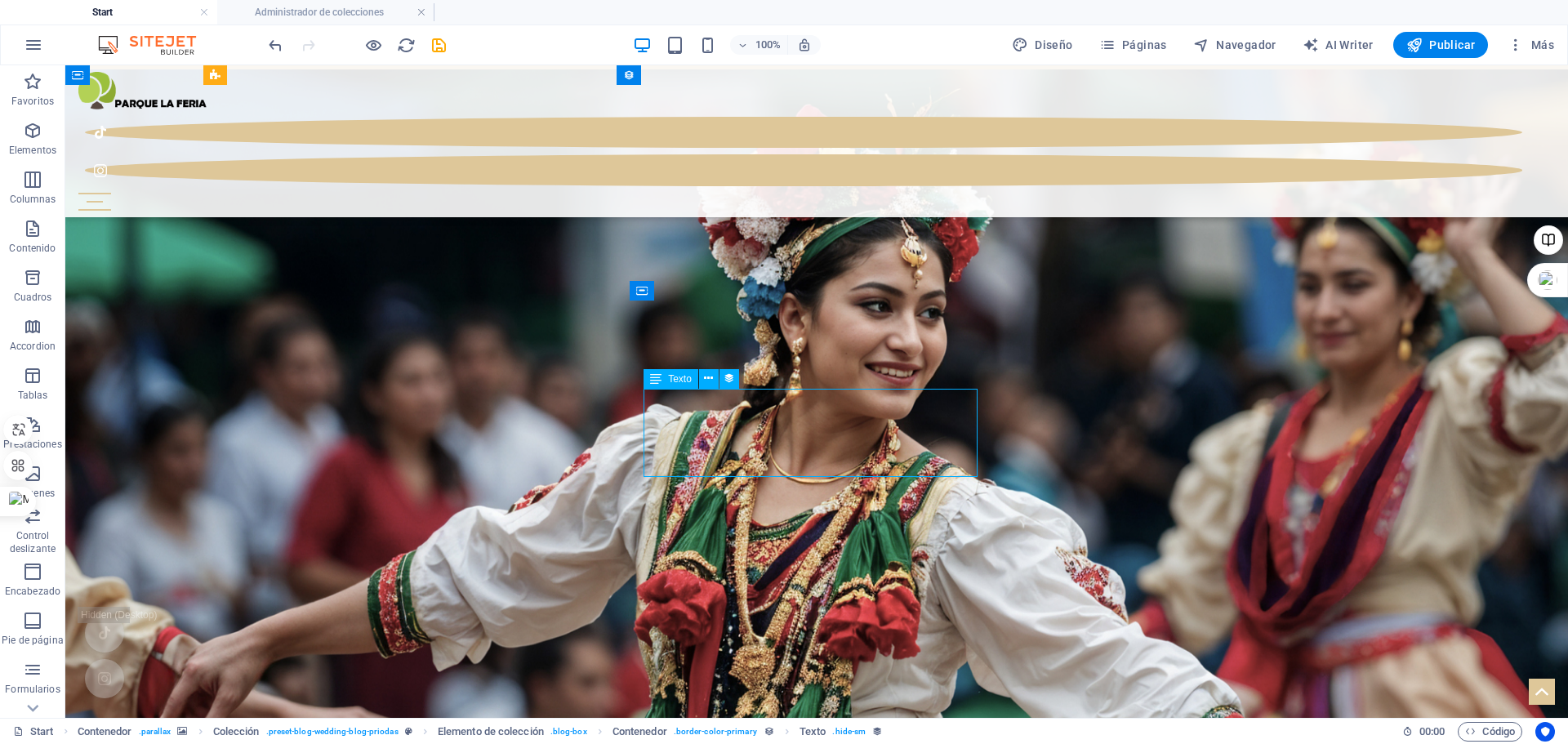
select select "name"
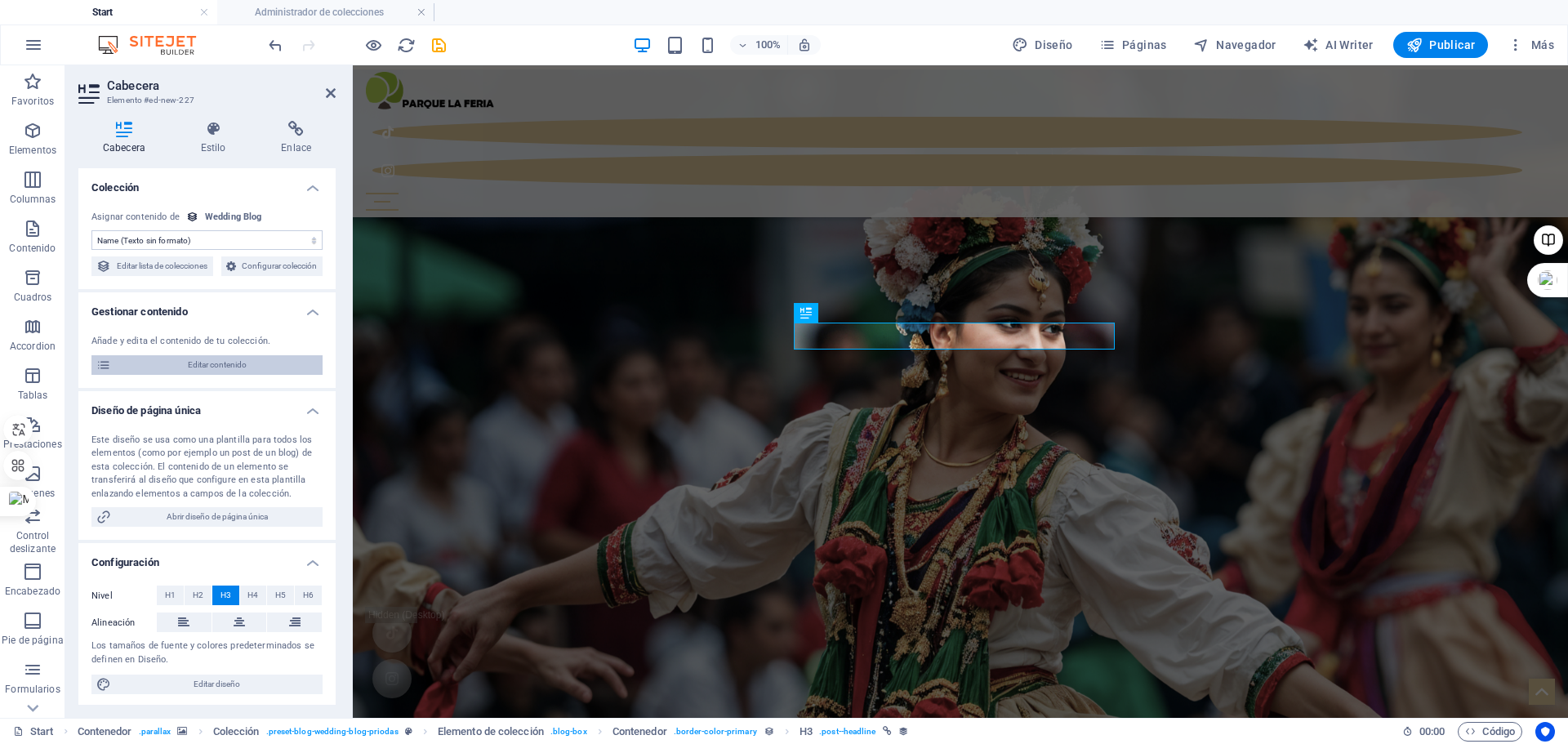
click at [212, 375] on span "Editar contenido" at bounding box center [217, 365] width 202 height 20
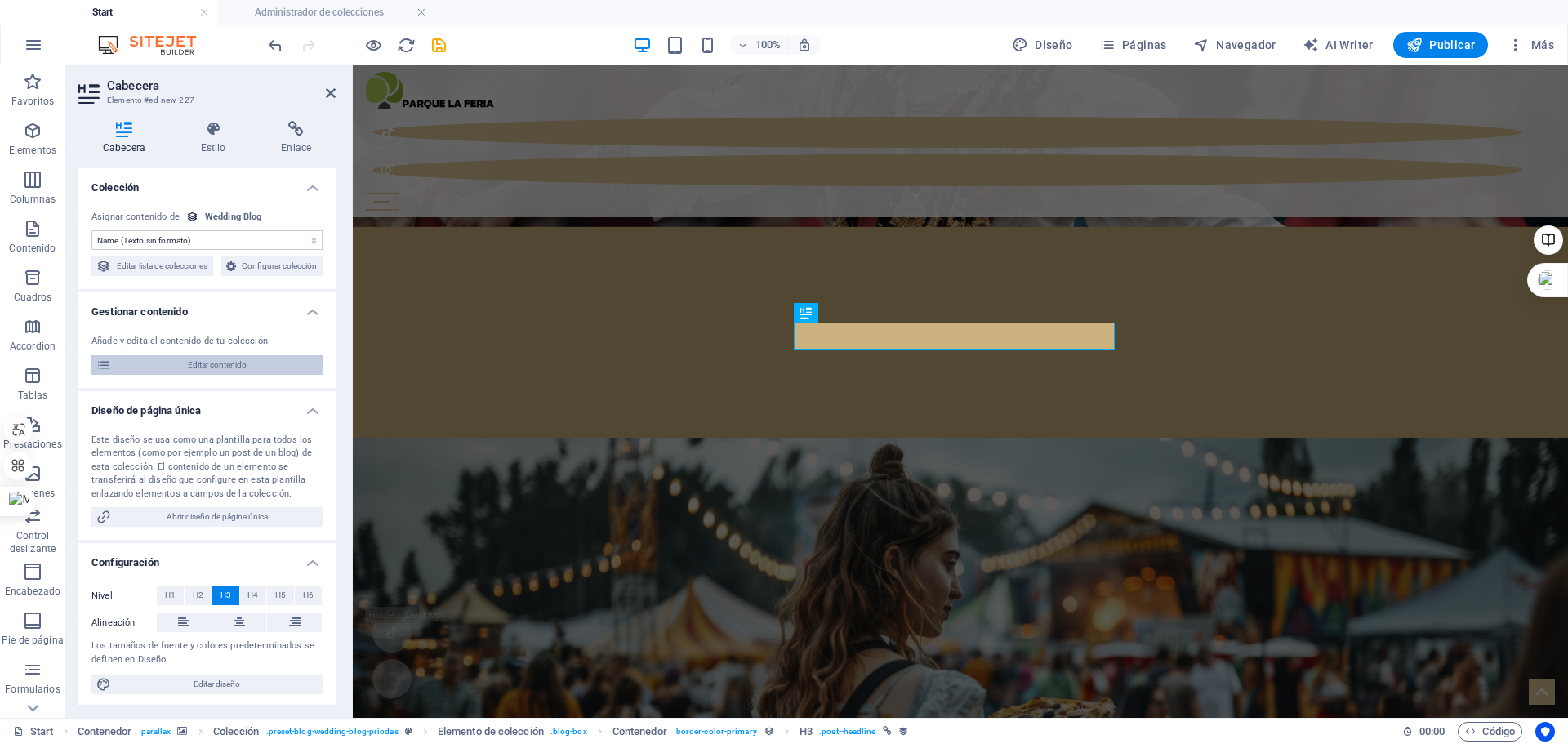
scroll to position [0, 0]
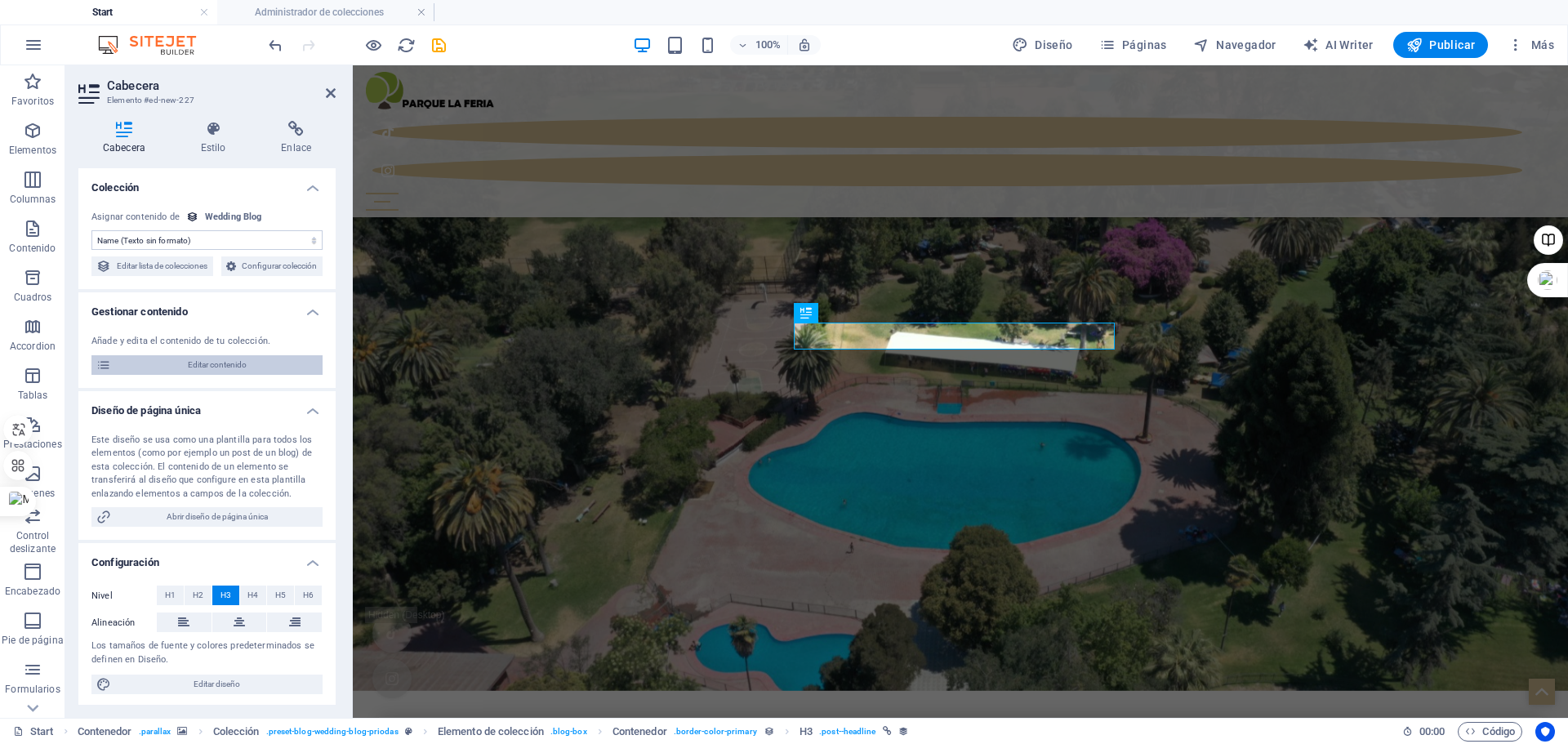
select select "Category 1"
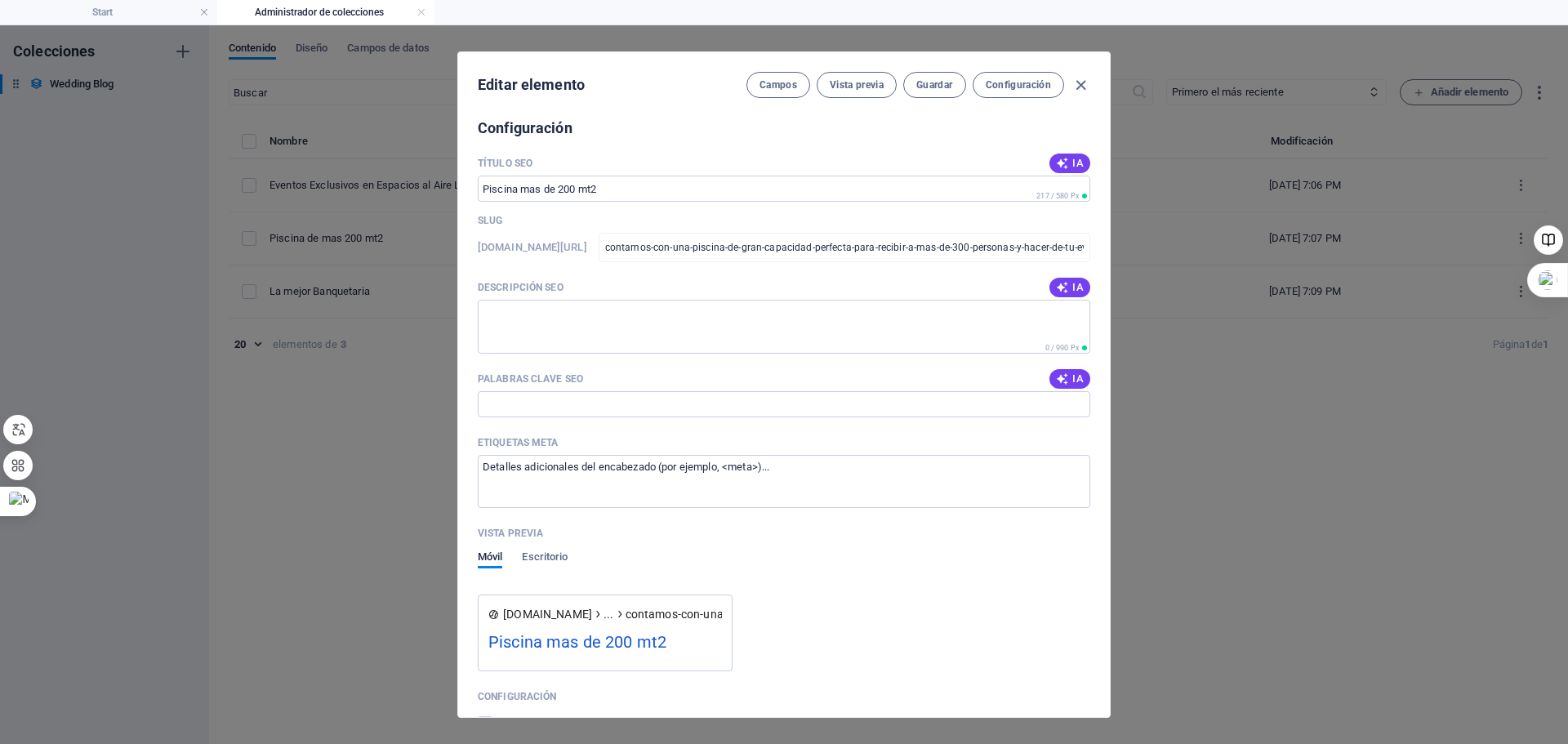
scroll to position [1306, 0]
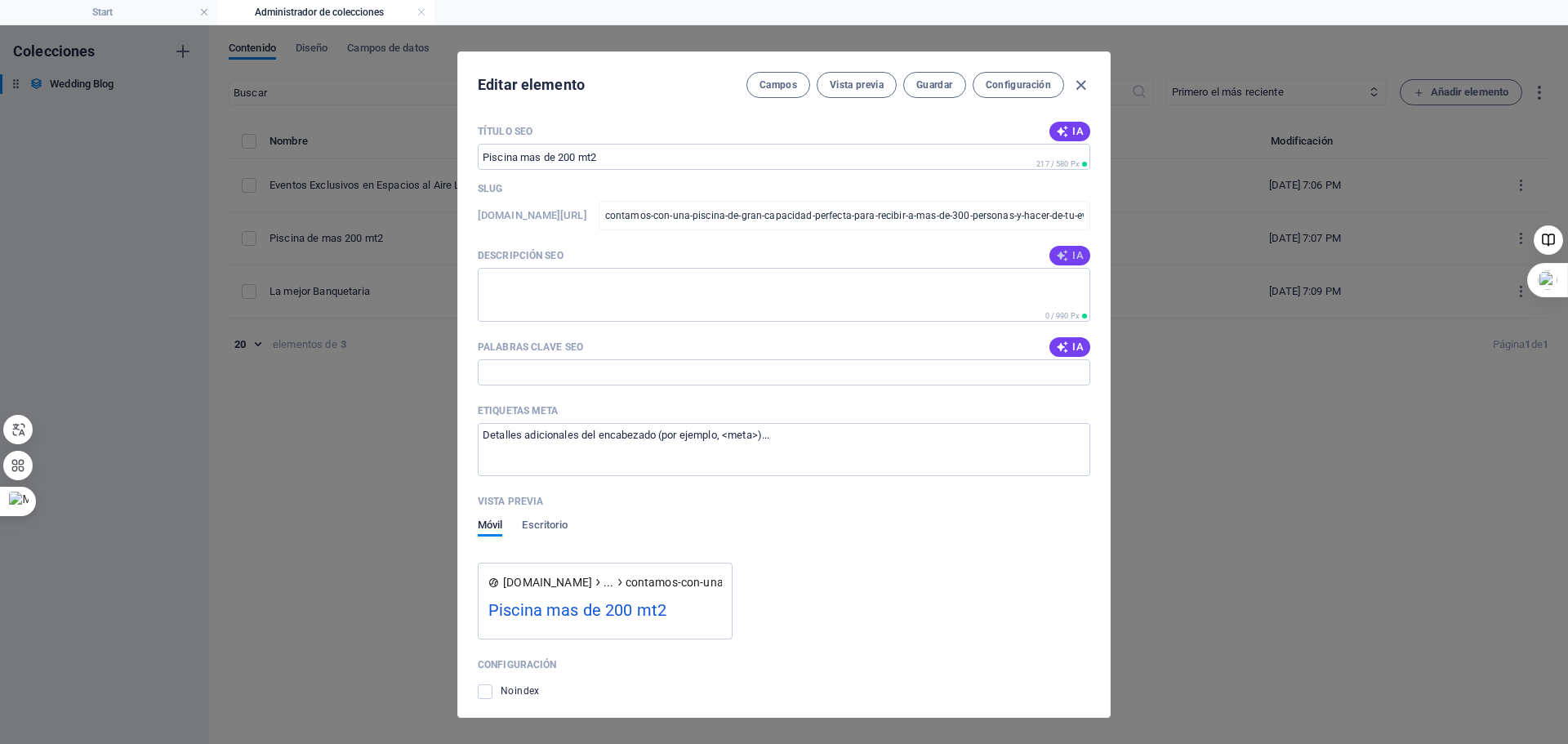
click at [1067, 260] on span "IA" at bounding box center [1070, 256] width 28 height 13
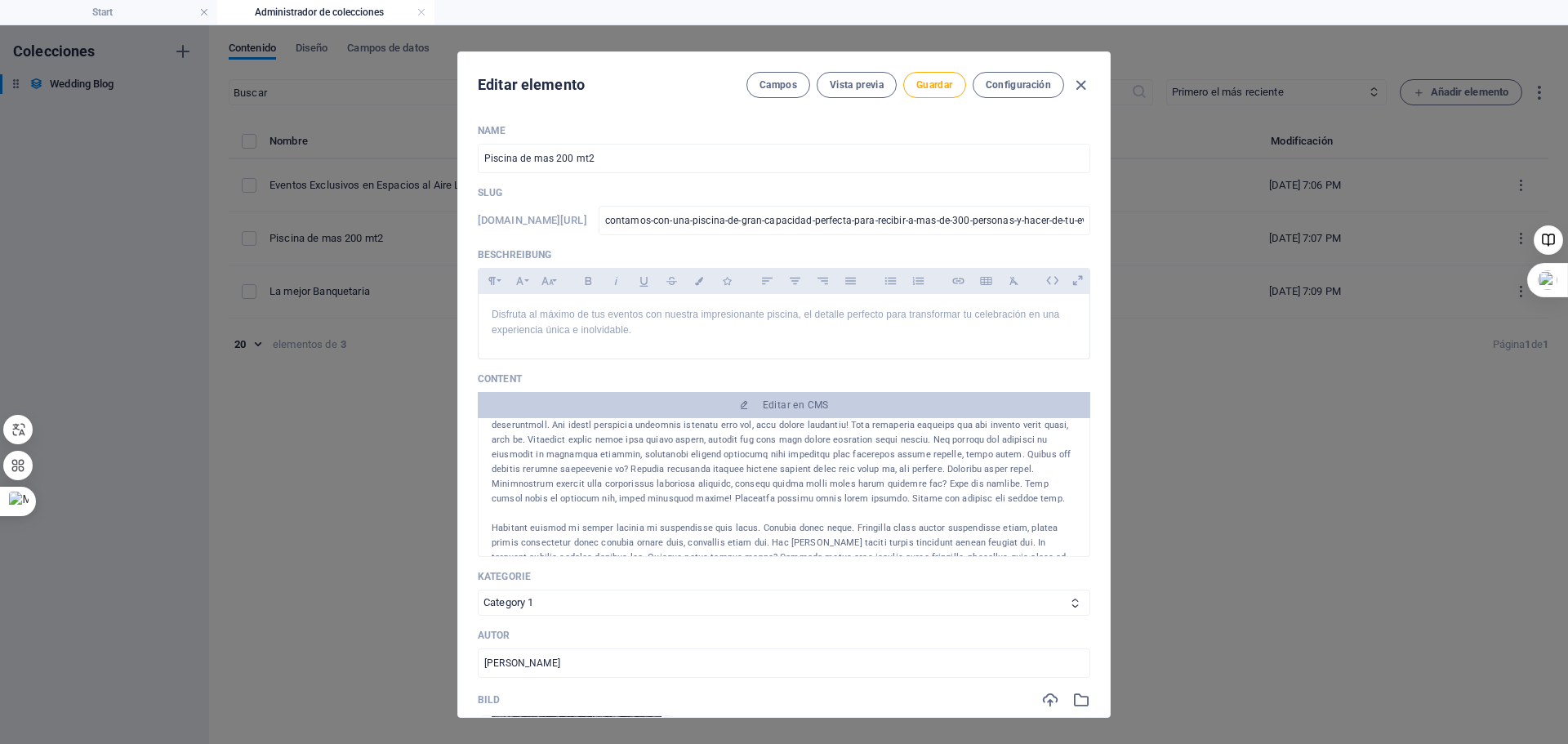
scroll to position [165, 0]
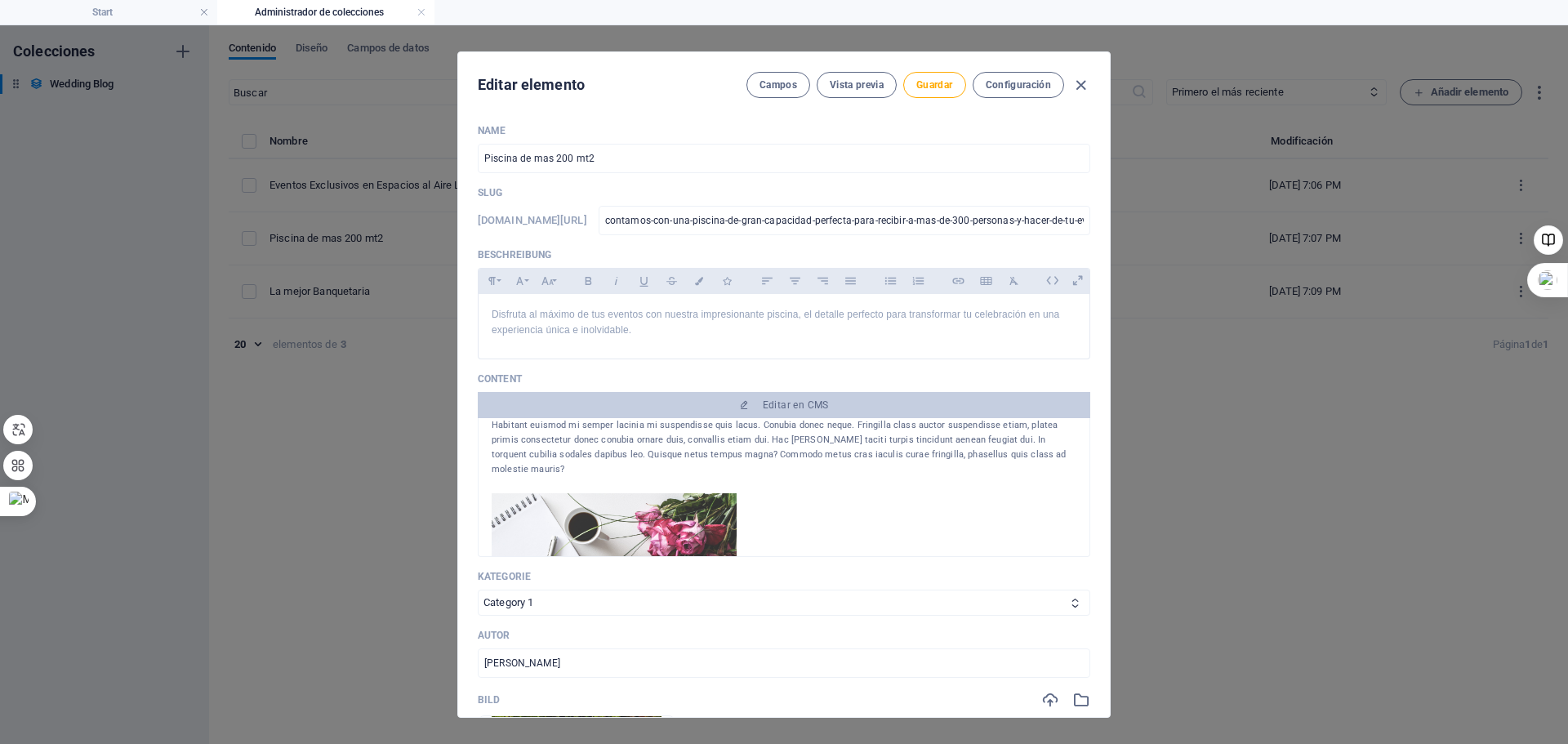
drag, startPoint x: 499, startPoint y: 435, endPoint x: 917, endPoint y: 551, distance: 433.8
click at [917, 551] on div "Habitant euismod mi semper lacinia mi suspendisse quis lacus. Conubia donec neq…" at bounding box center [784, 473] width 585 height 376
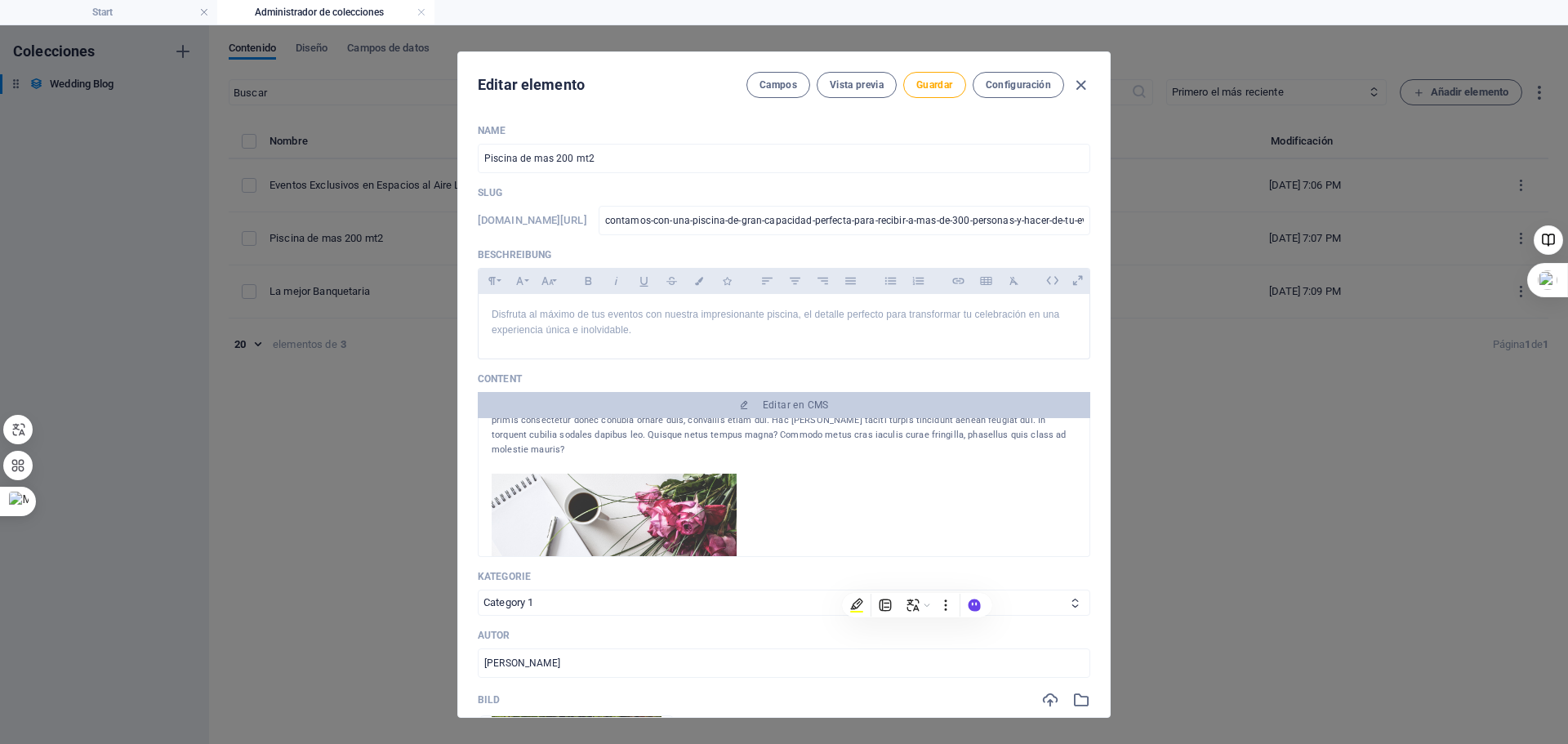
scroll to position [0, 0]
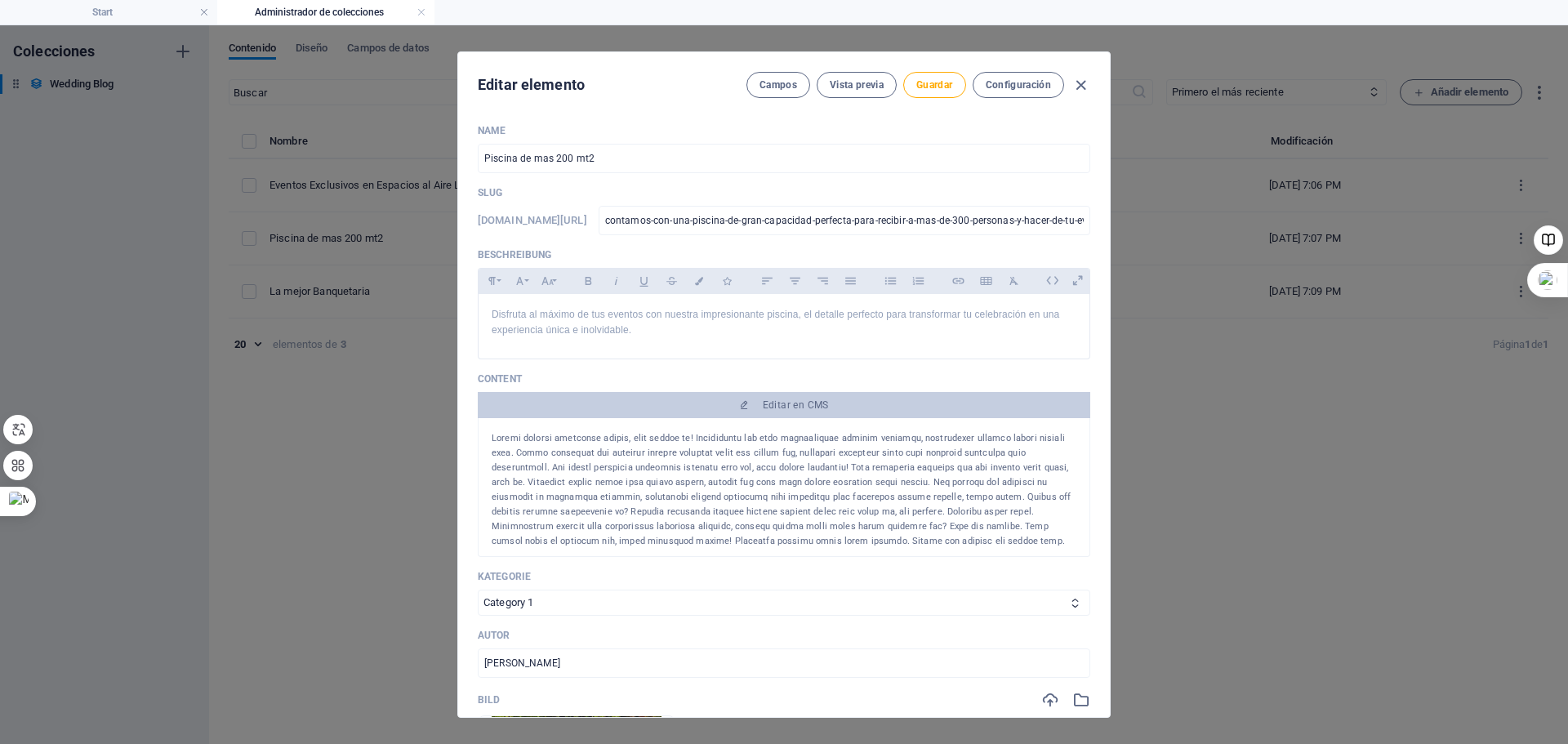
click at [794, 384] on p "Content" at bounding box center [784, 379] width 613 height 13
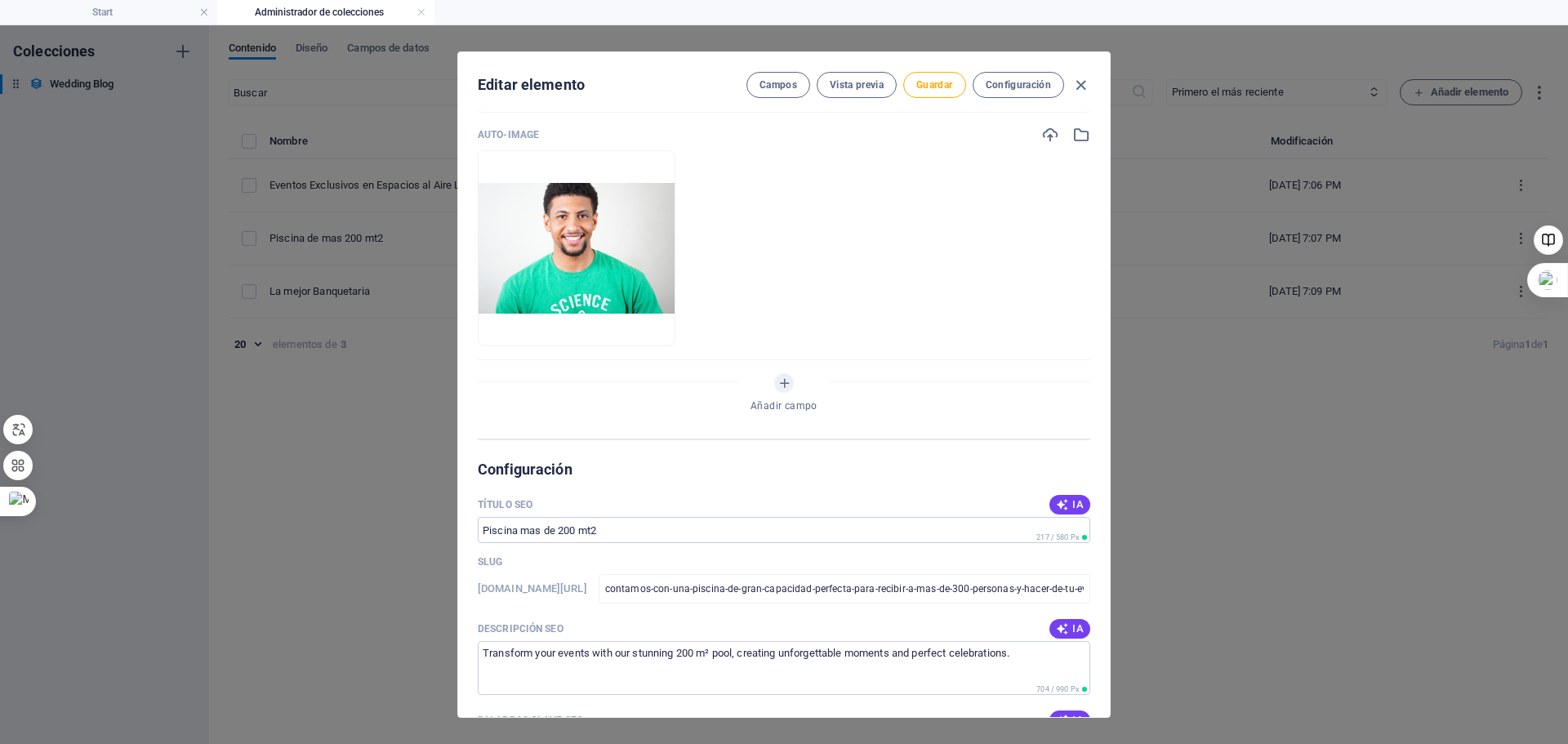
scroll to position [1143, 0]
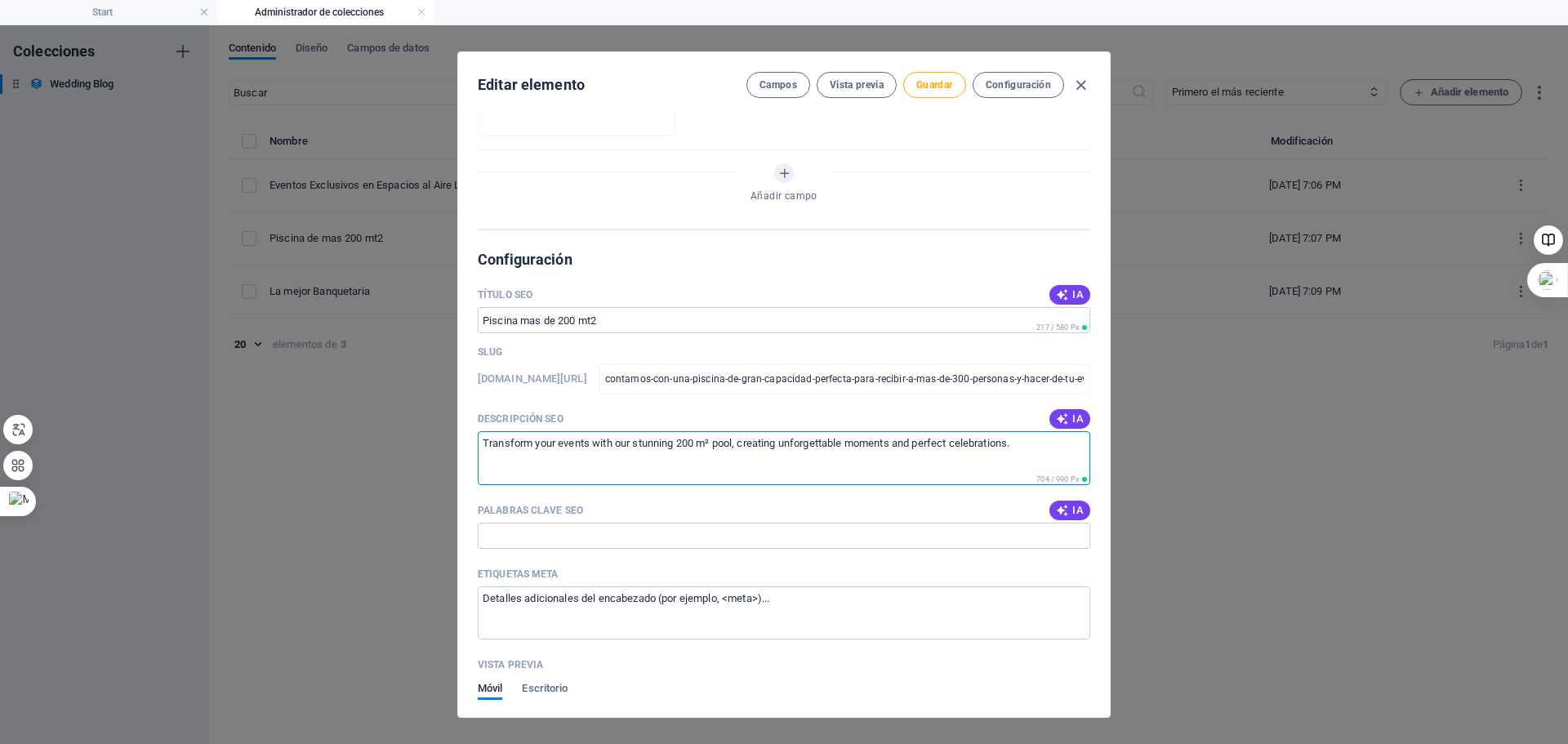
drag, startPoint x: 484, startPoint y: 446, endPoint x: 1020, endPoint y: 452, distance: 536.0
click at [1020, 452] on textarea "Transform your events with our stunning 200 m² pool, creating unforgettable mom…" at bounding box center [784, 457] width 613 height 53
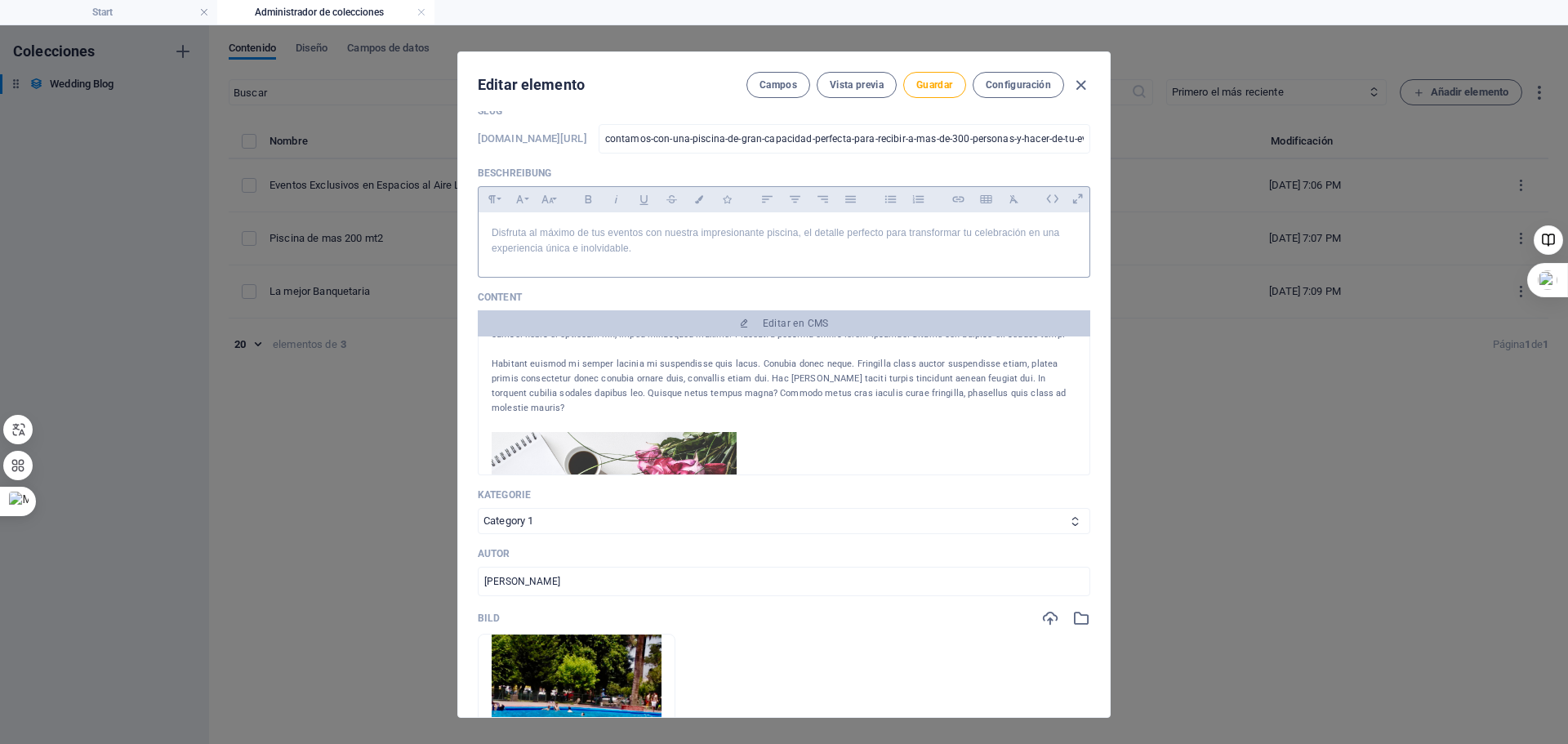
scroll to position [245, 0]
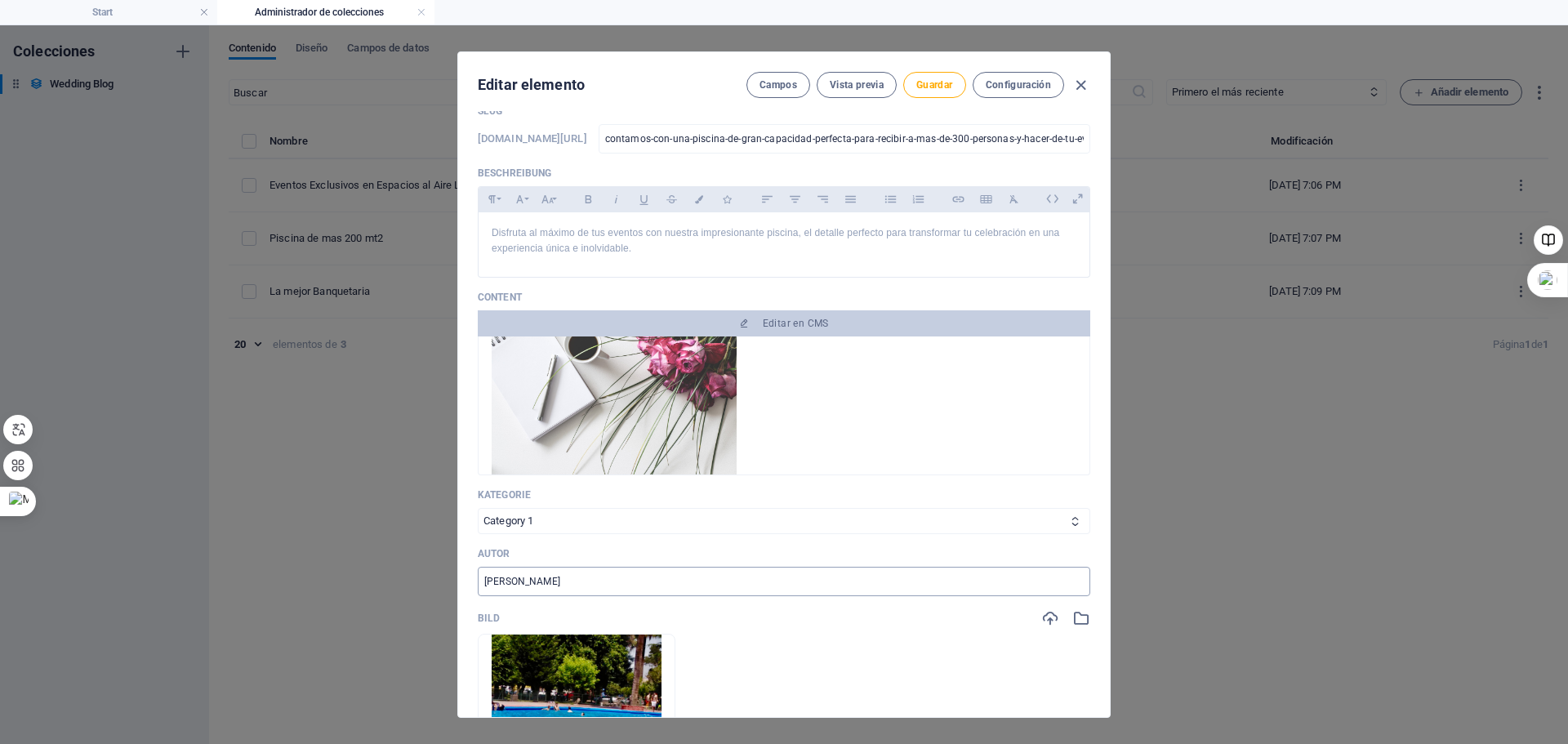
type textarea "."
drag, startPoint x: 554, startPoint y: 585, endPoint x: 478, endPoint y: 591, distance: 76.2
click at [478, 591] on input "Juan Pérez" at bounding box center [784, 581] width 613 height 29
click at [936, 87] on span "Guardar" at bounding box center [934, 85] width 36 height 13
click at [1180, 344] on div "Editar elemento Campos Vista previa Guardar Configuración Name Piscina de mas 2…" at bounding box center [784, 384] width 1568 height 718
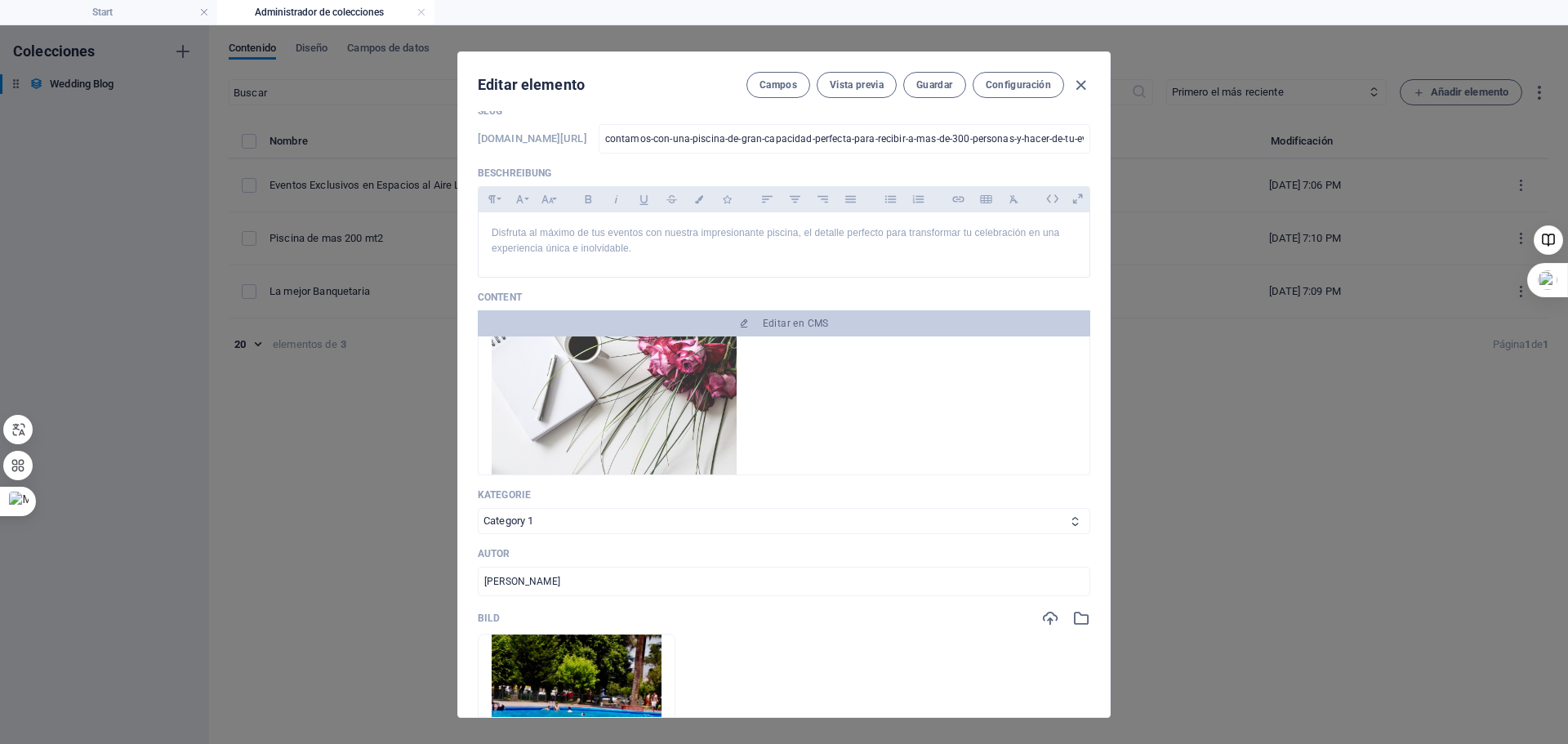
type input "2025-10-05"
type input "contamos-con-una-piscina-de-gran-capacidad-perfecta-para-recibir-a-mas-de-300-p…"
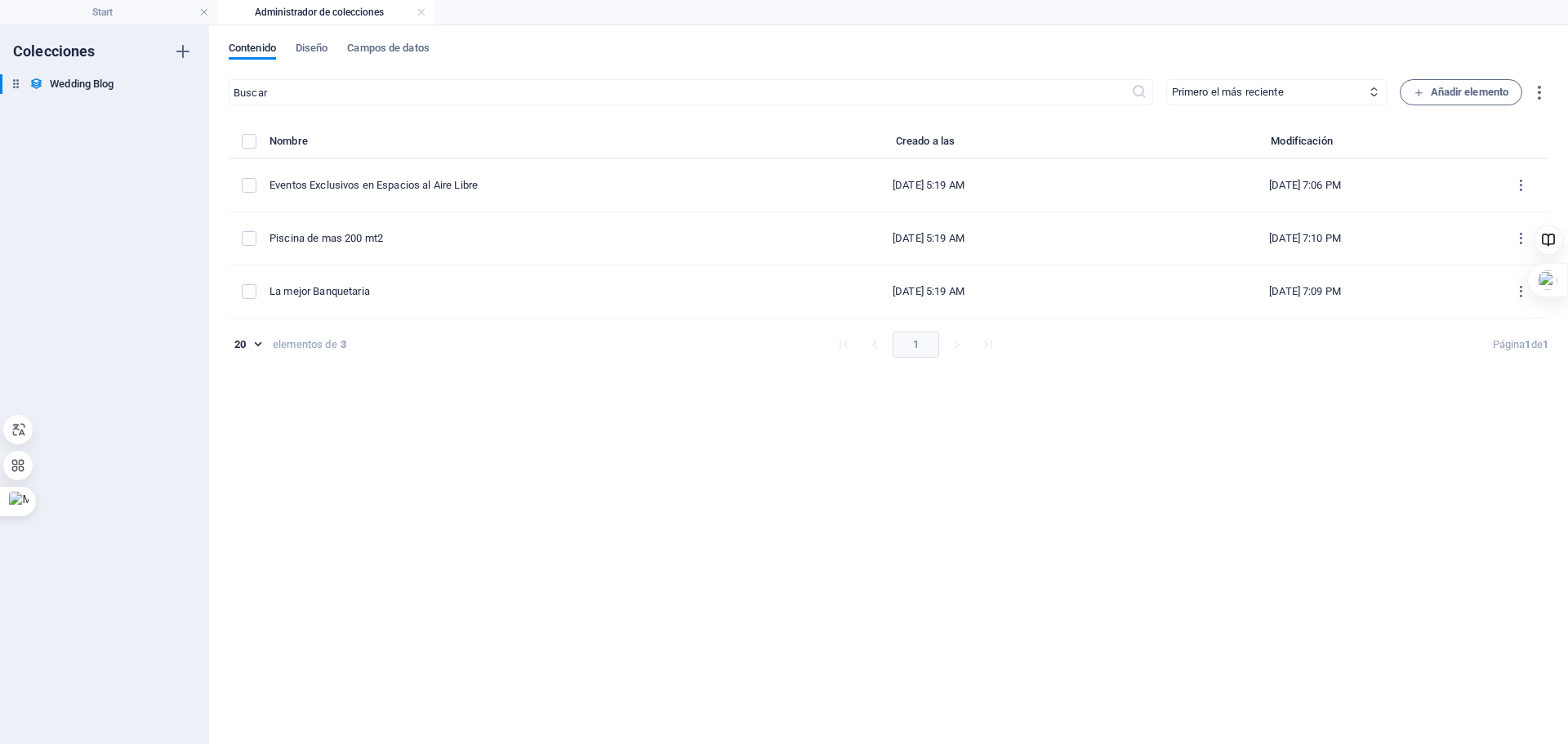
scroll to position [0, 0]
click at [107, 12] on h4 "Start" at bounding box center [108, 12] width 218 height 18
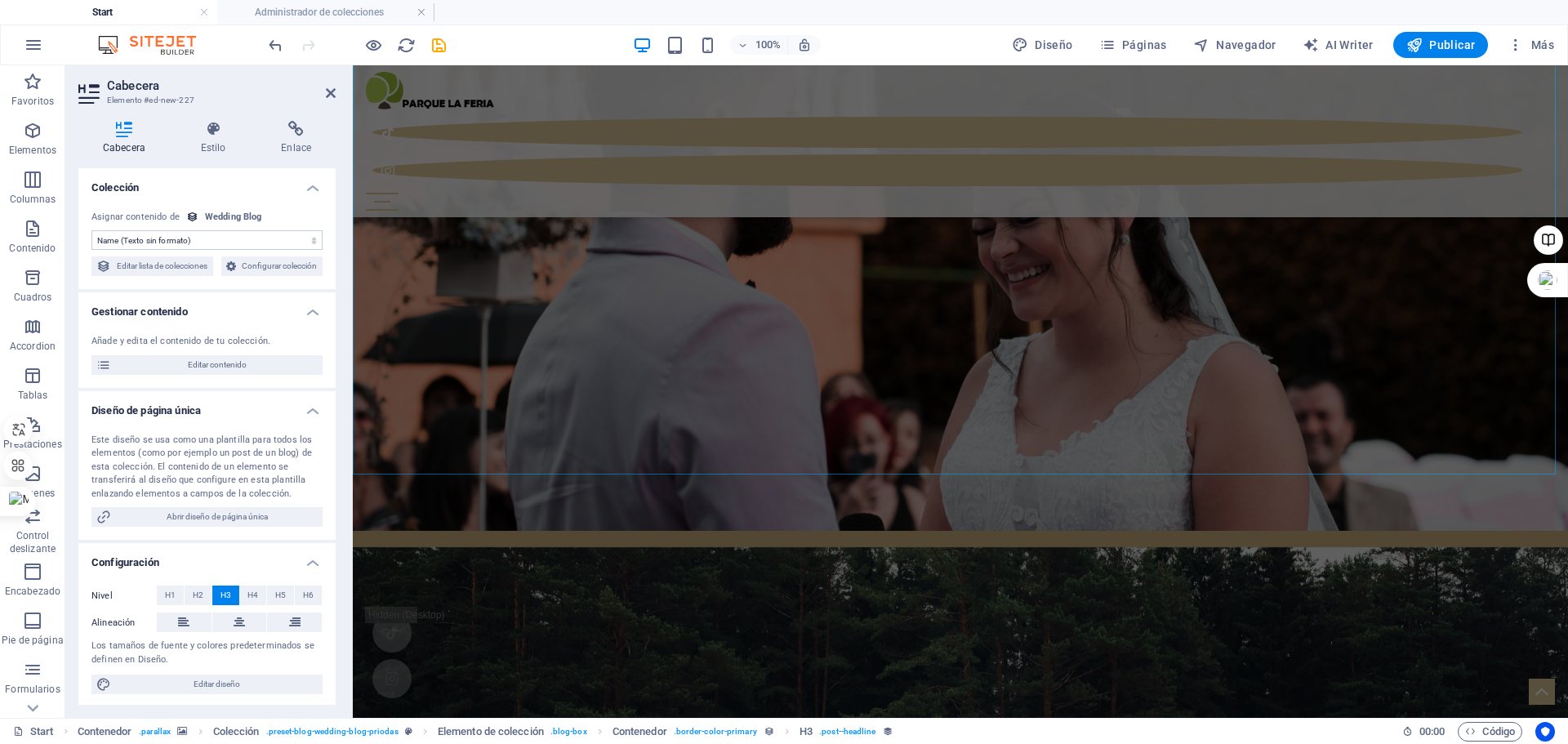
scroll to position [3383, 0]
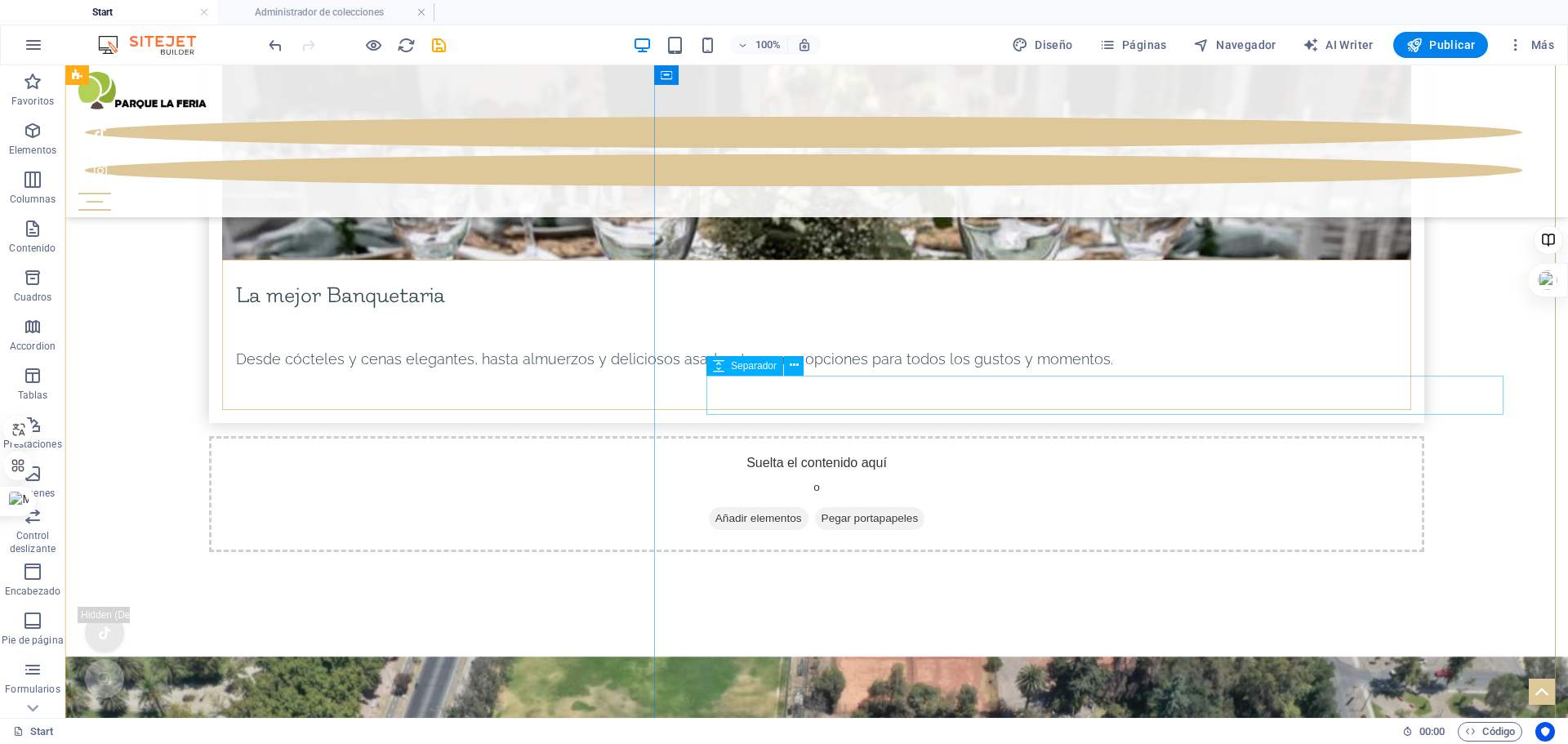
scroll to position [7384, 0]
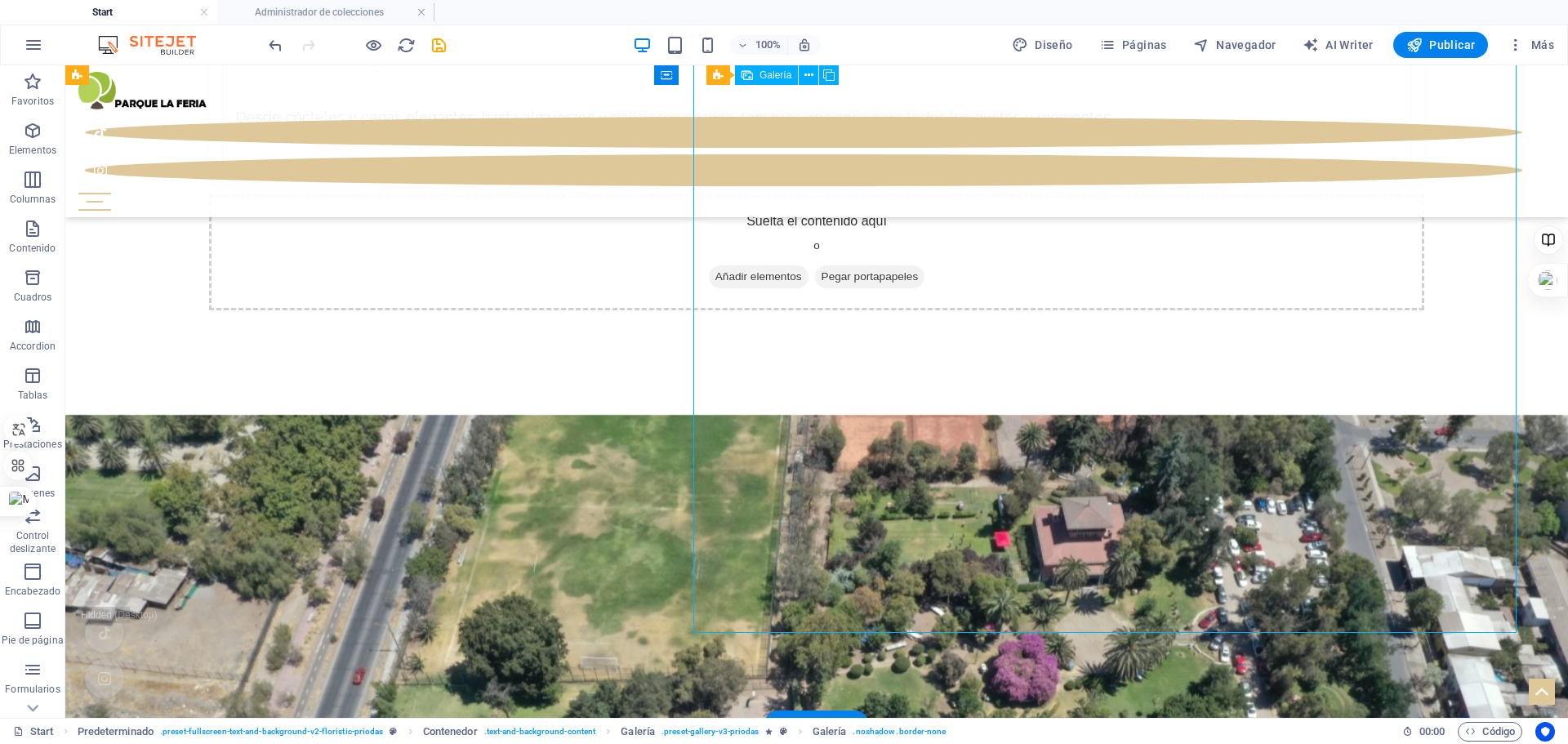
select select "4"
select select "px"
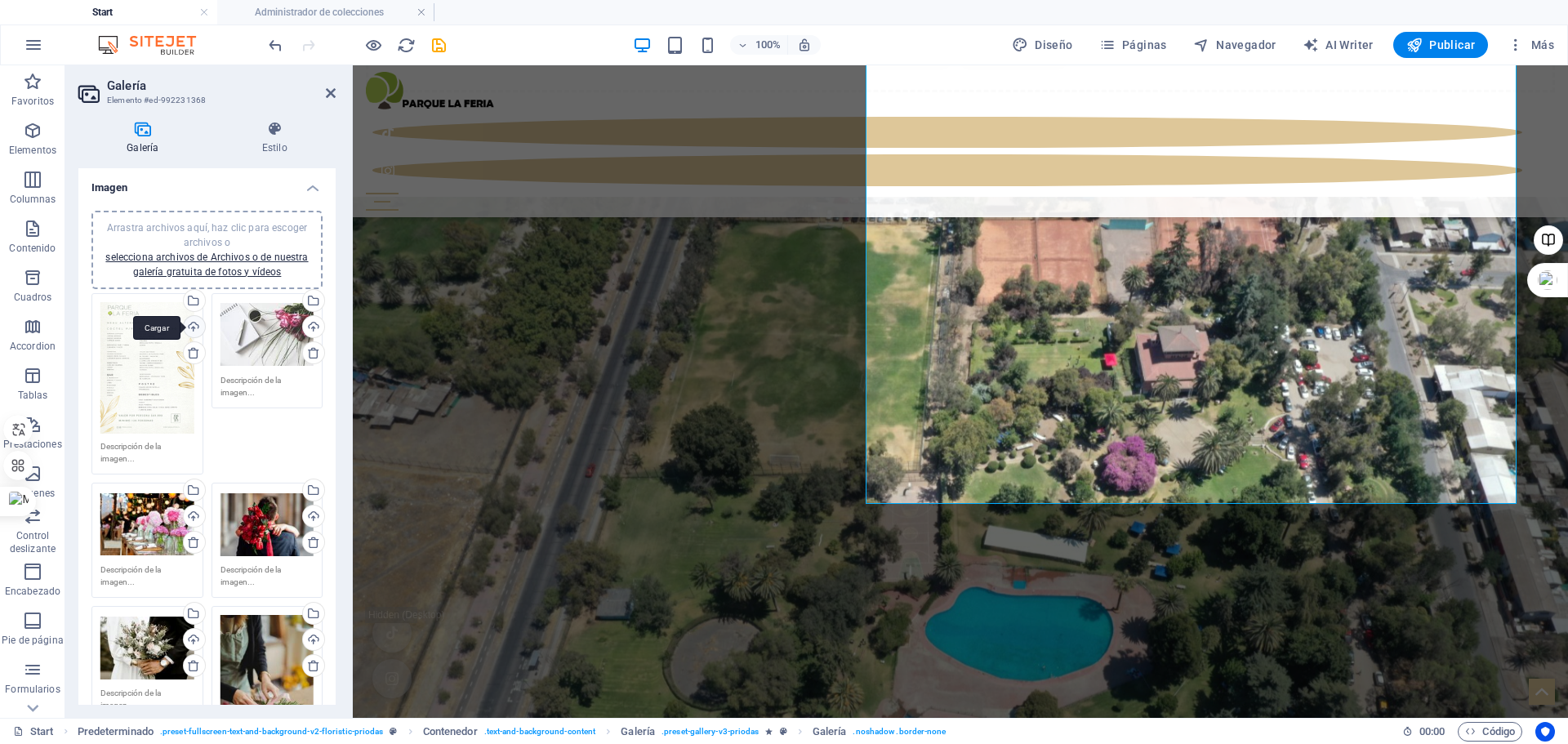
click at [191, 324] on div "Cargar" at bounding box center [193, 327] width 24 height 24
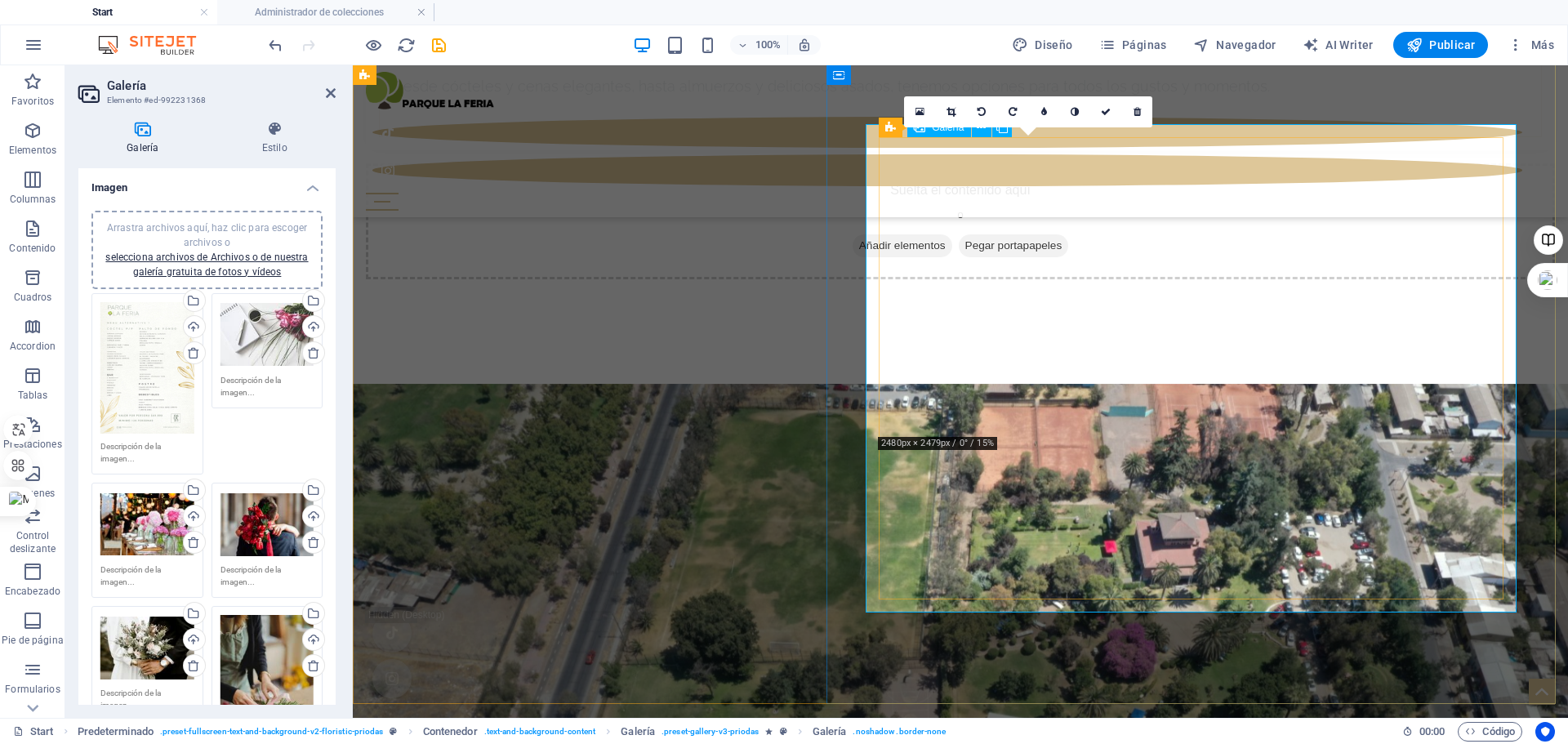
scroll to position [7275, 0]
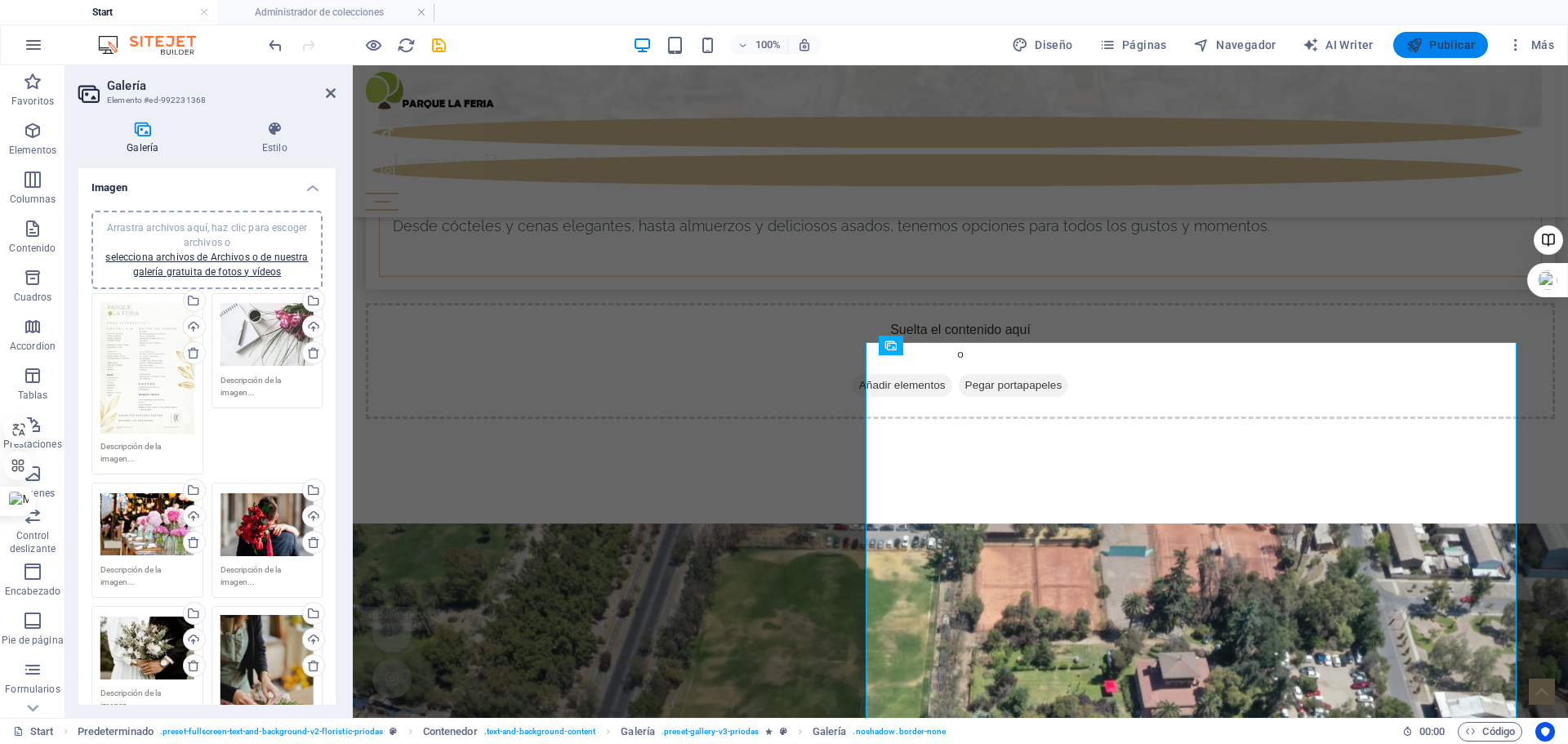
click at [1432, 46] on span "Publicar" at bounding box center [1440, 45] width 69 height 17
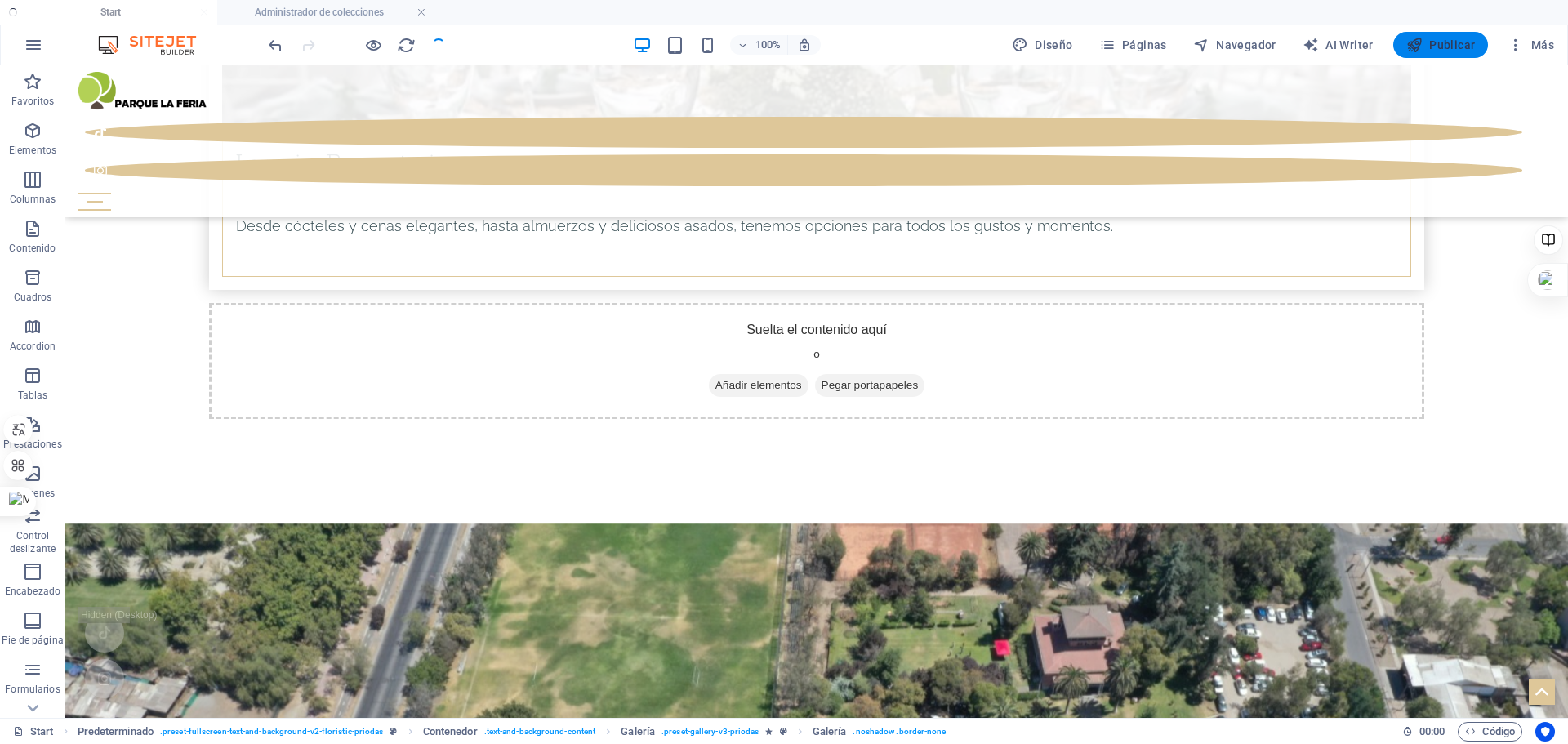
checkbox input "false"
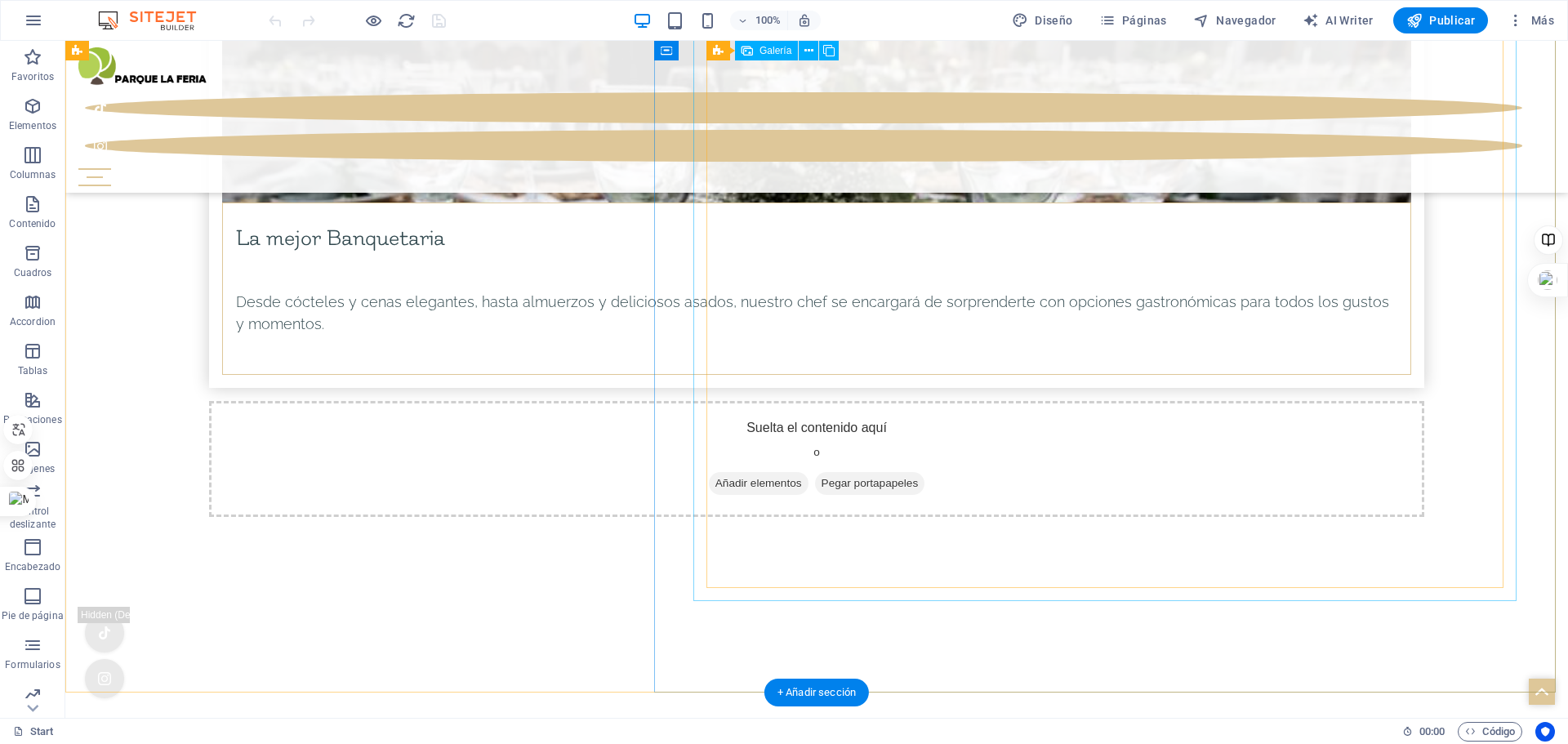
scroll to position [7139, 0]
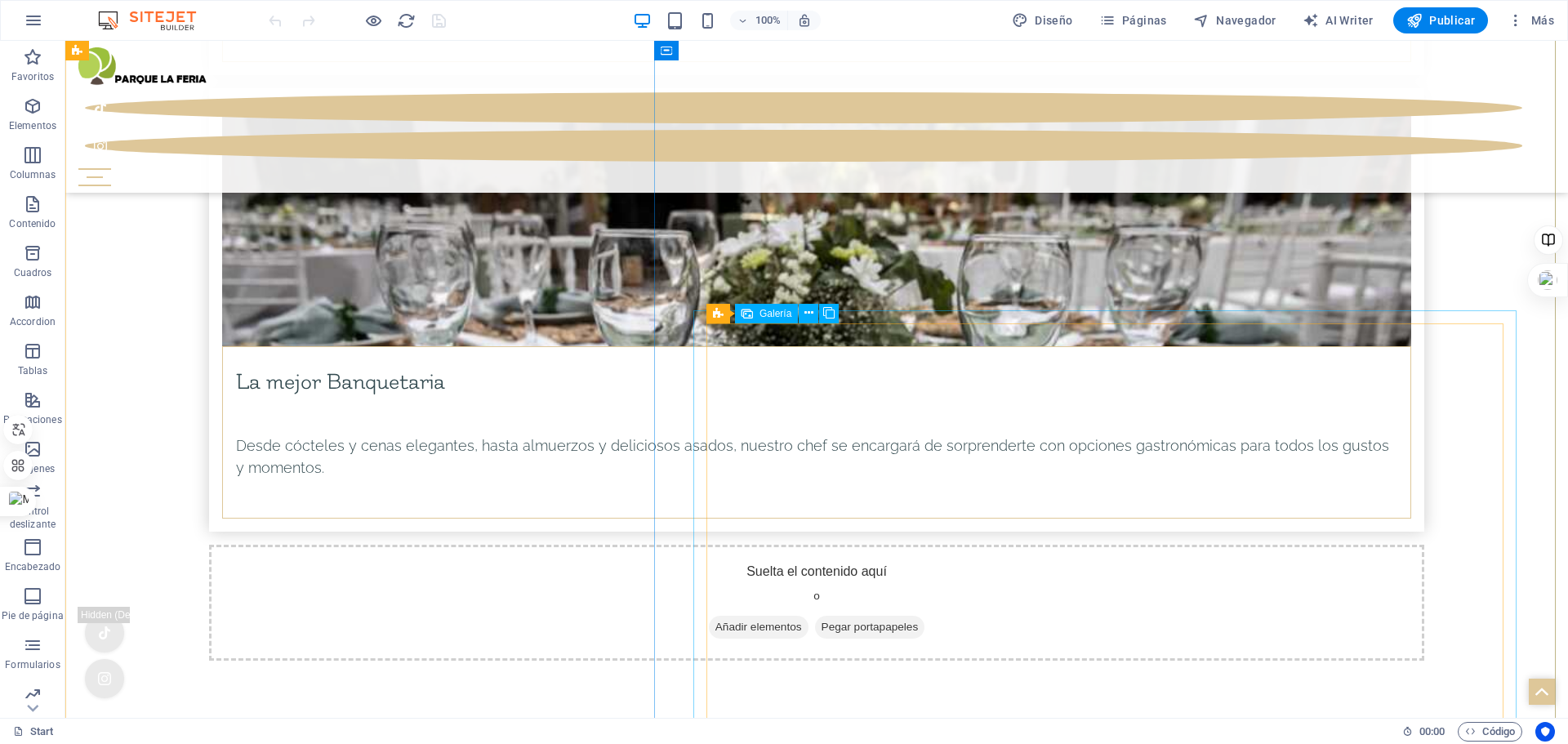
select select "4"
select select "px"
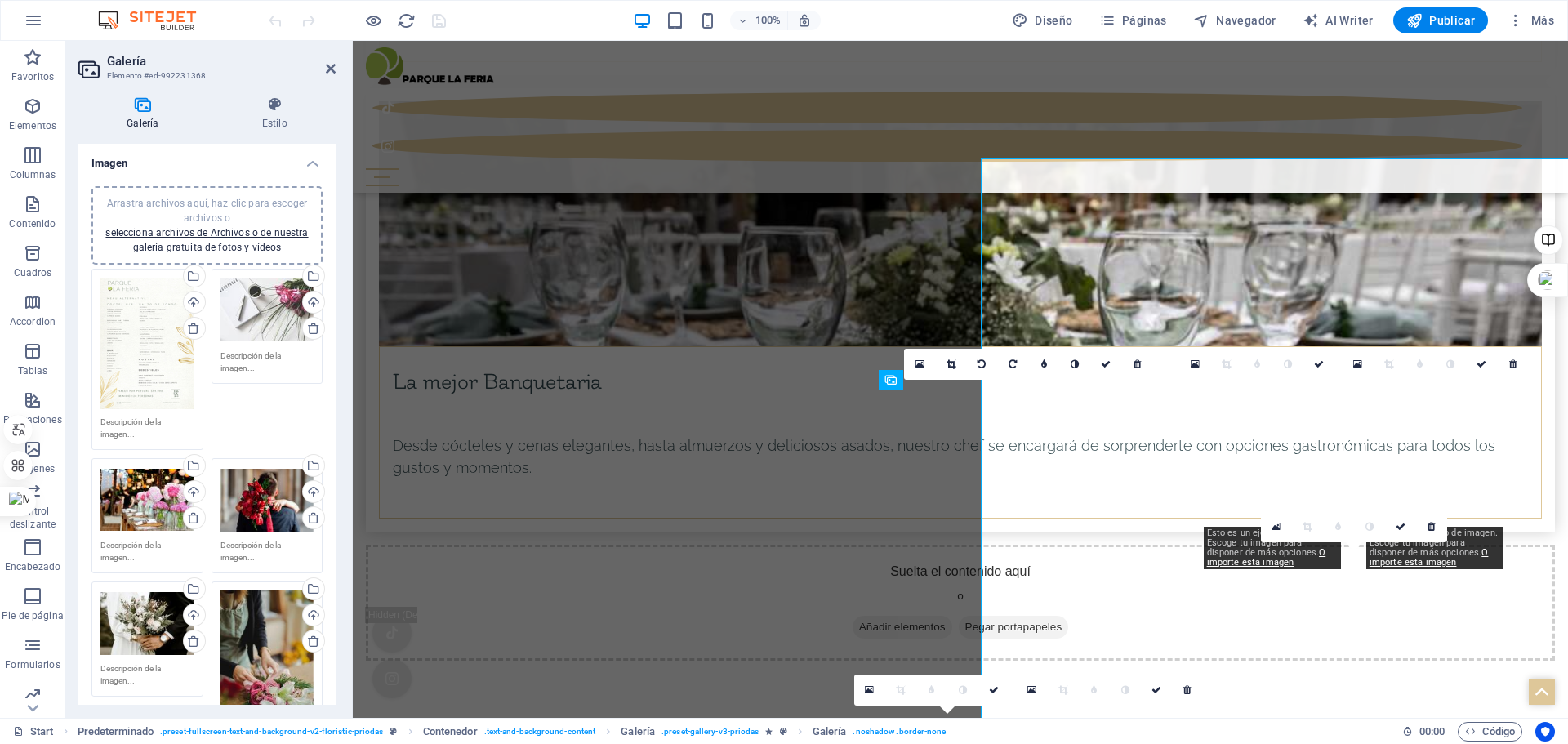
scroll to position [7291, 0]
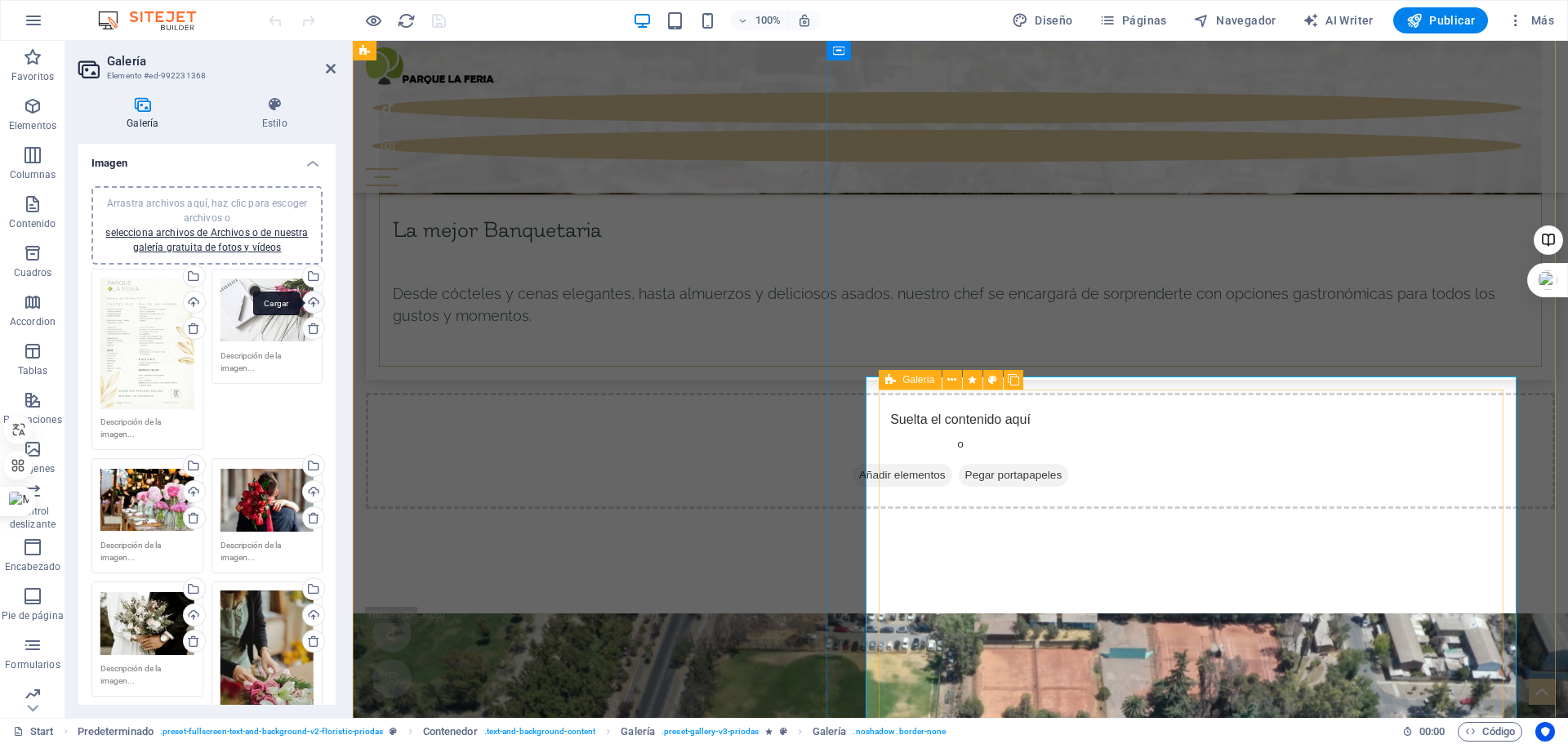
click at [310, 300] on div "Cargar" at bounding box center [312, 303] width 24 height 24
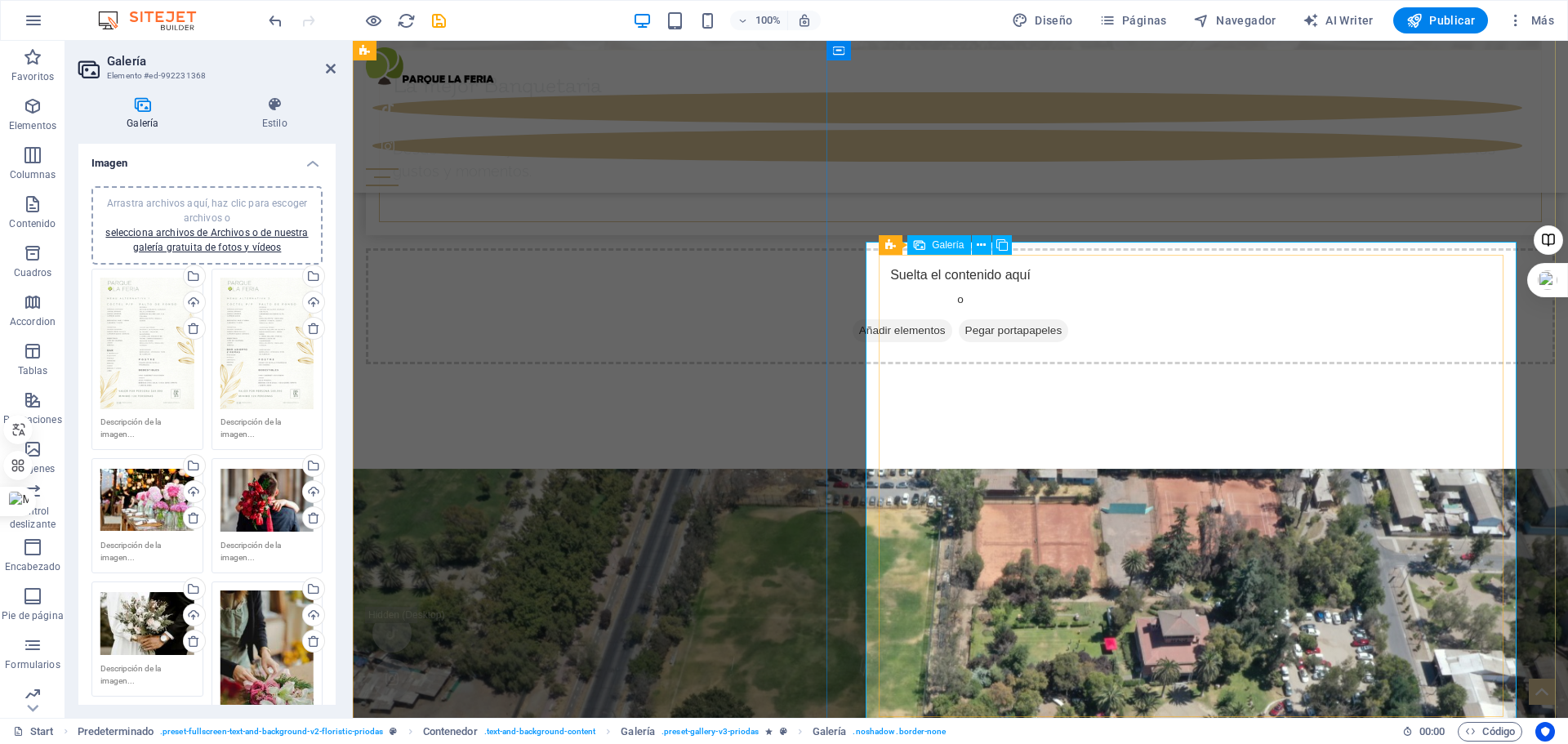
scroll to position [7454, 0]
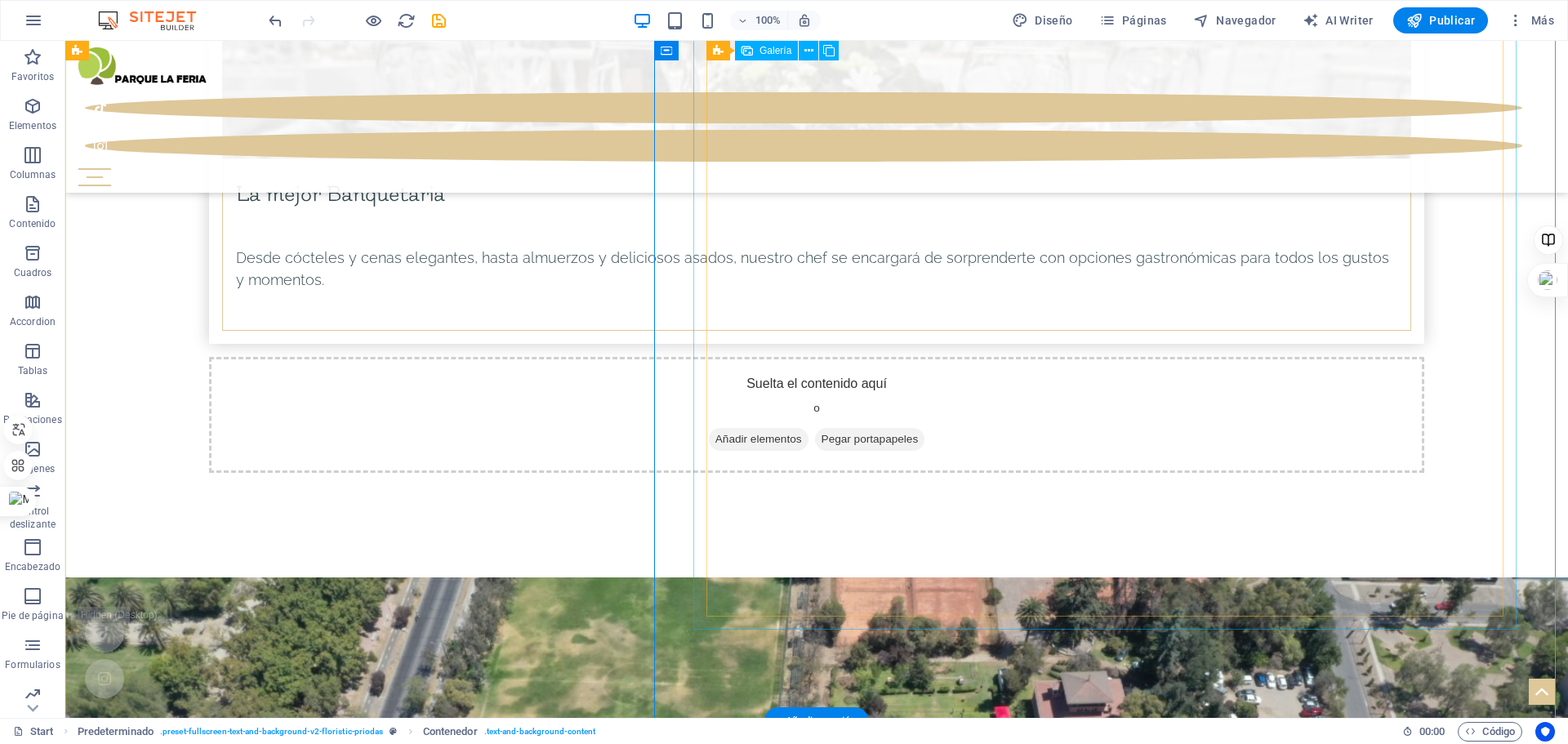
scroll to position [7198, 0]
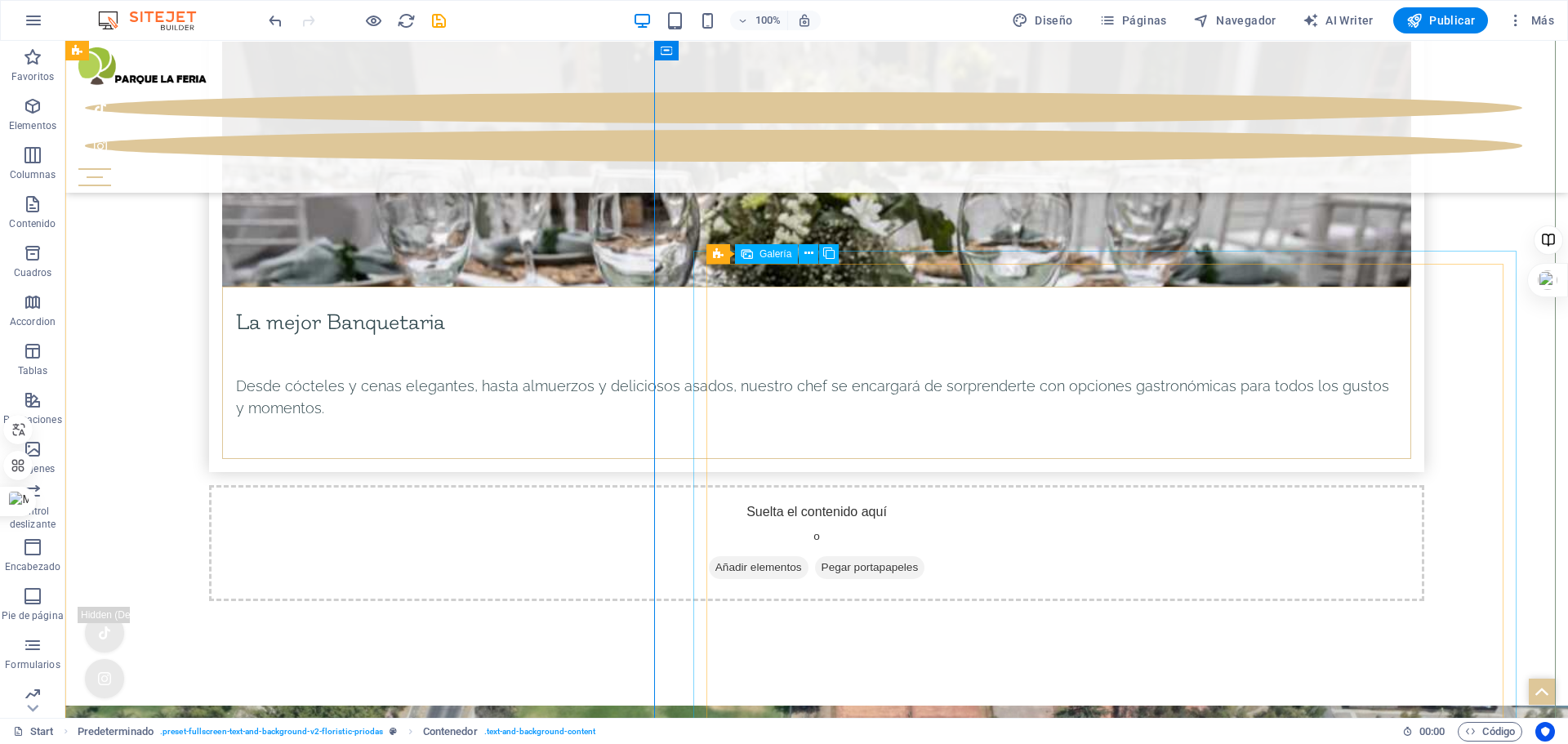
select select "4"
select select "px"
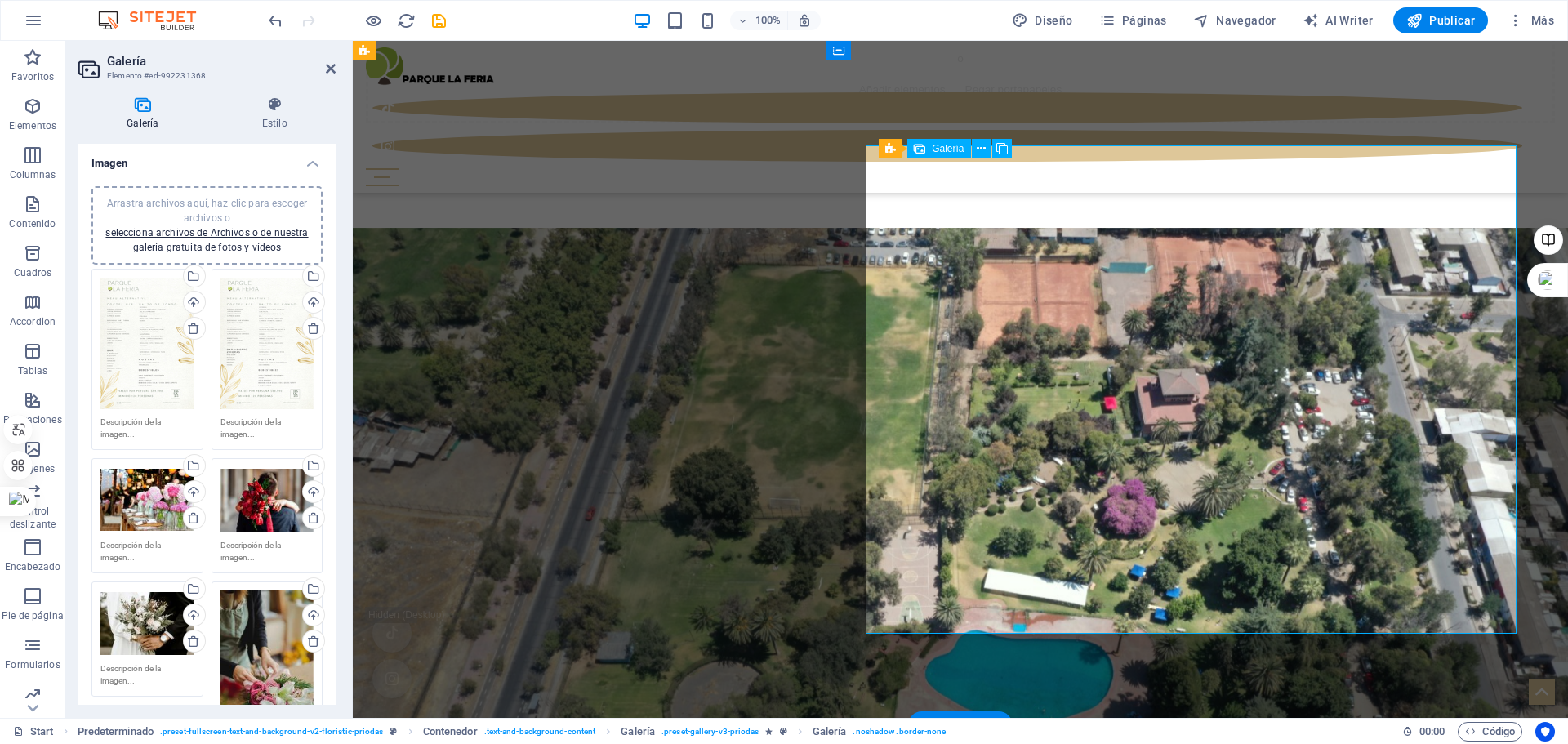
scroll to position [7677, 0]
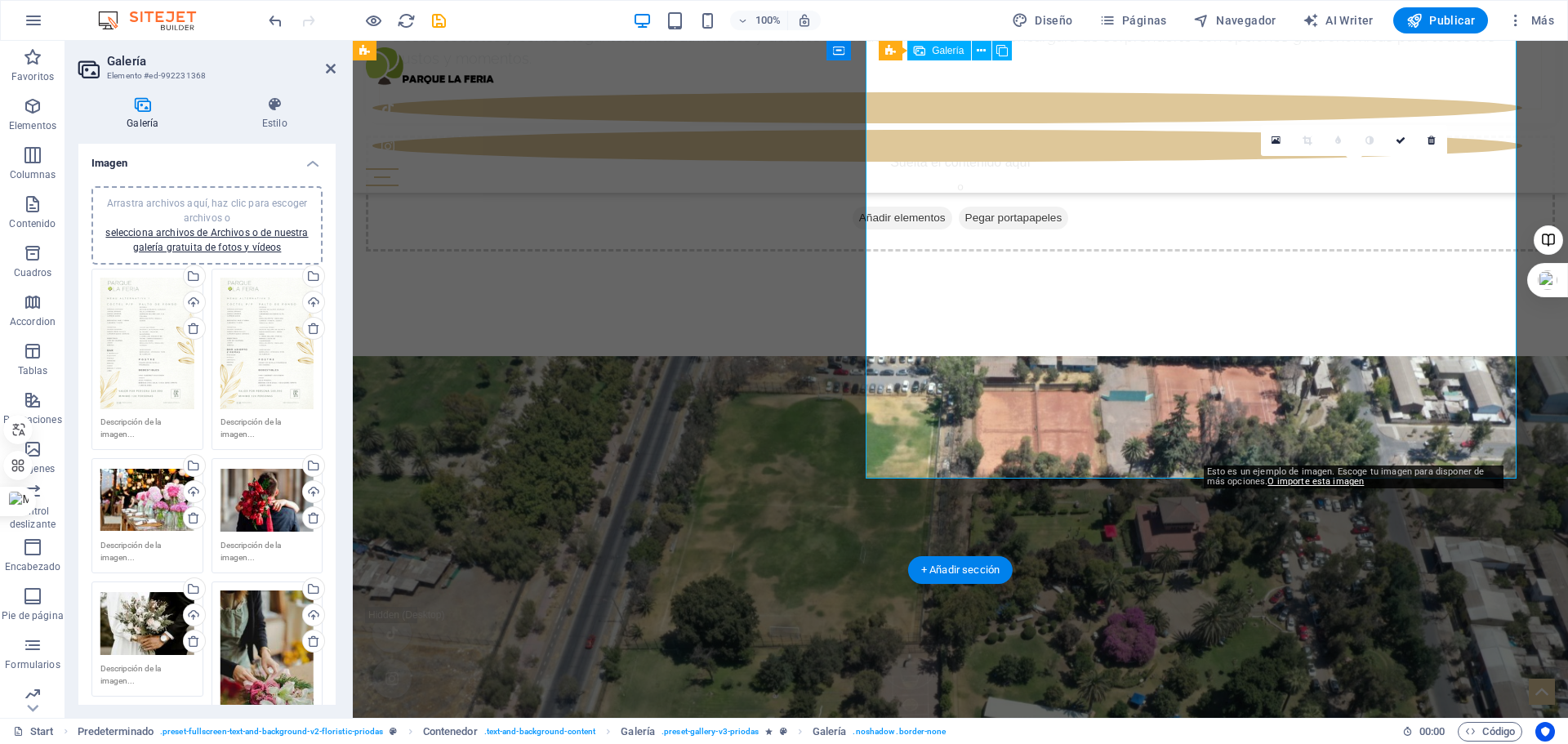
scroll to position [7432, 0]
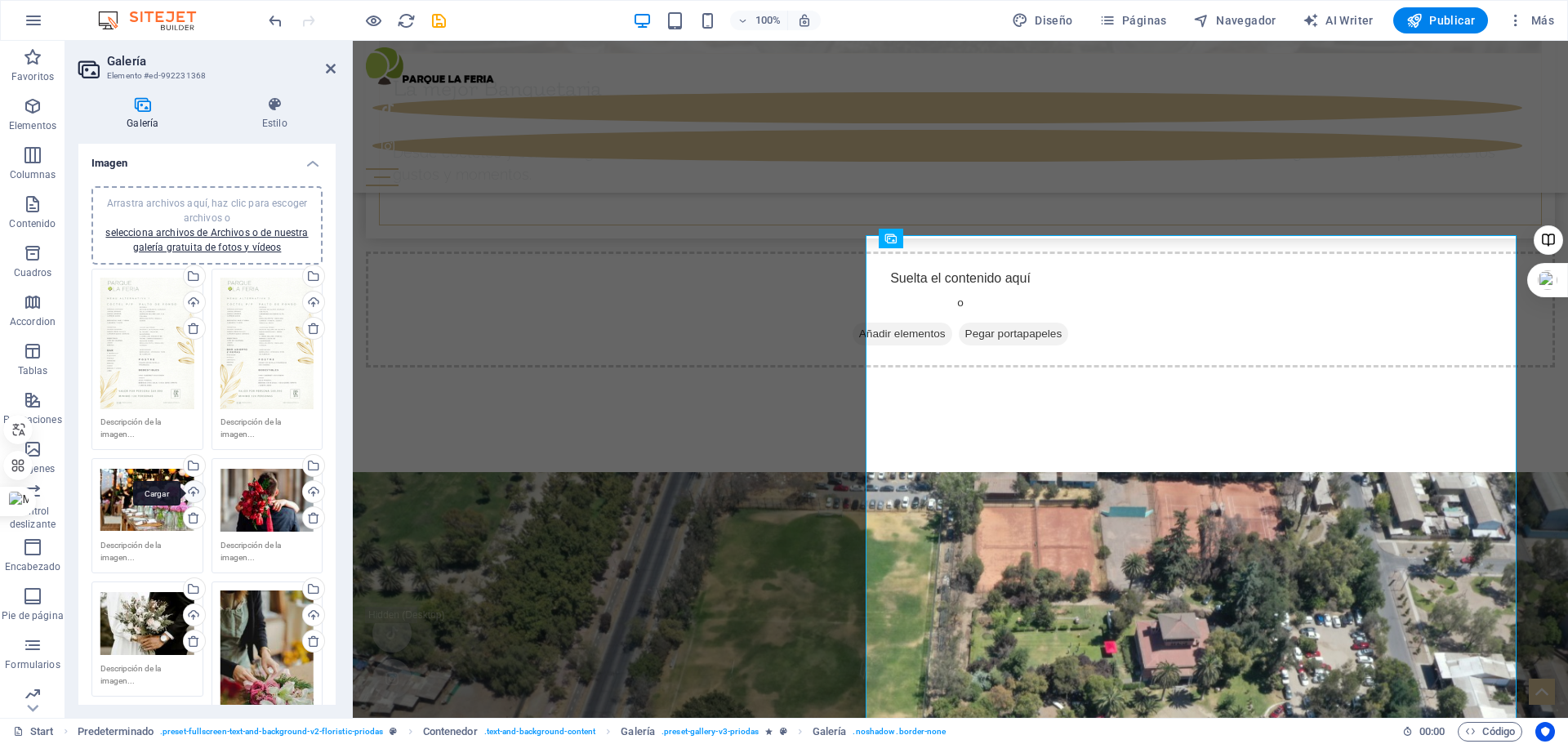
click at [191, 488] on div "Cargar" at bounding box center [193, 492] width 24 height 24
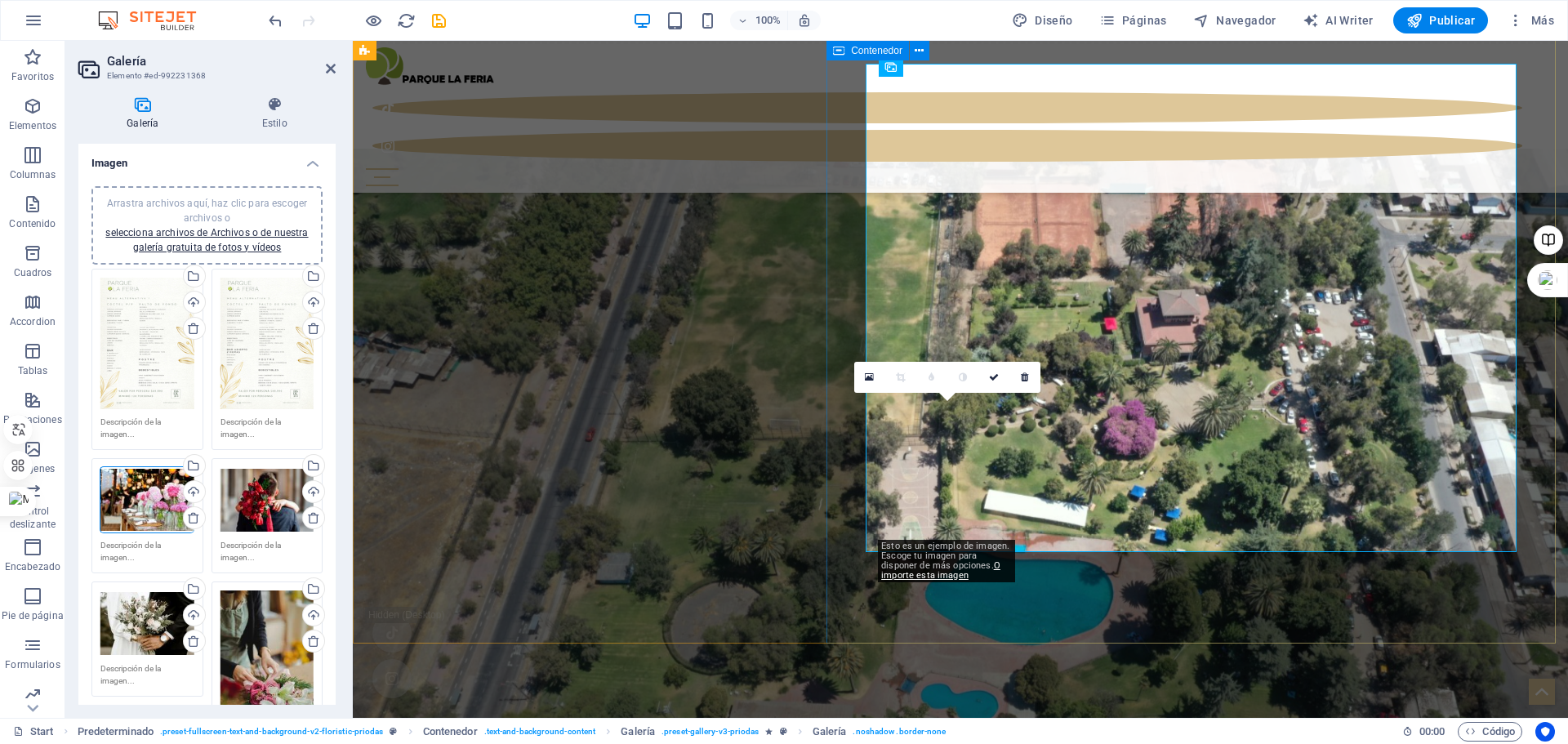
scroll to position [7758, 0]
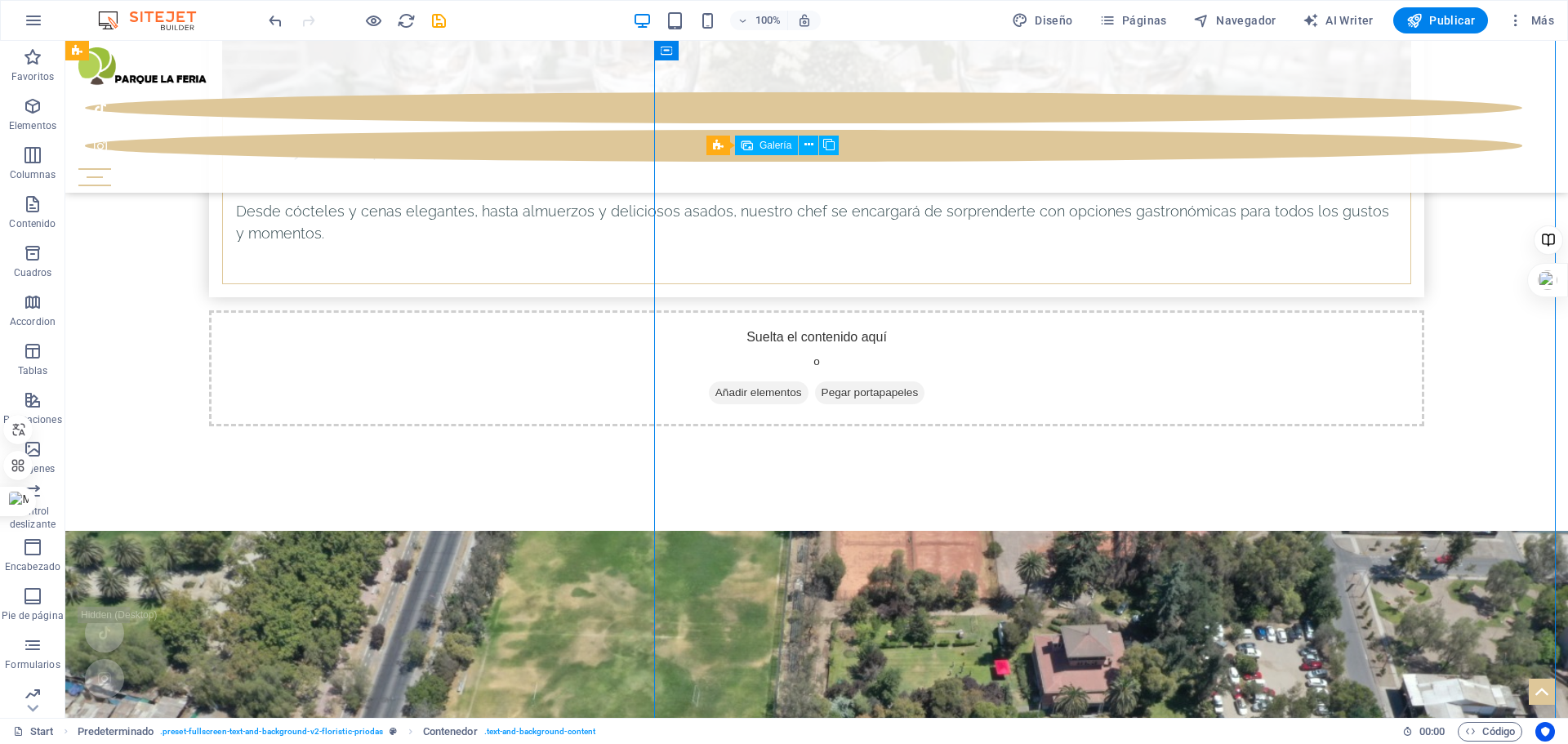
scroll to position [7459, 0]
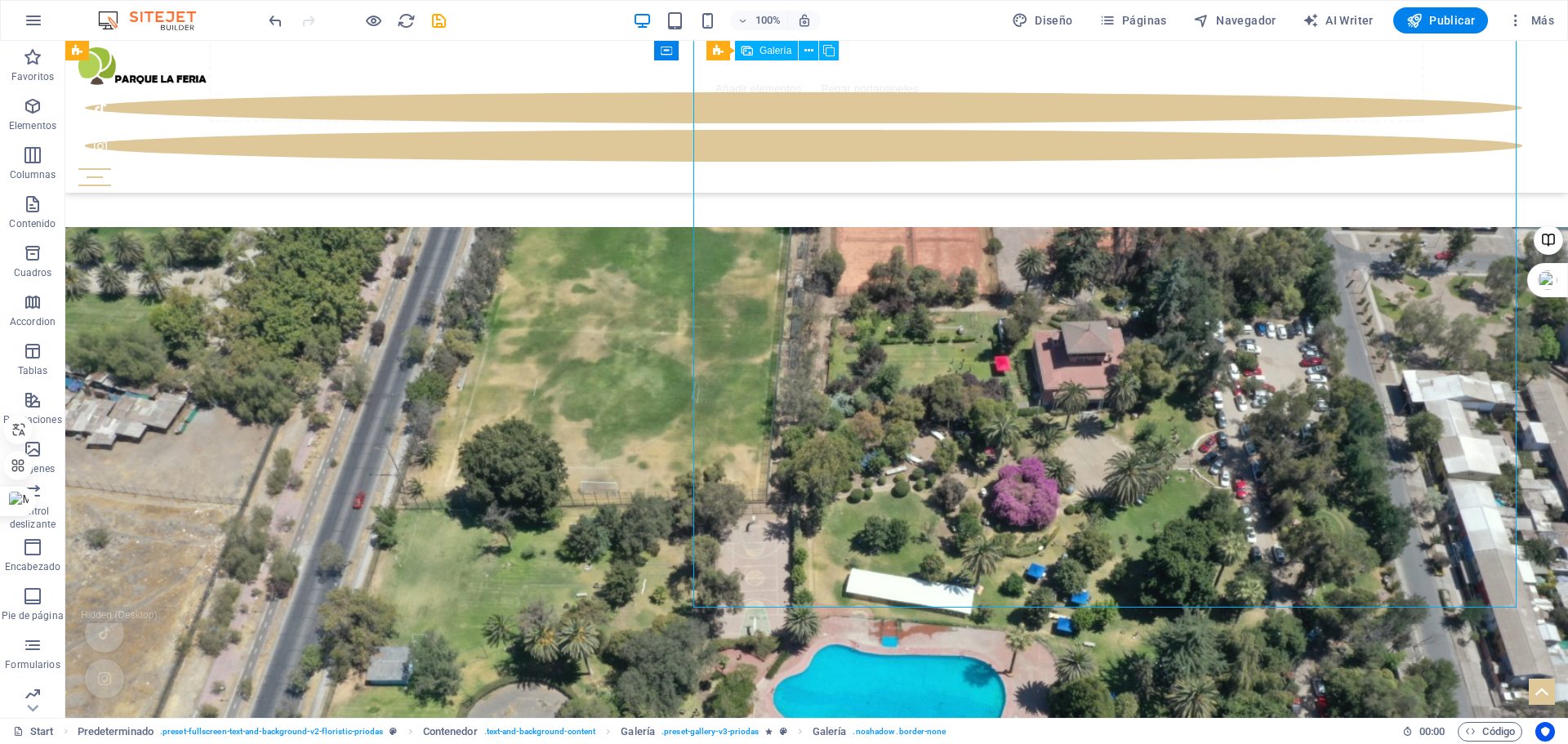
select select "4"
select select "px"
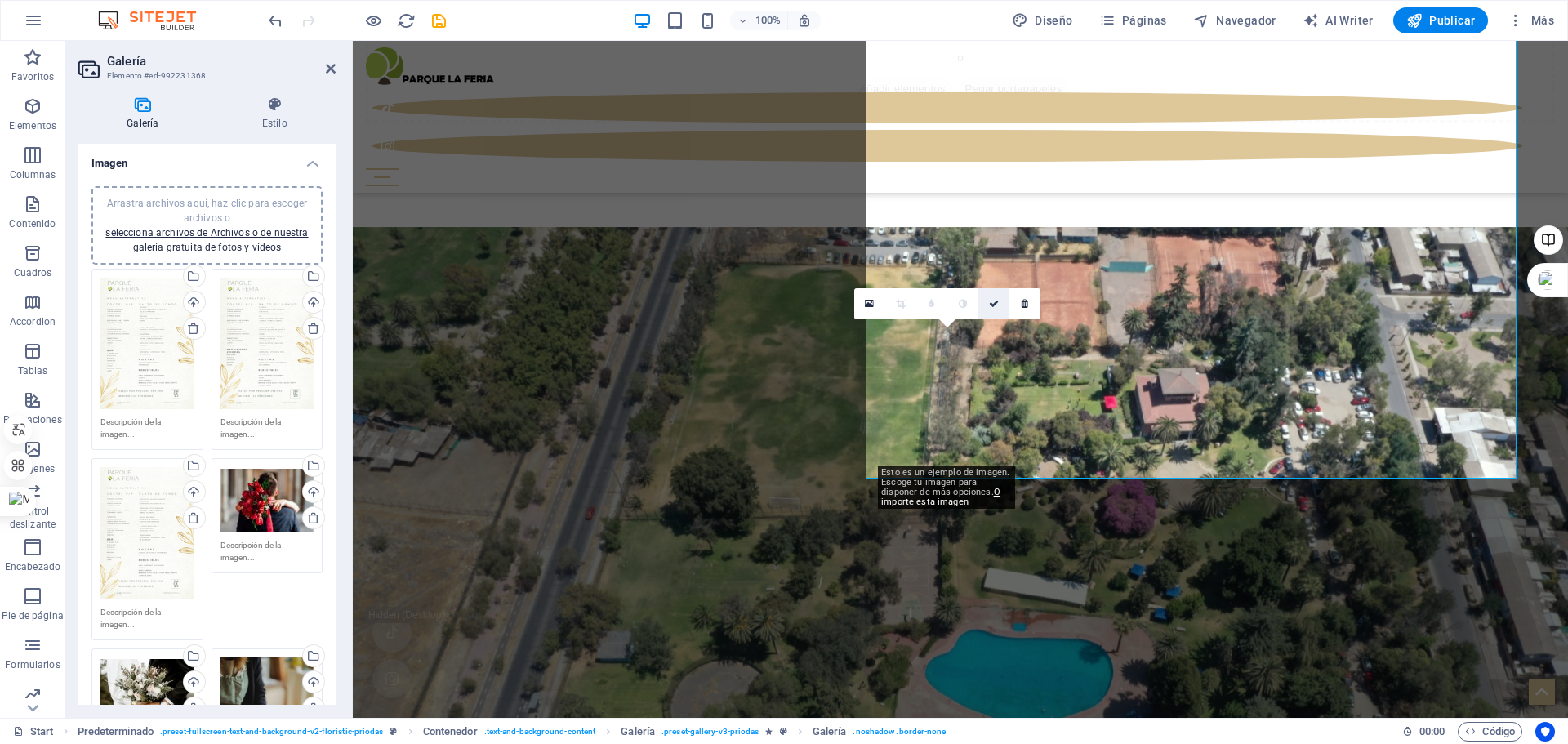
click at [991, 309] on link at bounding box center [994, 303] width 31 height 31
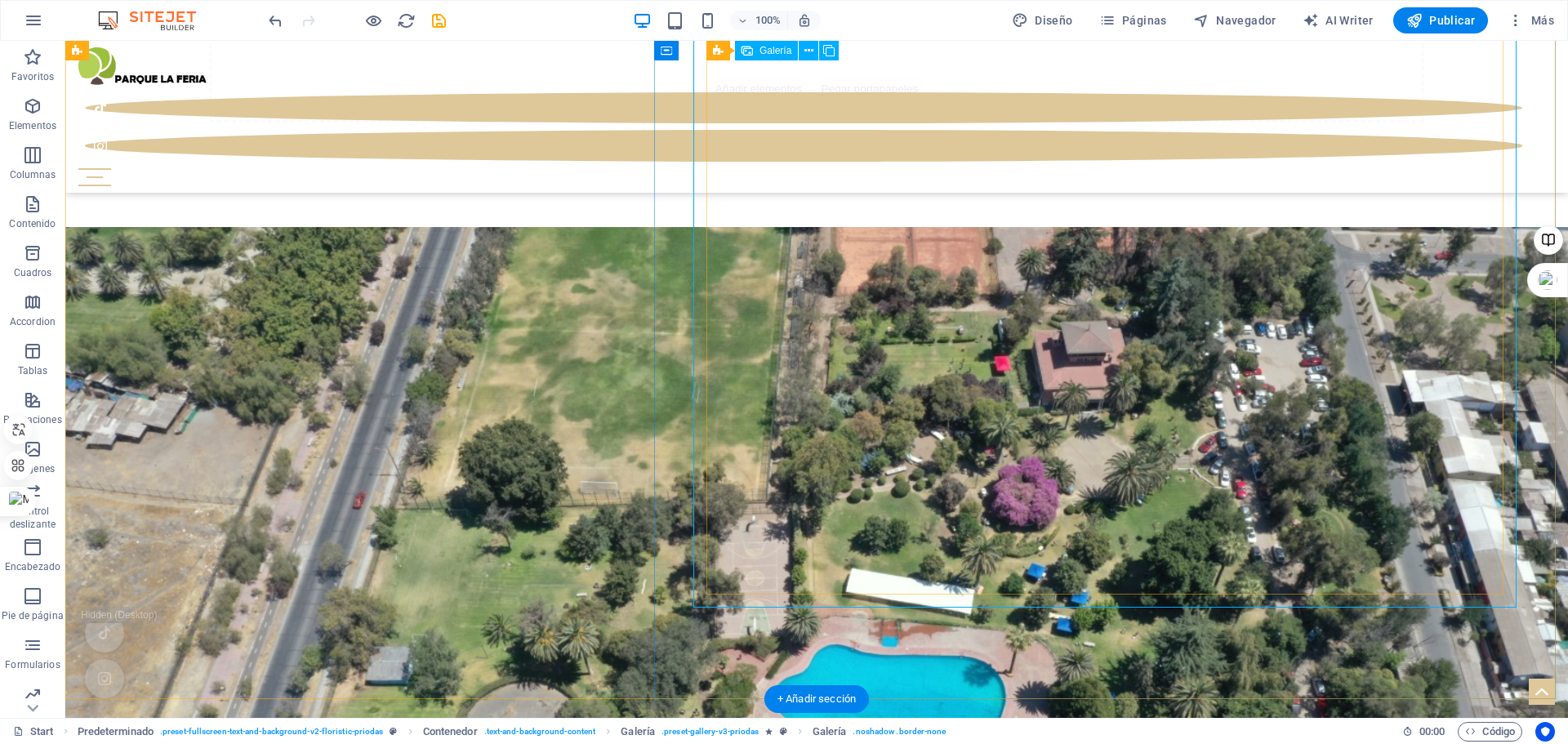
select select "4"
select select "px"
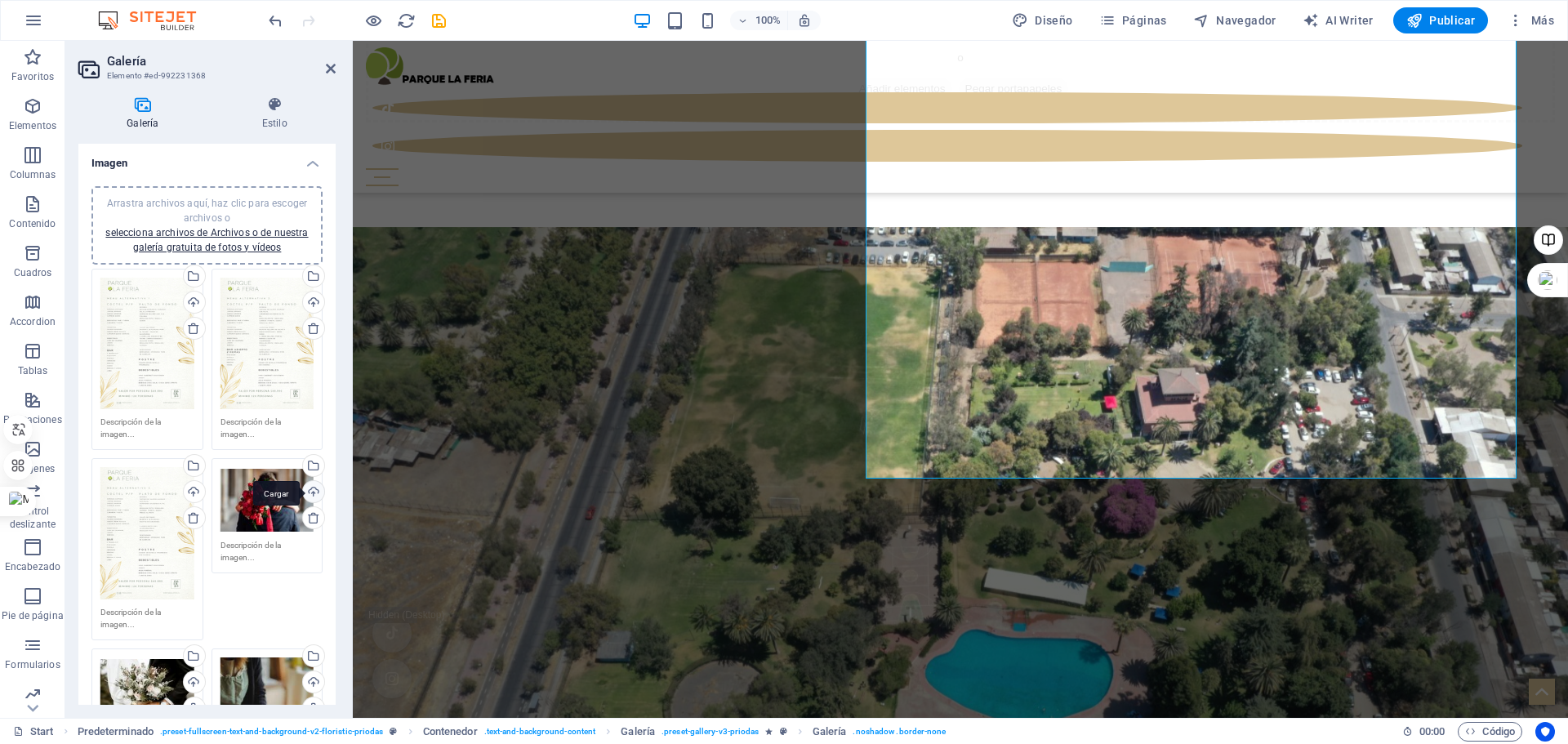
click at [312, 487] on div "Cargar" at bounding box center [312, 492] width 24 height 24
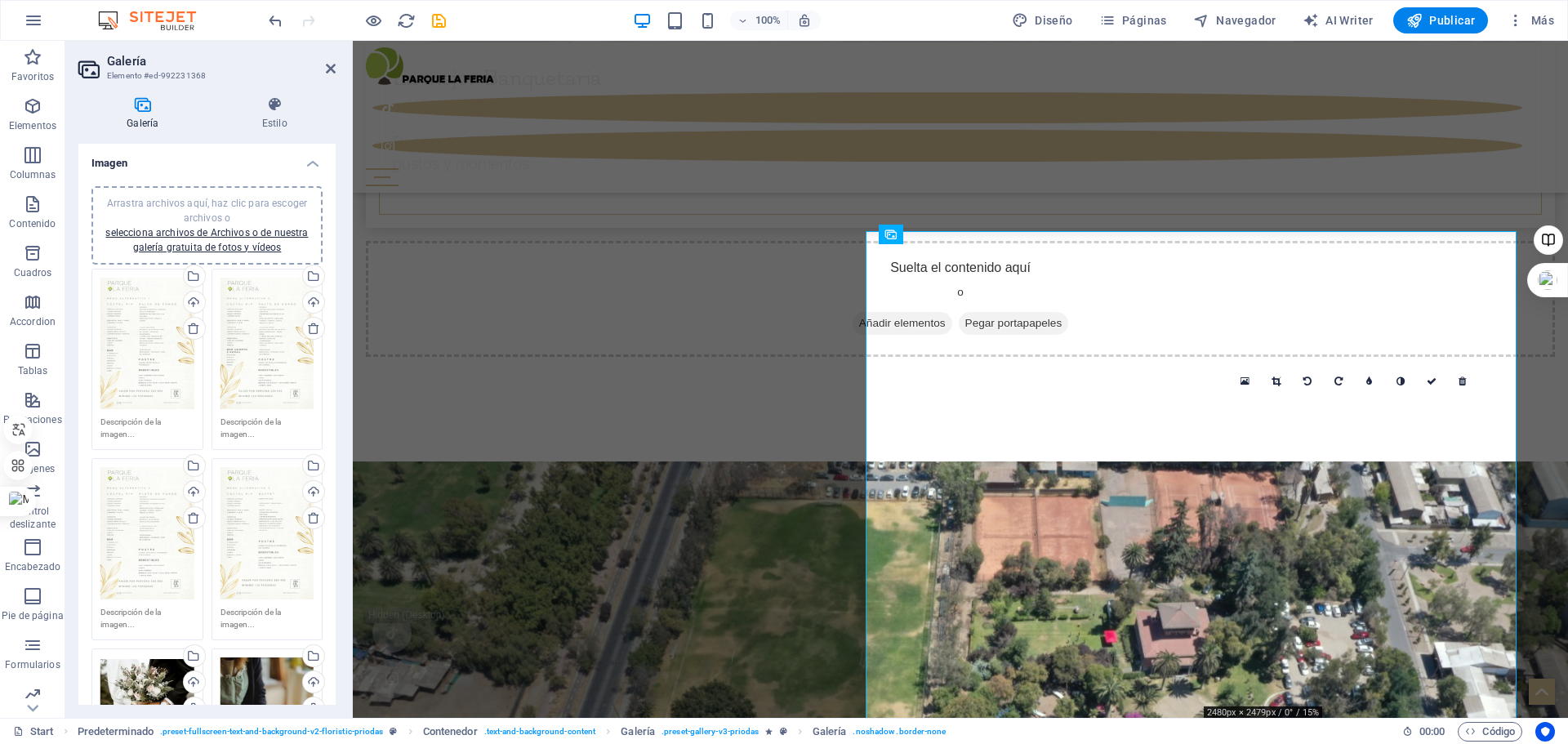
scroll to position [7432, 0]
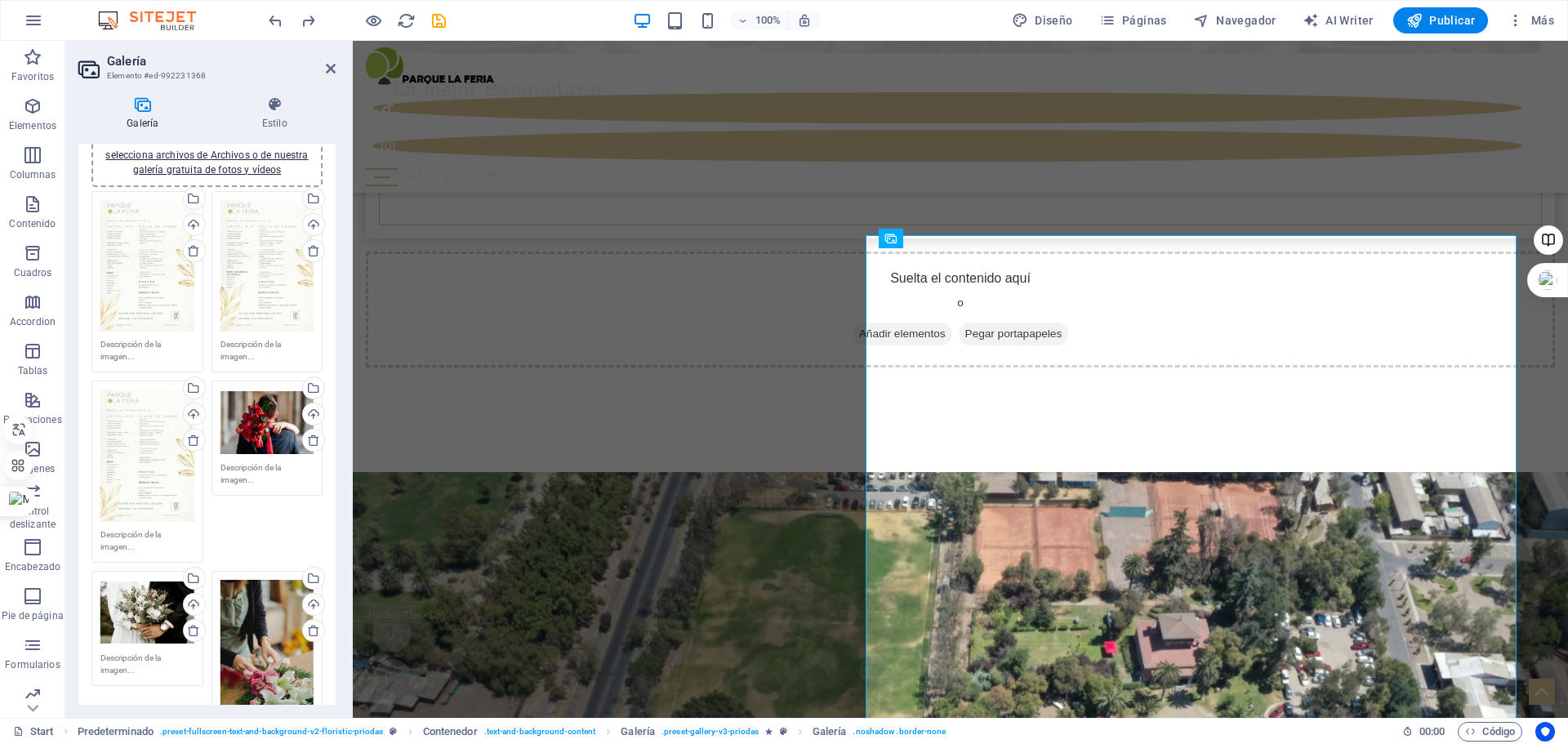
scroll to position [163, 0]
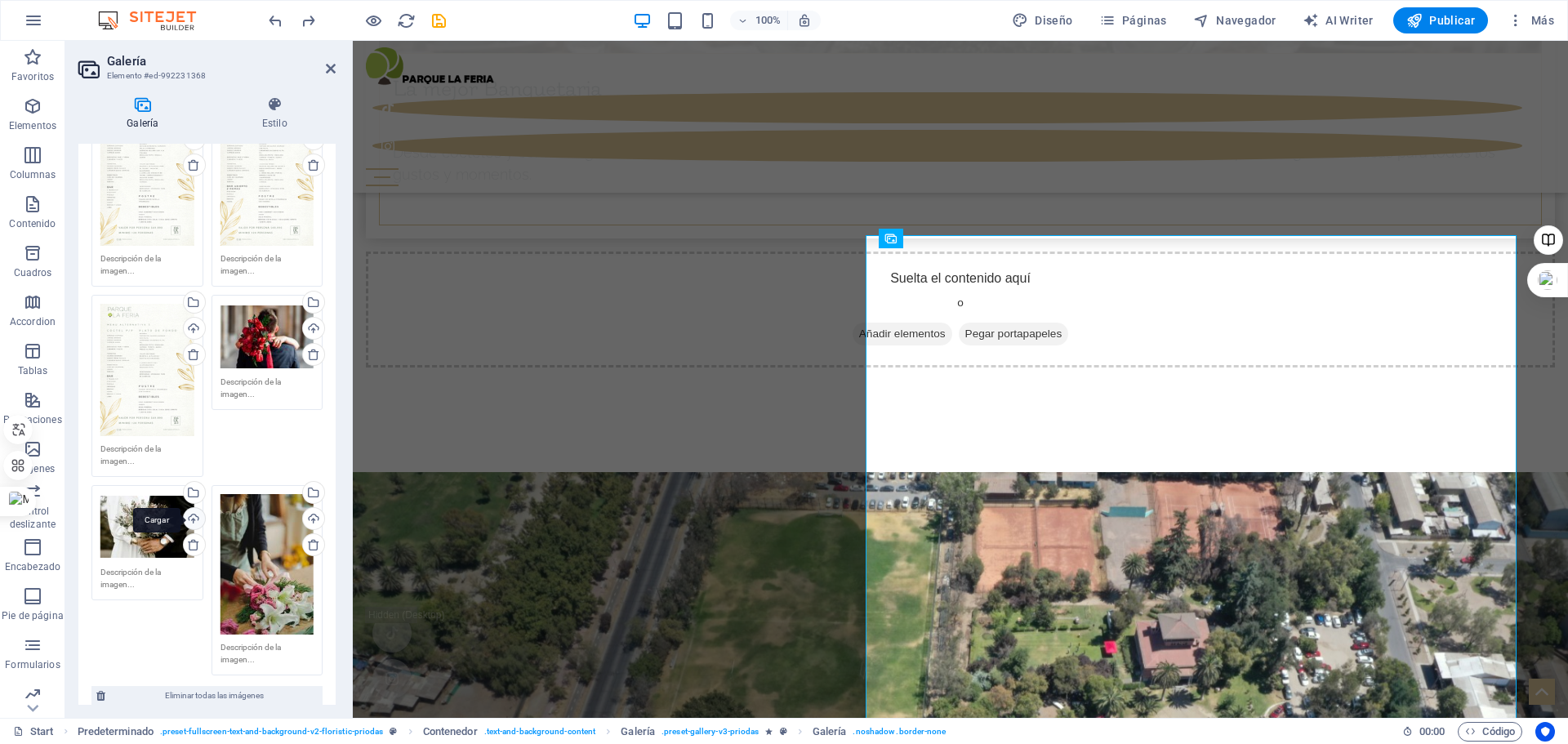
click at [190, 518] on div "Cargar" at bounding box center [193, 520] width 24 height 24
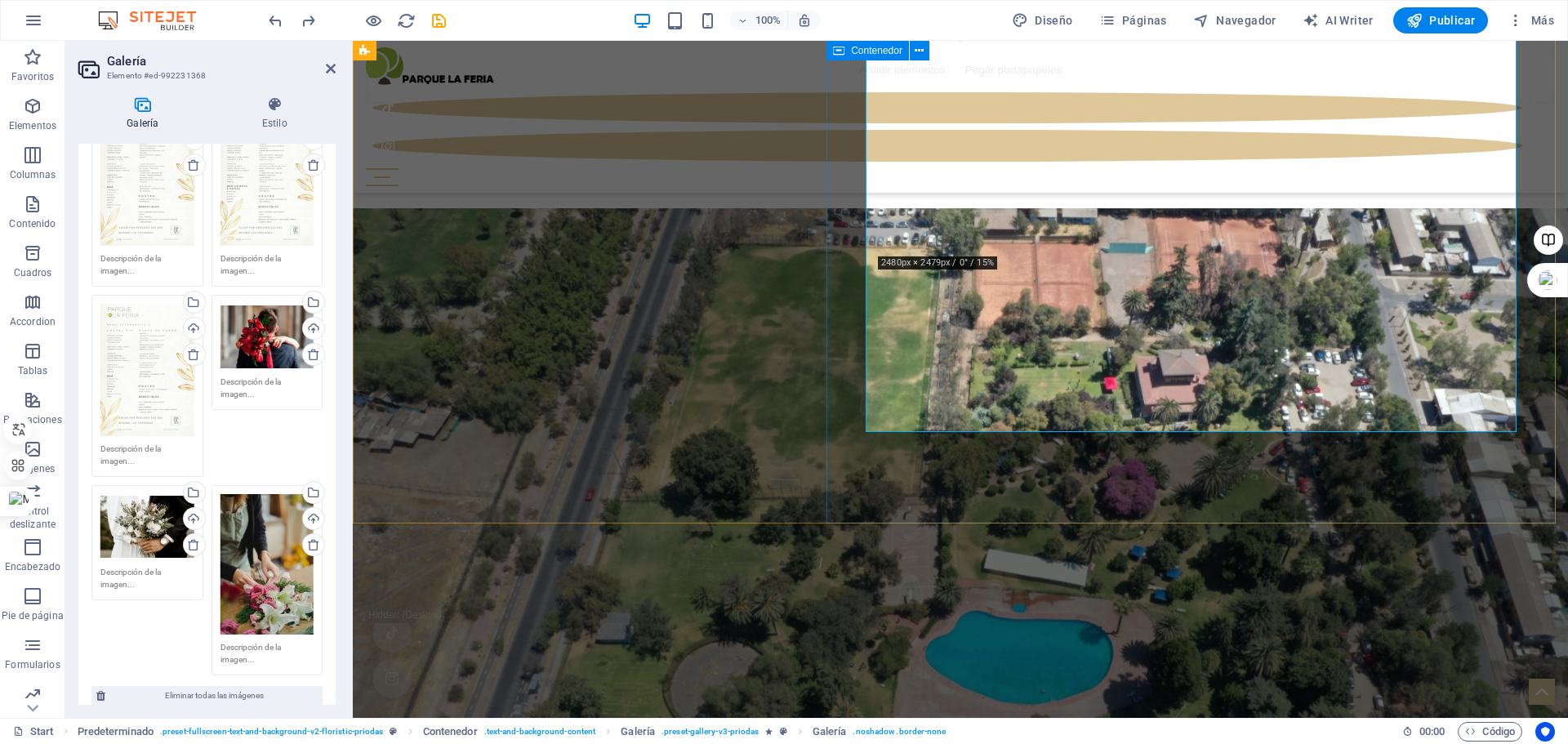
scroll to position [7758, 0]
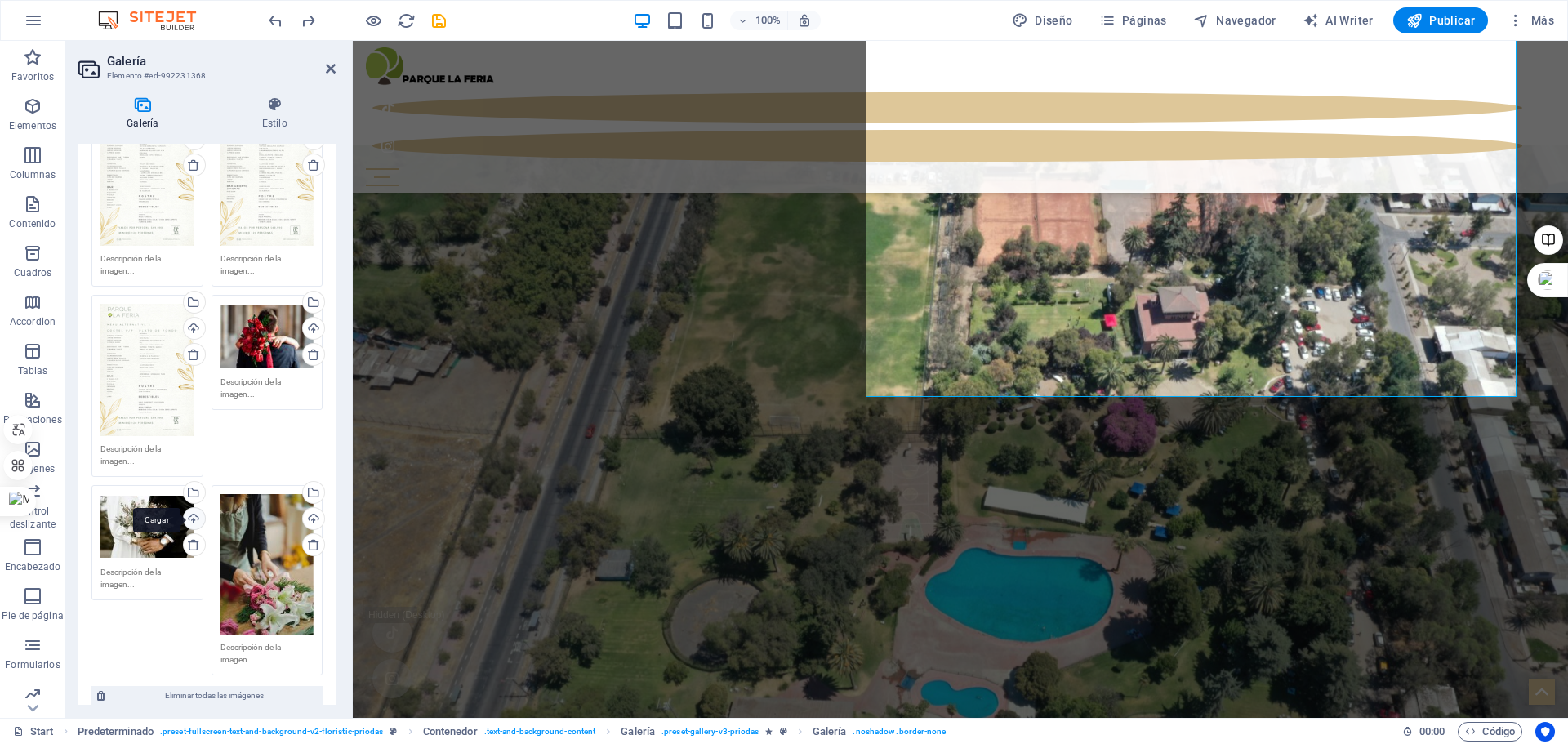
click at [188, 516] on div "Cargar" at bounding box center [193, 520] width 24 height 24
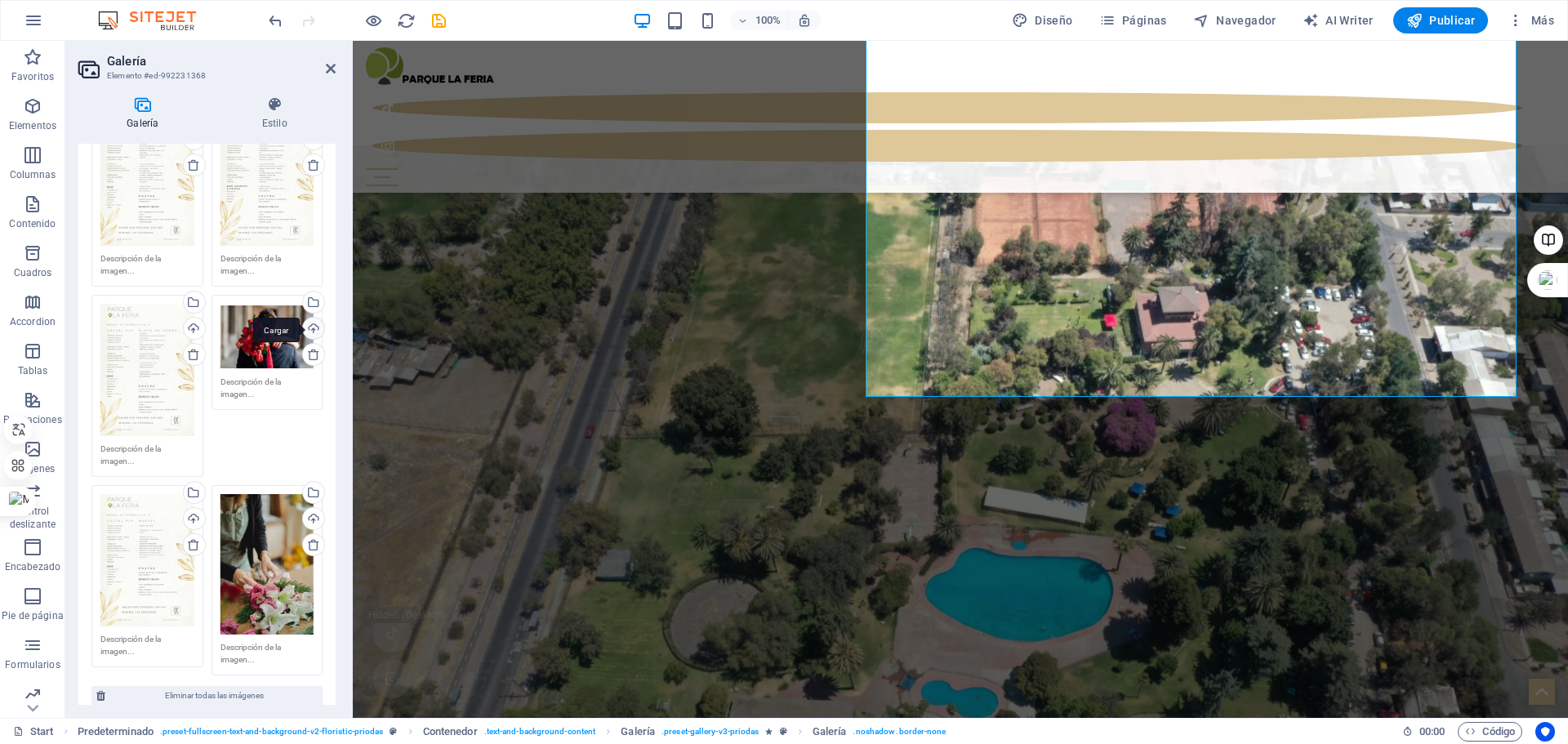
click at [308, 328] on div "Cargar" at bounding box center [312, 329] width 24 height 24
click at [314, 511] on div "Cargar" at bounding box center [312, 520] width 24 height 24
click at [301, 429] on div "Arrastra archivos aquí, haz clic para escoger archivos o selecciona archivos de…" at bounding box center [207, 391] width 239 height 578
click at [308, 323] on div "Cargar" at bounding box center [312, 329] width 24 height 24
click at [313, 516] on div "Cargar" at bounding box center [312, 520] width 24 height 24
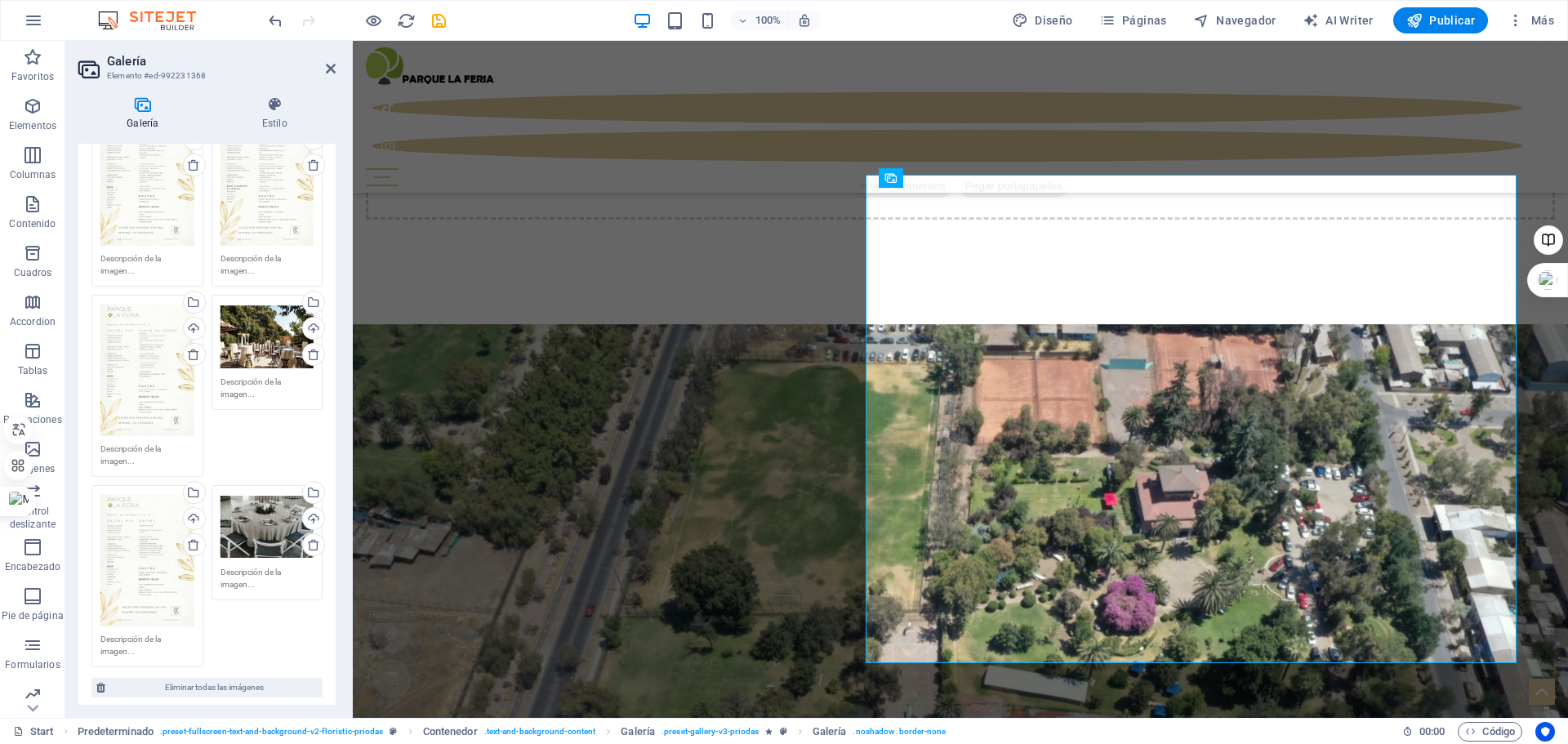
scroll to position [7595, 0]
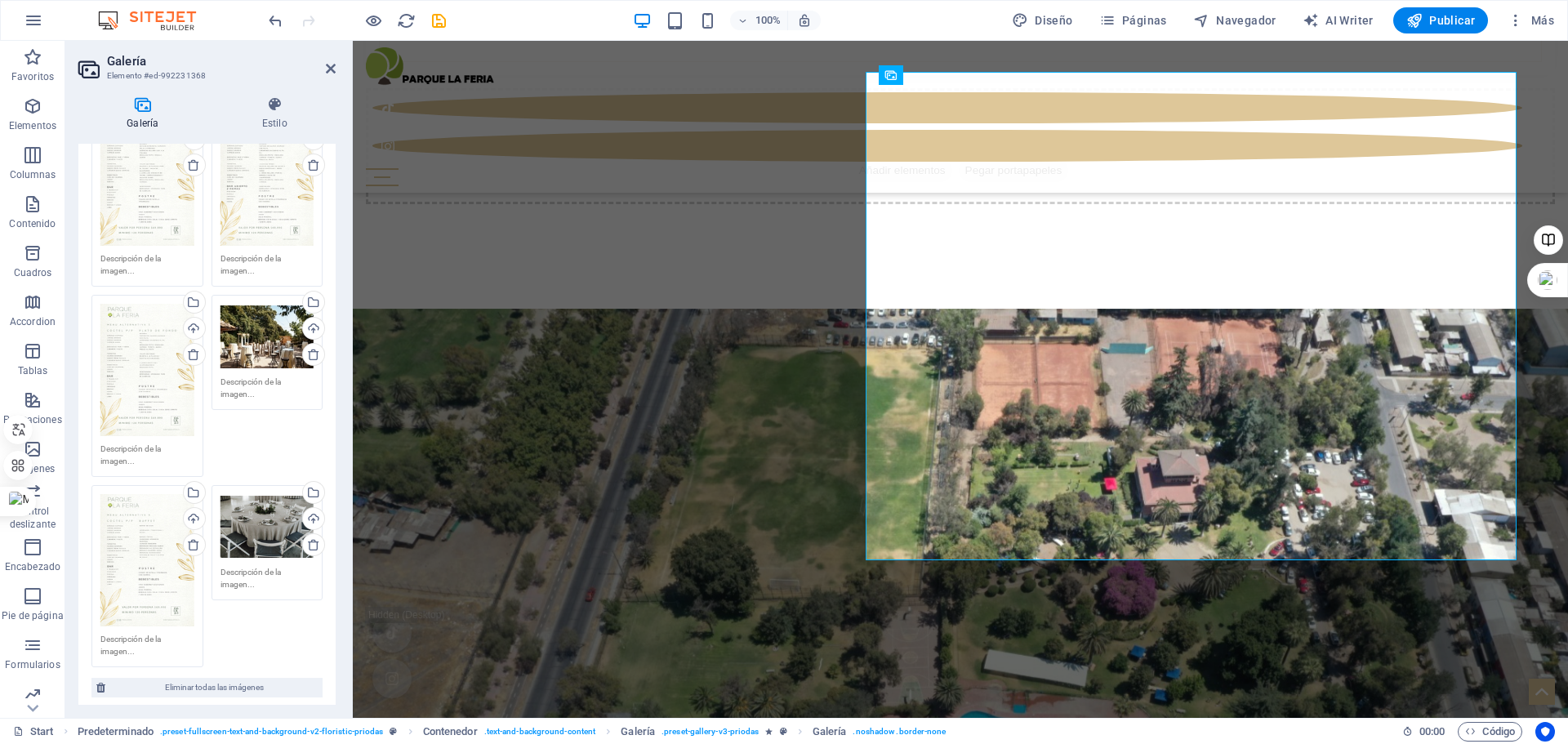
select select "px"
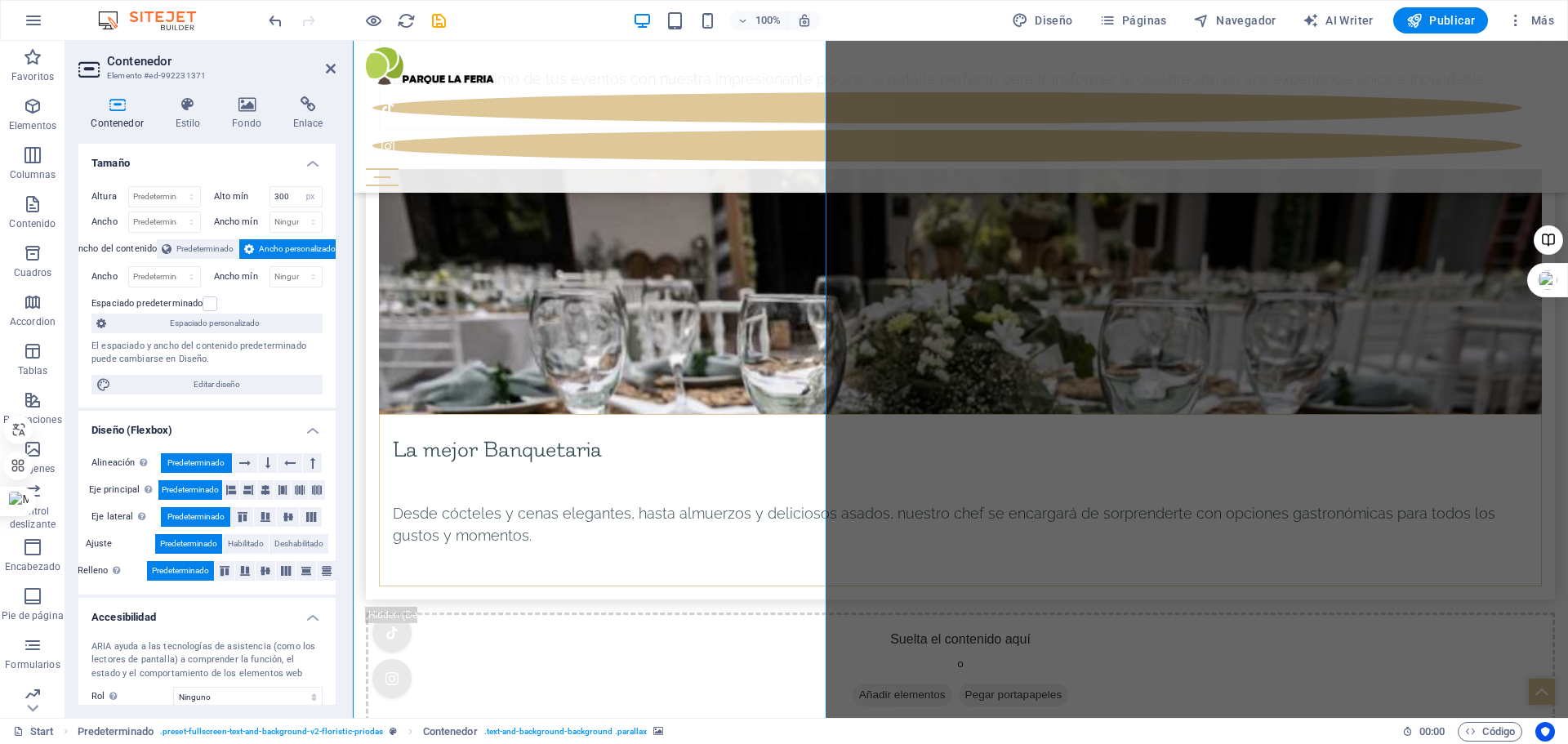
scroll to position [6860, 0]
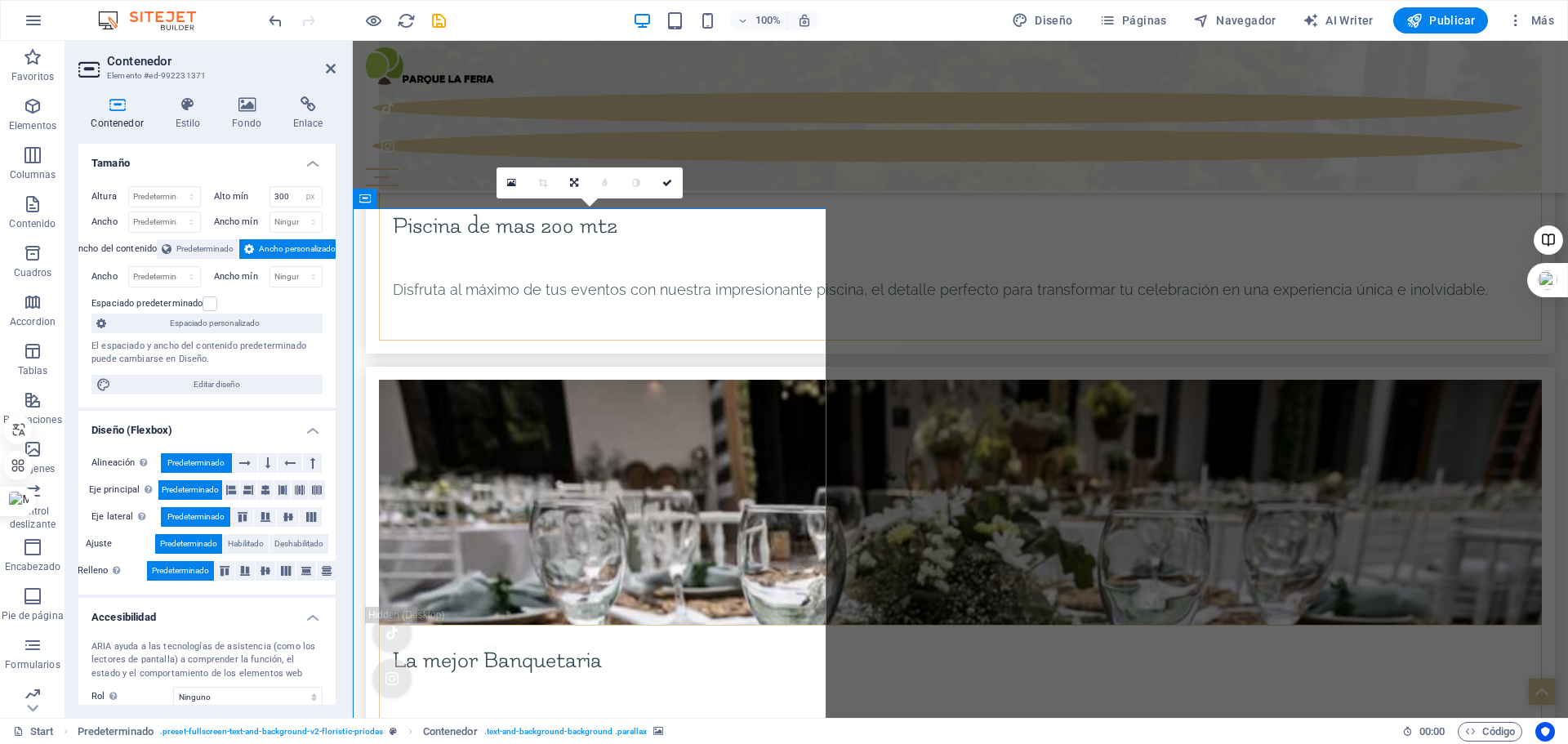
click at [233, 113] on h4 "Fondo" at bounding box center [250, 113] width 61 height 34
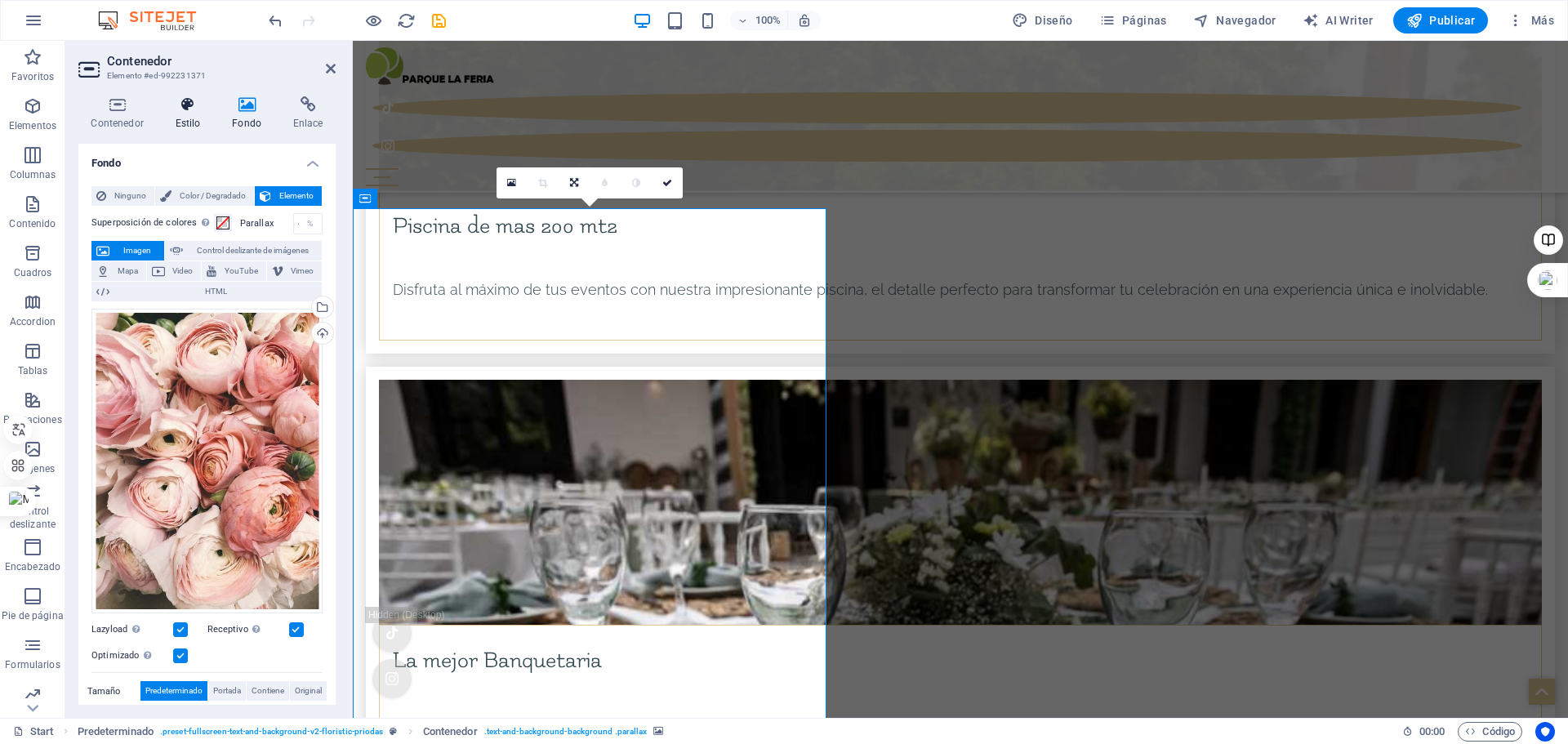
click at [190, 124] on h4 "Estilo" at bounding box center [191, 113] width 58 height 34
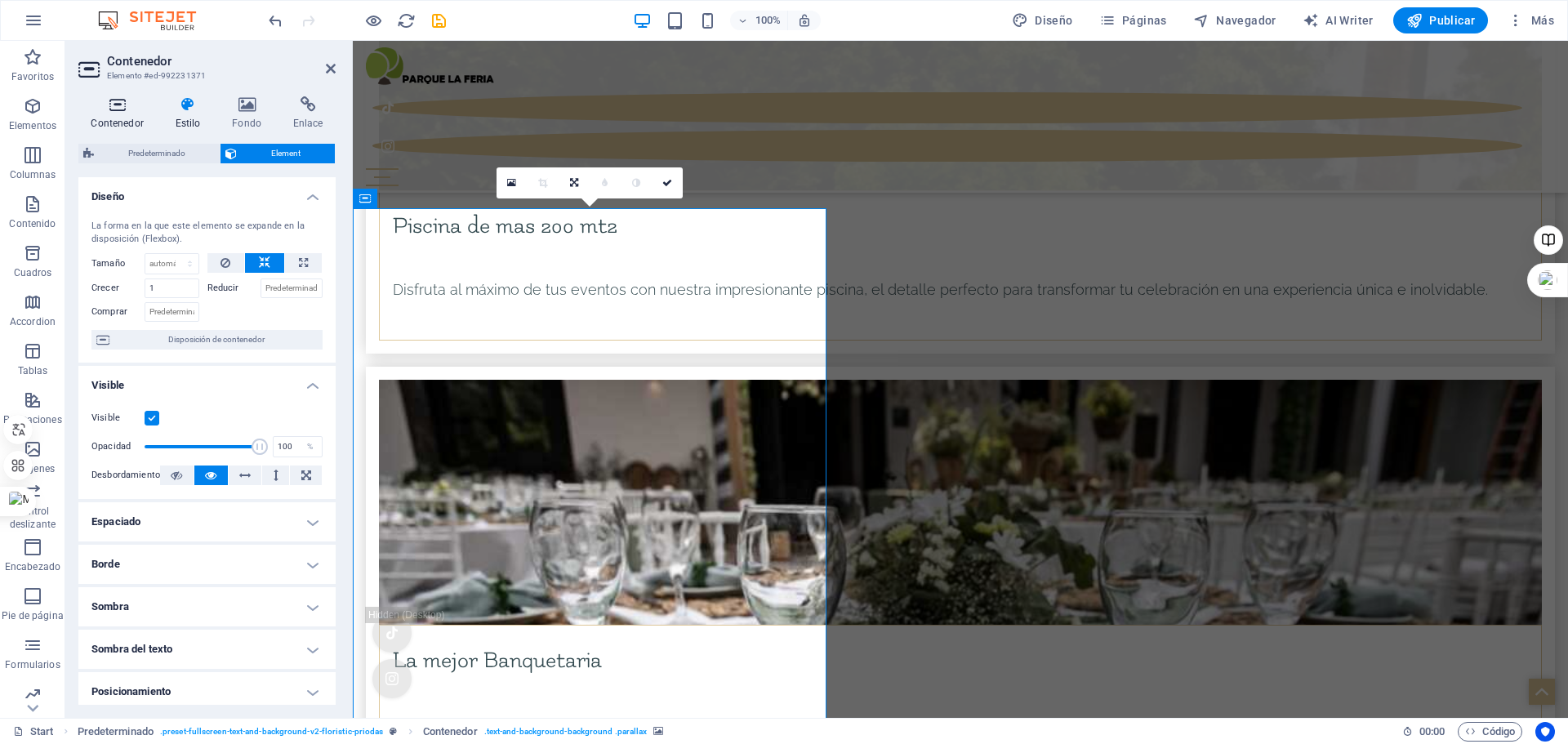
click at [117, 123] on h4 "Contenedor" at bounding box center [120, 113] width 84 height 34
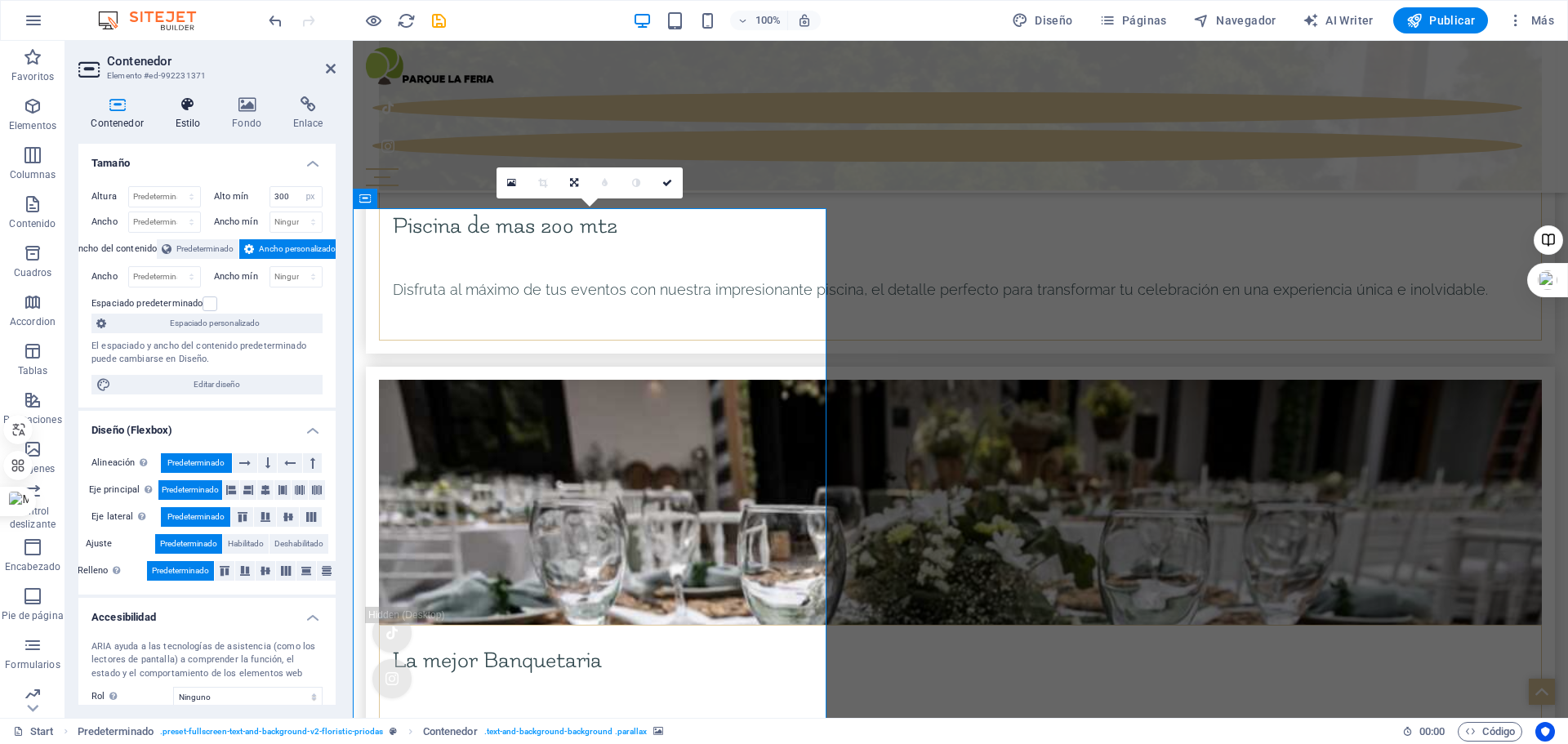
click at [204, 123] on h4 "Estilo" at bounding box center [191, 113] width 58 height 34
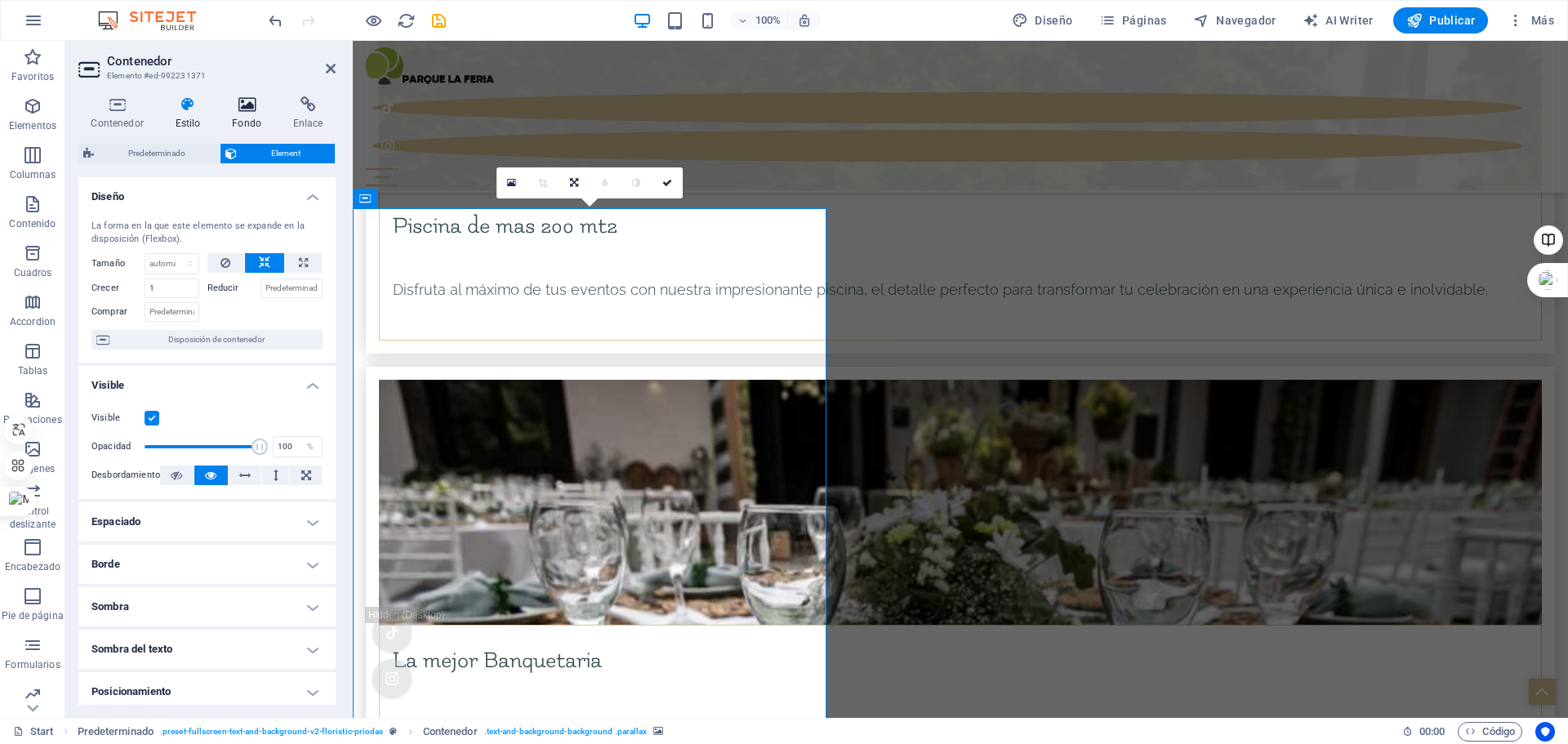
click at [245, 120] on h4 "Fondo" at bounding box center [250, 113] width 61 height 34
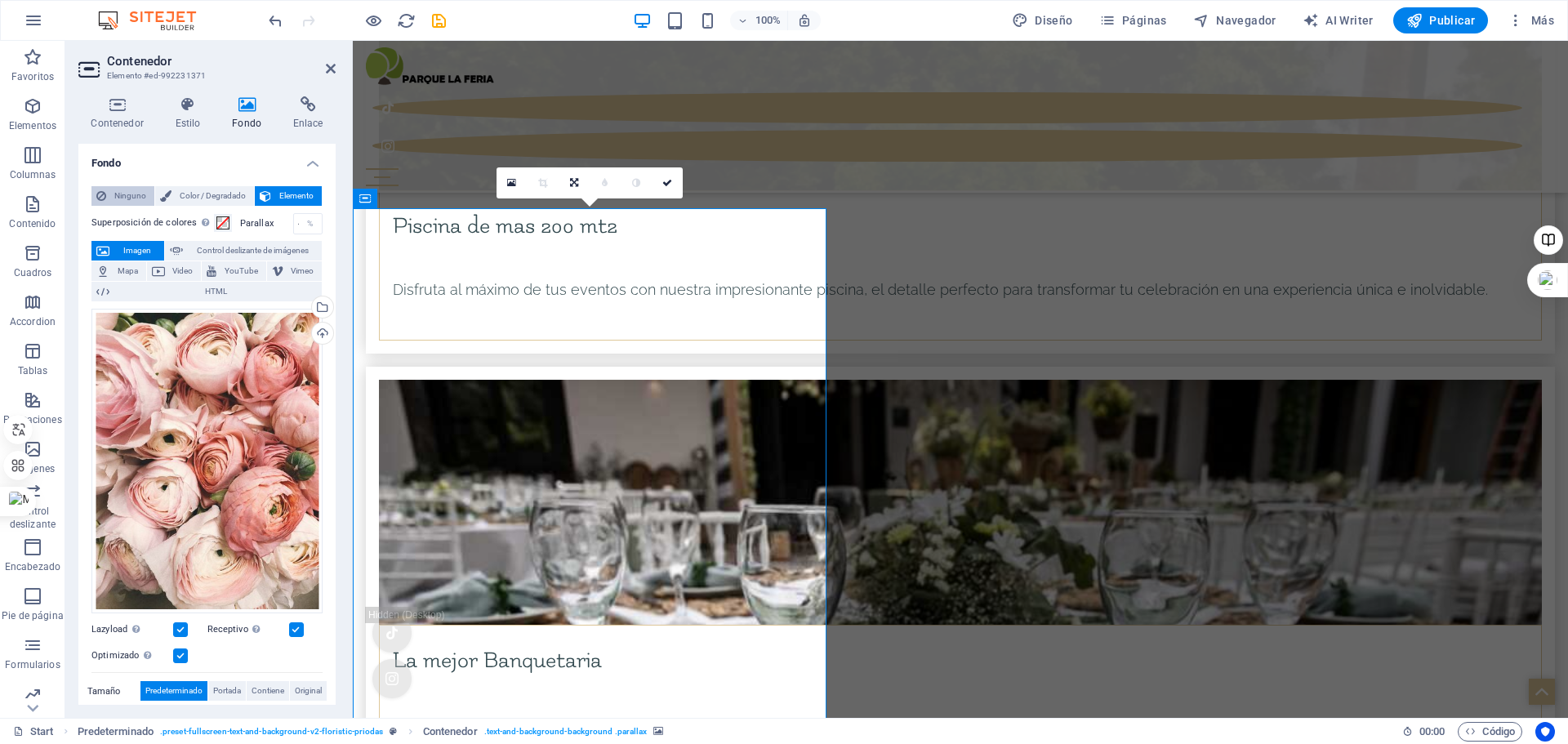
click at [128, 197] on span "Ninguno" at bounding box center [130, 196] width 38 height 20
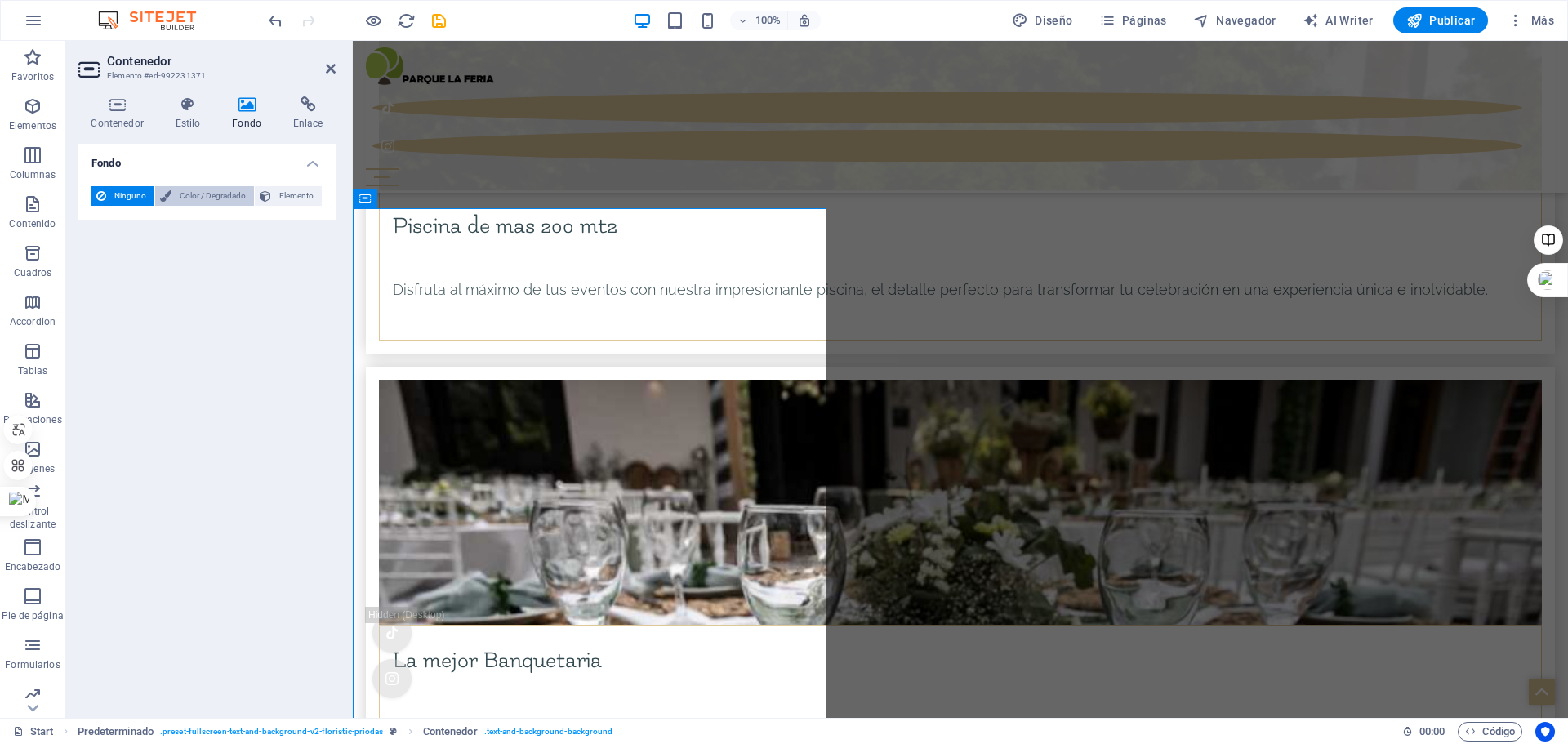
click at [187, 192] on span "Color / Degradado" at bounding box center [213, 196] width 73 height 20
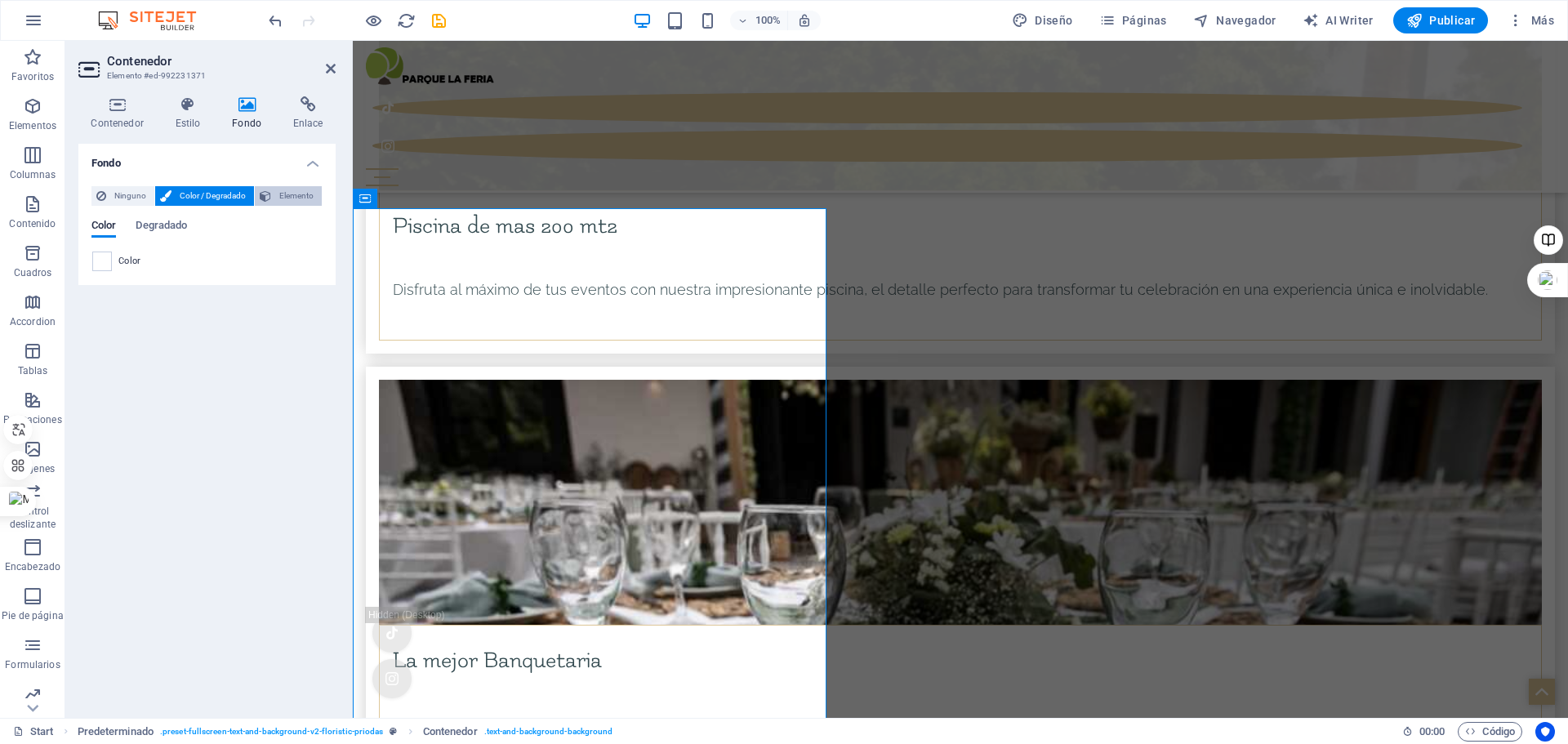
click at [276, 190] on span "Elemento" at bounding box center [296, 196] width 41 height 20
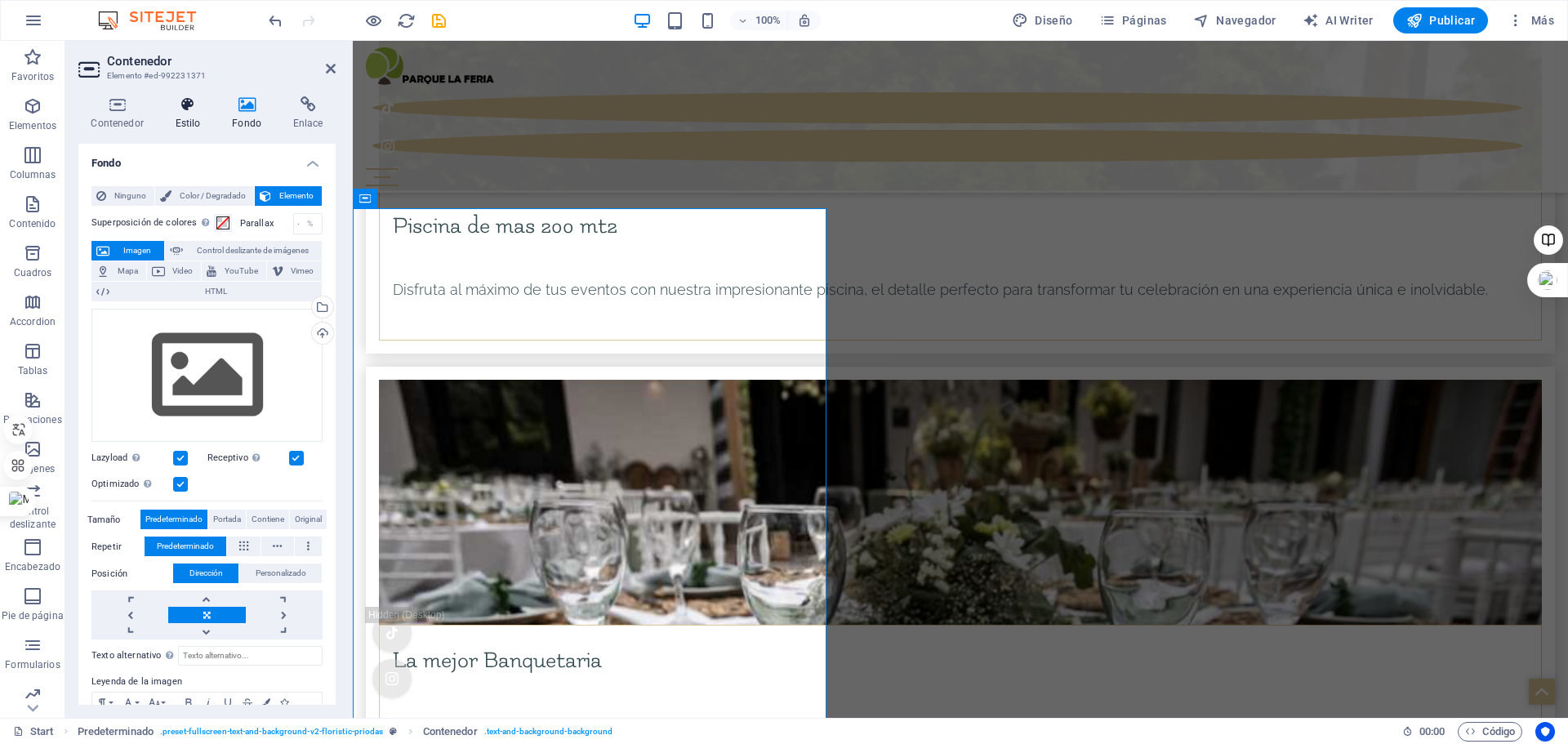
click at [195, 126] on h4 "Estilo" at bounding box center [191, 113] width 58 height 34
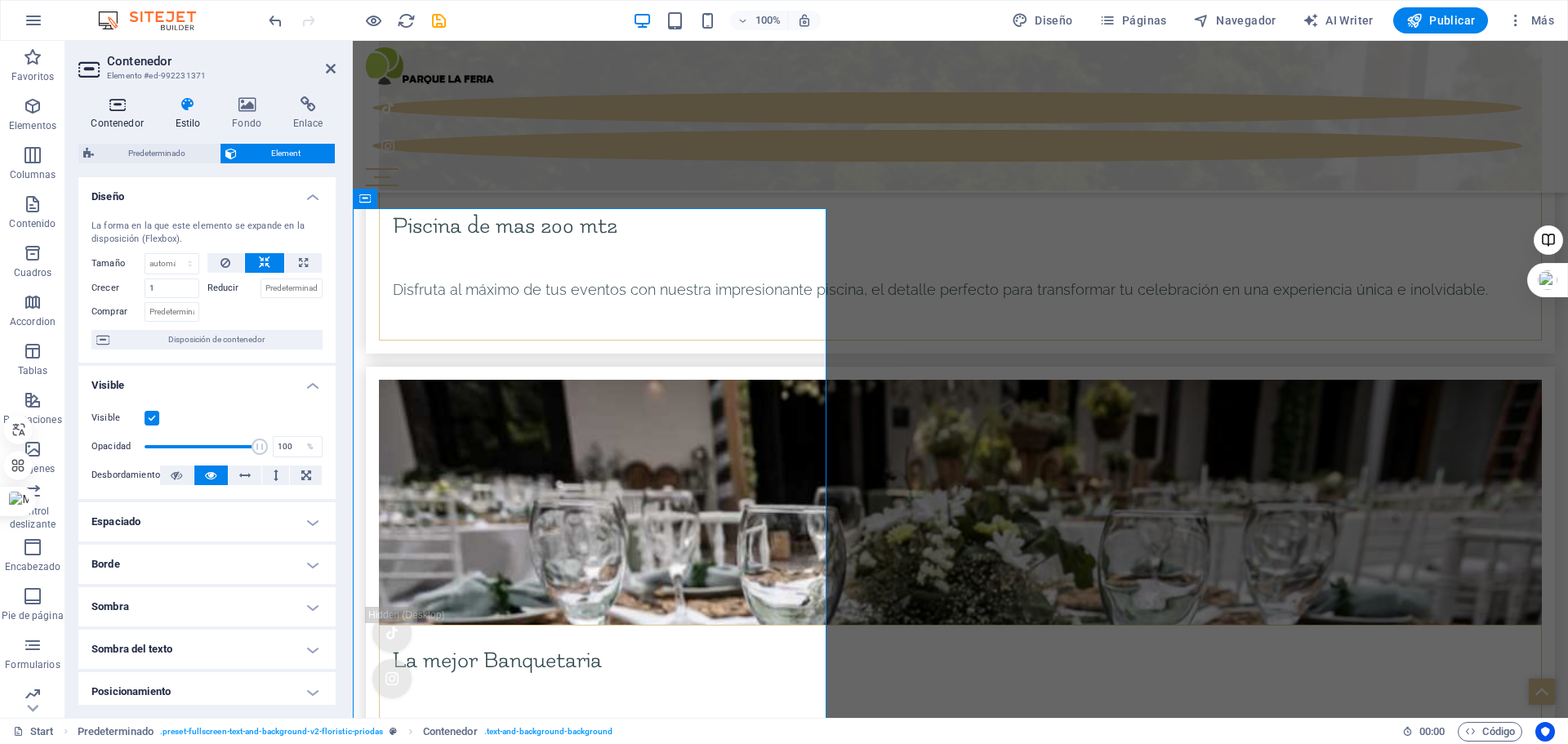
click at [119, 125] on h4 "Contenedor" at bounding box center [120, 113] width 84 height 34
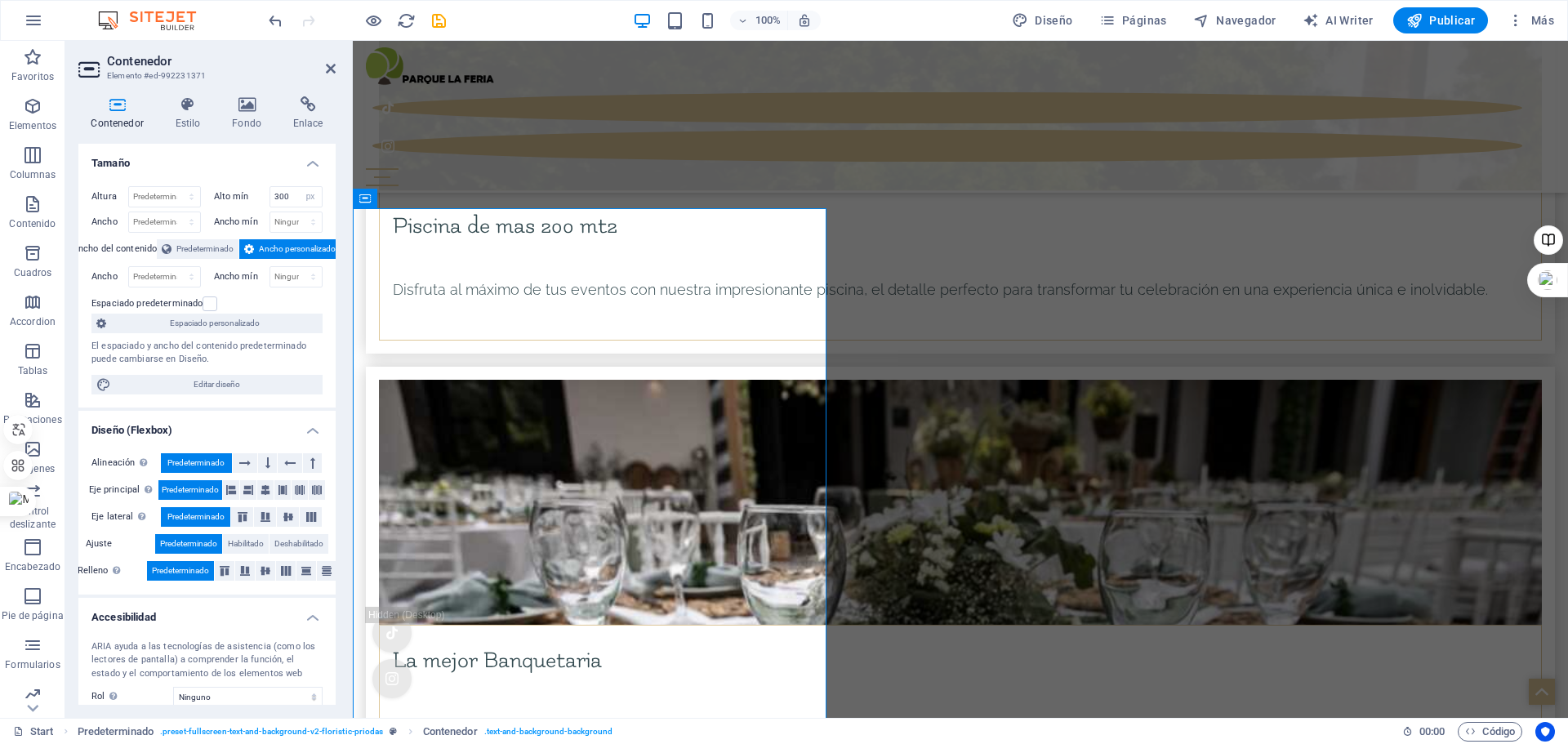
select select "px"
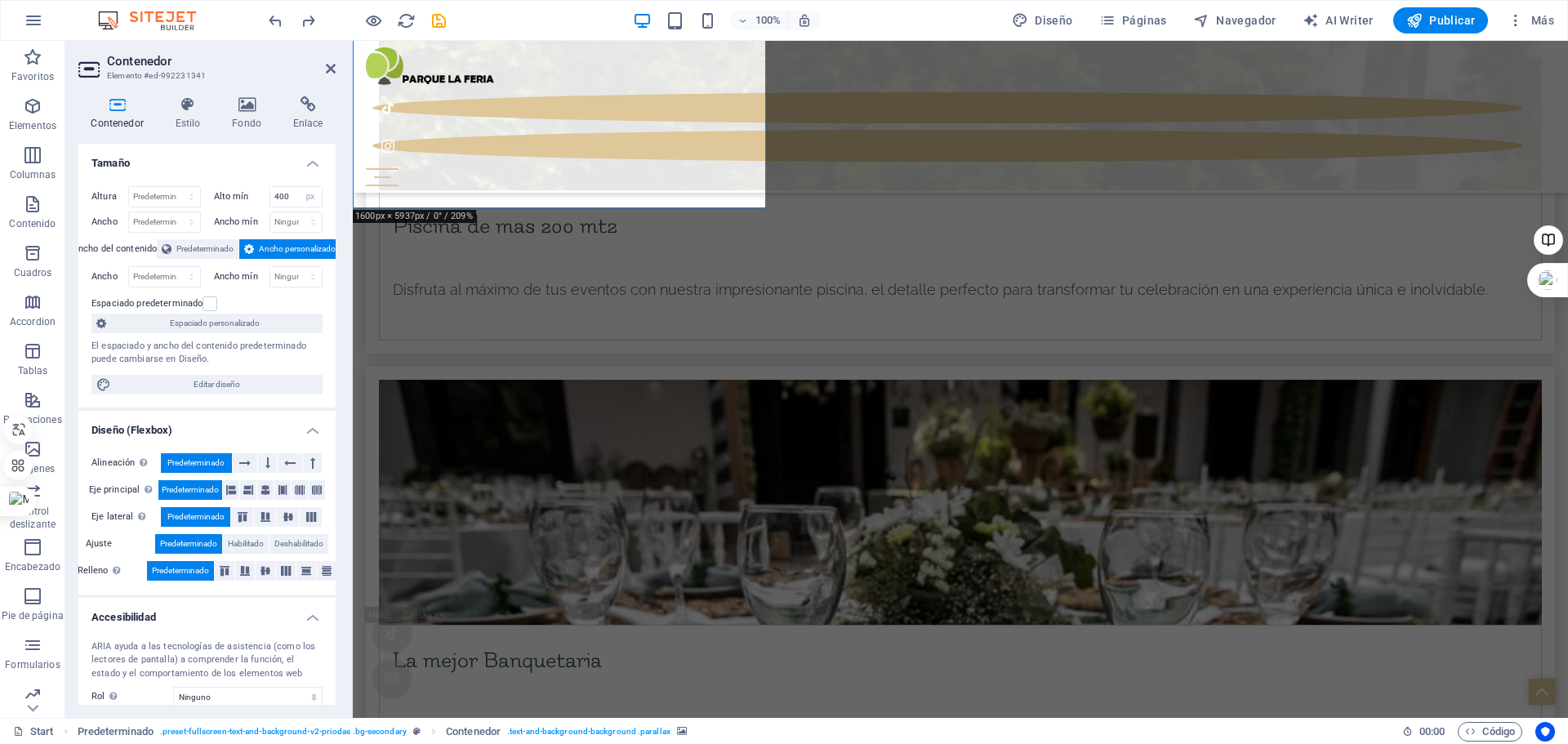
select select "px"
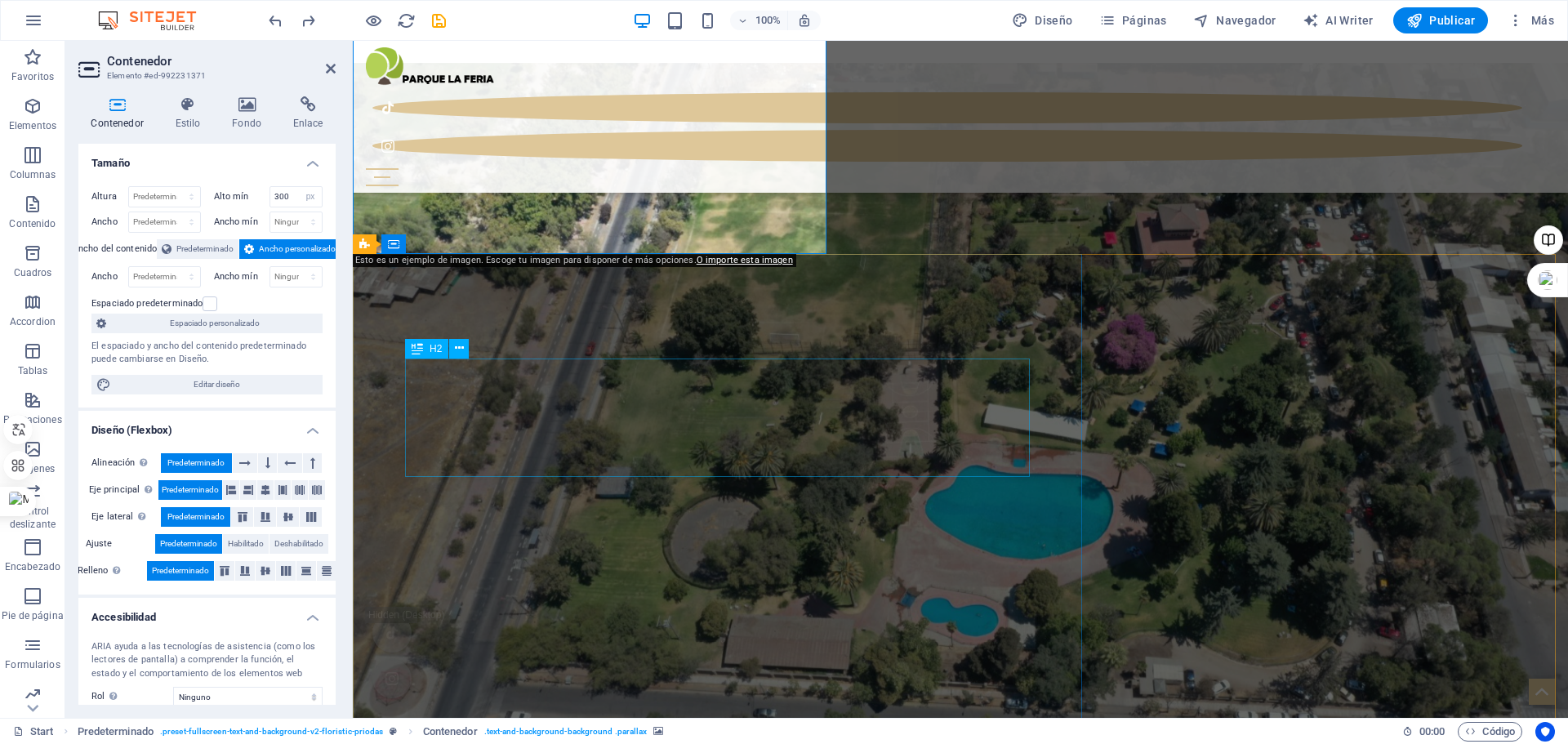
scroll to position [7840, 0]
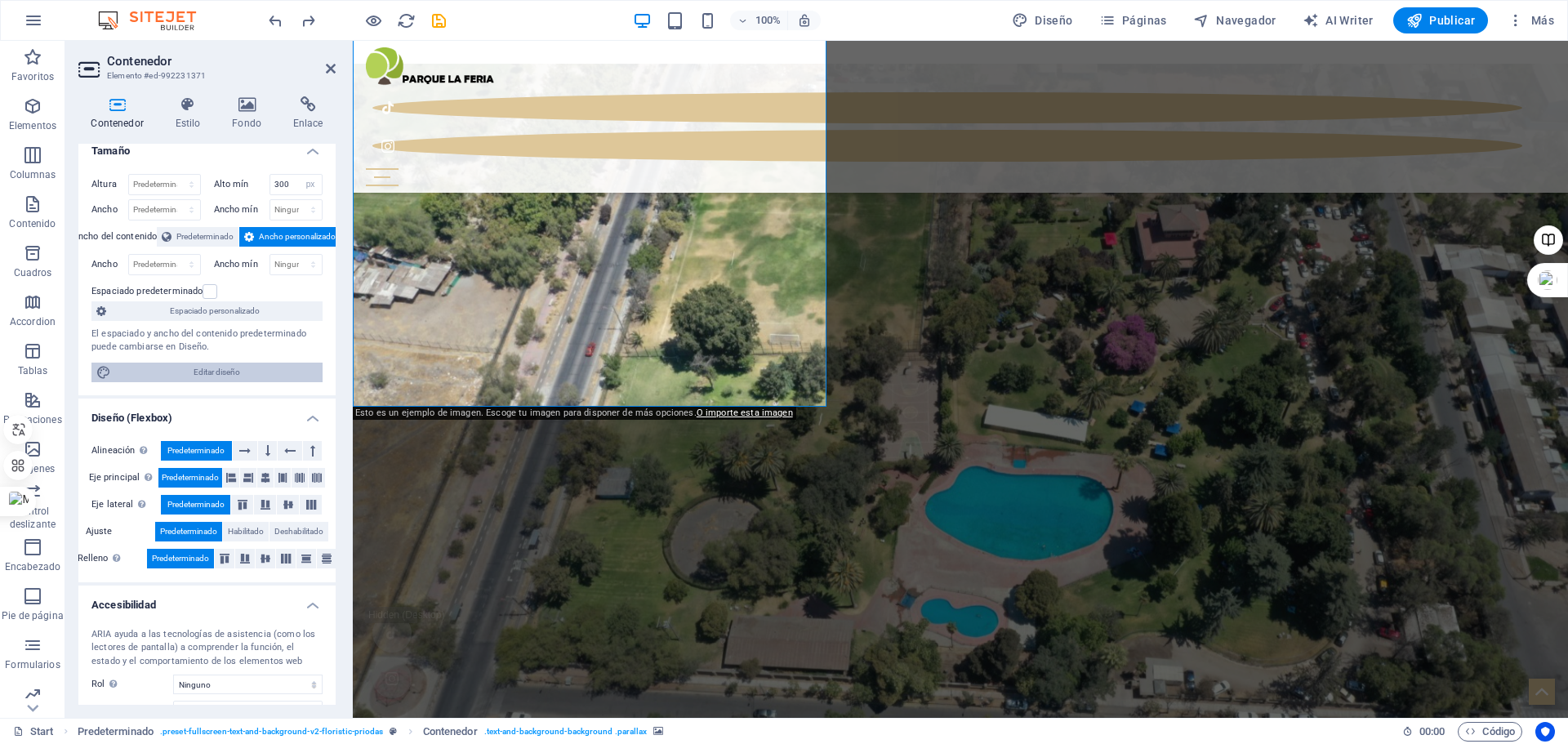
scroll to position [0, 0]
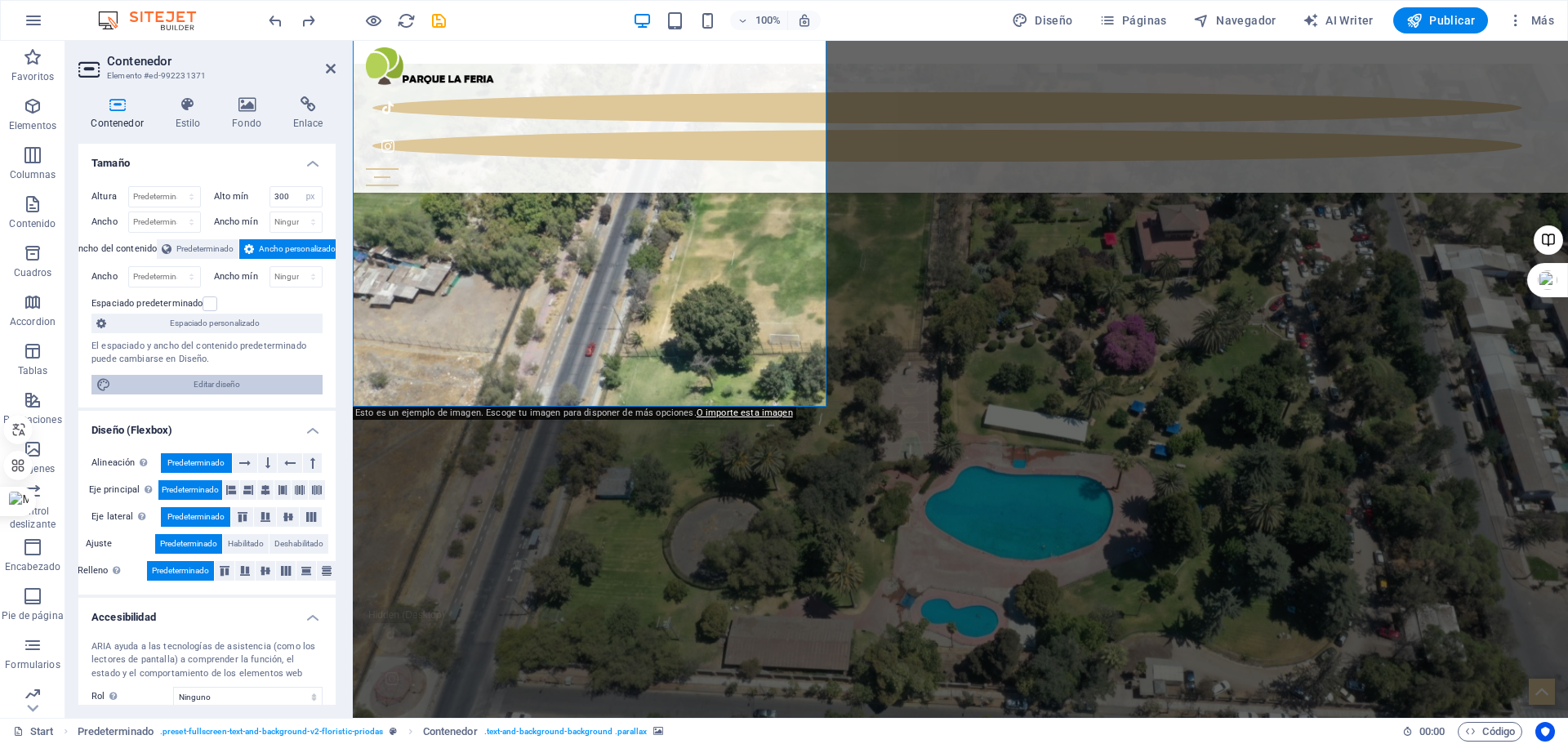
click at [232, 375] on span "Editar diseño" at bounding box center [217, 385] width 202 height 20
select select "px"
select select "300"
select select "px"
select select "rem"
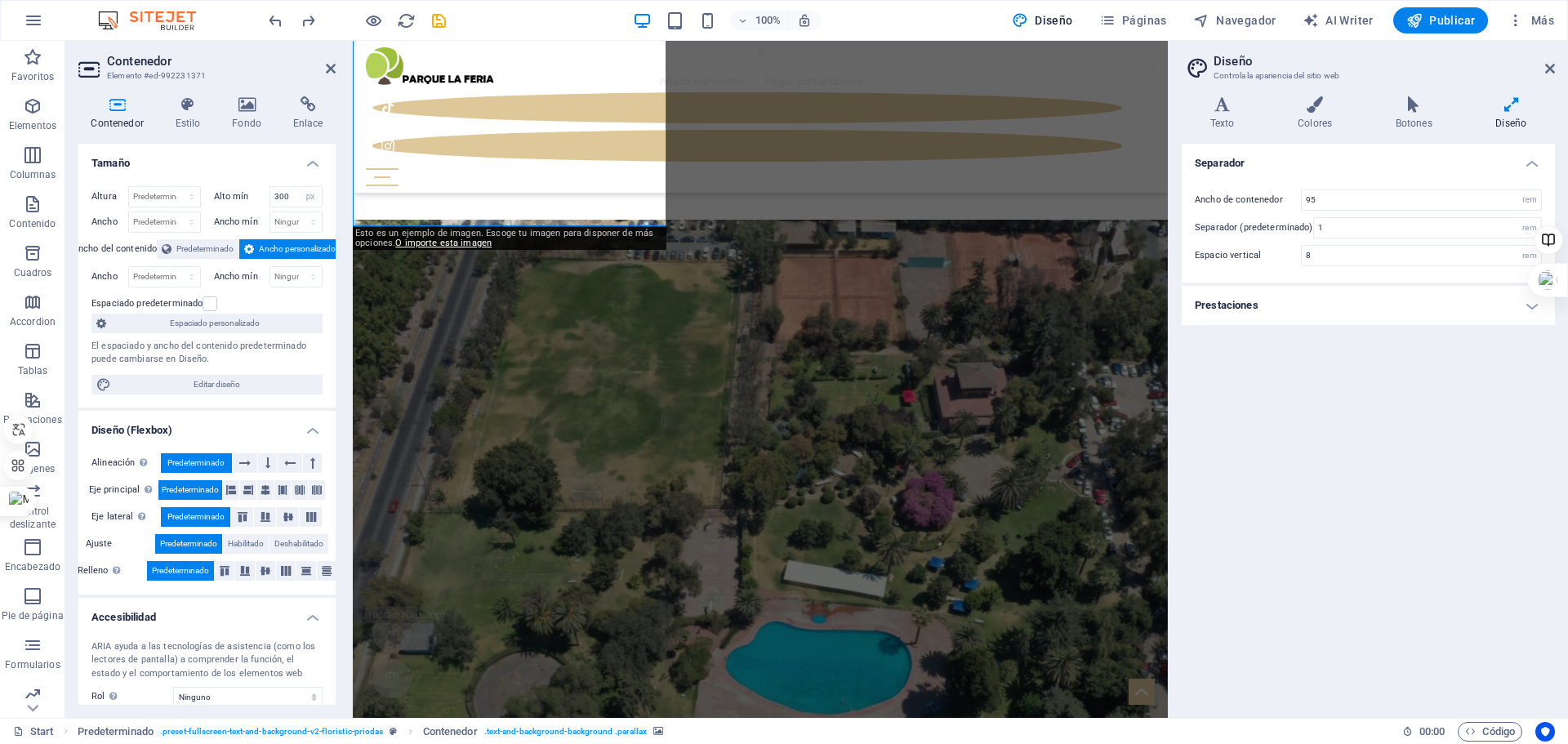
scroll to position [8756, 0]
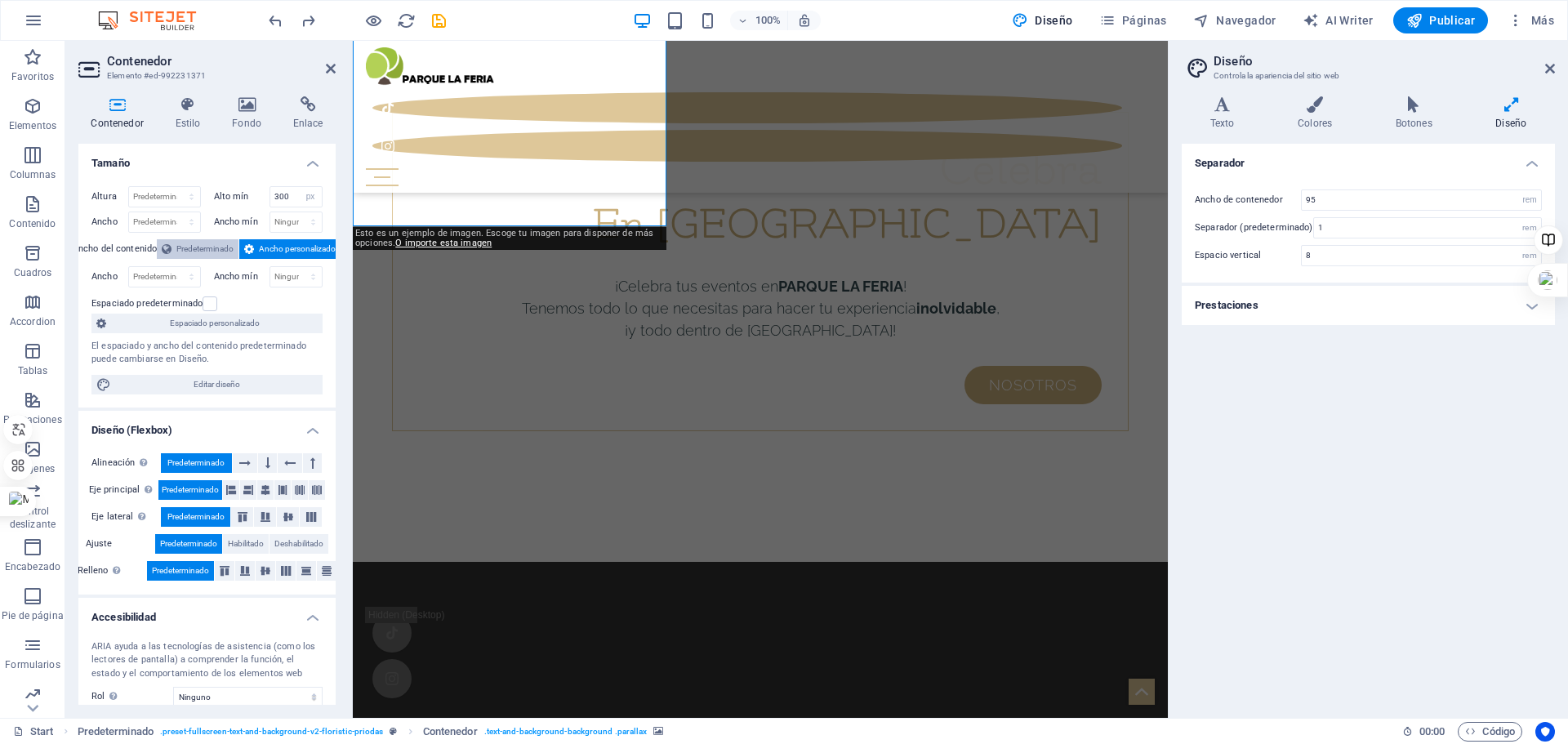
click at [197, 242] on span "Predeterminado" at bounding box center [205, 249] width 58 height 20
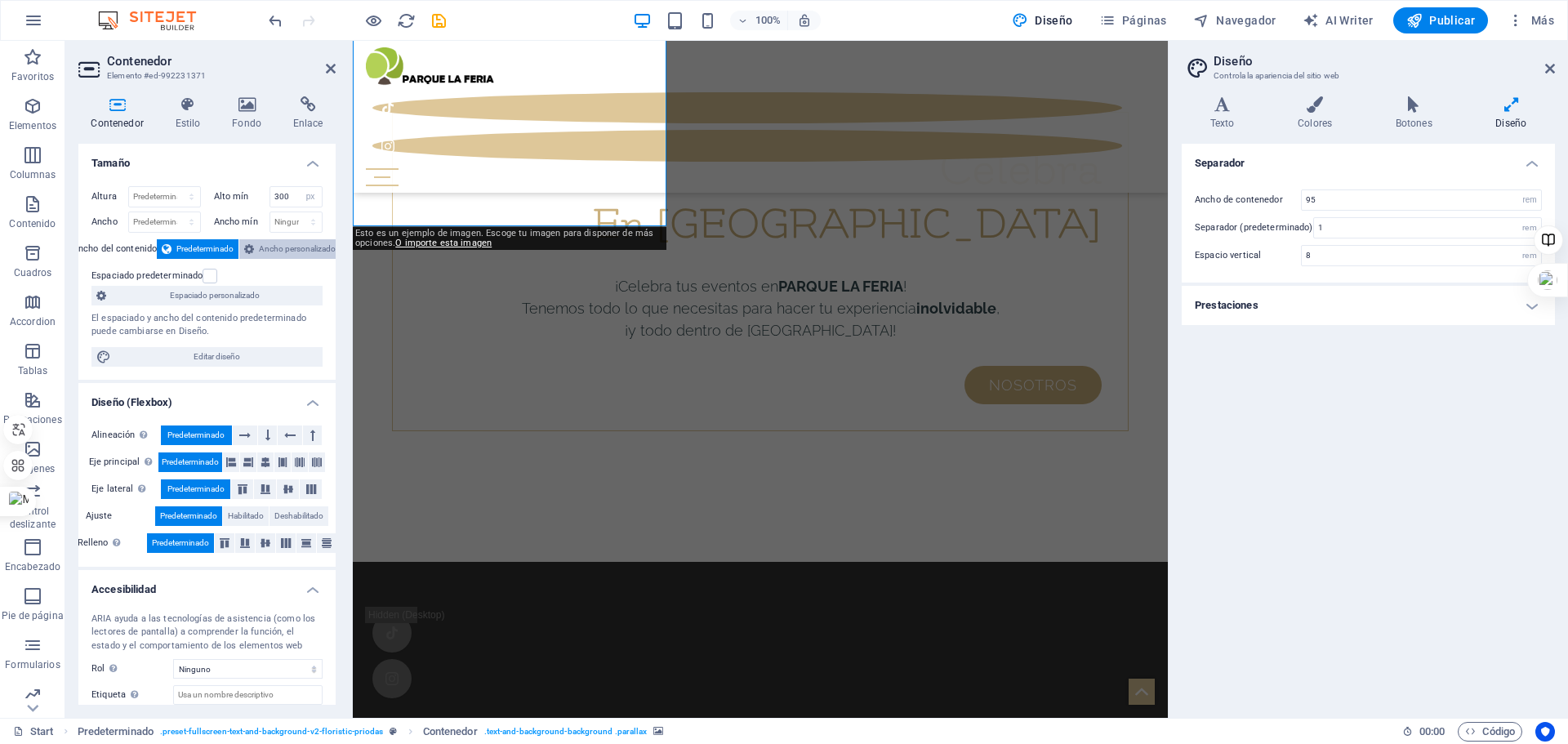
click at [293, 252] on span "Ancho personalizado" at bounding box center [298, 249] width 77 height 20
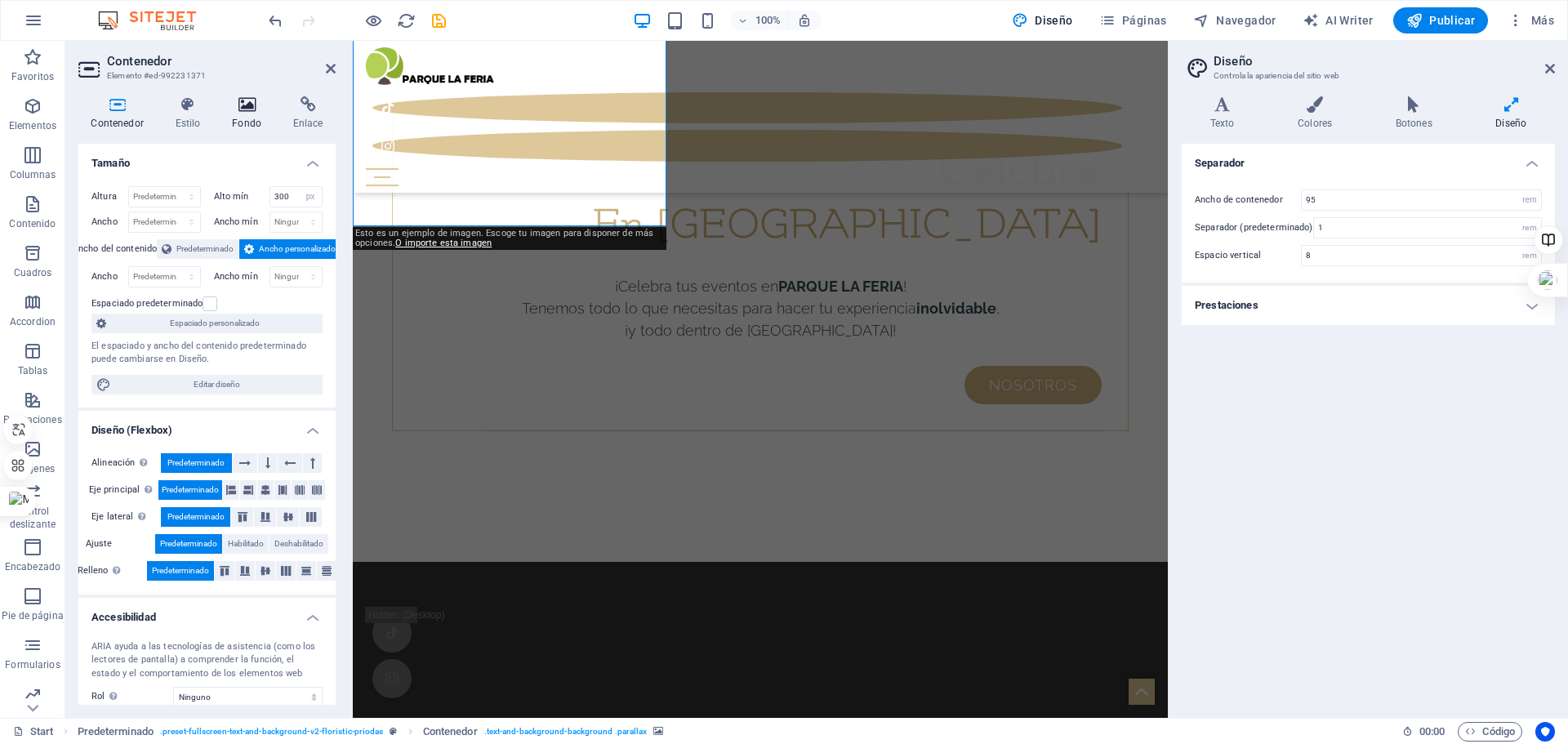
click at [234, 115] on h4 "Fondo" at bounding box center [250, 113] width 61 height 34
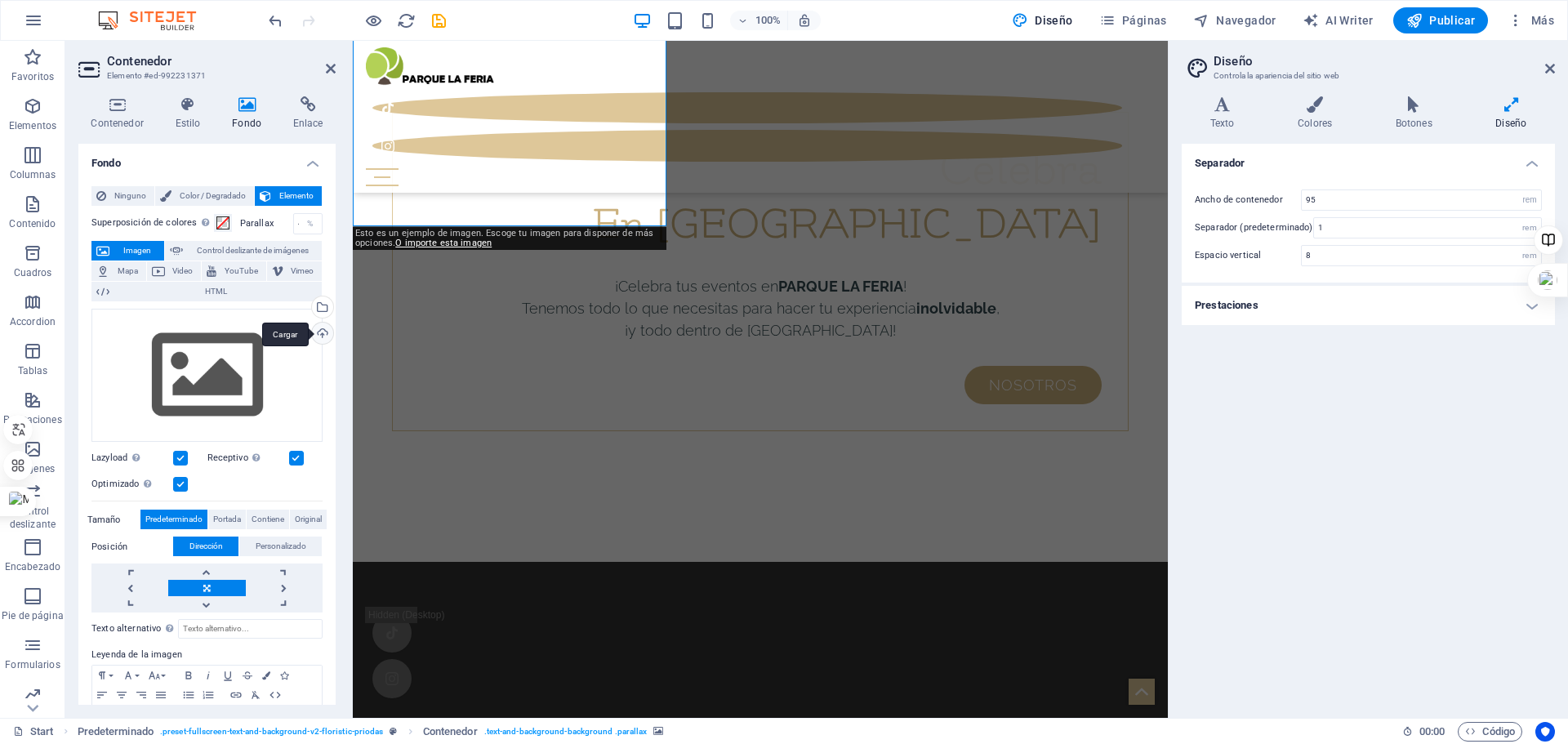
click at [321, 336] on div "Cargar" at bounding box center [320, 334] width 24 height 24
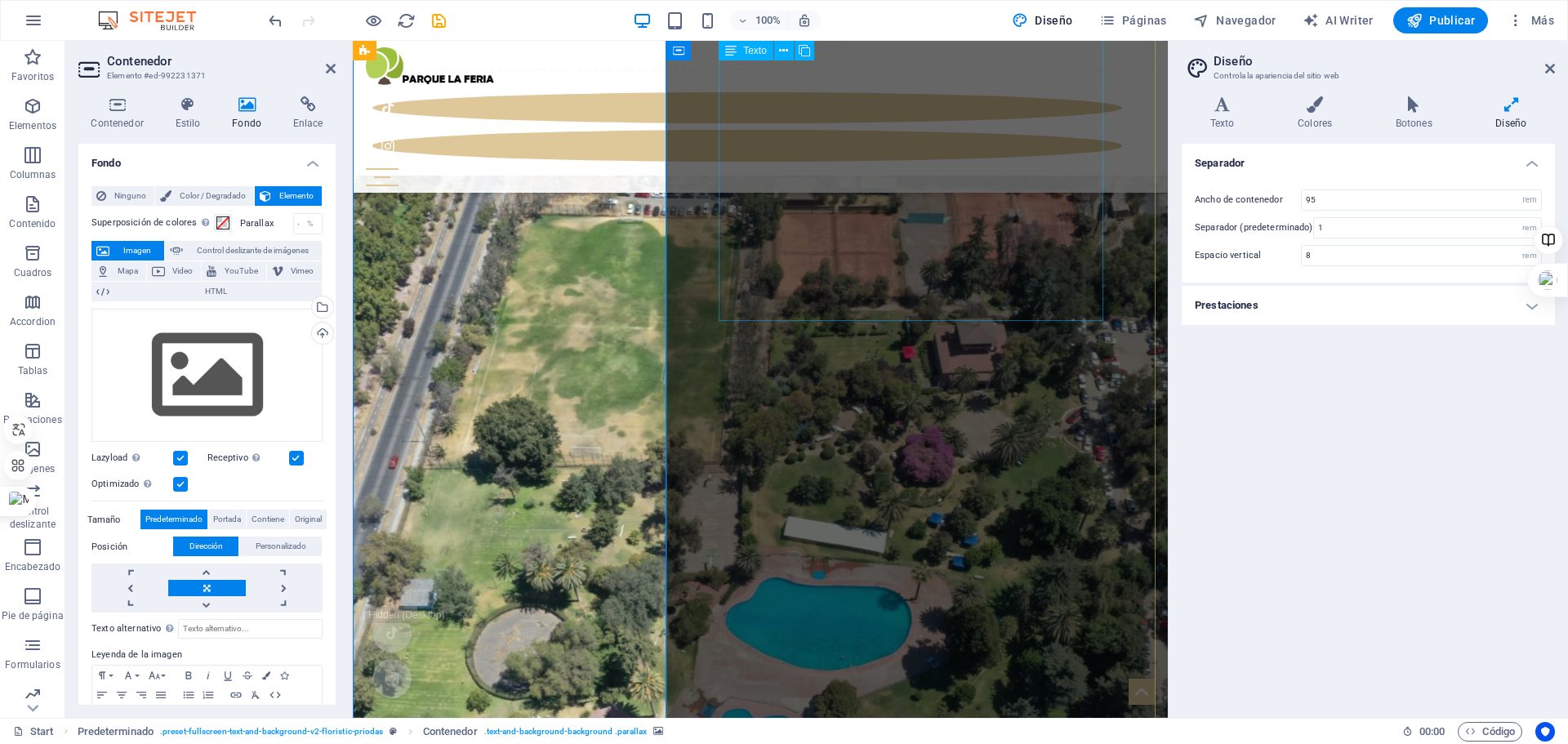
scroll to position [7857, 0]
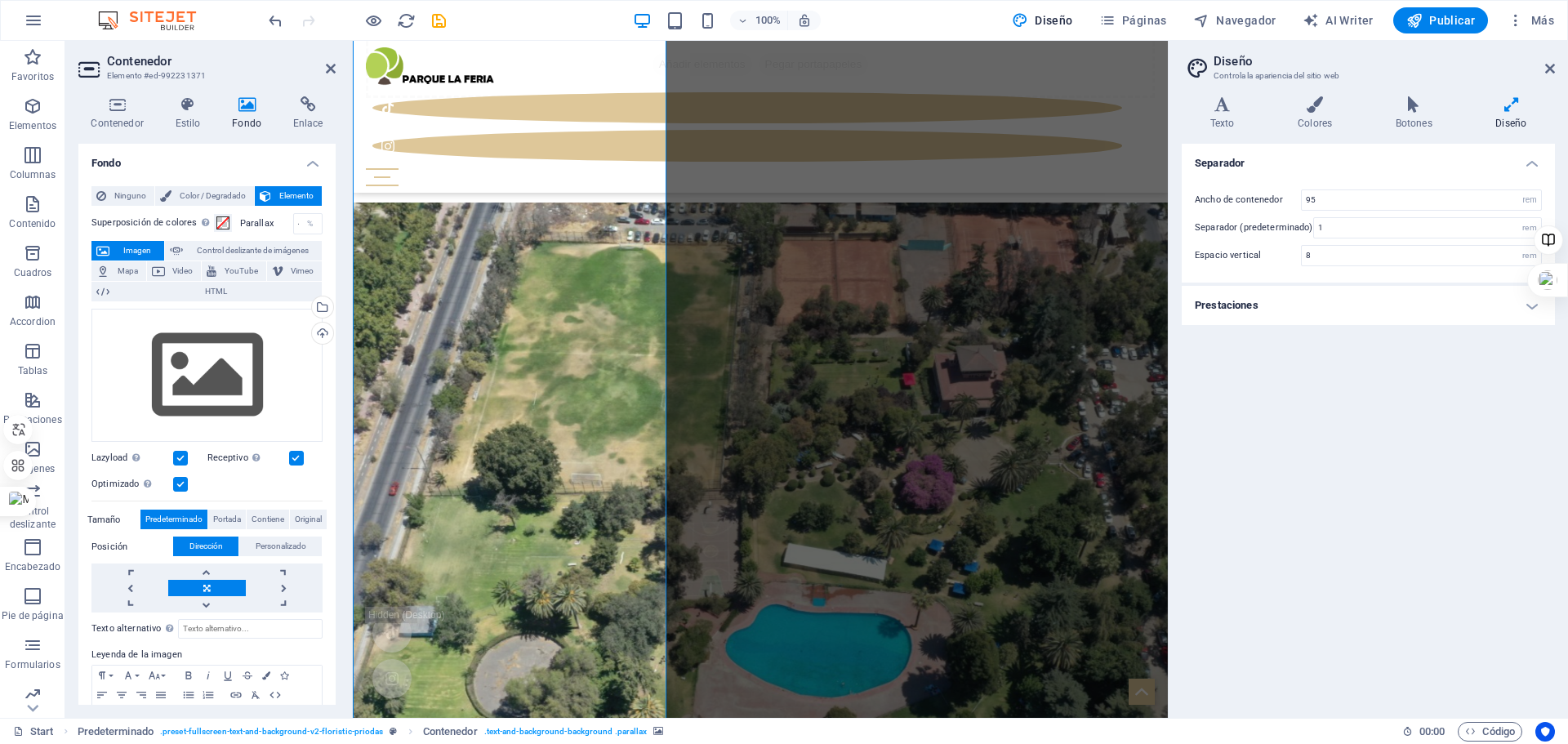
click at [123, 110] on icon at bounding box center [117, 105] width 78 height 17
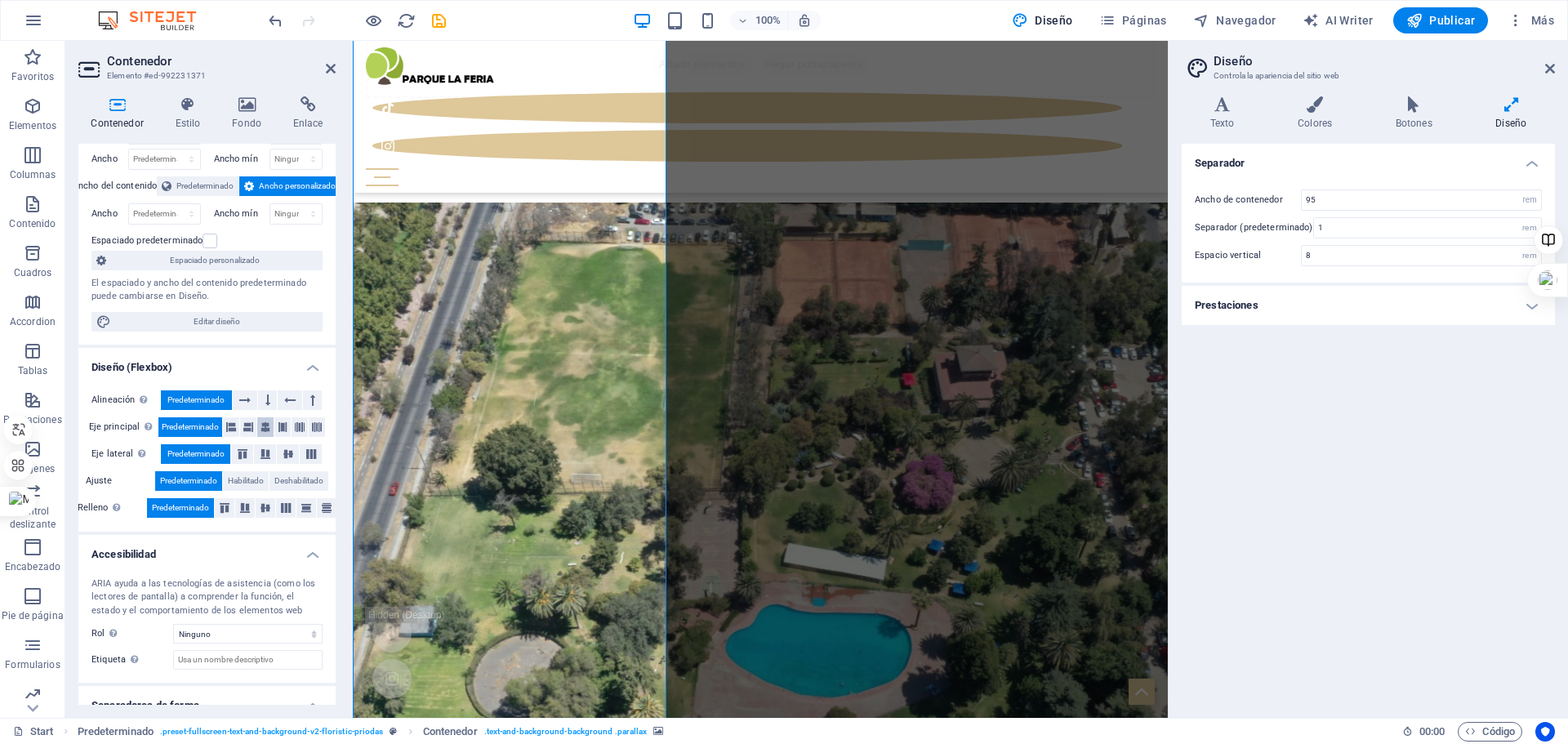
scroll to position [0, 0]
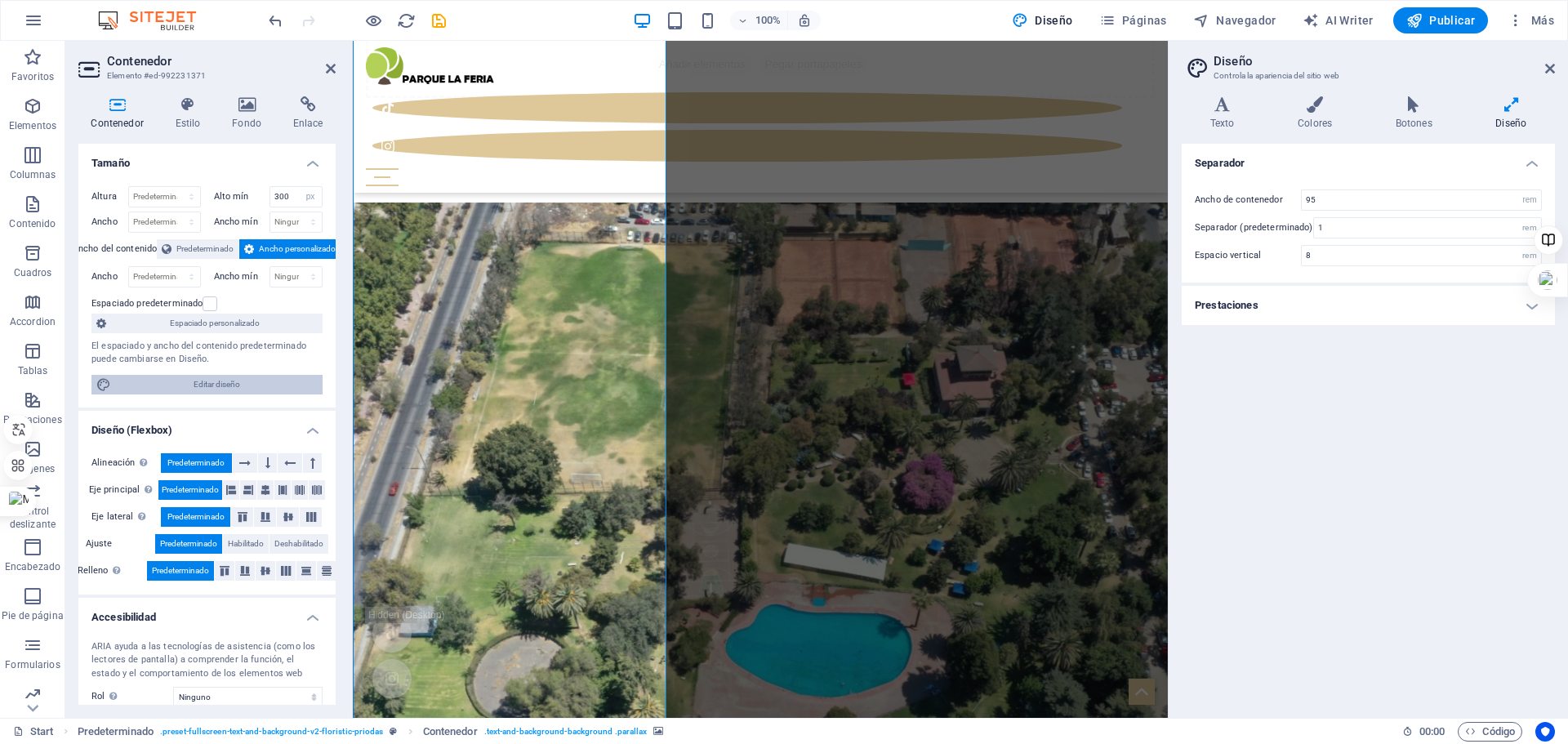
click at [213, 390] on span "Editar diseño" at bounding box center [217, 385] width 202 height 20
drag, startPoint x: 1195, startPoint y: 27, endPoint x: 1548, endPoint y: 66, distance: 355.1
click at [1548, 66] on icon at bounding box center [1550, 68] width 10 height 13
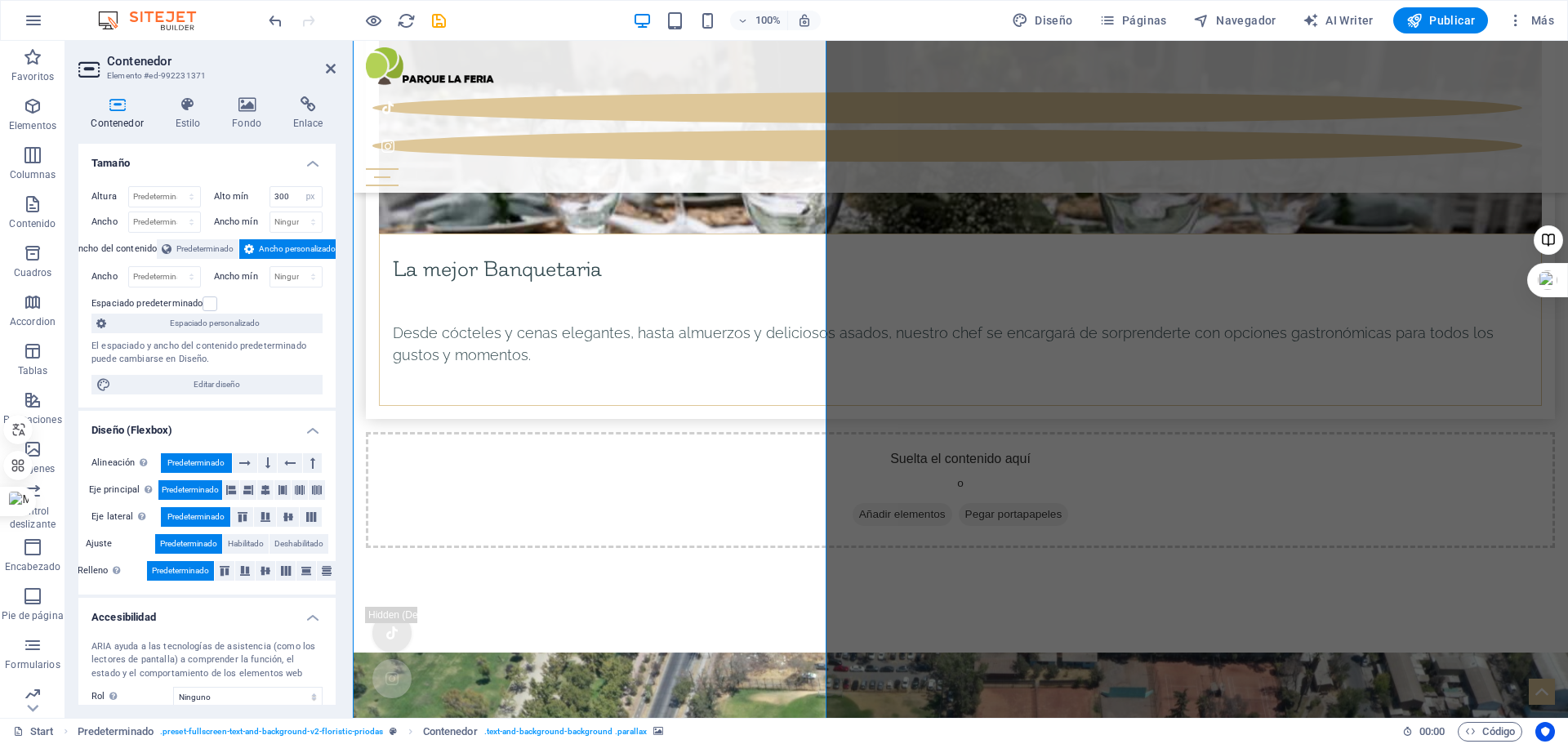
scroll to position [7246, 0]
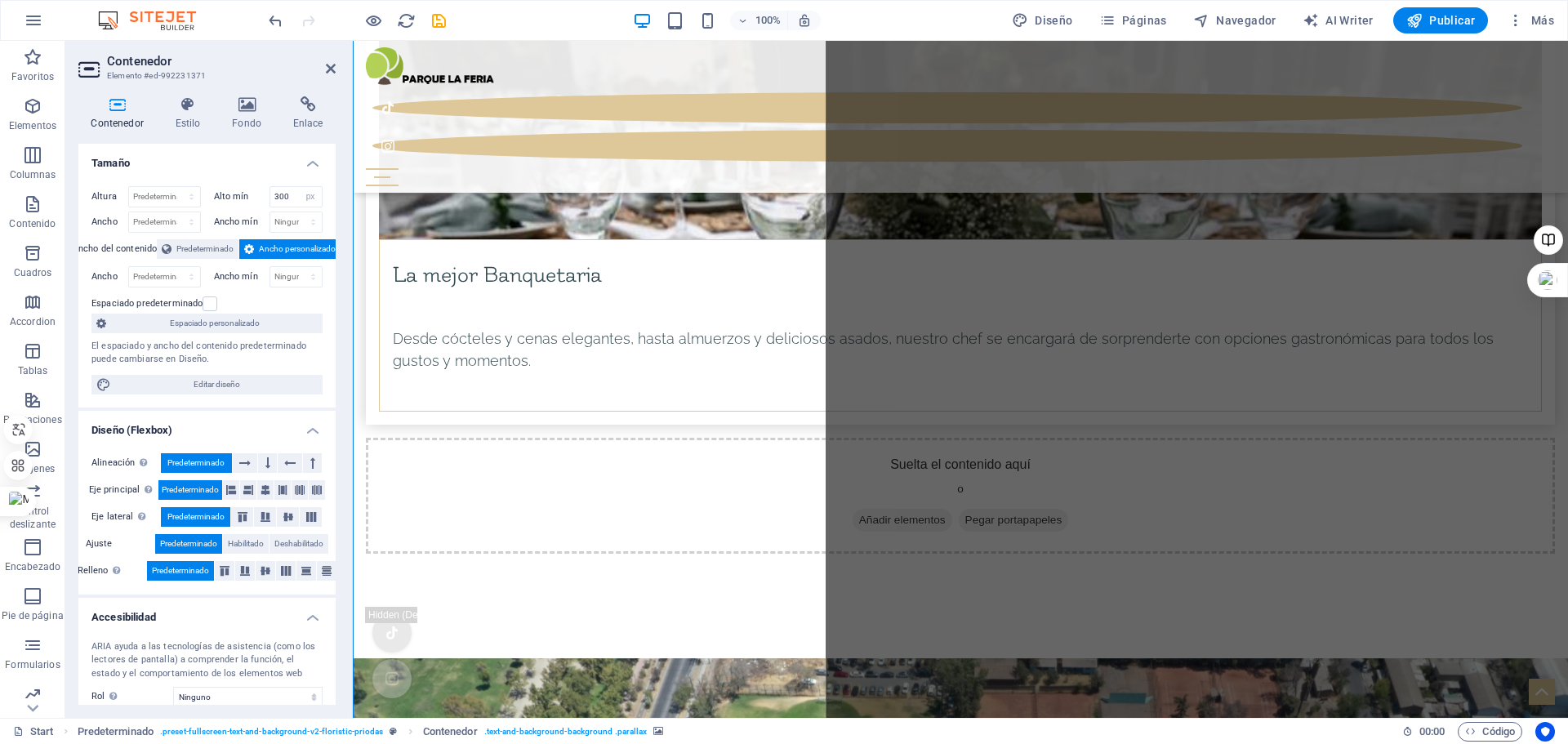
click at [304, 107] on icon at bounding box center [308, 105] width 56 height 17
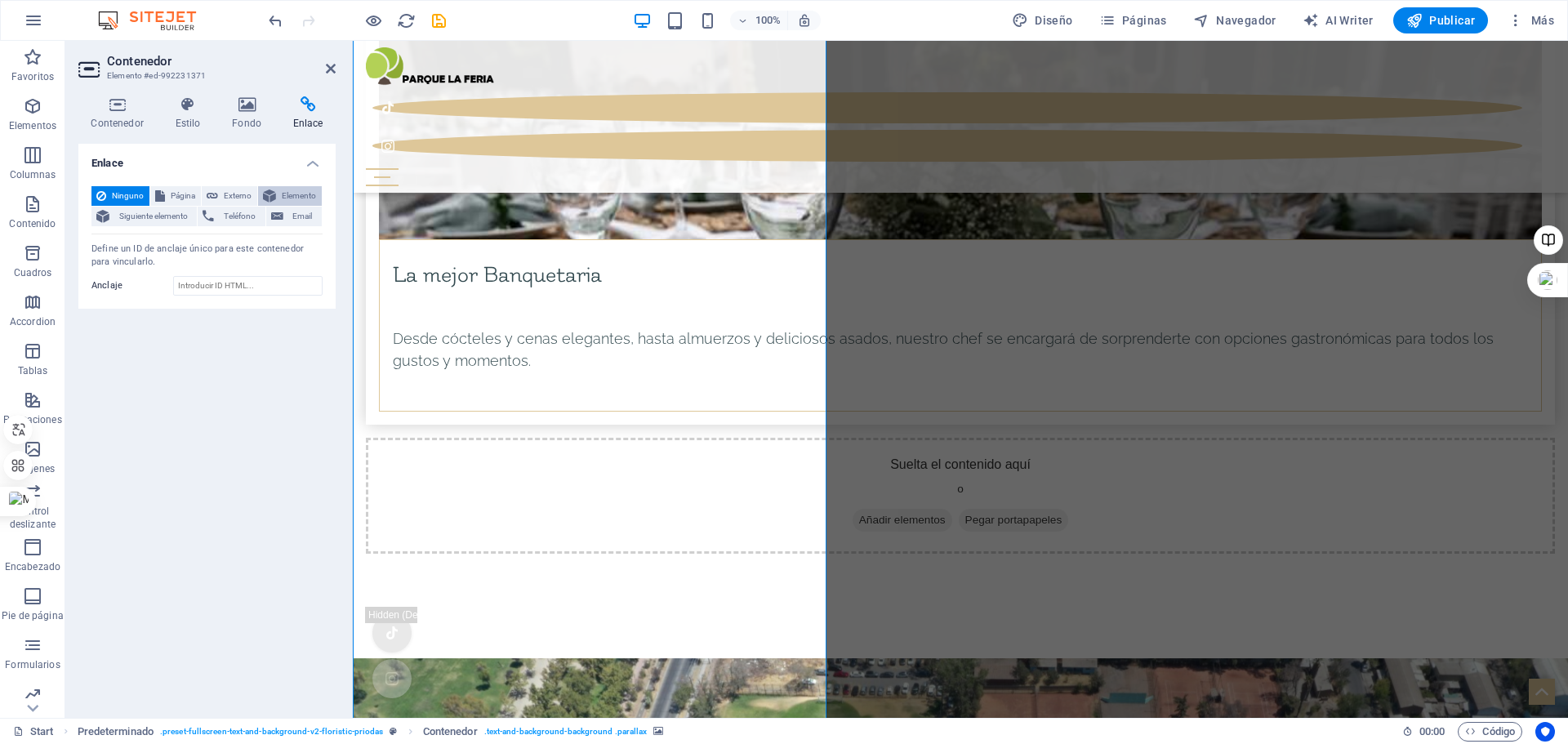
click at [297, 199] on span "Elemento" at bounding box center [298, 196] width 36 height 20
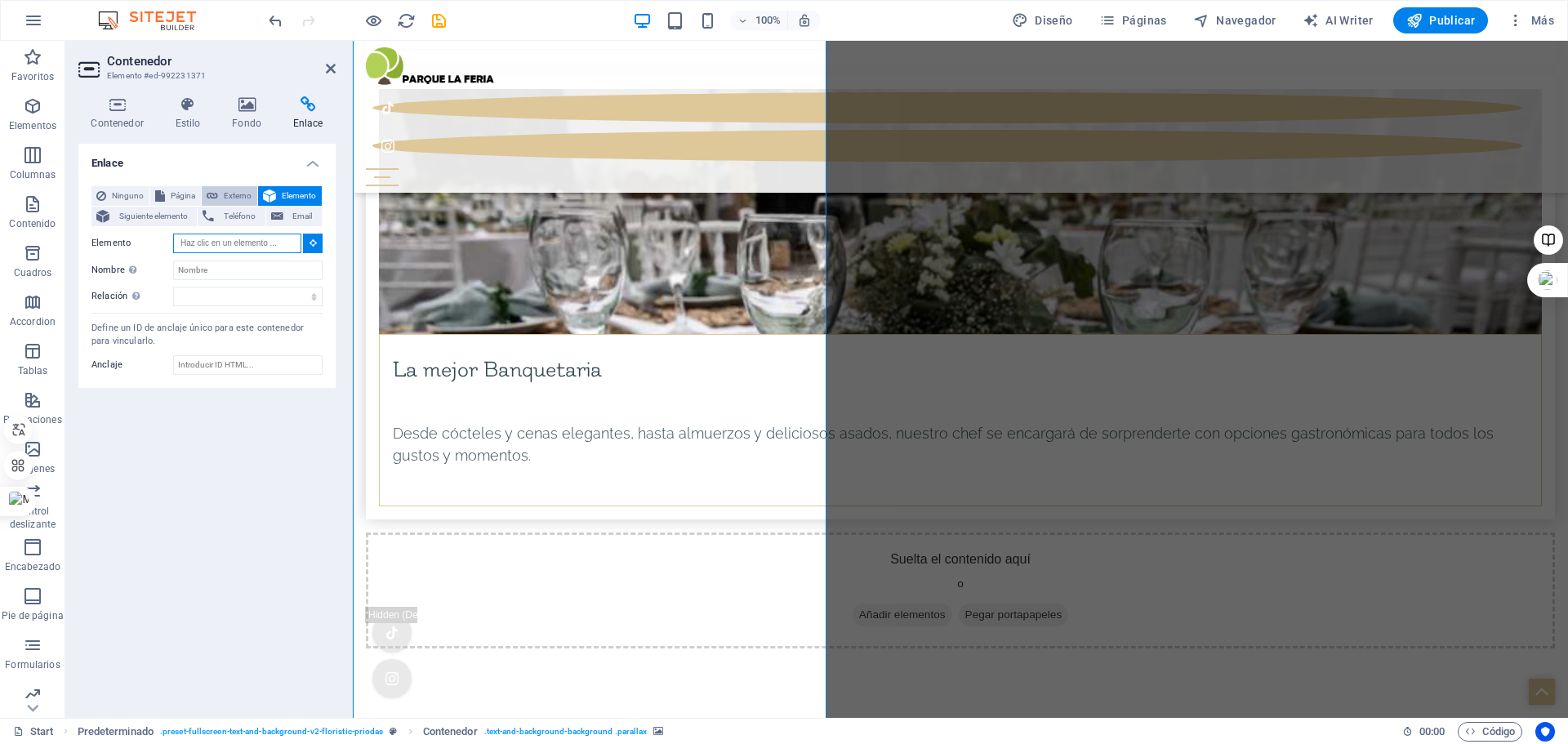
scroll to position [7132, 0]
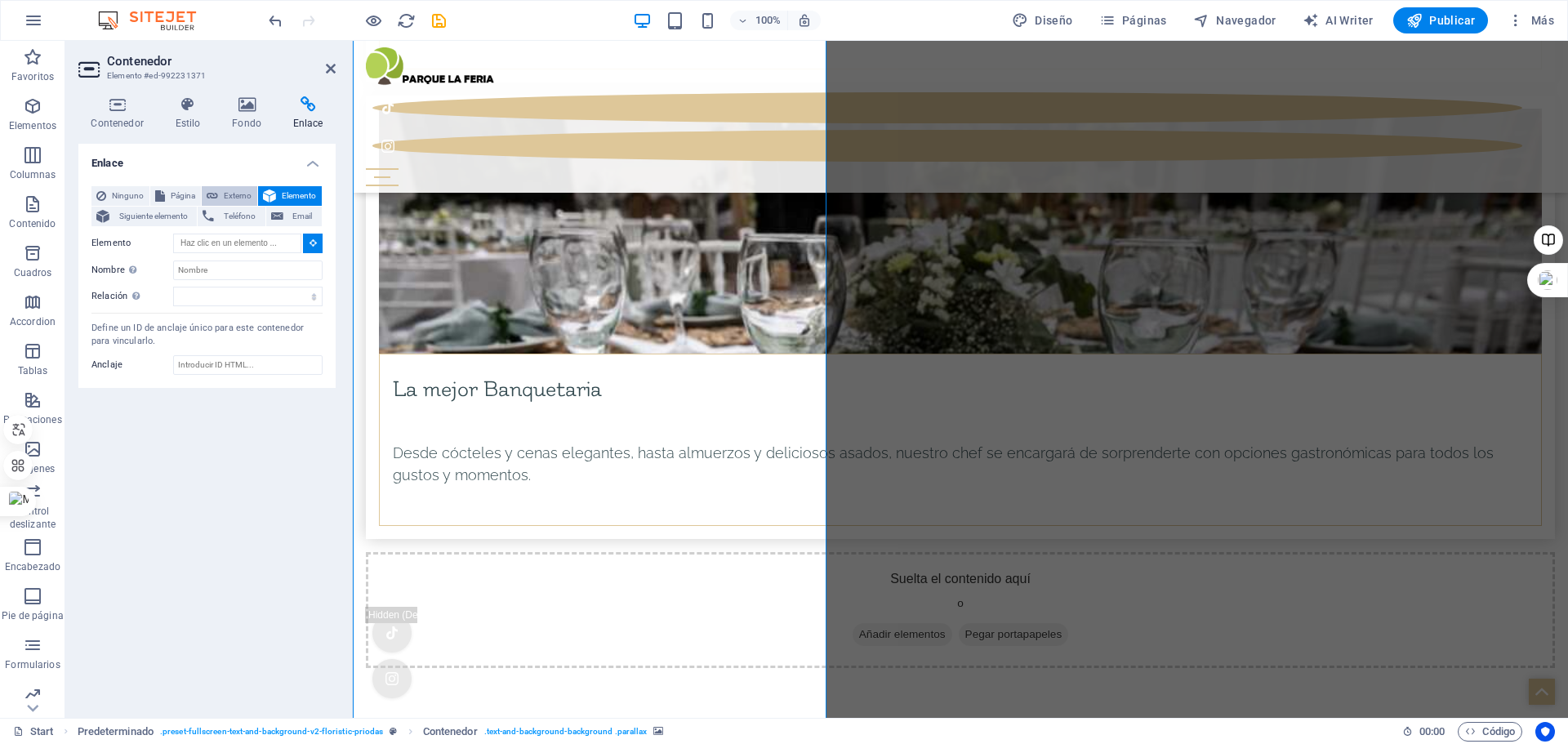
click at [234, 197] on span "Externo" at bounding box center [238, 196] width 29 height 20
select select "blank"
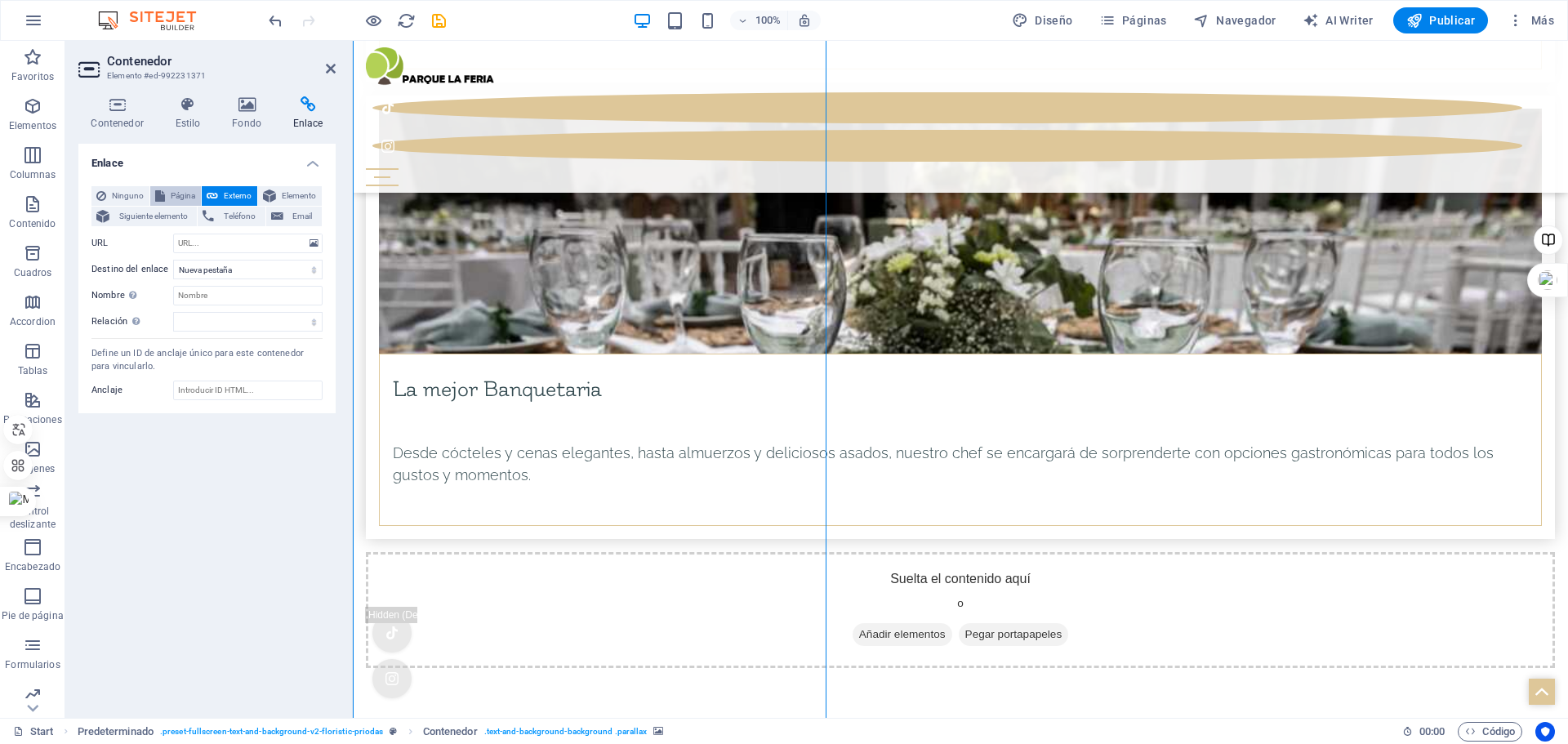
click at [176, 201] on span "Página" at bounding box center [183, 196] width 26 height 20
select select
click at [121, 195] on span "Ninguno" at bounding box center [128, 196] width 33 height 20
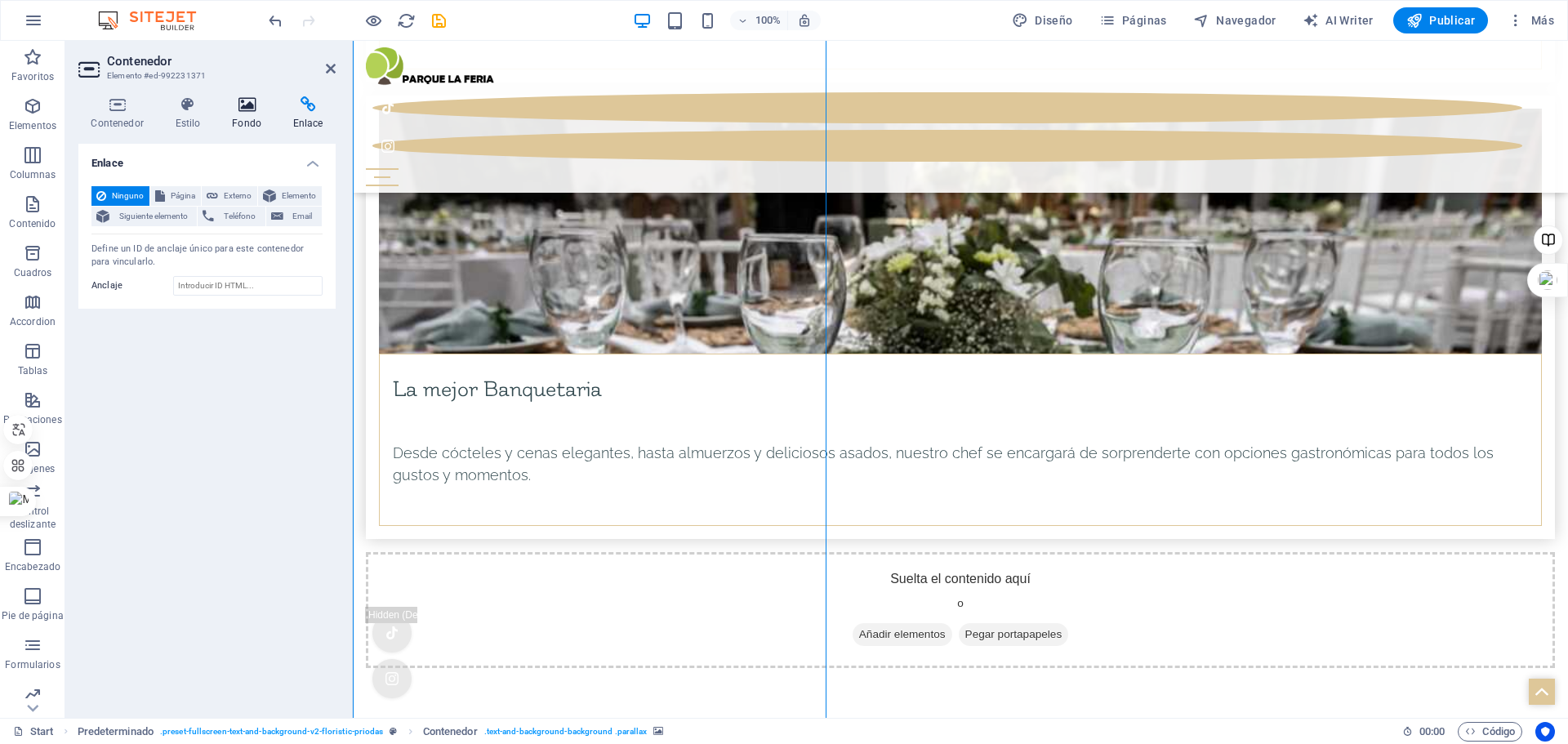
click at [243, 106] on icon at bounding box center [248, 105] width 55 height 17
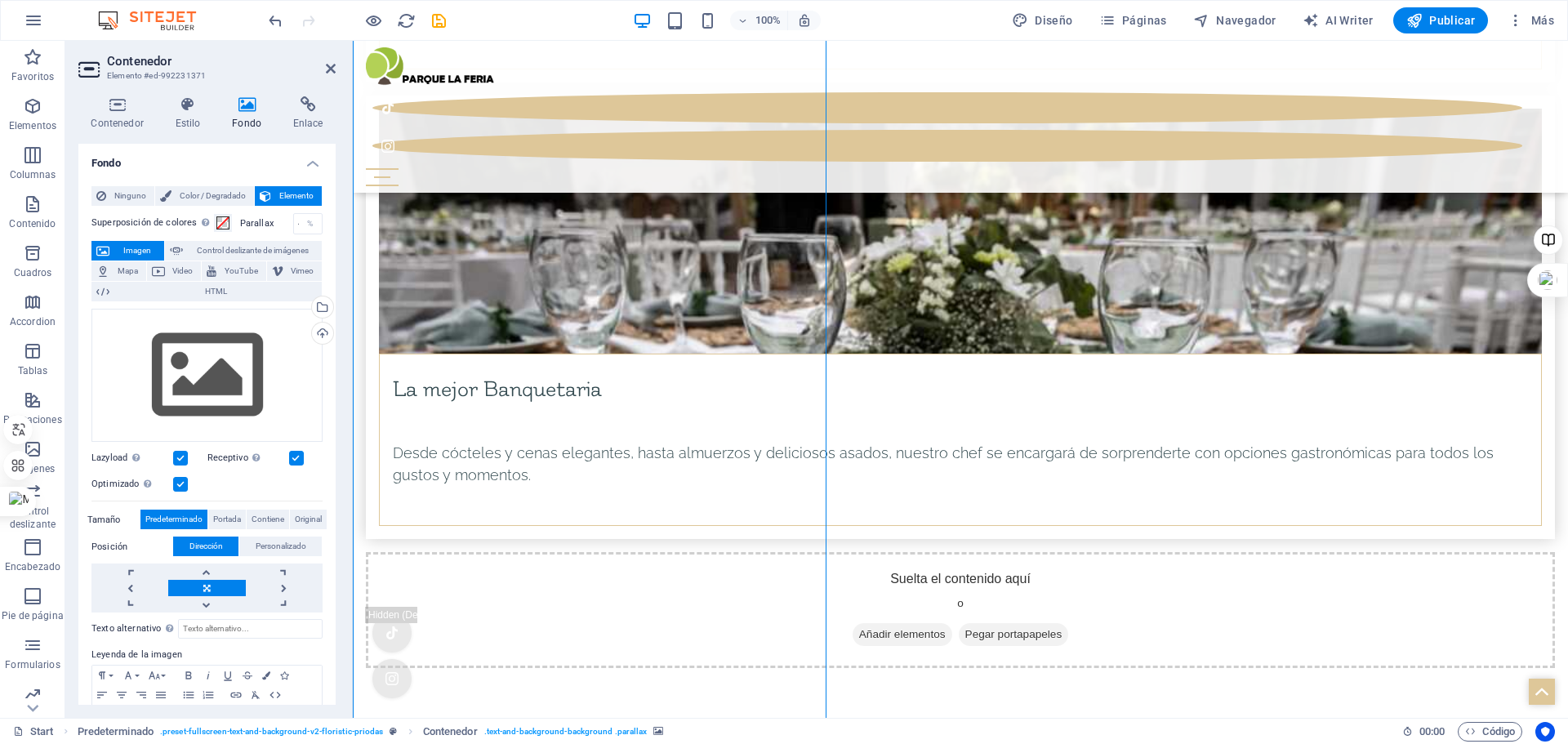
click at [125, 252] on span "Imagen" at bounding box center [137, 251] width 45 height 20
click at [321, 333] on div "Cargar" at bounding box center [320, 334] width 24 height 24
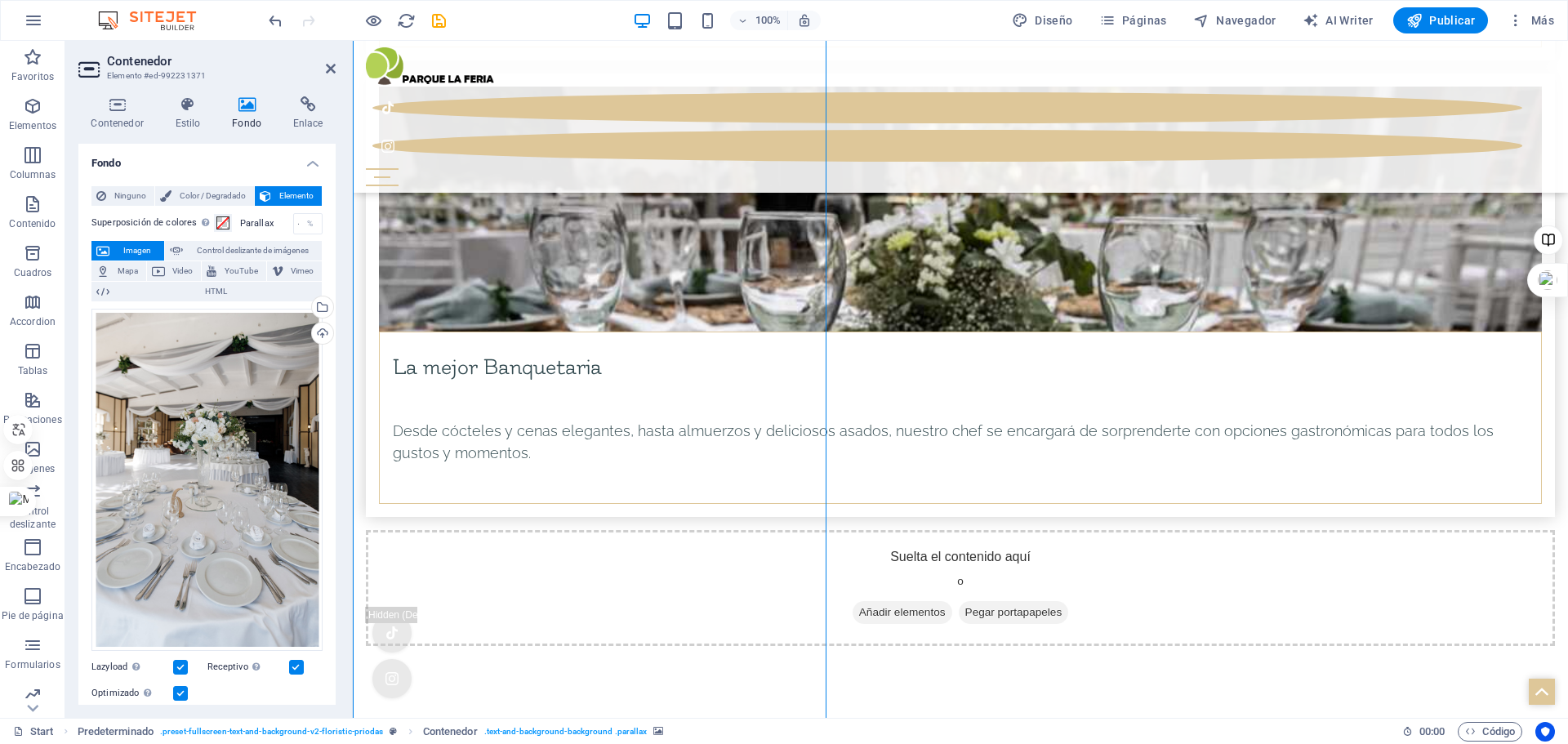
scroll to position [7295, 0]
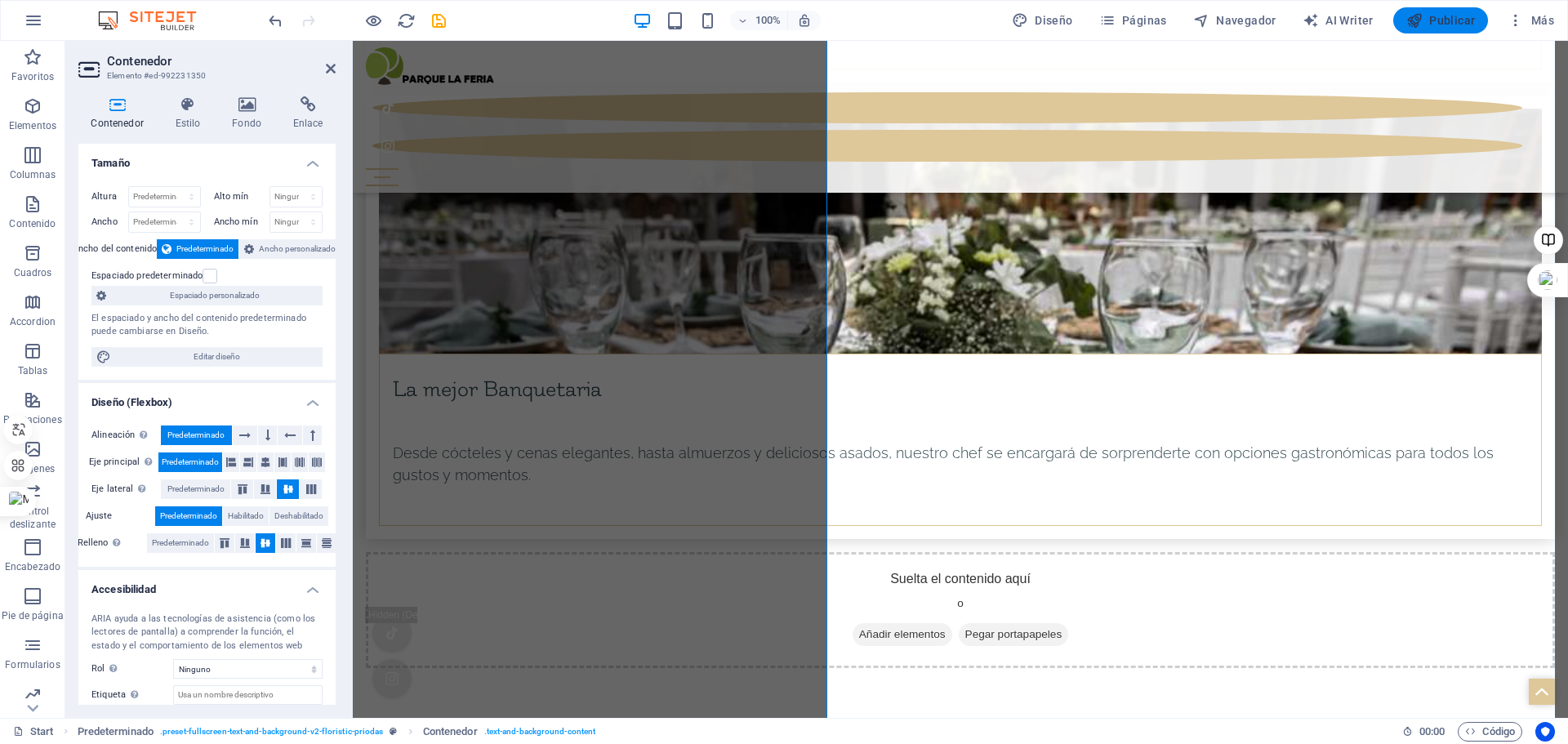
click at [1426, 18] on span "Publicar" at bounding box center [1440, 21] width 69 height 17
checkbox input "false"
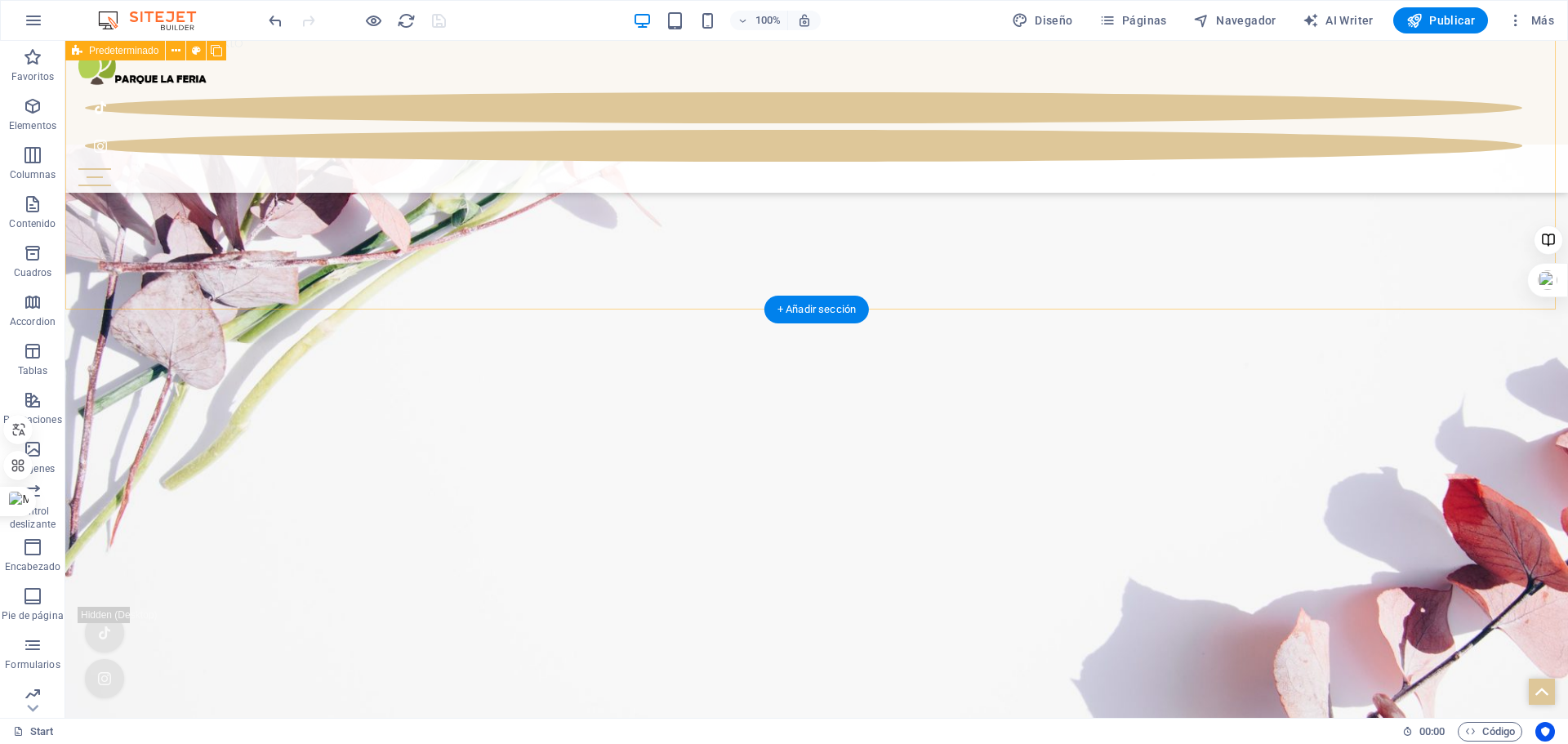
scroll to position [5184, 0]
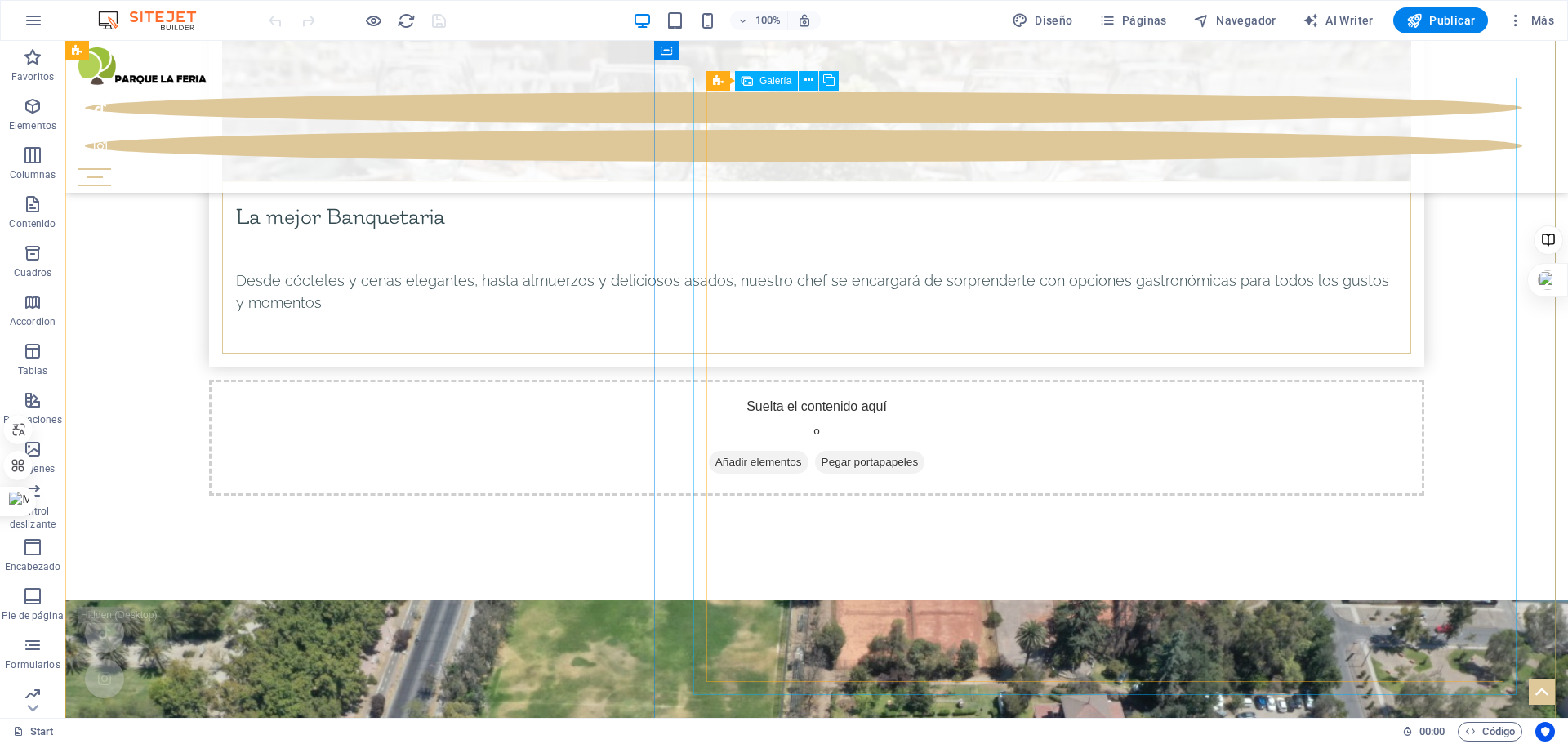
scroll to position [7303, 0]
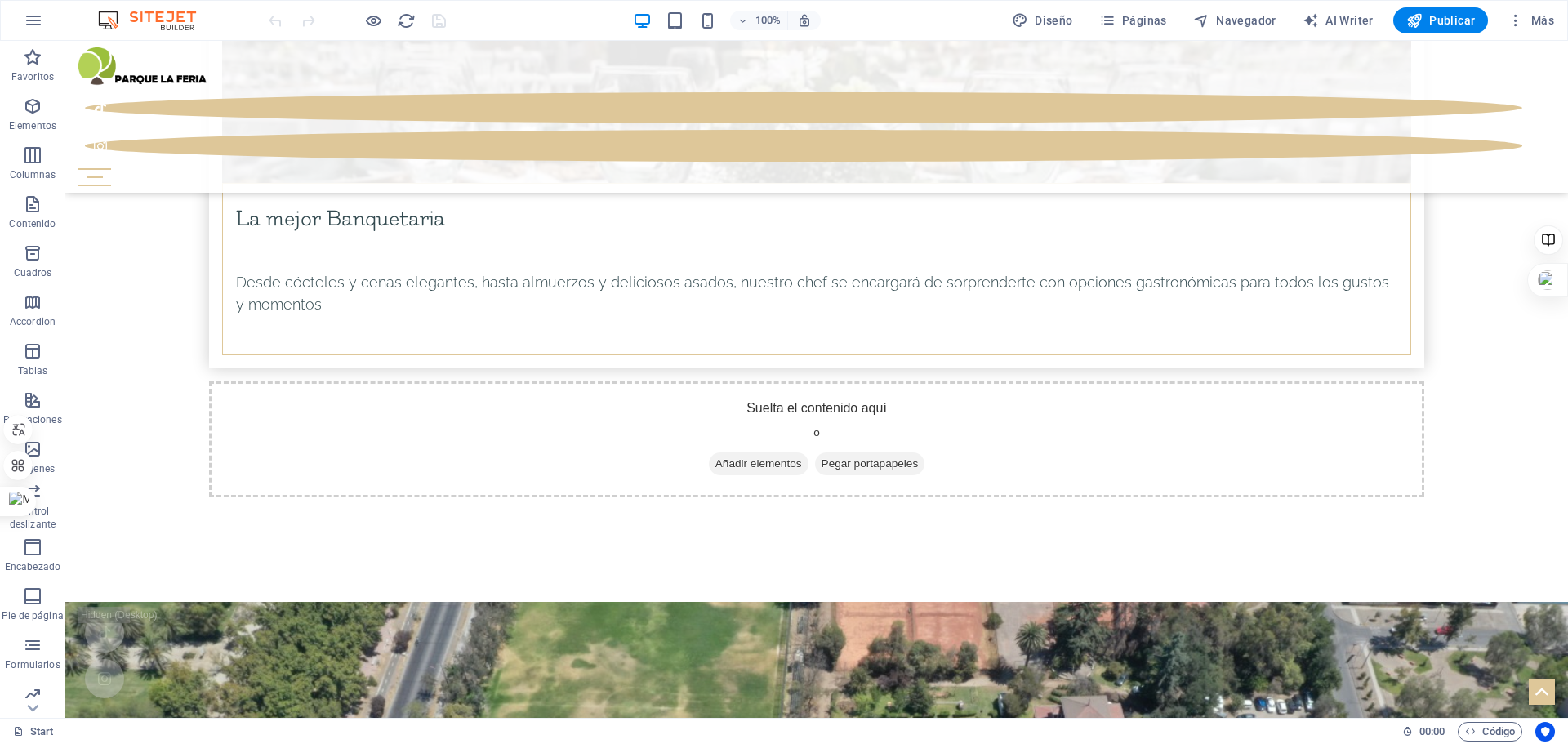
select select "px"
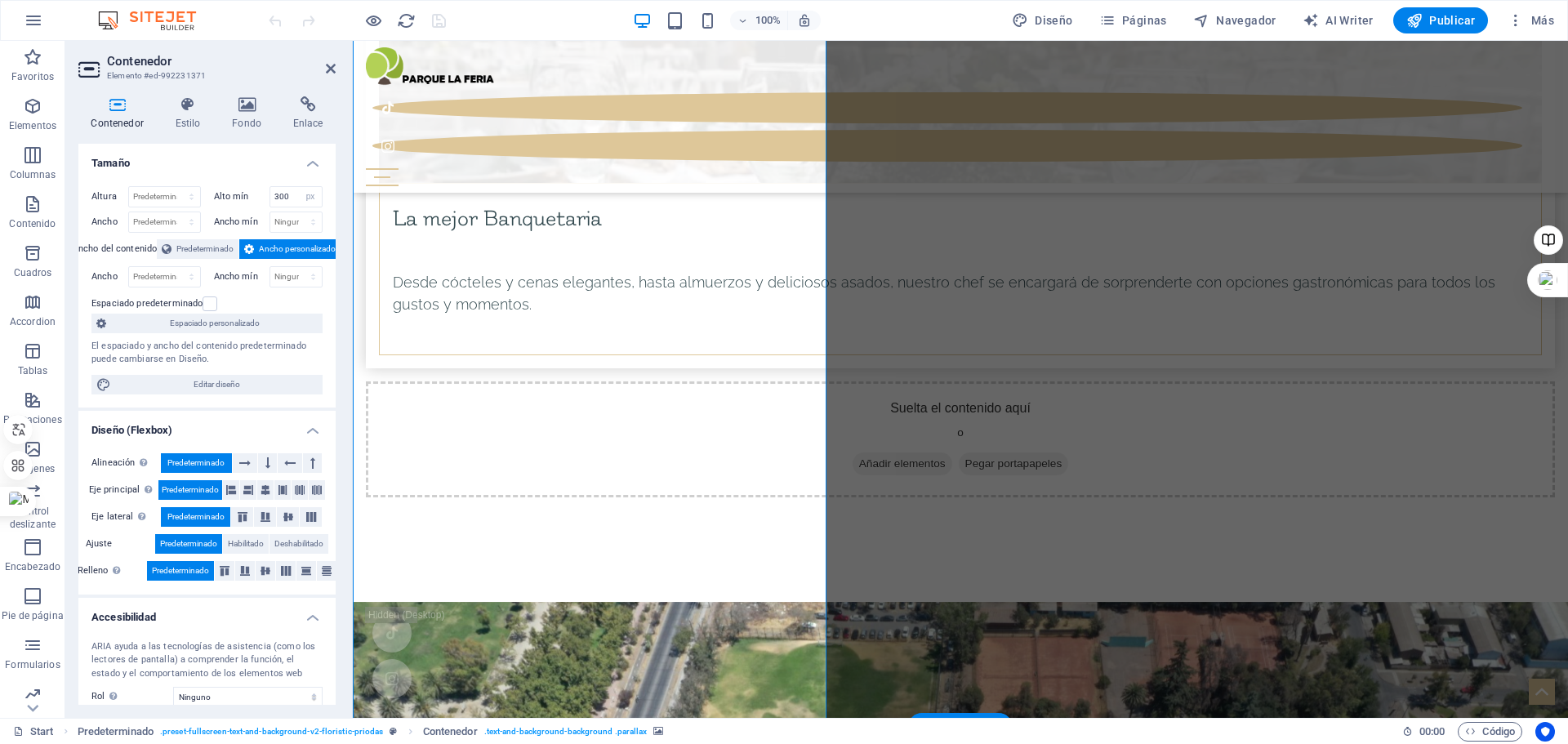
scroll to position [7520, 0]
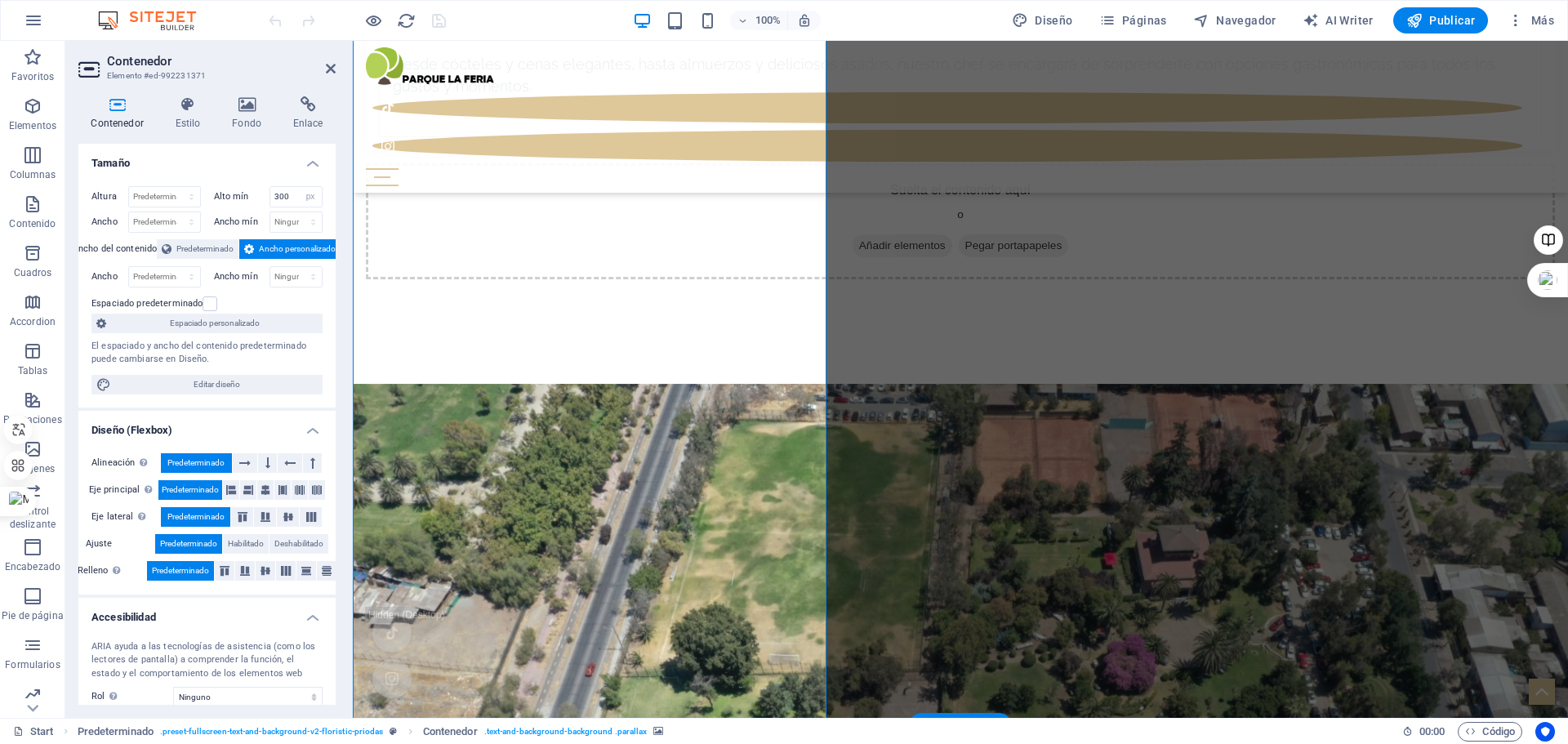
click at [248, 117] on h4 "Fondo" at bounding box center [250, 113] width 61 height 34
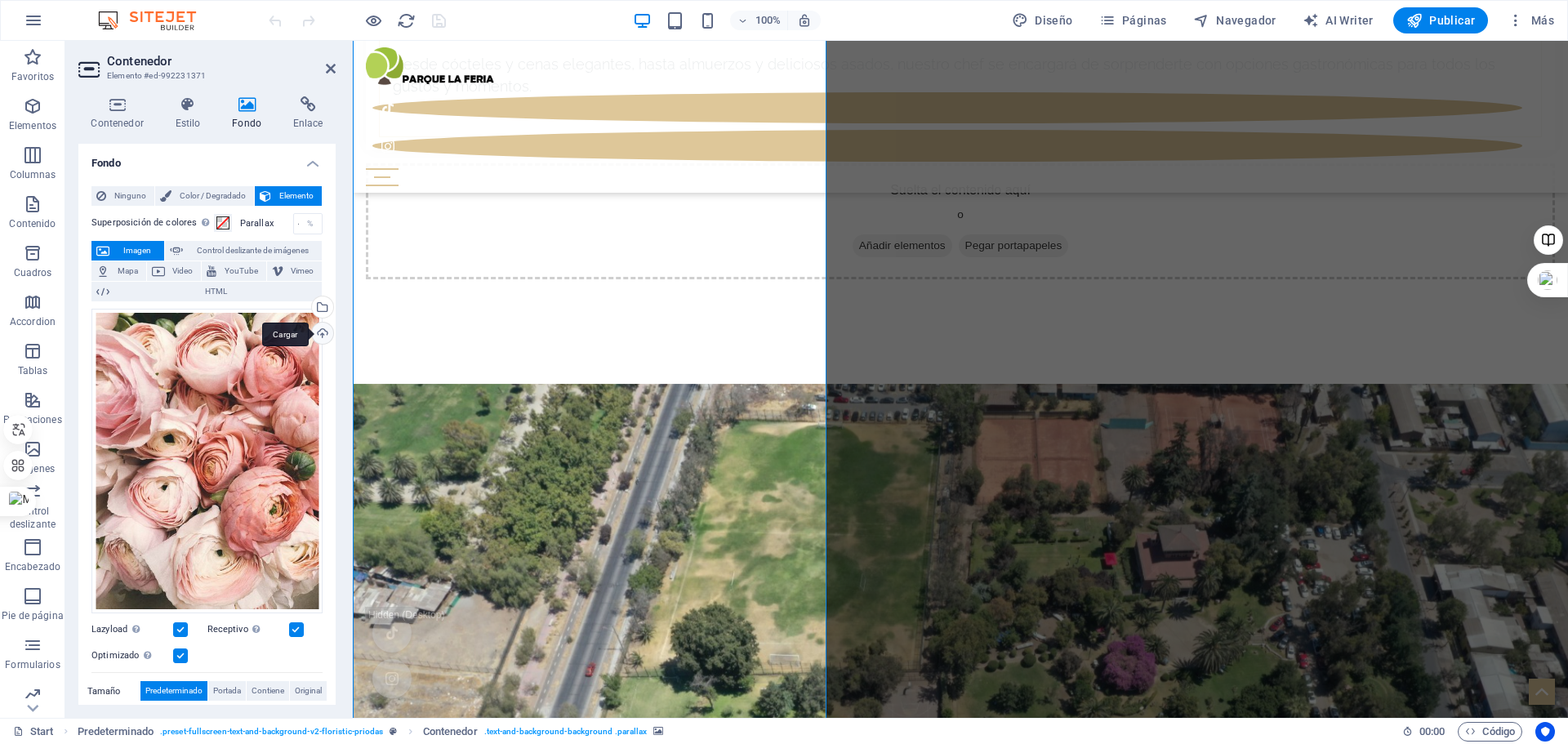
click at [310, 329] on div "Cargar" at bounding box center [320, 334] width 24 height 24
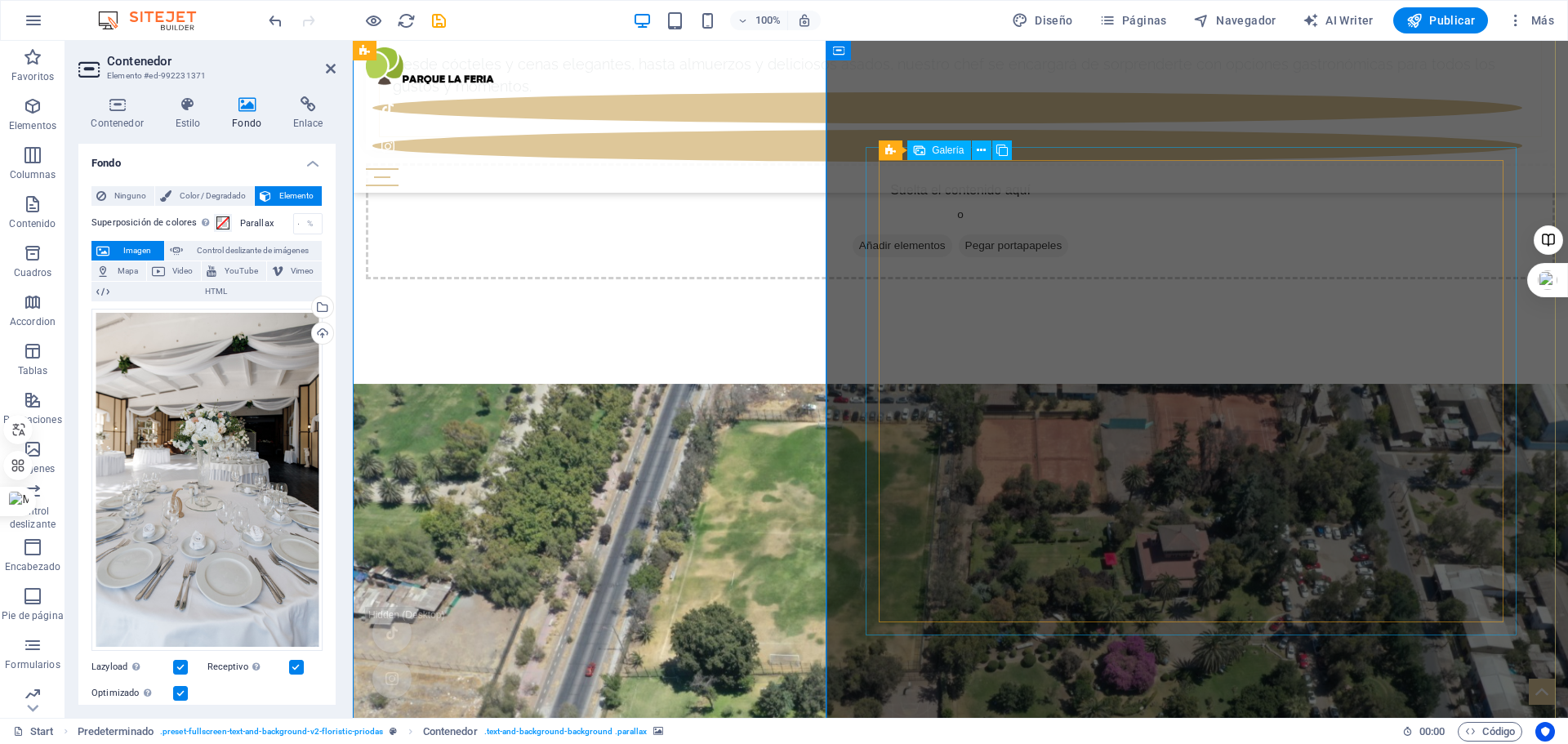
select select "4"
select select "px"
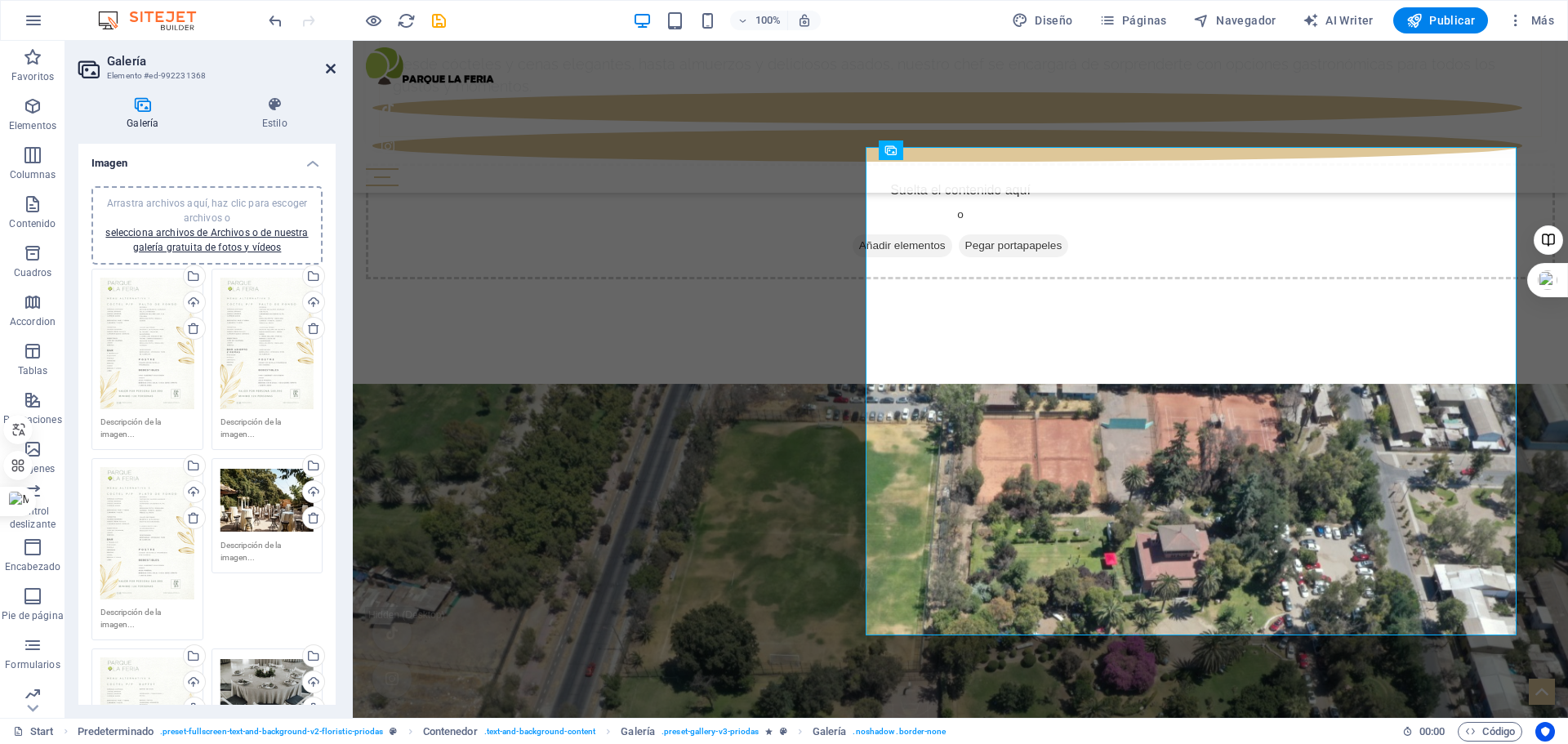
click at [332, 64] on icon at bounding box center [331, 68] width 10 height 13
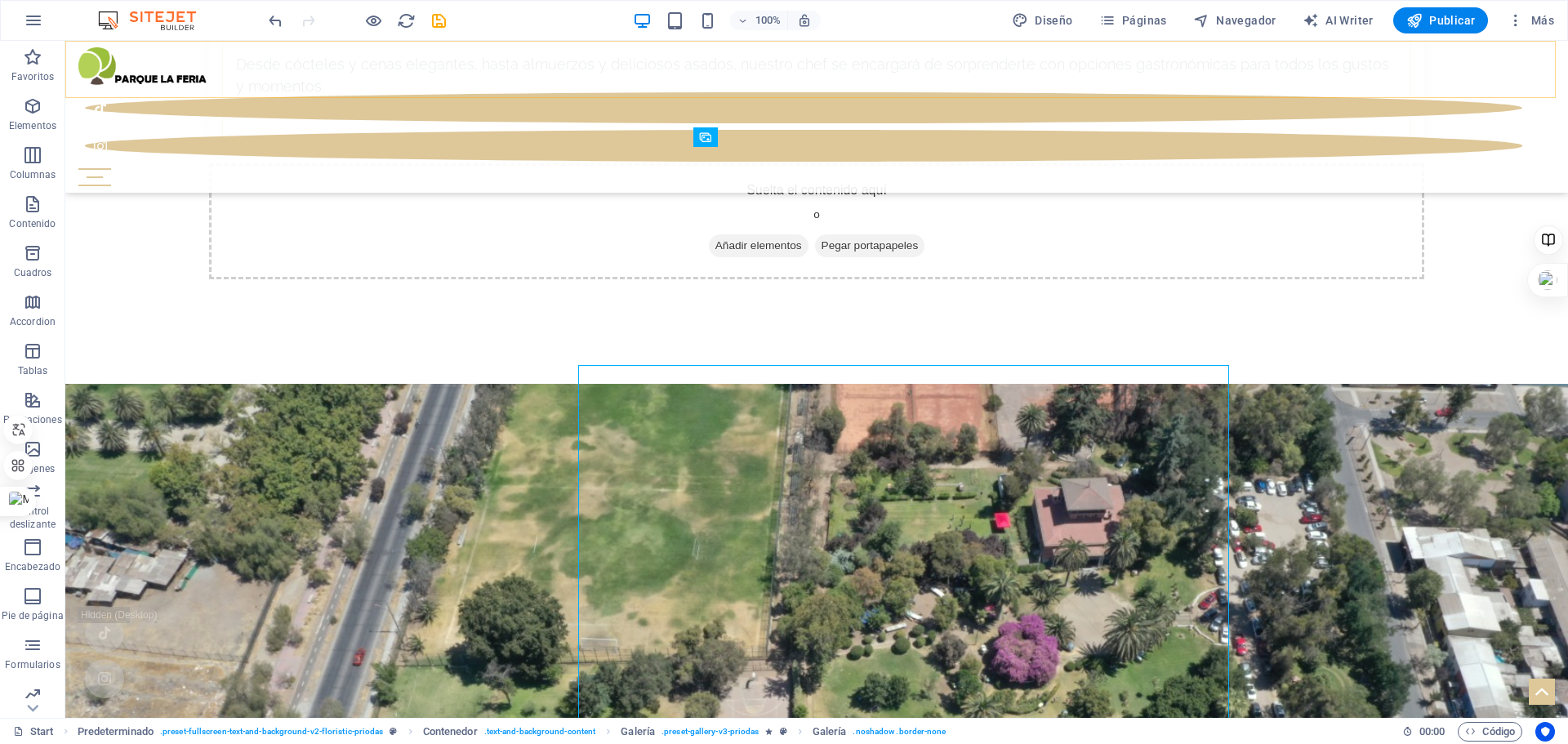
scroll to position [7303, 0]
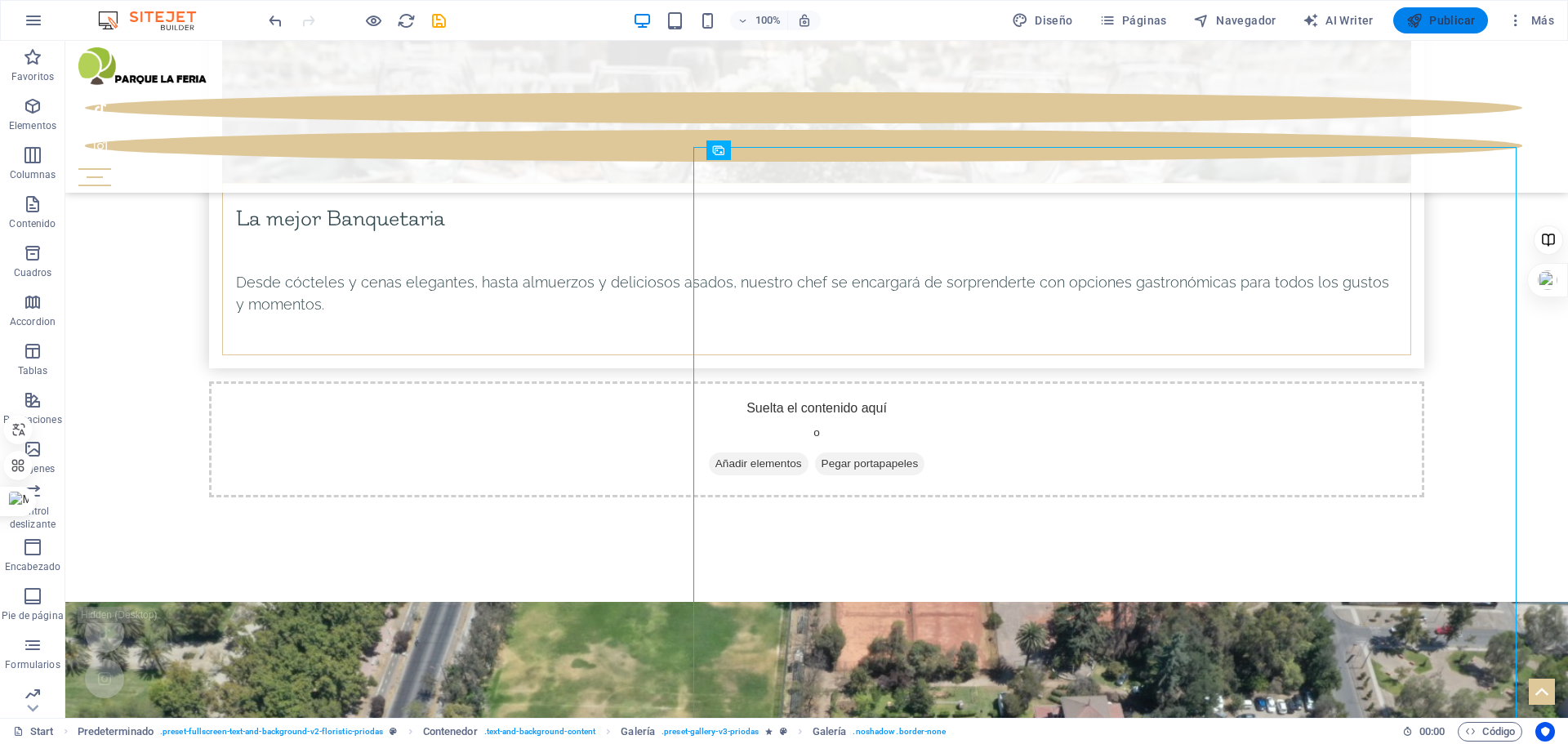
click at [1458, 12] on button "Publicar" at bounding box center [1441, 20] width 96 height 26
checkbox input "false"
